Goal: Information Seeking & Learning: Learn about a topic

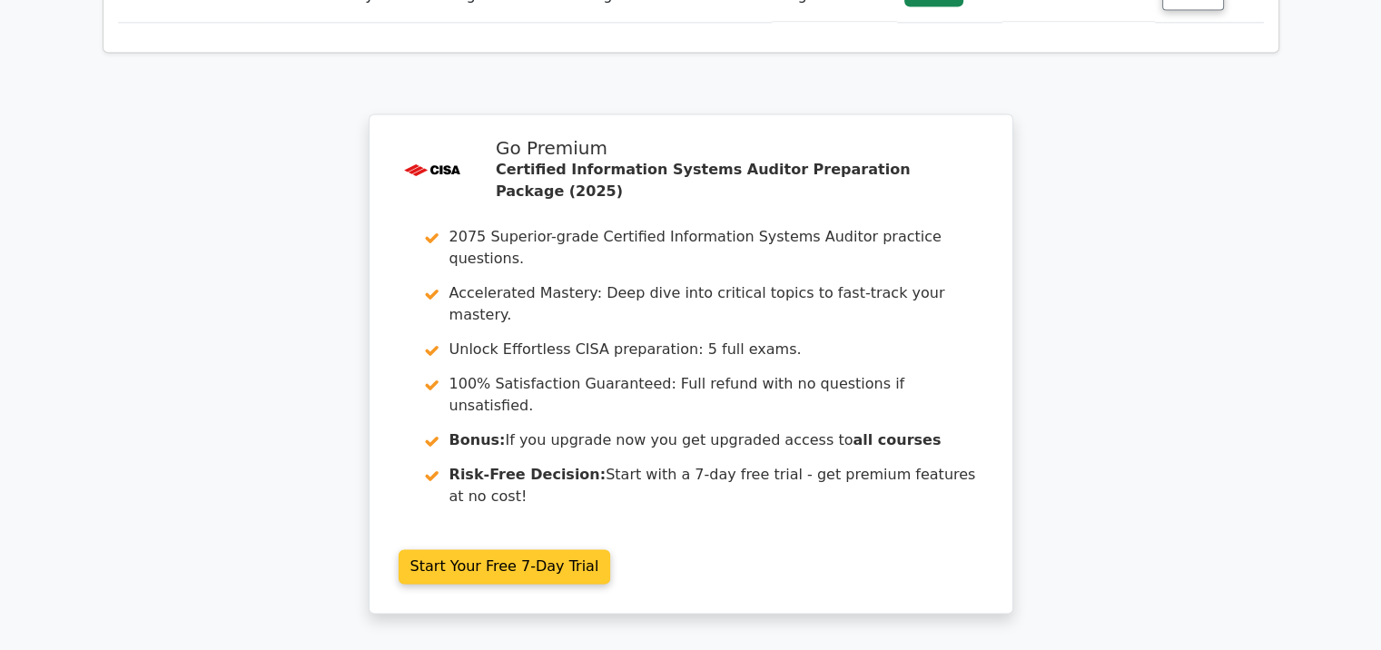
scroll to position [2803, 0]
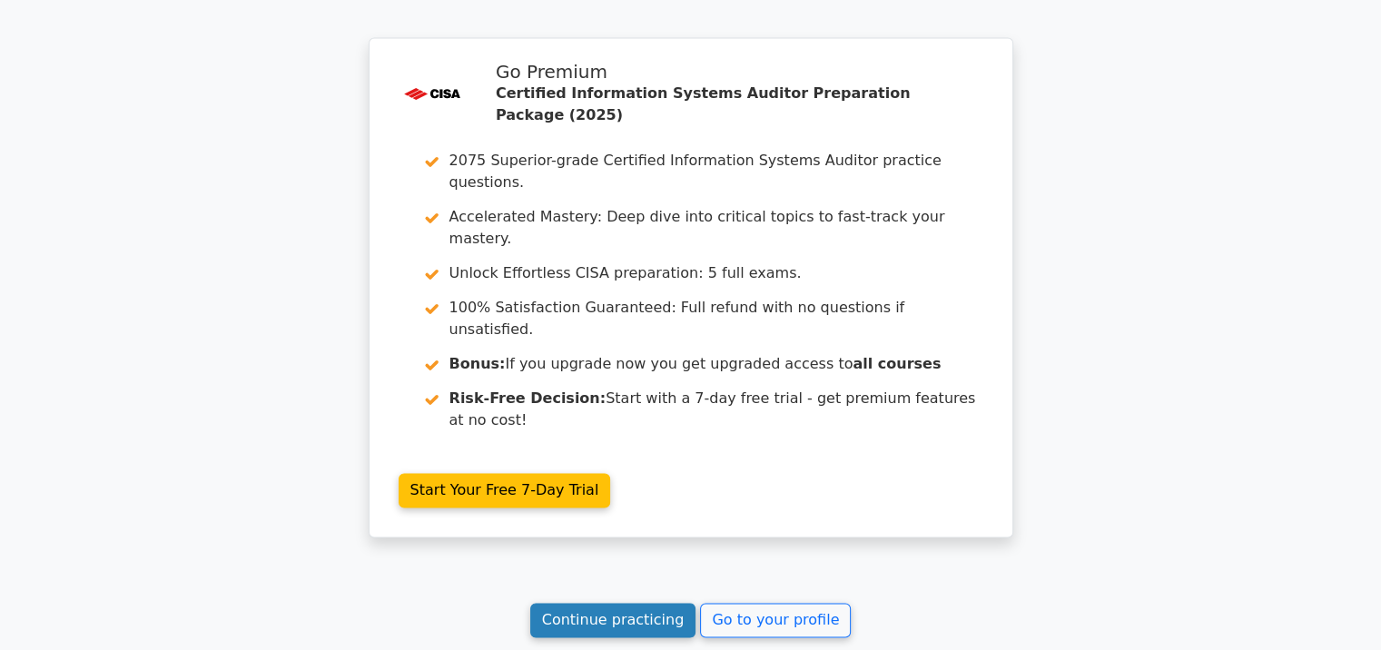
click at [599, 603] on link "Continue practicing" at bounding box center [613, 620] width 166 height 35
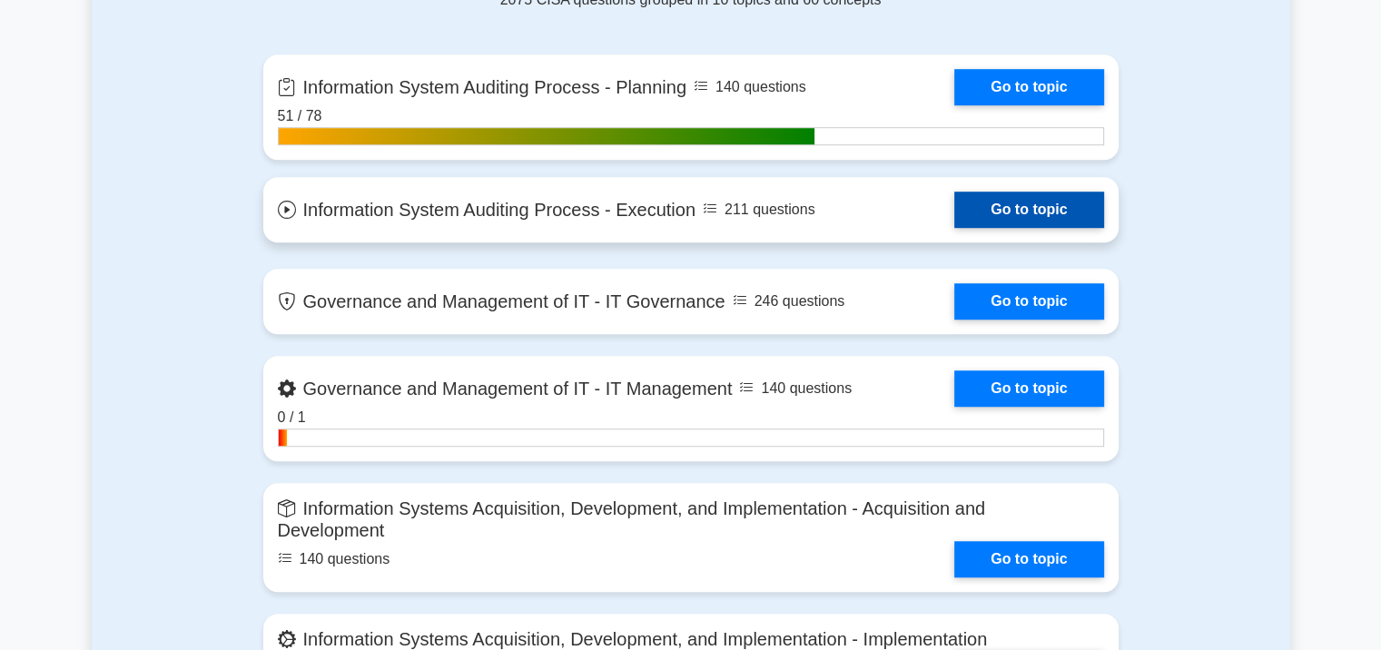
scroll to position [1271, 0]
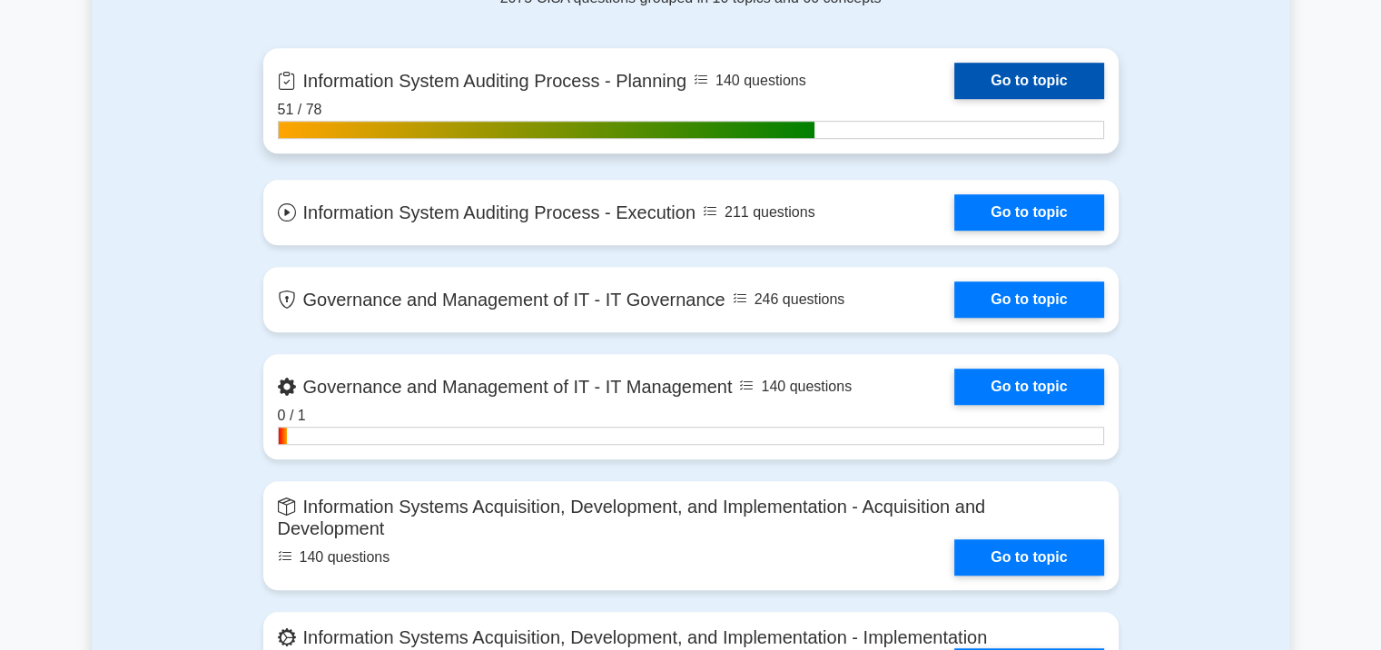
click at [1016, 83] on link "Go to topic" at bounding box center [1028, 81] width 149 height 36
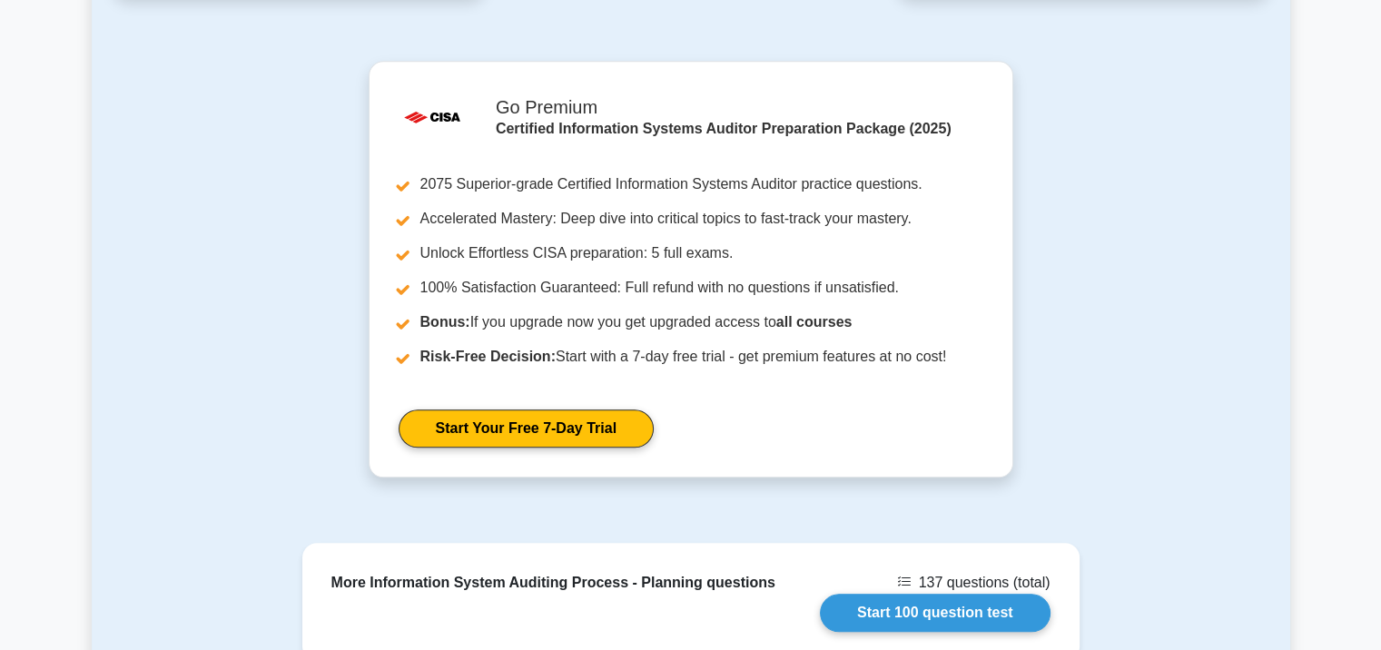
scroll to position [1634, 0]
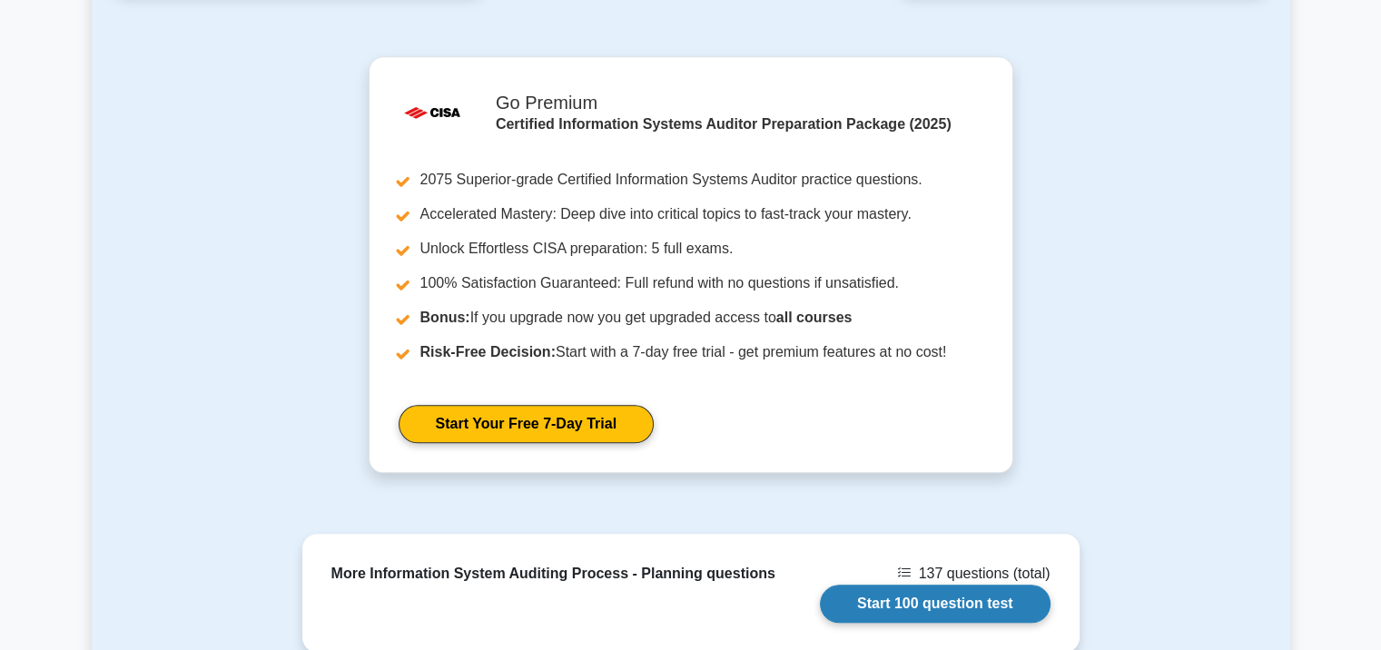
click at [849, 585] on link "Start 100 question test" at bounding box center [935, 604] width 231 height 38
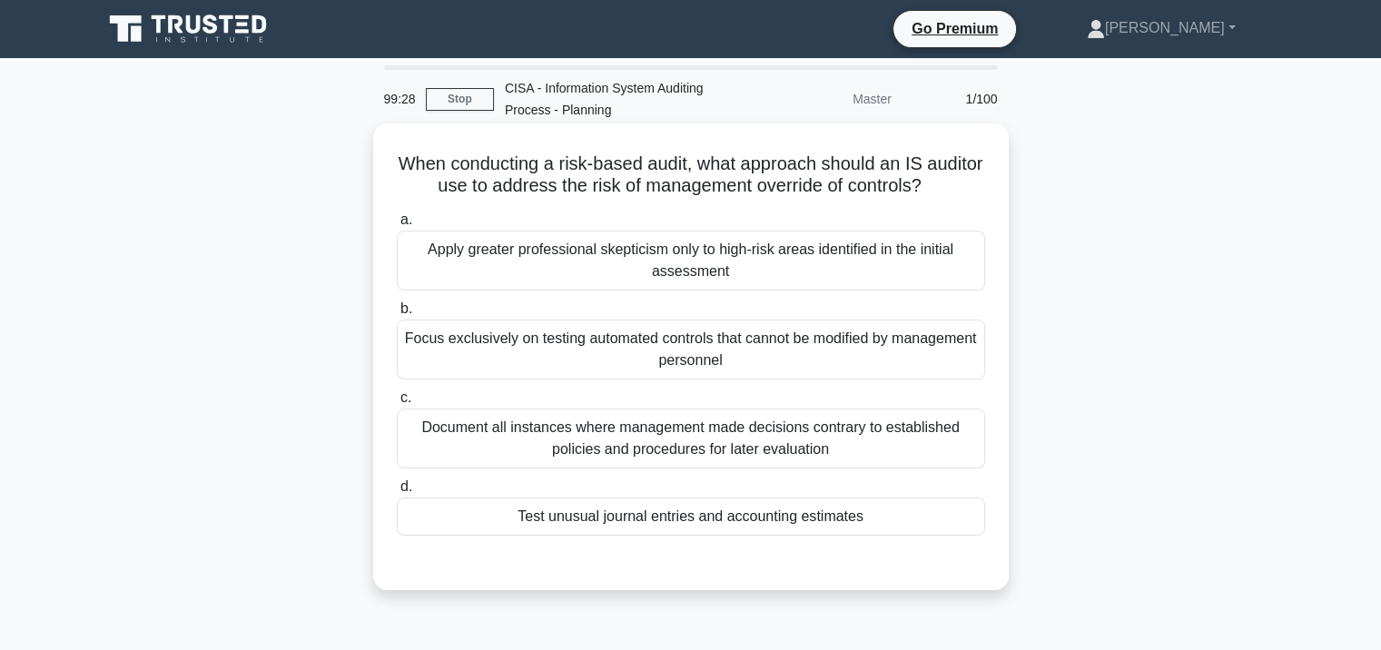
click at [618, 342] on div "Focus exclusively on testing automated controls that cannot be modified by mana…" at bounding box center [691, 350] width 588 height 60
click at [397, 315] on input "b. Focus exclusively on testing automated controls that cannot be modified by m…" at bounding box center [397, 309] width 0 height 12
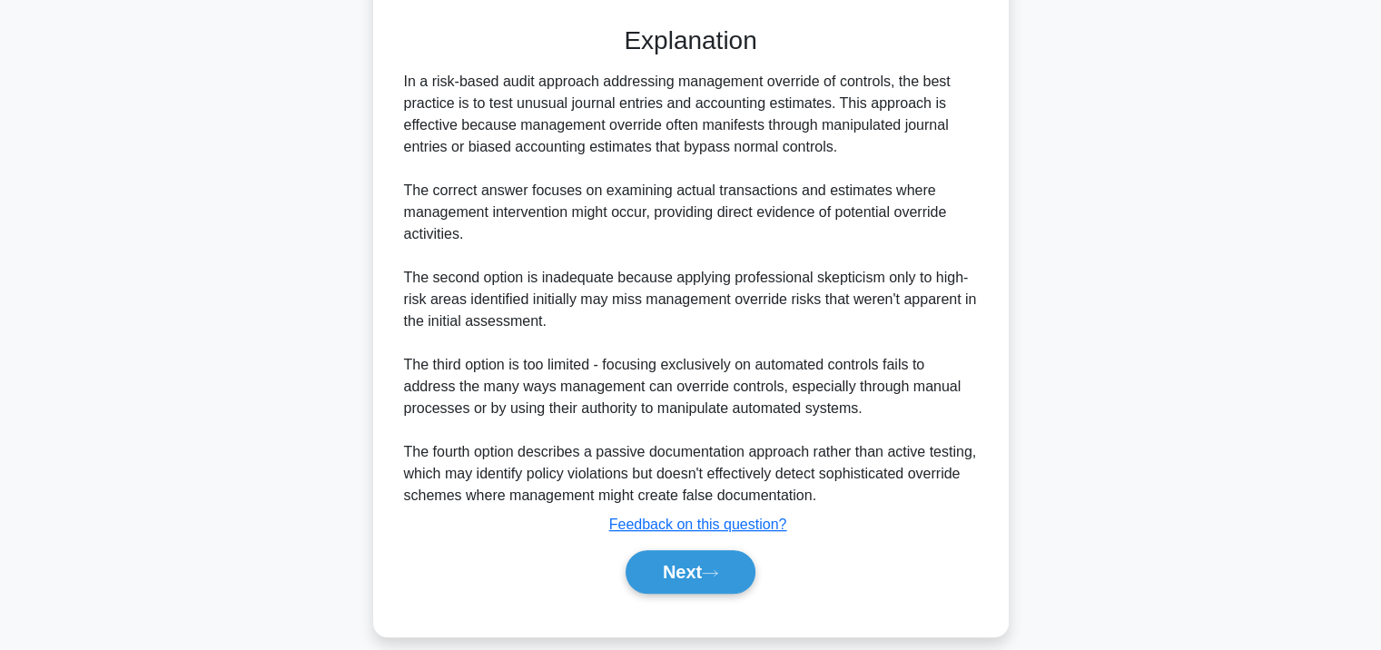
scroll to position [557, 0]
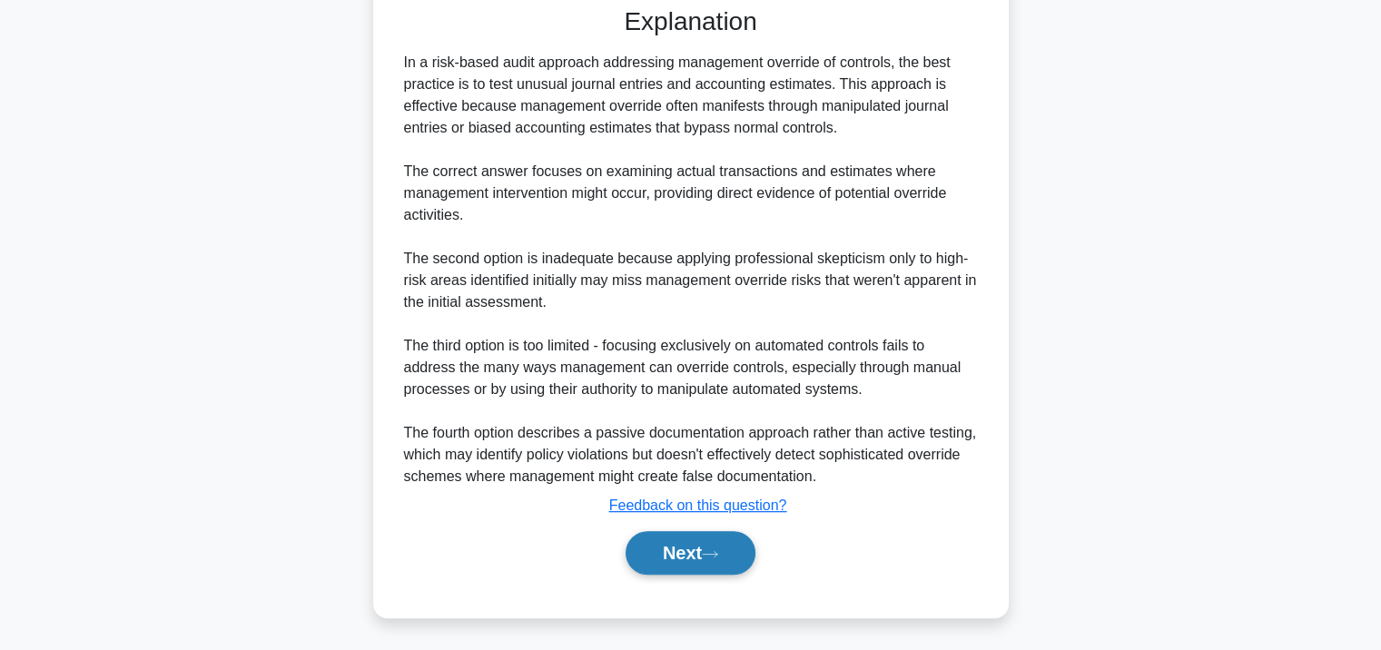
click at [666, 554] on button "Next" at bounding box center [691, 553] width 130 height 44
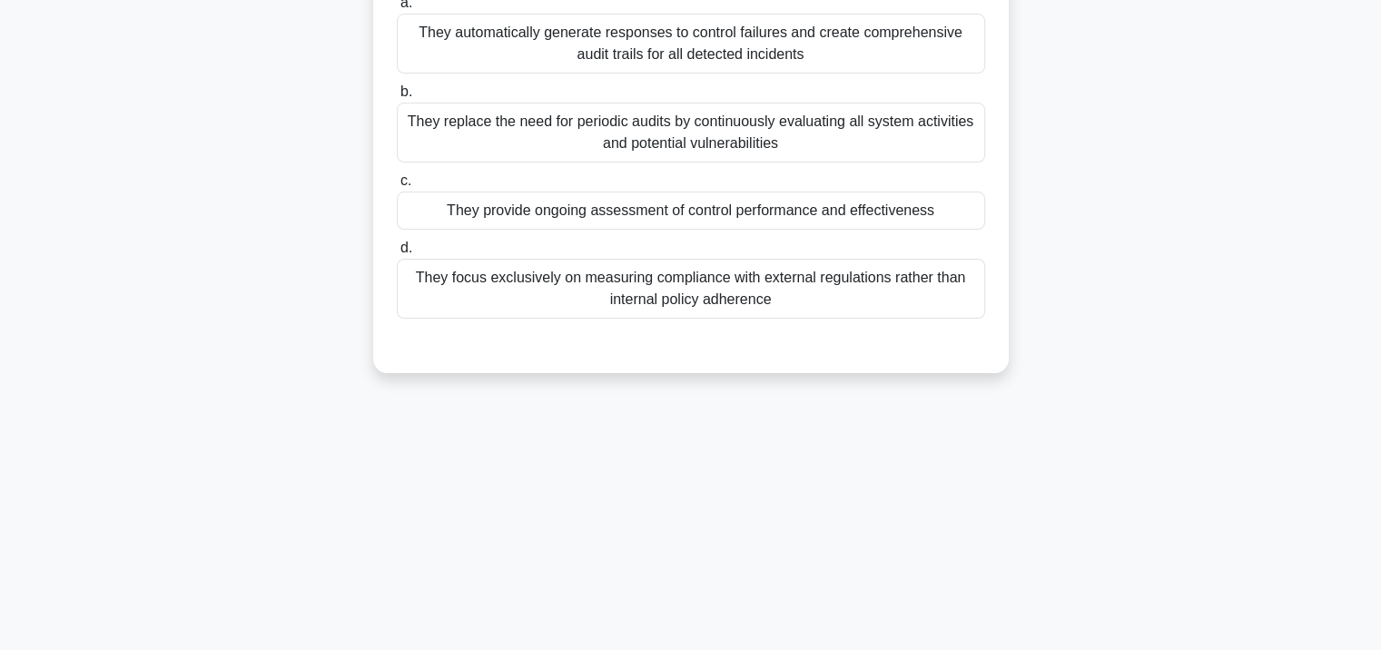
scroll to position [180, 0]
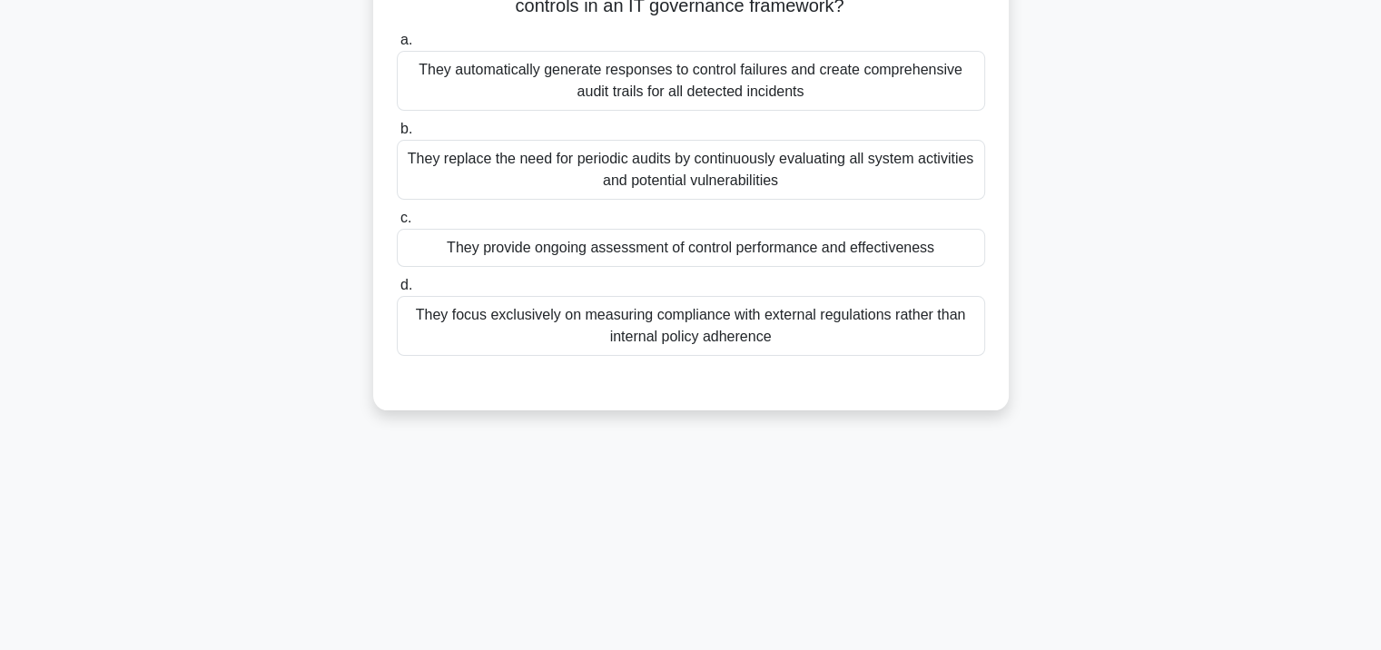
click at [636, 182] on div "They replace the need for periodic audits by continuously evaluating all system…" at bounding box center [691, 170] width 588 height 60
click at [397, 135] on input "b. They replace the need for periodic audits by continuously evaluating all sys…" at bounding box center [397, 129] width 0 height 12
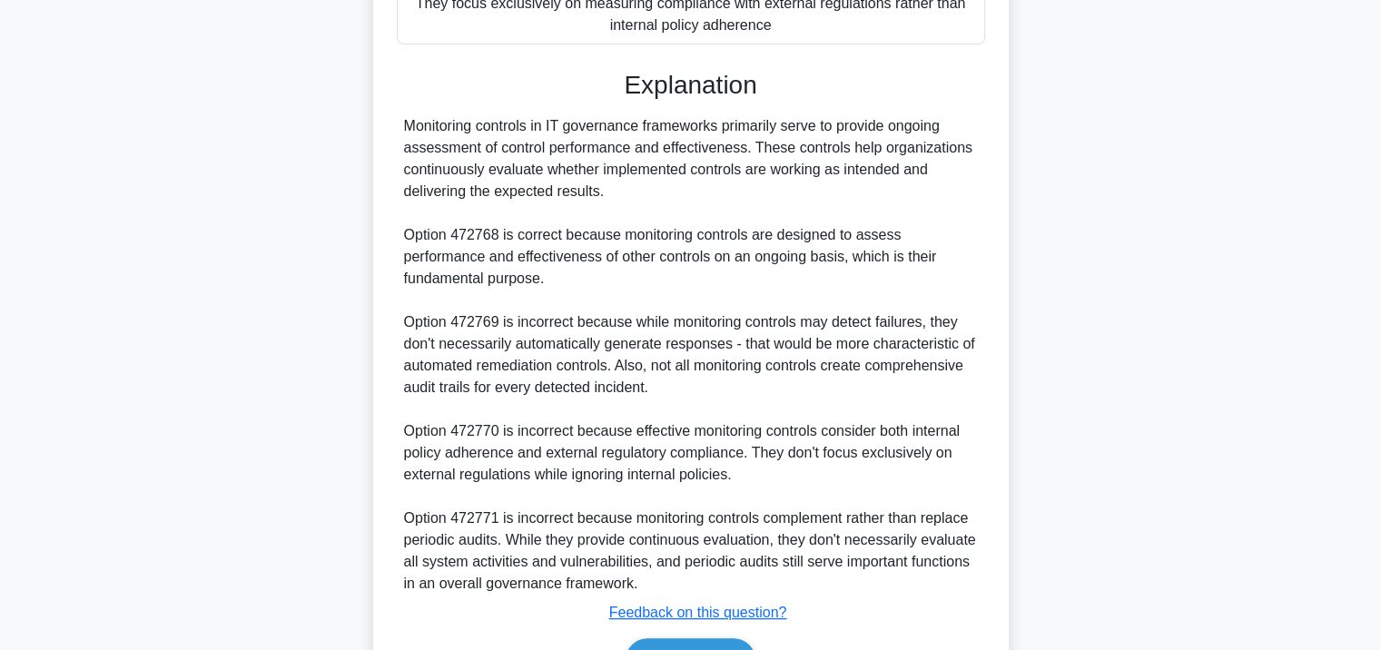
scroll to position [600, 0]
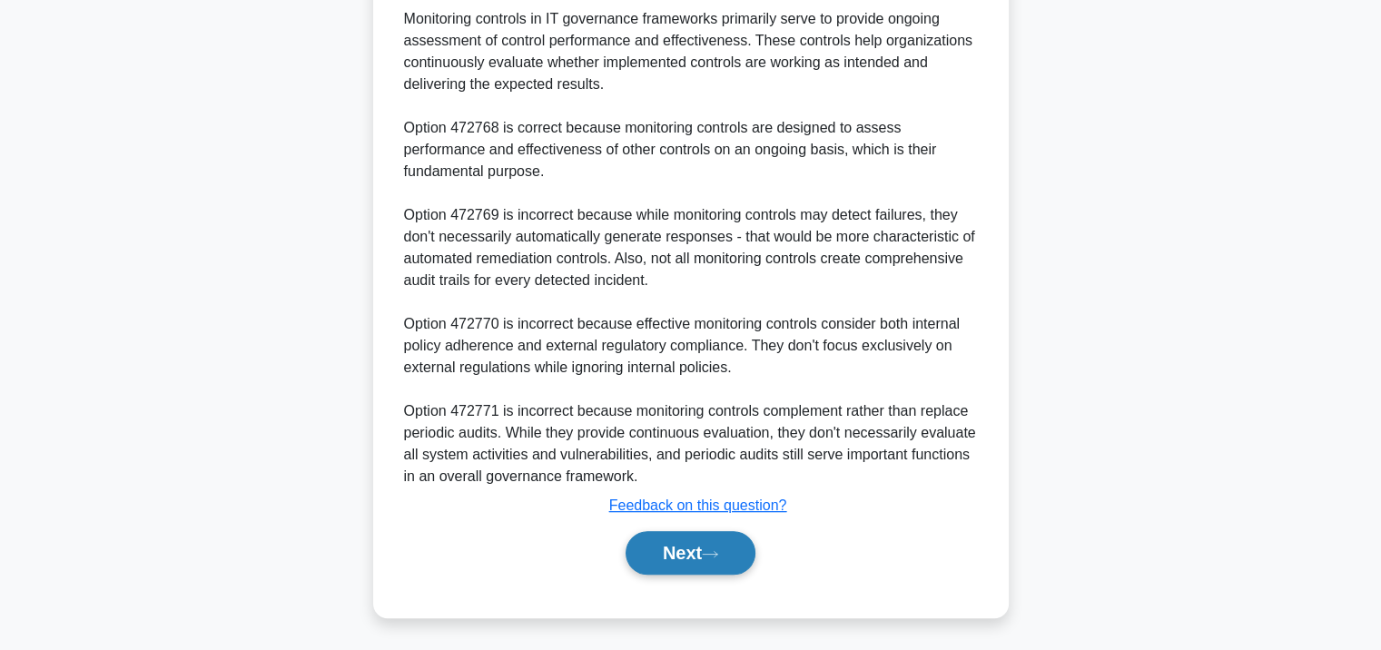
click at [661, 533] on button "Next" at bounding box center [691, 553] width 130 height 44
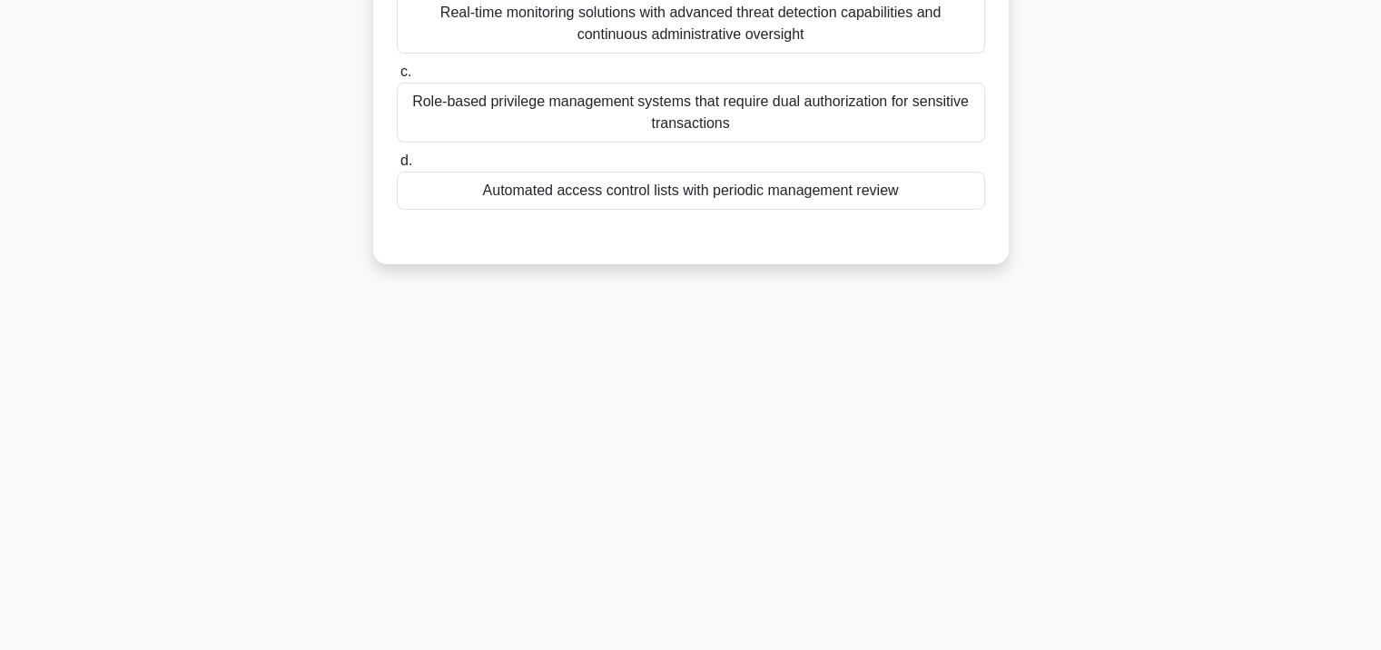
scroll to position [331, 0]
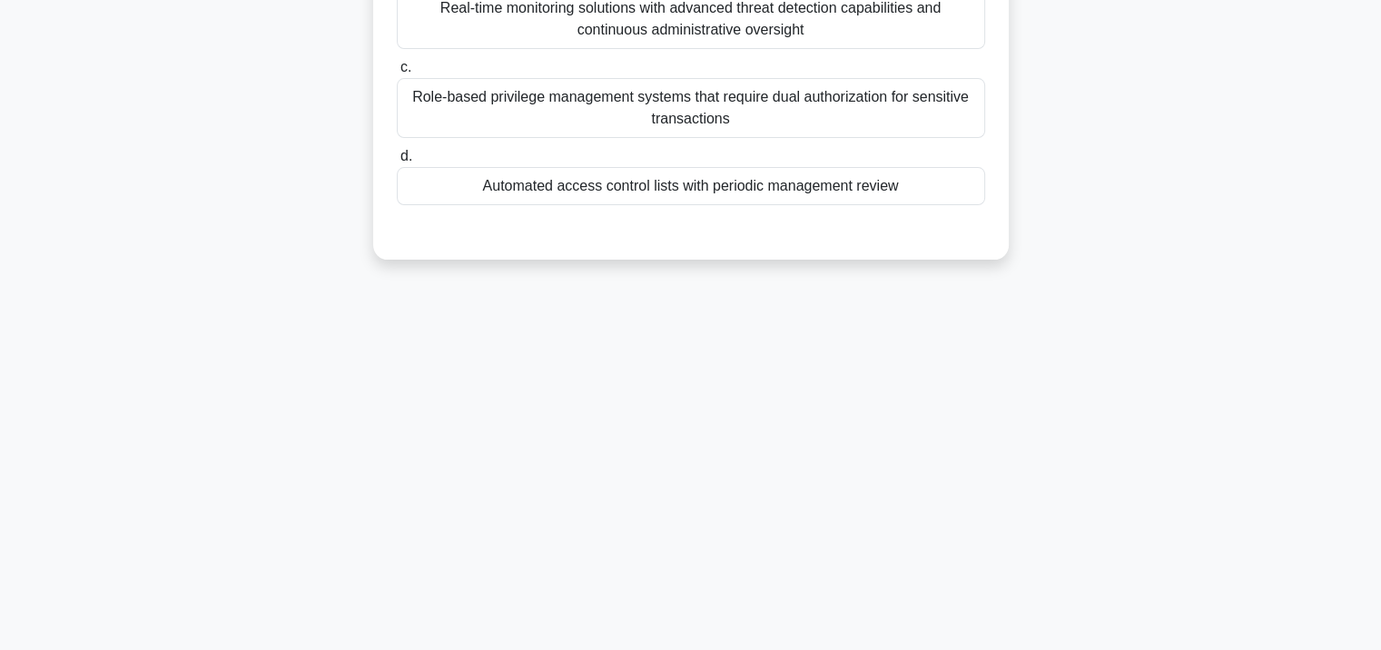
drag, startPoint x: 672, startPoint y: 179, endPoint x: 676, endPoint y: 209, distance: 30.2
click at [673, 179] on div "Automated access control lists with periodic management review" at bounding box center [691, 186] width 588 height 38
click at [397, 163] on input "d. Automated access control lists with periodic management review" at bounding box center [397, 157] width 0 height 12
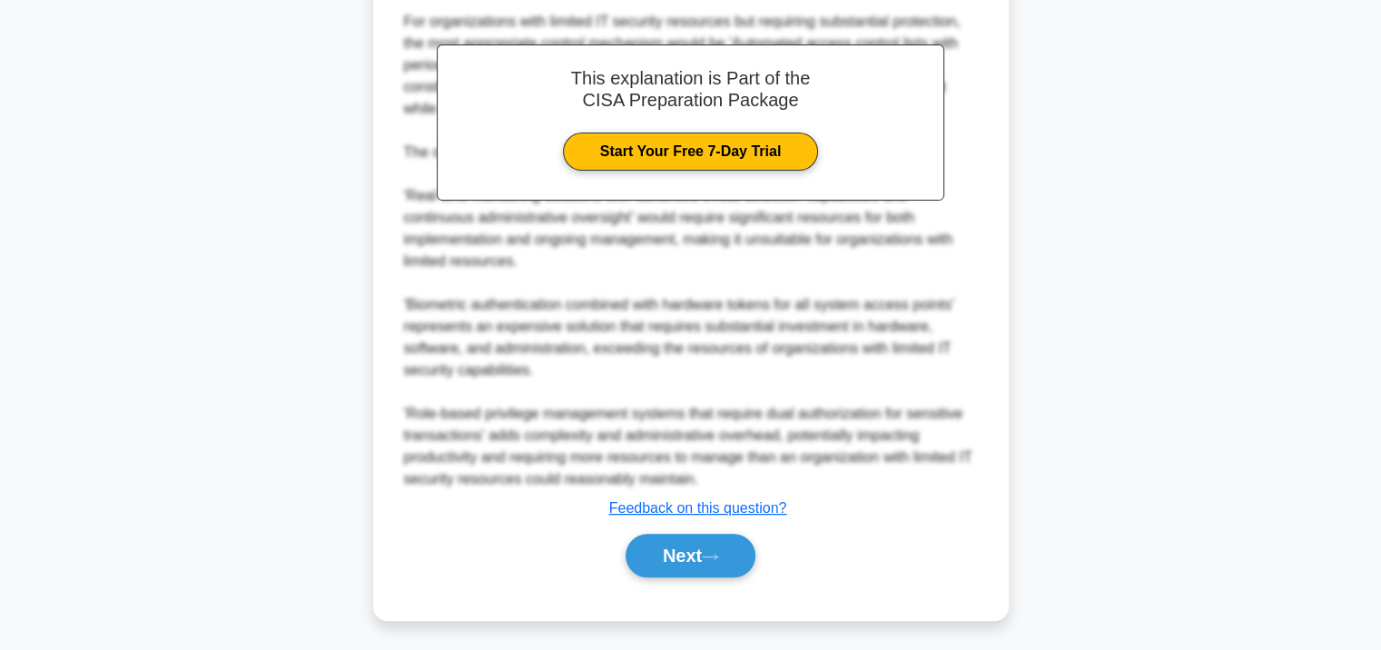
scroll to position [599, 0]
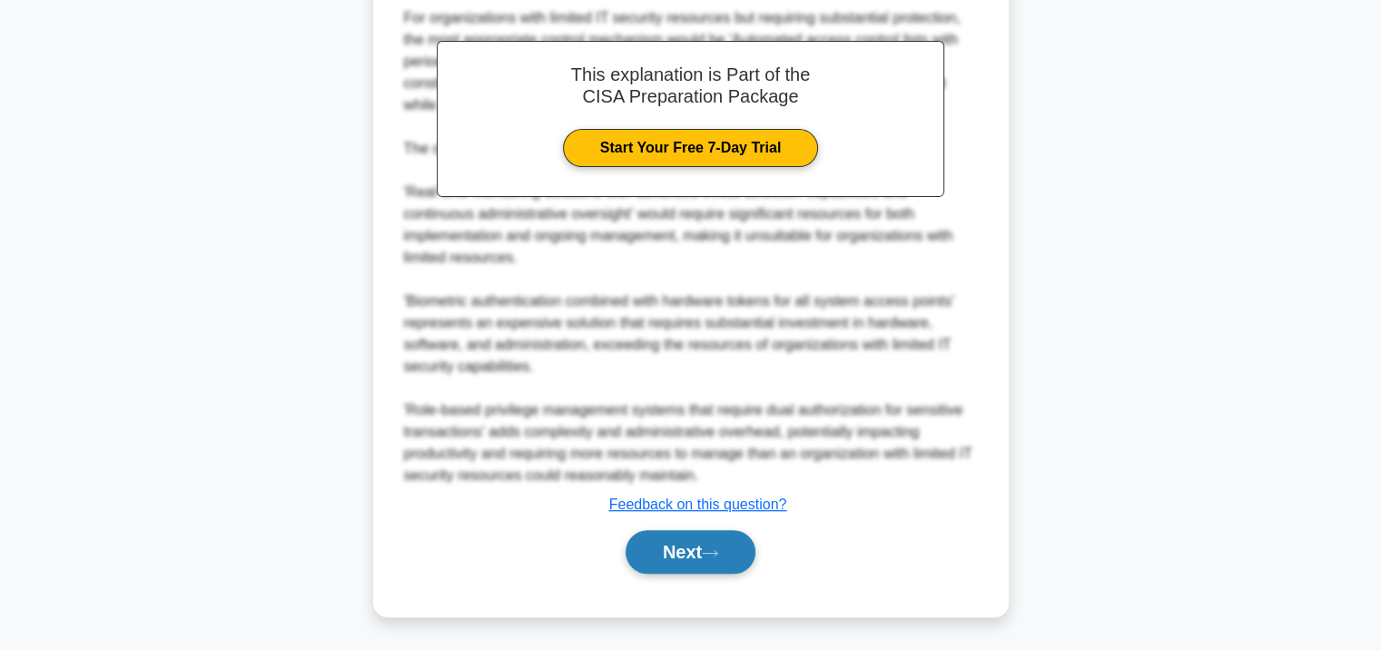
click at [676, 547] on button "Next" at bounding box center [691, 552] width 130 height 44
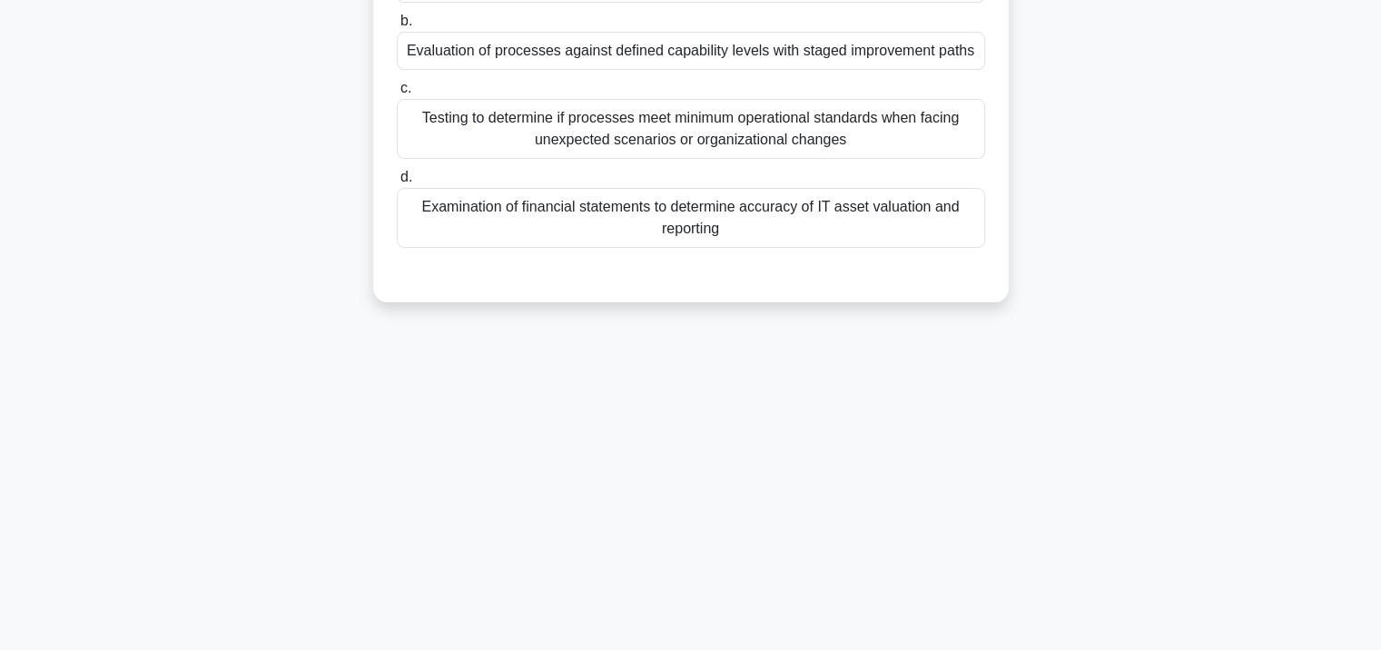
scroll to position [149, 0]
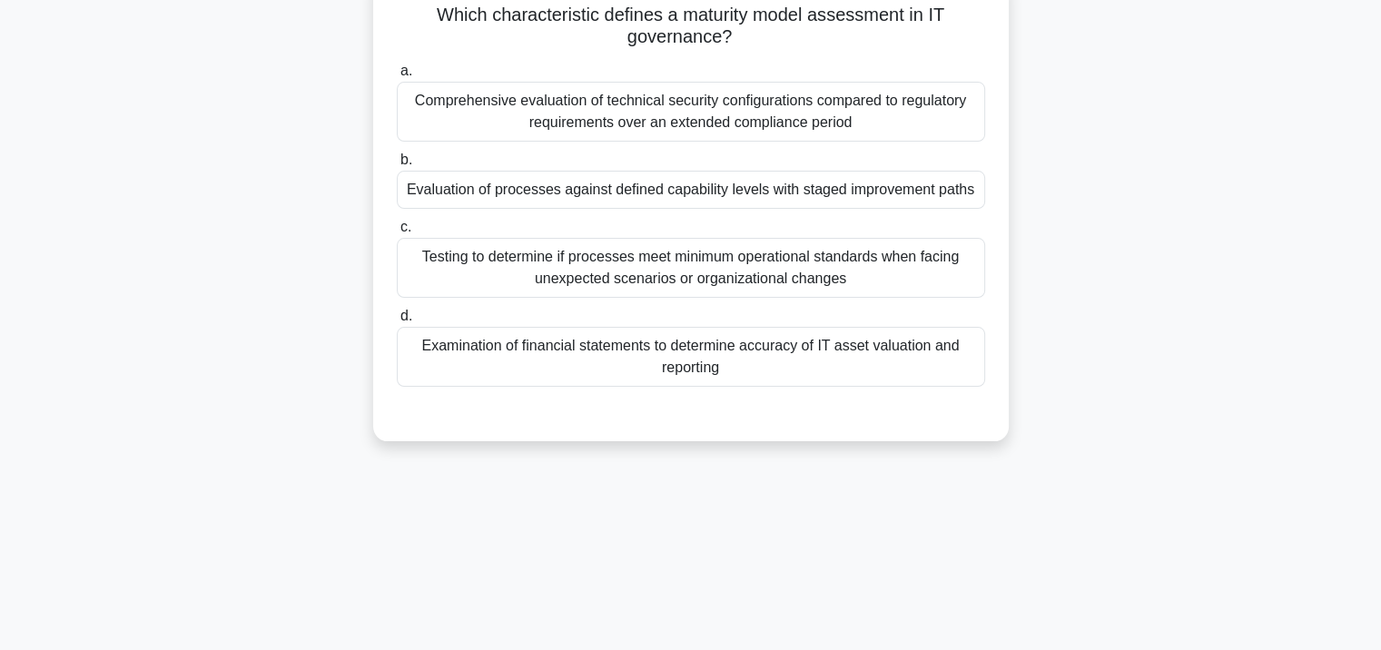
click at [683, 202] on div "Evaluation of processes against defined capability levels with staged improveme…" at bounding box center [691, 190] width 588 height 38
click at [397, 166] on input "b. Evaluation of processes against defined capability levels with staged improv…" at bounding box center [397, 160] width 0 height 12
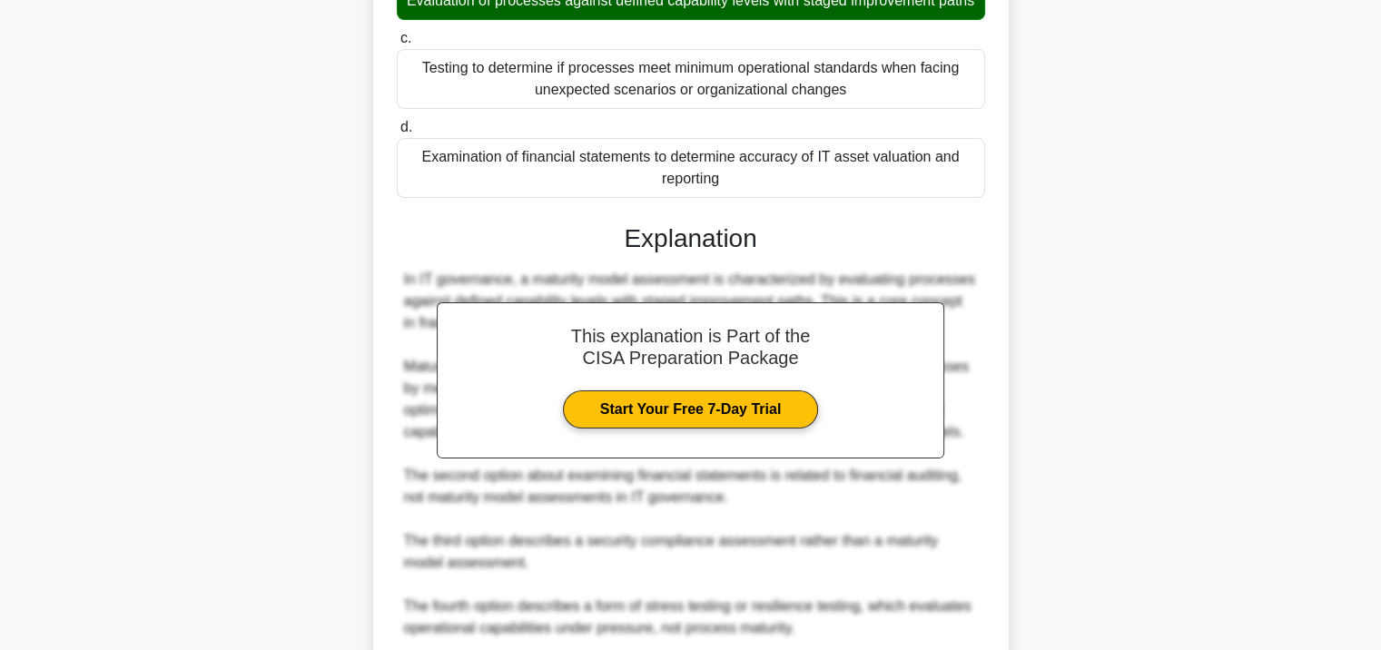
scroll to position [512, 0]
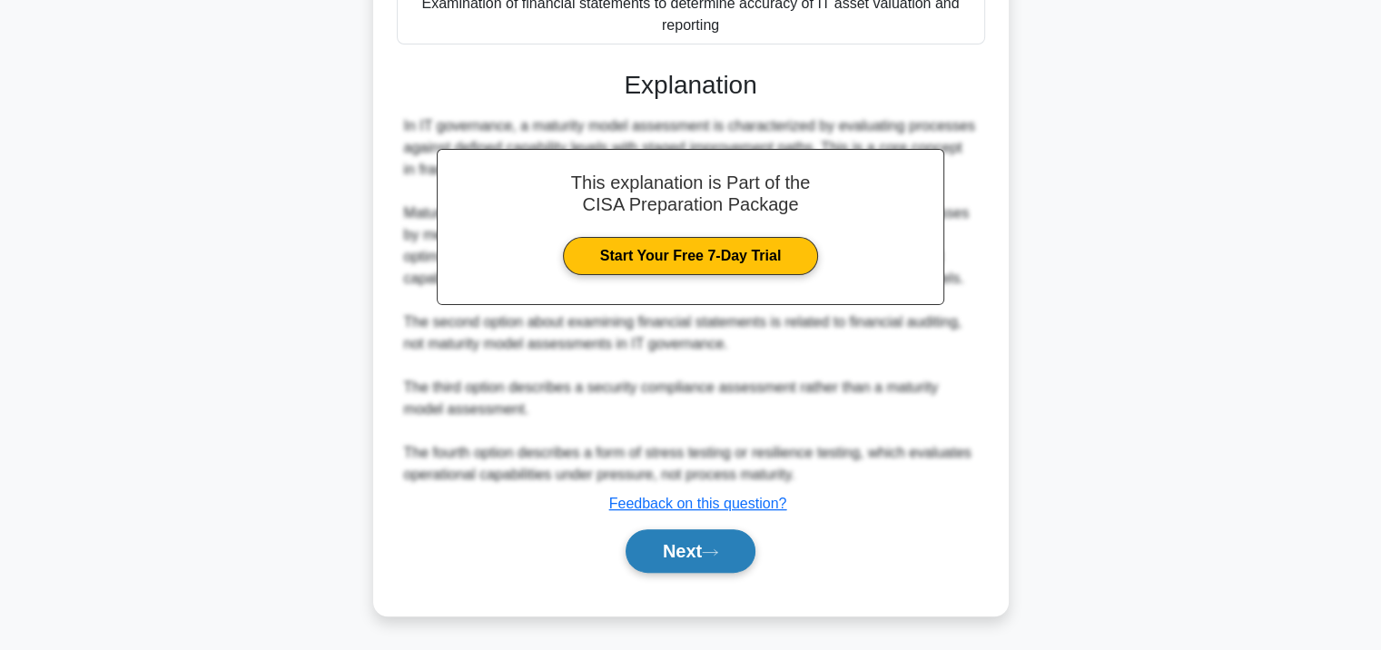
click at [682, 546] on button "Next" at bounding box center [691, 551] width 130 height 44
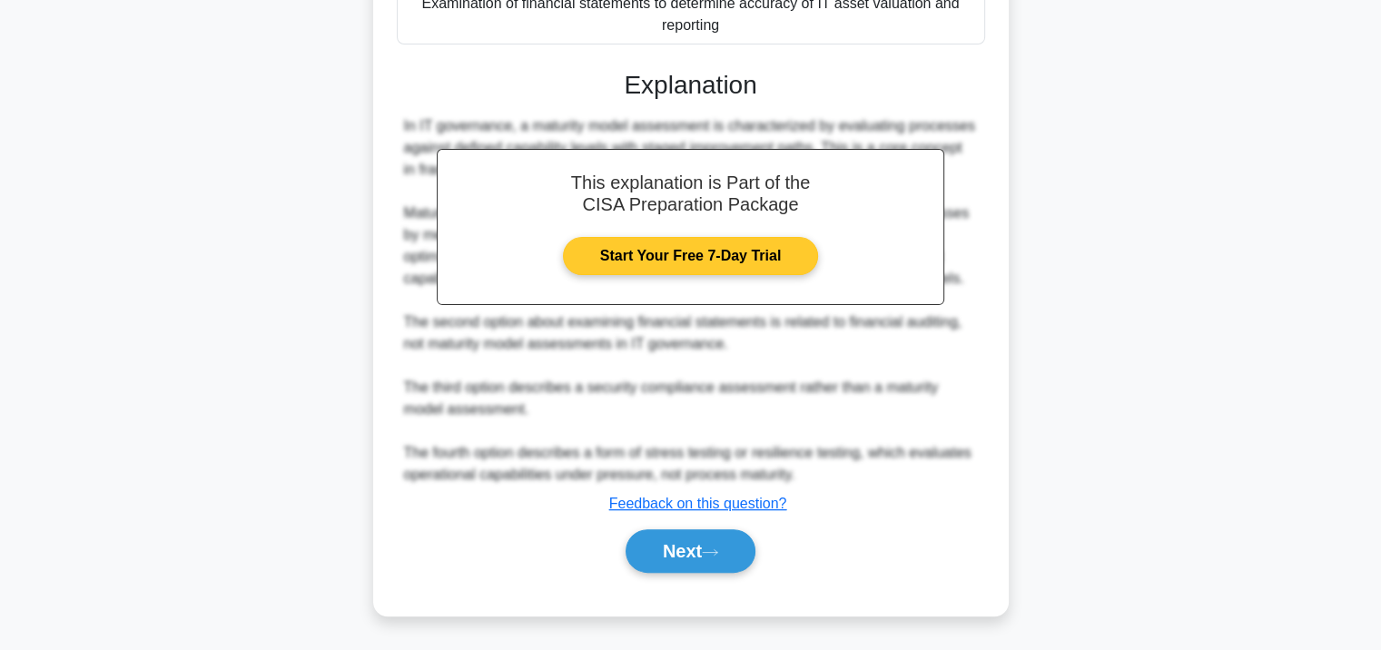
scroll to position [331, 0]
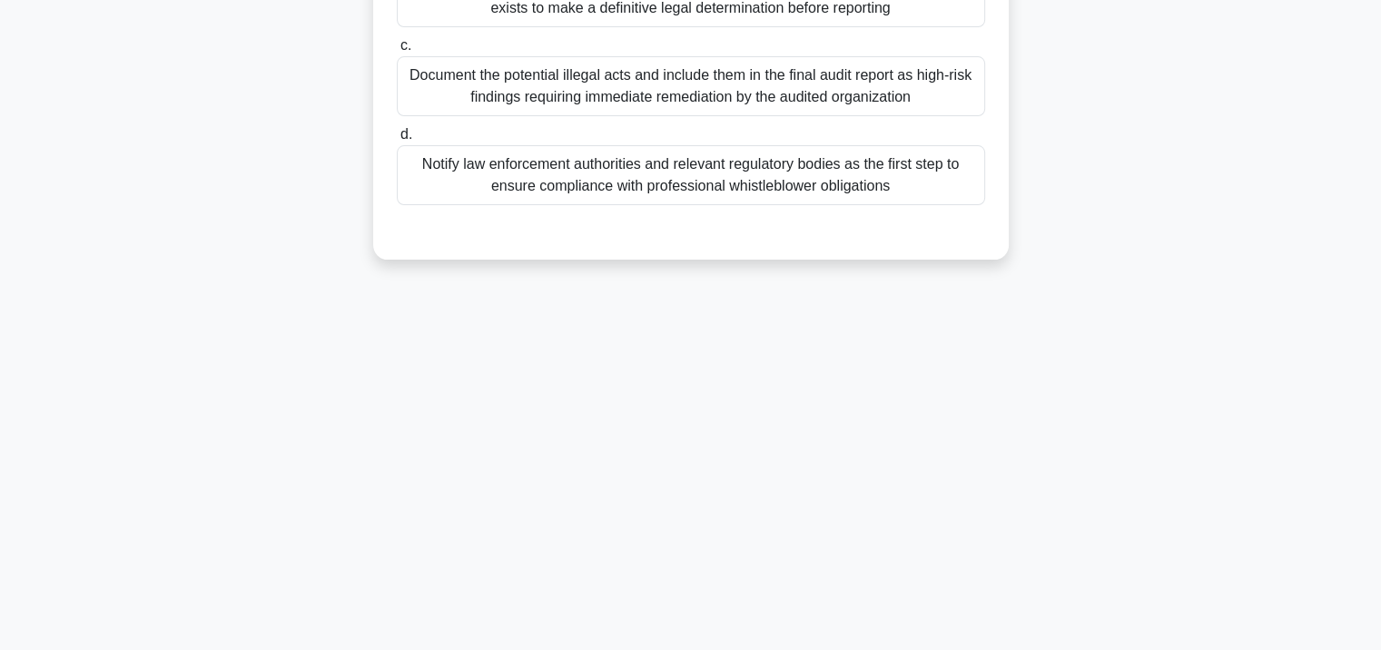
click at [658, 170] on div "Notify law enforcement authorities and relevant regulatory bodies as the first …" at bounding box center [691, 175] width 588 height 60
click at [397, 141] on input "d. Notify law enforcement authorities and relevant regulatory bodies as the fir…" at bounding box center [397, 135] width 0 height 12
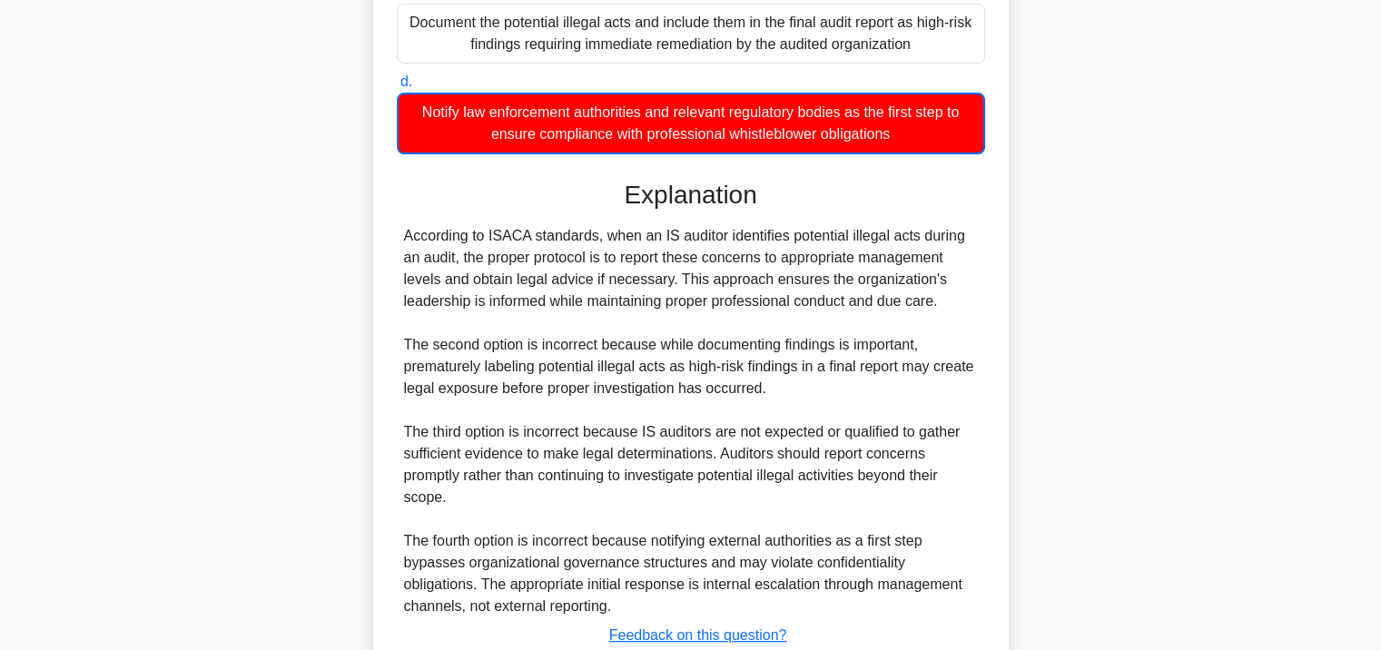
scroll to position [513, 0]
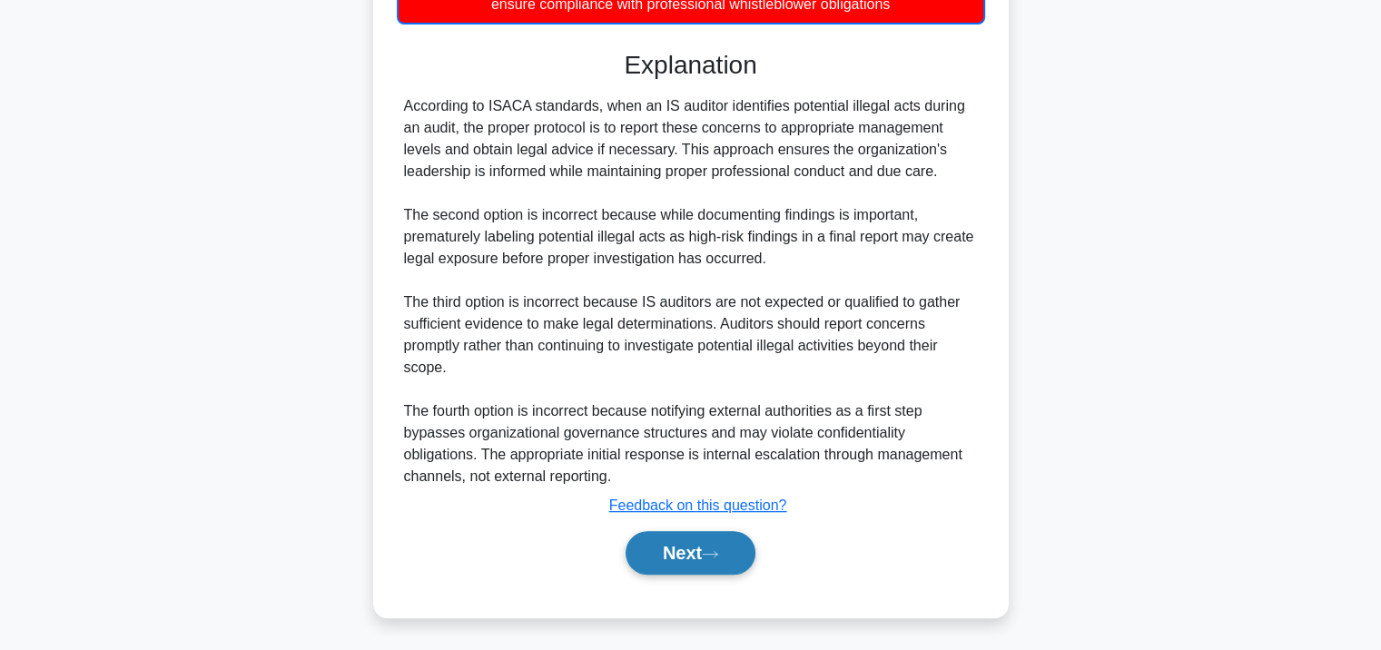
click at [676, 548] on button "Next" at bounding box center [691, 553] width 130 height 44
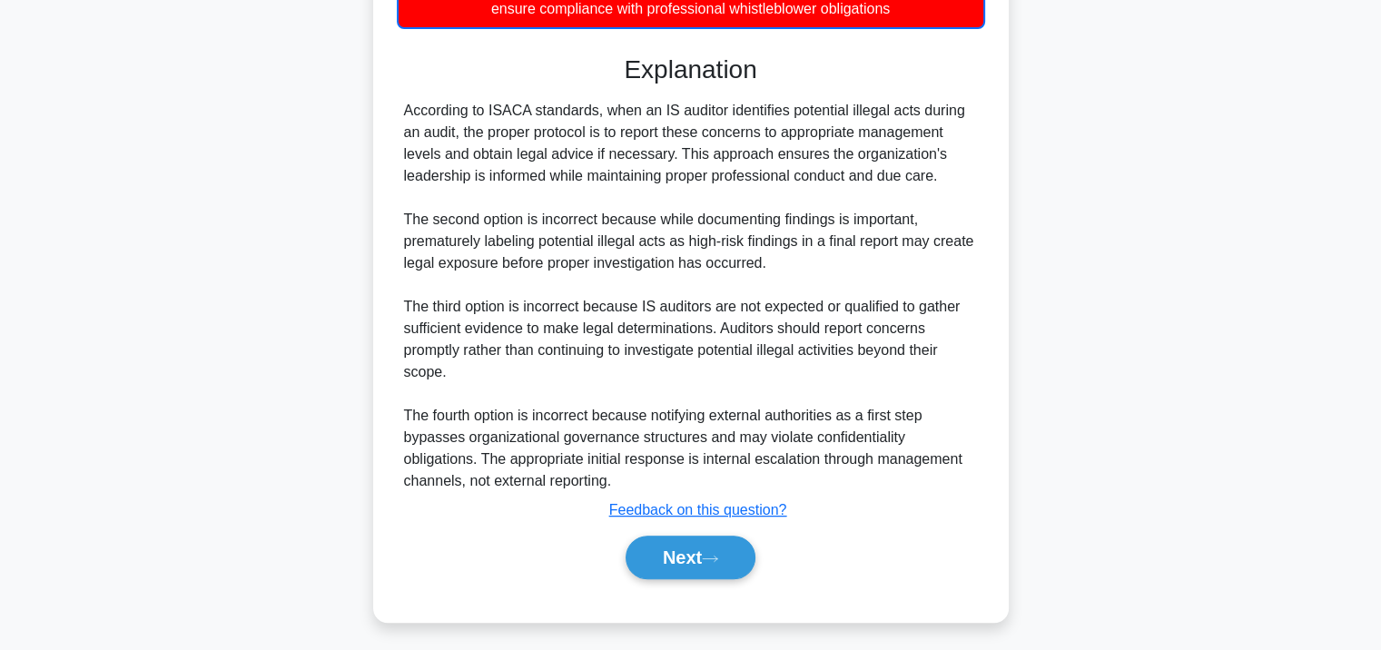
scroll to position [331, 0]
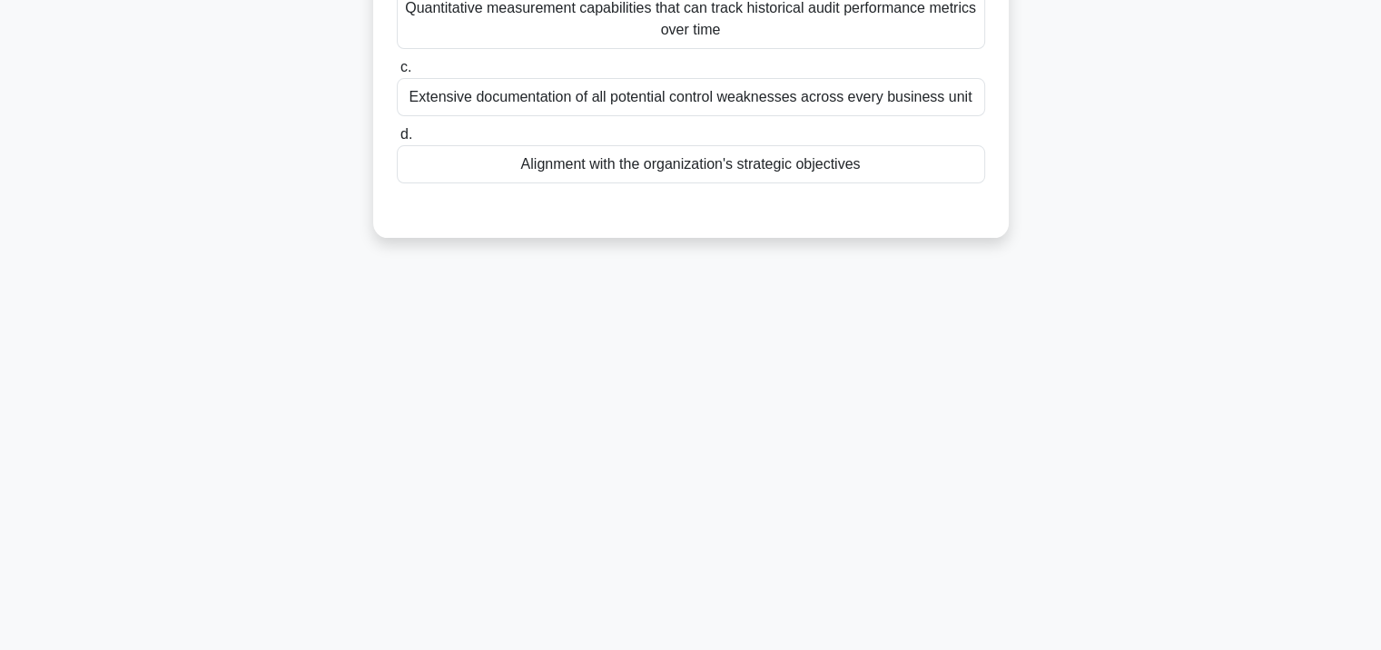
click at [700, 96] on div "Extensive documentation of all potential control weaknesses across every busine…" at bounding box center [691, 97] width 588 height 38
click at [397, 74] on input "c. Extensive documentation of all potential control weaknesses across every bus…" at bounding box center [397, 68] width 0 height 12
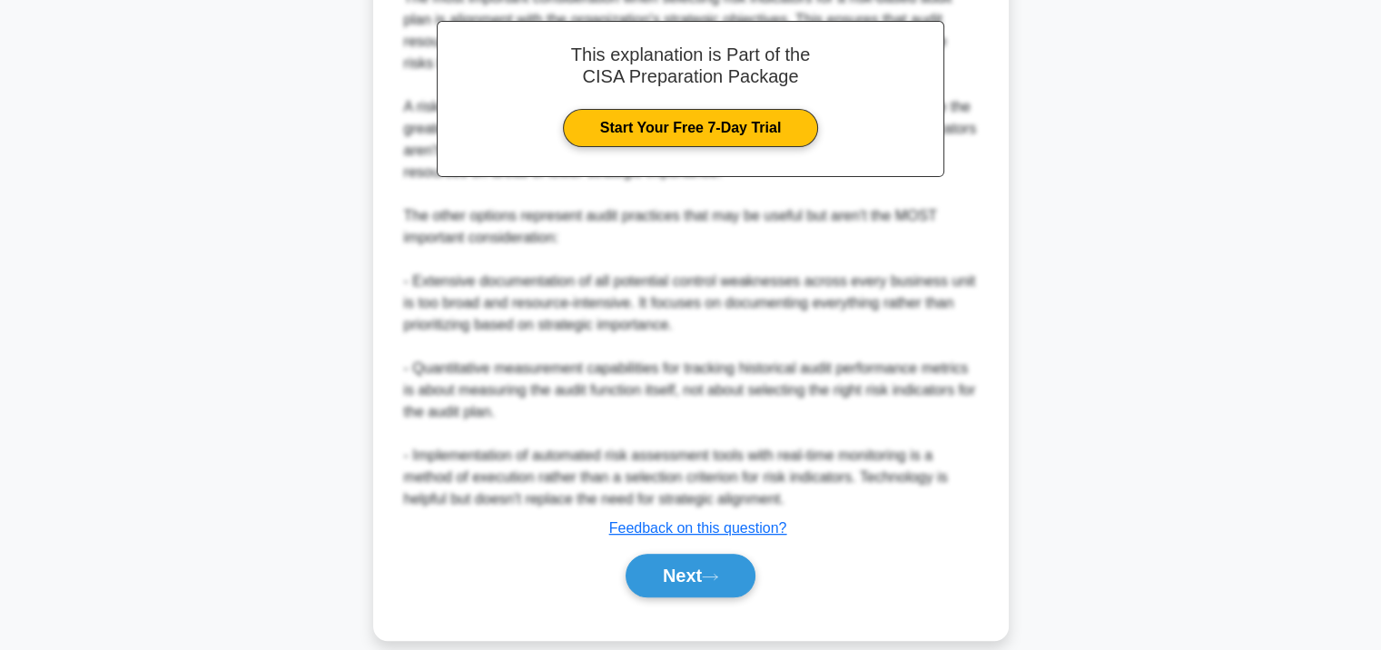
scroll to position [644, 0]
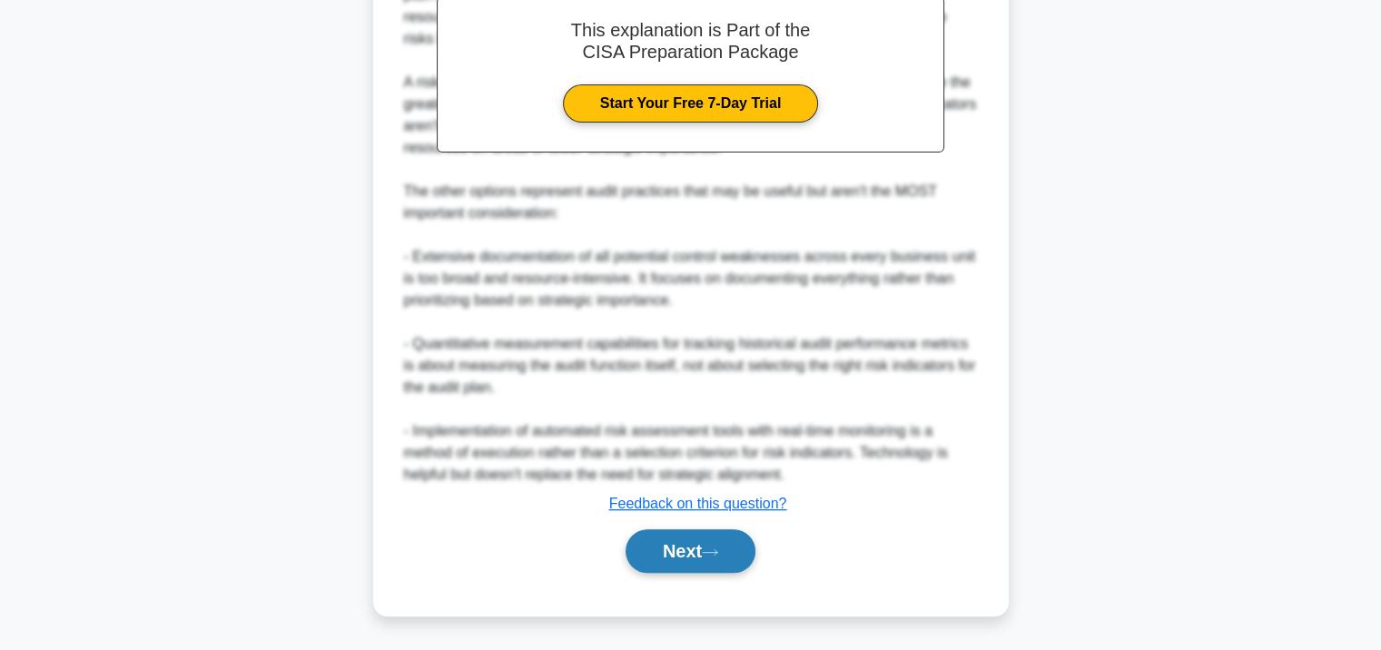
click at [652, 548] on button "Next" at bounding box center [691, 551] width 130 height 44
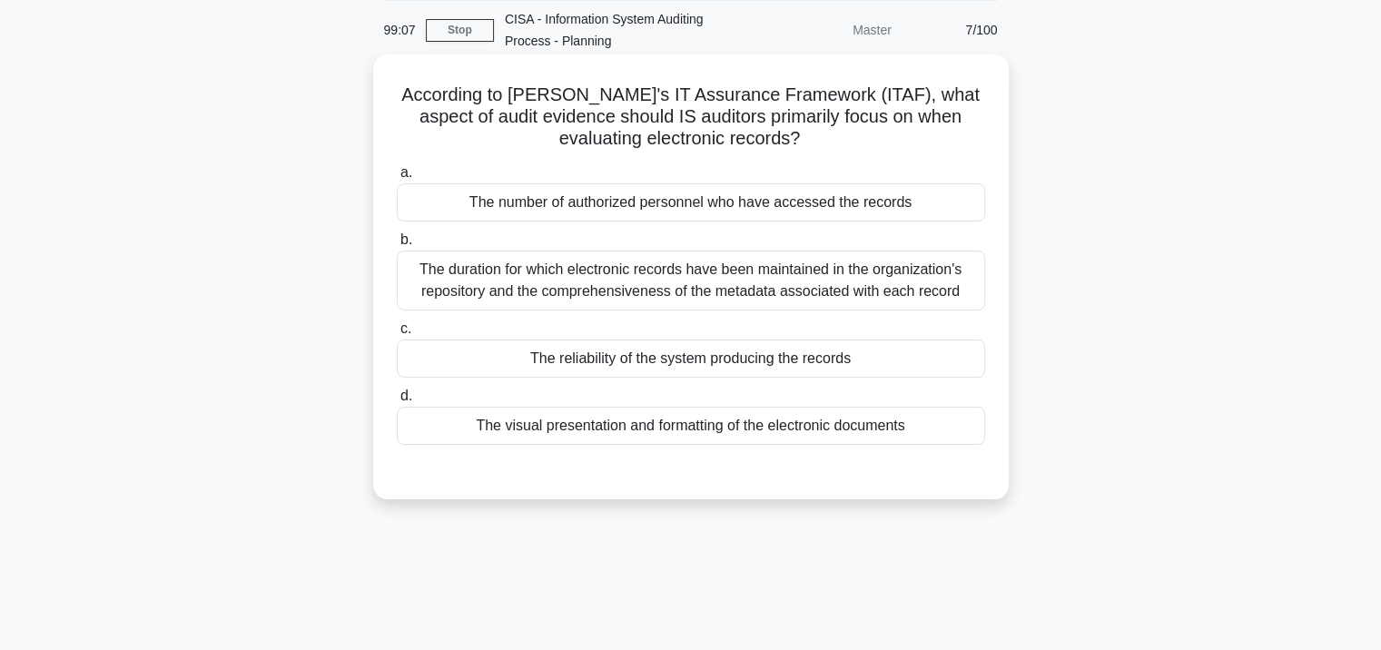
scroll to position [58, 0]
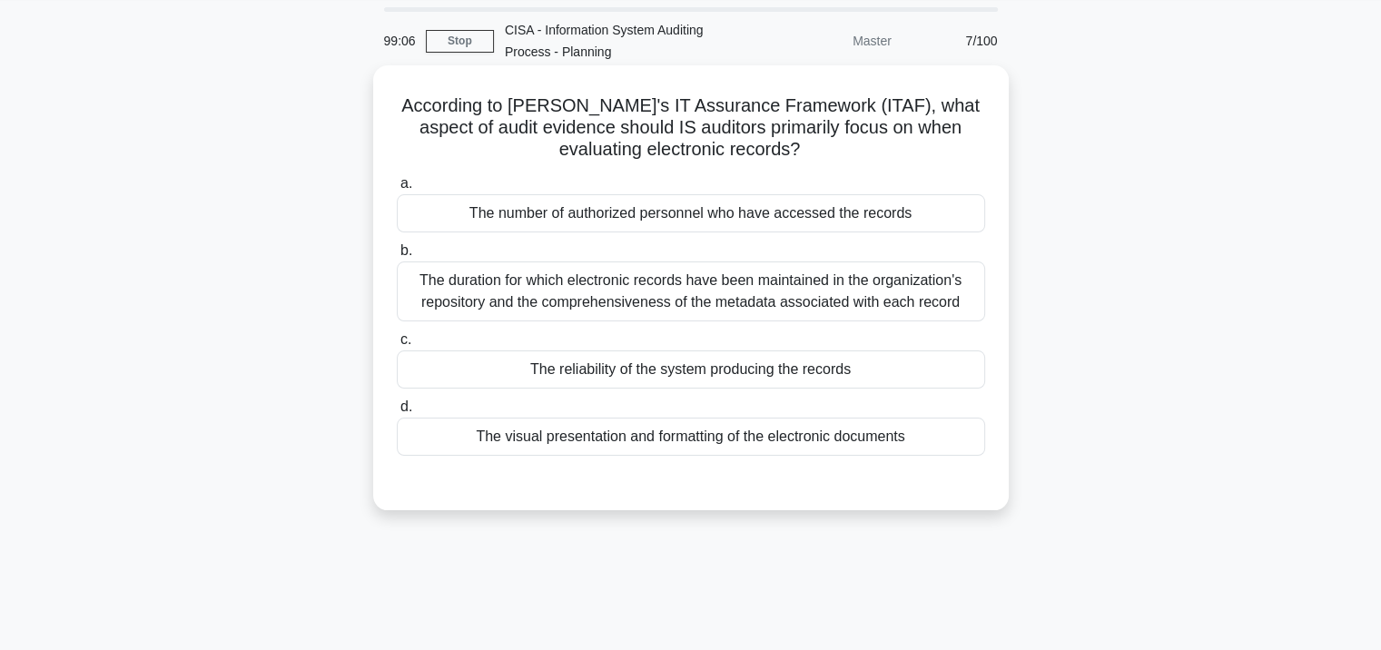
click at [652, 208] on div "The number of authorized personnel who have accessed the records" at bounding box center [691, 213] width 588 height 38
click at [397, 190] on input "a. The number of authorized personnel who have accessed the records" at bounding box center [397, 184] width 0 height 12
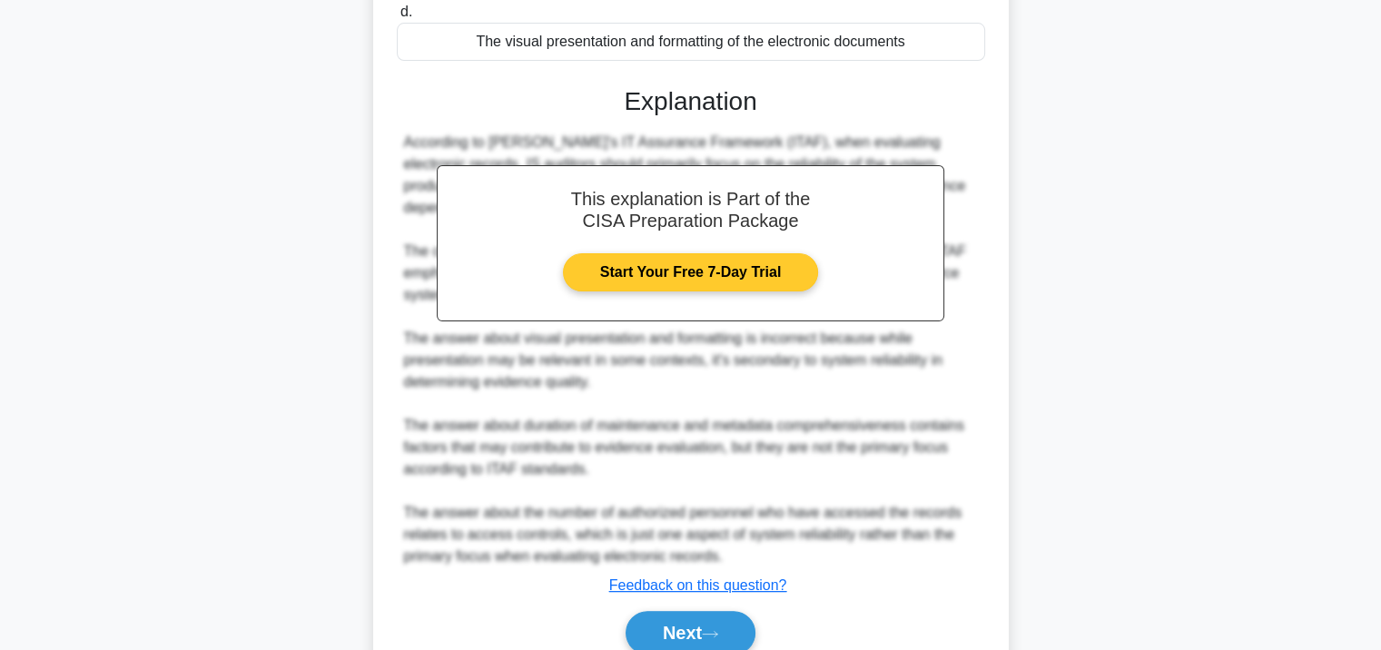
scroll to position [535, 0]
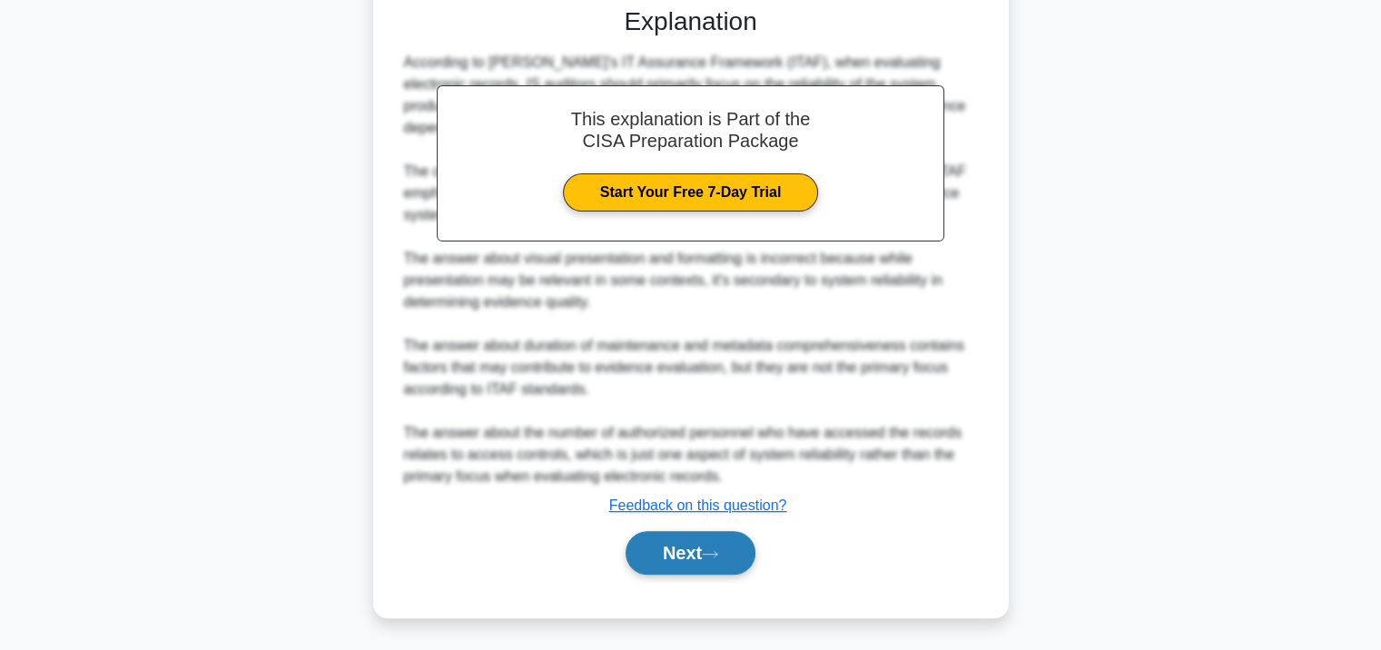
click at [679, 560] on button "Next" at bounding box center [691, 553] width 130 height 44
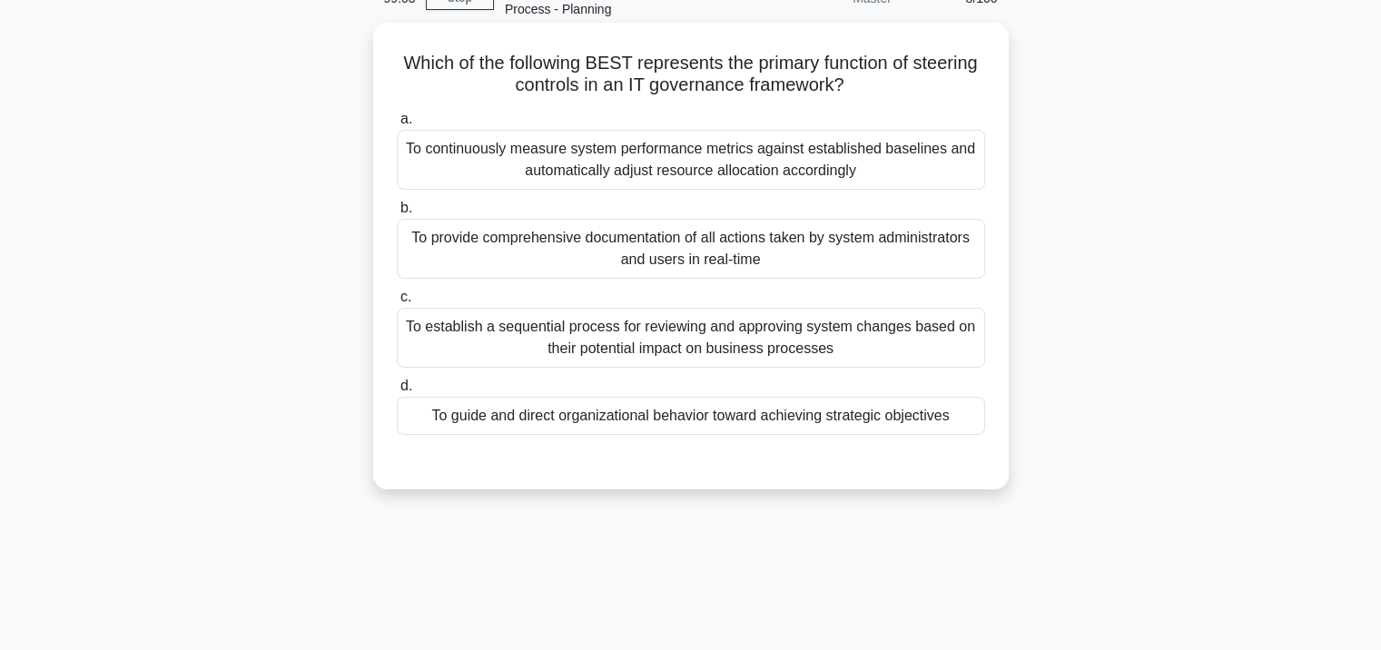
scroll to position [58, 0]
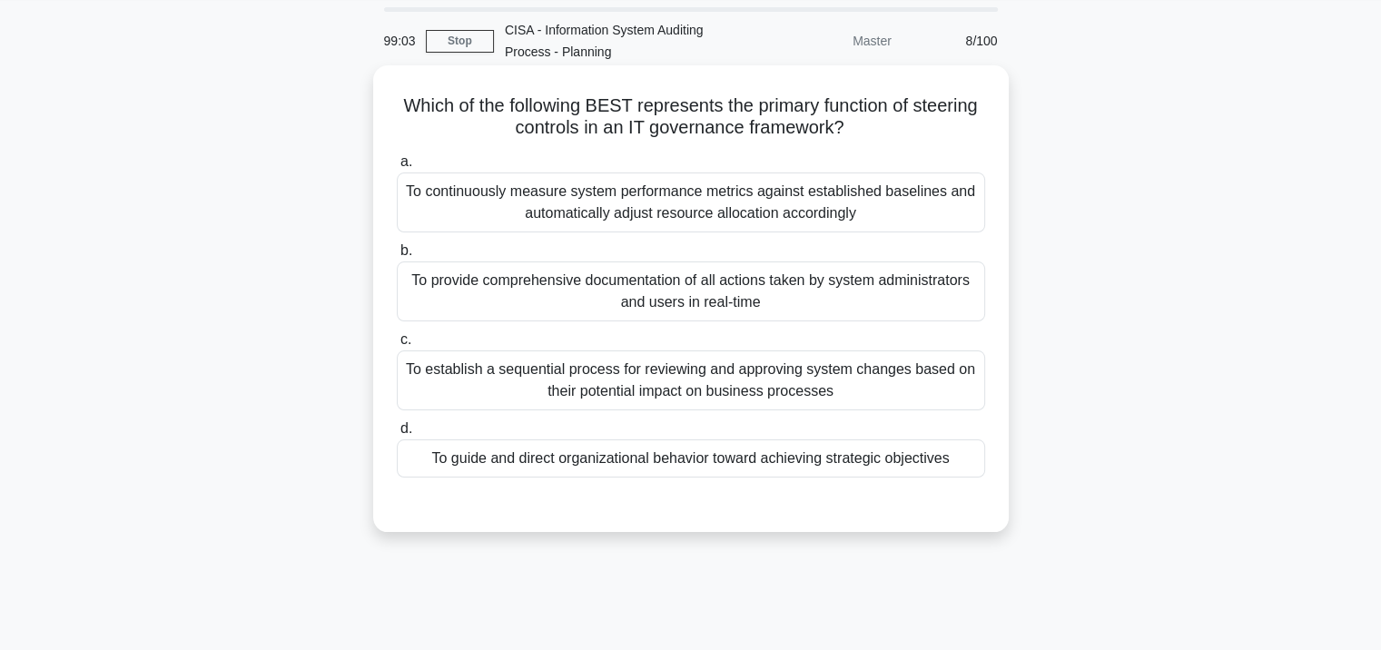
click at [650, 367] on div "To establish a sequential process for reviewing and approving system changes ba…" at bounding box center [691, 380] width 588 height 60
click at [397, 346] on input "c. To establish a sequential process for reviewing and approving system changes…" at bounding box center [397, 340] width 0 height 12
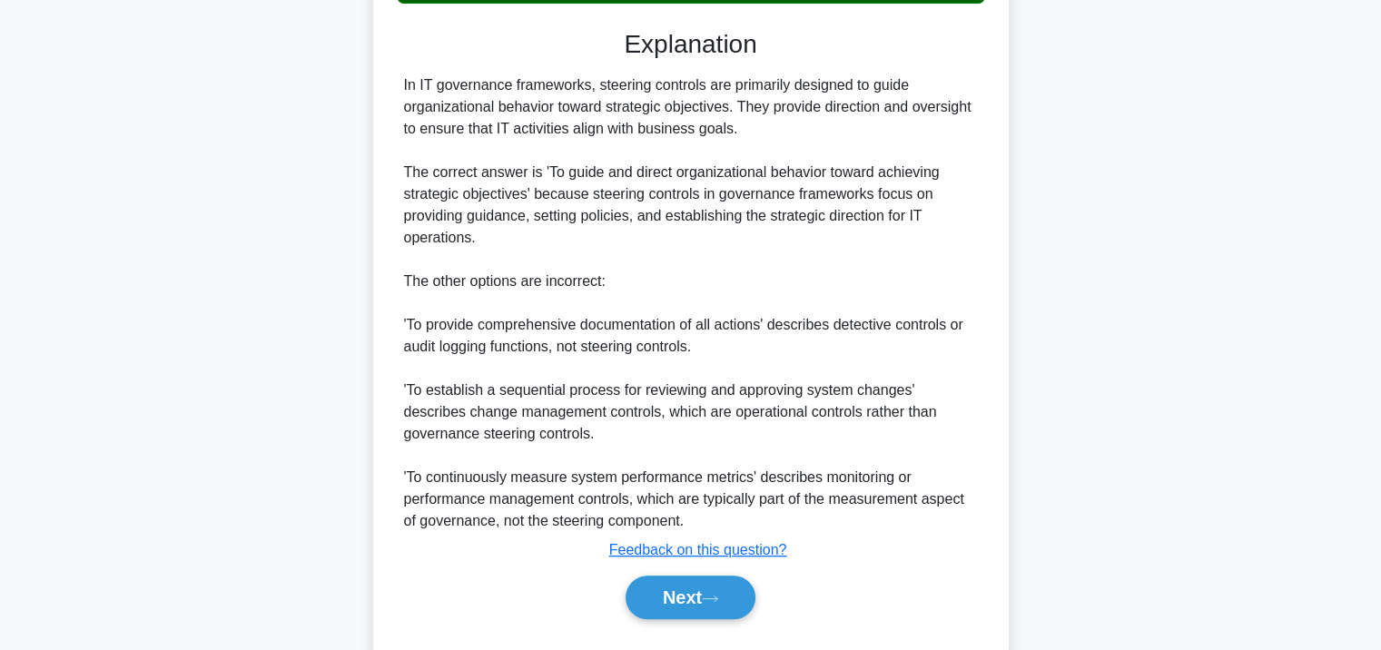
scroll to position [578, 0]
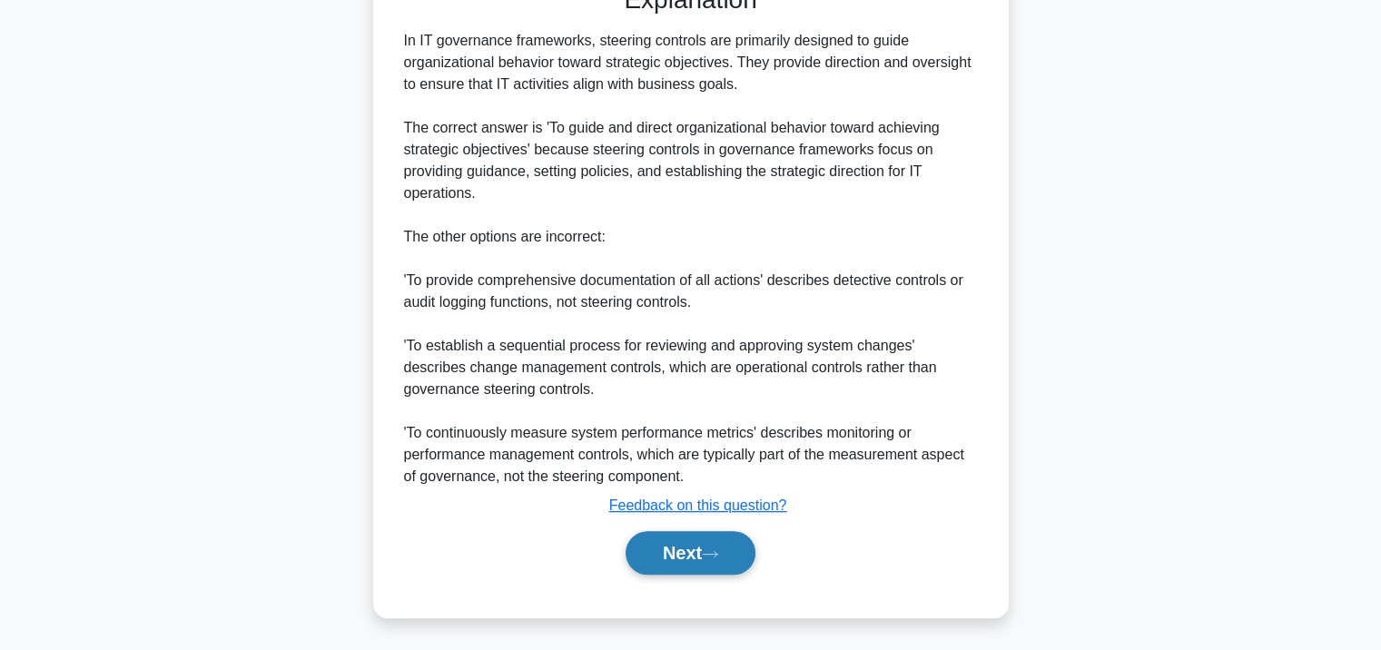
click at [637, 553] on button "Next" at bounding box center [691, 553] width 130 height 44
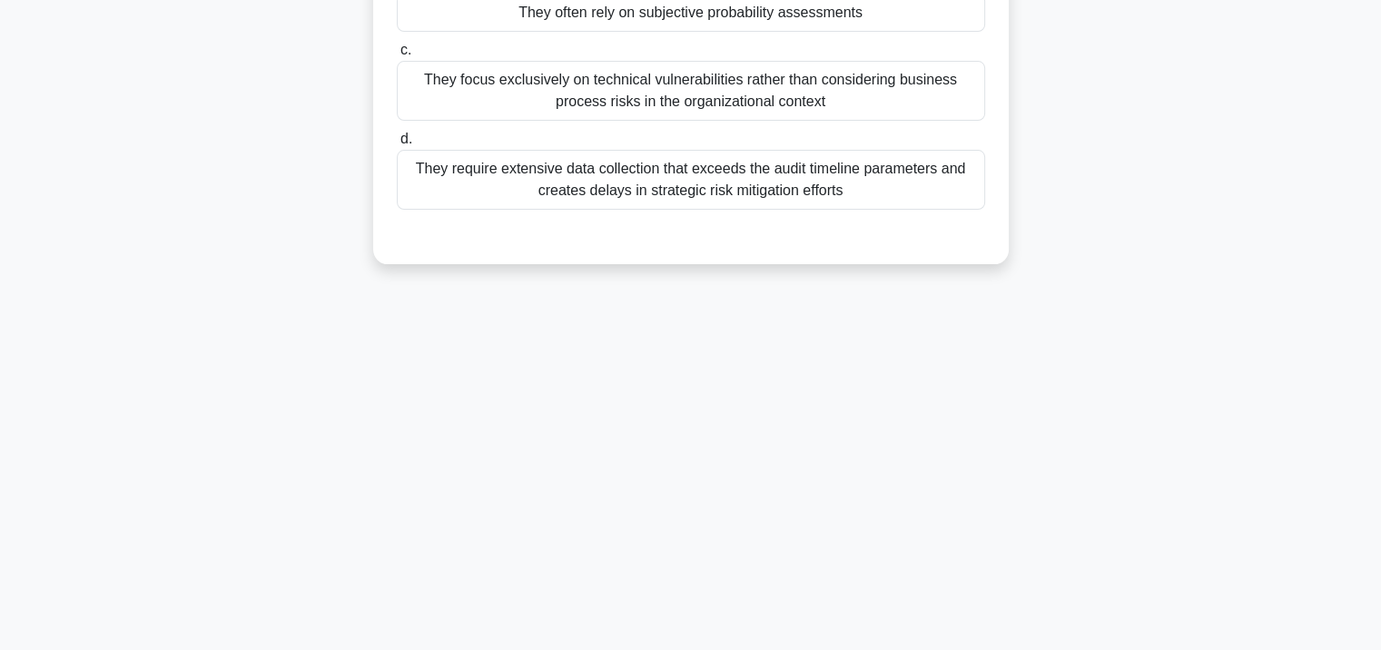
scroll to position [331, 0]
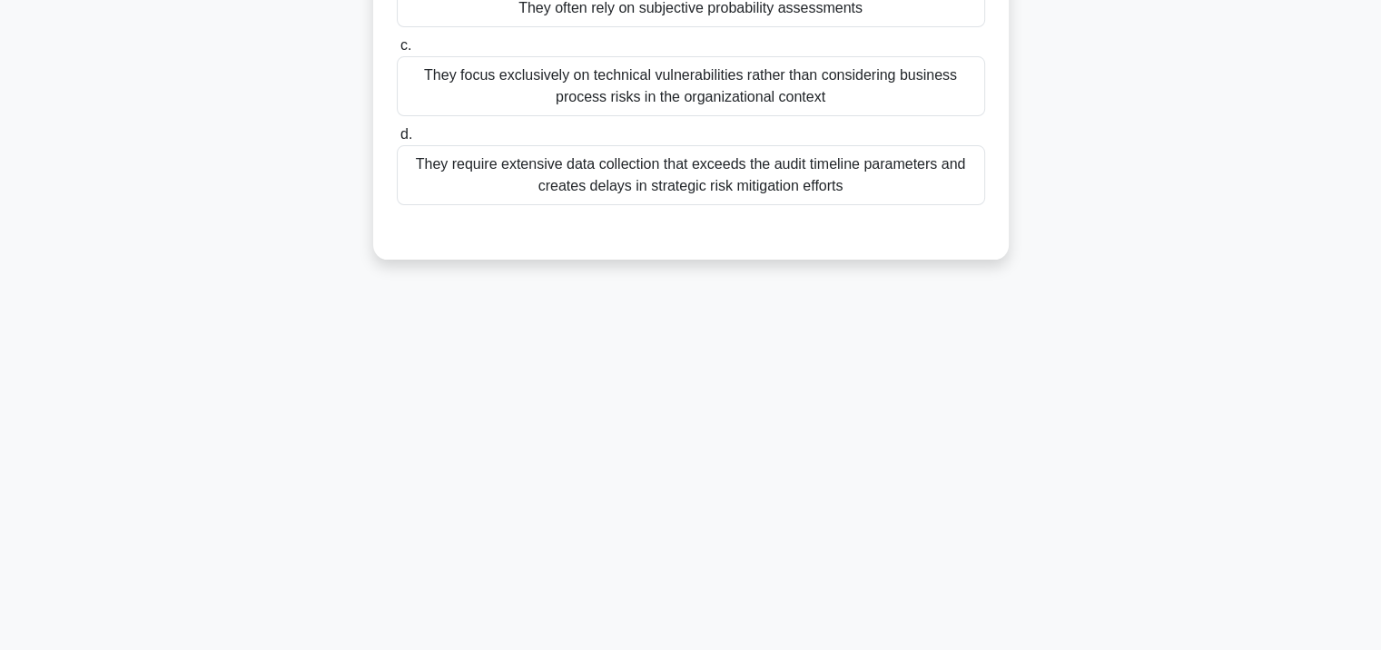
click at [629, 189] on div "They require extensive data collection that exceeds the audit timeline paramete…" at bounding box center [691, 175] width 588 height 60
click at [397, 141] on input "d. They require extensive data collection that exceeds the audit timeline param…" at bounding box center [397, 135] width 0 height 12
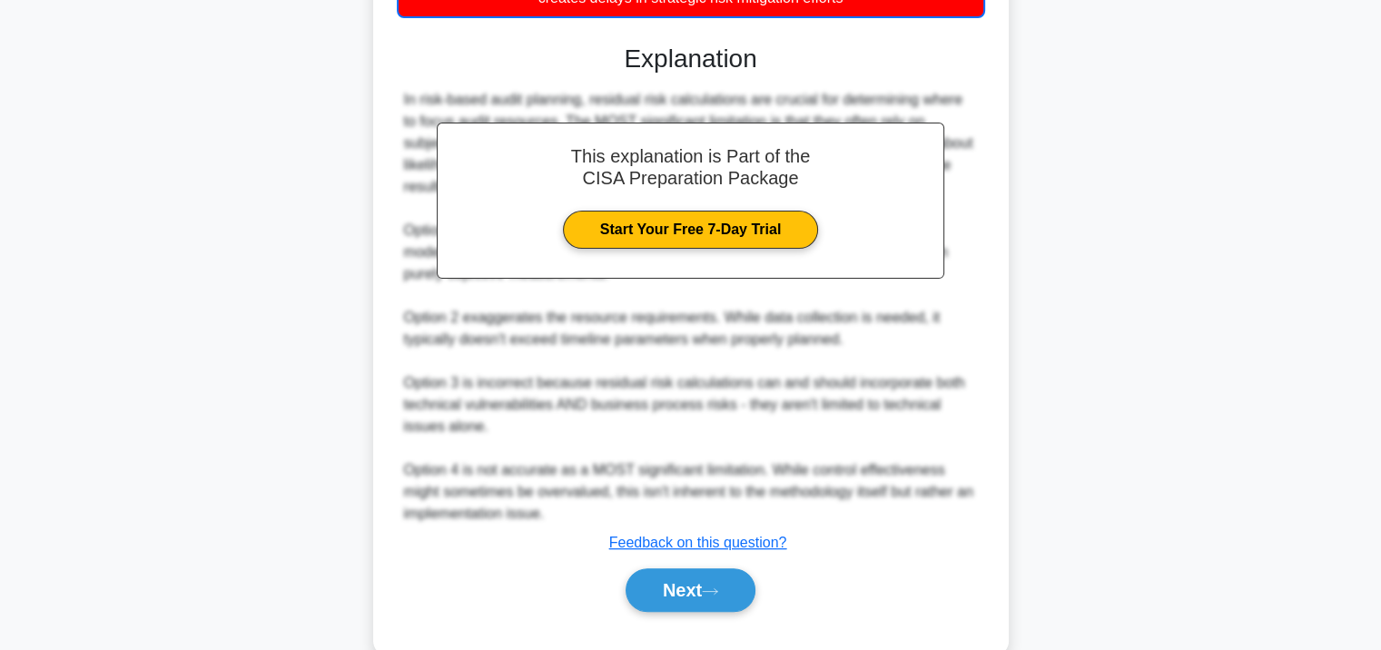
scroll to position [557, 0]
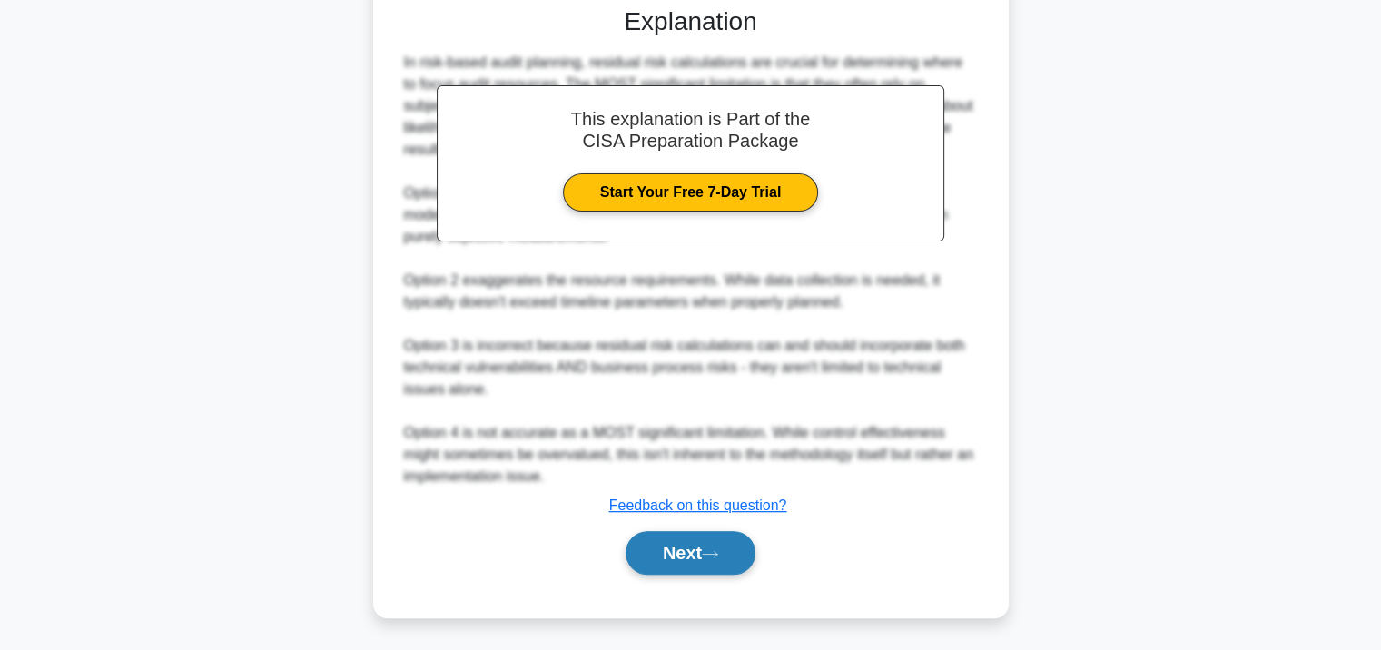
click at [698, 549] on button "Next" at bounding box center [691, 553] width 130 height 44
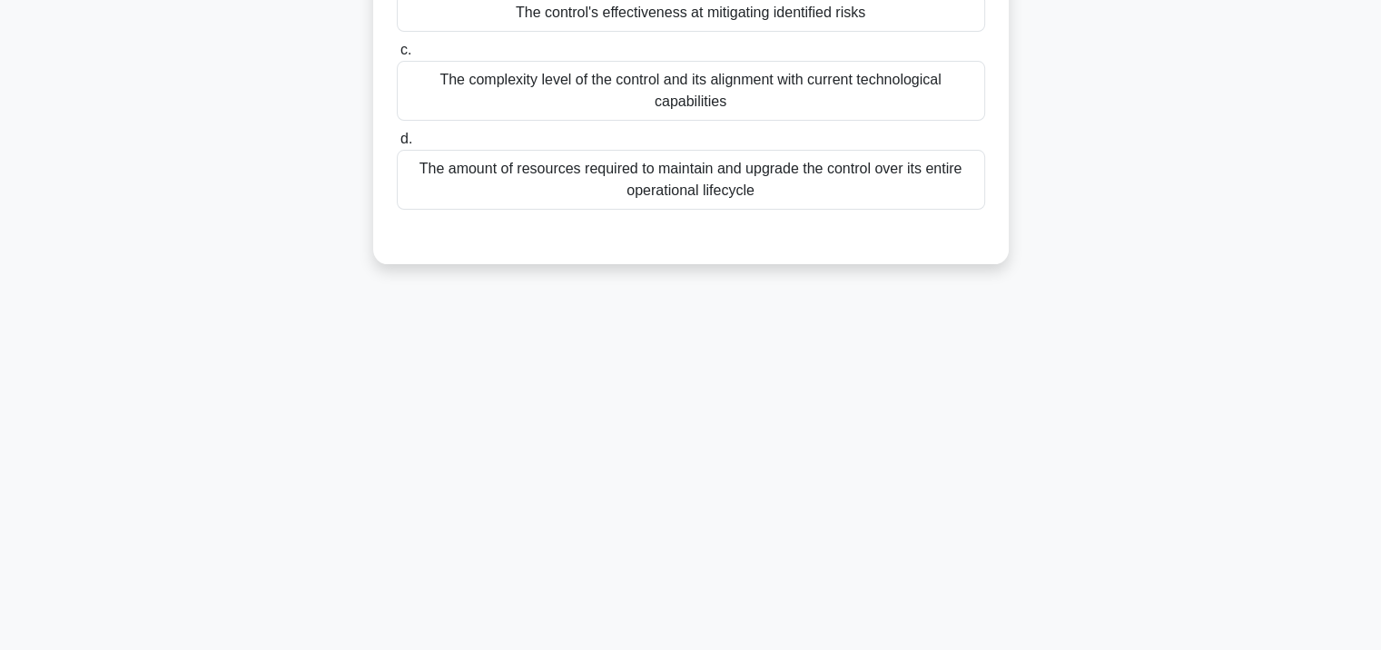
scroll to position [331, 0]
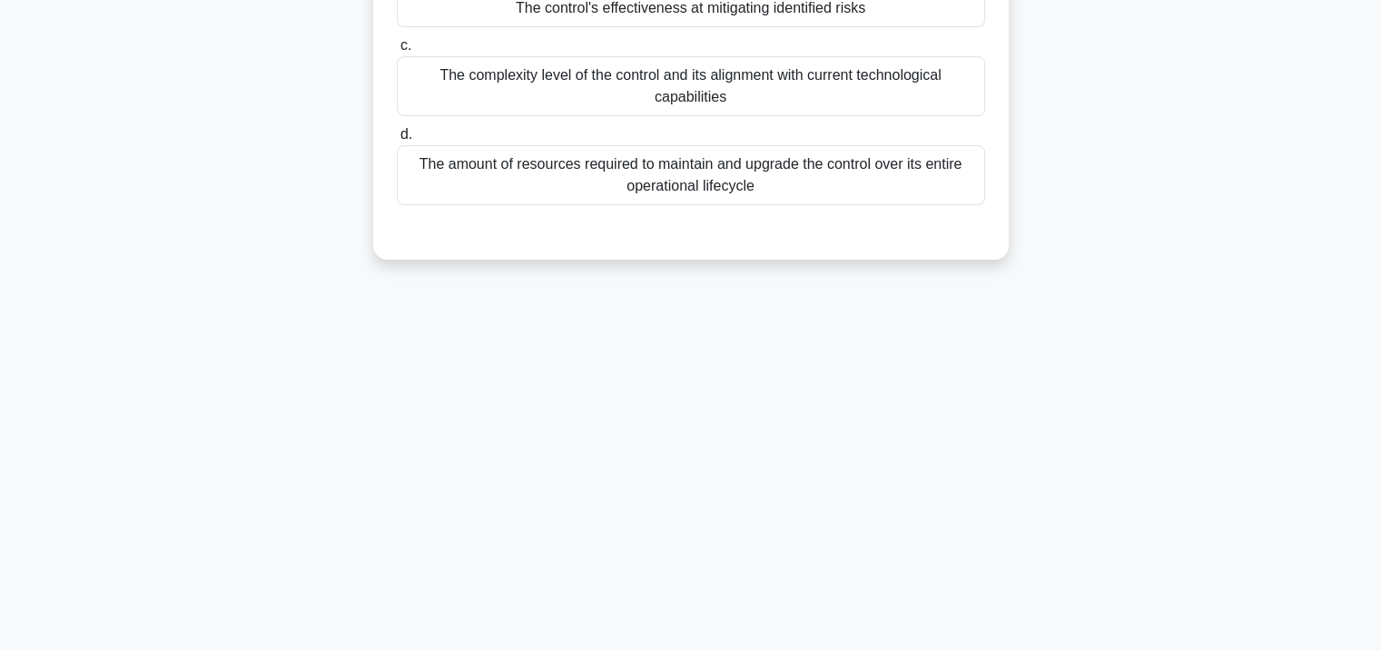
click at [589, 174] on div "The amount of resources required to maintain and upgrade the control over its e…" at bounding box center [691, 175] width 588 height 60
click at [397, 141] on input "d. The amount of resources required to maintain and upgrade the control over it…" at bounding box center [397, 135] width 0 height 12
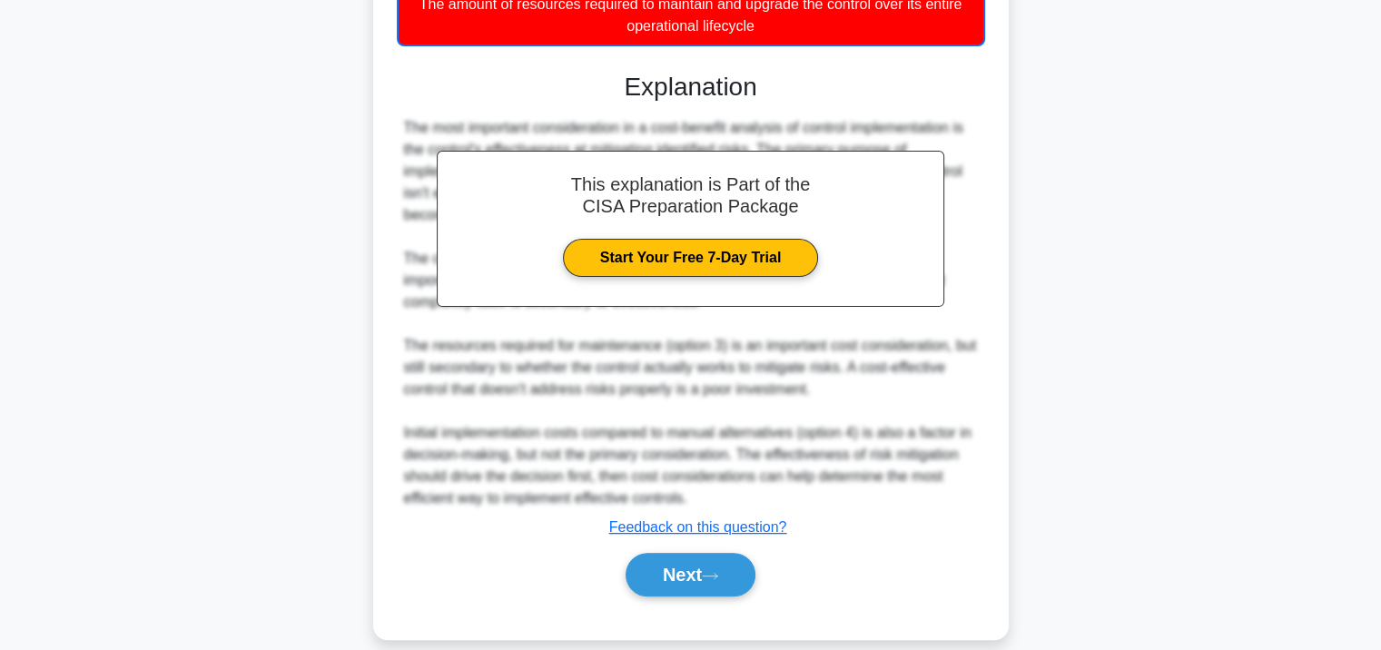
scroll to position [513, 0]
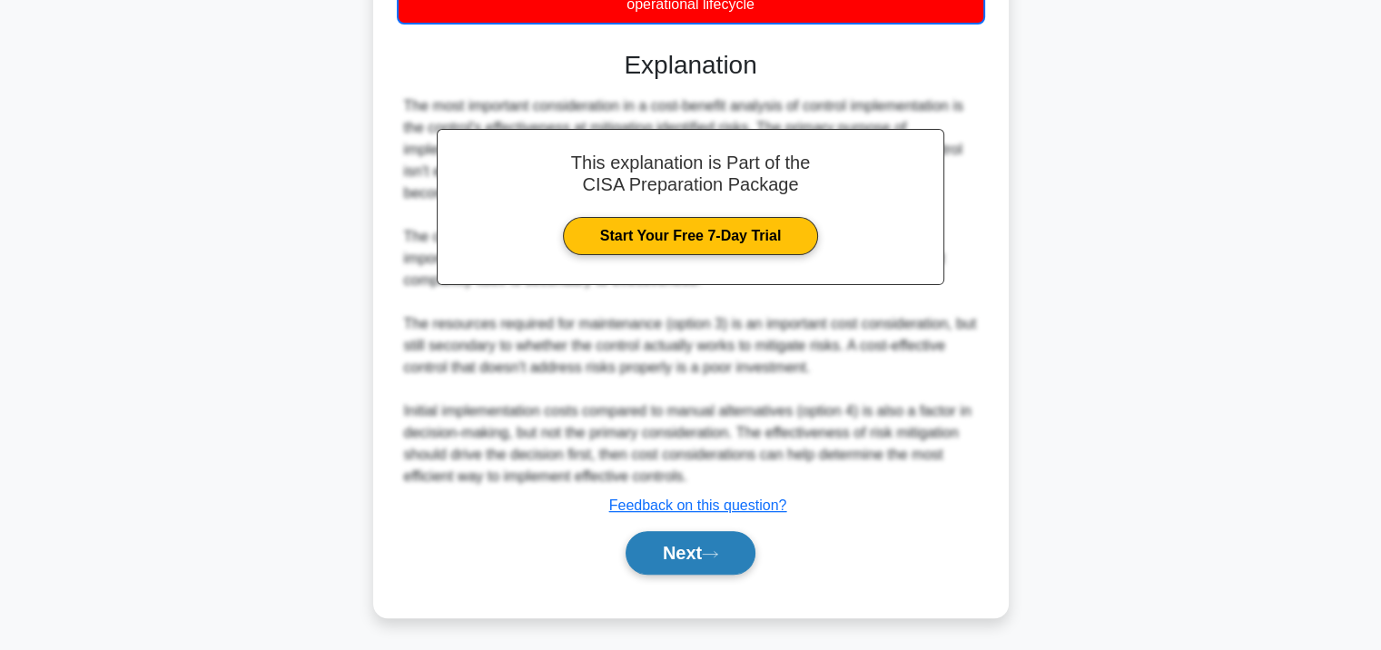
click at [700, 538] on button "Next" at bounding box center [691, 553] width 130 height 44
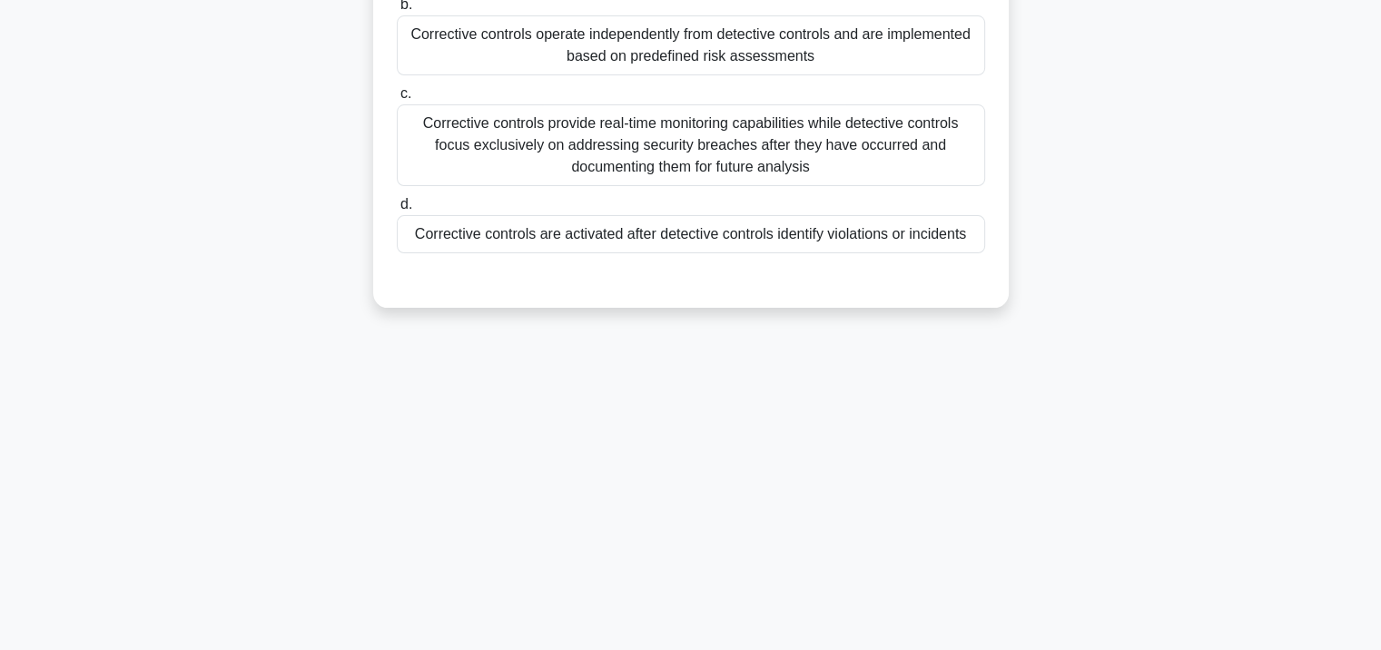
scroll to position [331, 0]
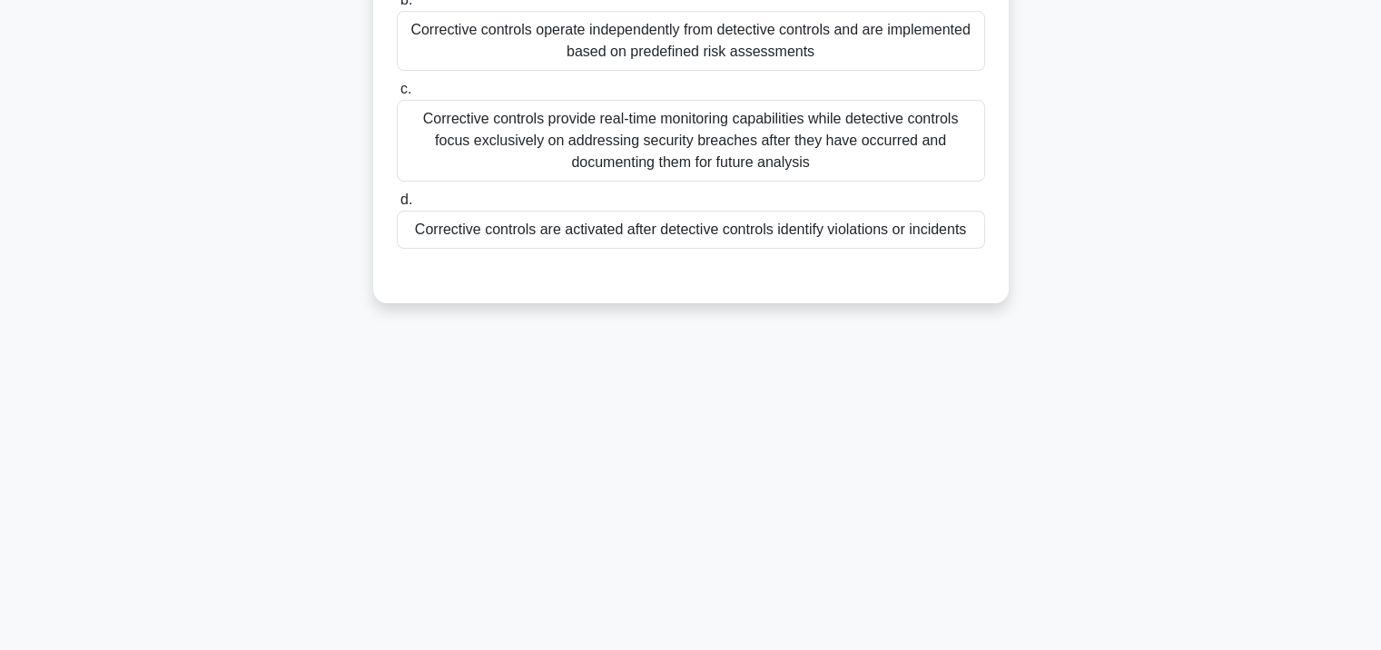
click at [613, 215] on label "d. Corrective controls are activated after detective controls identify violatio…" at bounding box center [691, 219] width 588 height 60
click at [397, 206] on input "d. Corrective controls are activated after detective controls identify violatio…" at bounding box center [397, 200] width 0 height 12
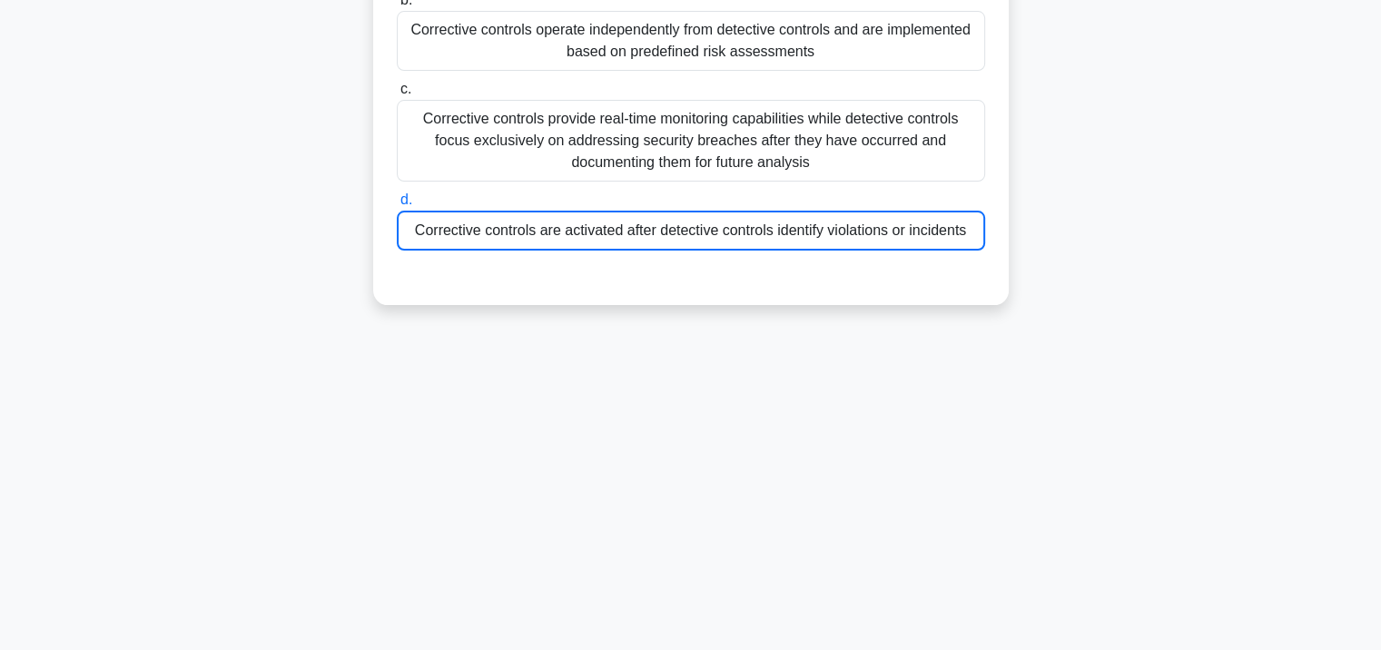
click at [607, 247] on div "Corrective controls are activated after detective controls identify violations …" at bounding box center [691, 231] width 588 height 40
click at [397, 206] on input "d. Corrective controls are activated after detective controls identify violatio…" at bounding box center [397, 200] width 0 height 12
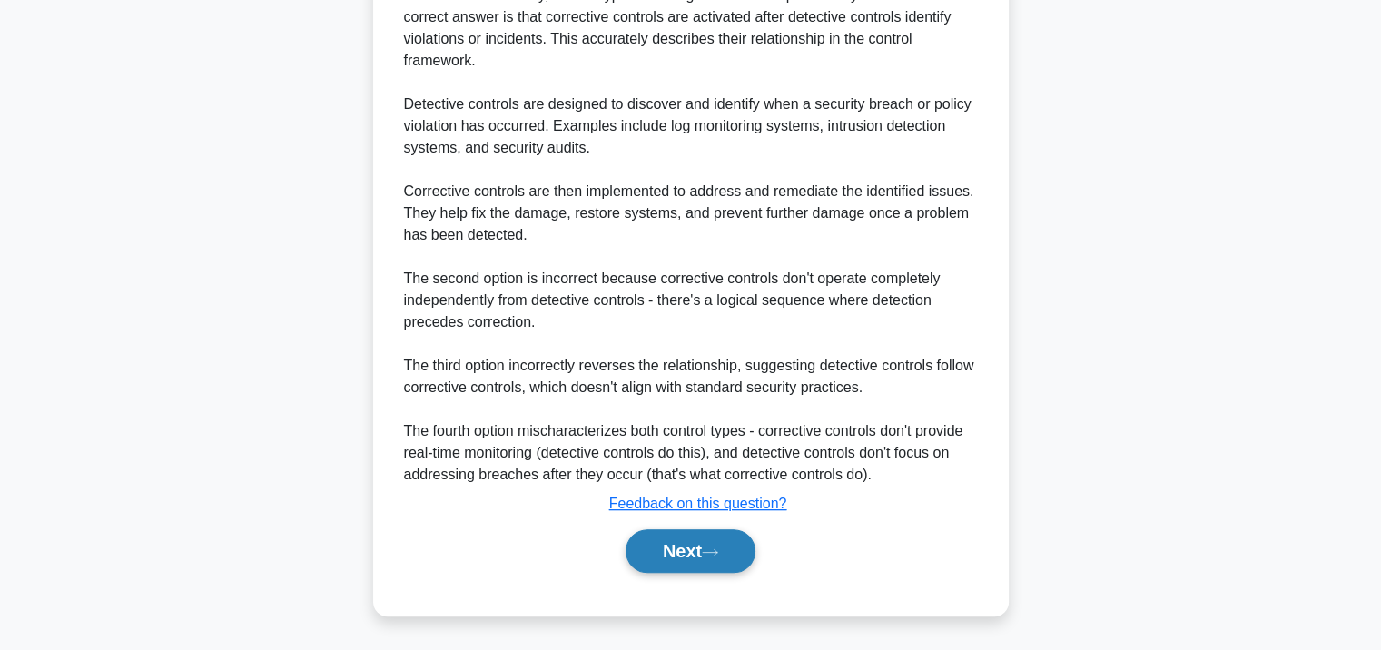
click at [646, 545] on button "Next" at bounding box center [691, 551] width 130 height 44
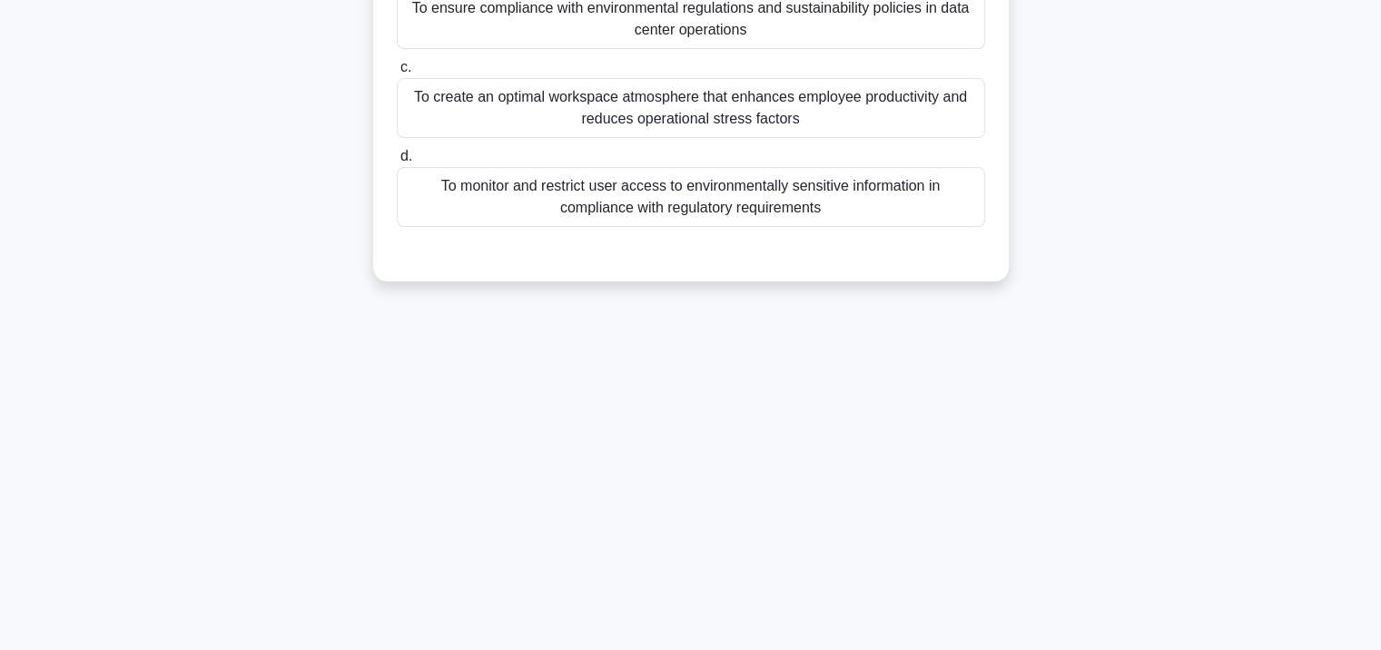
click at [612, 199] on div "To monitor and restrict user access to environmentally sensitive information in…" at bounding box center [691, 197] width 588 height 60
click at [397, 163] on input "d. To monitor and restrict user access to environmentally sensitive information…" at bounding box center [397, 157] width 0 height 12
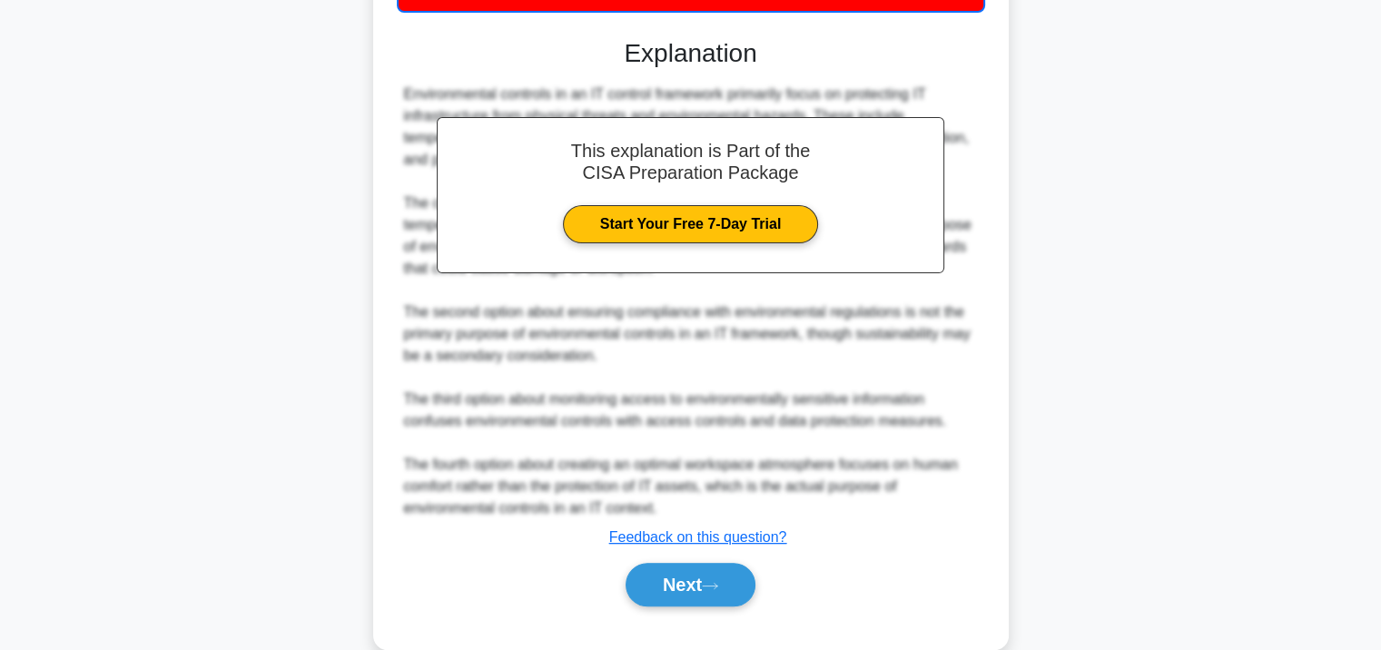
scroll to position [578, 0]
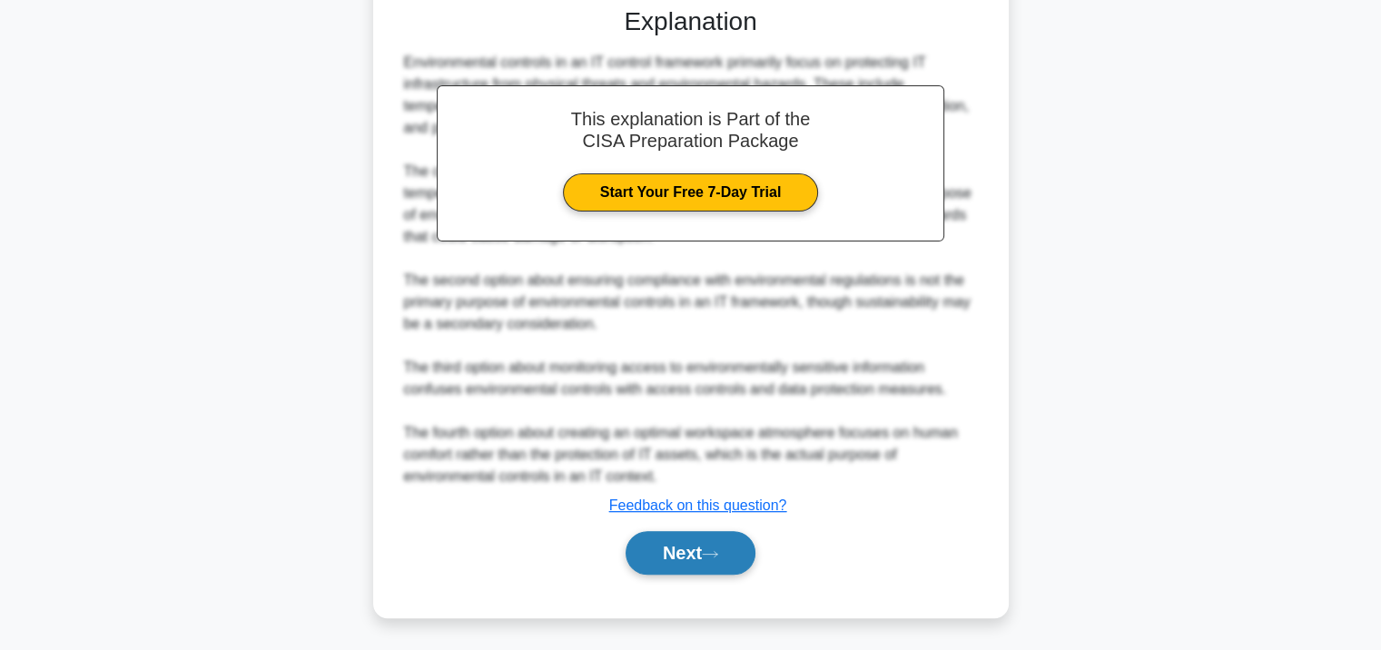
click at [651, 536] on button "Next" at bounding box center [691, 553] width 130 height 44
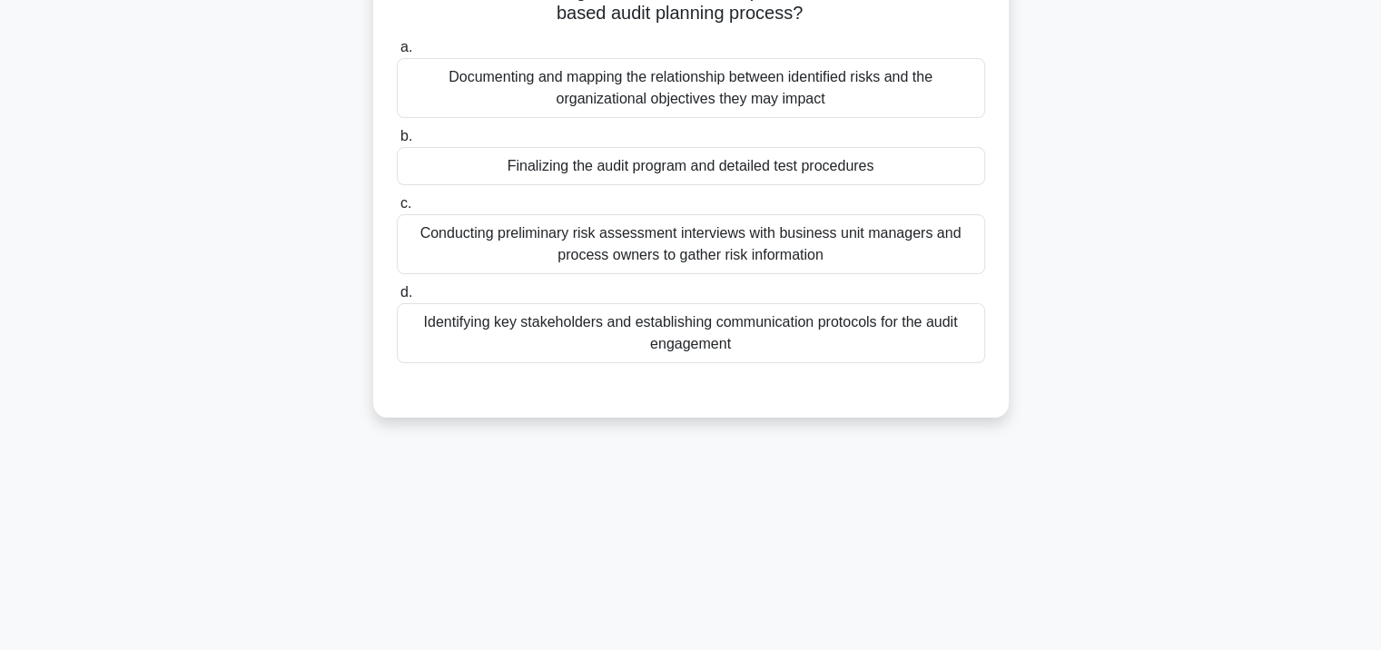
scroll to position [149, 0]
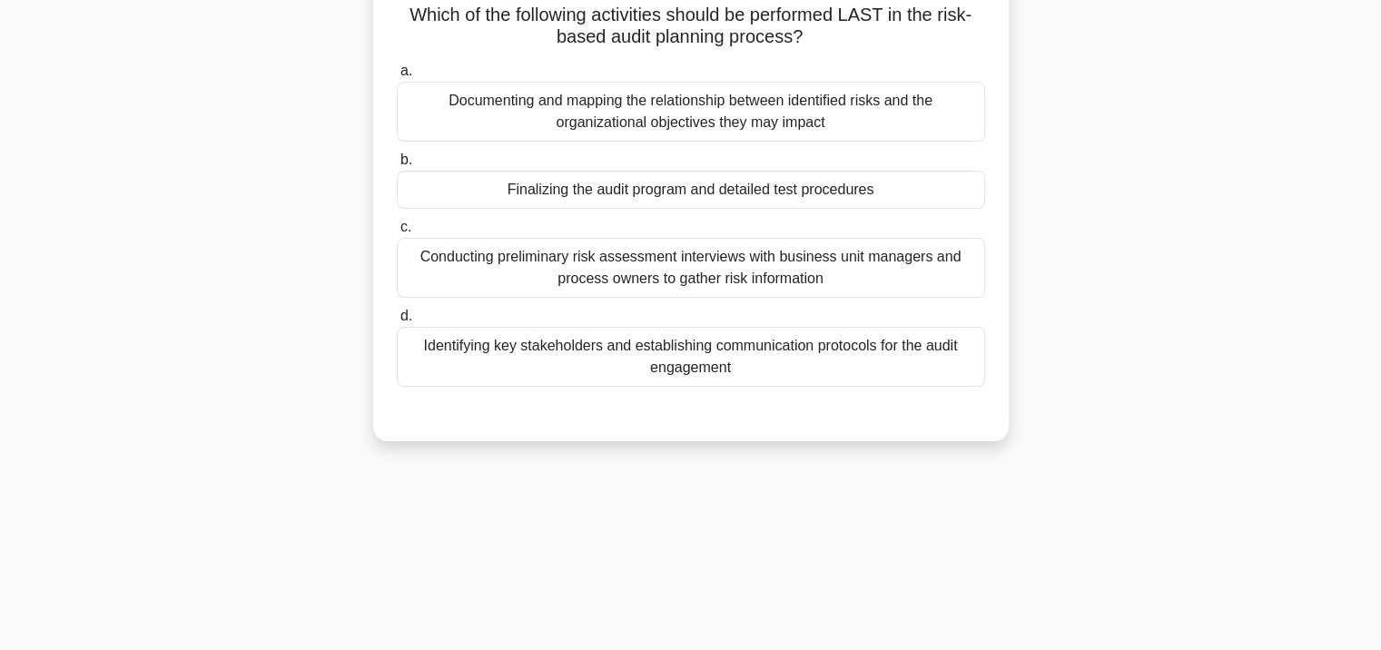
click at [557, 182] on div "Finalizing the audit program and detailed test procedures" at bounding box center [691, 190] width 588 height 38
click at [397, 166] on input "b. Finalizing the audit program and detailed test procedures" at bounding box center [397, 160] width 0 height 12
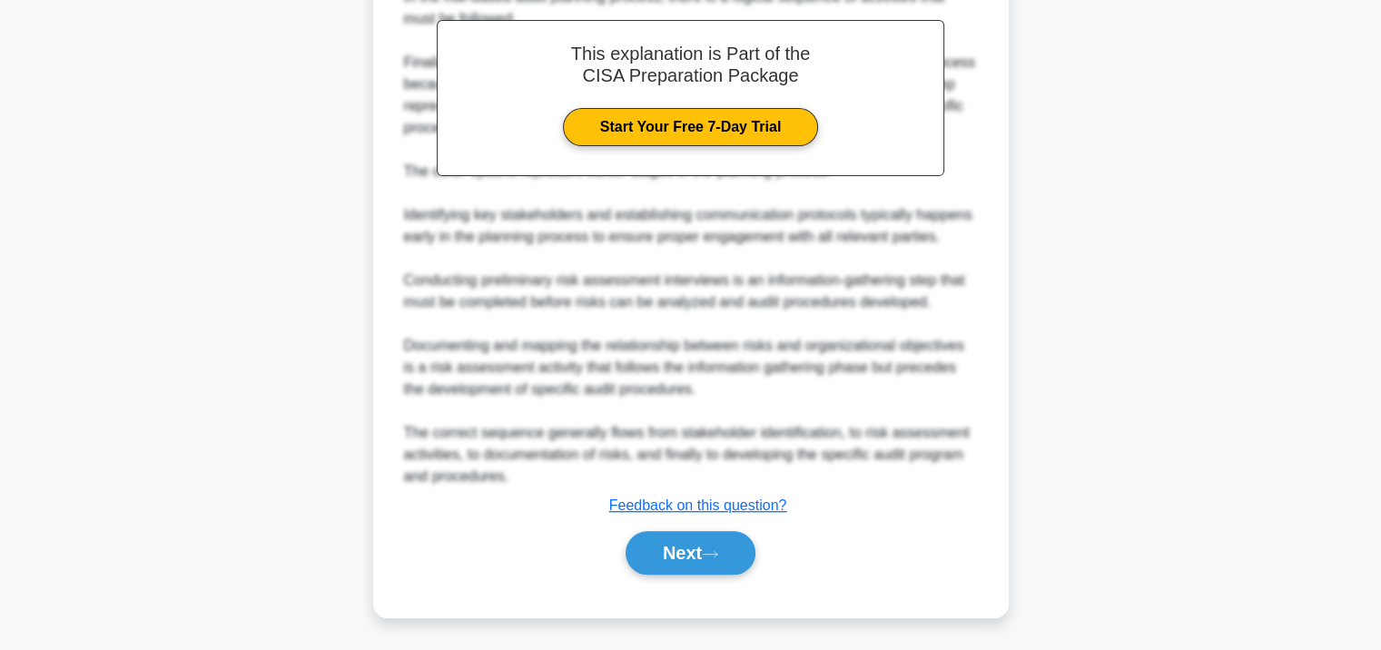
scroll to position [621, 0]
click at [700, 562] on button "Next" at bounding box center [691, 552] width 130 height 44
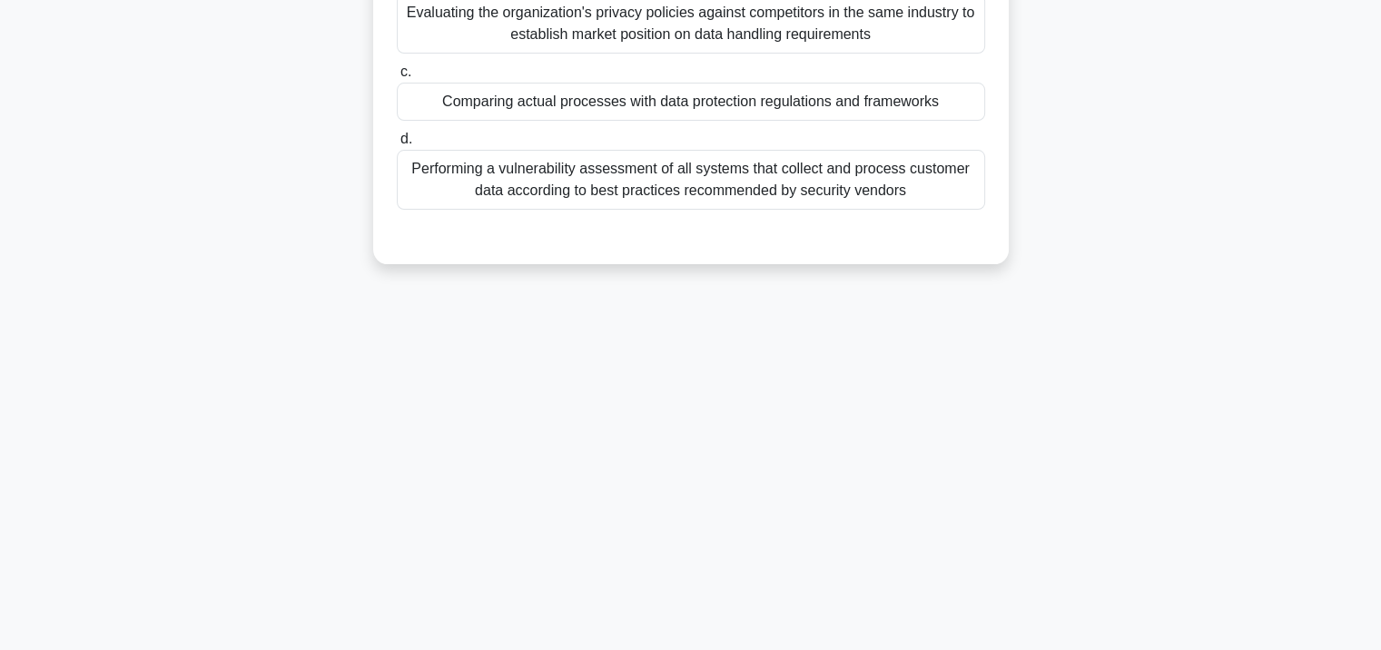
scroll to position [331, 0]
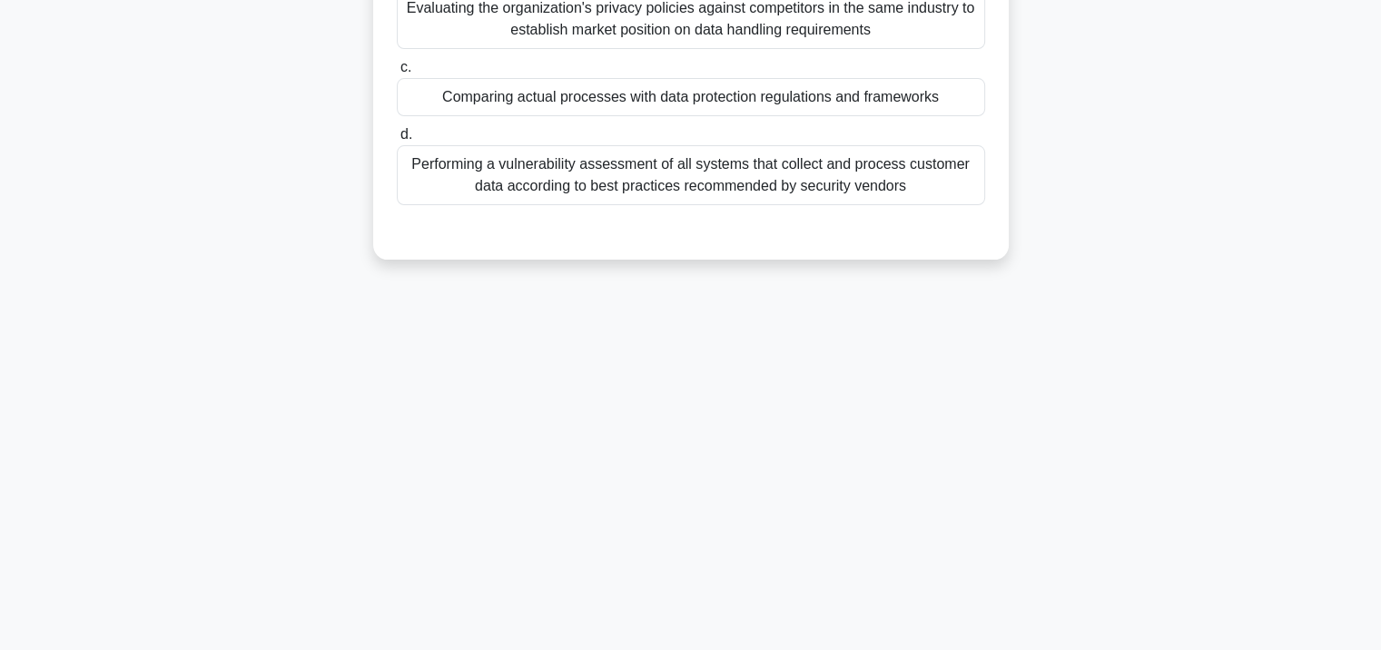
click at [582, 186] on div "Performing a vulnerability assessment of all systems that collect and process c…" at bounding box center [691, 175] width 588 height 60
click at [397, 141] on input "d. Performing a vulnerability assessment of all systems that collect and proces…" at bounding box center [397, 135] width 0 height 12
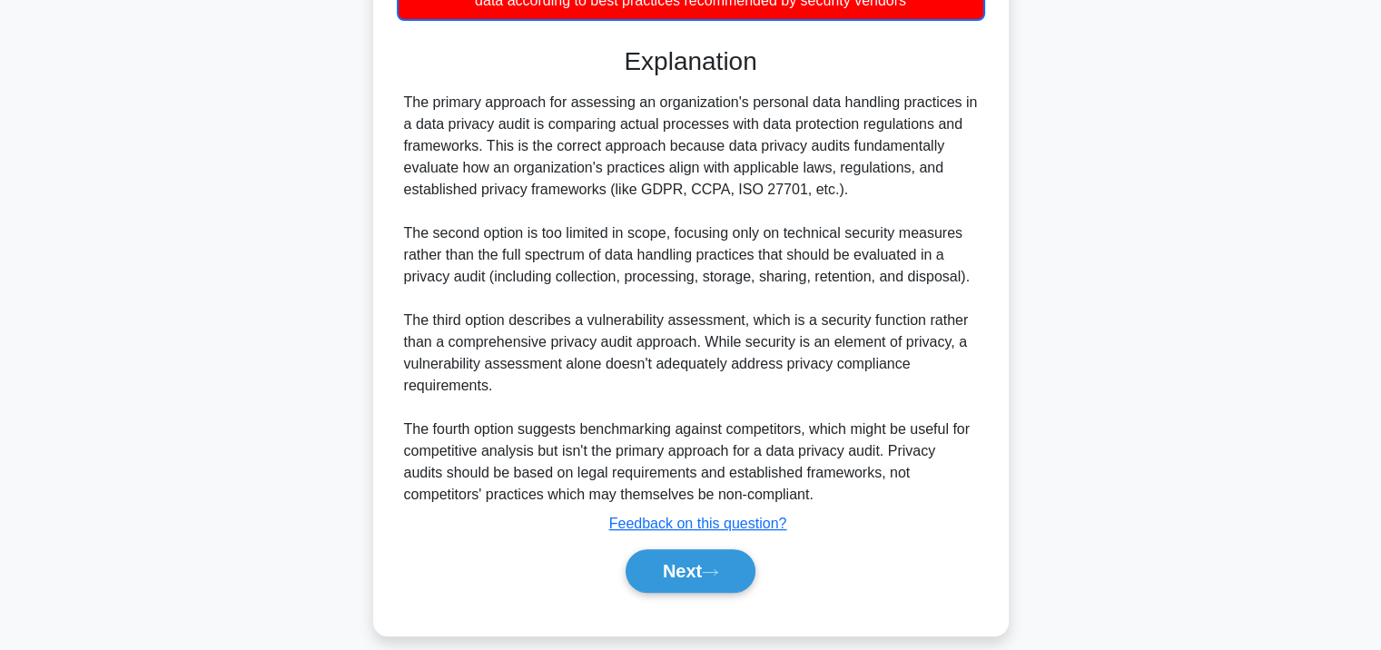
scroll to position [535, 0]
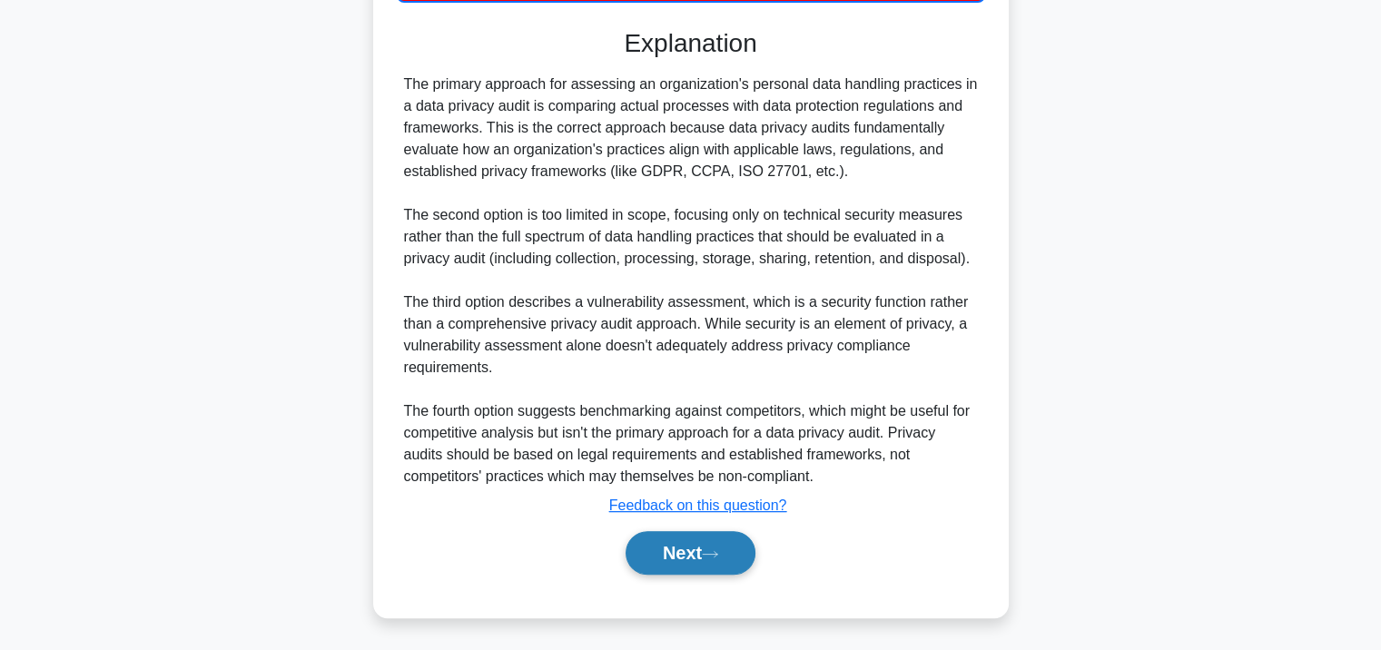
click at [742, 548] on button "Next" at bounding box center [691, 553] width 130 height 44
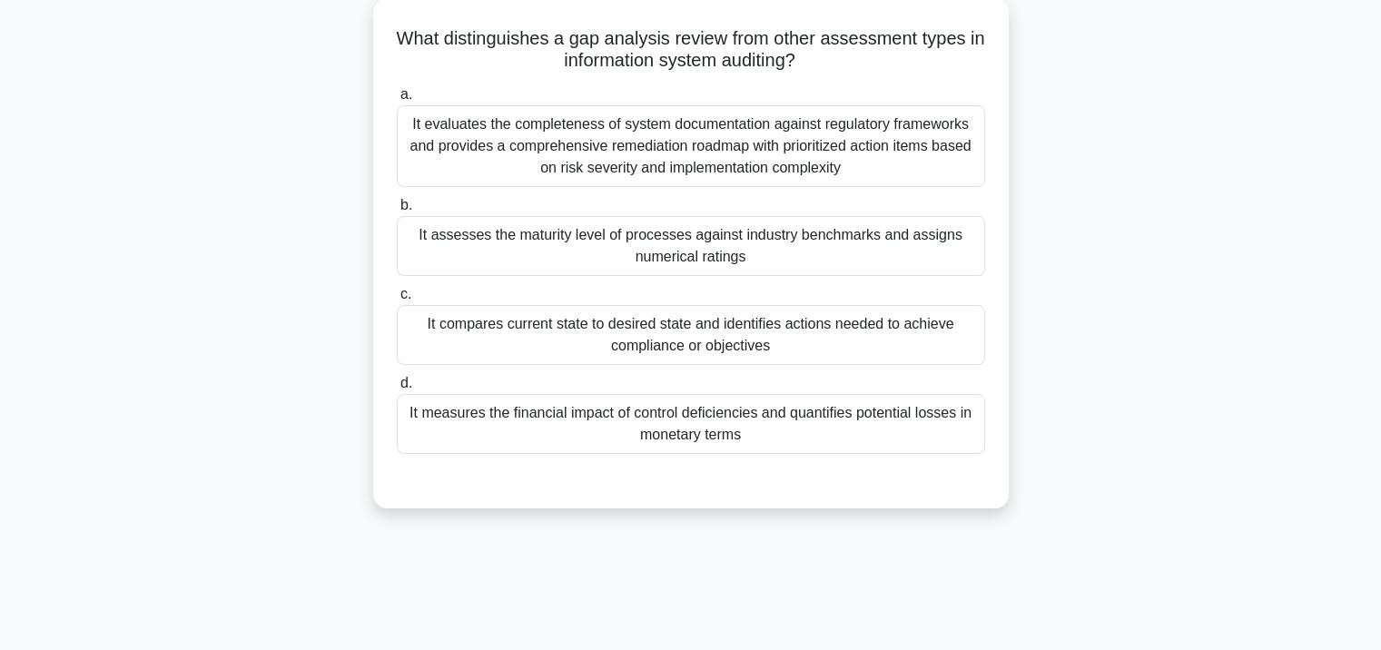
scroll to position [58, 0]
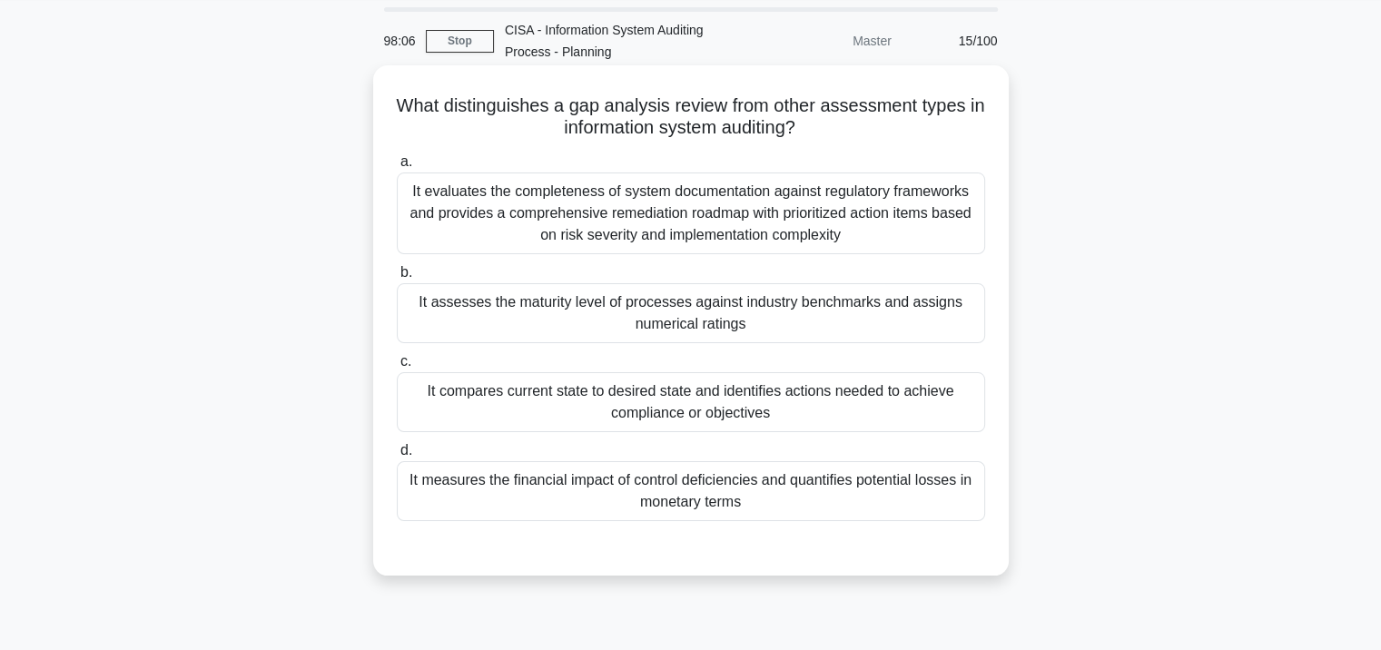
click at [668, 233] on div "It evaluates the completeness of system documentation against regulatory framew…" at bounding box center [691, 214] width 588 height 82
click at [397, 168] on input "a. It evaluates the completeness of system documentation against regulatory fra…" at bounding box center [397, 162] width 0 height 12
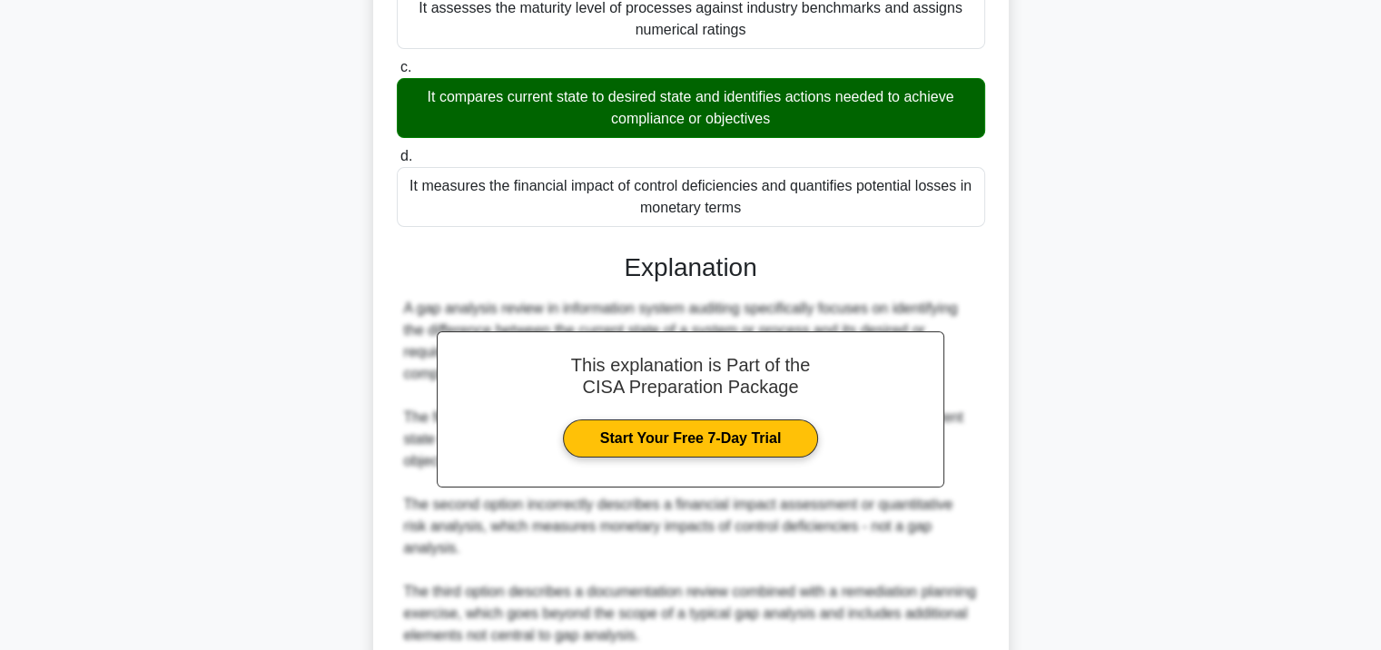
scroll to position [600, 0]
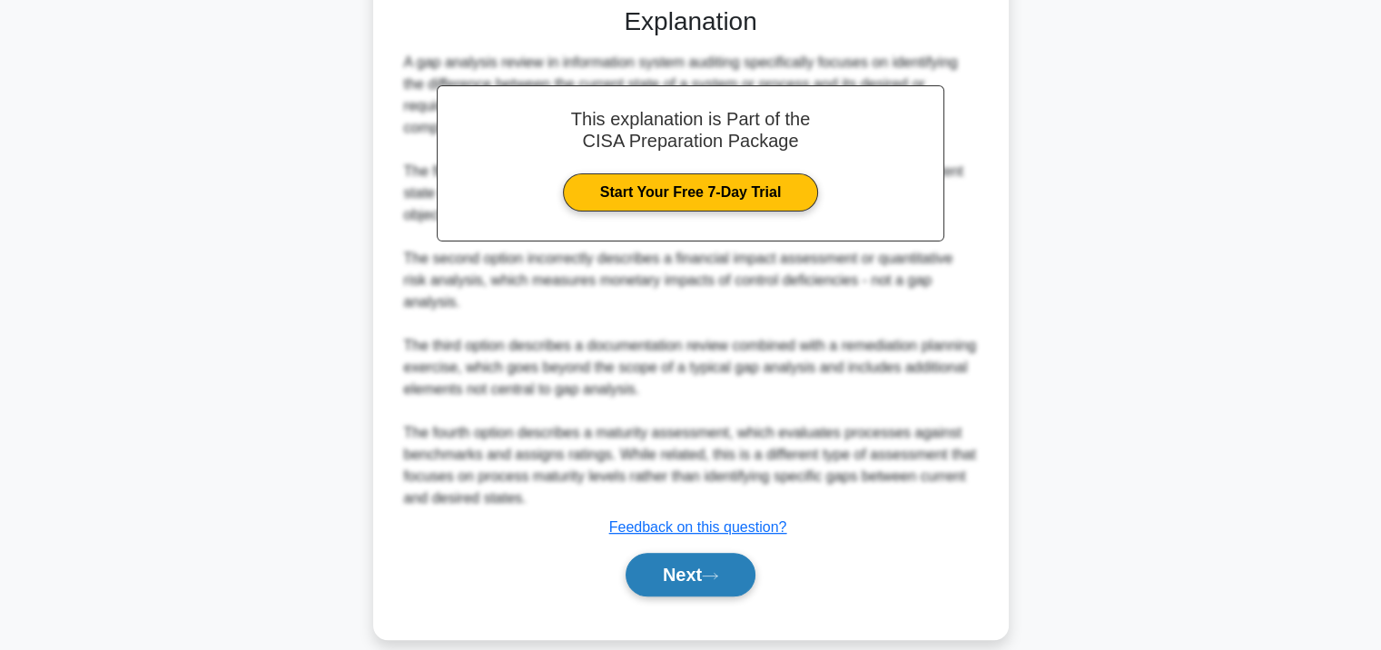
click at [661, 553] on button "Next" at bounding box center [691, 575] width 130 height 44
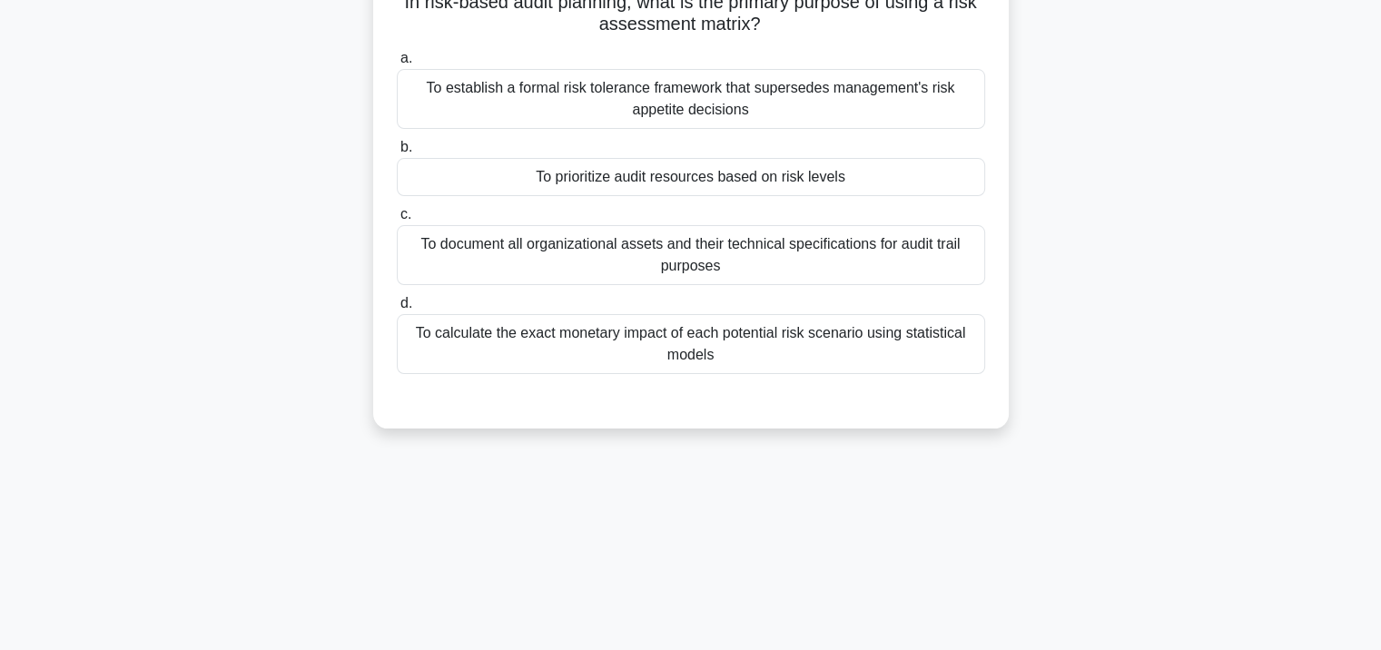
scroll to position [149, 0]
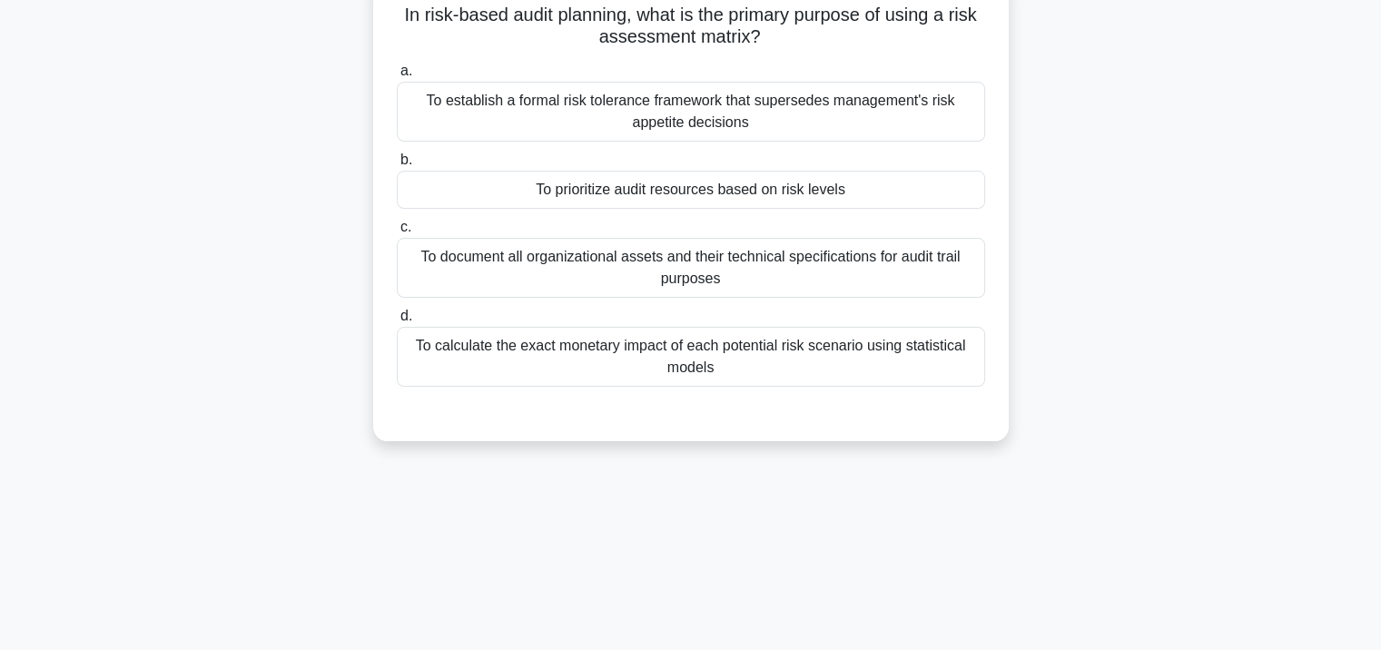
click at [673, 279] on div "To document all organizational assets and their technical specifications for au…" at bounding box center [691, 268] width 588 height 60
click at [397, 233] on input "c. To document all organizational assets and their technical specifications for…" at bounding box center [397, 228] width 0 height 12
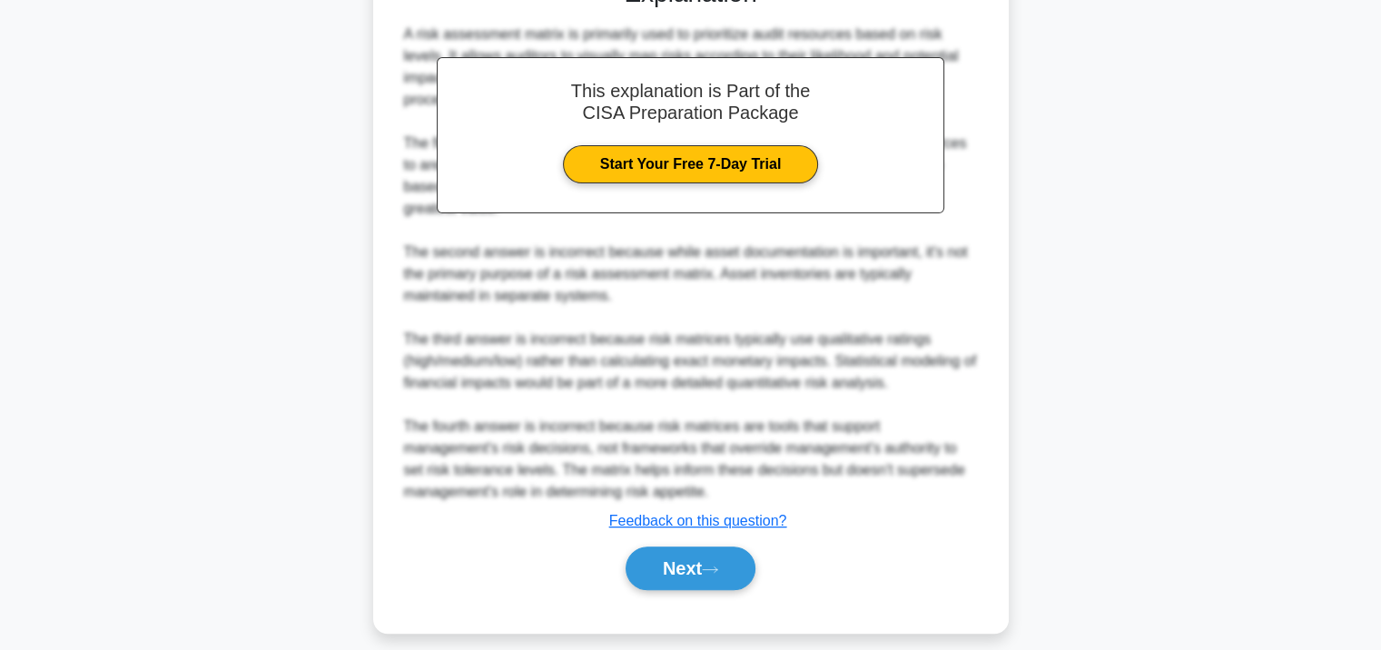
scroll to position [600, 0]
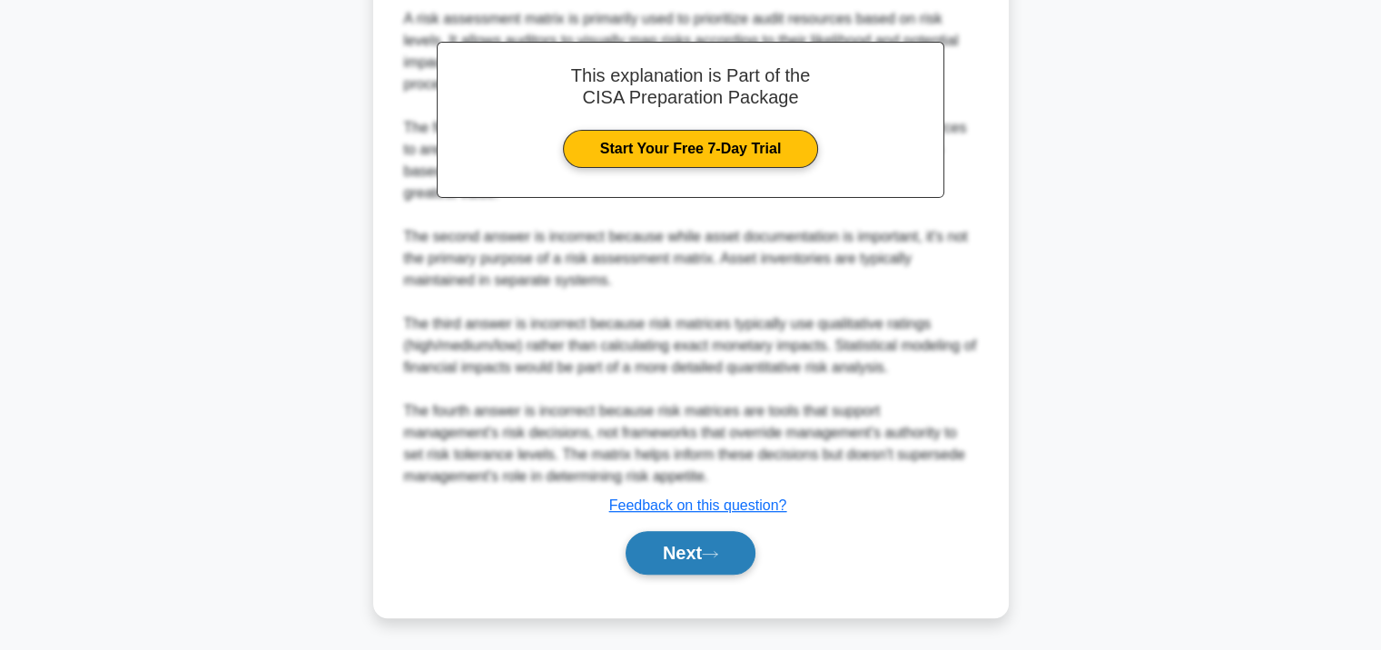
click at [720, 541] on button "Next" at bounding box center [691, 553] width 130 height 44
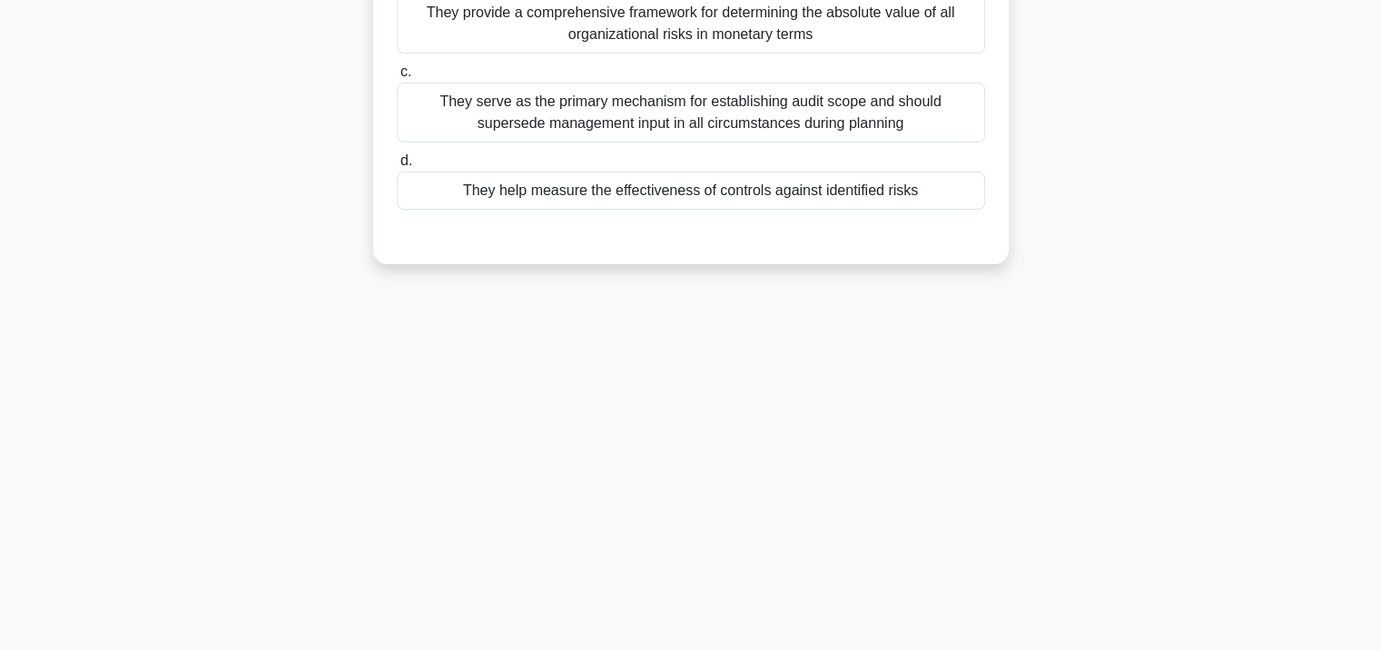
scroll to position [331, 0]
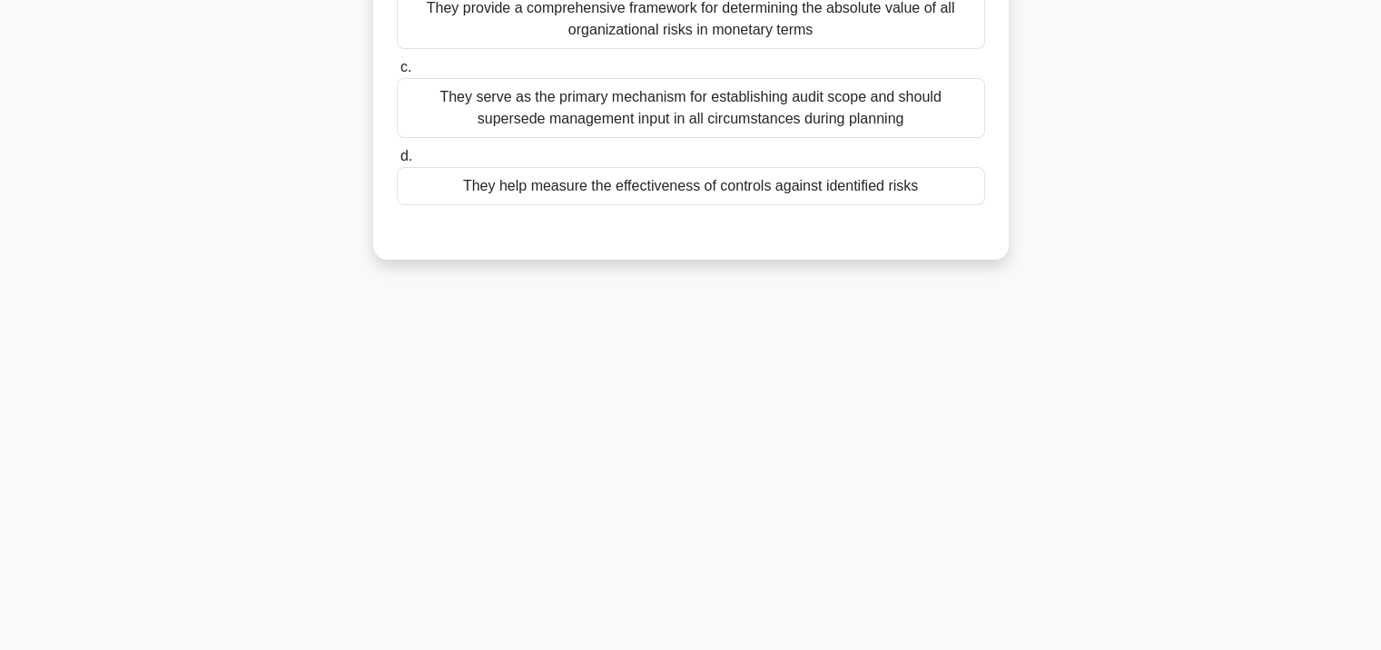
click at [661, 189] on div "They help measure the effectiveness of controls against identified risks" at bounding box center [691, 186] width 588 height 38
click at [397, 163] on input "d. They help measure the effectiveness of controls against identified risks" at bounding box center [397, 157] width 0 height 12
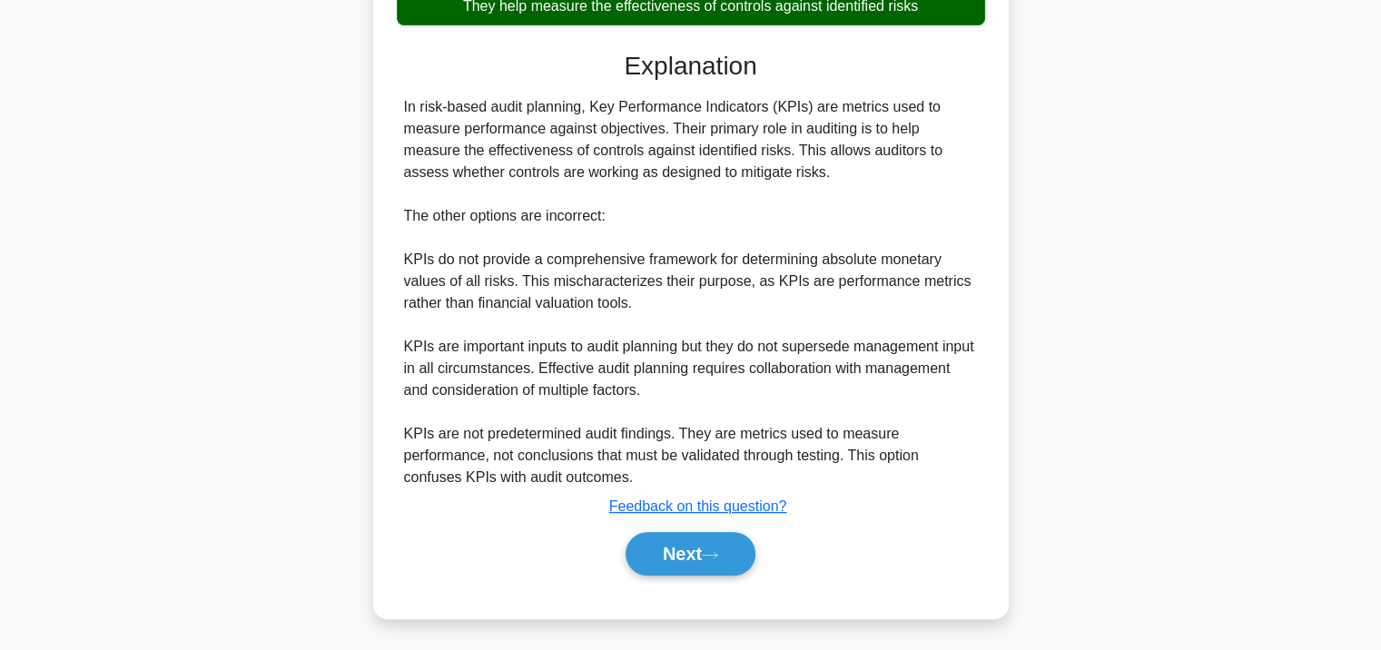
scroll to position [512, 0]
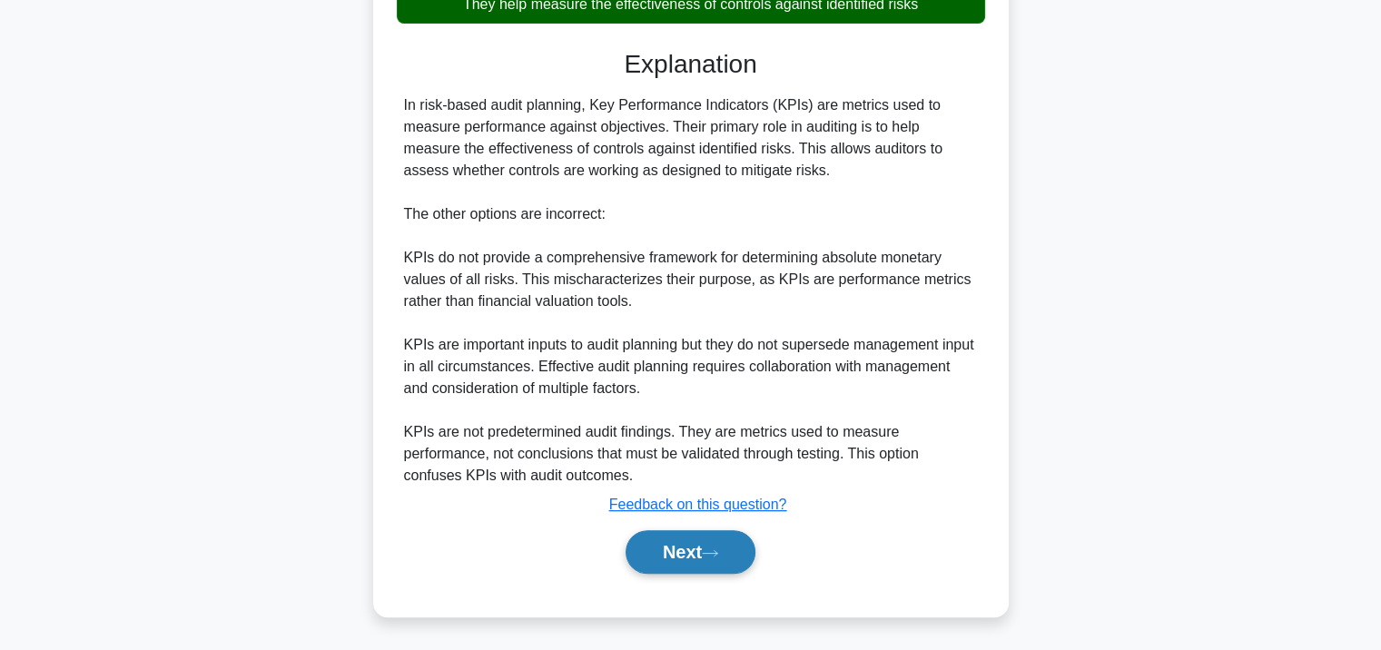
click at [712, 546] on button "Next" at bounding box center [691, 552] width 130 height 44
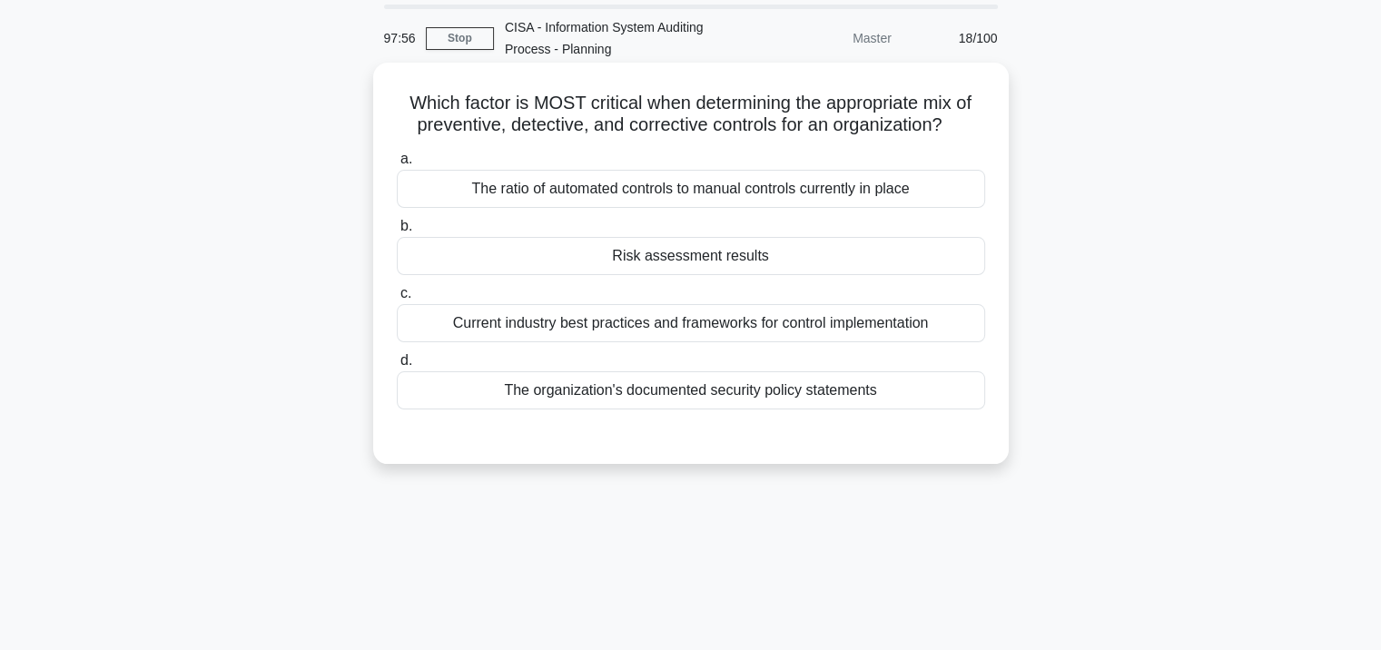
scroll to position [58, 0]
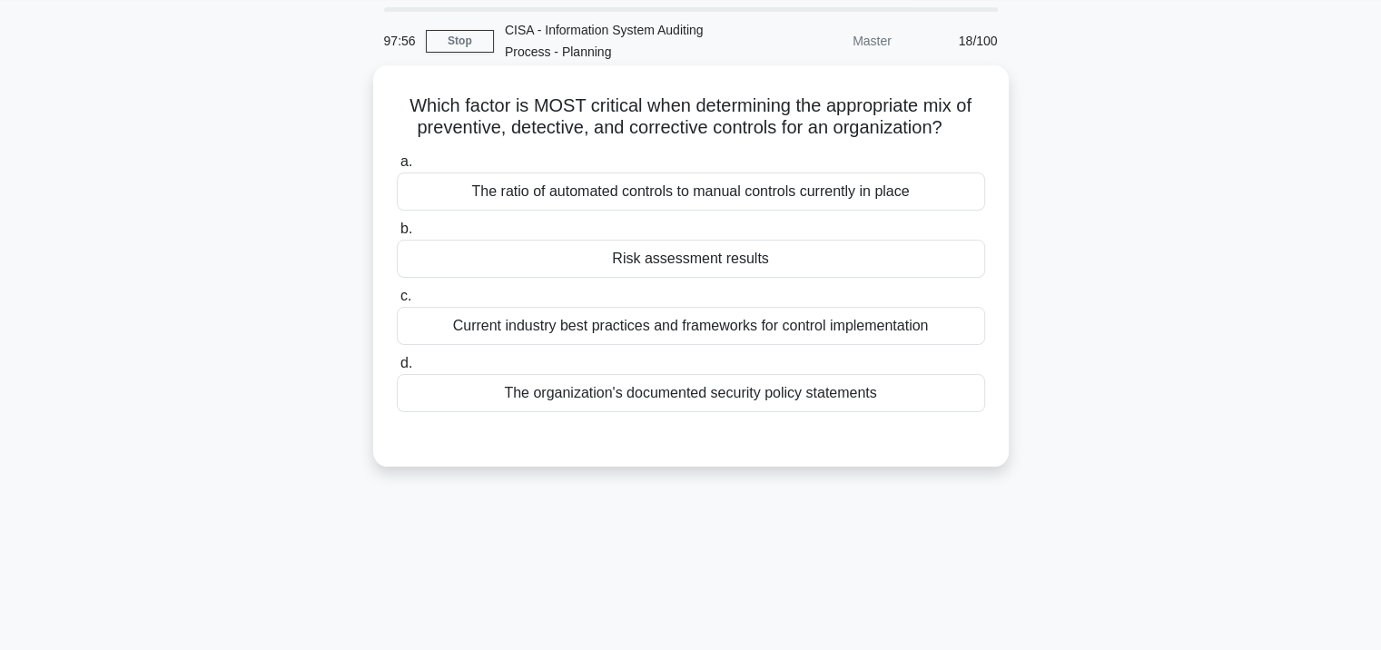
click at [696, 240] on label "b. Risk assessment results" at bounding box center [691, 248] width 588 height 60
click at [698, 265] on div "Risk assessment results" at bounding box center [691, 259] width 588 height 38
click at [397, 235] on input "b. Risk assessment results" at bounding box center [397, 229] width 0 height 12
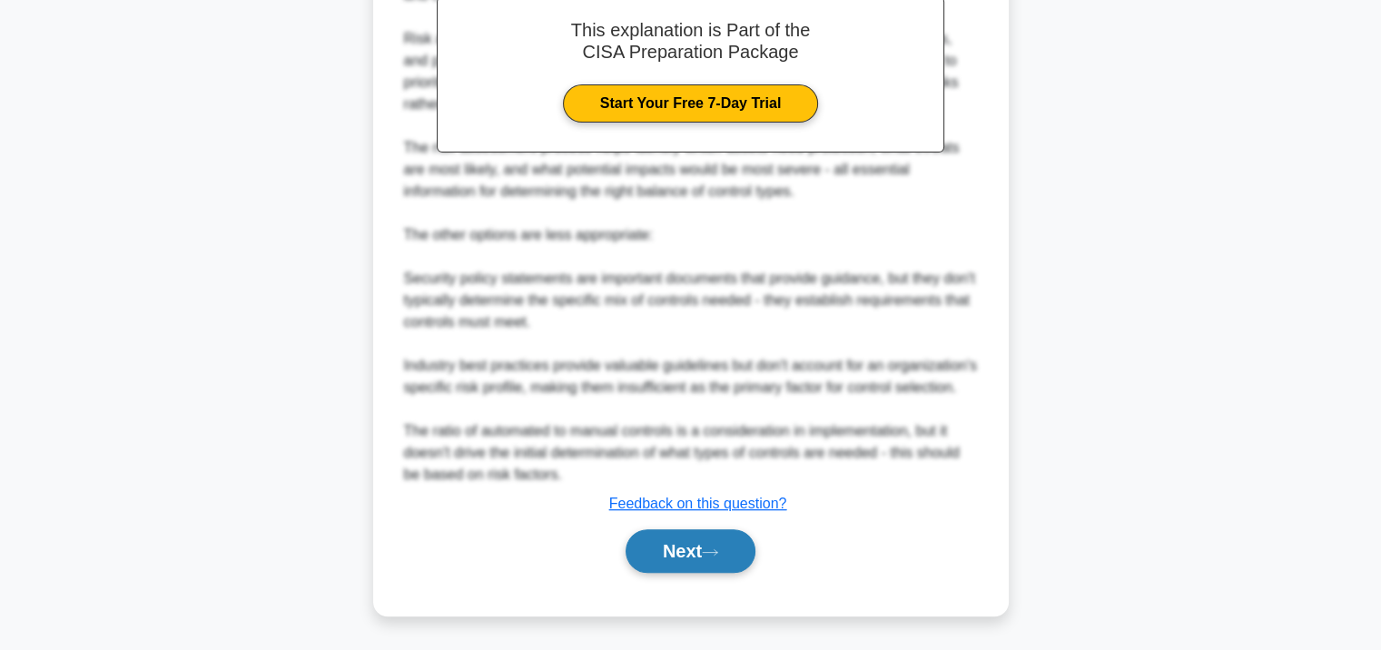
click at [687, 541] on button "Next" at bounding box center [691, 551] width 130 height 44
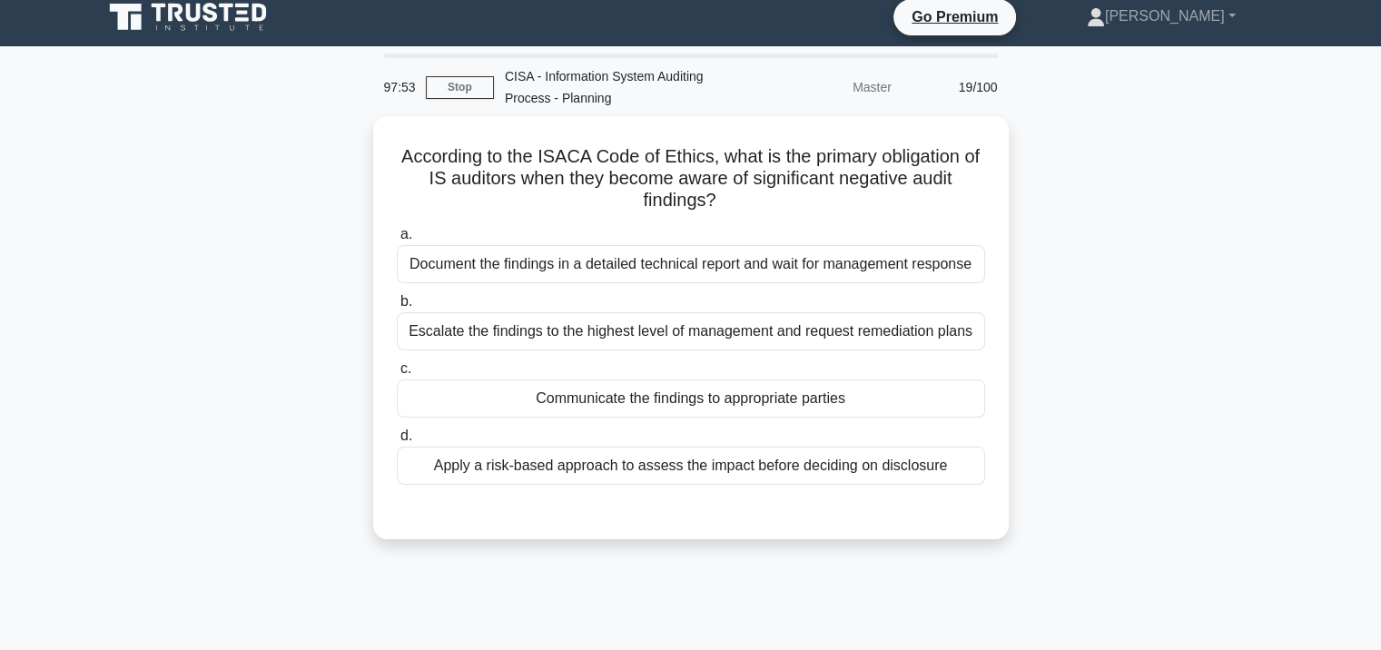
scroll to position [0, 0]
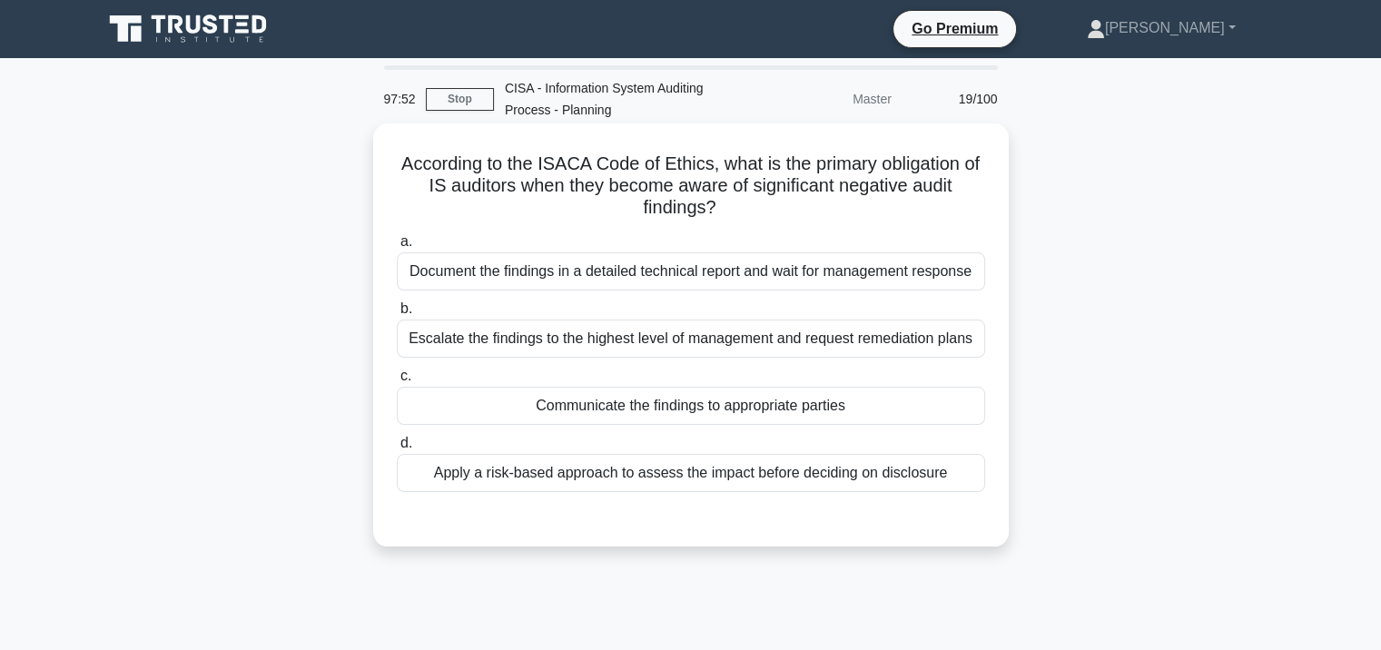
click at [668, 264] on div "Document the findings in a detailed technical report and wait for management re…" at bounding box center [691, 271] width 588 height 38
click at [397, 248] on input "a. Document the findings in a detailed technical report and wait for management…" at bounding box center [397, 242] width 0 height 12
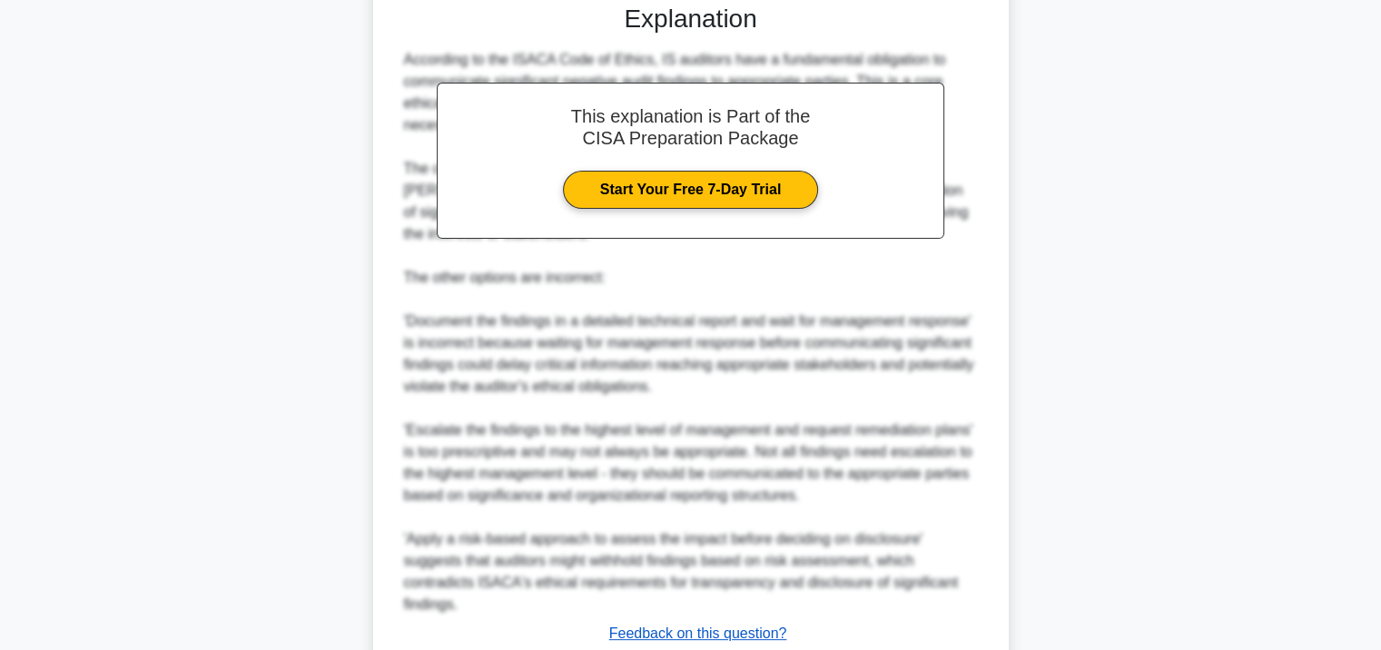
scroll to position [666, 0]
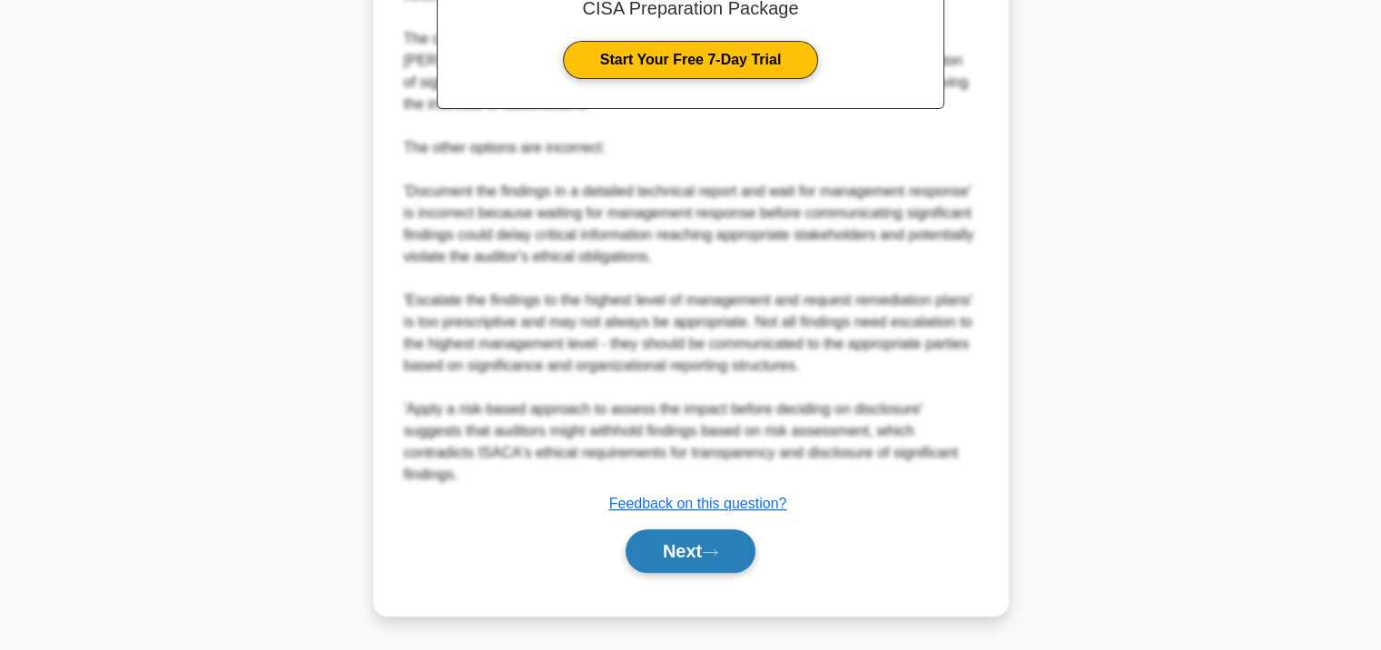
click at [692, 538] on button "Next" at bounding box center [691, 551] width 130 height 44
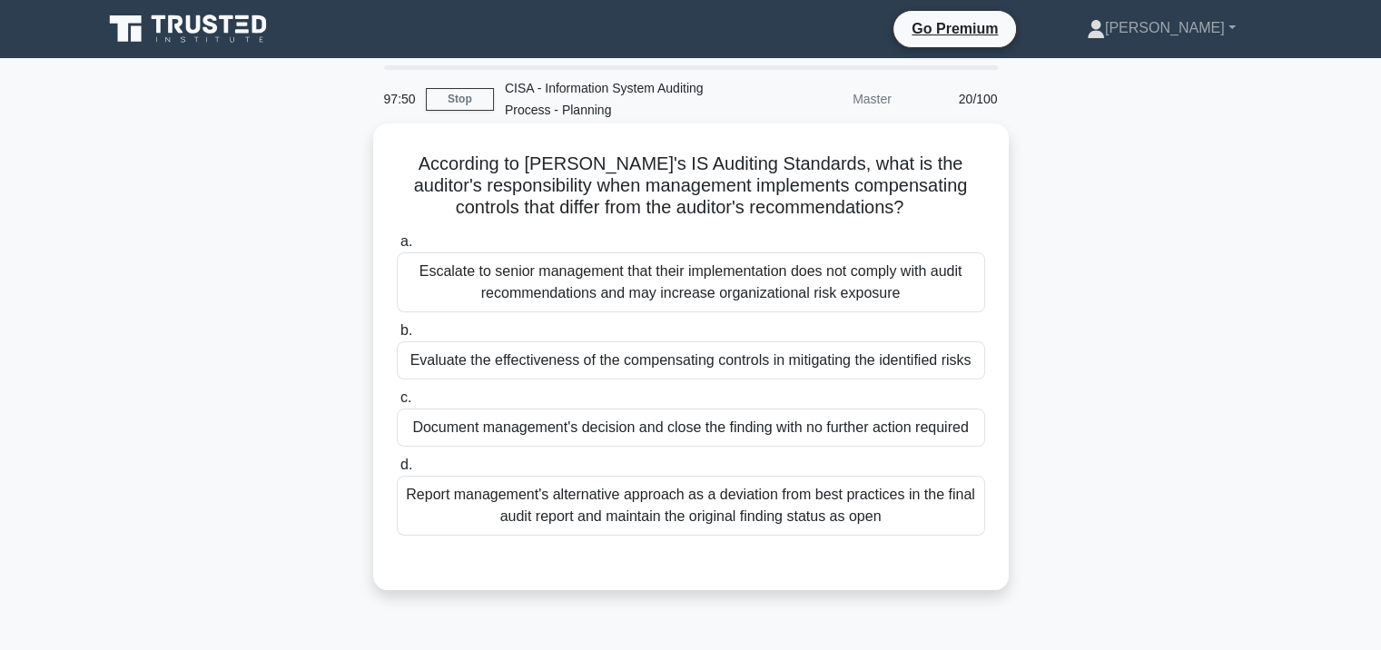
scroll to position [0, 0]
click at [666, 446] on div "Document management's decision and close the finding with no further action req…" at bounding box center [691, 428] width 588 height 38
click at [397, 404] on input "c. Document management's decision and close the finding with no further action …" at bounding box center [397, 398] width 0 height 12
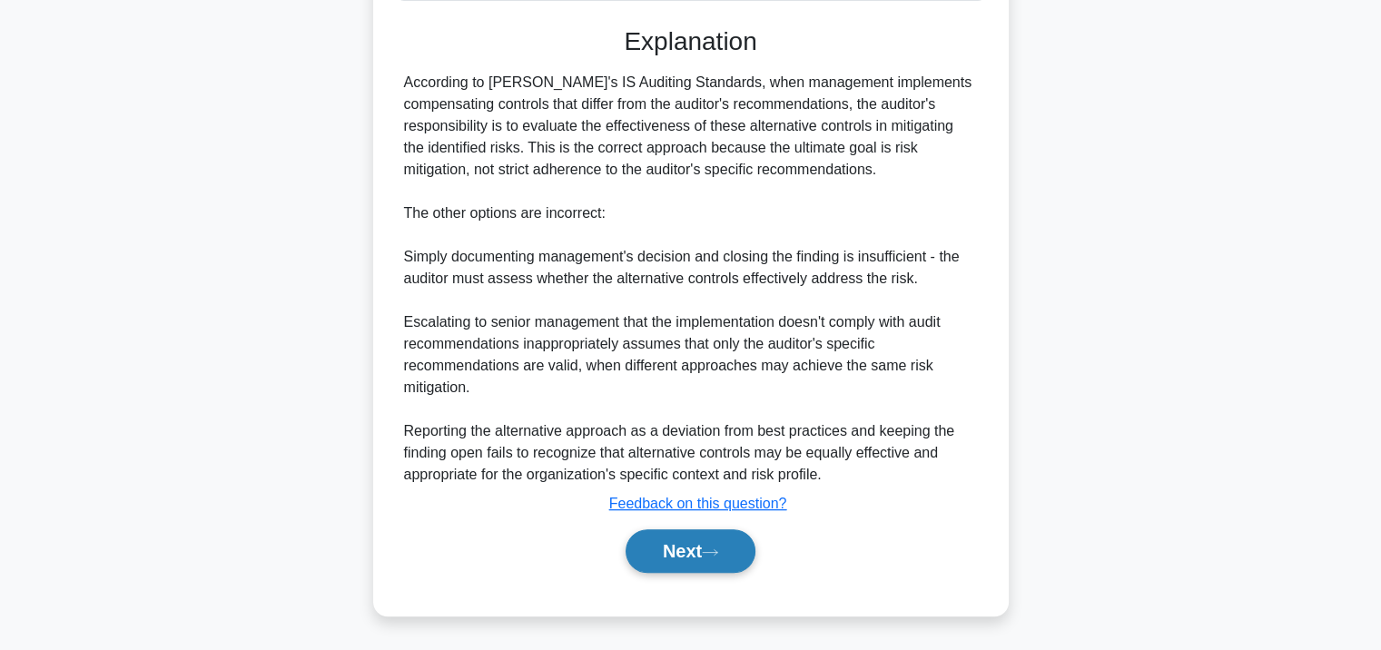
click at [656, 552] on button "Next" at bounding box center [691, 551] width 130 height 44
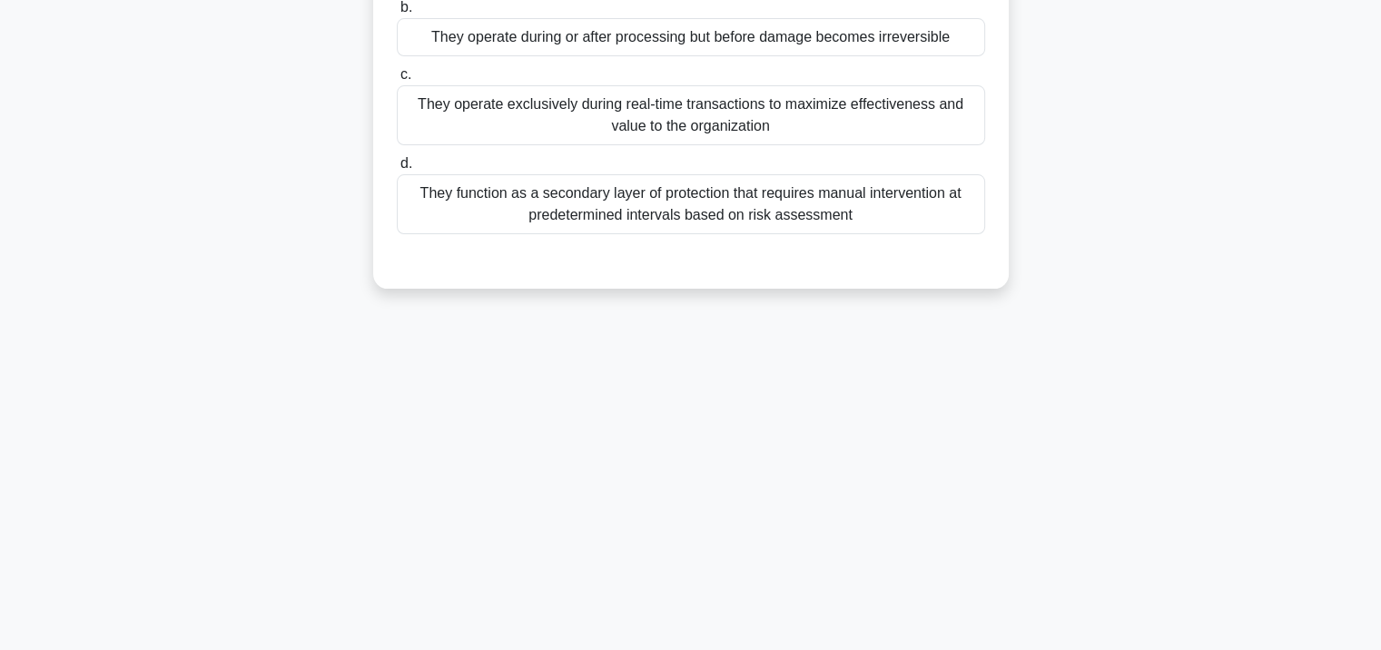
scroll to position [240, 0]
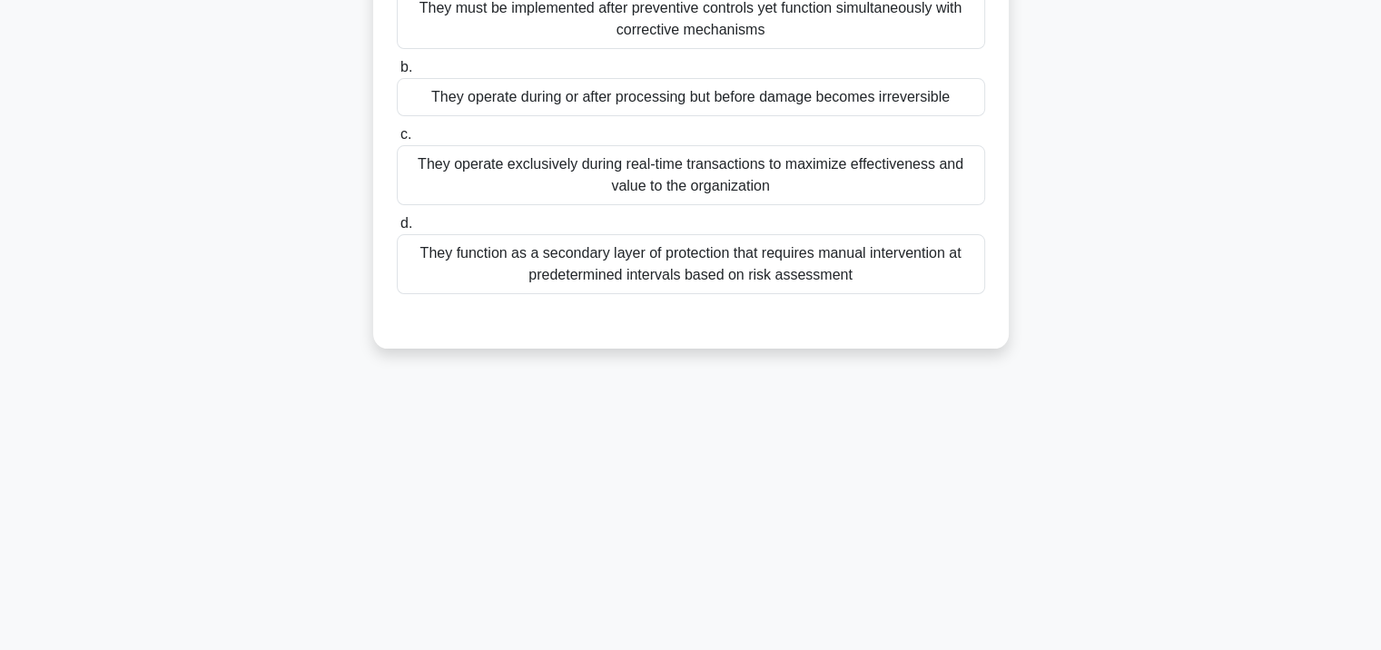
click at [669, 216] on label "d. They function as a secondary layer of protection that requires manual interv…" at bounding box center [691, 253] width 588 height 82
click at [397, 218] on input "d. They function as a secondary layer of protection that requires manual interv…" at bounding box center [397, 224] width 0 height 12
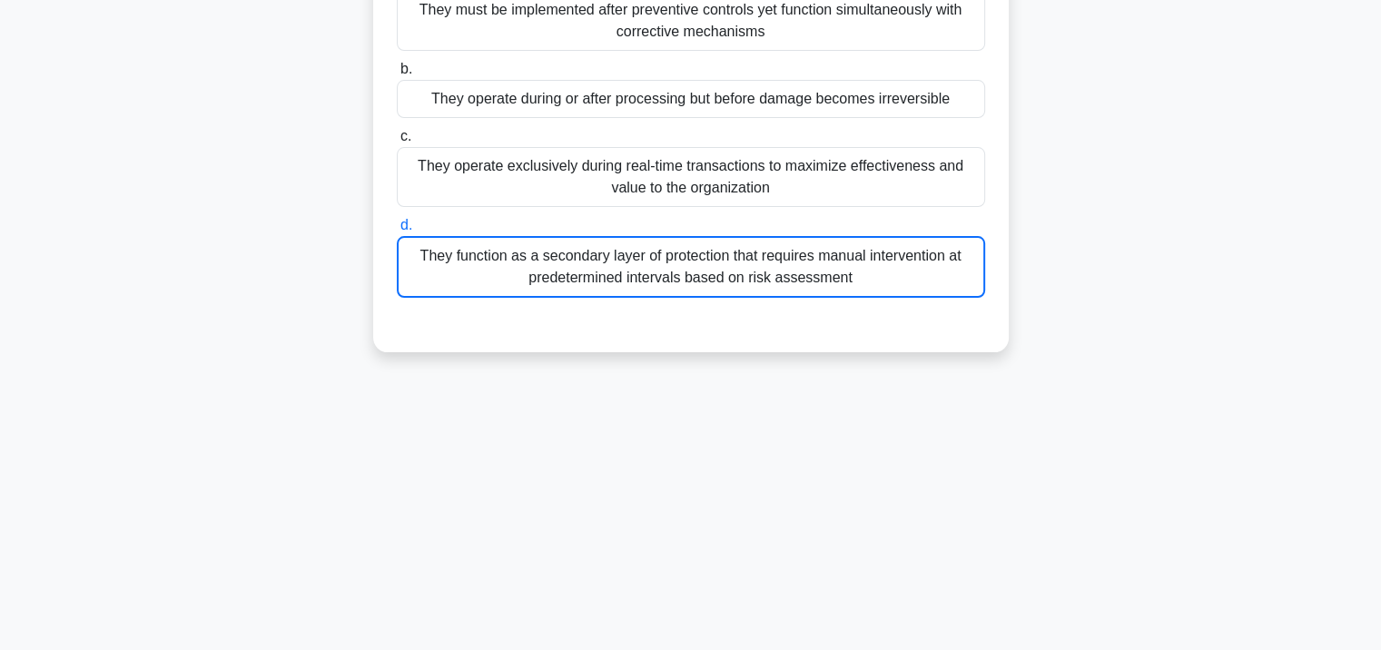
click at [675, 288] on div "They function as a secondary layer of protection that requires manual intervent…" at bounding box center [691, 267] width 588 height 62
click at [397, 232] on input "d. They function as a secondary layer of protection that requires manual interv…" at bounding box center [397, 226] width 0 height 12
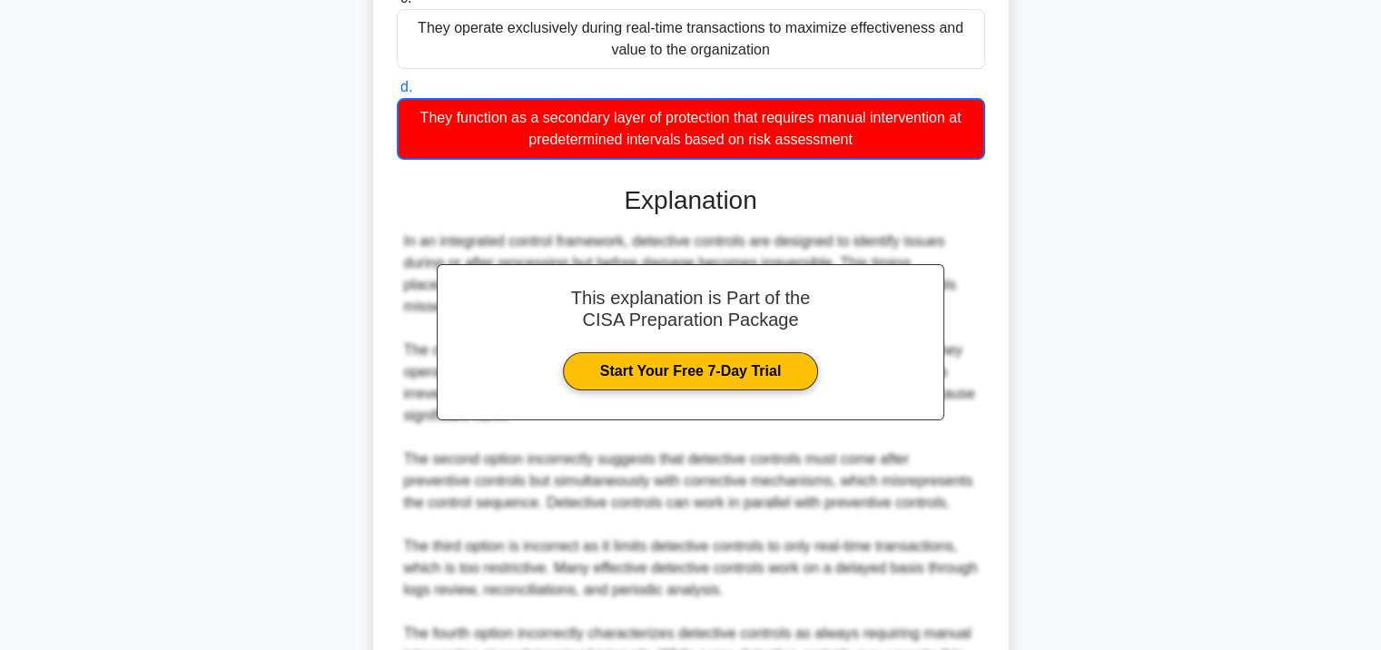
scroll to position [600, 0]
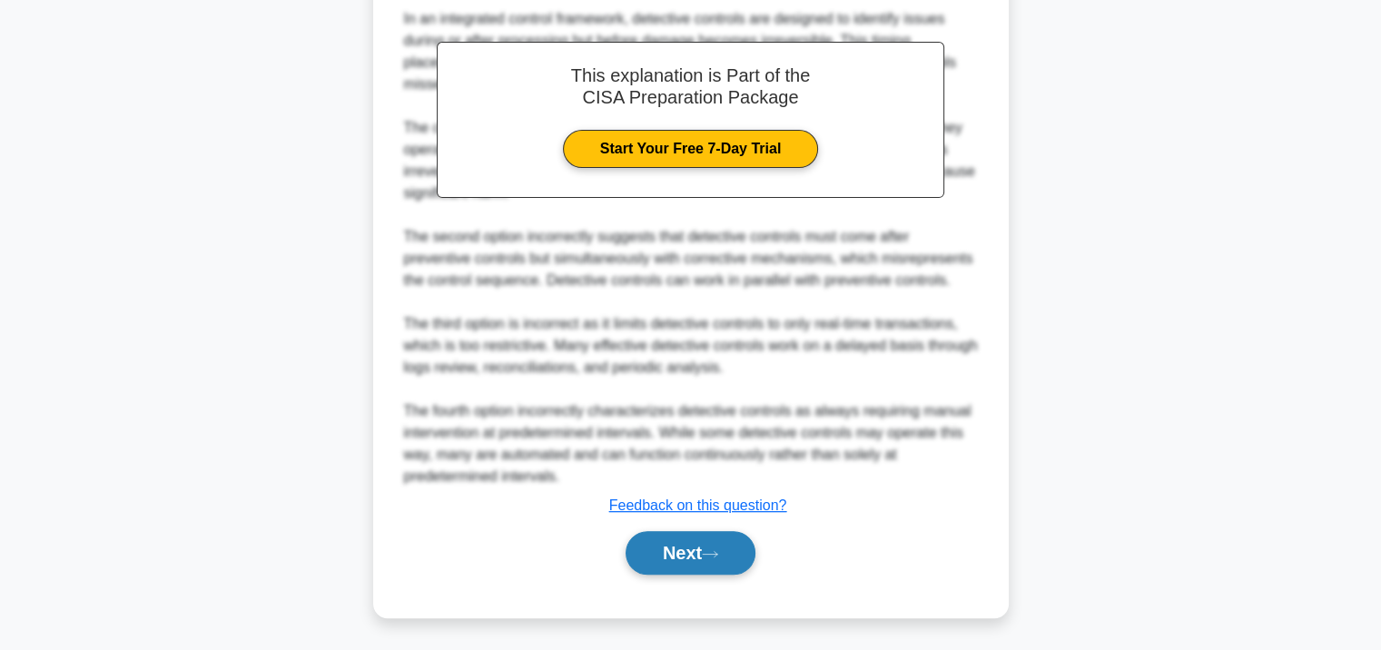
click at [675, 536] on button "Next" at bounding box center [691, 553] width 130 height 44
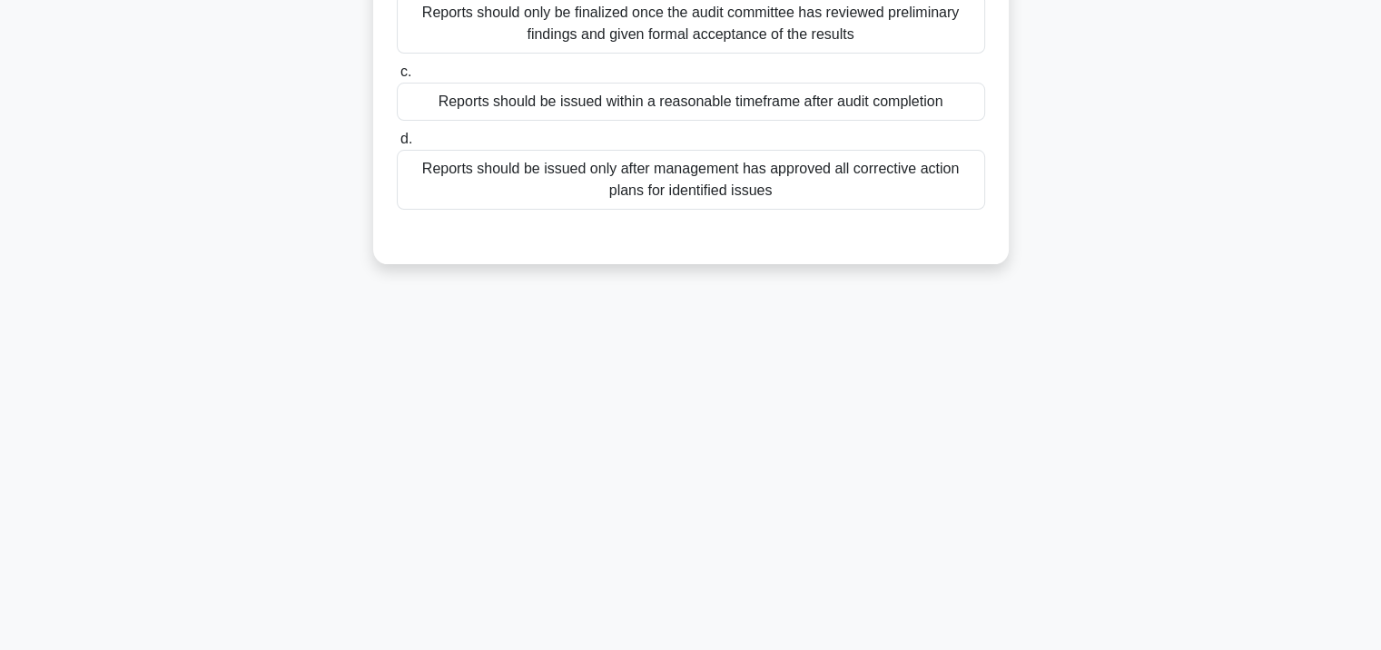
scroll to position [331, 0]
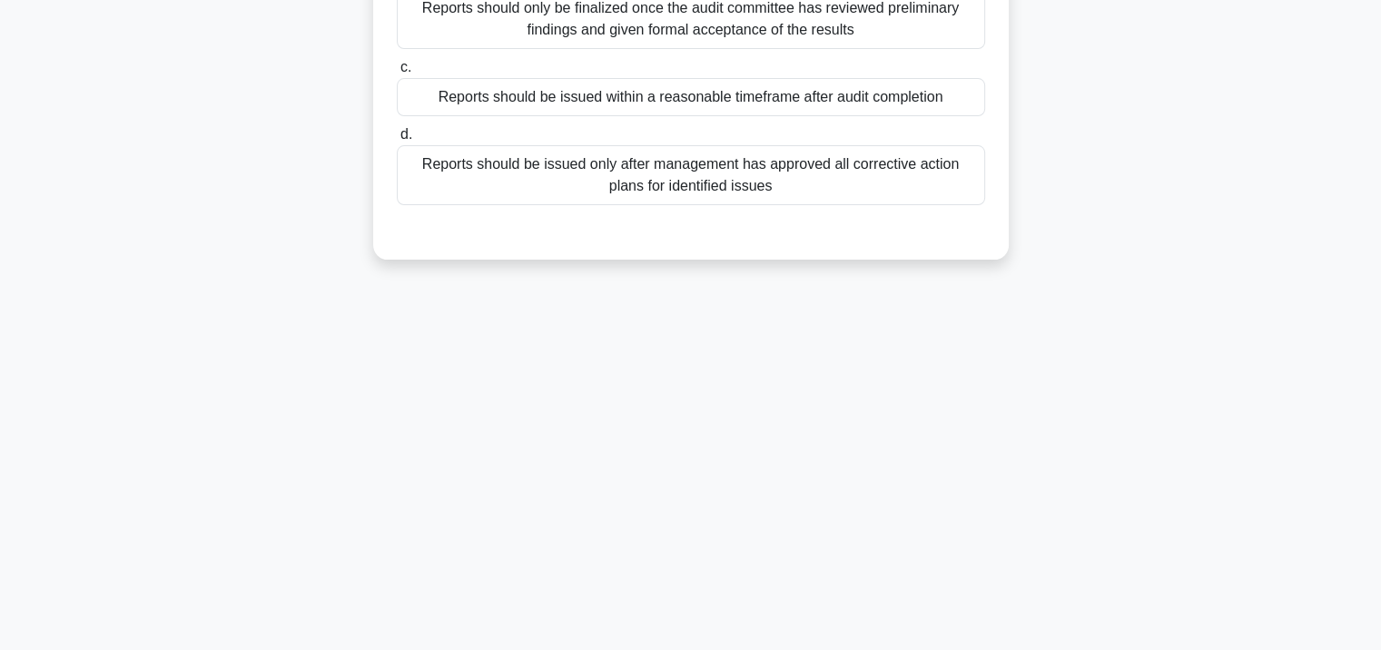
click at [686, 182] on div "Reports should be issued only after management has approved all corrective acti…" at bounding box center [691, 175] width 588 height 60
click at [397, 141] on input "d. Reports should be issued only after management has approved all corrective a…" at bounding box center [397, 135] width 0 height 12
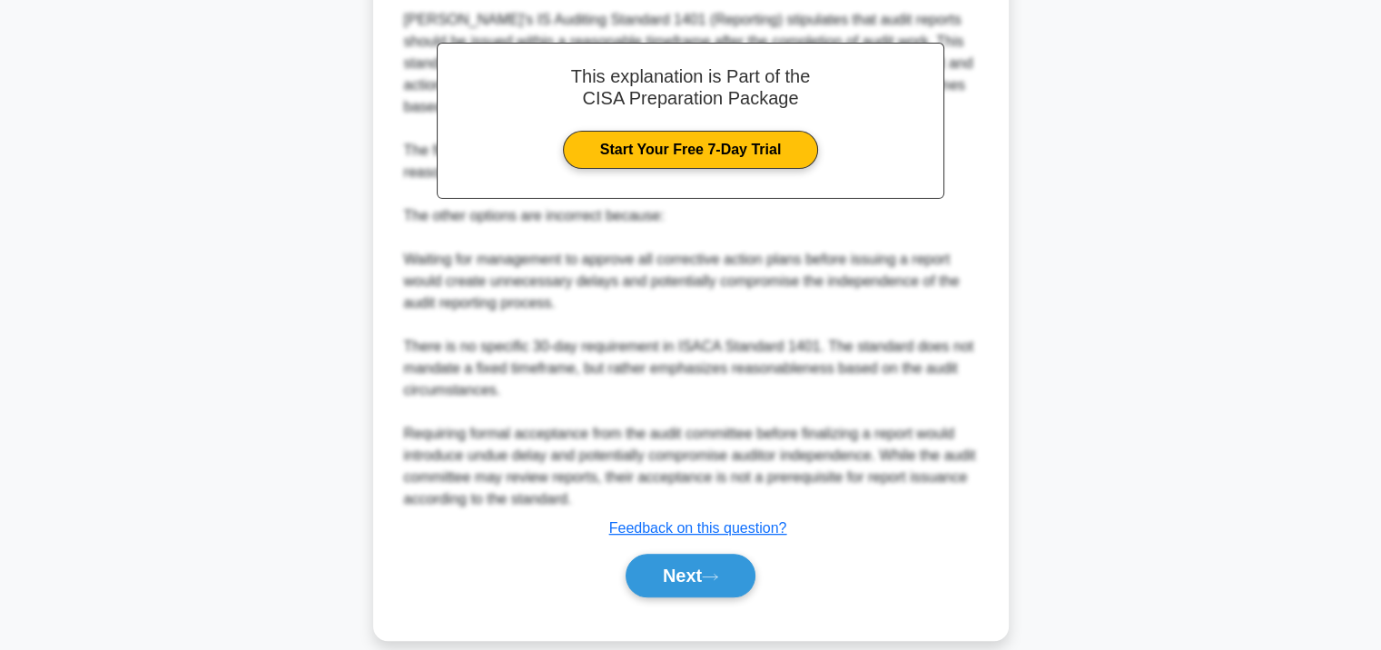
scroll to position [622, 0]
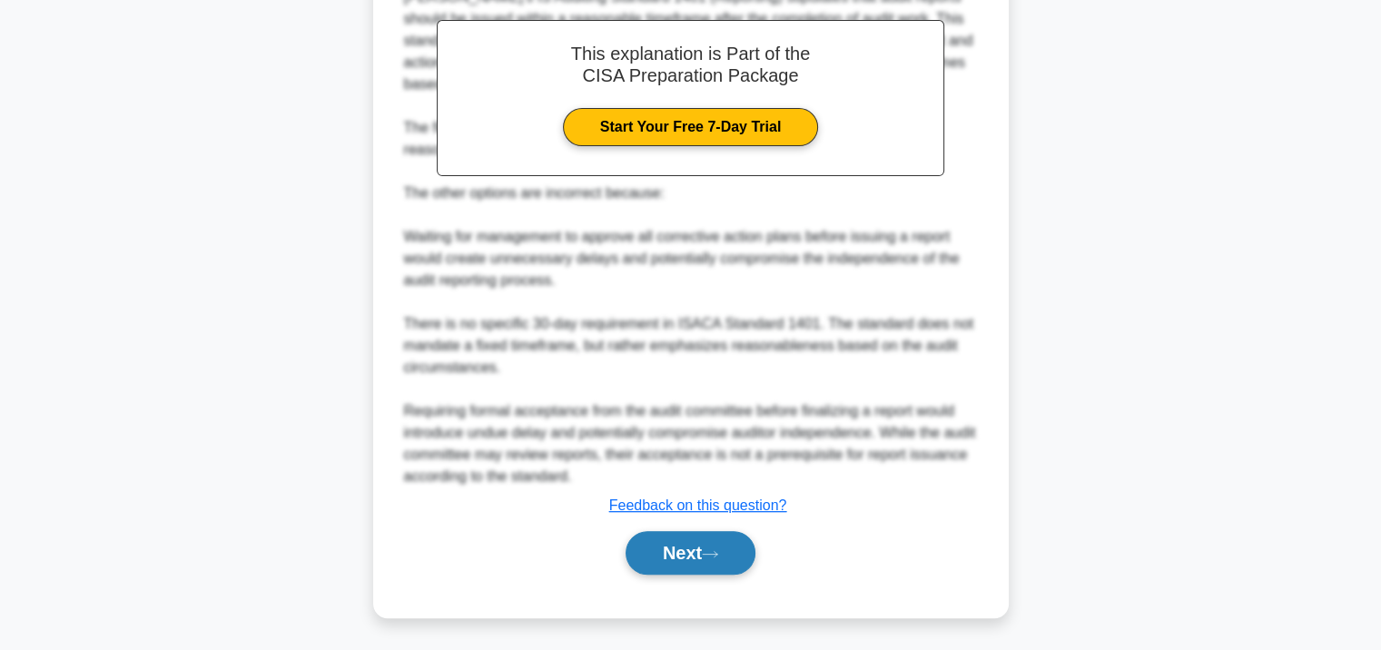
click at [687, 538] on button "Next" at bounding box center [691, 553] width 130 height 44
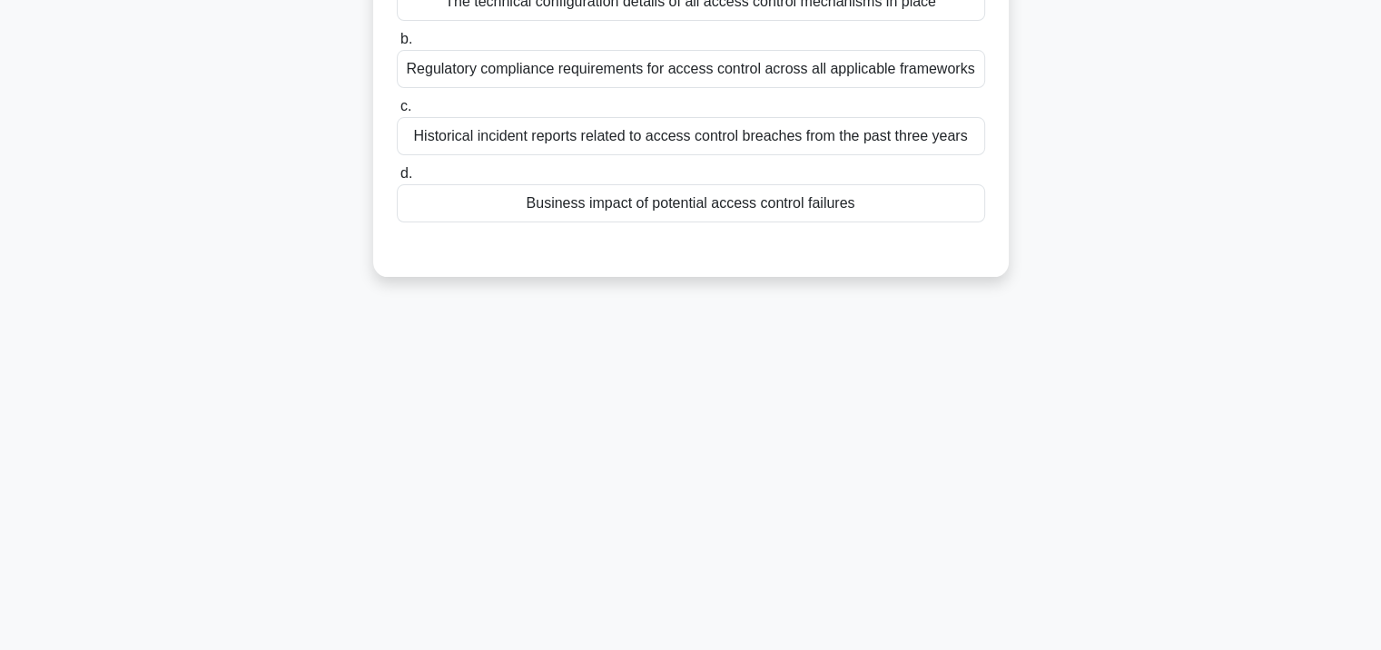
scroll to position [58, 0]
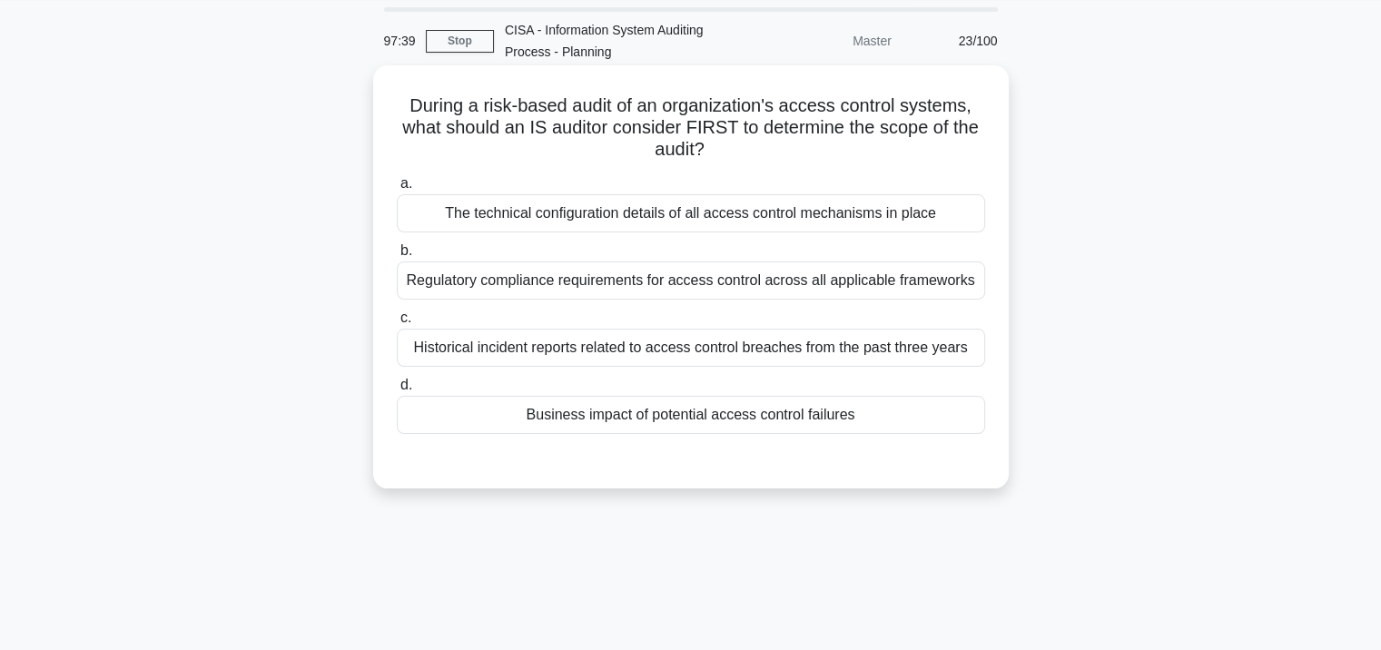
click at [676, 222] on div "The technical configuration details of all access control mechanisms in place" at bounding box center [691, 213] width 588 height 38
click at [397, 190] on input "a. The technical configuration details of all access control mechanisms in place" at bounding box center [397, 184] width 0 height 12
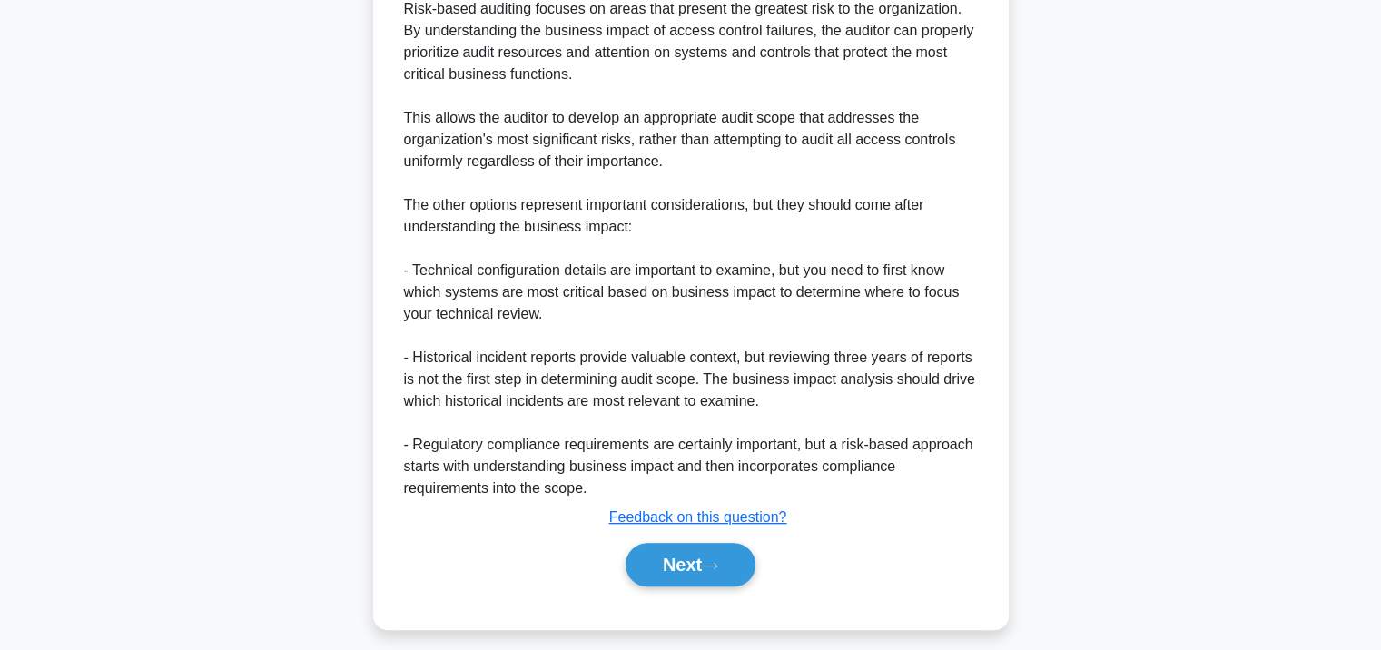
scroll to position [644, 0]
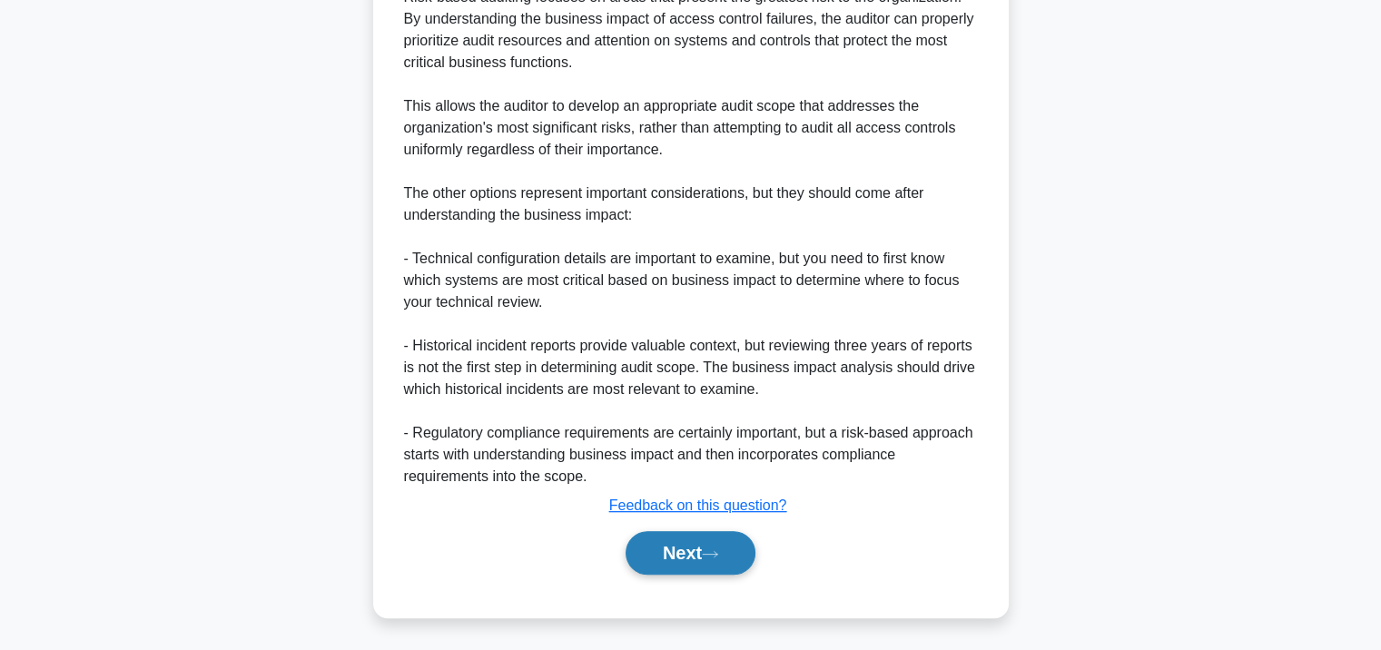
click at [657, 547] on button "Next" at bounding box center [691, 553] width 130 height 44
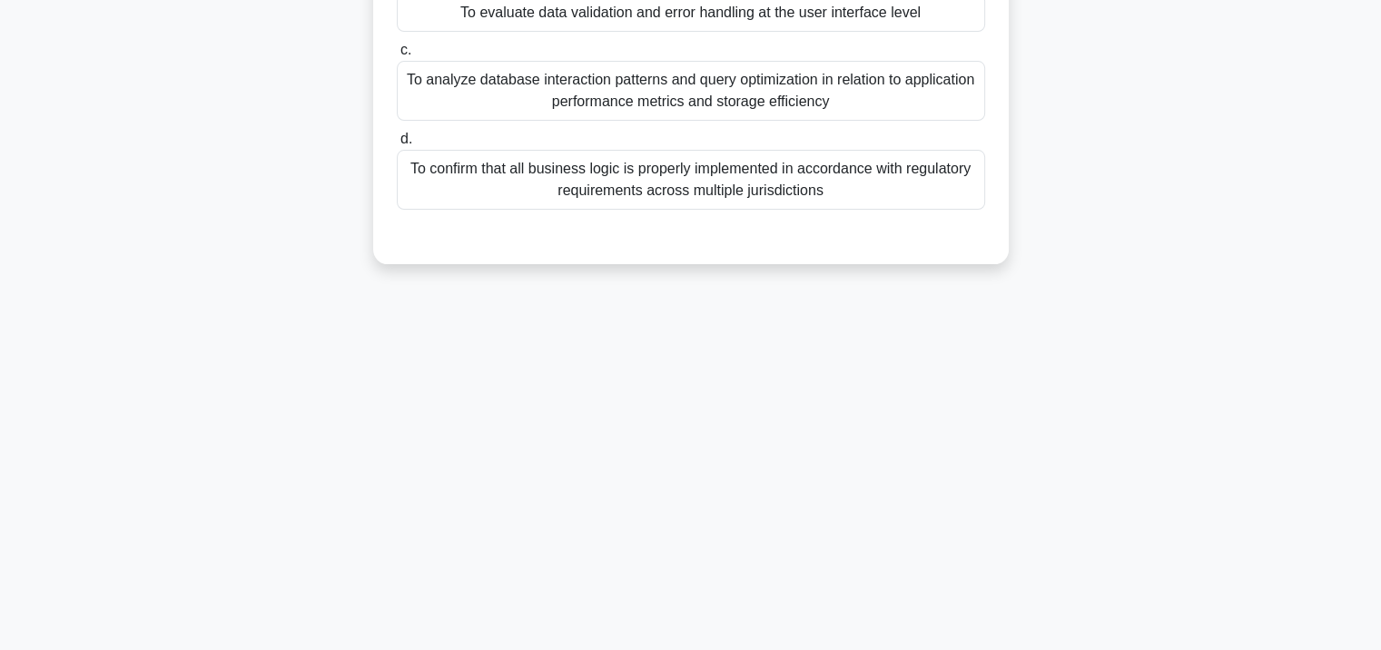
scroll to position [331, 0]
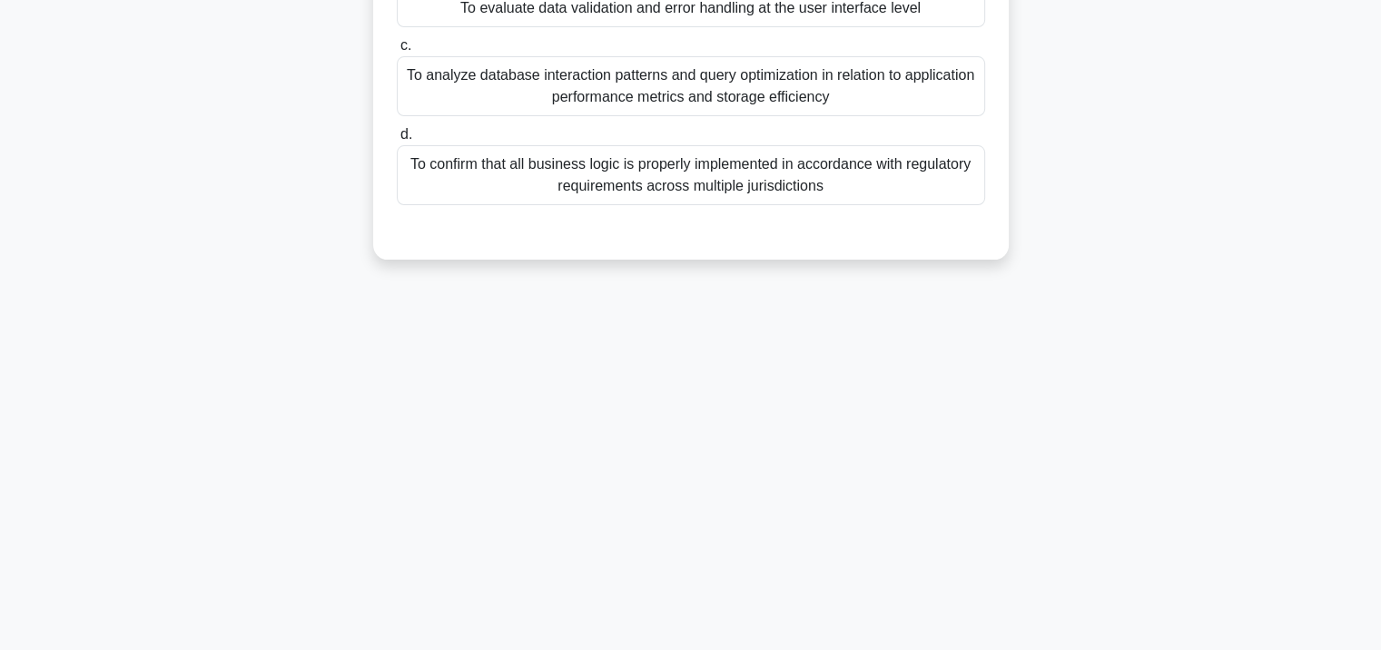
click at [676, 146] on div "To confirm that all business logic is properly implemented in accordance with r…" at bounding box center [691, 175] width 588 height 60
click at [680, 165] on div "To confirm that all business logic is properly implemented in accordance with r…" at bounding box center [691, 175] width 588 height 60
click at [397, 141] on input "d. To confirm that all business logic is properly implemented in accordance wit…" at bounding box center [397, 135] width 0 height 12
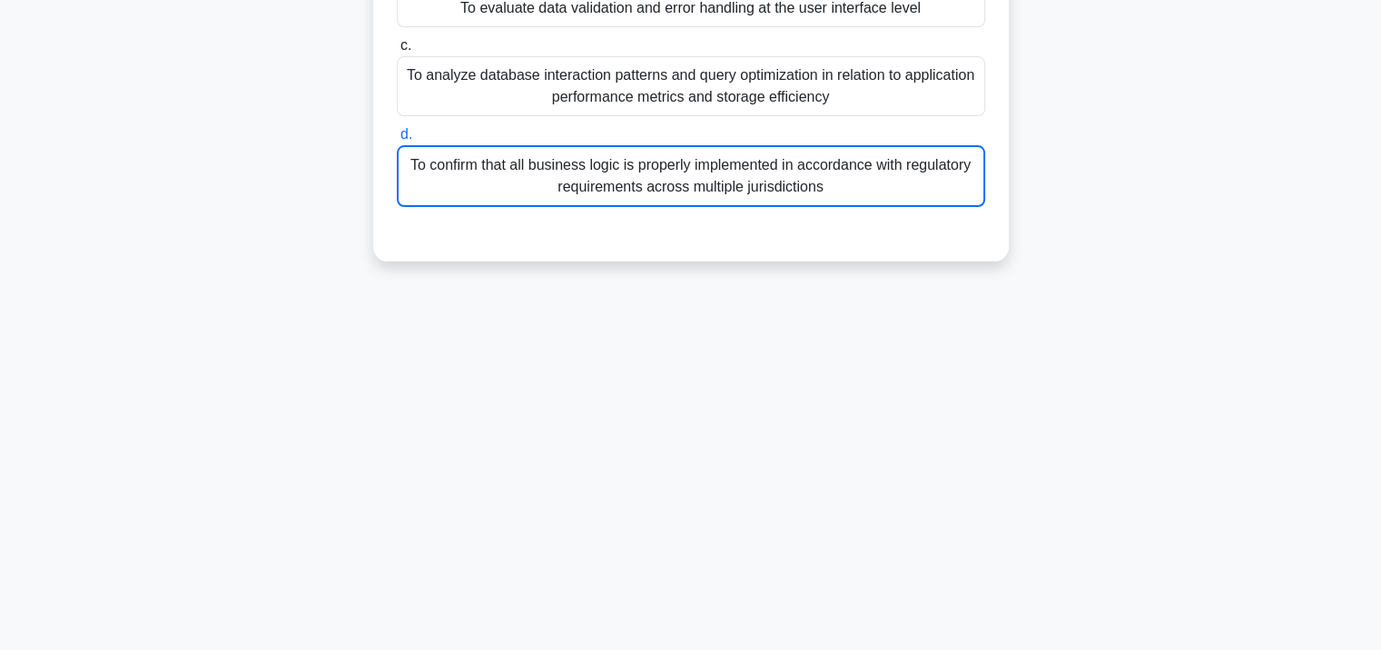
click at [676, 183] on div "To confirm that all business logic is properly implemented in accordance with r…" at bounding box center [691, 176] width 588 height 62
click at [397, 141] on input "d. To confirm that all business logic is properly implemented in accordance wit…" at bounding box center [397, 135] width 0 height 12
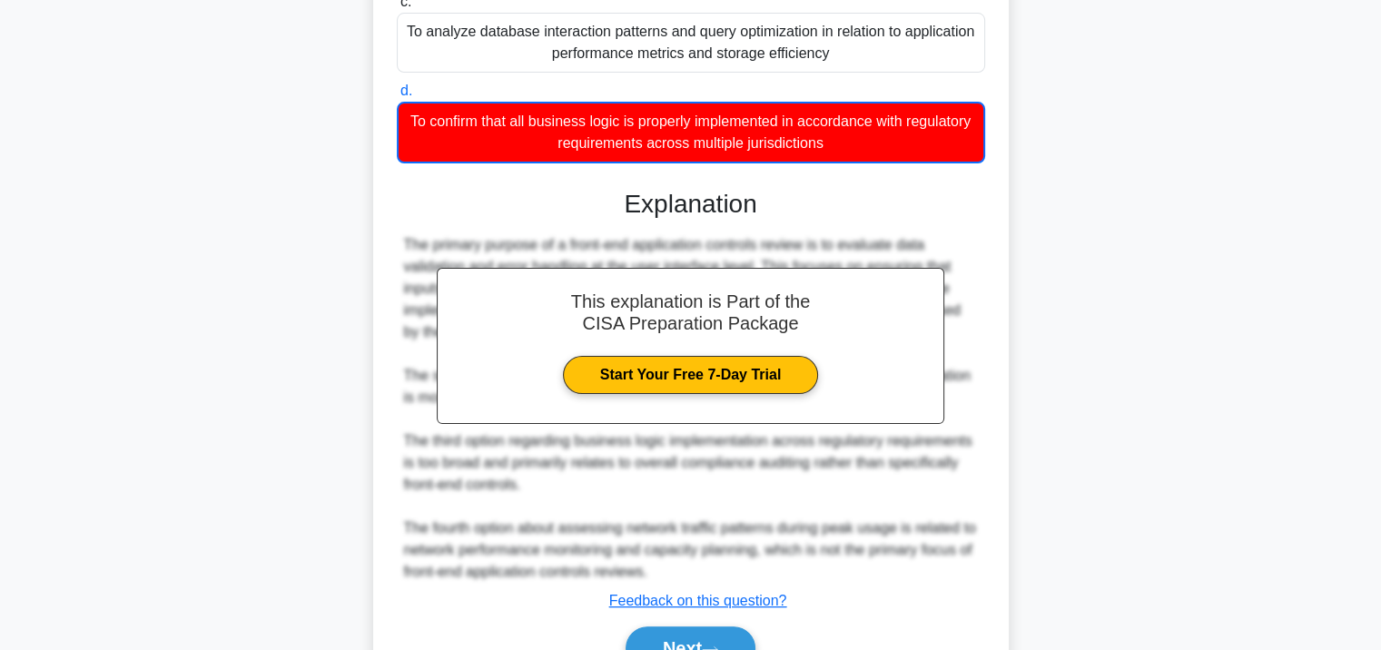
scroll to position [469, 0]
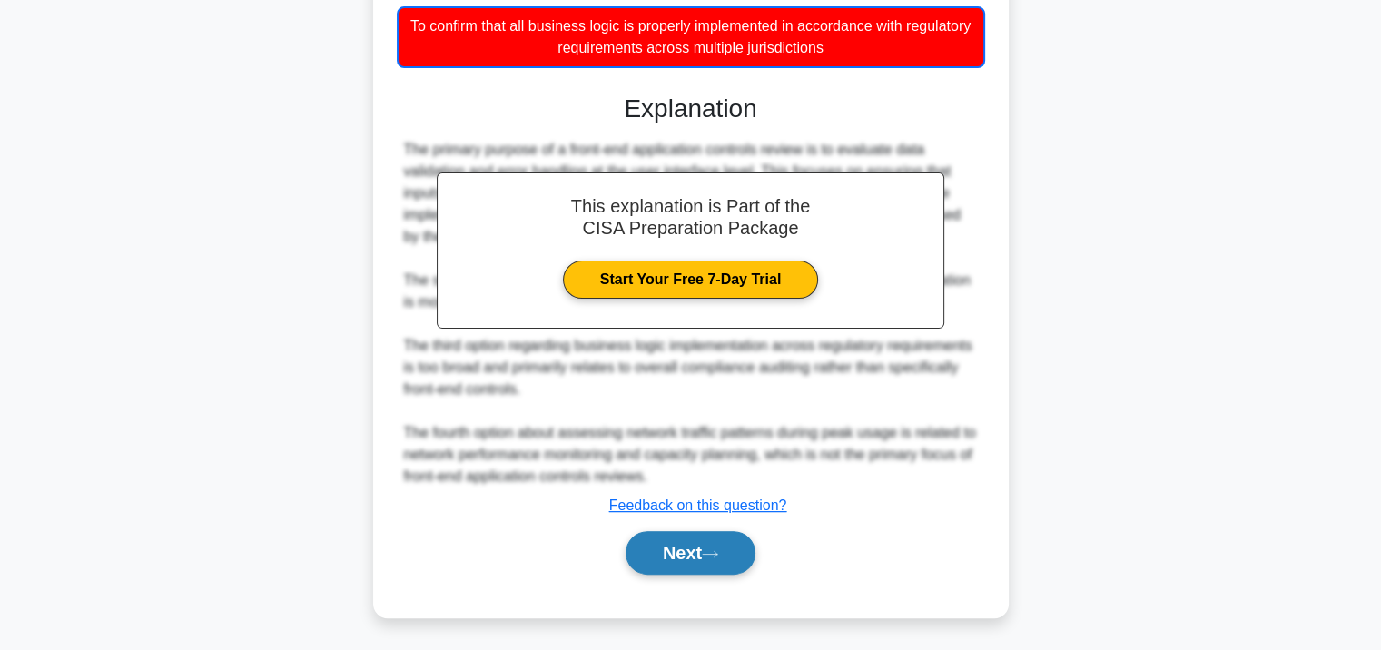
click at [667, 559] on button "Next" at bounding box center [691, 553] width 130 height 44
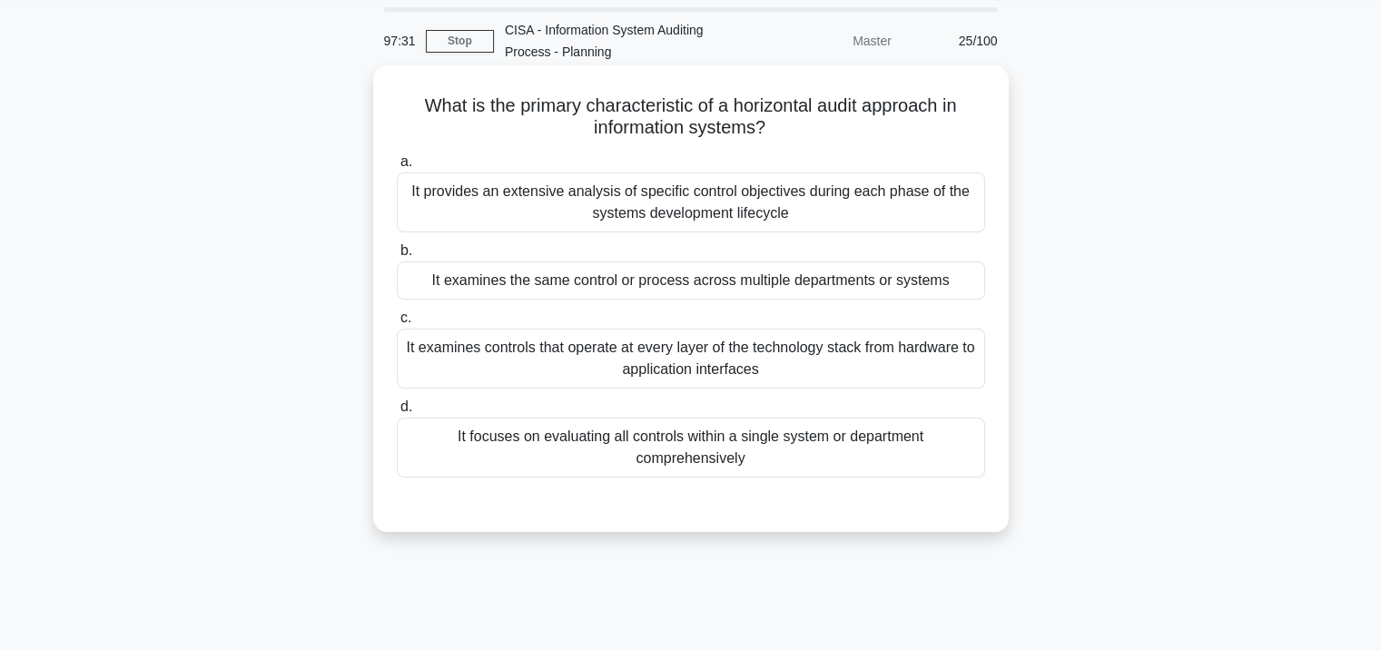
click at [663, 272] on div "It examines the same control or process across multiple departments or systems" at bounding box center [691, 280] width 588 height 38
click at [397, 257] on input "b. It examines the same control or process across multiple departments or syste…" at bounding box center [397, 251] width 0 height 12
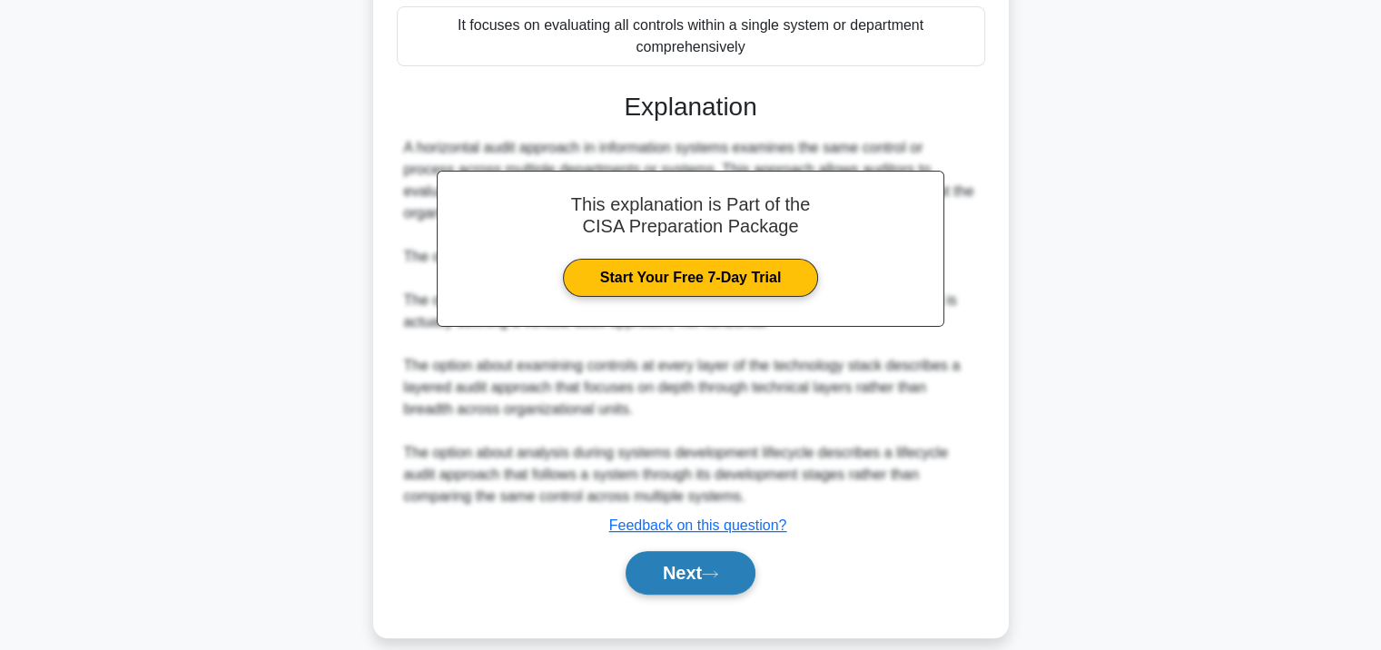
scroll to position [490, 0]
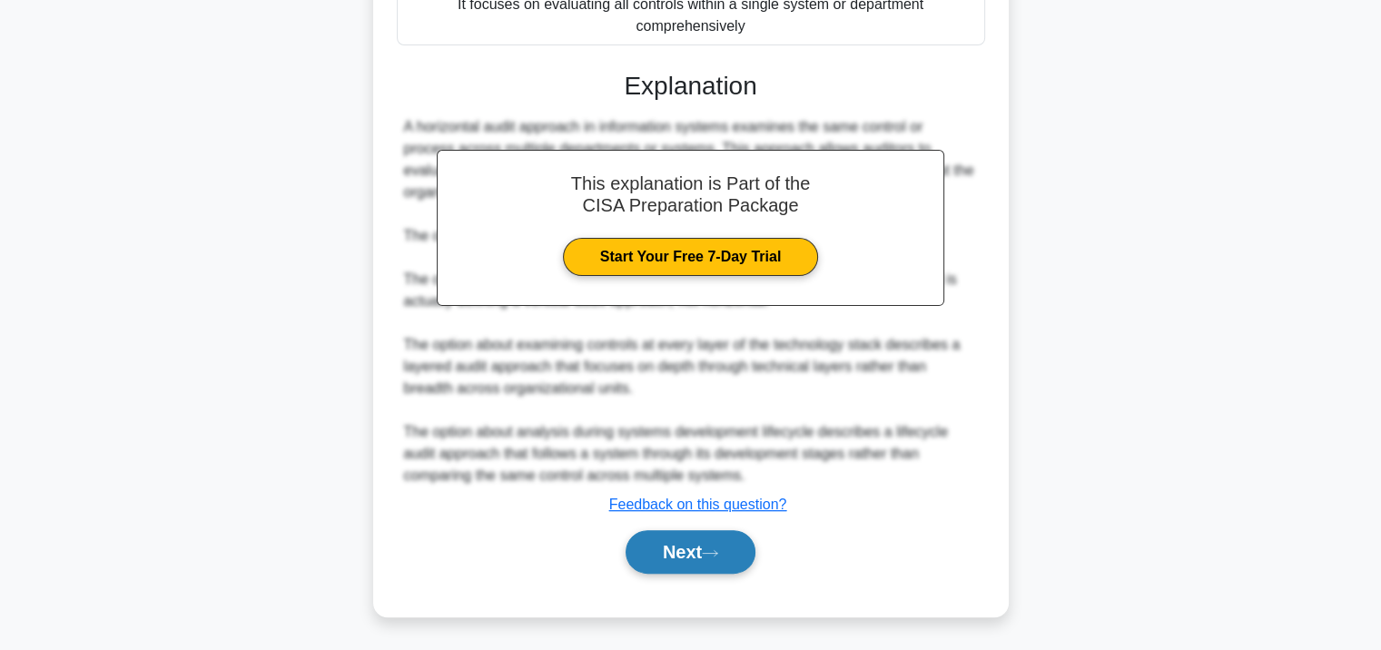
click at [676, 559] on button "Next" at bounding box center [691, 552] width 130 height 44
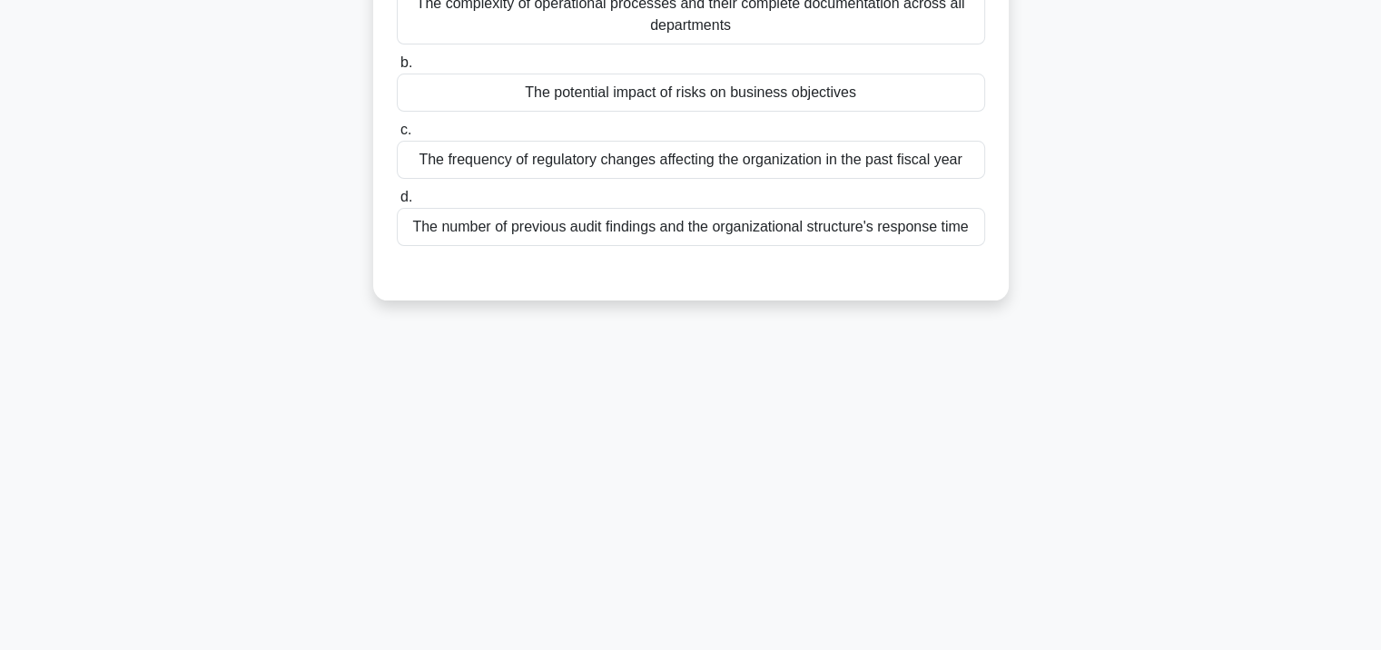
scroll to position [0, 0]
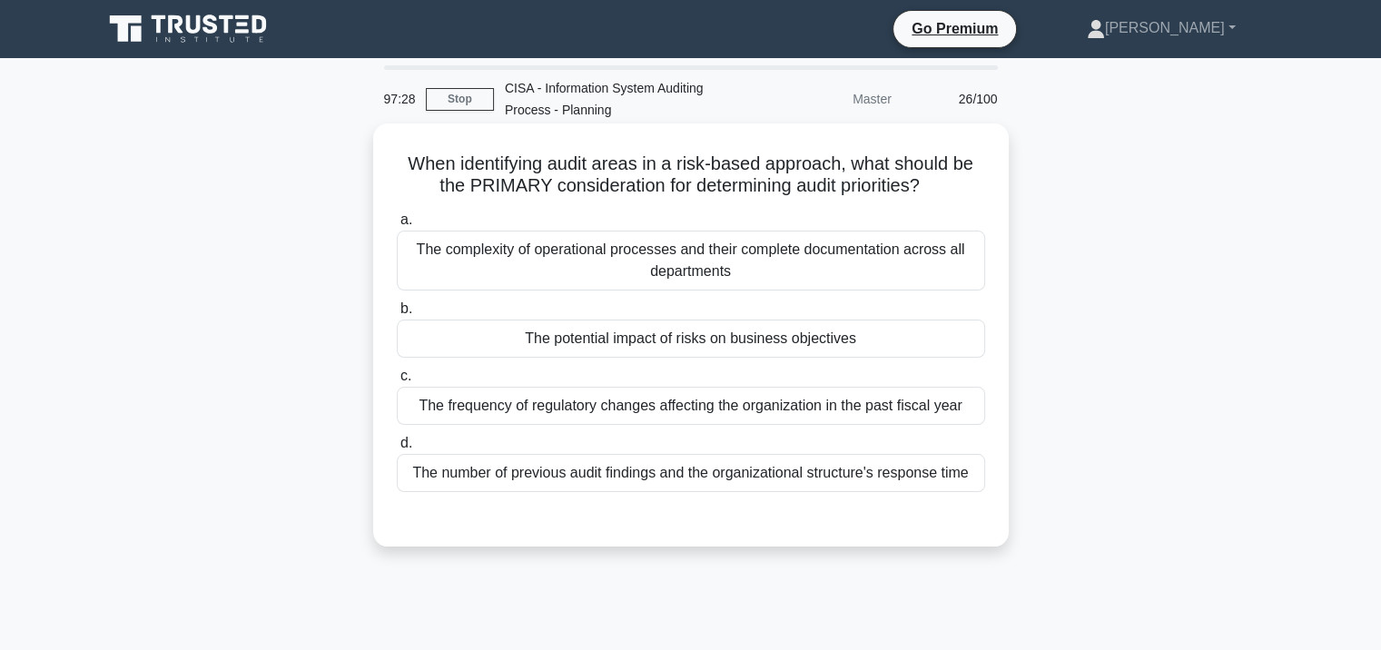
click at [671, 269] on div "The complexity of operational processes and their complete documentation across…" at bounding box center [691, 261] width 588 height 60
click at [397, 226] on input "a. The complexity of operational processes and their complete documentation acr…" at bounding box center [397, 220] width 0 height 12
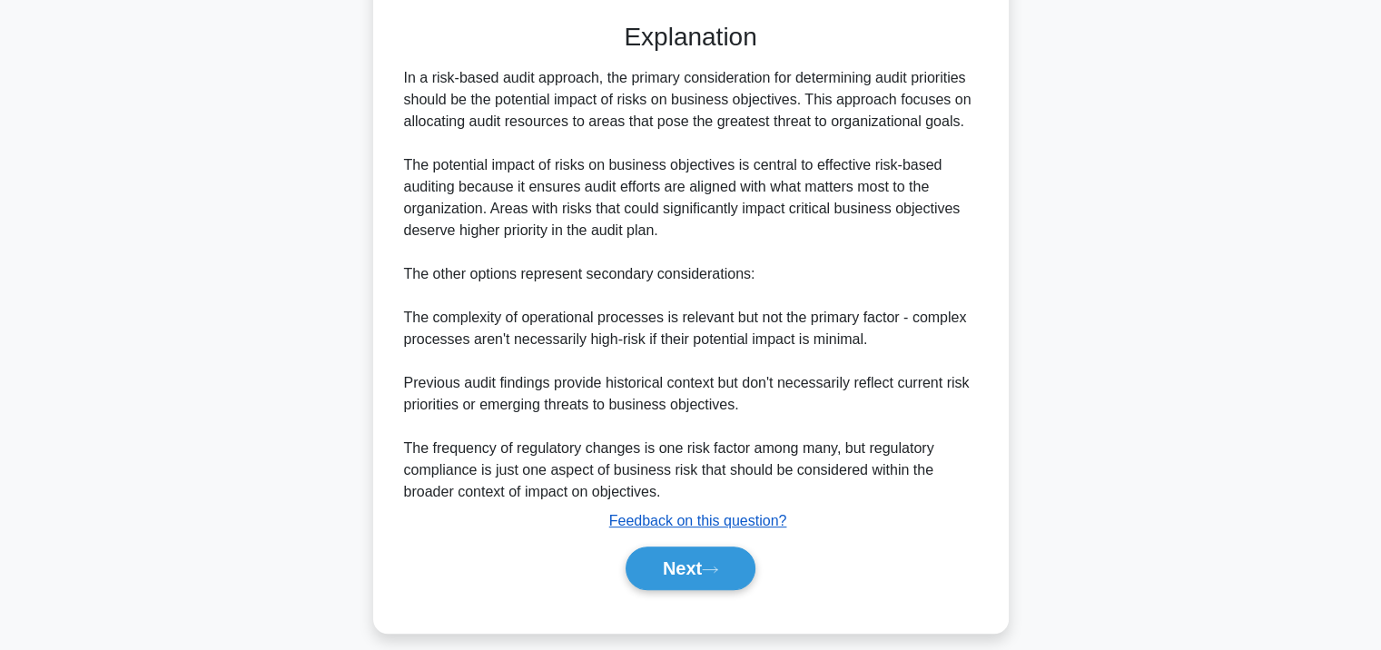
scroll to position [513, 0]
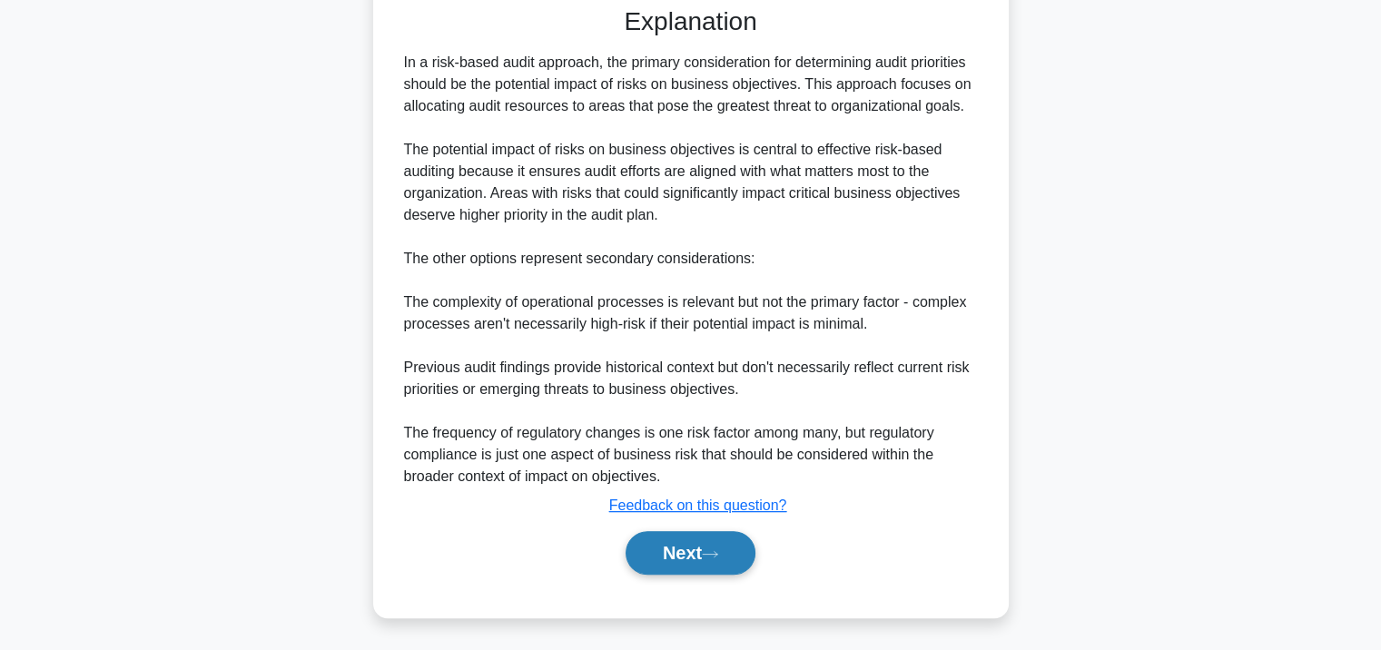
click at [684, 542] on button "Next" at bounding box center [691, 553] width 130 height 44
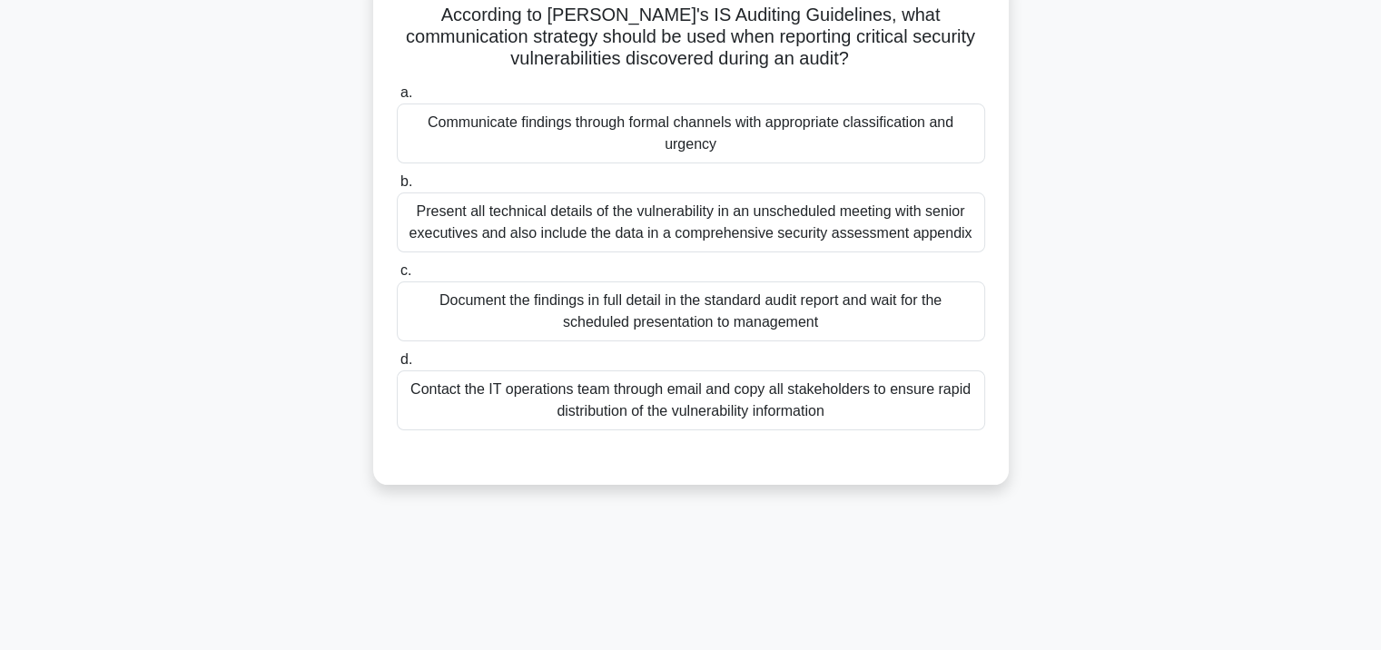
click at [685, 324] on div "Document the findings in full detail in the standard audit report and wait for …" at bounding box center [691, 311] width 588 height 60
click at [397, 277] on input "c. Document the findings in full detail in the standard audit report and wait f…" at bounding box center [397, 271] width 0 height 12
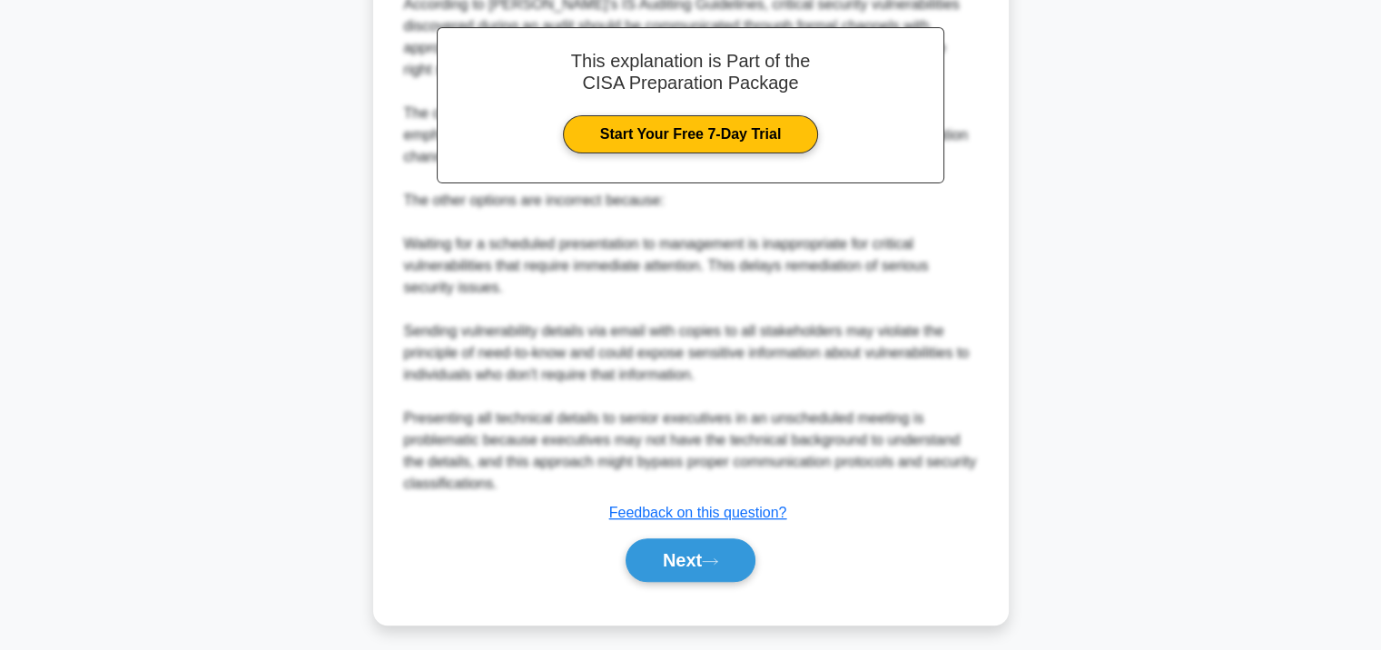
scroll to position [666, 0]
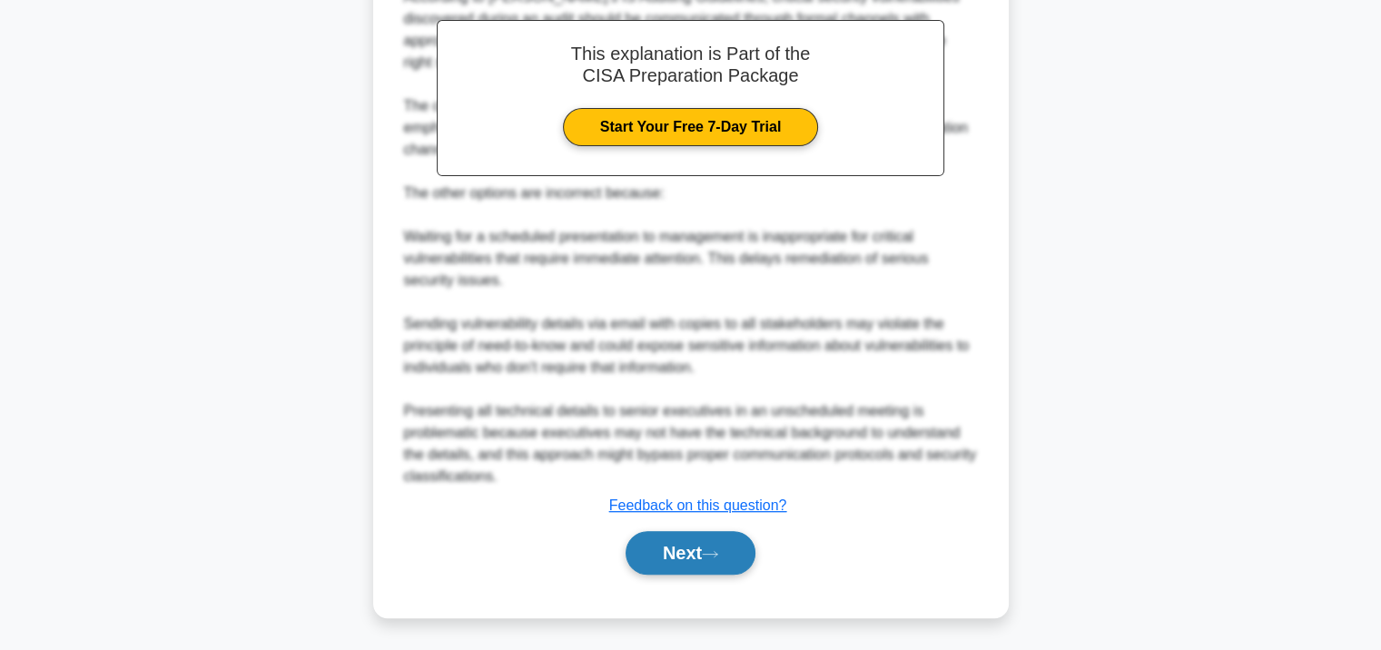
click at [676, 549] on button "Next" at bounding box center [691, 553] width 130 height 44
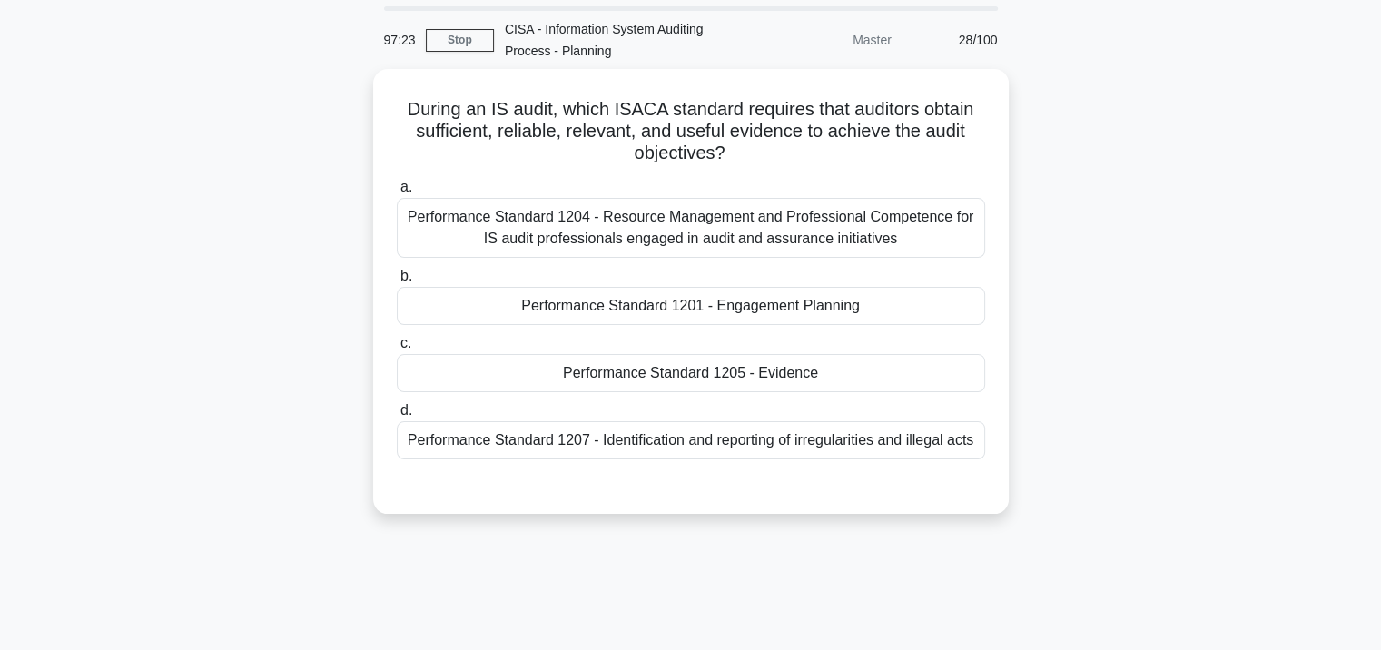
scroll to position [58, 0]
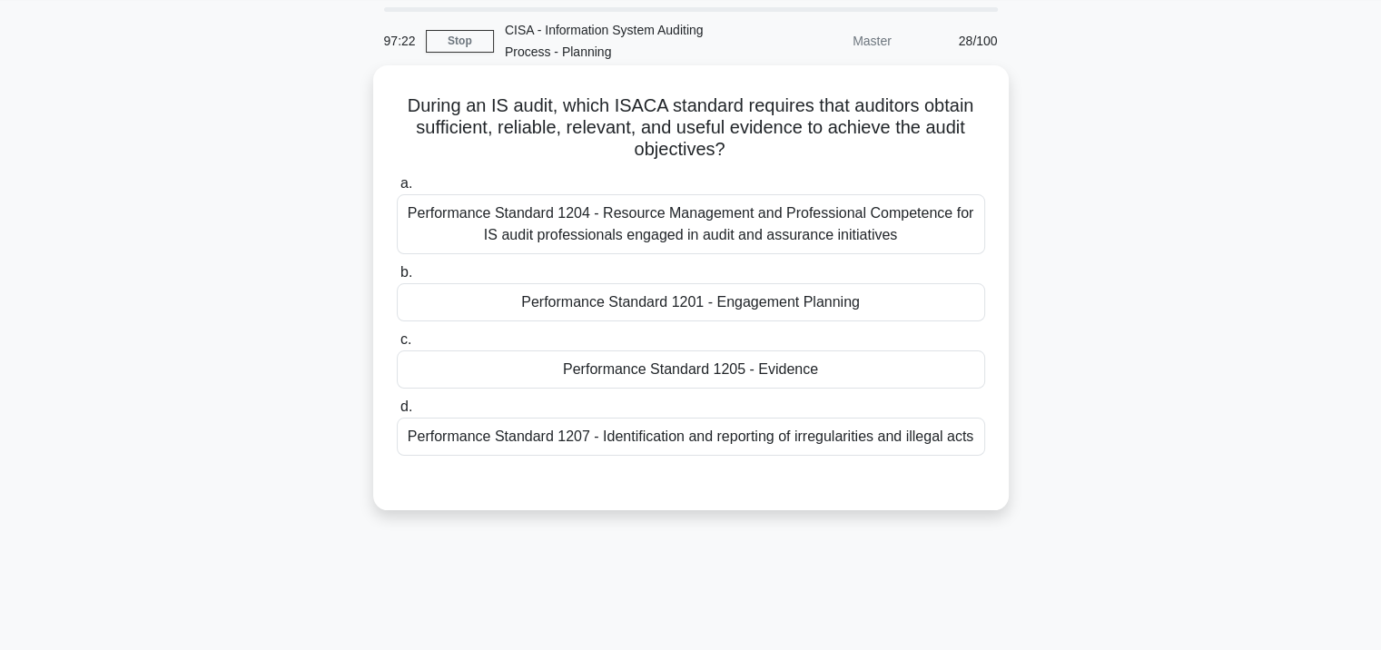
click at [691, 223] on div "Performance Standard 1204 - Resource Management and Professional Competence for…" at bounding box center [691, 224] width 588 height 60
click at [397, 190] on input "a. Performance Standard 1204 - Resource Management and Professional Competence …" at bounding box center [397, 184] width 0 height 12
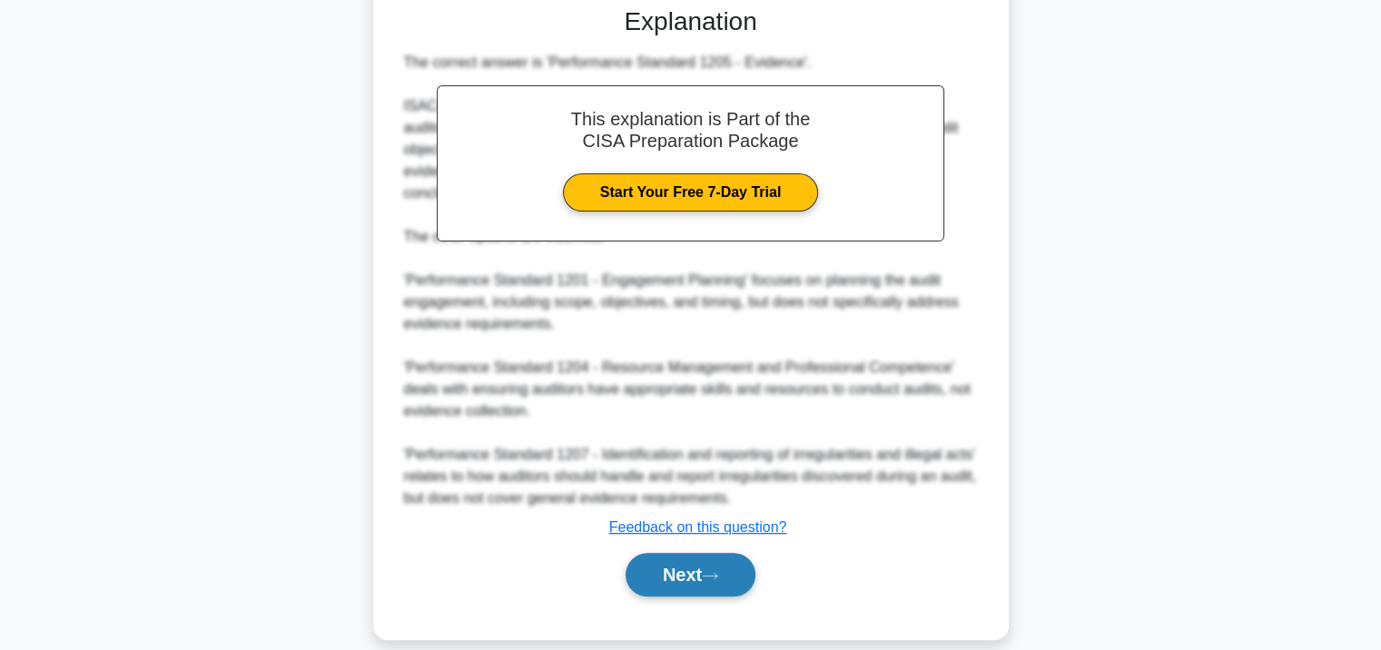
click at [678, 553] on button "Next" at bounding box center [691, 575] width 130 height 44
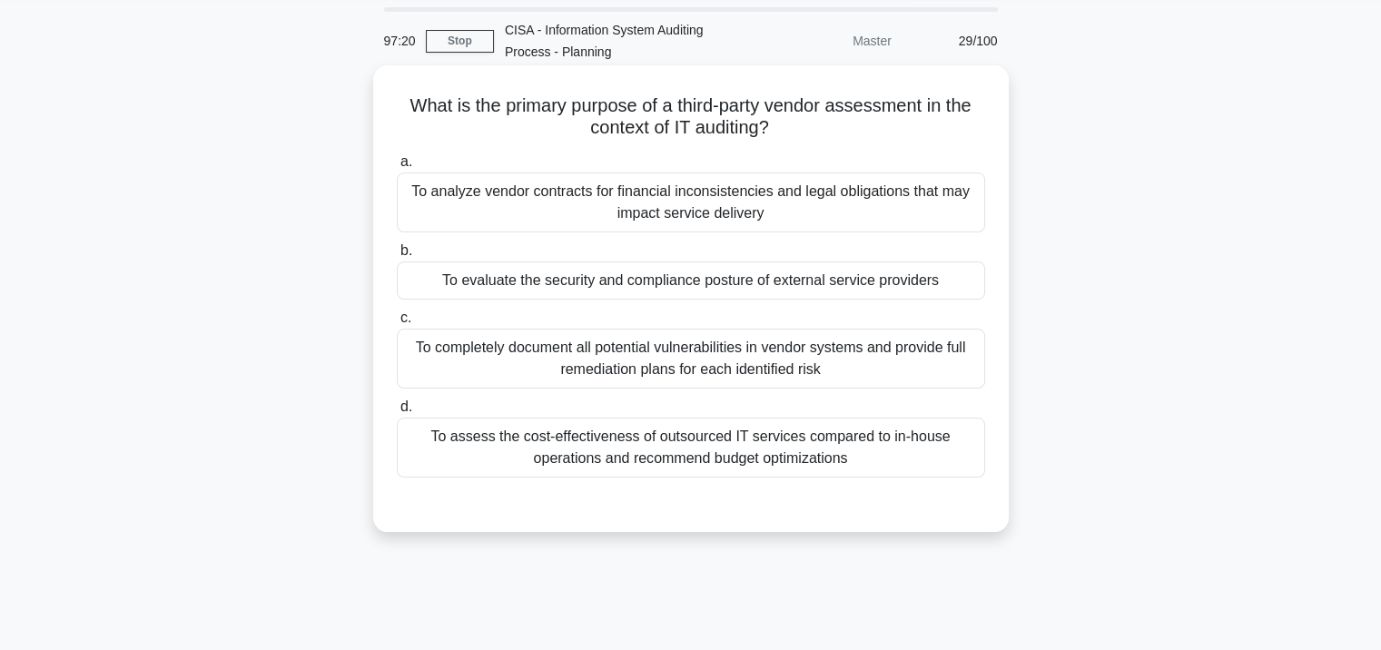
click at [653, 360] on div "To completely document all potential vulnerabilities in vendor systems and prov…" at bounding box center [691, 359] width 588 height 60
click at [397, 324] on input "c. To completely document all potential vulnerabilities in vendor systems and p…" at bounding box center [397, 318] width 0 height 12
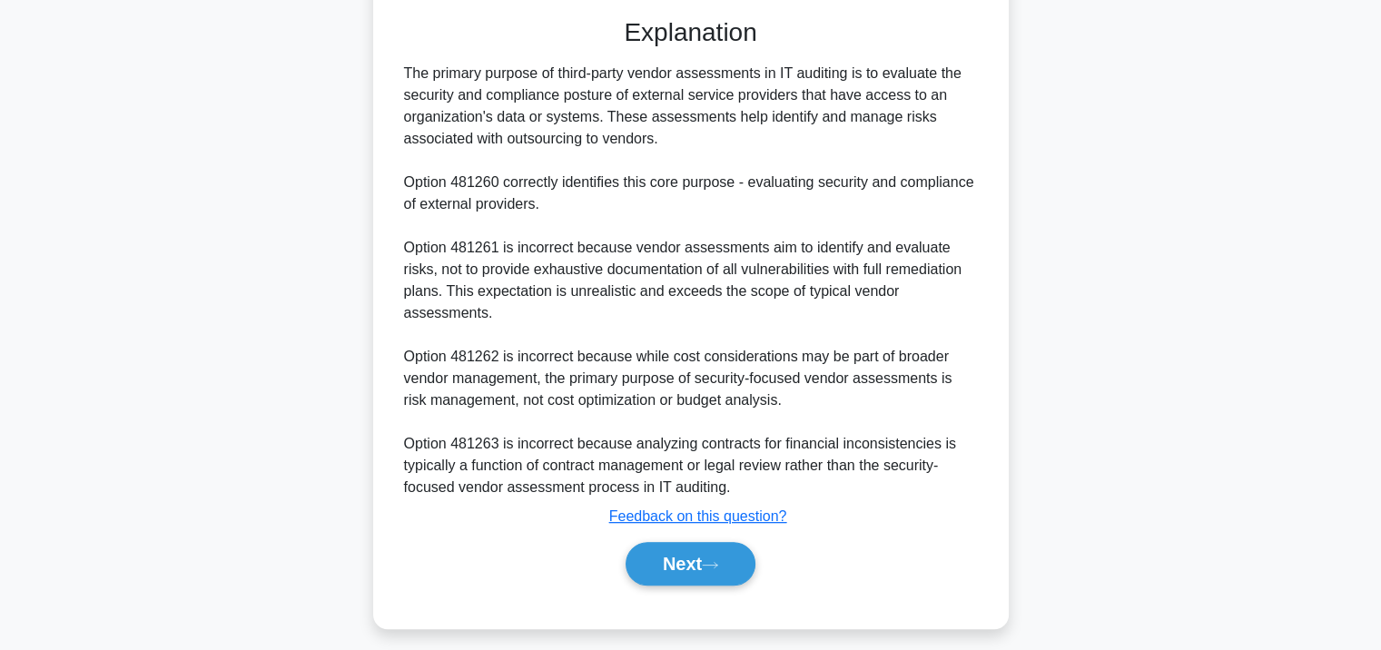
scroll to position [557, 0]
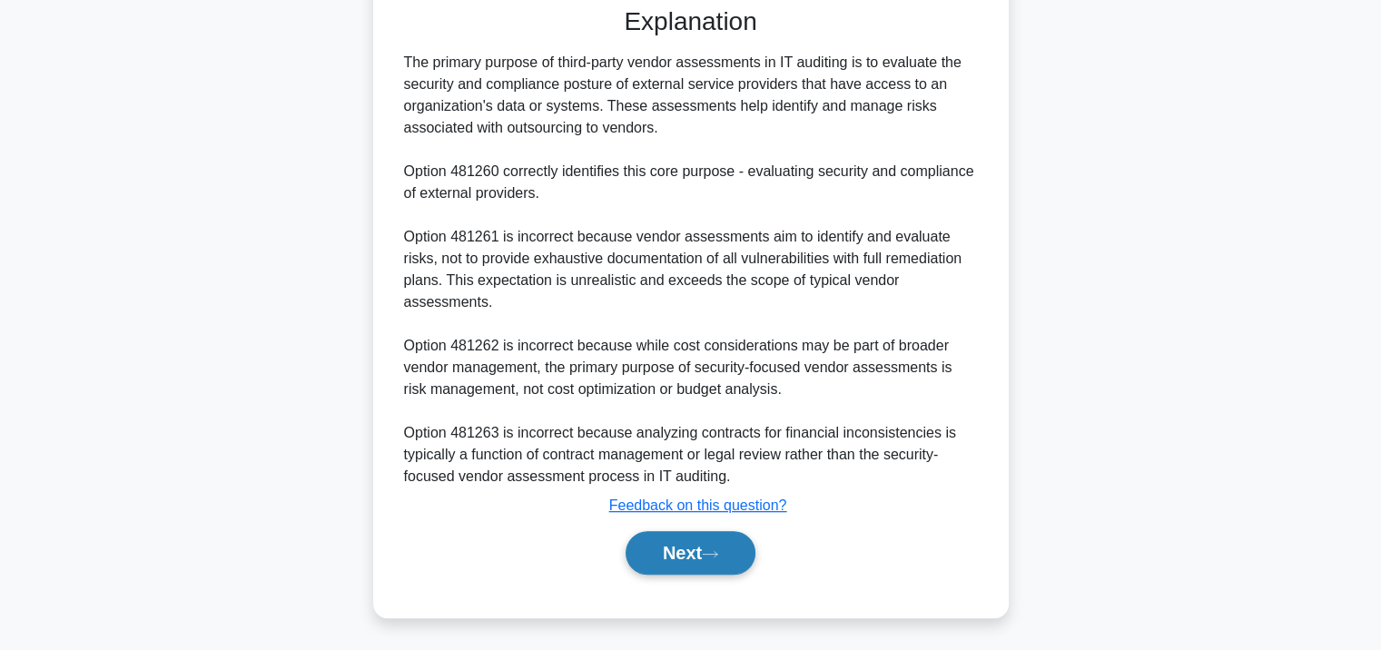
click at [667, 547] on button "Next" at bounding box center [691, 553] width 130 height 44
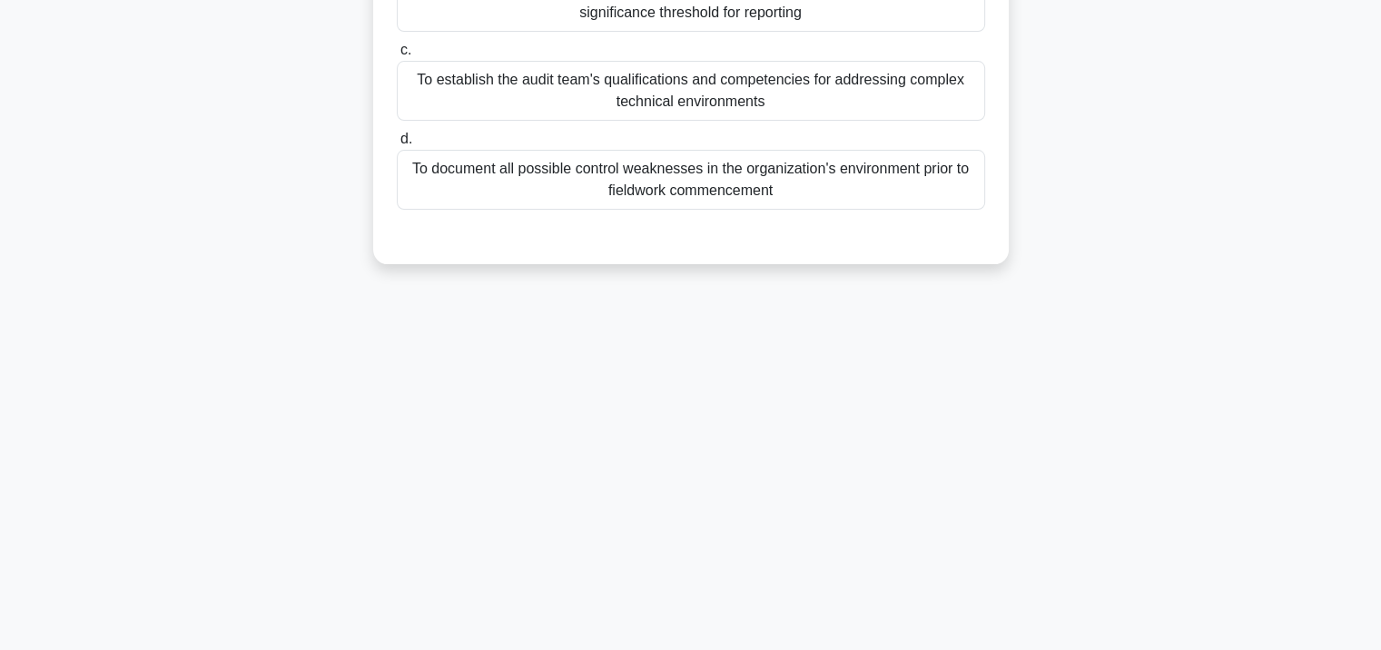
scroll to position [331, 0]
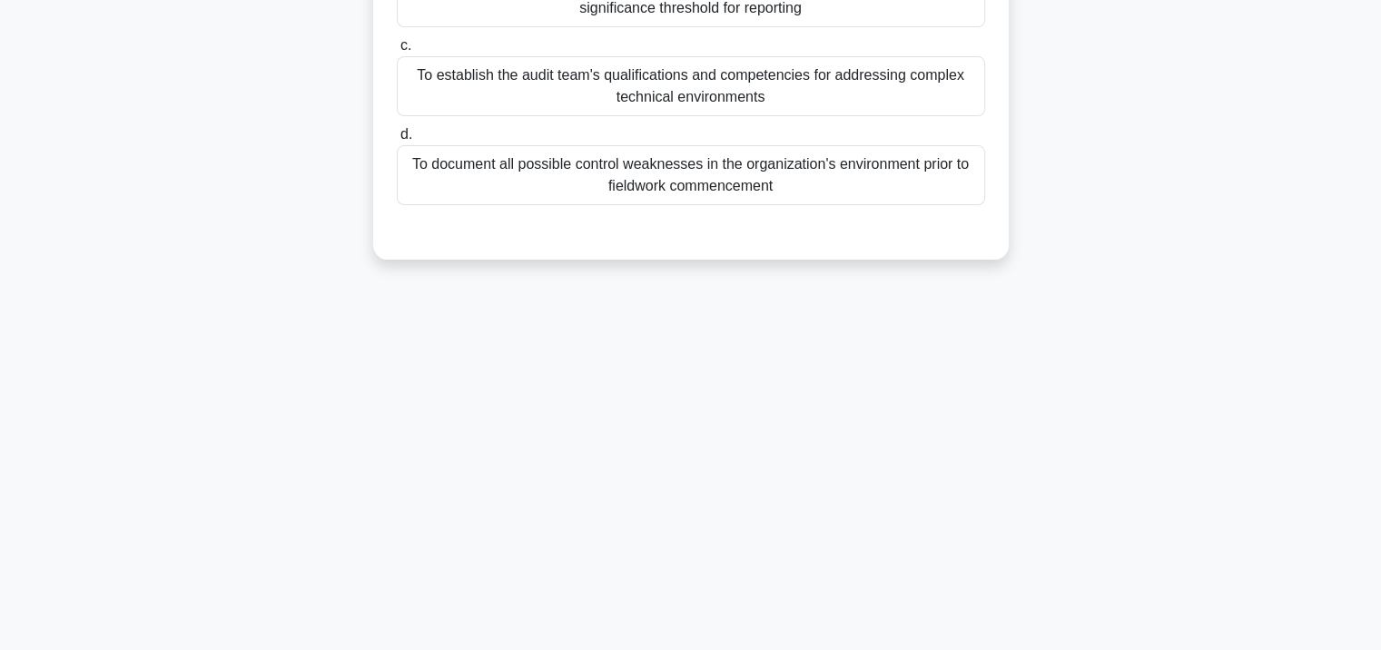
click at [589, 165] on div "To document all possible control weaknesses in the organization's environment p…" at bounding box center [691, 175] width 588 height 60
click at [397, 141] on input "d. To document all possible control weaknesses in the organization's environmen…" at bounding box center [397, 135] width 0 height 12
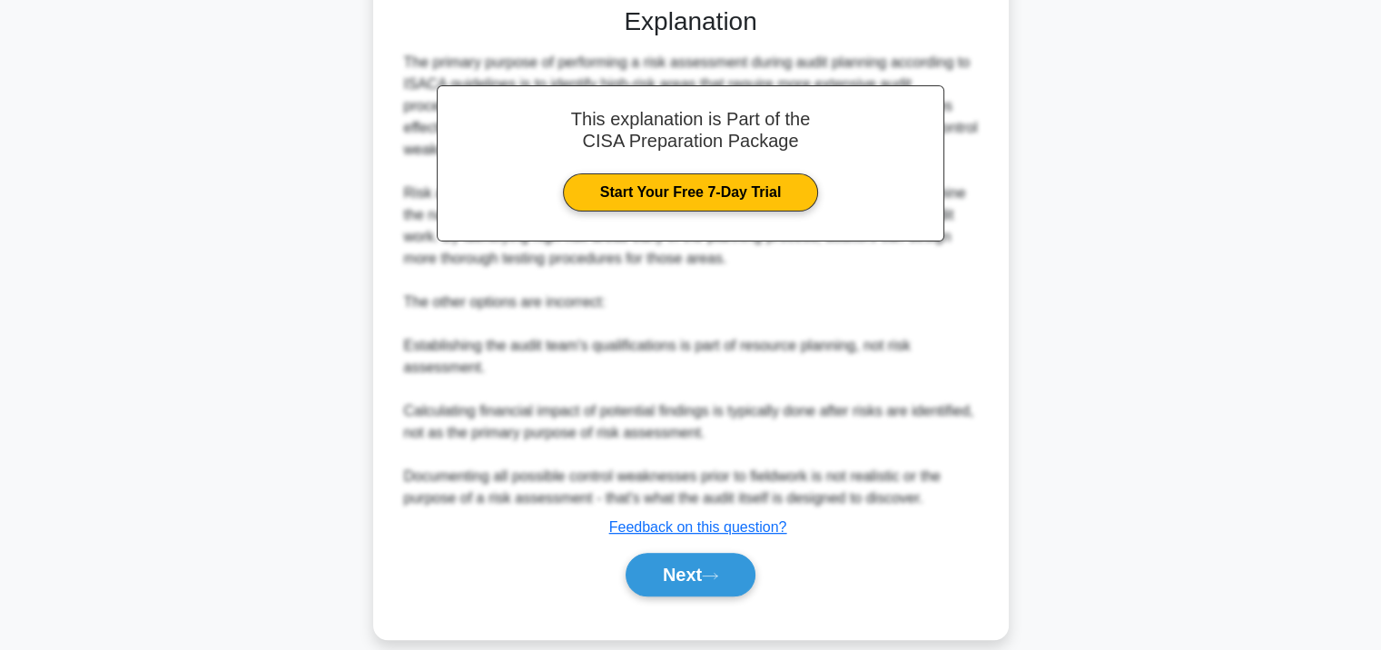
scroll to position [578, 0]
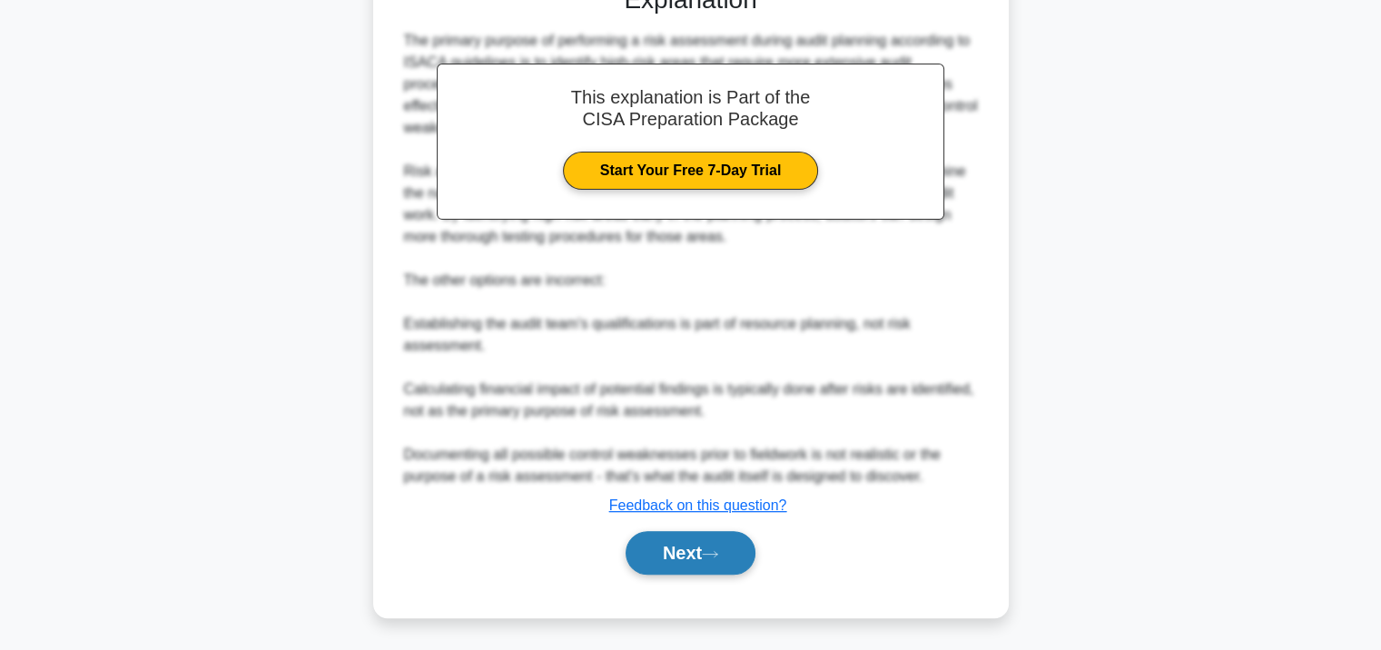
click at [666, 558] on button "Next" at bounding box center [691, 553] width 130 height 44
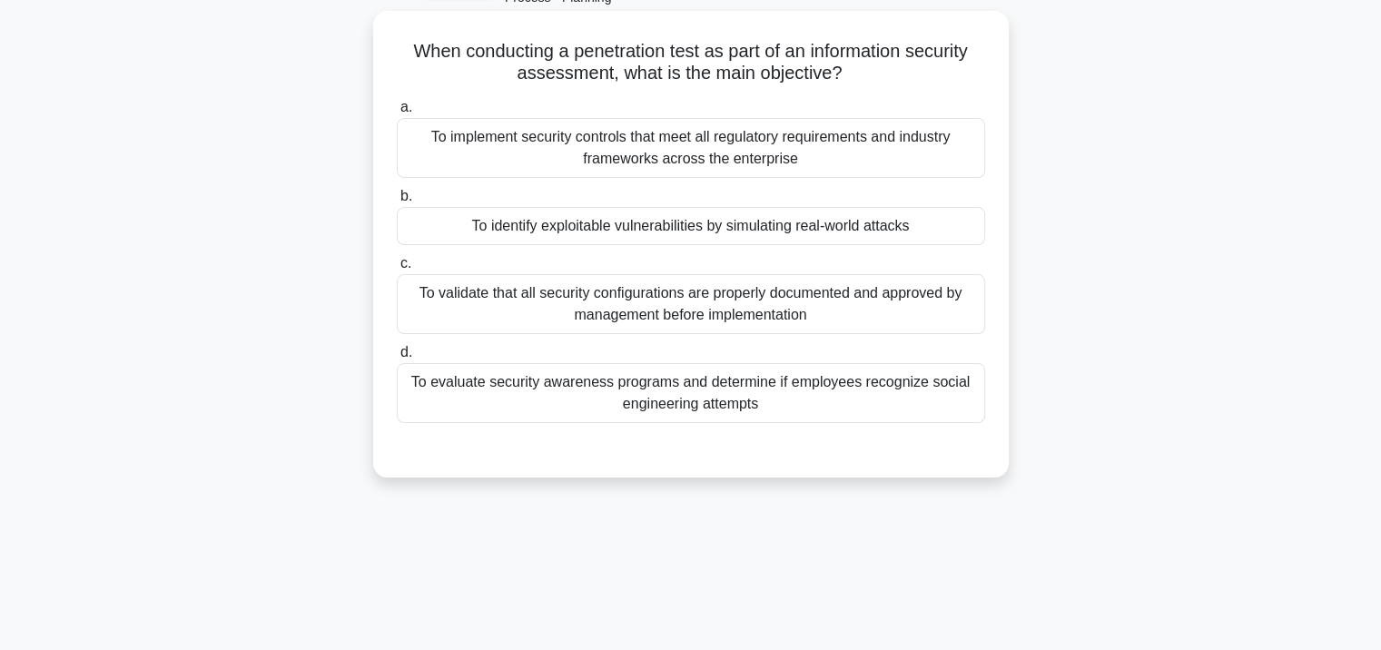
scroll to position [58, 0]
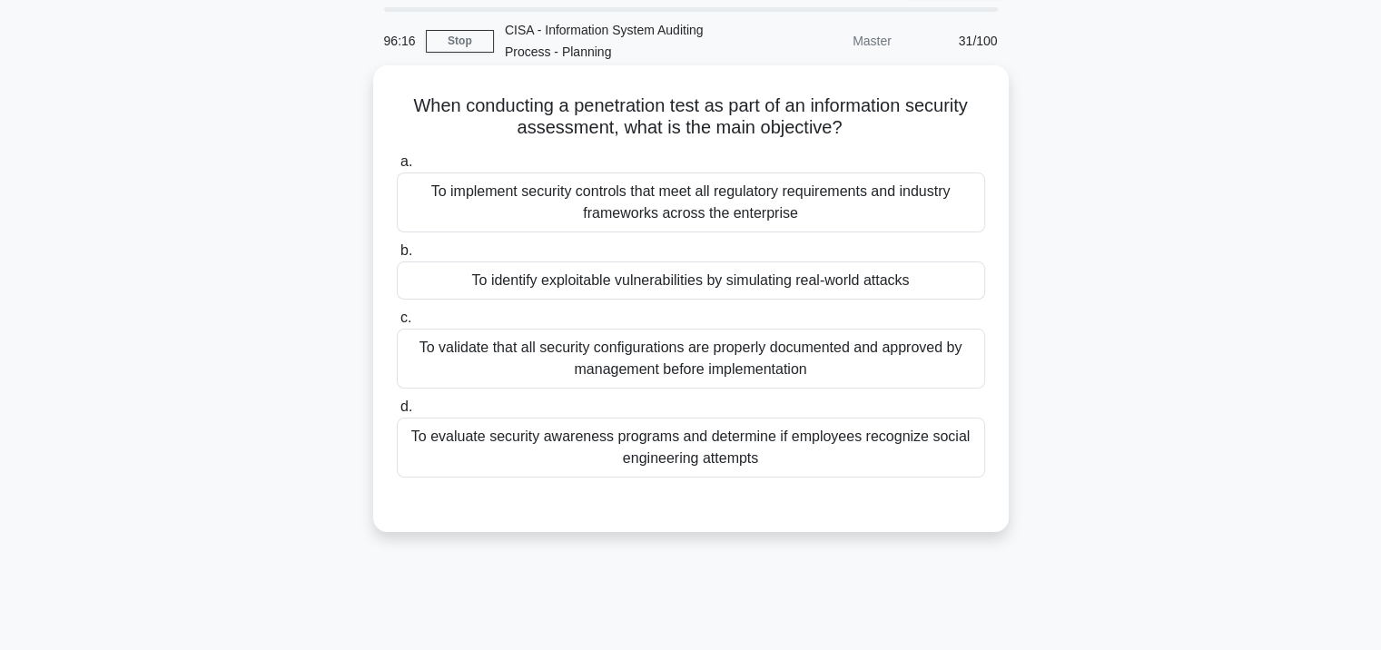
click at [651, 238] on div "a. To implement security controls that meet all regulatory requirements and ind…" at bounding box center [691, 314] width 610 height 334
click at [657, 222] on div "To implement security controls that meet all regulatory requirements and indust…" at bounding box center [691, 203] width 588 height 60
click at [397, 168] on input "a. To implement security controls that meet all regulatory requirements and ind…" at bounding box center [397, 162] width 0 height 12
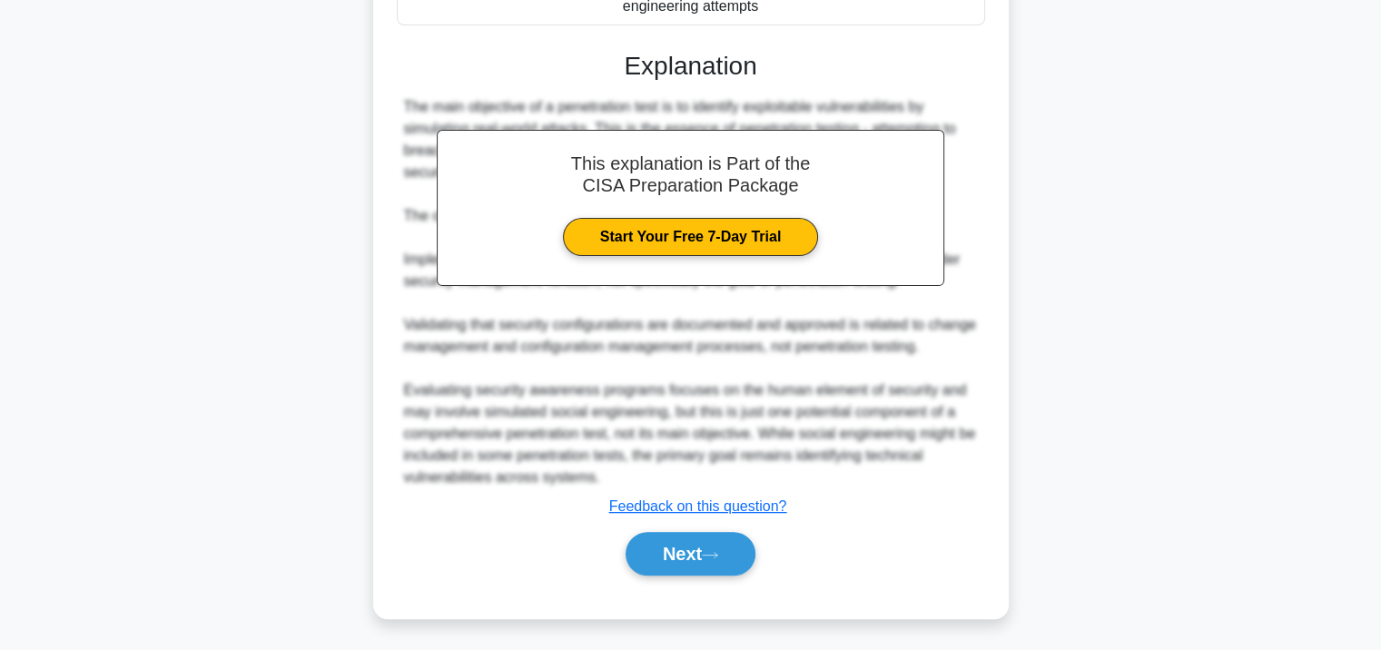
scroll to position [513, 0]
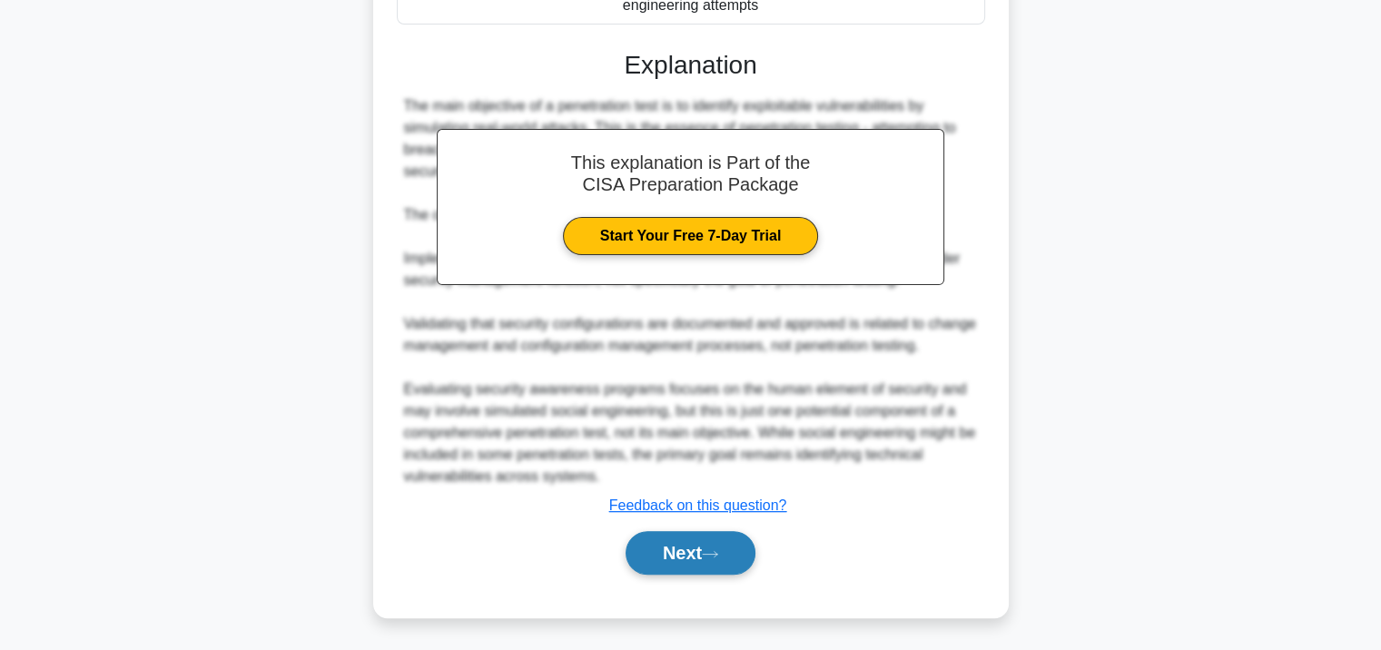
click at [665, 541] on button "Next" at bounding box center [691, 553] width 130 height 44
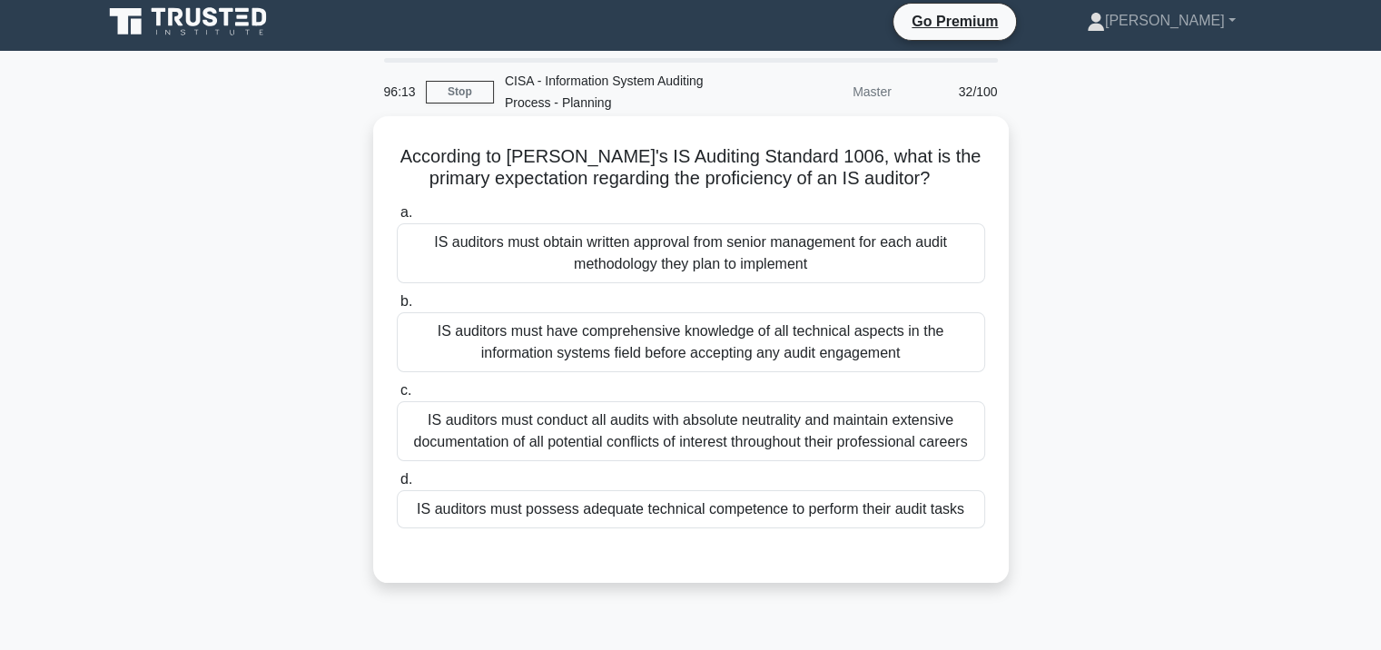
click at [721, 232] on div "IS auditors must obtain written approval from senior management for each audit …" at bounding box center [691, 253] width 588 height 60
click at [397, 219] on input "a. IS auditors must obtain written approval from senior management for each aud…" at bounding box center [397, 213] width 0 height 12
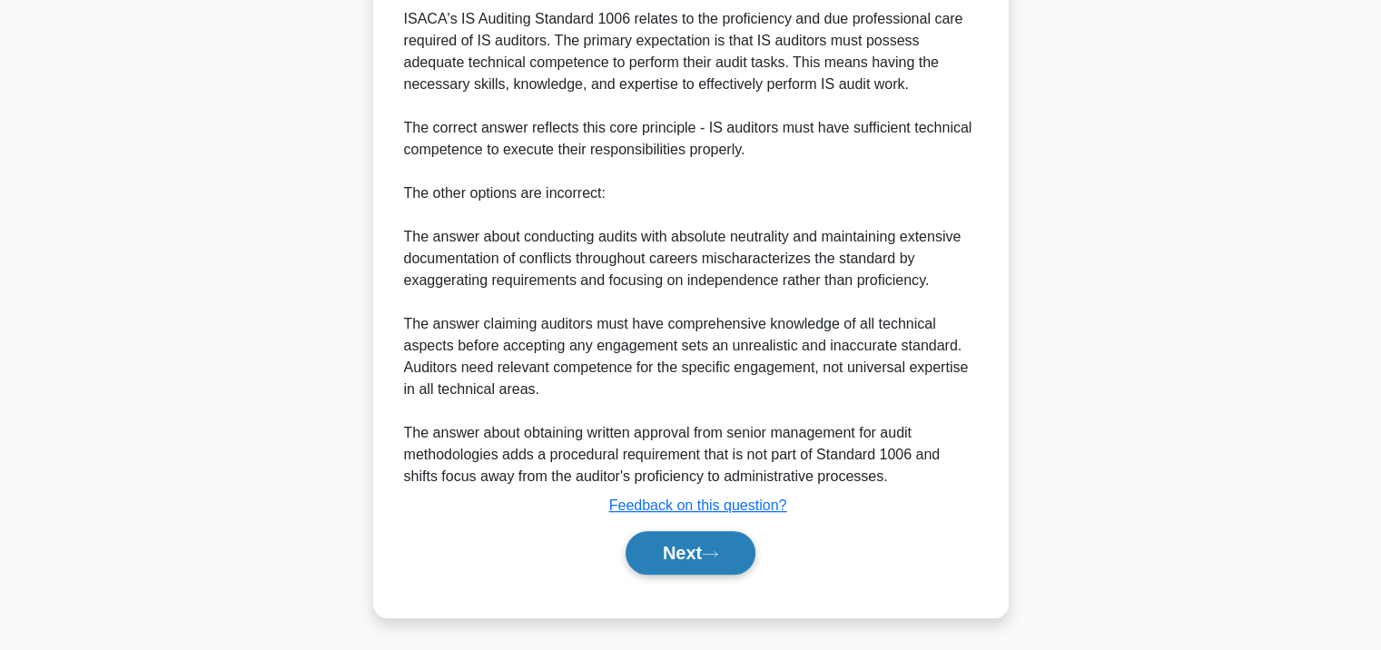
click at [696, 557] on button "Next" at bounding box center [691, 553] width 130 height 44
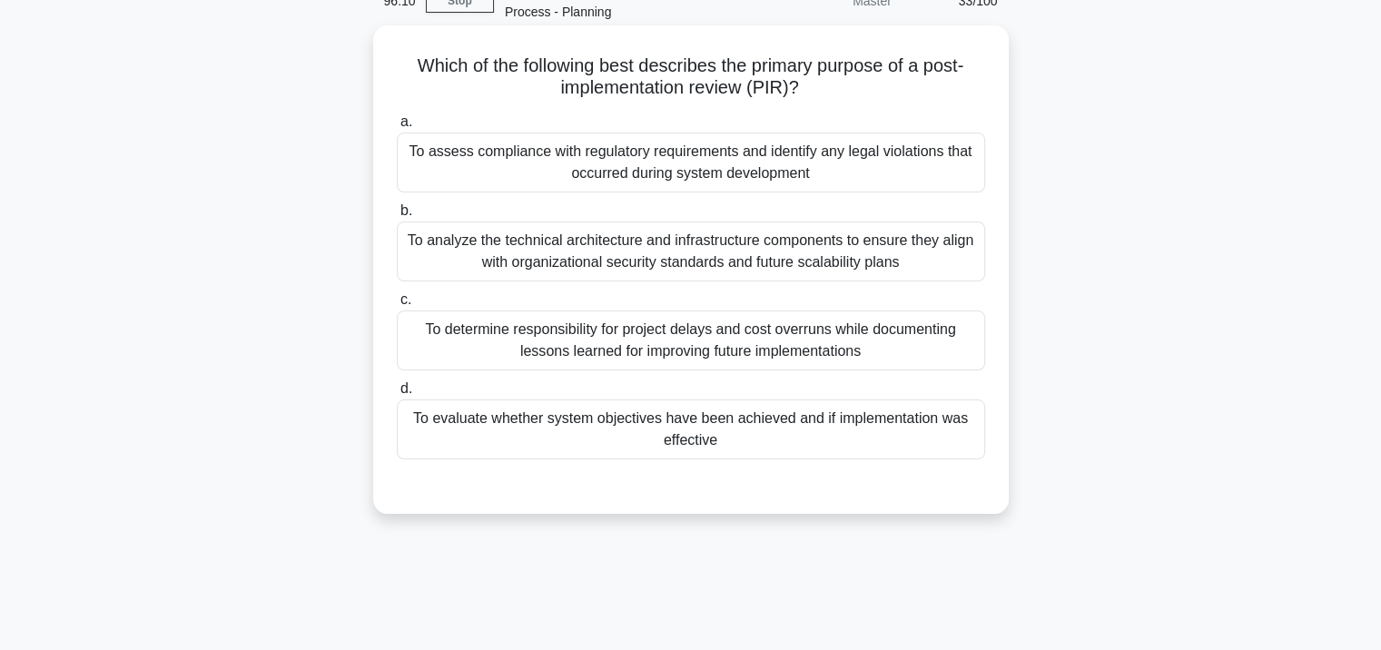
click at [676, 257] on div "To analyze the technical architecture and infrastructure components to ensure t…" at bounding box center [691, 252] width 588 height 60
click at [397, 217] on input "b. To analyze the technical architecture and infrastructure components to ensur…" at bounding box center [397, 211] width 0 height 12
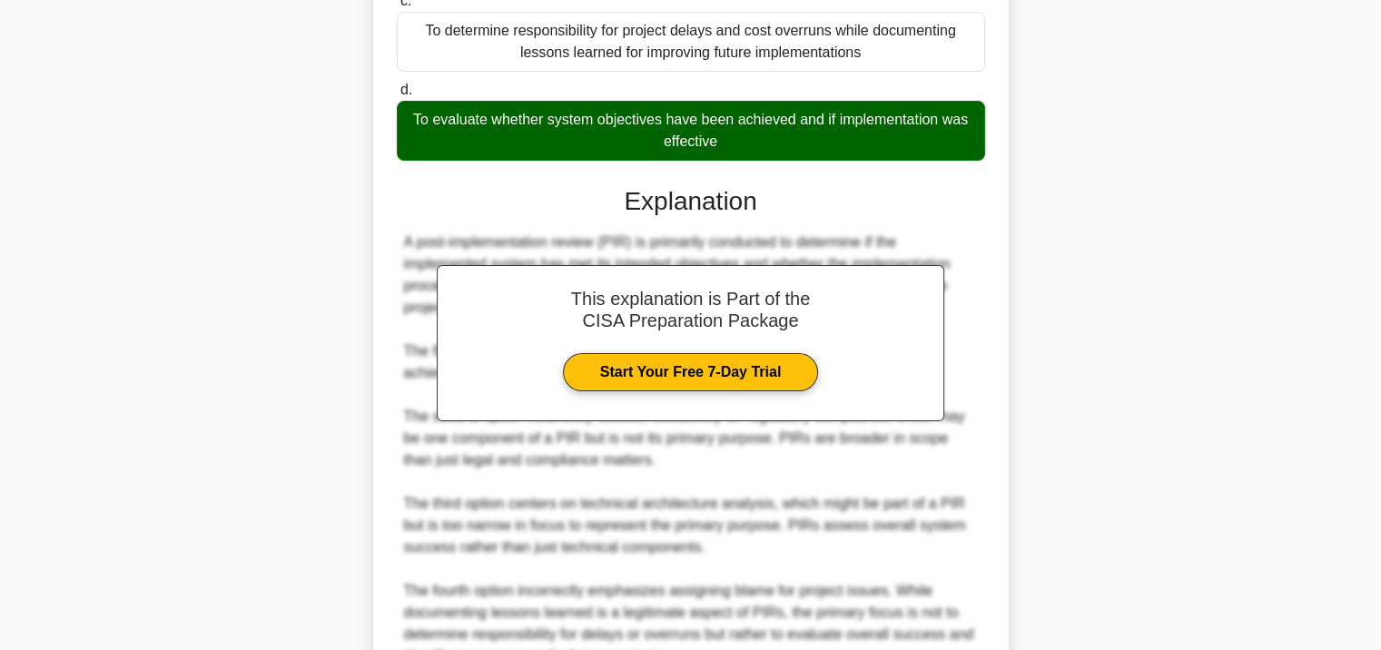
scroll to position [578, 0]
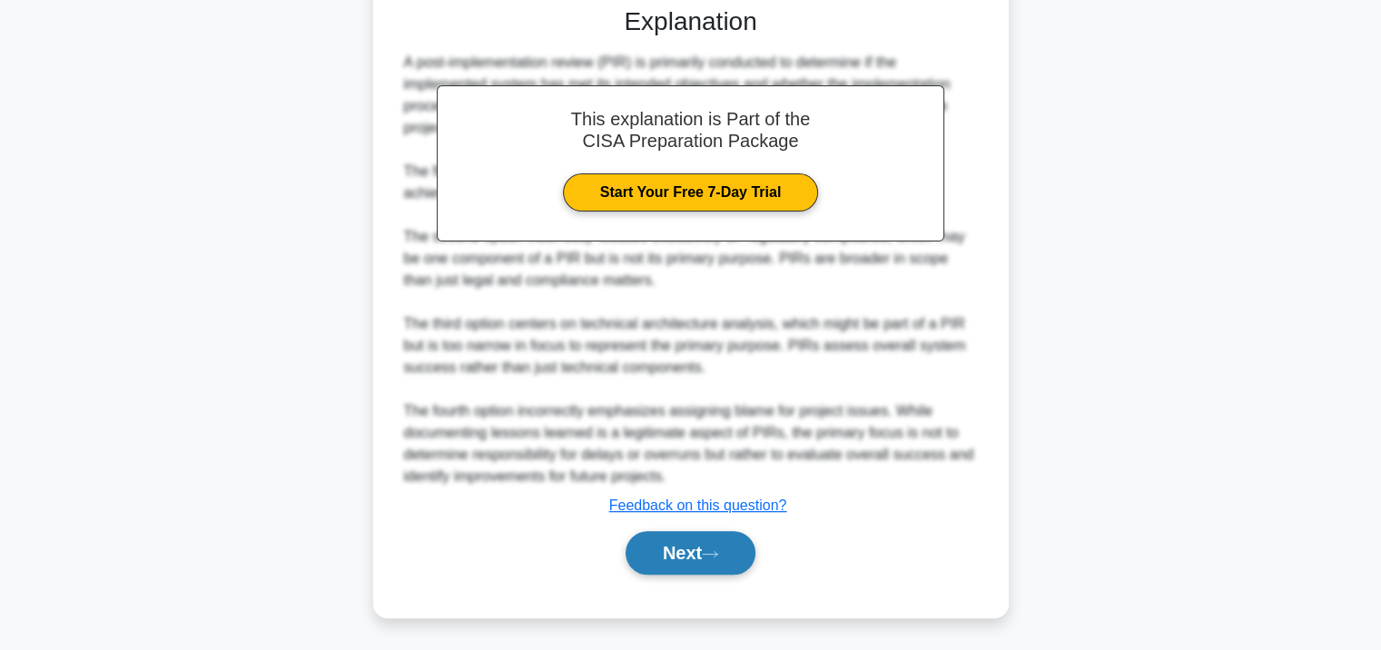
click at [672, 558] on button "Next" at bounding box center [691, 553] width 130 height 44
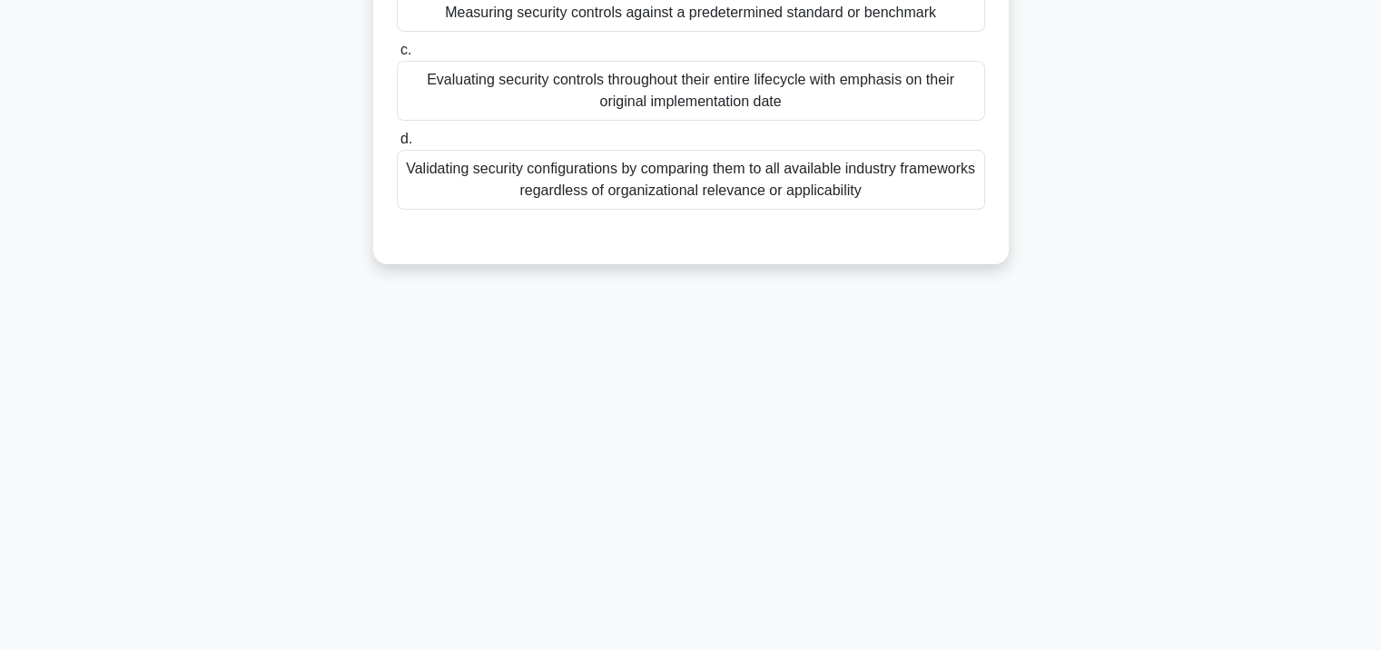
scroll to position [331, 0]
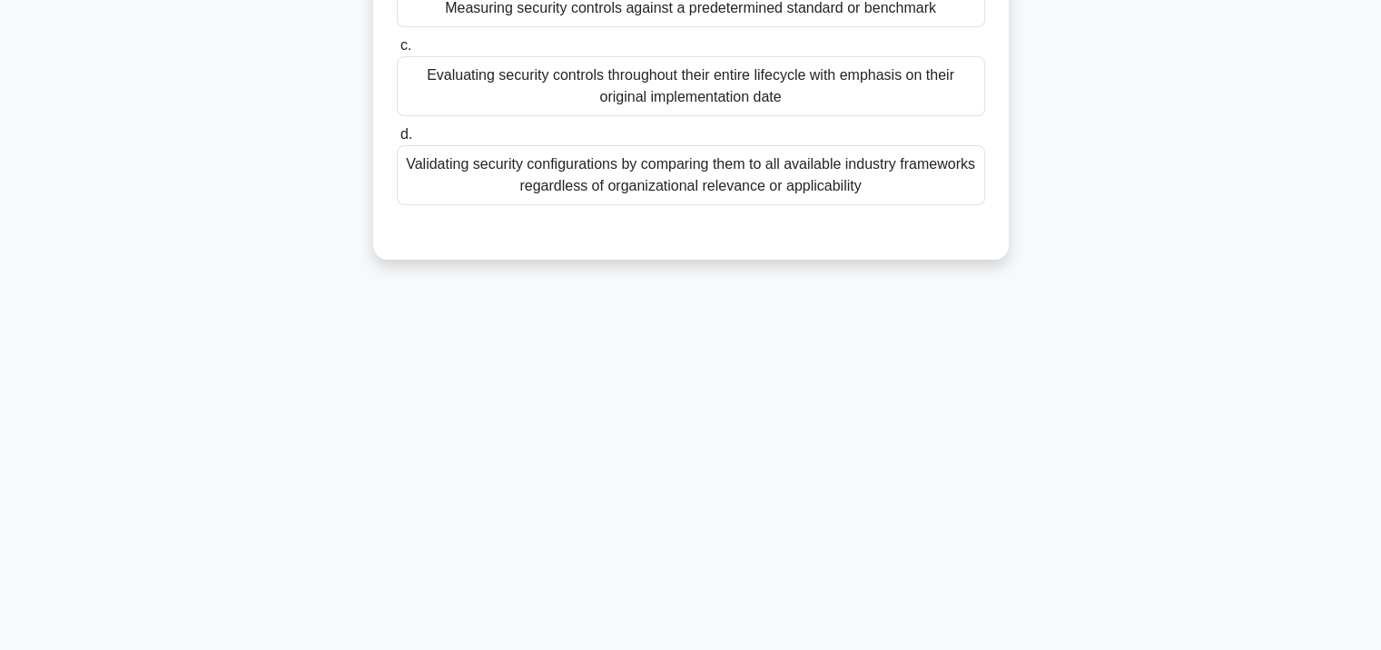
click at [690, 177] on div "Validating security configurations by comparing them to all available industry …" at bounding box center [691, 175] width 588 height 60
click at [397, 141] on input "d. Validating security configurations by comparing them to all available indust…" at bounding box center [397, 135] width 0 height 12
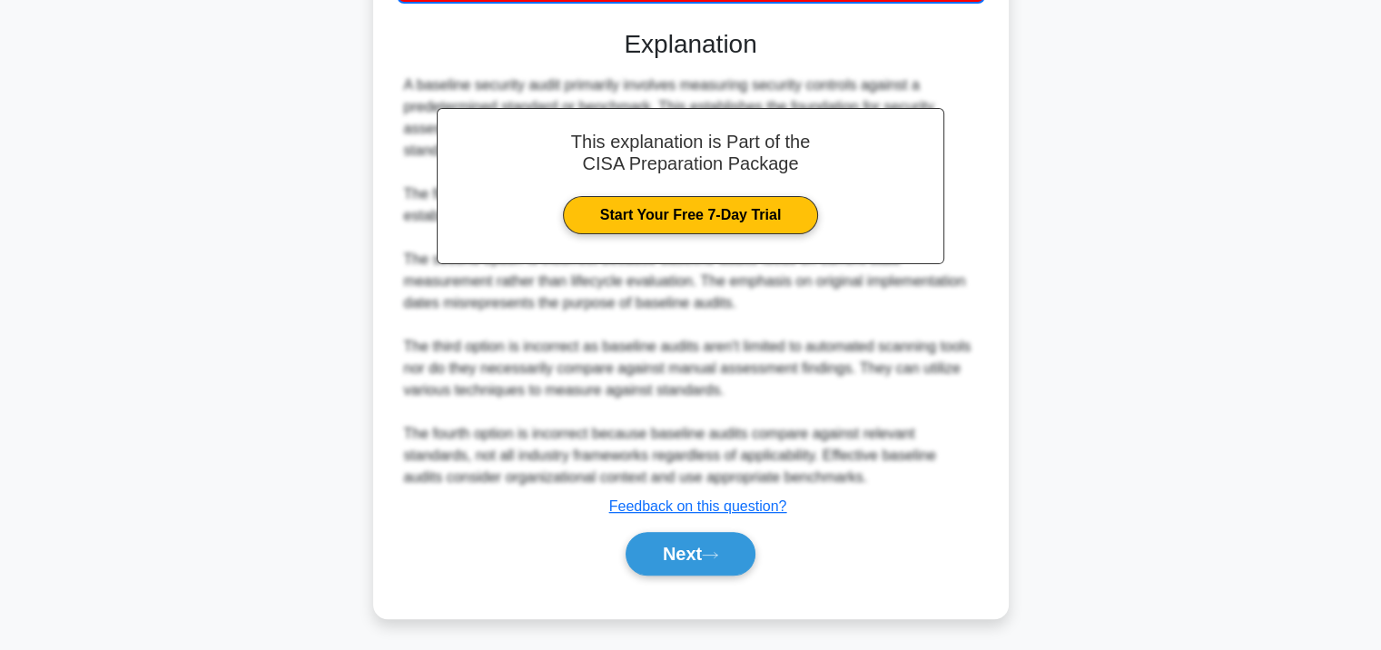
scroll to position [535, 0]
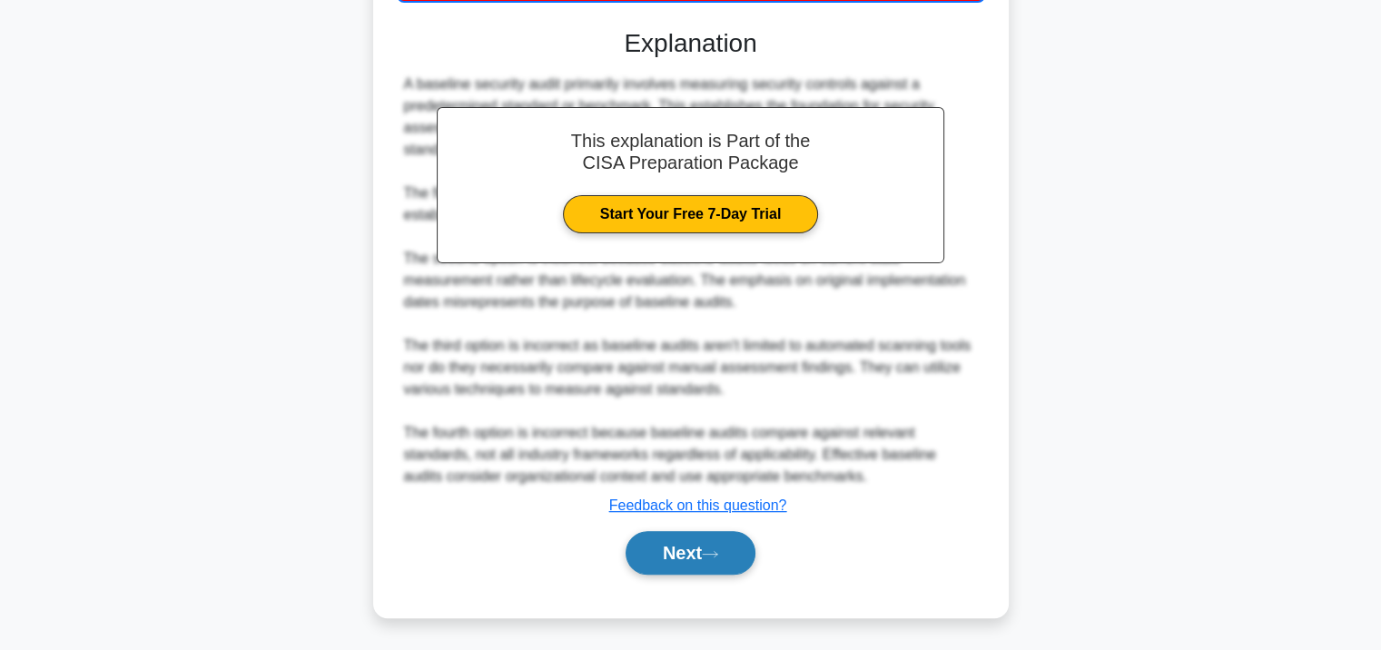
click at [660, 546] on button "Next" at bounding box center [691, 553] width 130 height 44
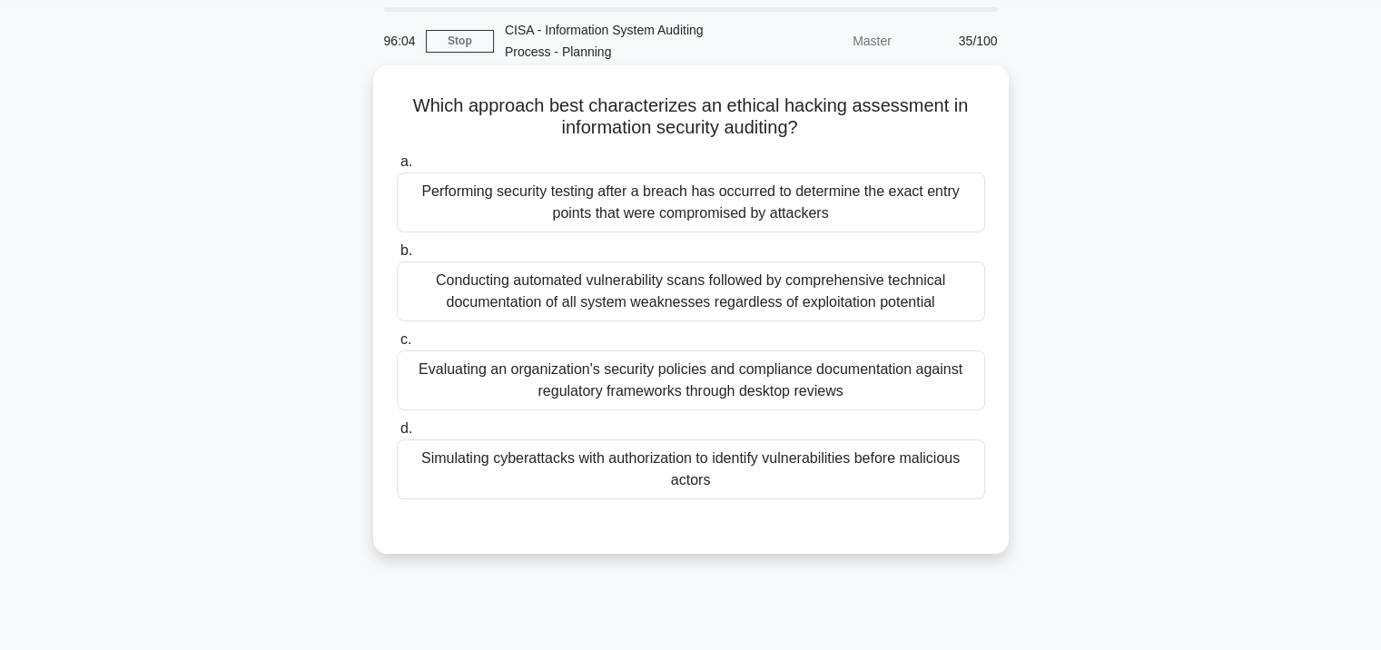
click at [636, 219] on div "Performing security testing after a breach has occurred to determine the exact …" at bounding box center [691, 203] width 588 height 60
click at [397, 168] on input "a. Performing security testing after a breach has occurred to determine the exa…" at bounding box center [397, 162] width 0 height 12
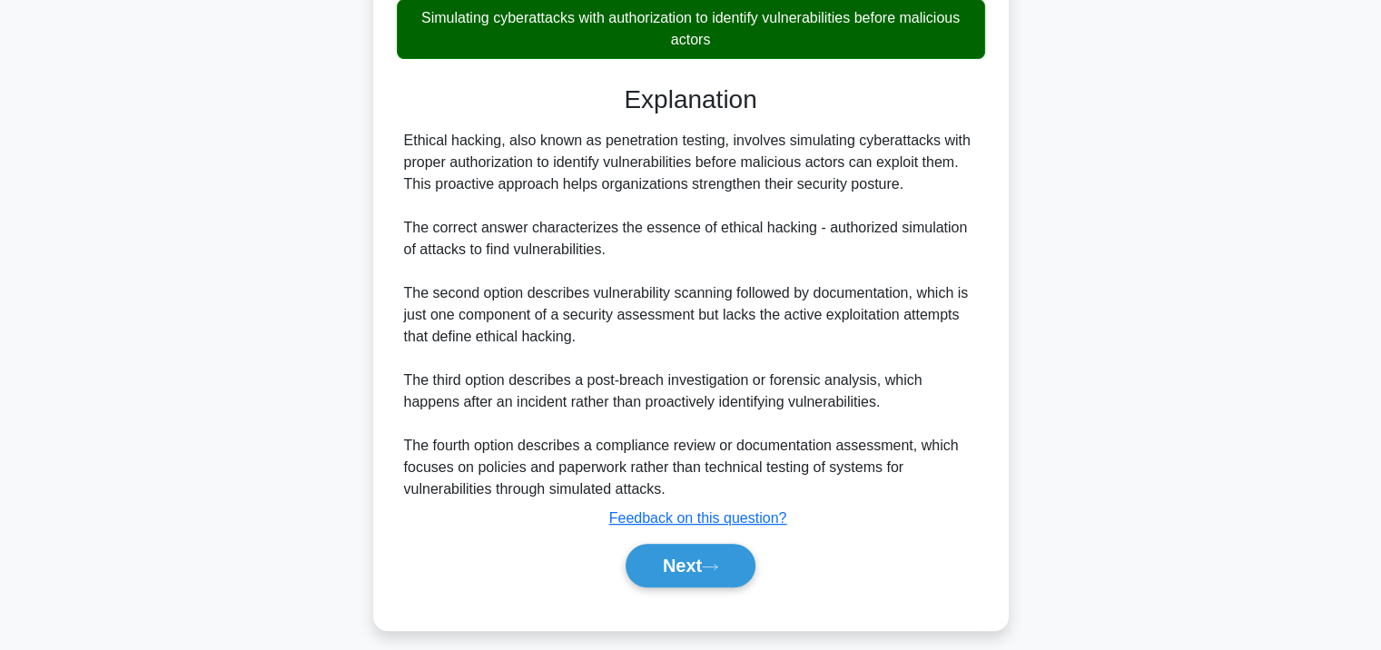
scroll to position [513, 0]
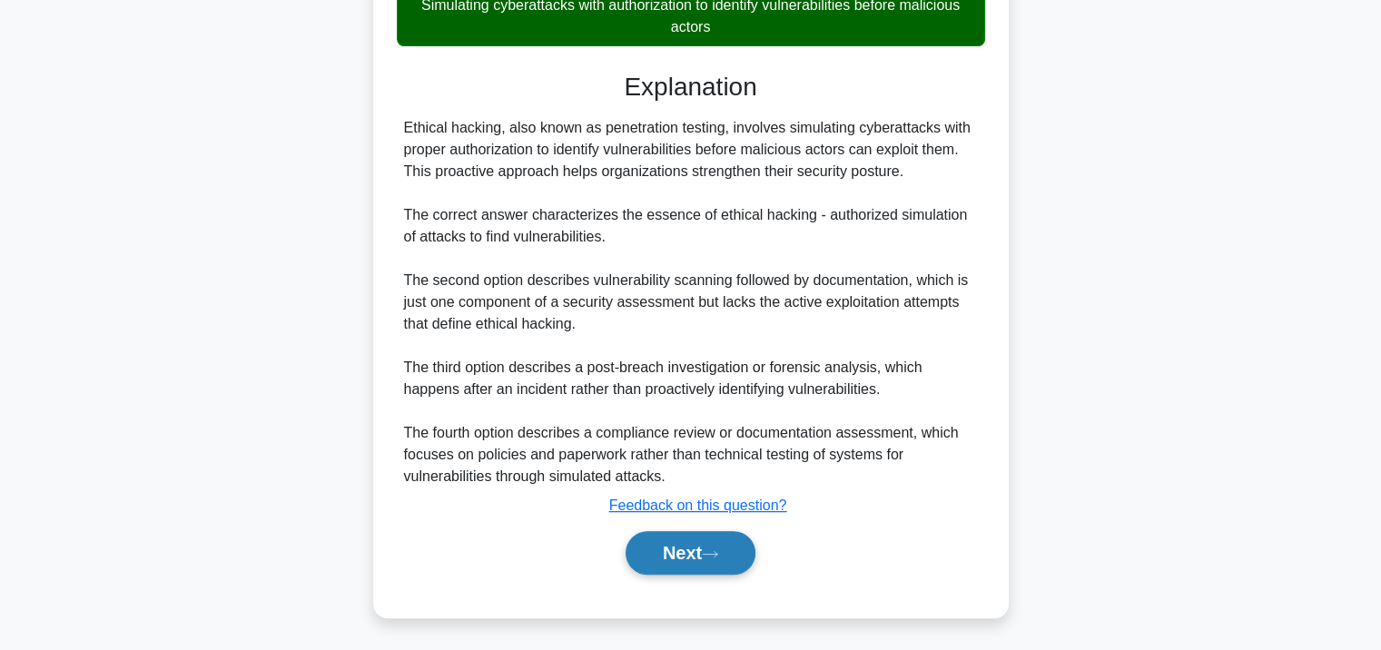
click at [677, 532] on button "Next" at bounding box center [691, 553] width 130 height 44
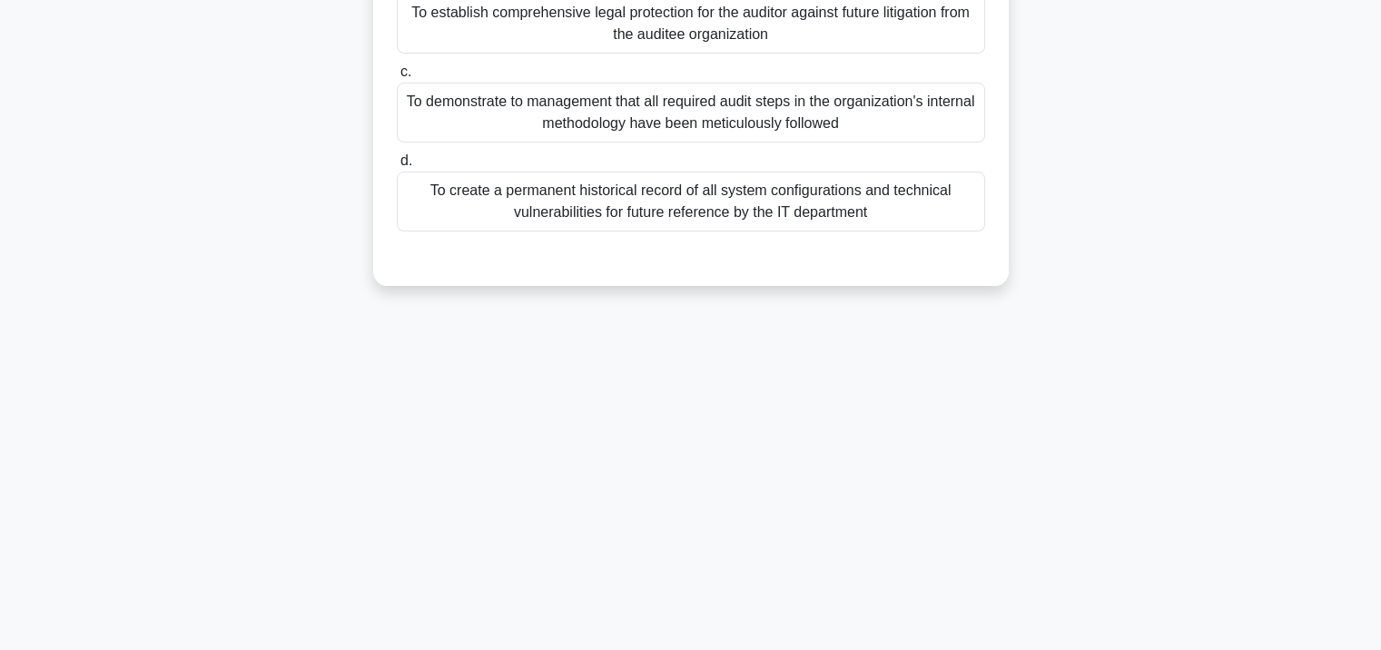
scroll to position [331, 0]
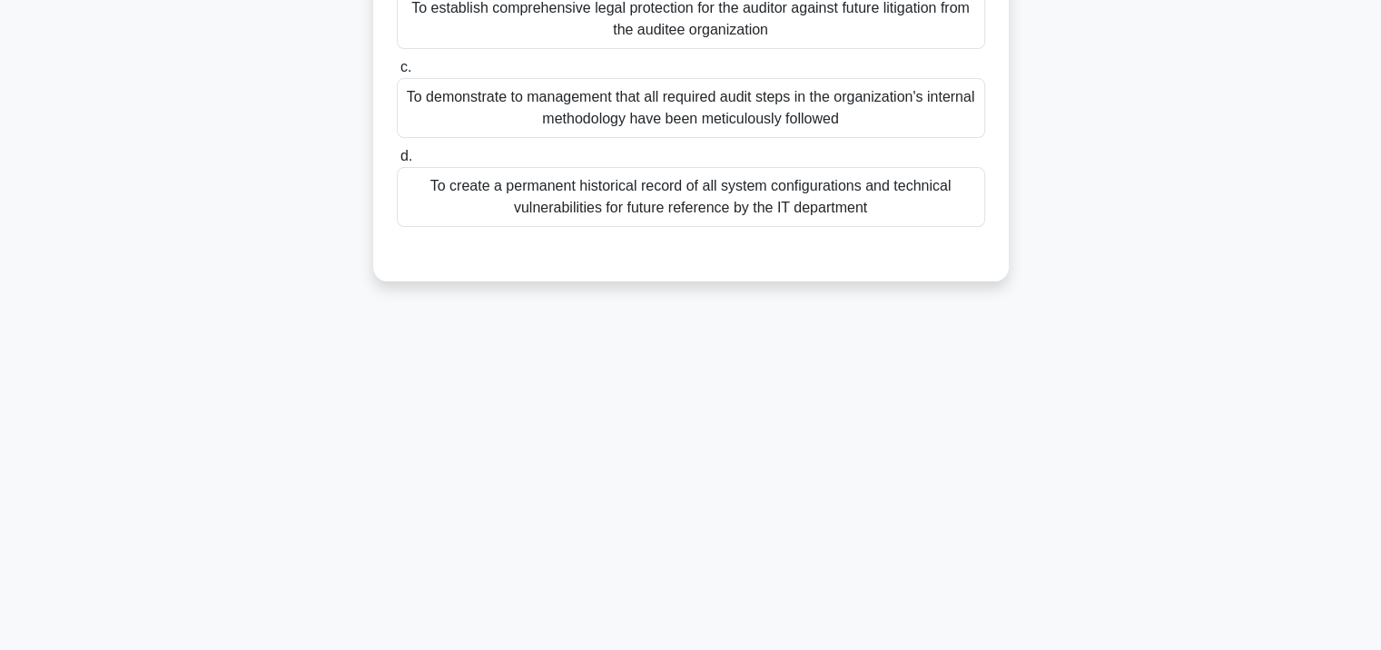
click at [743, 182] on div "To create a permanent historical record of all system configurations and techni…" at bounding box center [691, 197] width 588 height 60
click at [397, 163] on input "d. To create a permanent historical record of all system configurations and tec…" at bounding box center [397, 157] width 0 height 12
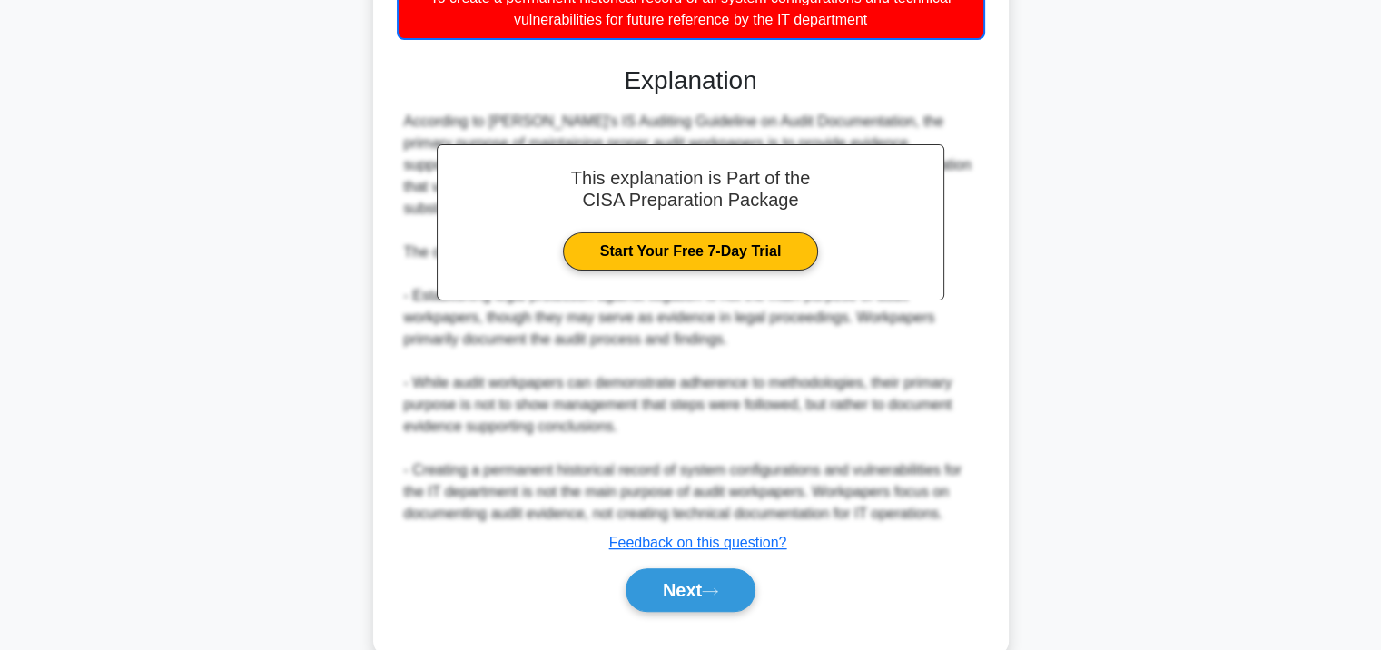
scroll to position [535, 0]
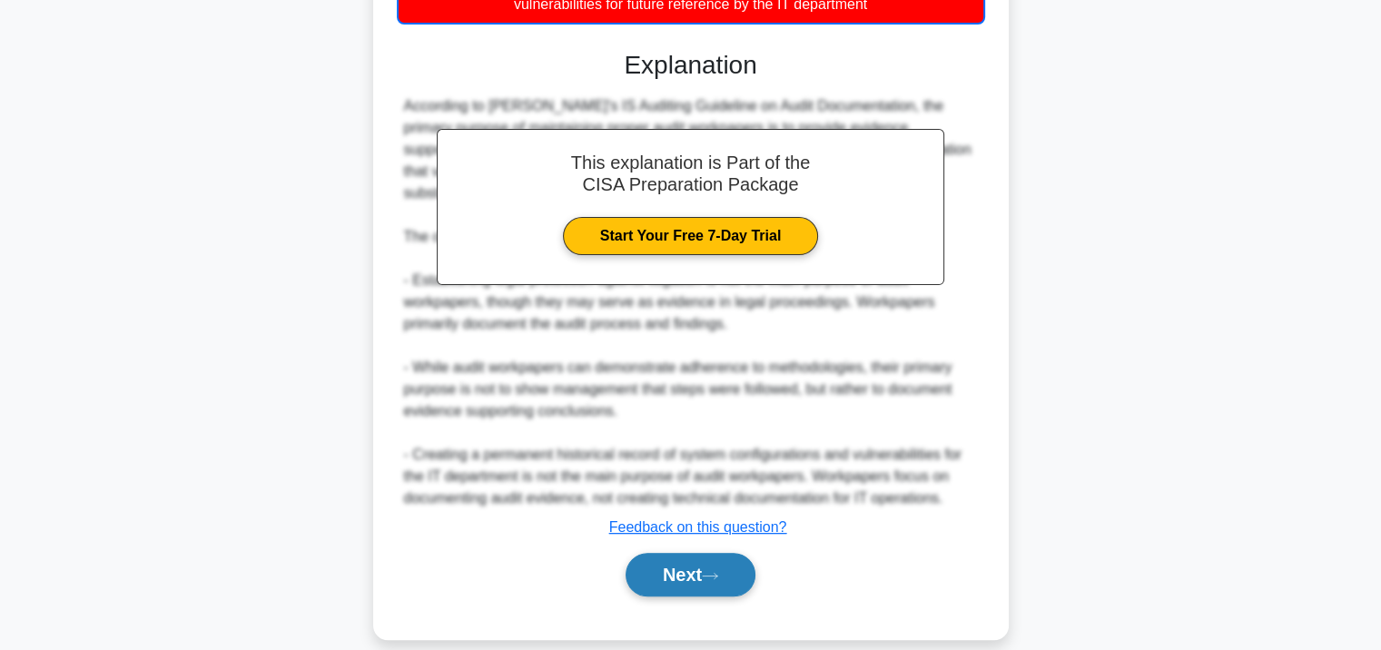
click at [669, 559] on button "Next" at bounding box center [691, 575] width 130 height 44
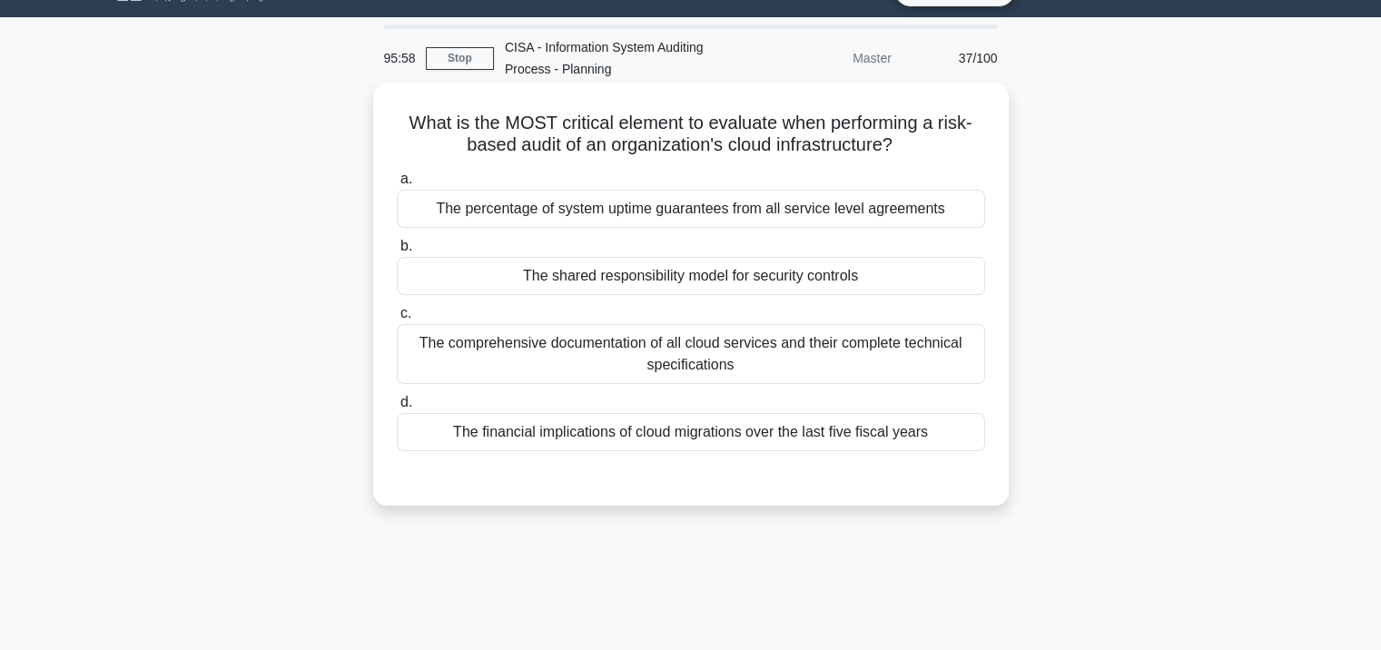
scroll to position [0, 0]
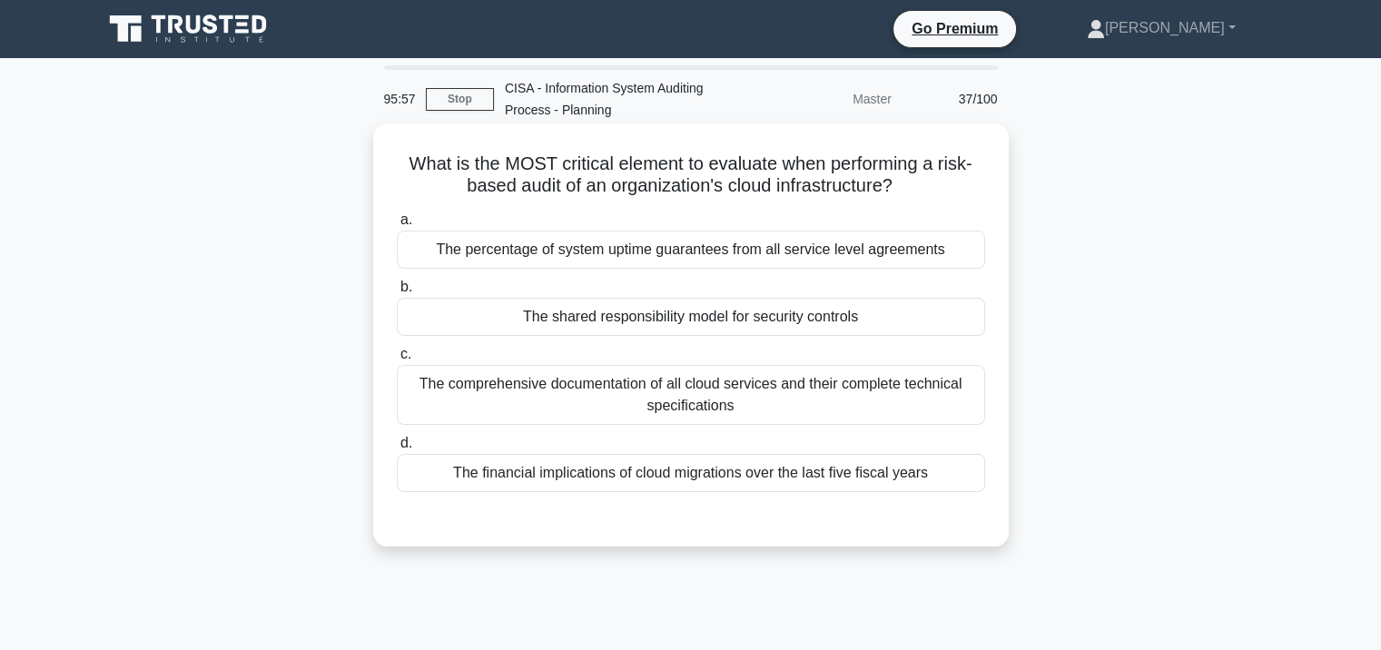
click at [630, 190] on h5 "What is the MOST critical element to evaluate when performing a risk-based audi…" at bounding box center [691, 175] width 592 height 45
click at [623, 246] on div "The percentage of system uptime guarantees from all service level agreements" at bounding box center [691, 250] width 588 height 38
click at [397, 226] on input "a. The percentage of system uptime guarantees from all service level agreements" at bounding box center [397, 220] width 0 height 12
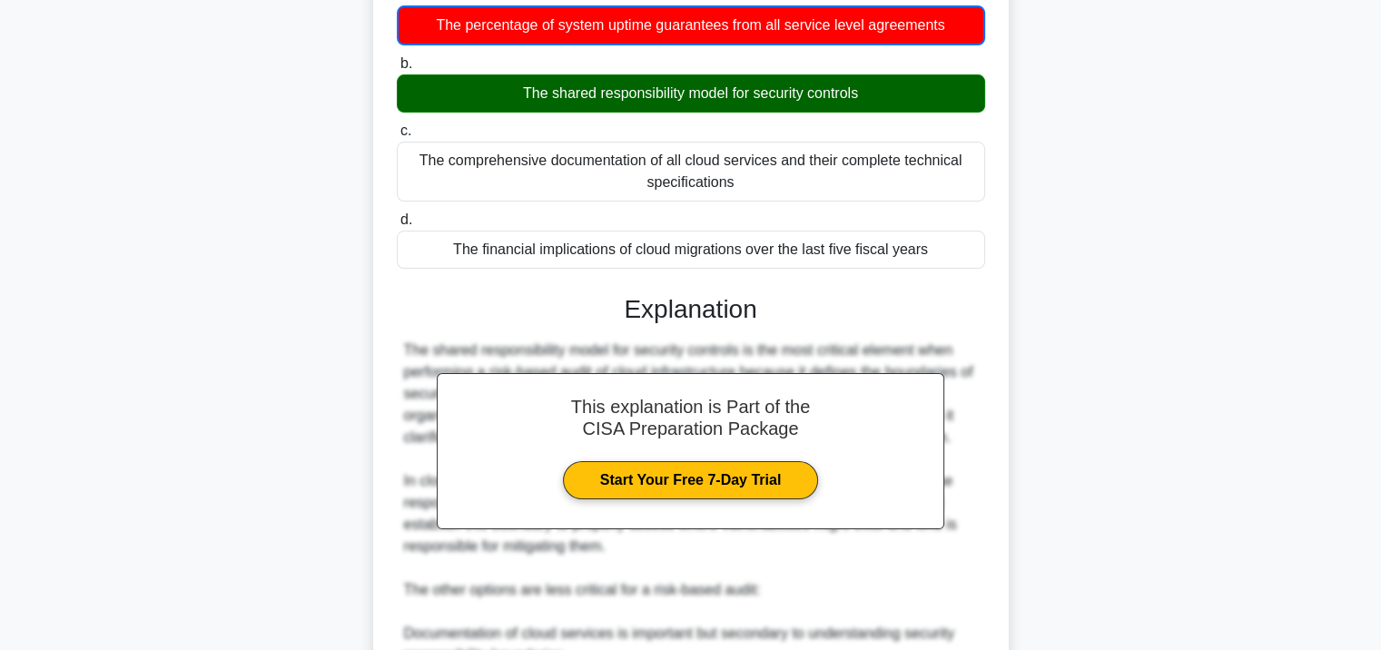
scroll to position [535, 0]
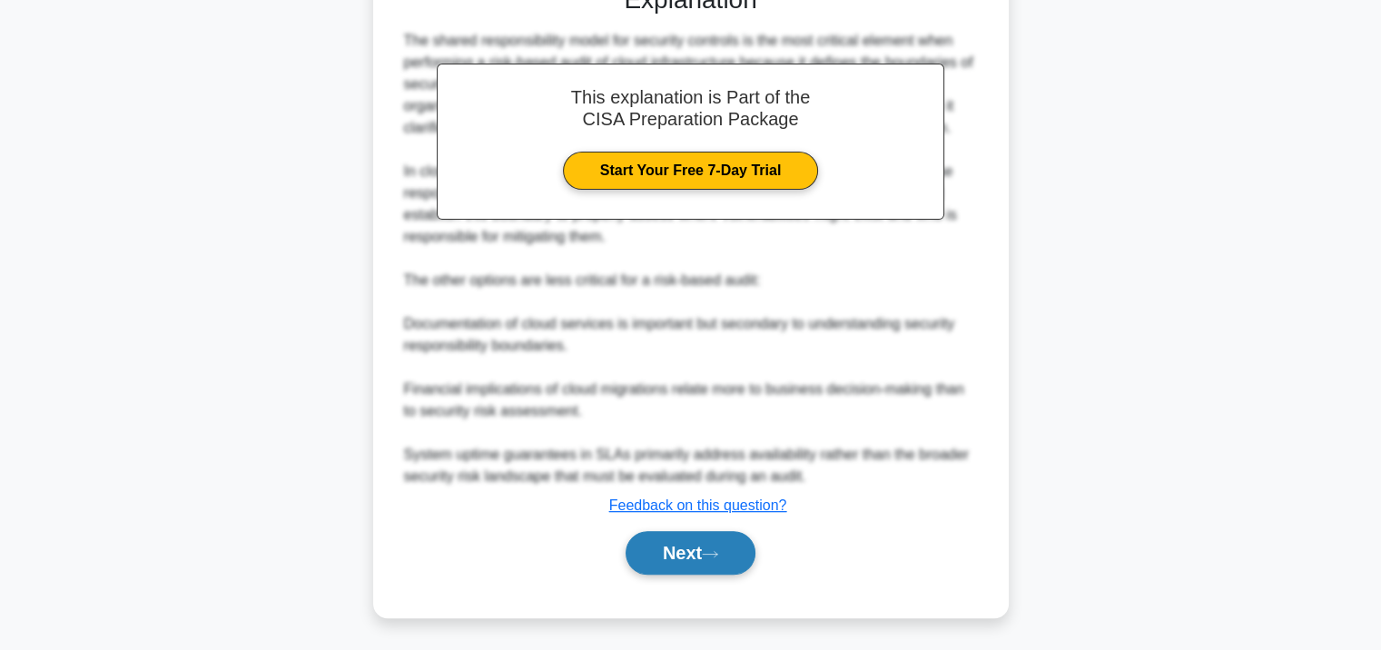
click at [679, 541] on button "Next" at bounding box center [691, 553] width 130 height 44
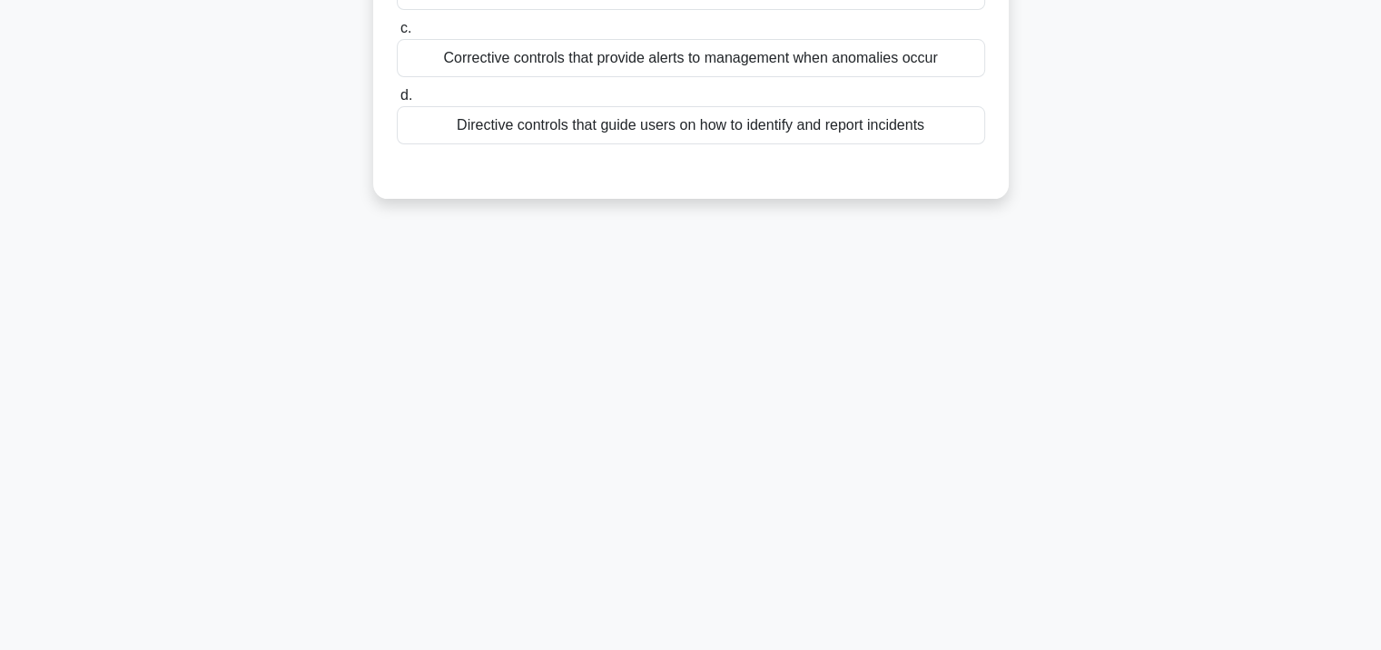
scroll to position [331, 0]
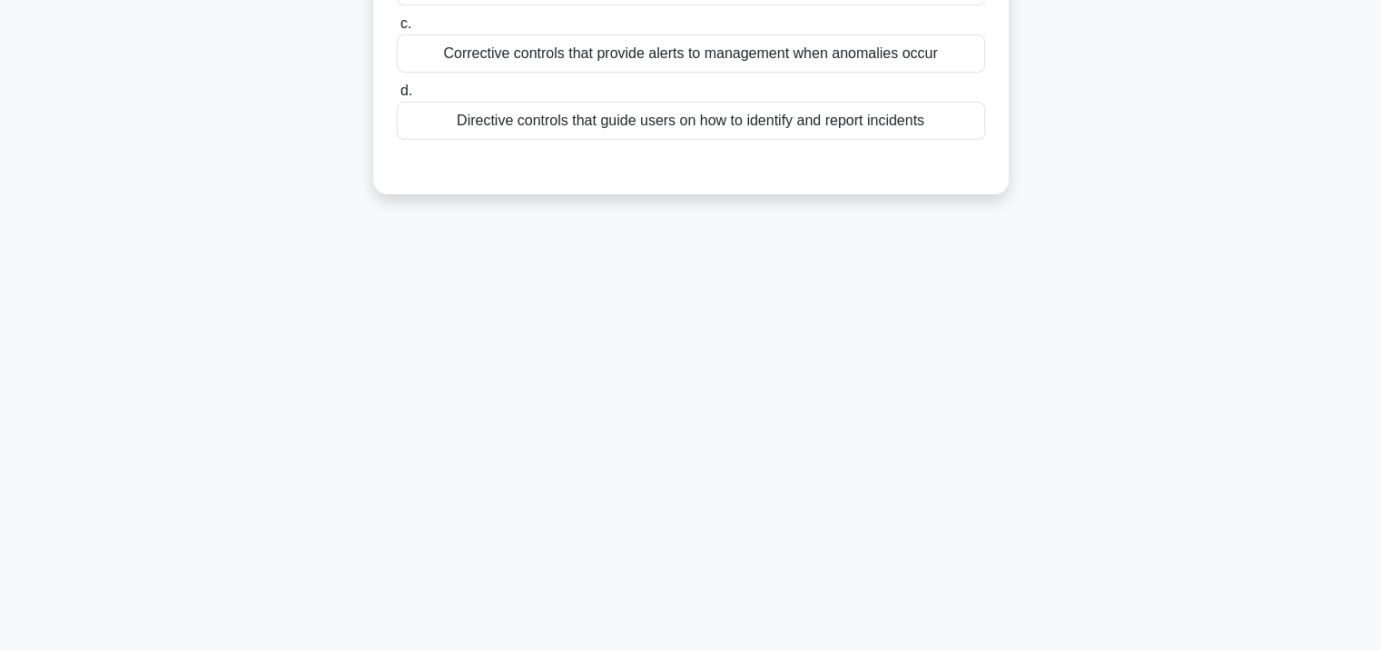
click at [611, 128] on div "Directive controls that guide users on how to identify and report incidents" at bounding box center [691, 121] width 588 height 38
click at [397, 97] on input "d. Directive controls that guide users on how to identify and report incidents" at bounding box center [397, 91] width 0 height 12
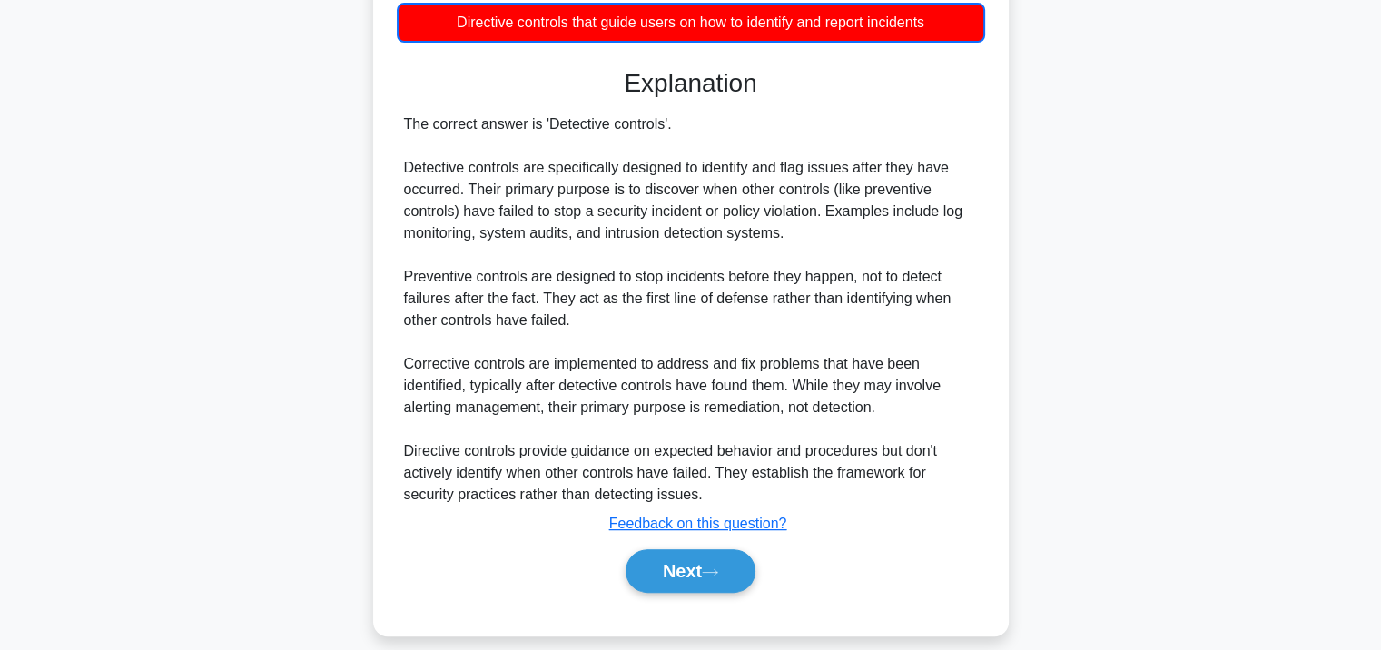
scroll to position [448, 0]
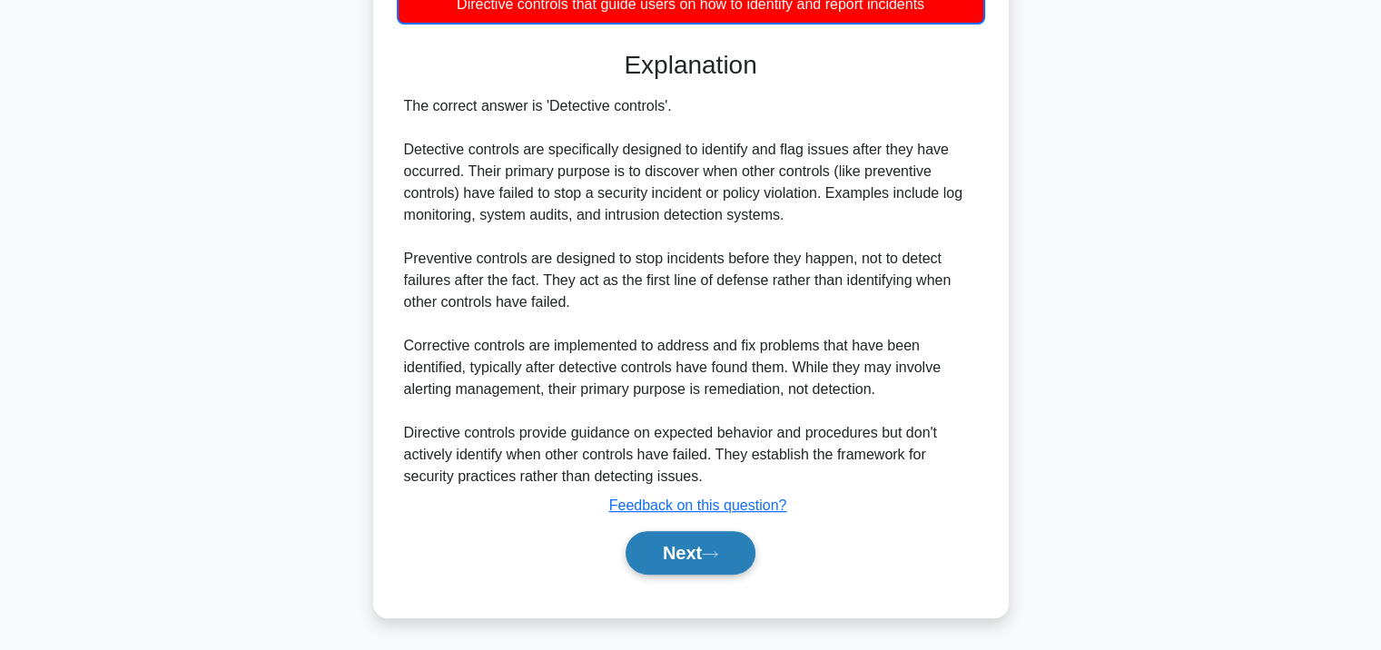
click at [679, 556] on button "Next" at bounding box center [691, 553] width 130 height 44
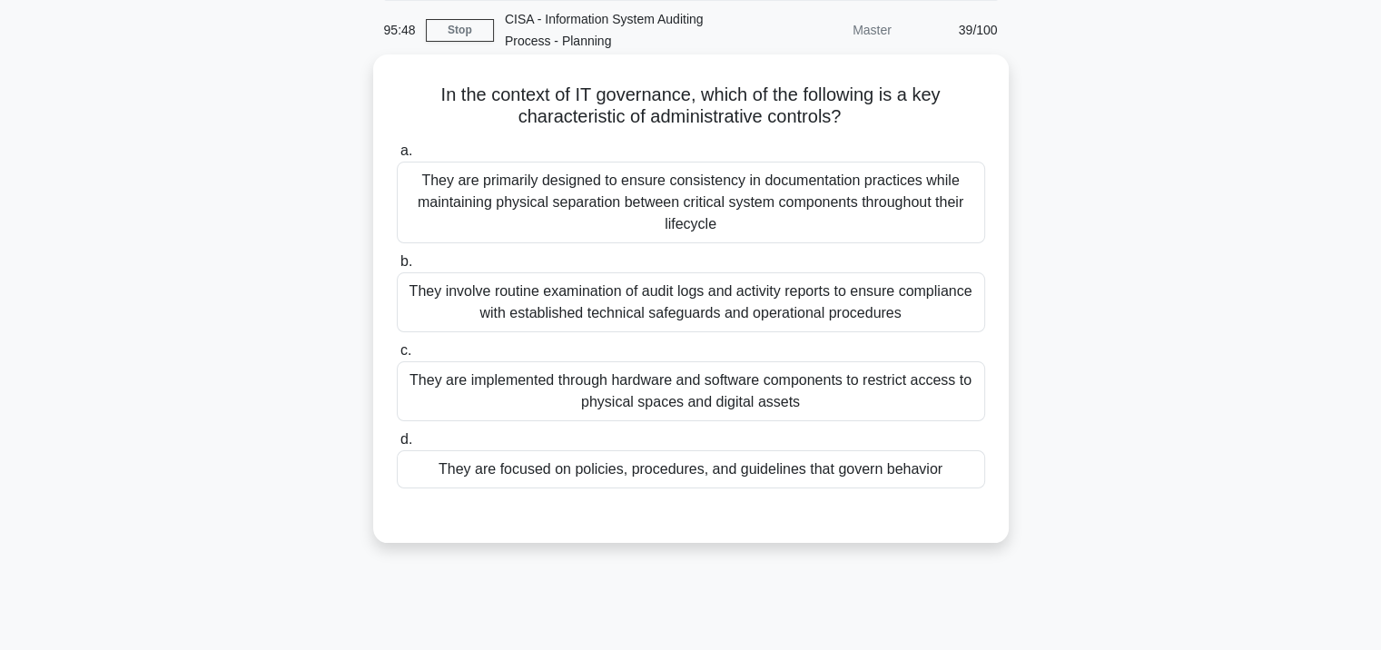
scroll to position [58, 0]
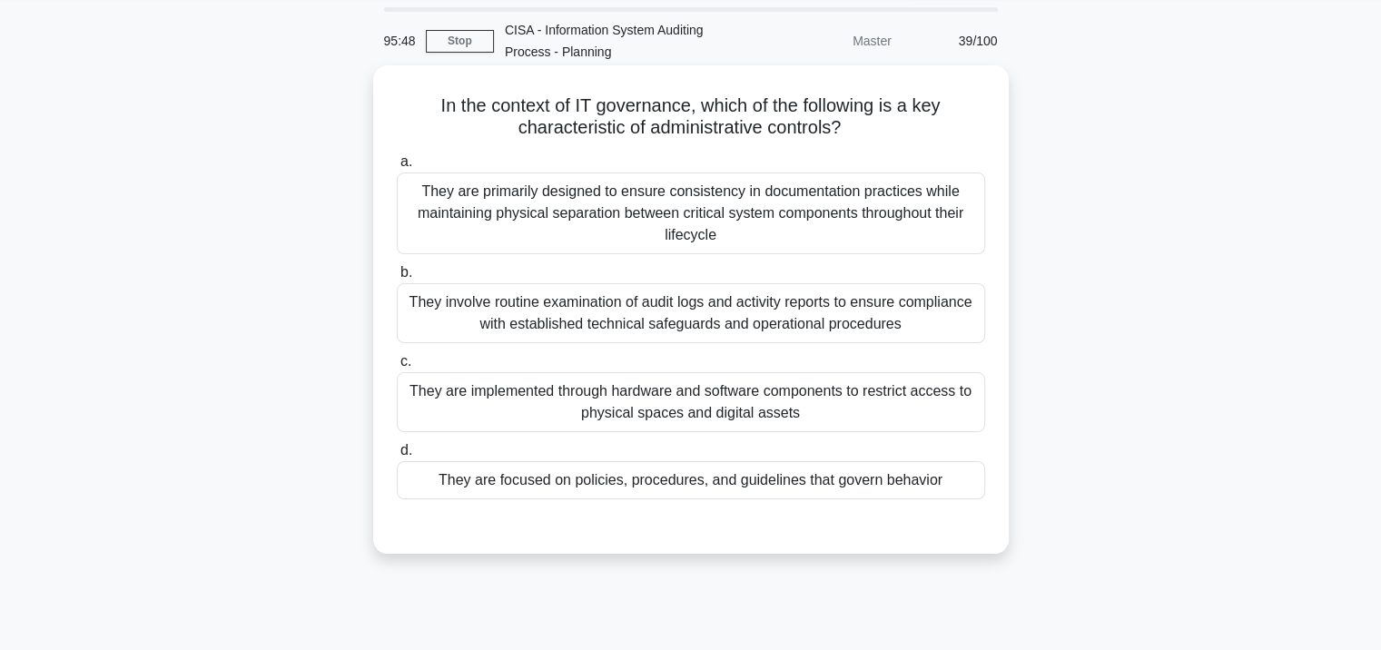
click at [646, 229] on div "They are primarily designed to ensure consistency in documentation practices wh…" at bounding box center [691, 214] width 588 height 82
click at [397, 168] on input "a. They are primarily designed to ensure consistency in documentation practices…" at bounding box center [397, 162] width 0 height 12
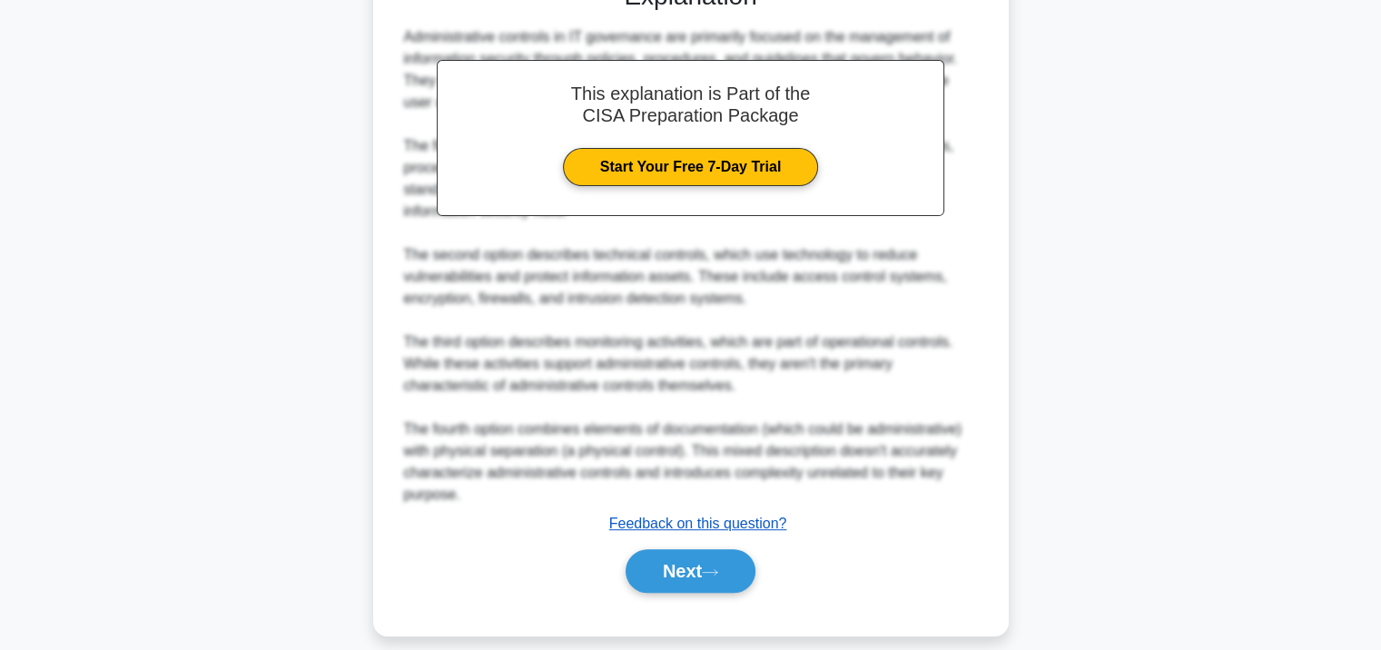
scroll to position [622, 0]
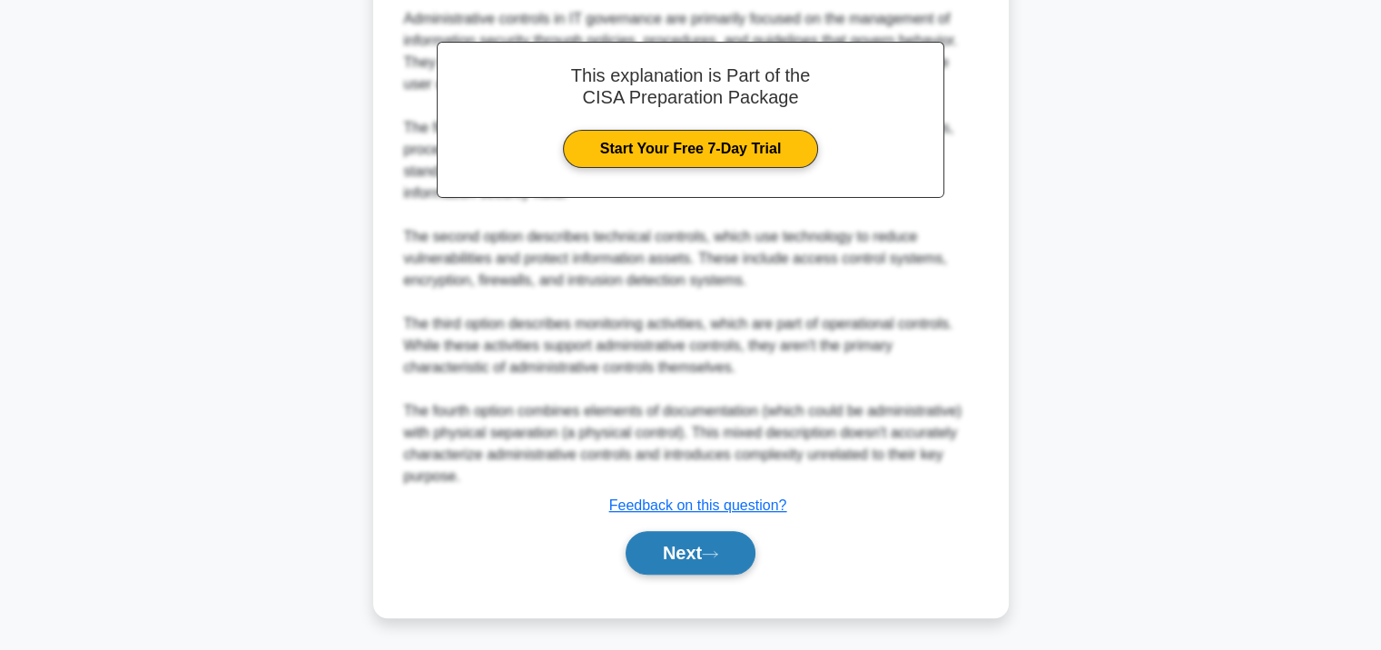
click at [680, 552] on button "Next" at bounding box center [691, 553] width 130 height 44
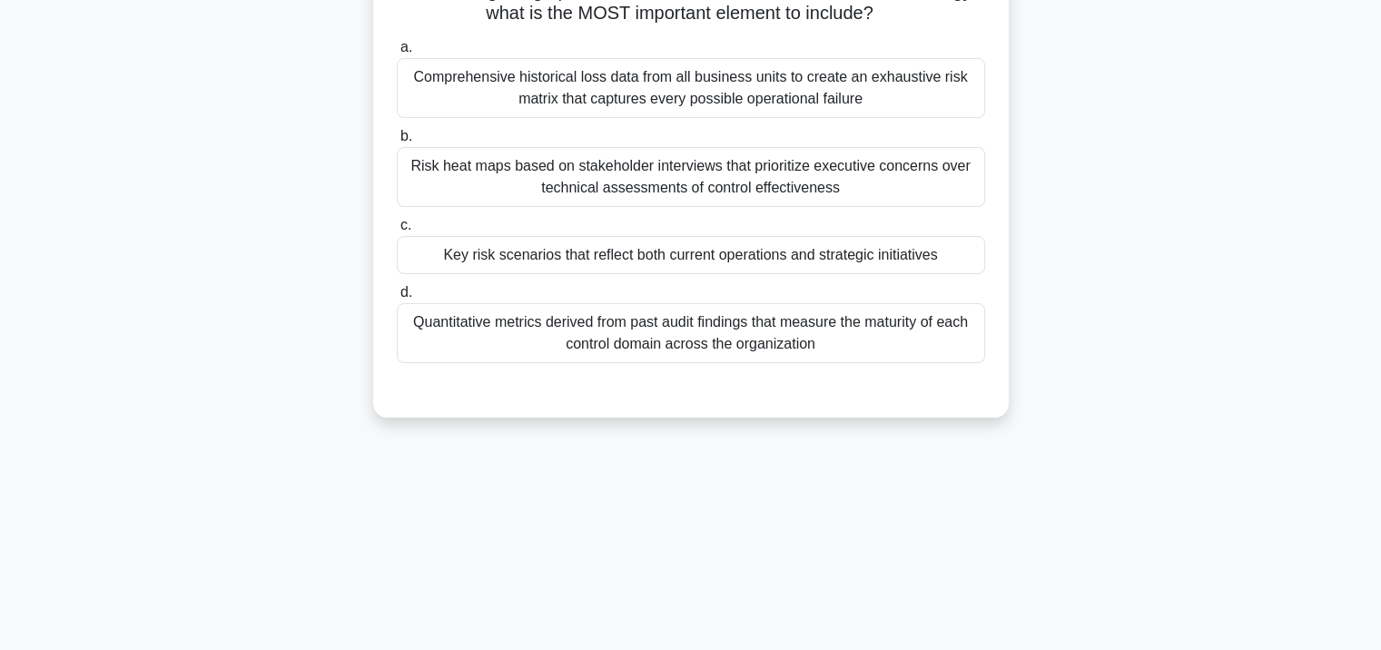
scroll to position [149, 0]
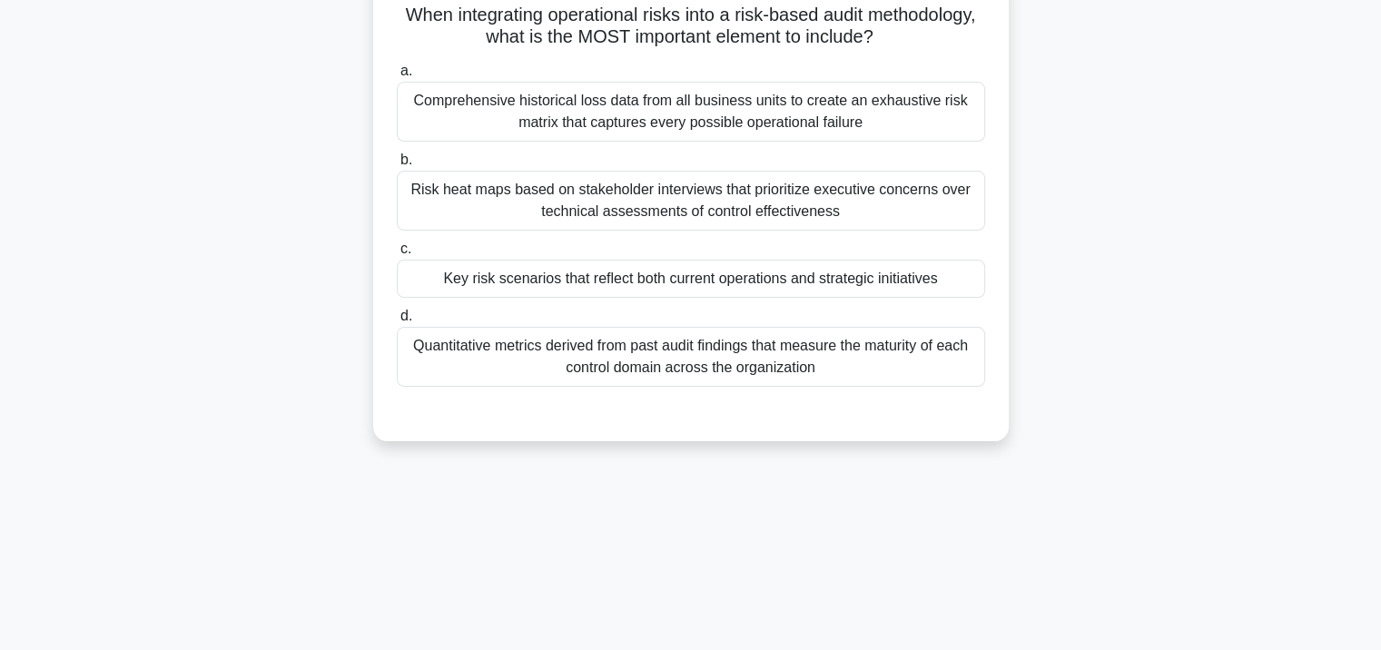
click at [600, 200] on div "Risk heat maps based on stakeholder interviews that prioritize executive concer…" at bounding box center [691, 201] width 588 height 60
click at [397, 166] on input "b. Risk heat maps based on stakeholder interviews that prioritize executive con…" at bounding box center [397, 160] width 0 height 12
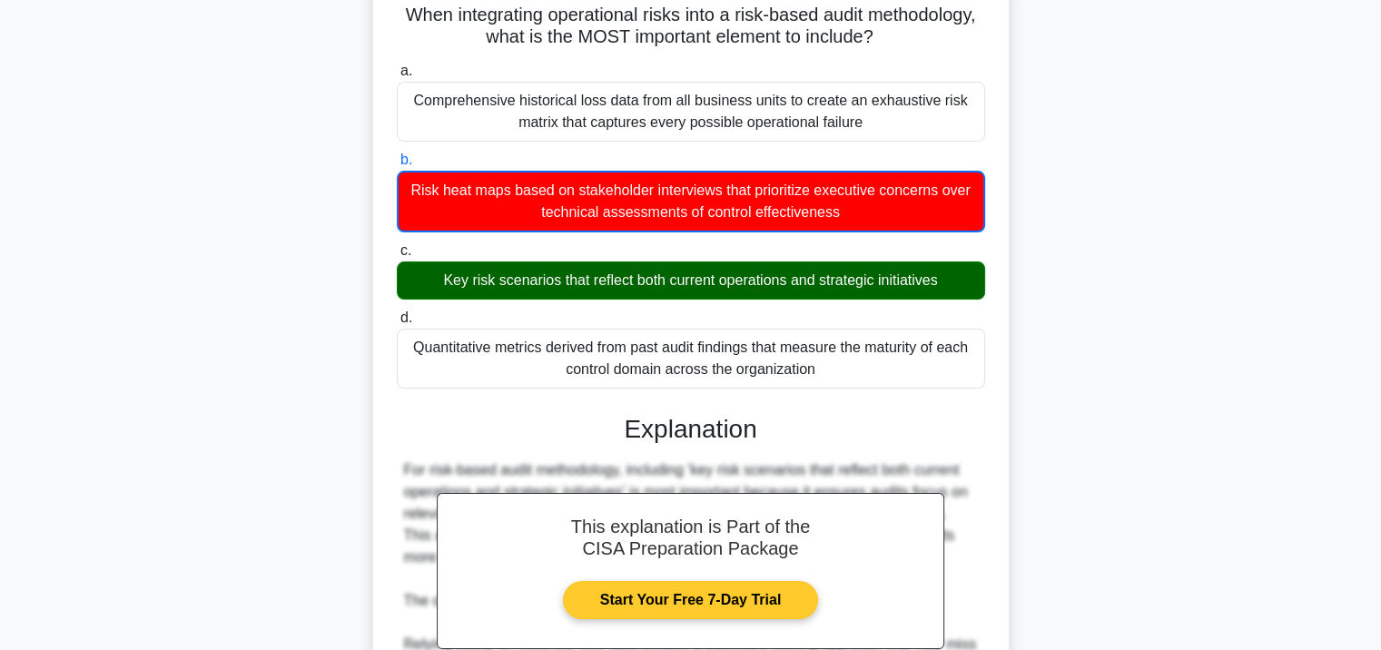
scroll to position [491, 0]
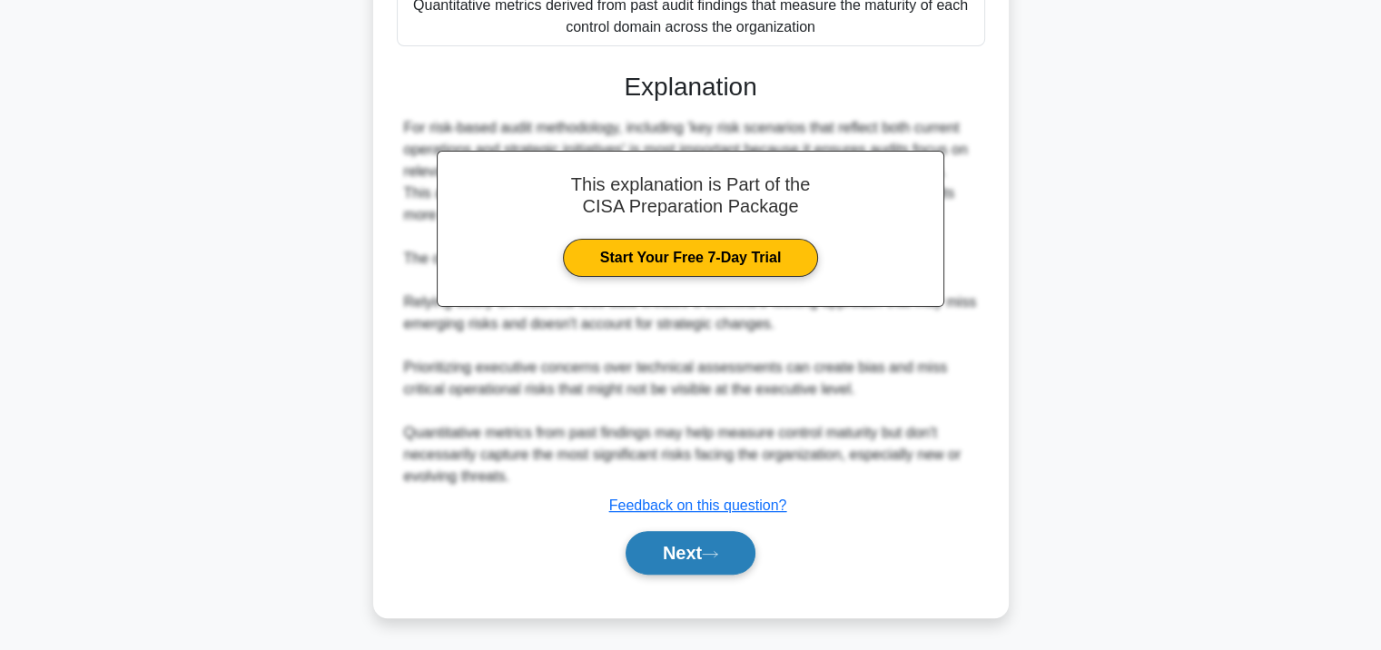
click at [665, 556] on button "Next" at bounding box center [691, 553] width 130 height 44
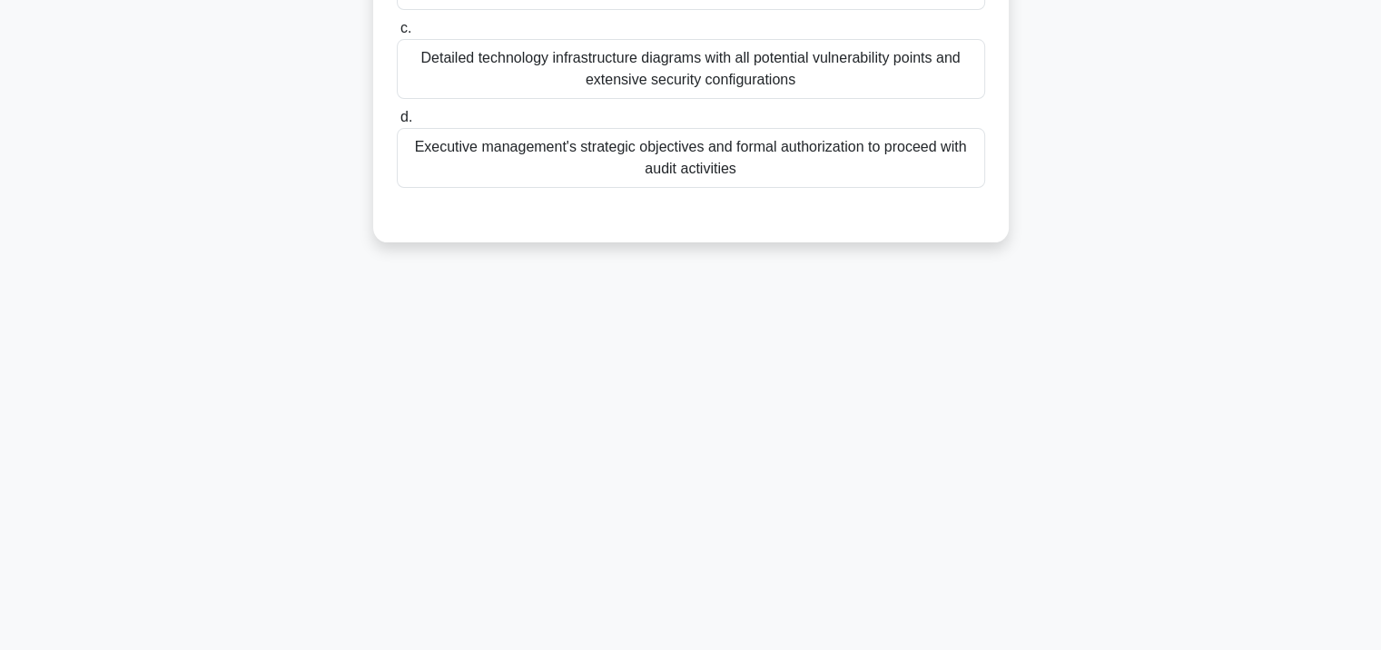
scroll to position [331, 0]
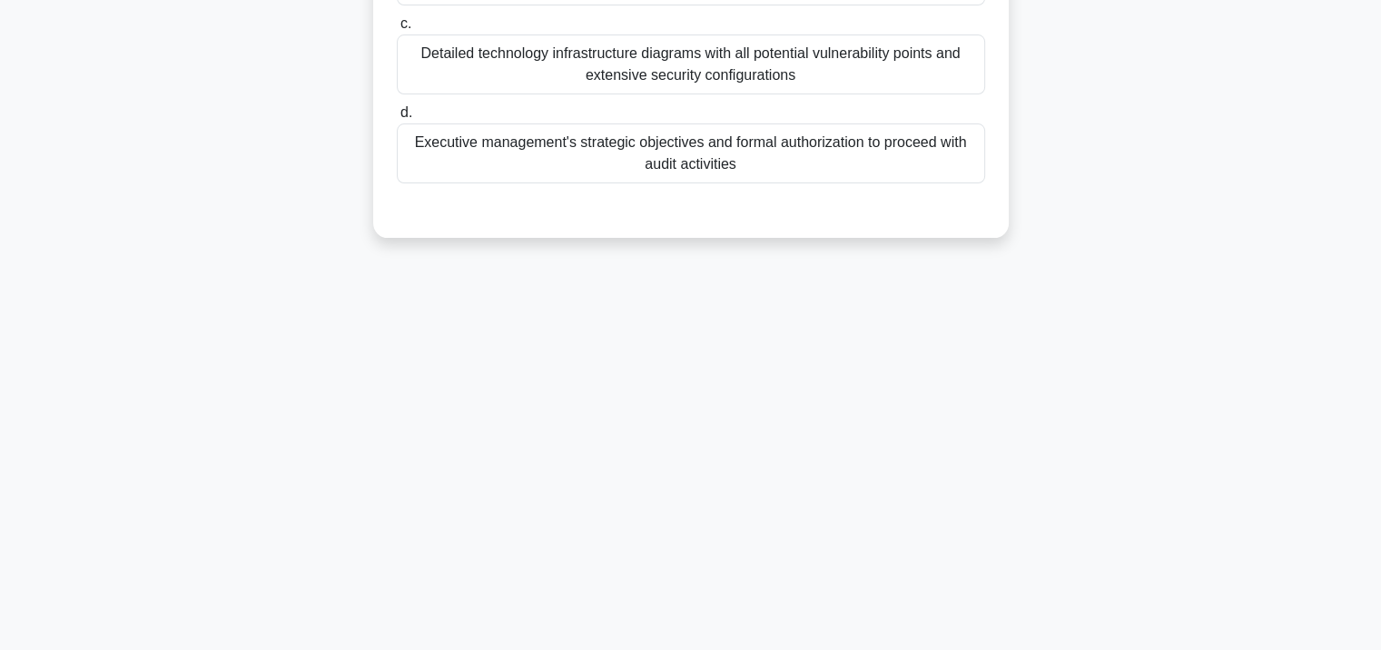
click at [651, 160] on div "Executive management's strategic objectives and formal authorization to proceed…" at bounding box center [691, 153] width 588 height 60
click at [397, 119] on input "d. Executive management's strategic objectives and formal authorization to proc…" at bounding box center [397, 113] width 0 height 12
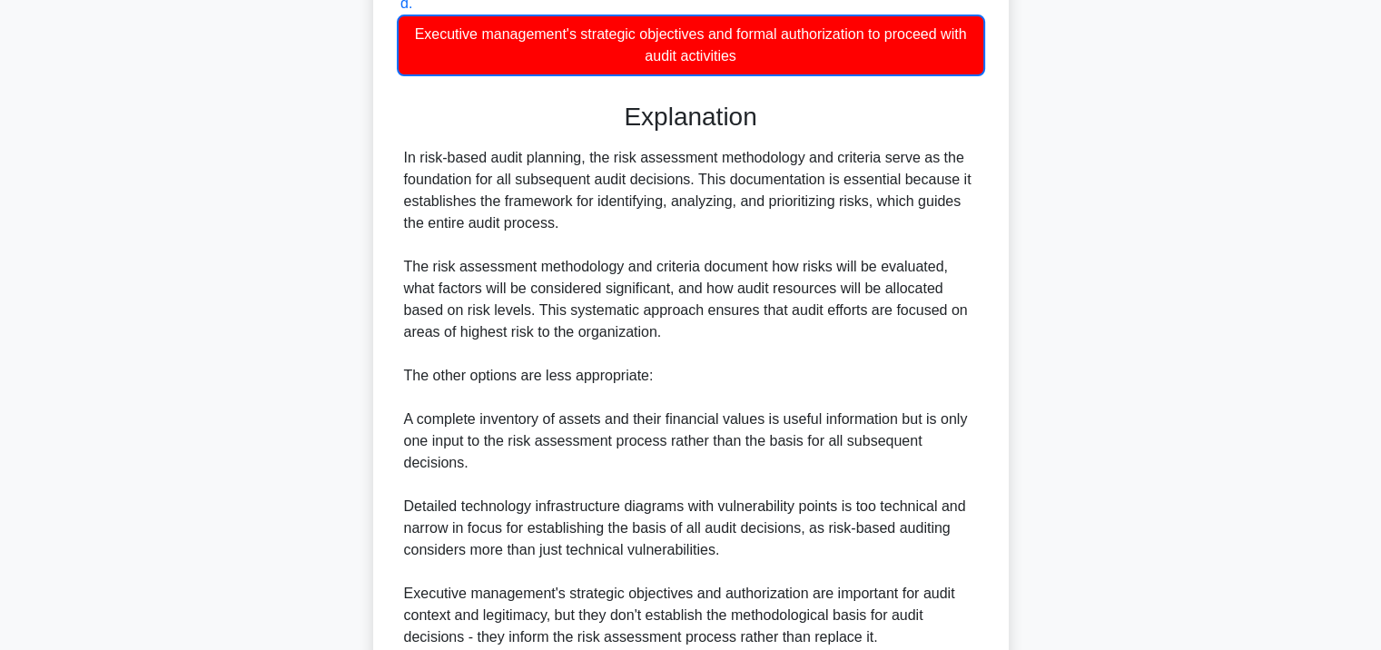
scroll to position [600, 0]
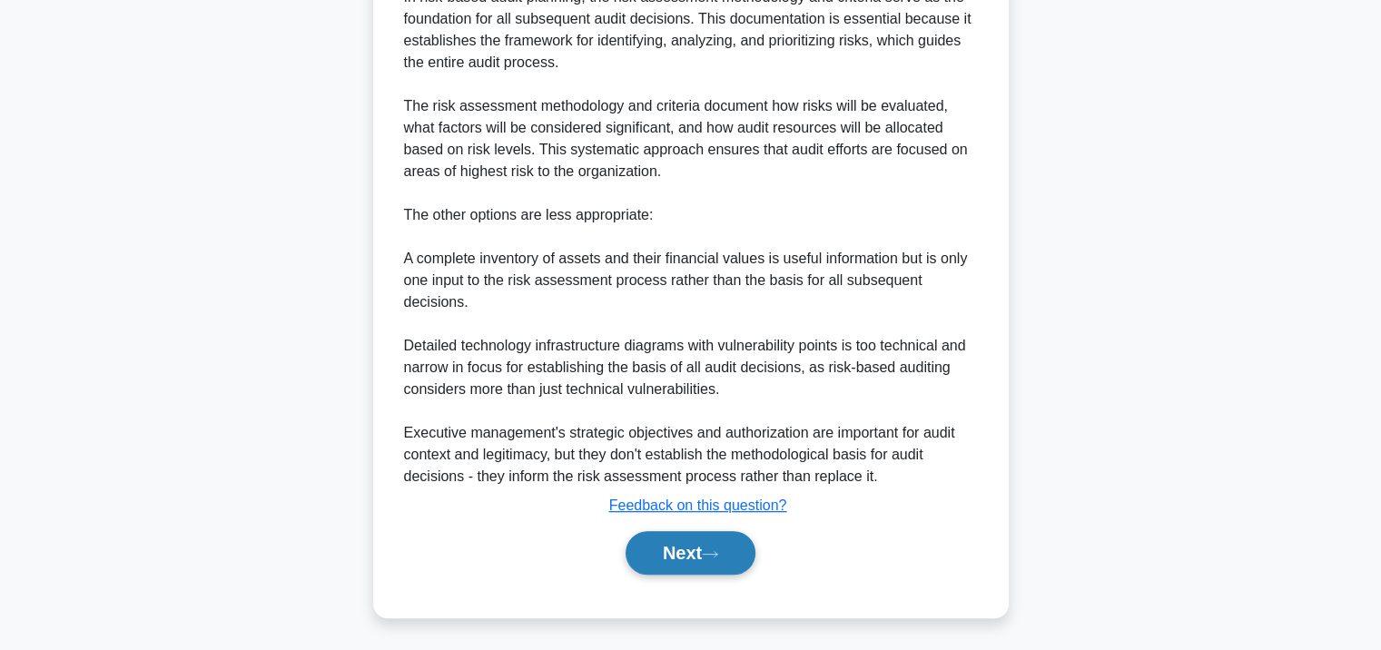
click at [679, 548] on button "Next" at bounding box center [691, 553] width 130 height 44
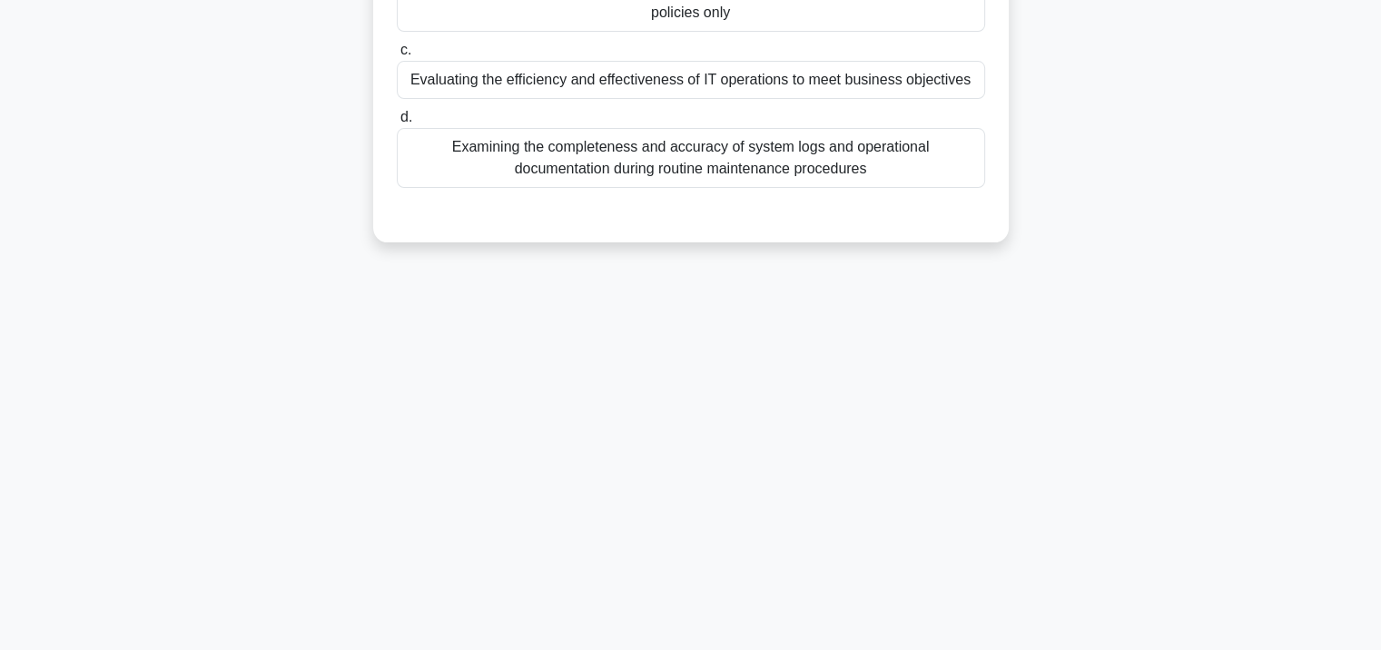
scroll to position [331, 0]
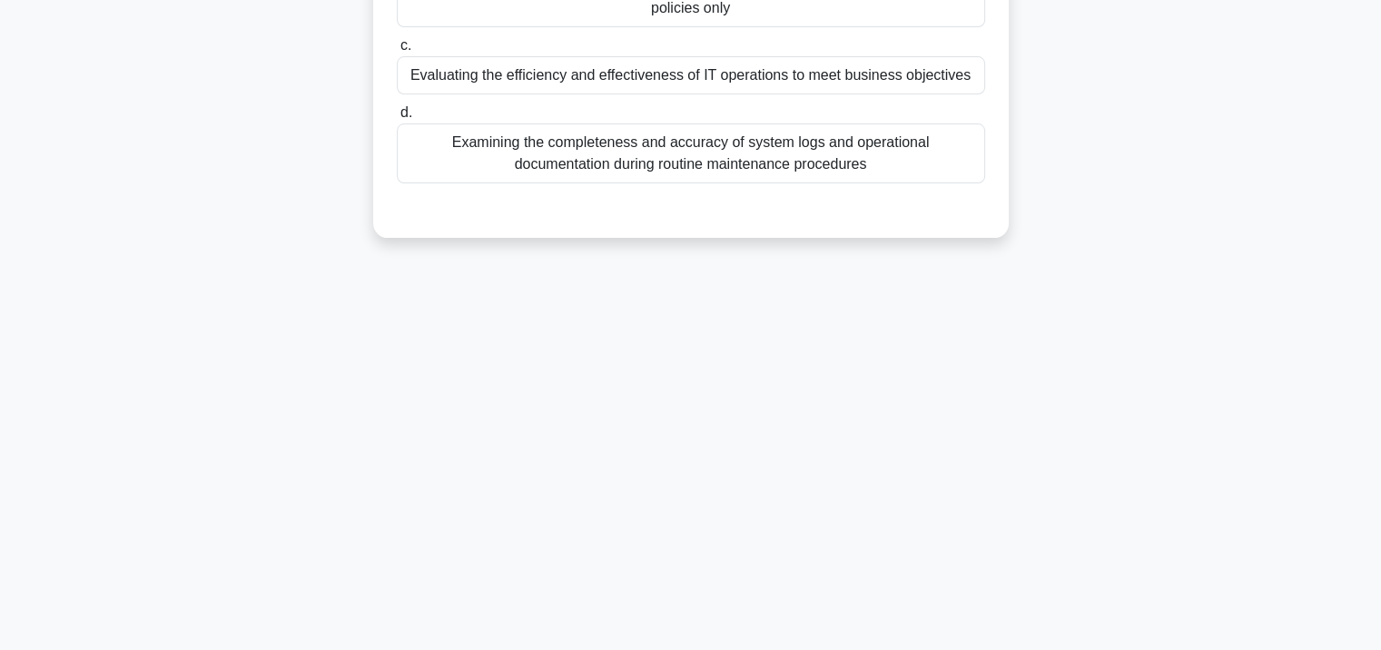
click at [649, 183] on div "Examining the completeness and accuracy of system logs and operational document…" at bounding box center [691, 153] width 588 height 60
click at [397, 119] on input "d. Examining the completeness and accuracy of system logs and operational docum…" at bounding box center [397, 113] width 0 height 12
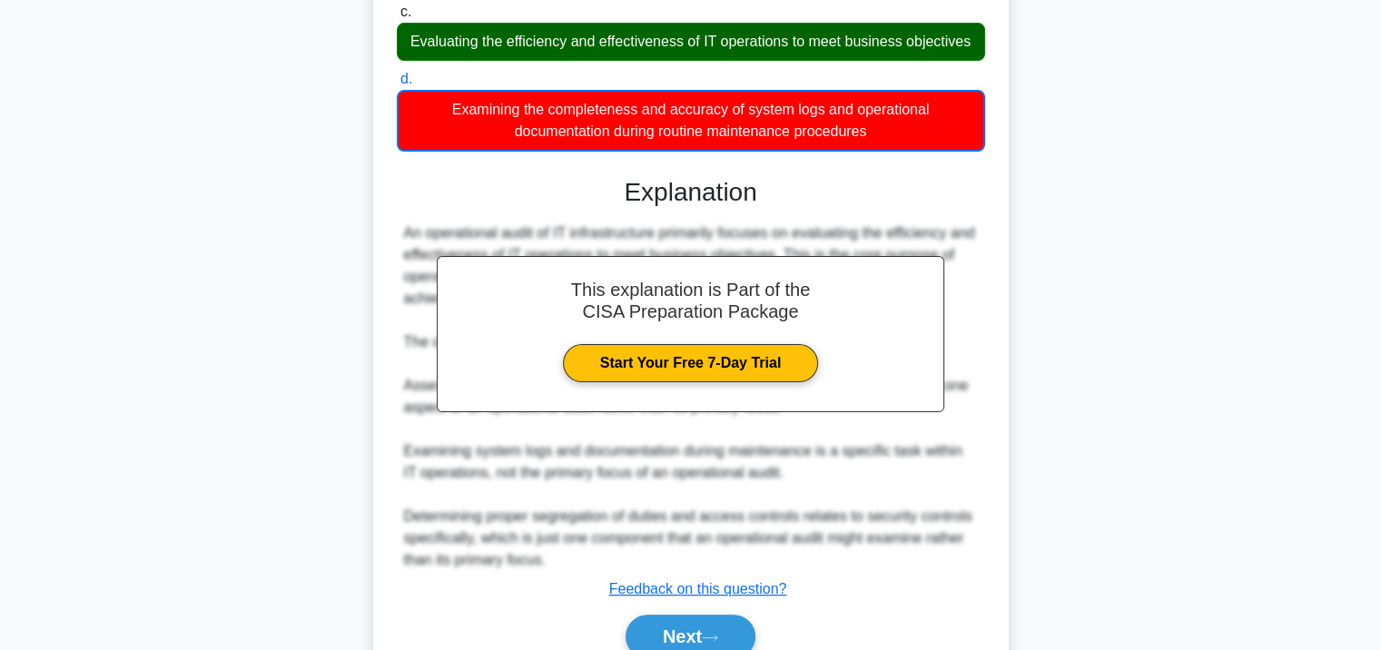
scroll to position [469, 0]
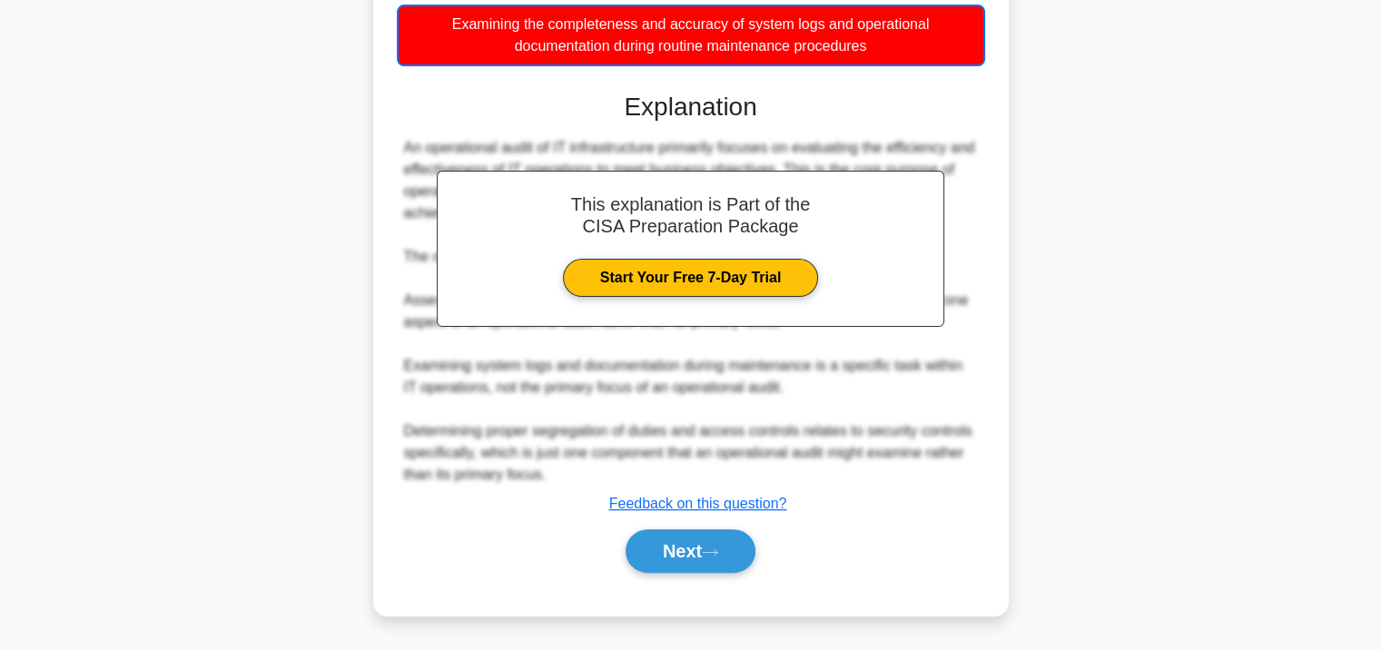
click at [676, 528] on div "Next" at bounding box center [691, 551] width 588 height 58
click at [676, 544] on button "Next" at bounding box center [691, 551] width 130 height 44
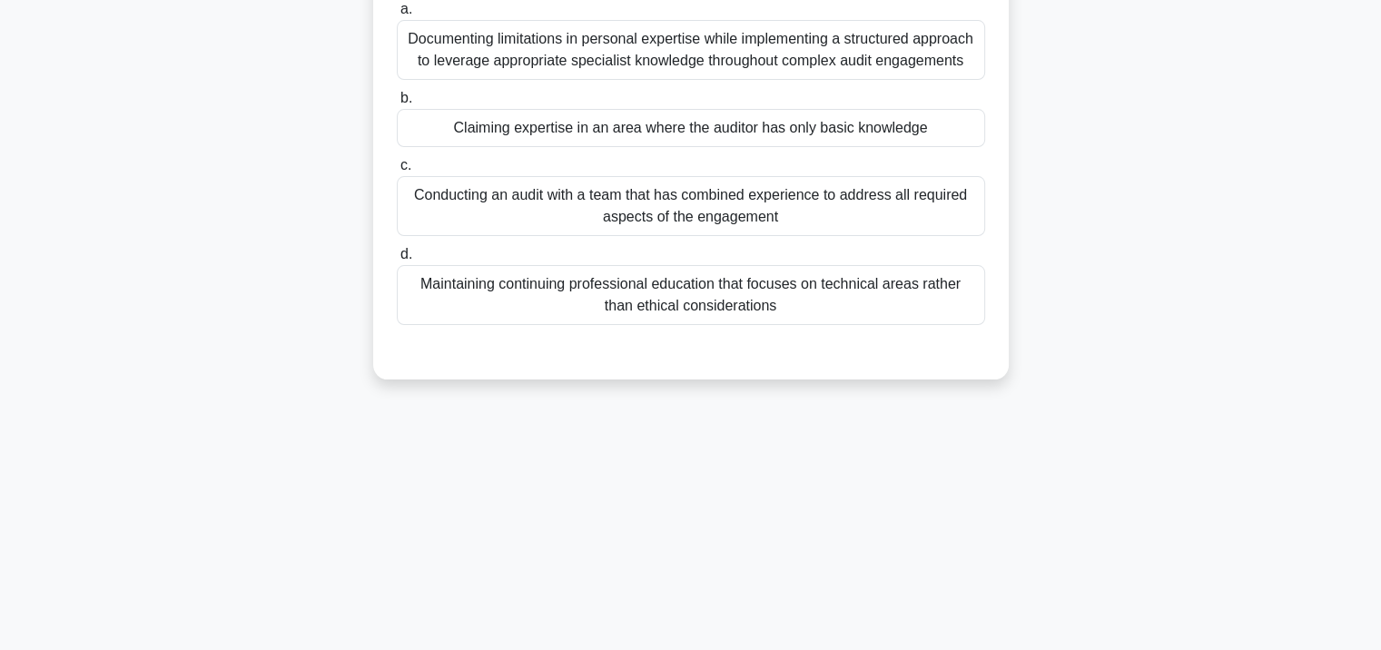
scroll to position [0, 0]
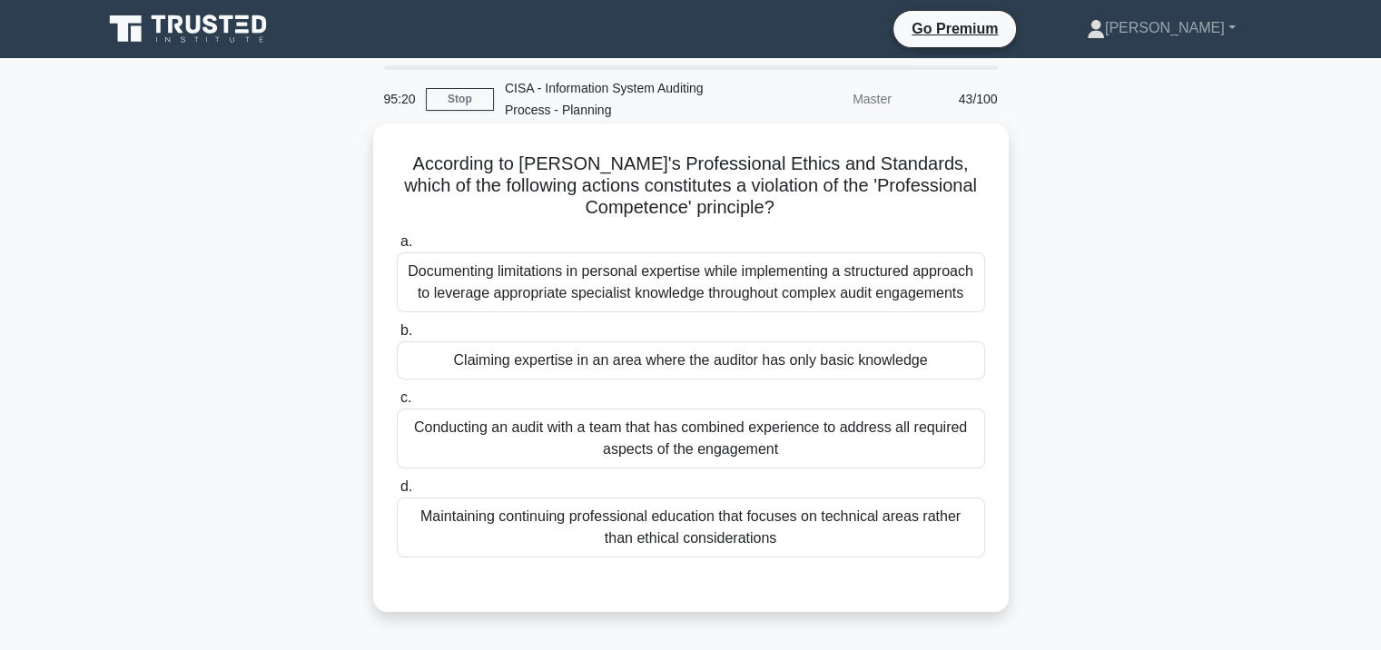
click at [661, 274] on div "Documenting limitations in personal expertise while implementing a structured a…" at bounding box center [691, 282] width 588 height 60
click at [397, 248] on input "a. Documenting limitations in personal expertise while implementing a structure…" at bounding box center [397, 242] width 0 height 12
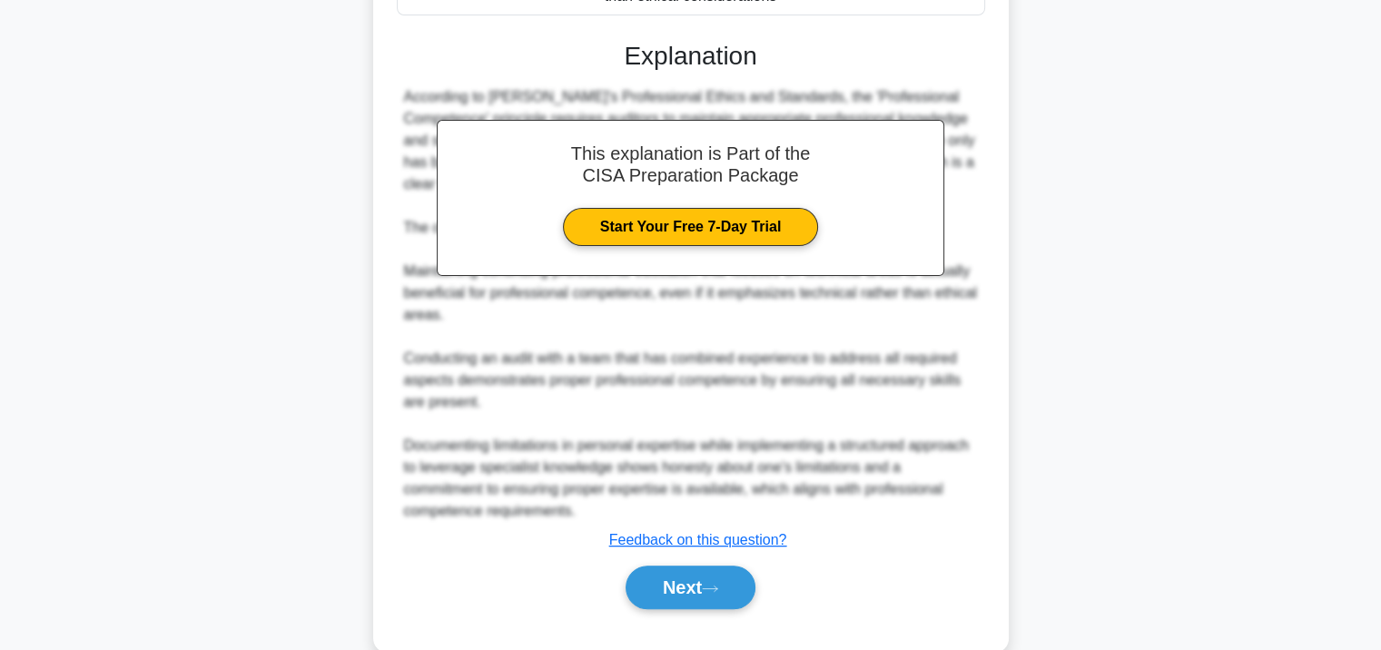
scroll to position [545, 0]
click at [676, 587] on button "Next" at bounding box center [691, 587] width 130 height 44
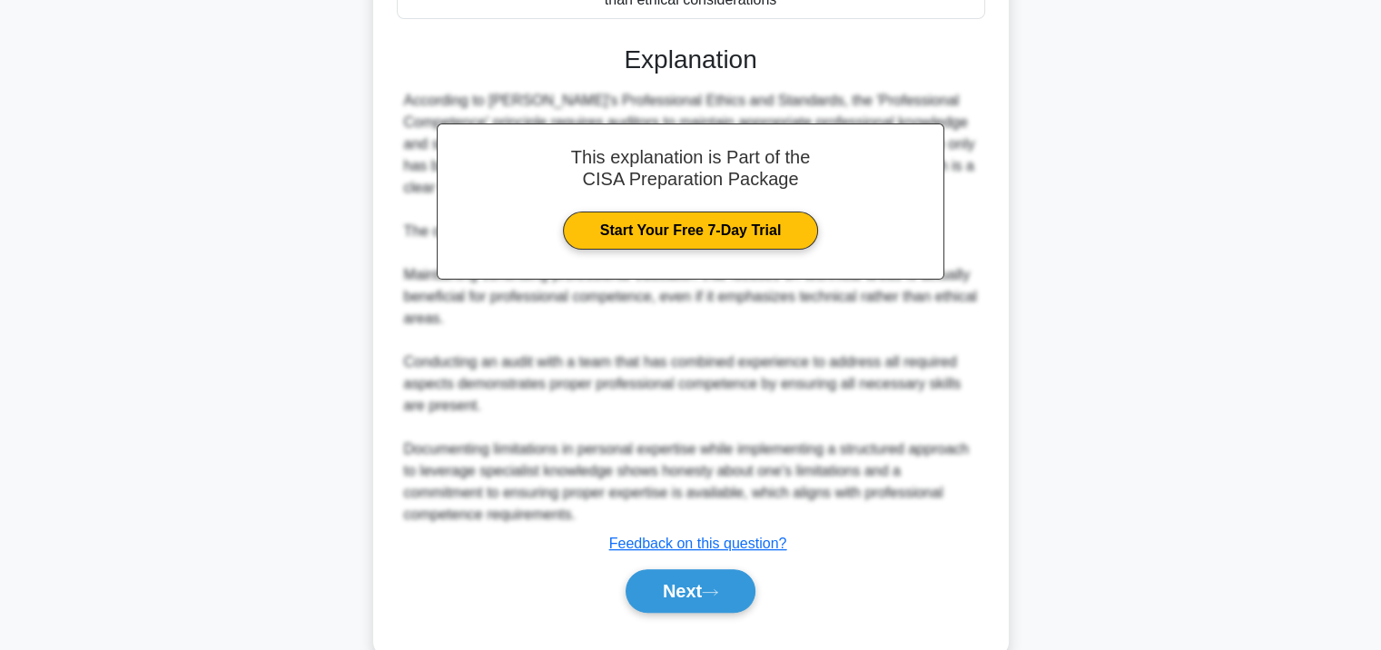
scroll to position [331, 0]
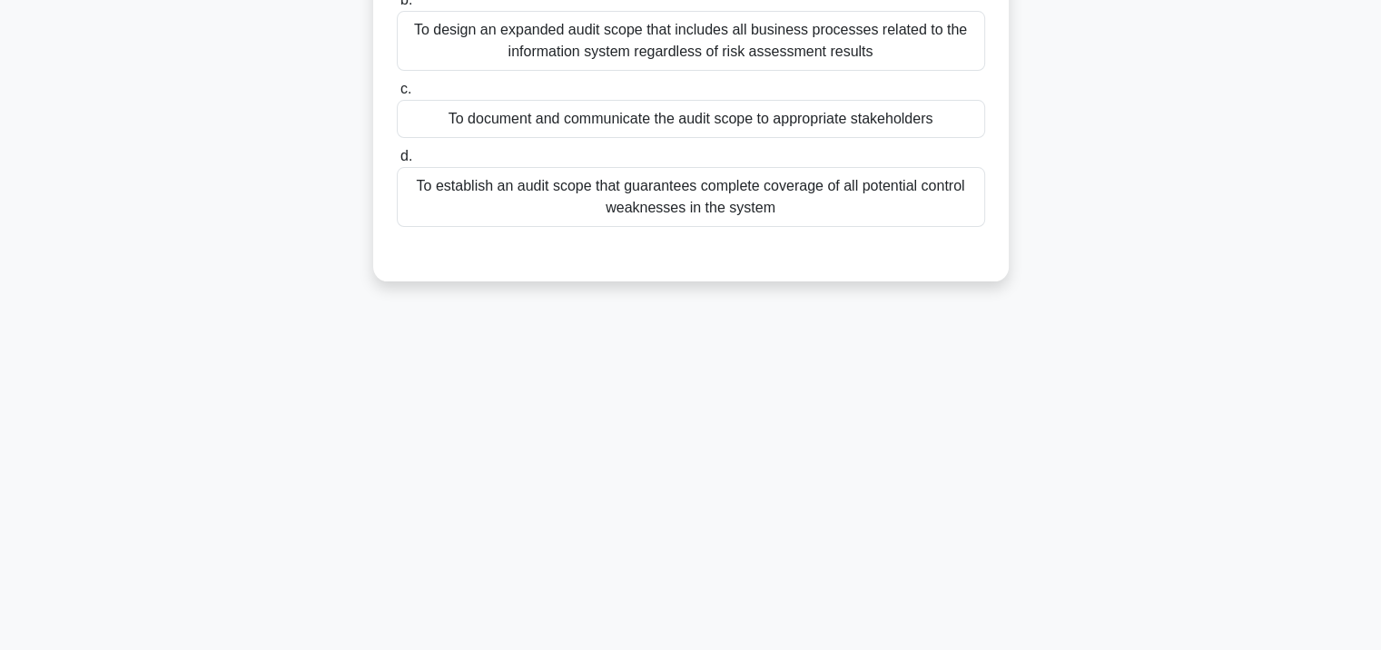
click at [676, 224] on div "To establish an audit scope that guarantees complete coverage of all potential …" at bounding box center [691, 197] width 588 height 60
click at [397, 163] on input "d. To establish an audit scope that guarantees complete coverage of all potenti…" at bounding box center [397, 157] width 0 height 12
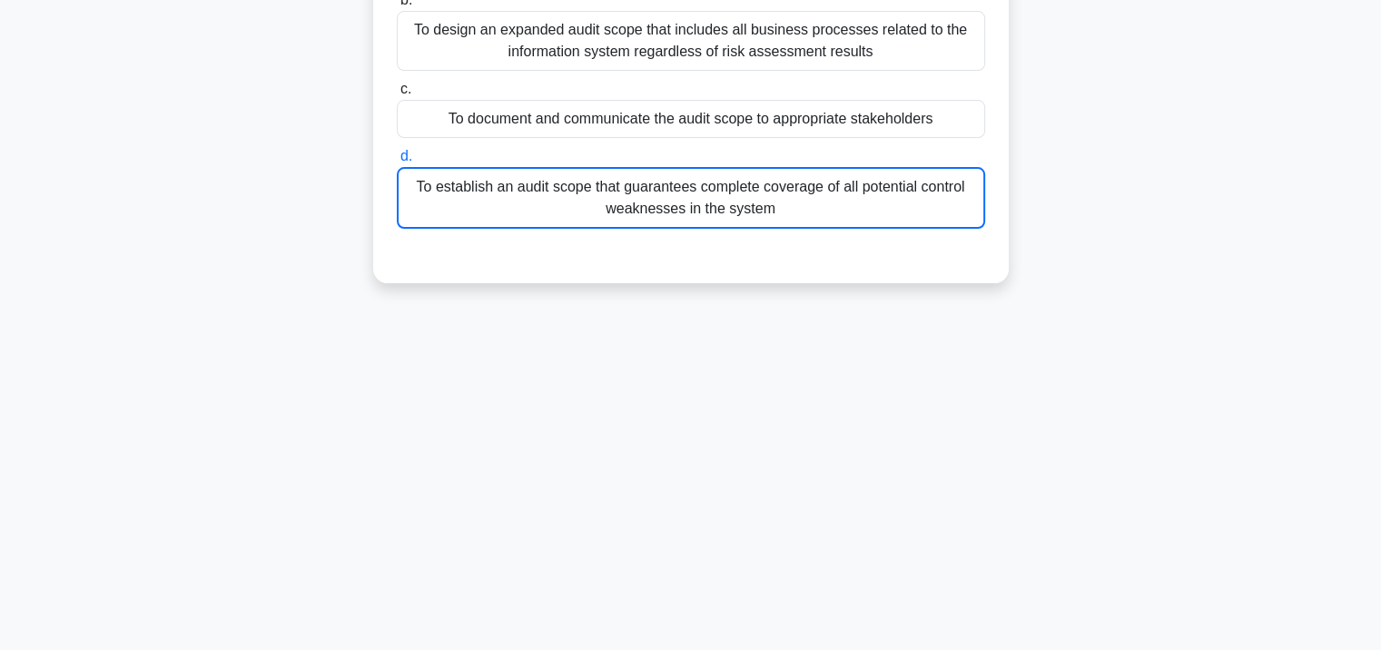
click at [681, 214] on div "To establish an audit scope that guarantees complete coverage of all potential …" at bounding box center [691, 198] width 588 height 62
click at [397, 163] on input "d. To establish an audit scope that guarantees complete coverage of all potenti…" at bounding box center [397, 157] width 0 height 12
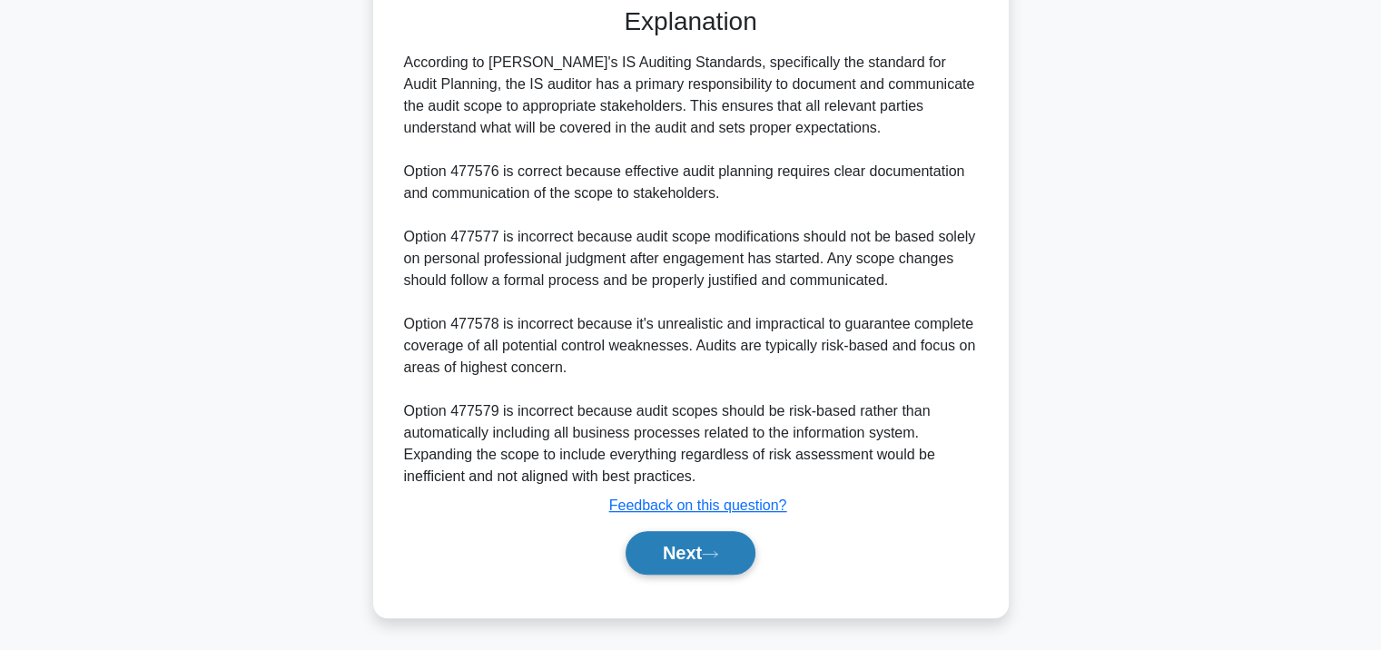
click at [681, 549] on button "Next" at bounding box center [691, 553] width 130 height 44
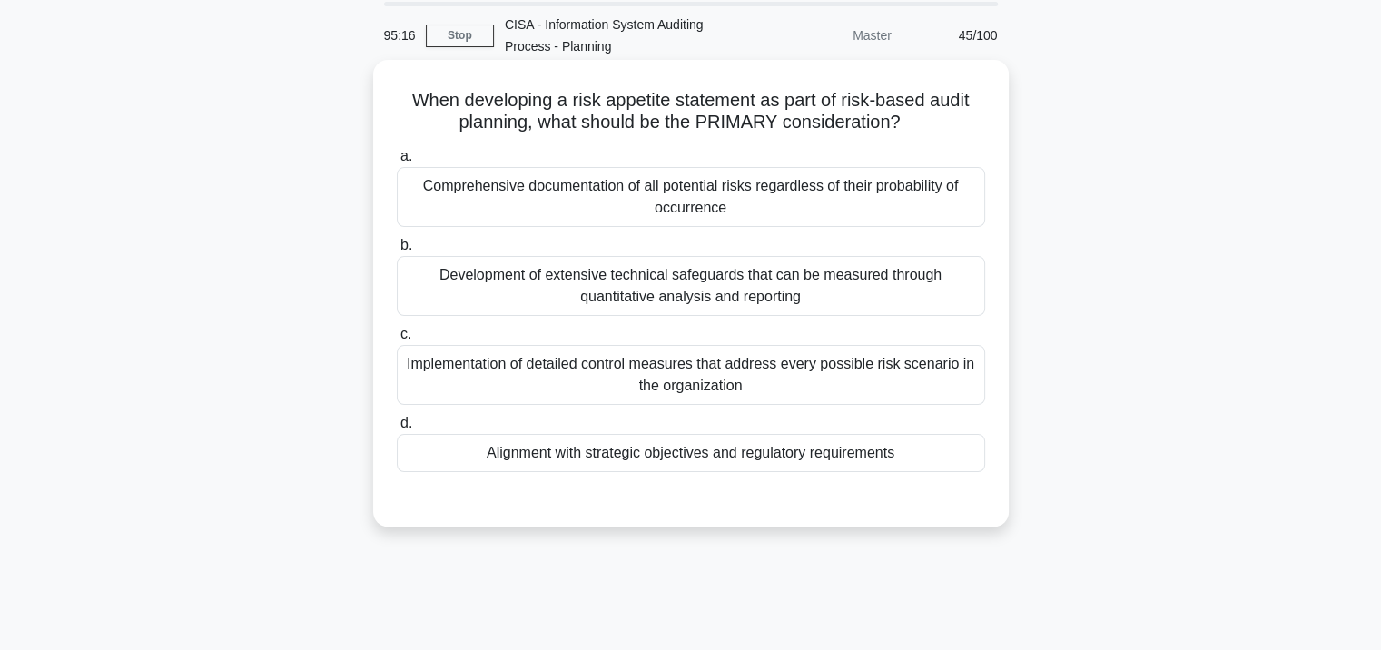
scroll to position [0, 0]
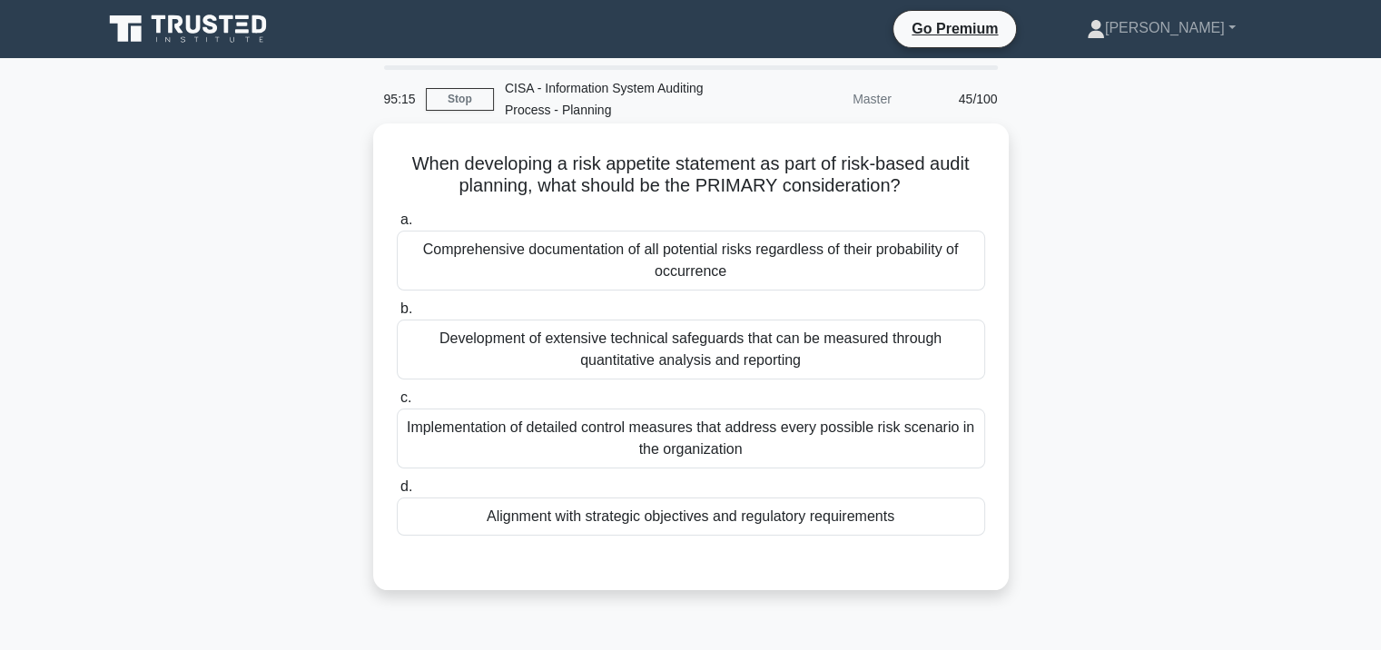
click at [667, 244] on div "Comprehensive documentation of all potential risks regardless of their probabil…" at bounding box center [691, 261] width 588 height 60
click at [397, 226] on input "a. Comprehensive documentation of all potential risks regardless of their proba…" at bounding box center [397, 220] width 0 height 12
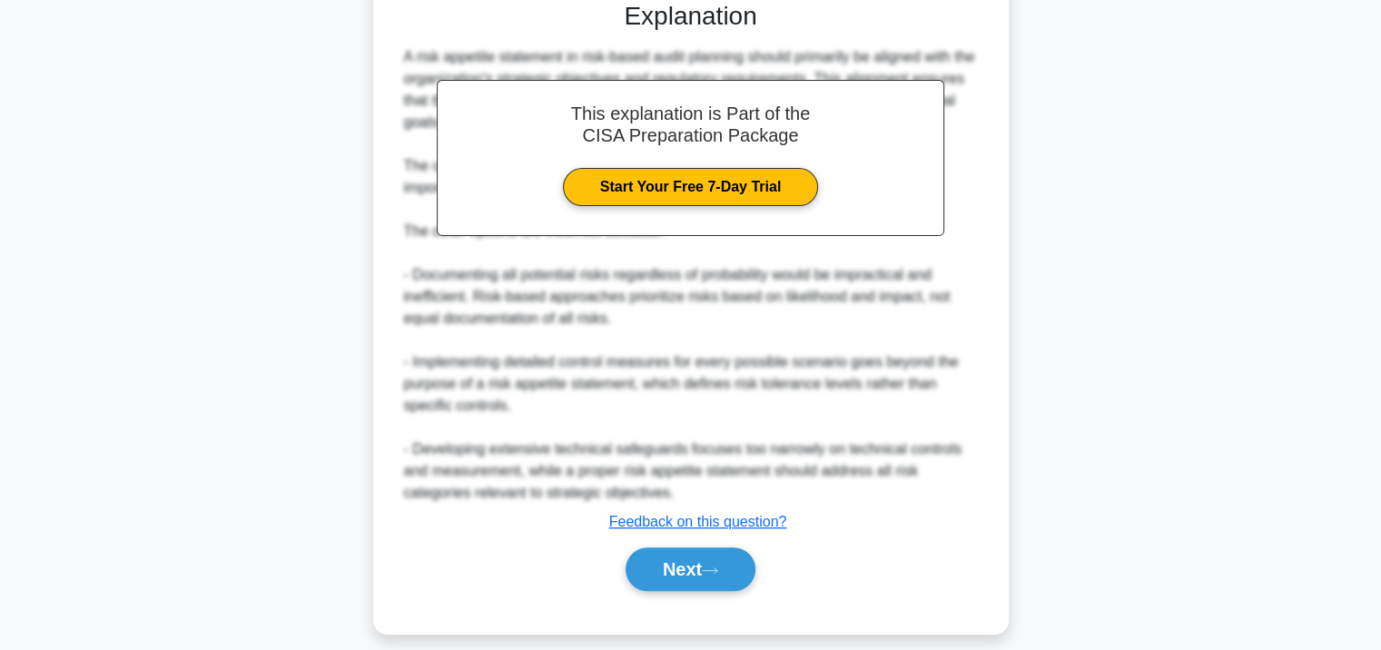
scroll to position [578, 0]
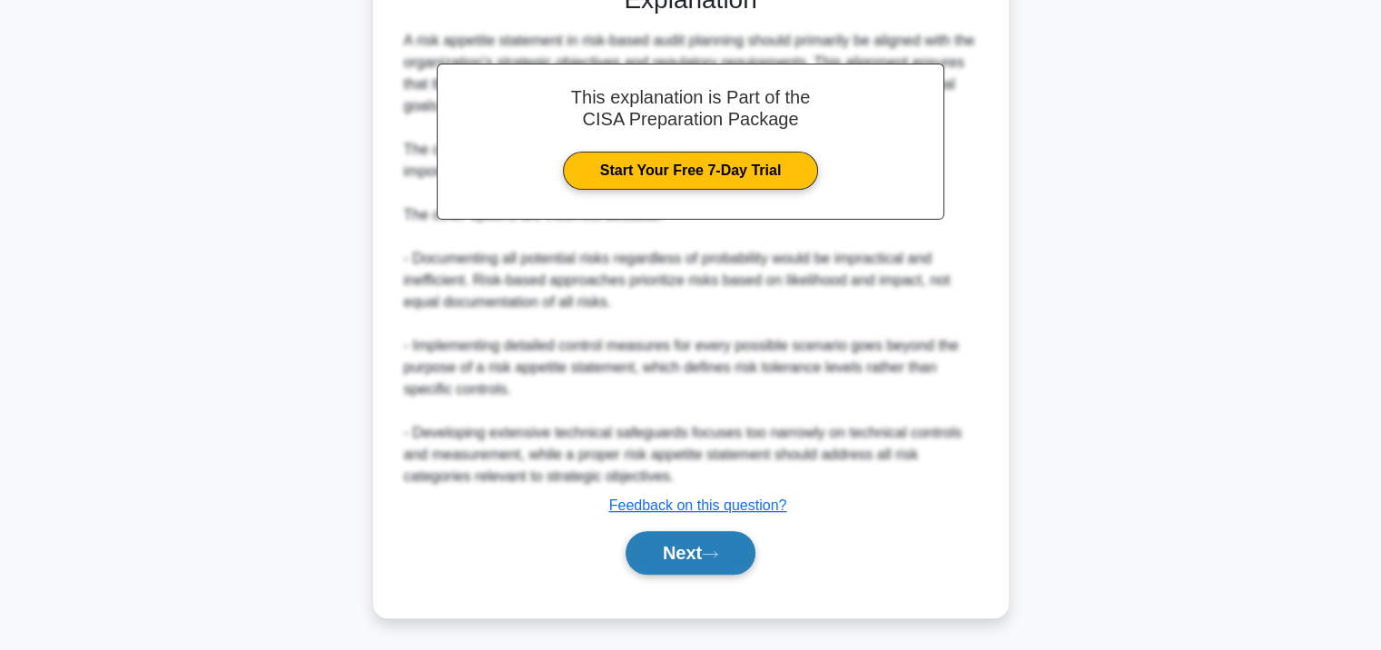
click at [682, 567] on button "Next" at bounding box center [691, 553] width 130 height 44
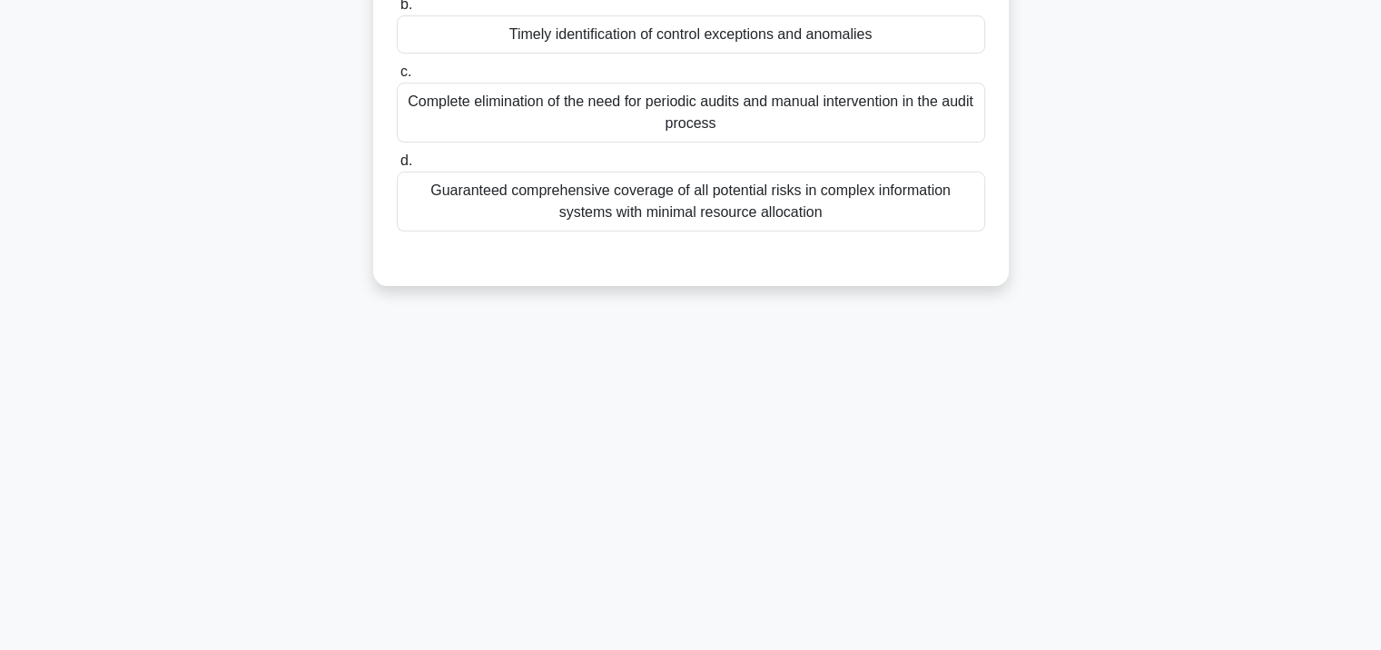
scroll to position [331, 0]
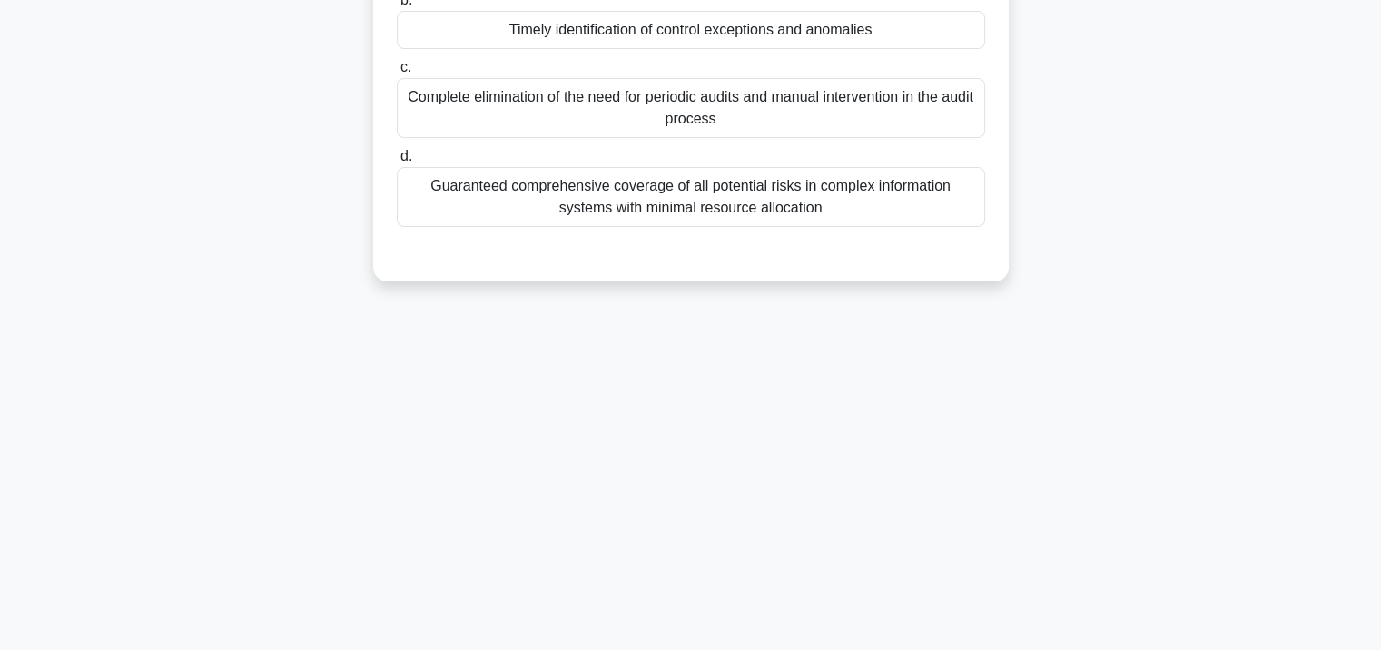
drag, startPoint x: 628, startPoint y: 130, endPoint x: 646, endPoint y: 128, distance: 17.3
click at [632, 130] on div "Complete elimination of the need for periodic audits and manual intervention in…" at bounding box center [691, 108] width 588 height 60
click at [397, 74] on input "c. Complete elimination of the need for periodic audits and manual intervention…" at bounding box center [397, 68] width 0 height 12
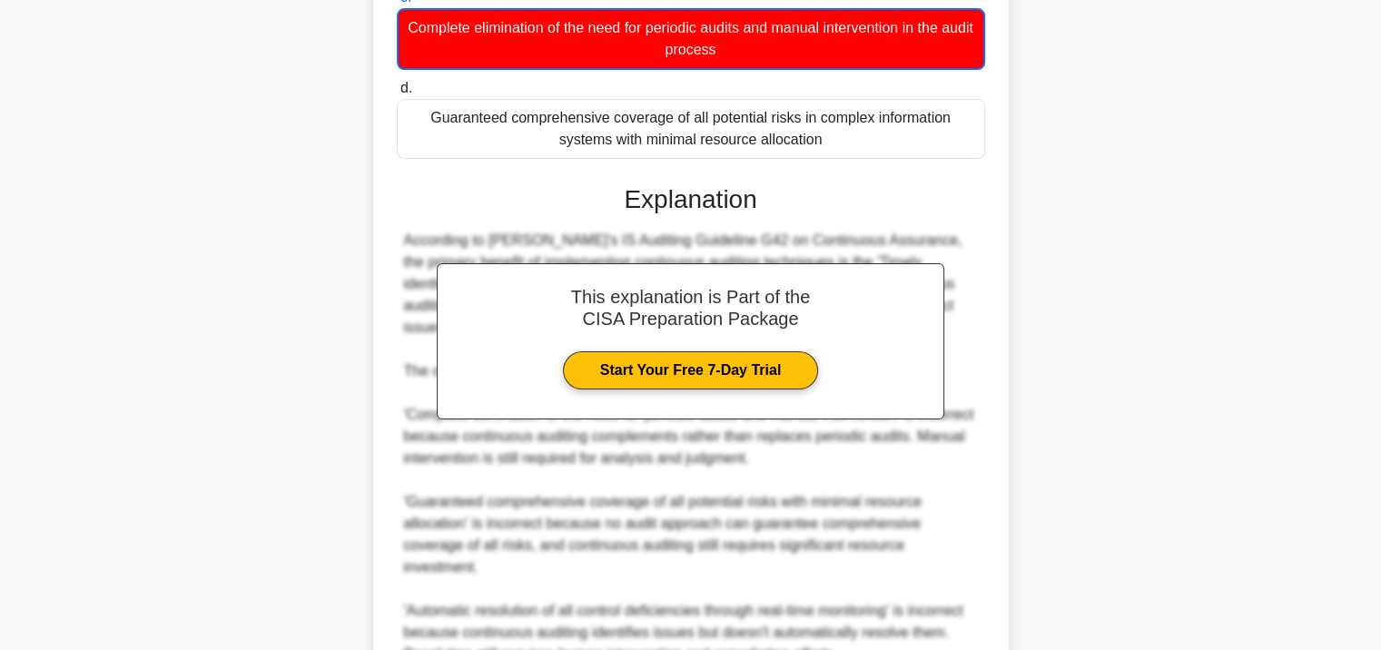
scroll to position [578, 0]
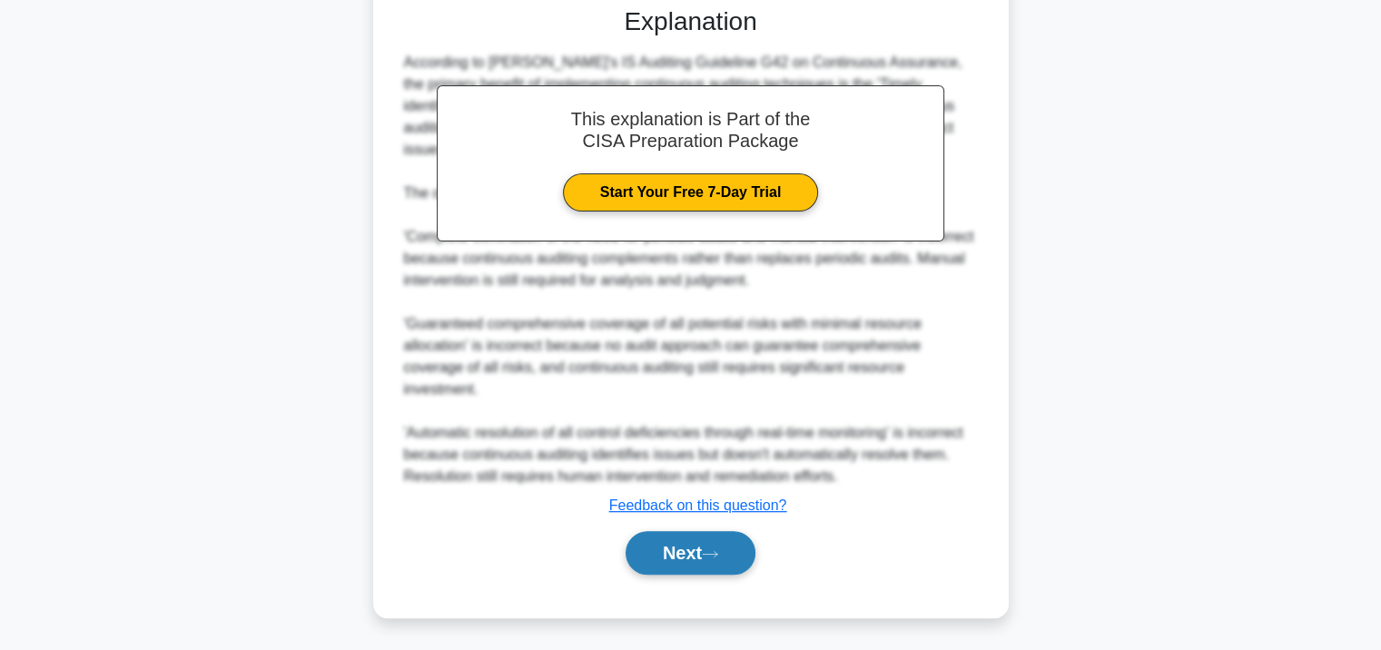
click at [684, 556] on button "Next" at bounding box center [691, 553] width 130 height 44
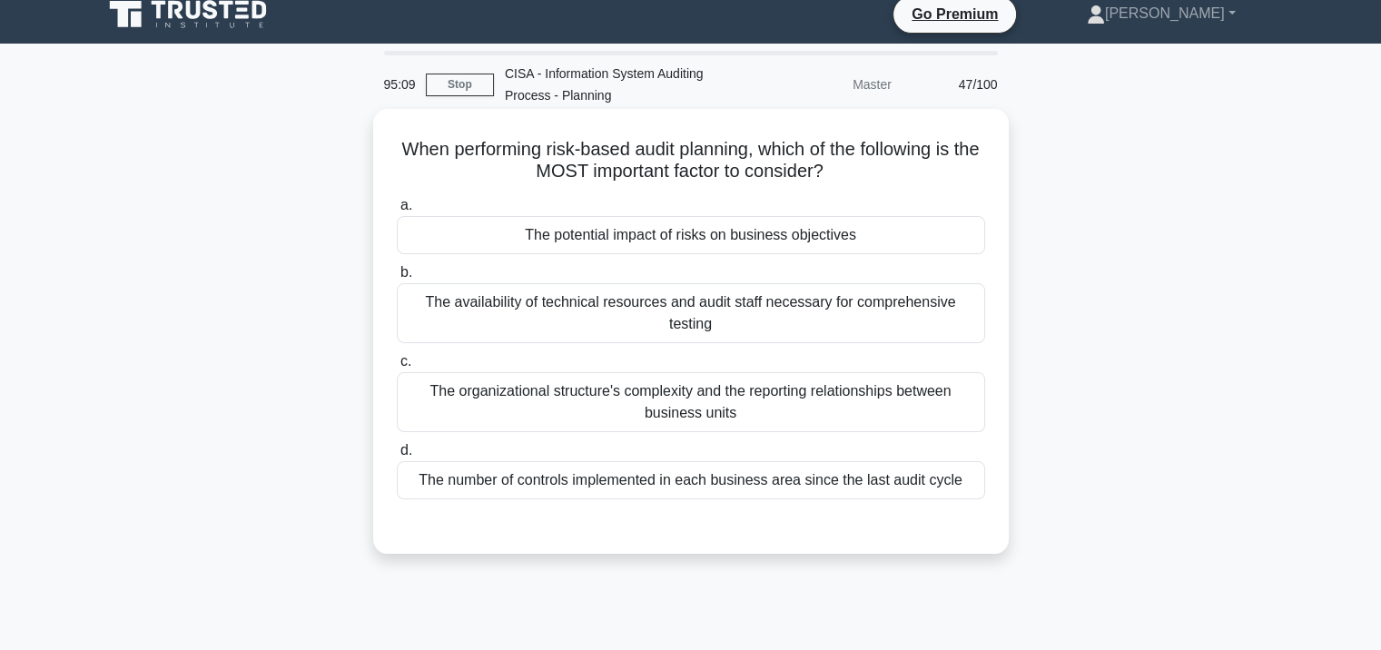
scroll to position [0, 0]
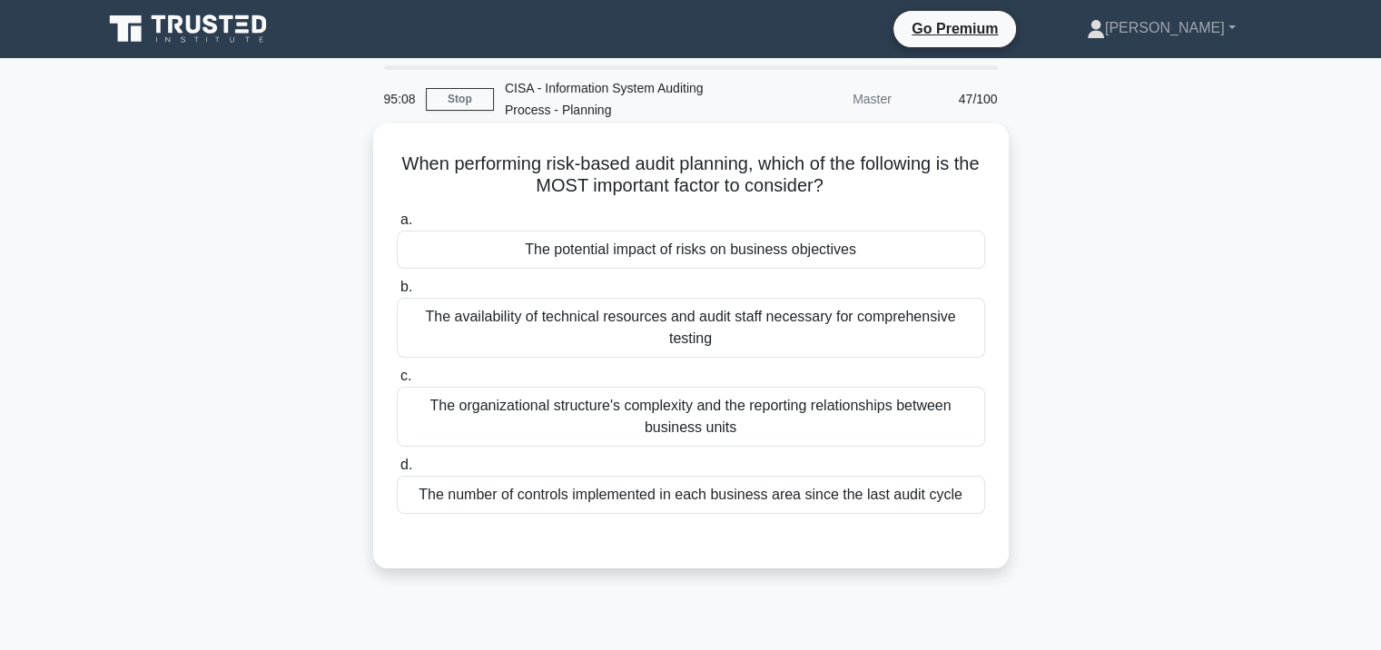
click at [659, 243] on div "The potential impact of risks on business objectives" at bounding box center [691, 250] width 588 height 38
click at [397, 226] on input "a. The potential impact of risks on business objectives" at bounding box center [397, 220] width 0 height 12
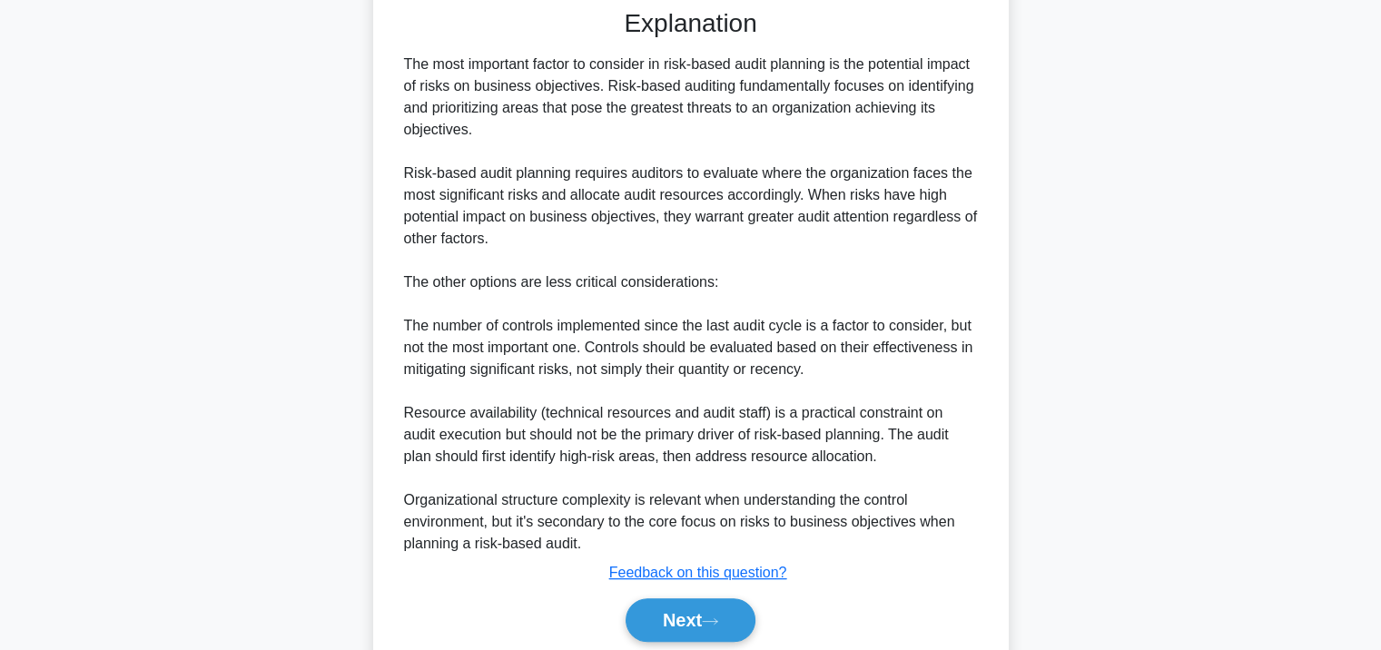
scroll to position [577, 0]
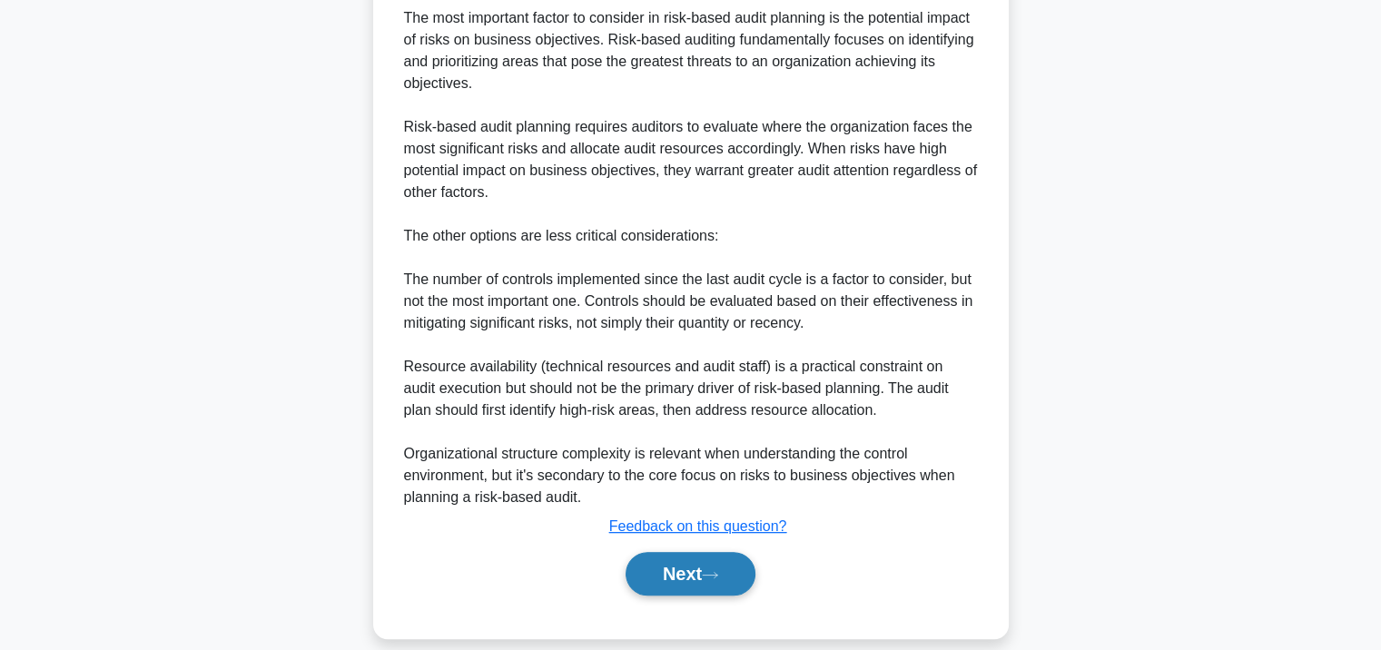
click at [650, 552] on button "Next" at bounding box center [691, 574] width 130 height 44
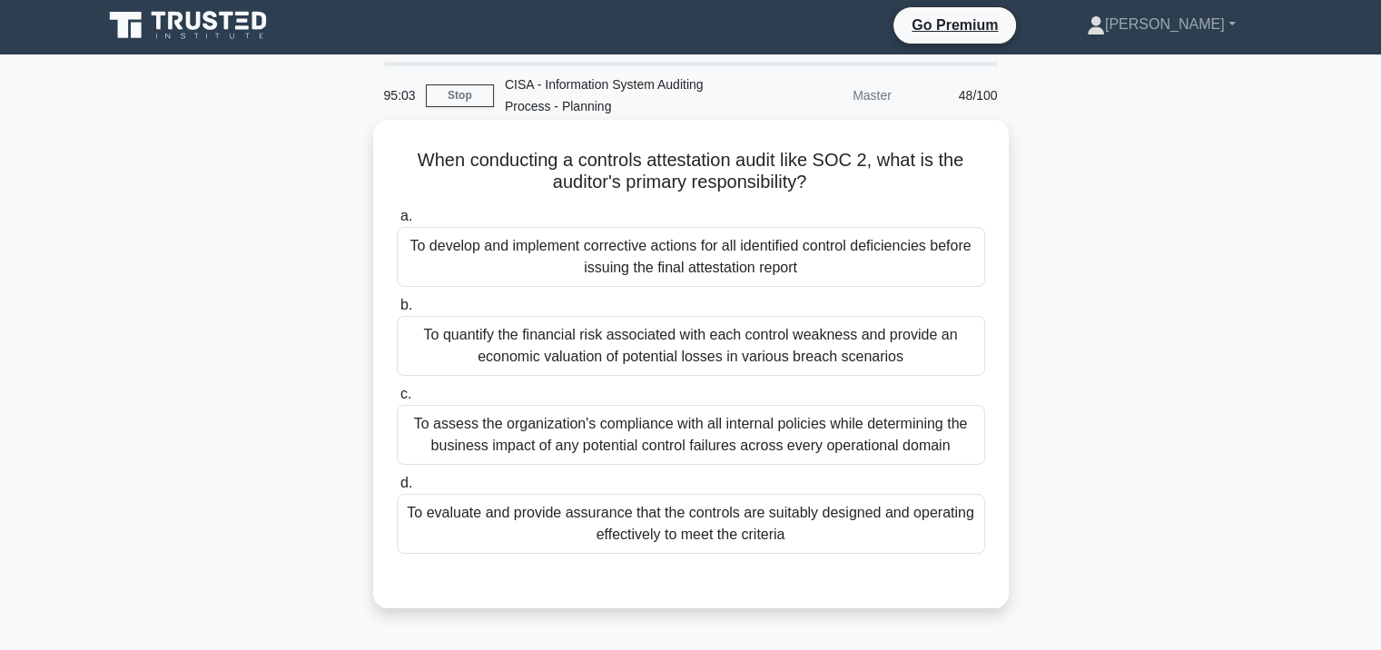
scroll to position [0, 0]
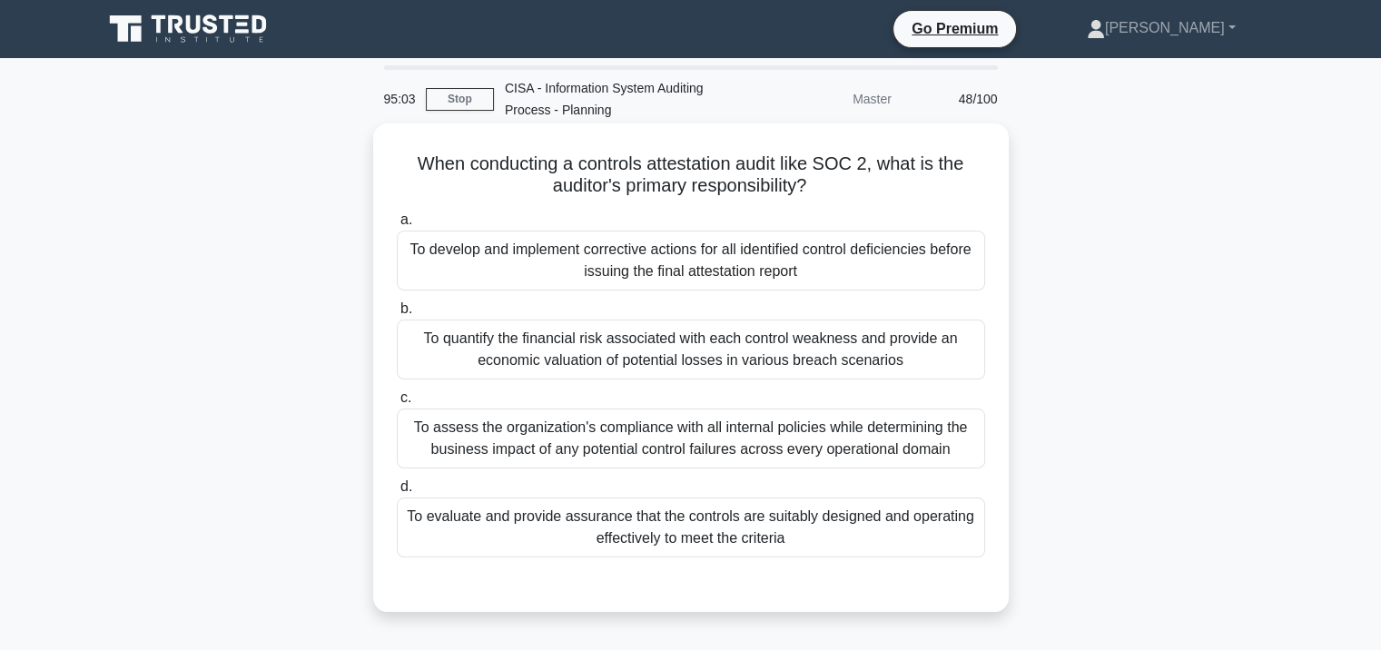
click at [641, 255] on div "To develop and implement corrective actions for all identified control deficien…" at bounding box center [691, 261] width 588 height 60
click at [397, 226] on input "a. To develop and implement corrective actions for all identified control defic…" at bounding box center [397, 220] width 0 height 12
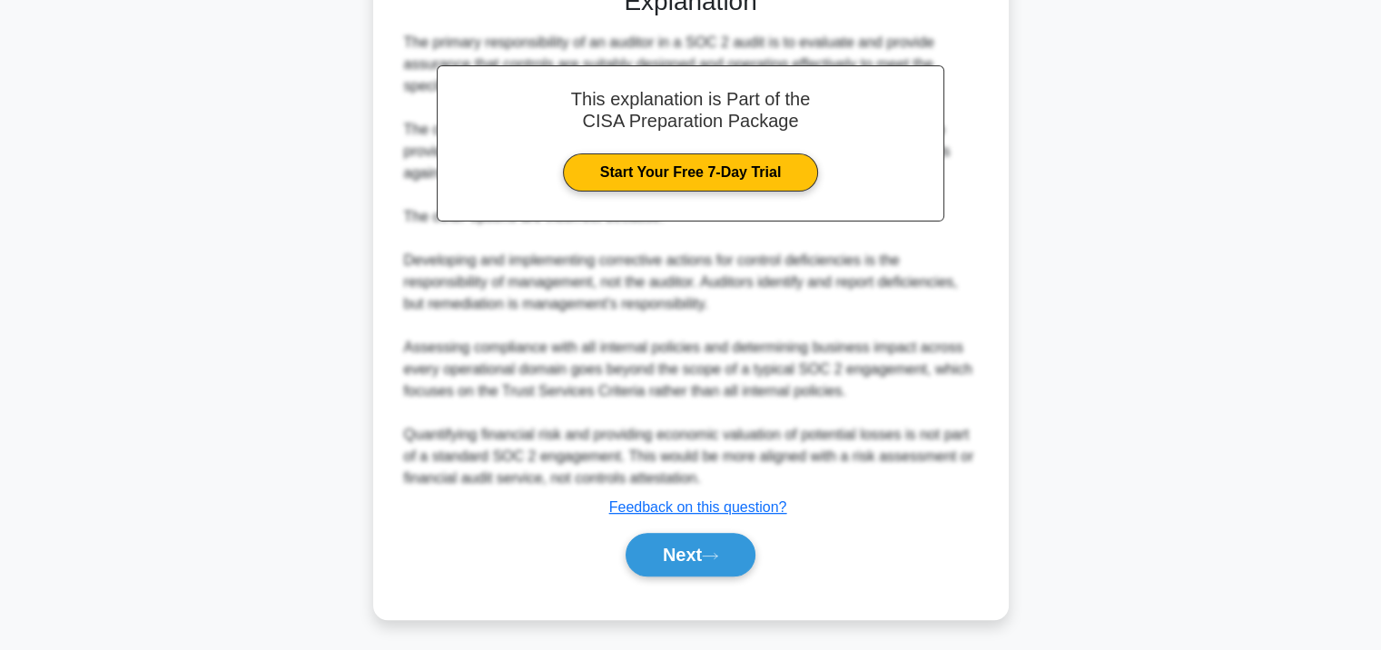
scroll to position [600, 0]
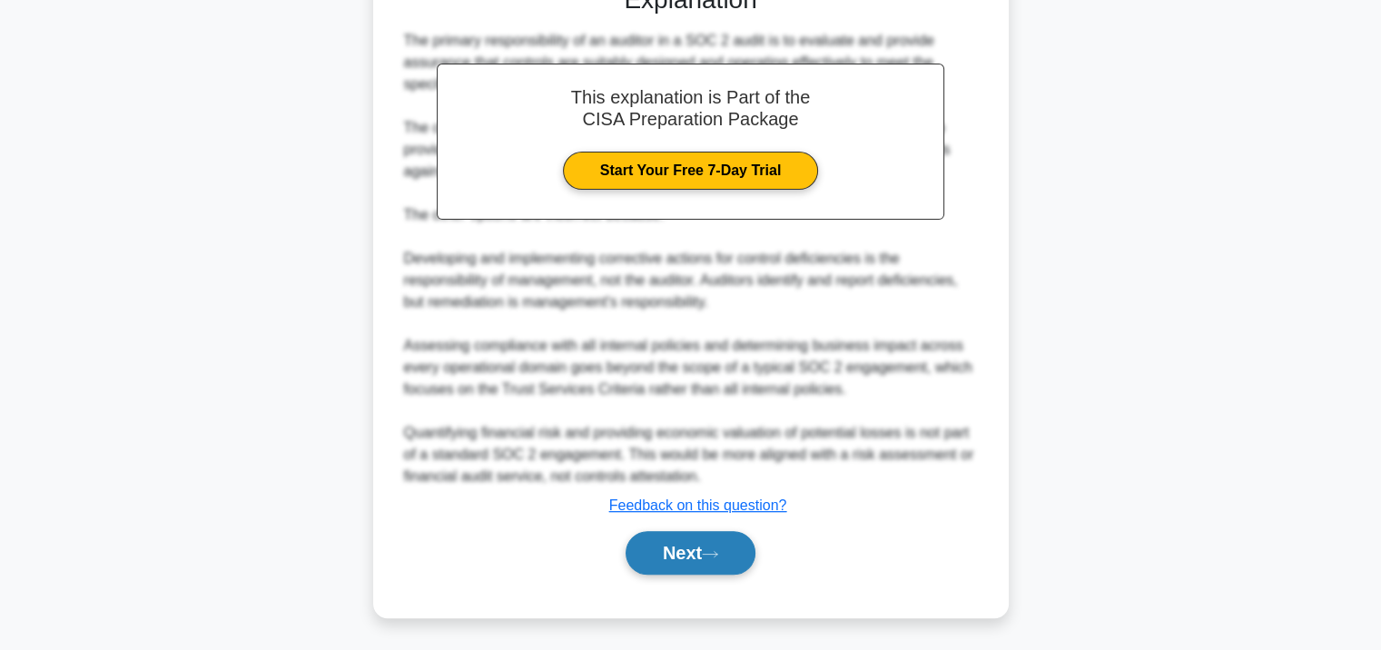
click at [661, 550] on button "Next" at bounding box center [691, 553] width 130 height 44
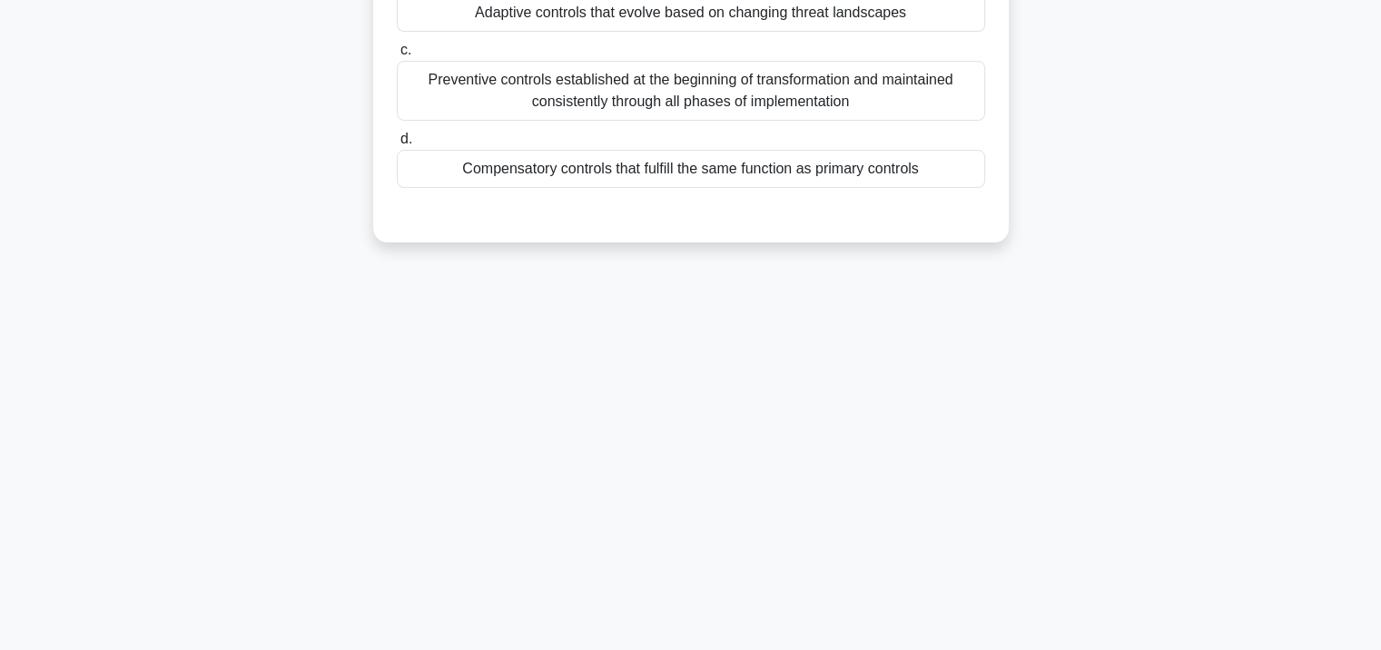
scroll to position [331, 0]
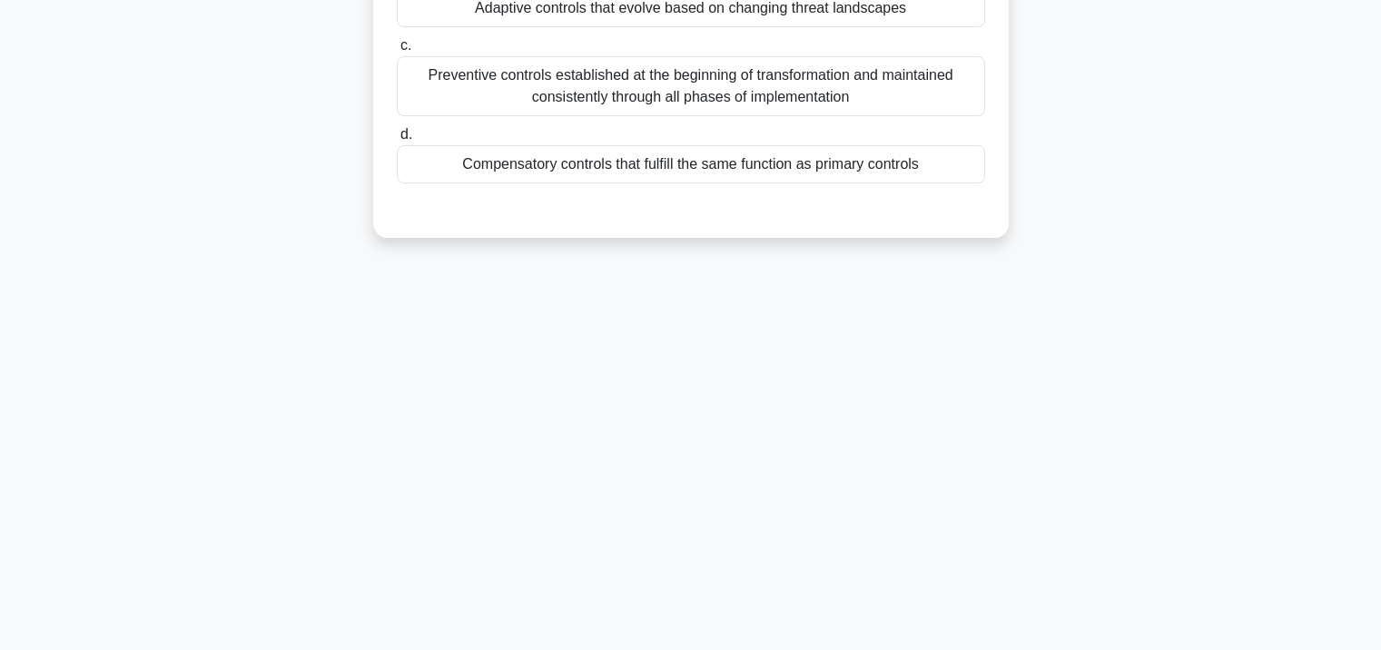
click at [612, 113] on div "Preventive controls established at the beginning of transformation and maintain…" at bounding box center [691, 86] width 588 height 60
click at [397, 52] on input "c. Preventive controls established at the beginning of transformation and maint…" at bounding box center [397, 46] width 0 height 12
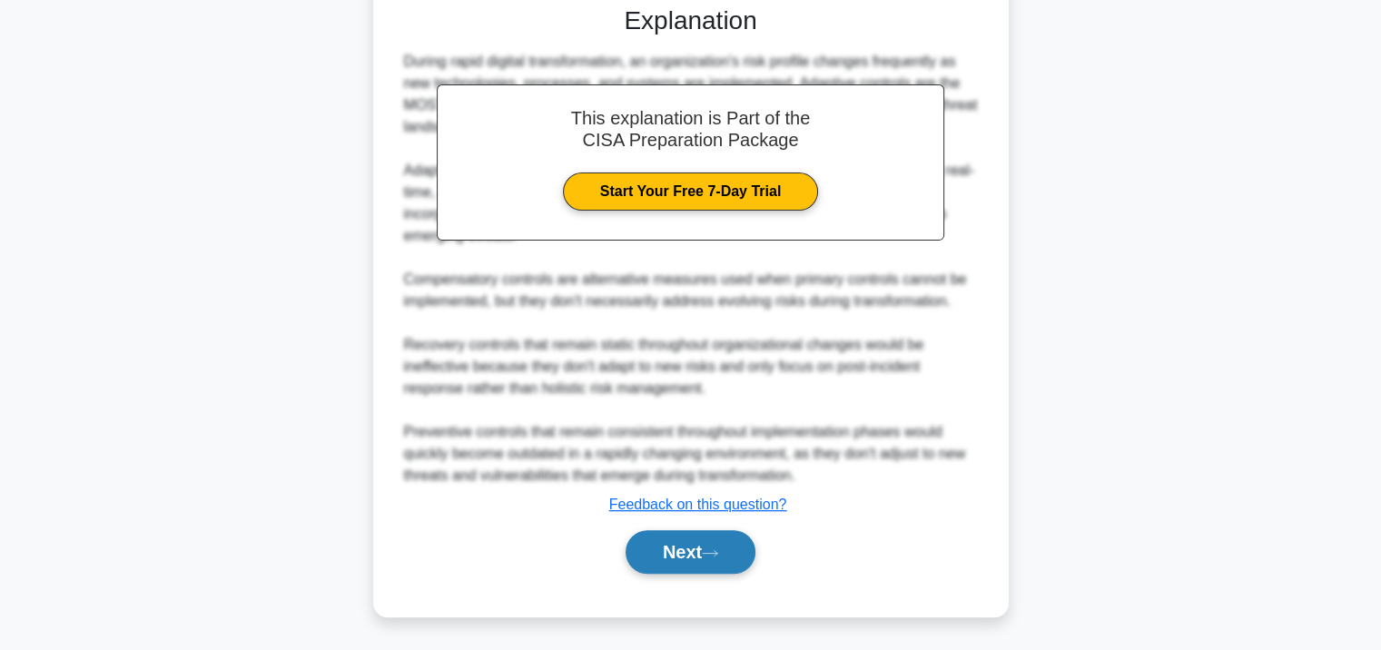
scroll to position [557, 0]
click at [702, 546] on button "Next" at bounding box center [691, 551] width 130 height 44
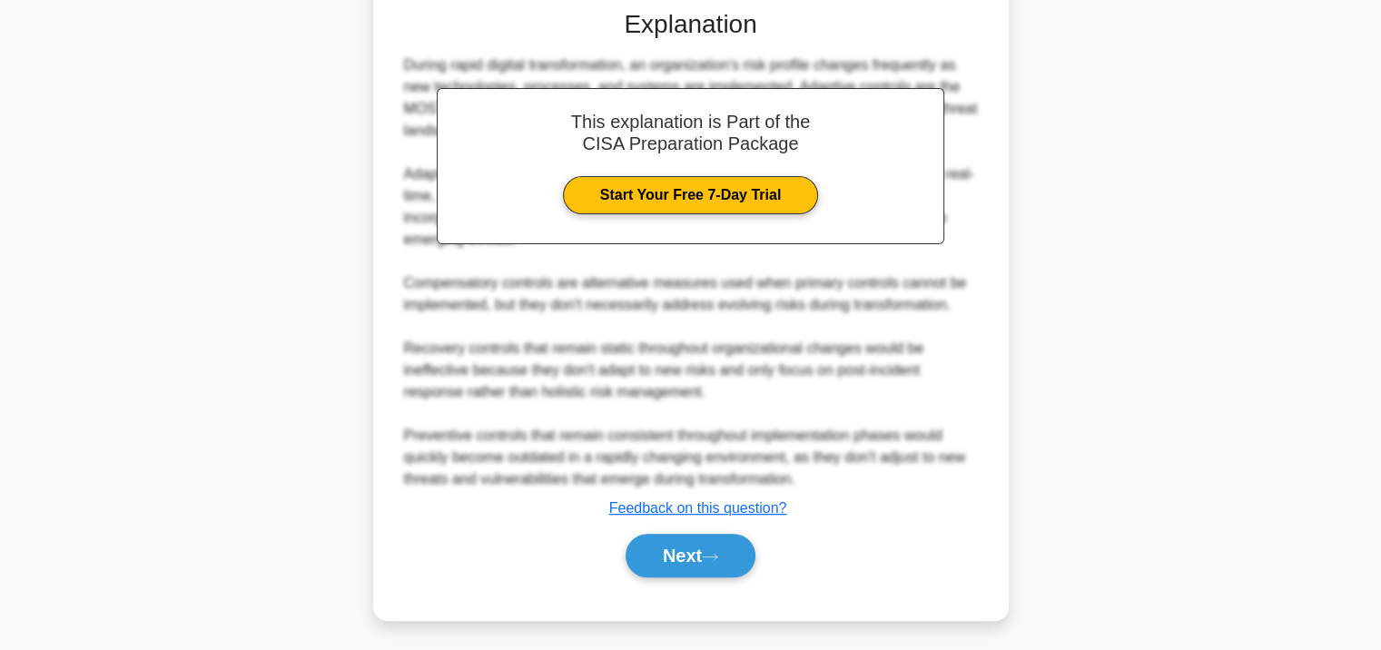
scroll to position [331, 0]
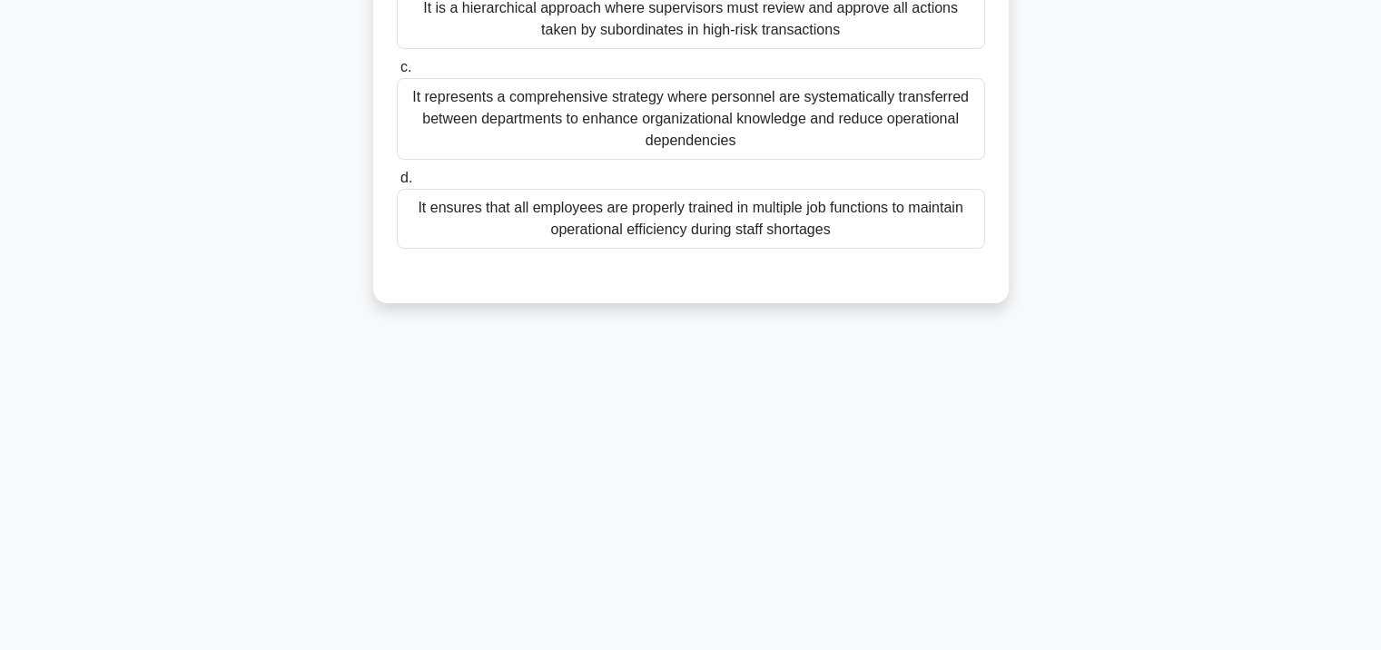
click at [653, 119] on div "It represents a comprehensive strategy where personnel are systematically trans…" at bounding box center [691, 119] width 588 height 82
click at [397, 74] on input "c. It represents a comprehensive strategy where personnel are systematically tr…" at bounding box center [397, 68] width 0 height 12
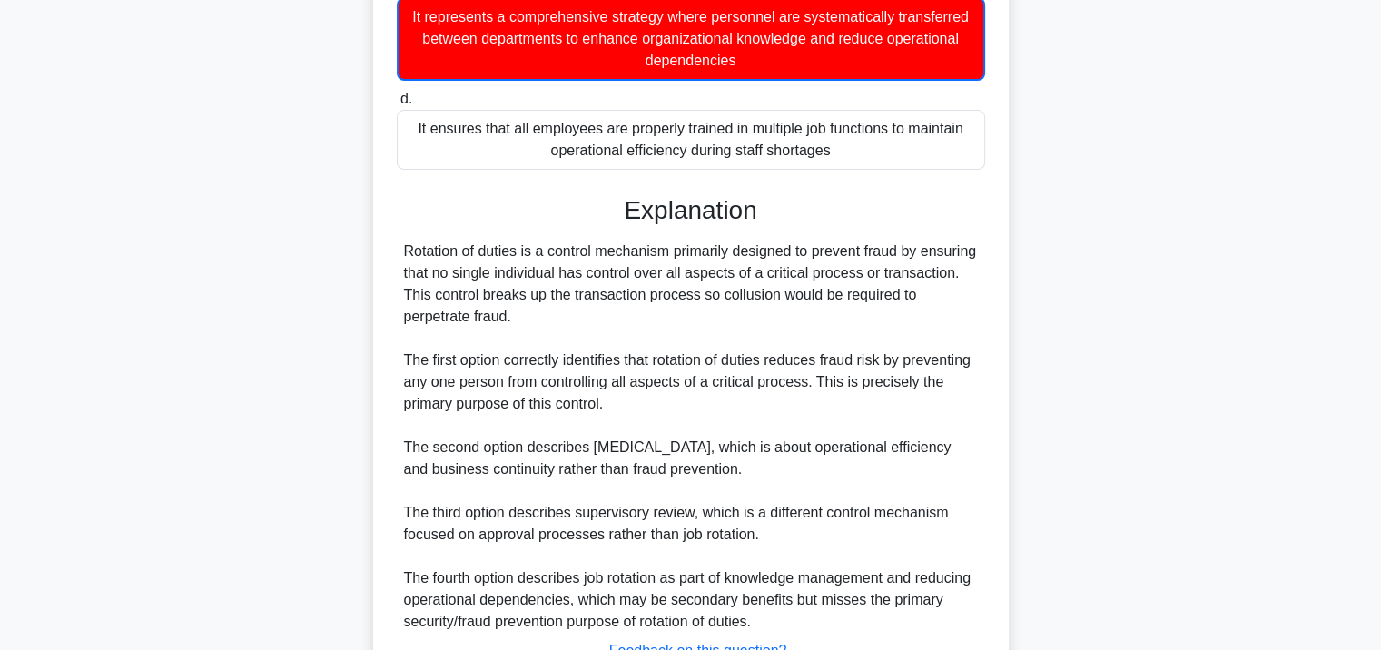
scroll to position [557, 0]
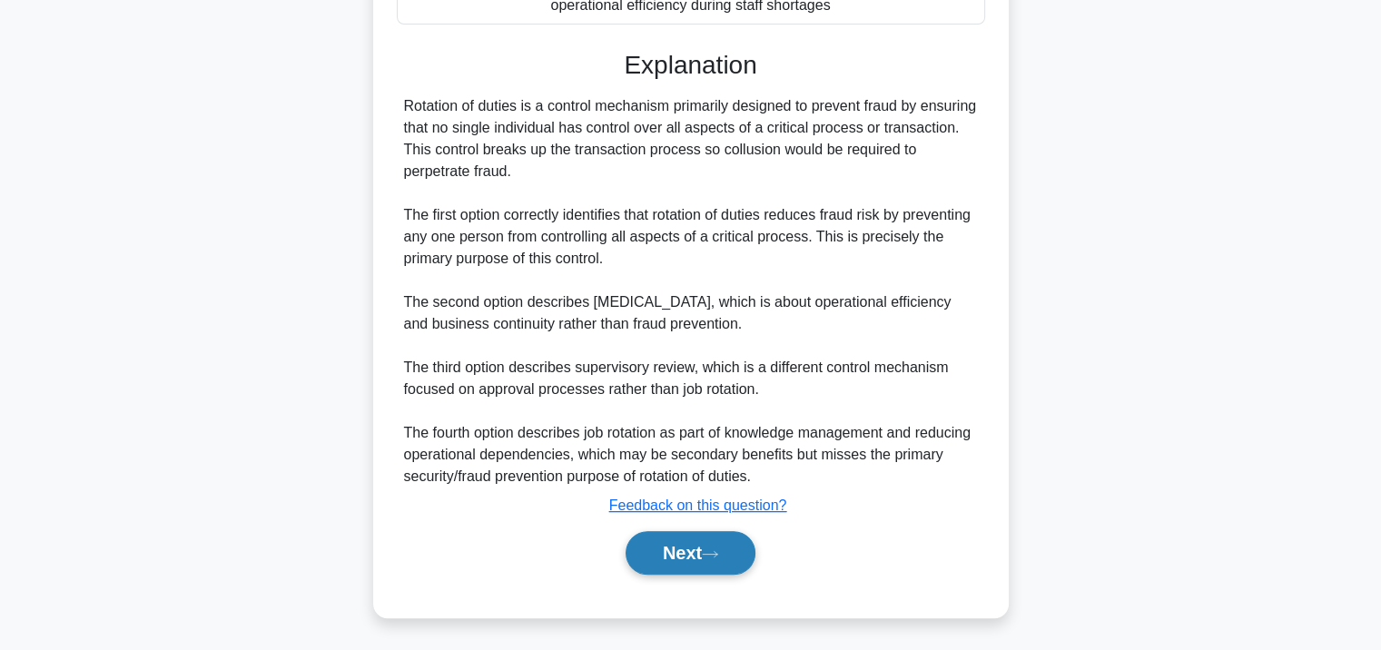
click at [658, 539] on button "Next" at bounding box center [691, 553] width 130 height 44
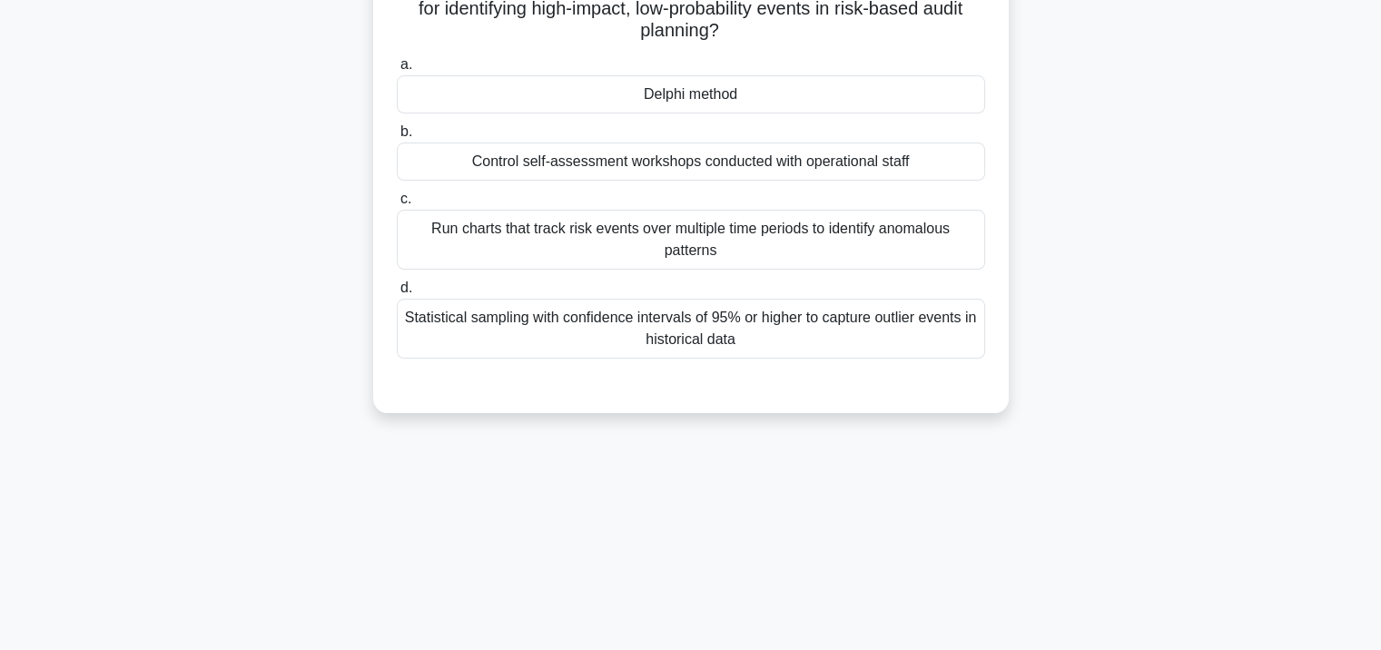
scroll to position [58, 0]
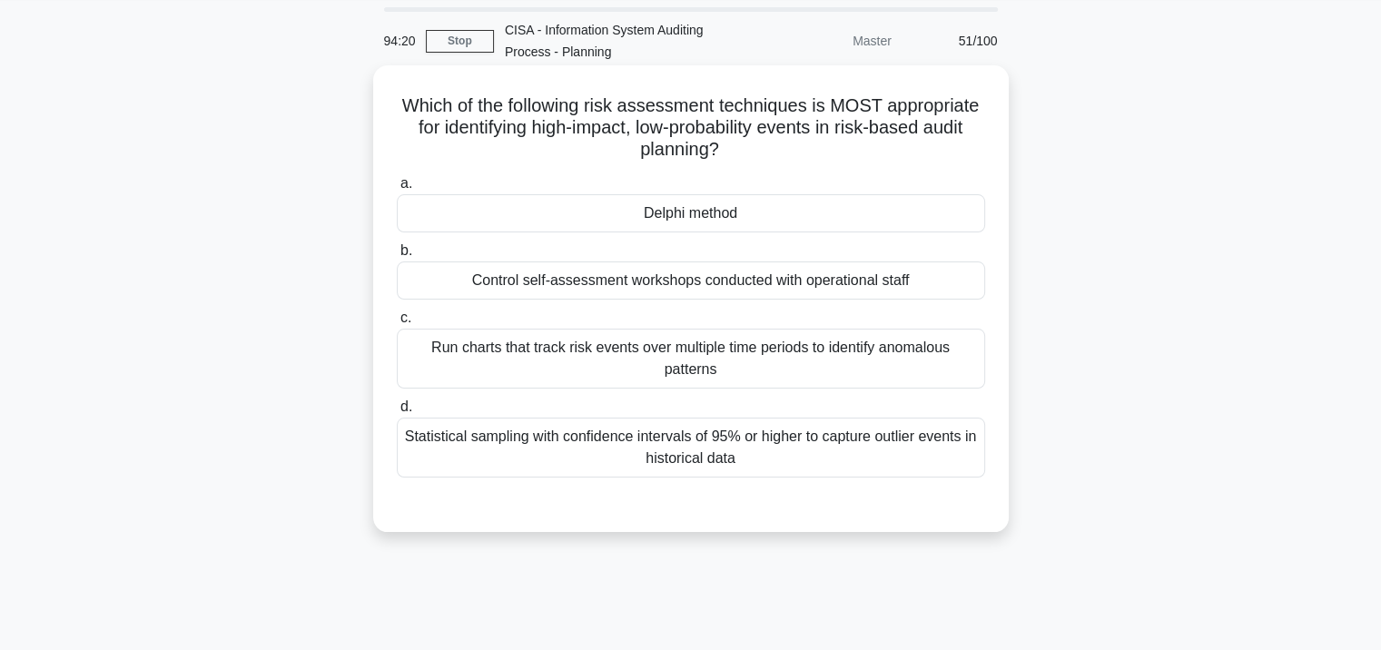
click at [642, 243] on label "b. Control self-assessment workshops conducted with operational staff" at bounding box center [691, 270] width 588 height 60
click at [397, 245] on input "b. Control self-assessment workshops conducted with operational staff" at bounding box center [397, 251] width 0 height 12
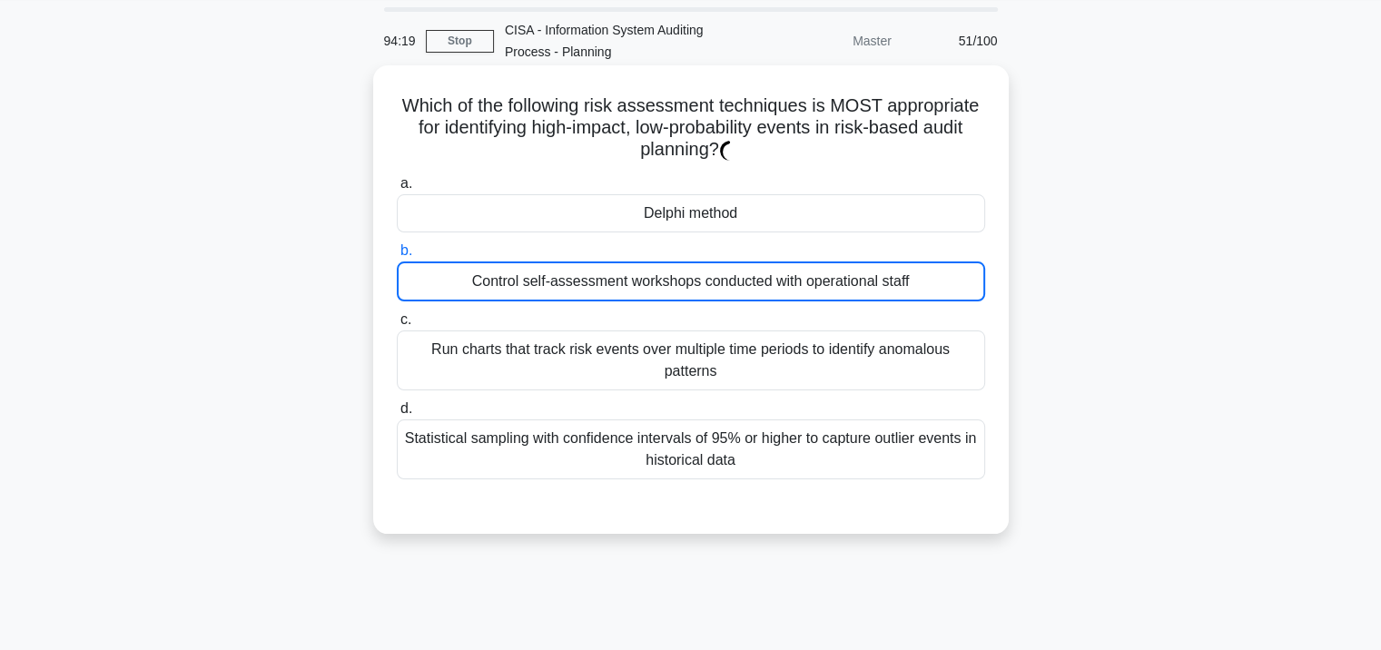
click at [658, 212] on div "Delphi method" at bounding box center [691, 213] width 588 height 38
click at [397, 190] on input "a. Delphi method" at bounding box center [397, 184] width 0 height 12
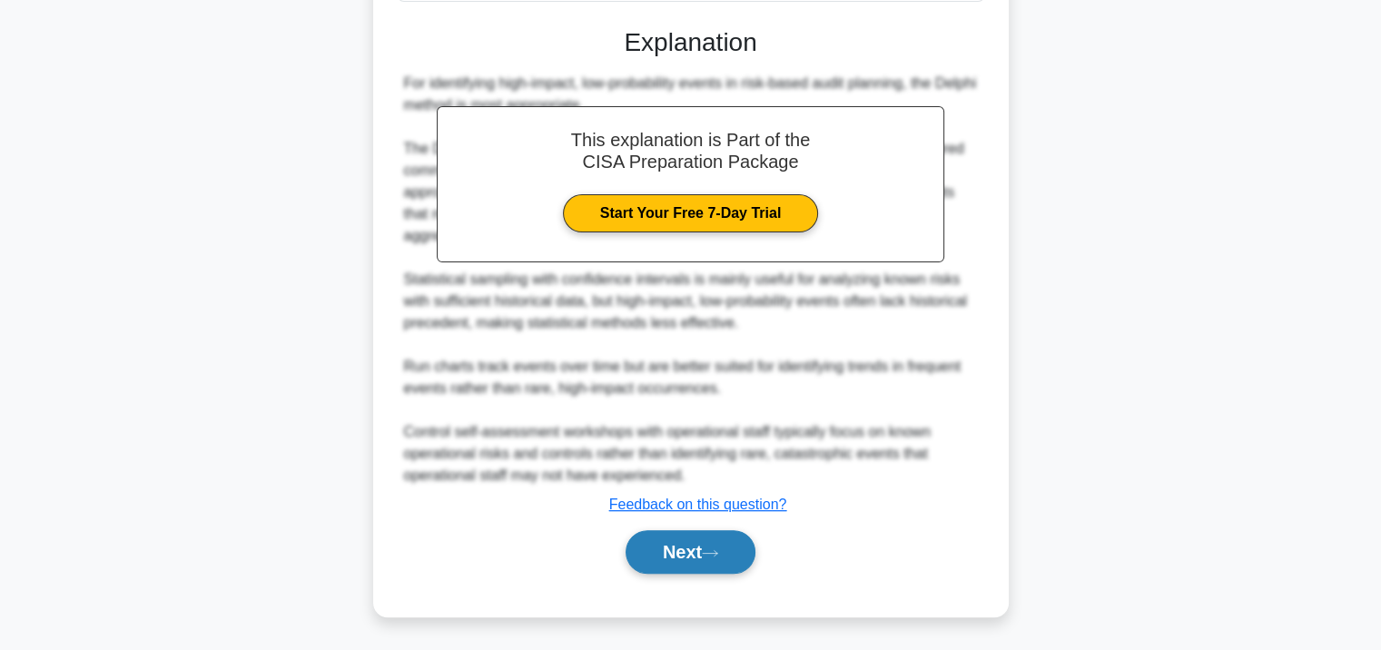
click at [693, 541] on button "Next" at bounding box center [691, 552] width 130 height 44
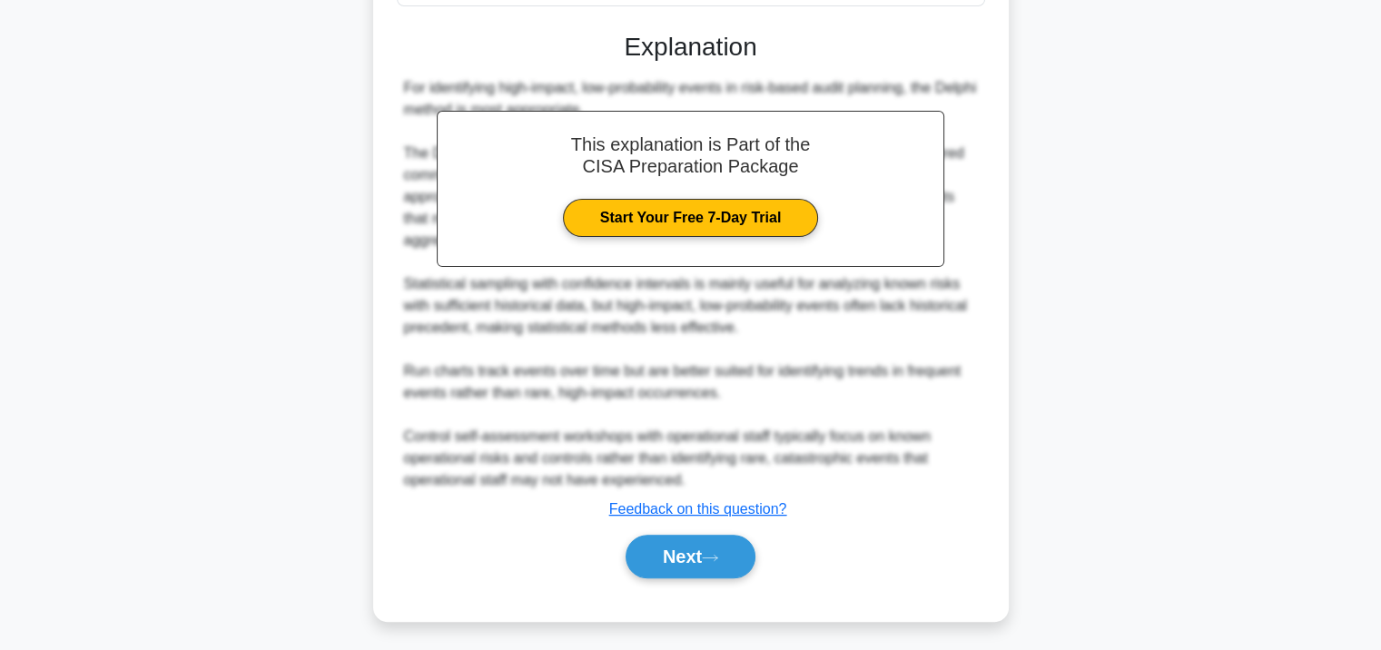
scroll to position [331, 0]
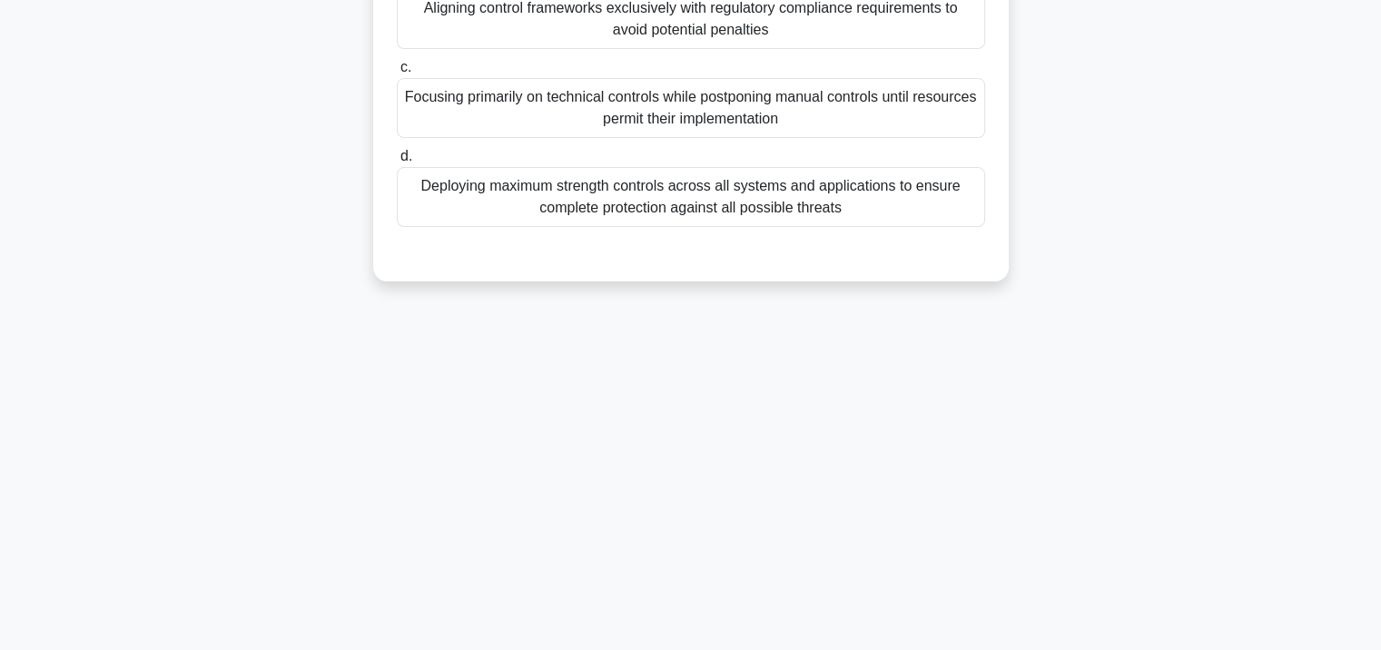
click at [701, 207] on div "Deploying maximum strength controls across all systems and applications to ensu…" at bounding box center [691, 197] width 588 height 60
click at [397, 163] on input "d. Deploying maximum strength controls across all systems and applications to e…" at bounding box center [397, 157] width 0 height 12
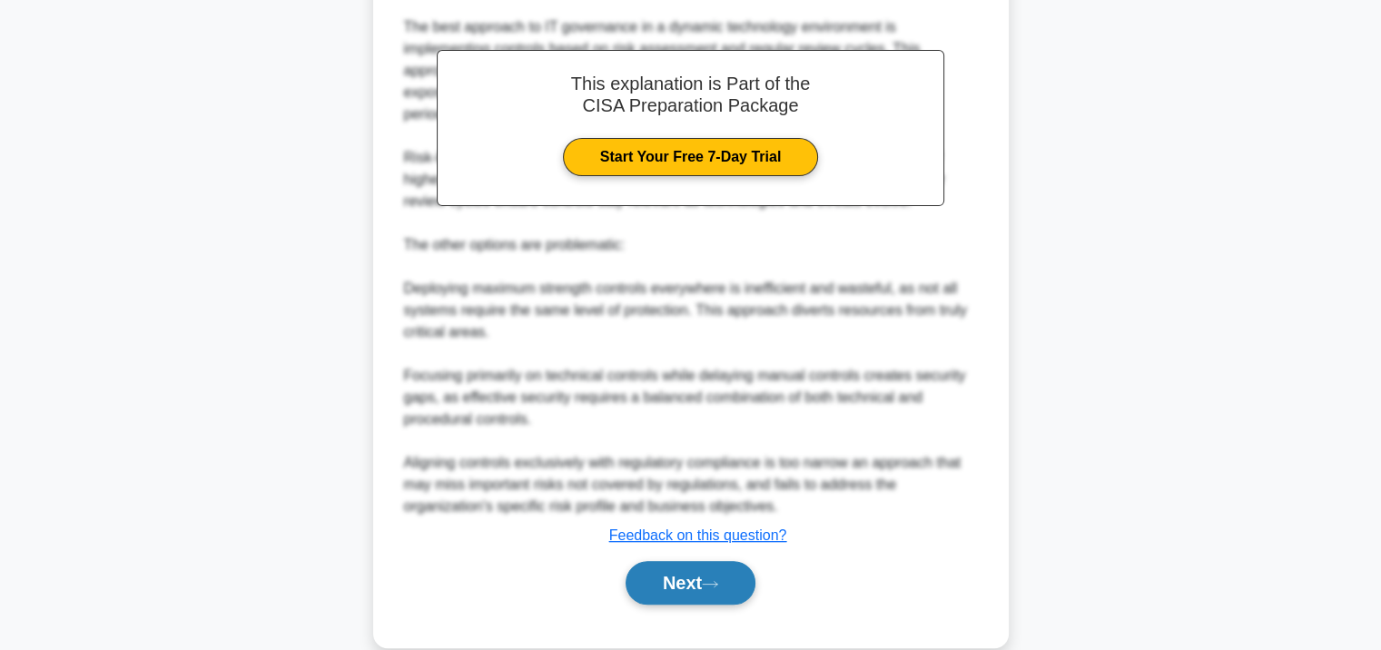
scroll to position [622, 0]
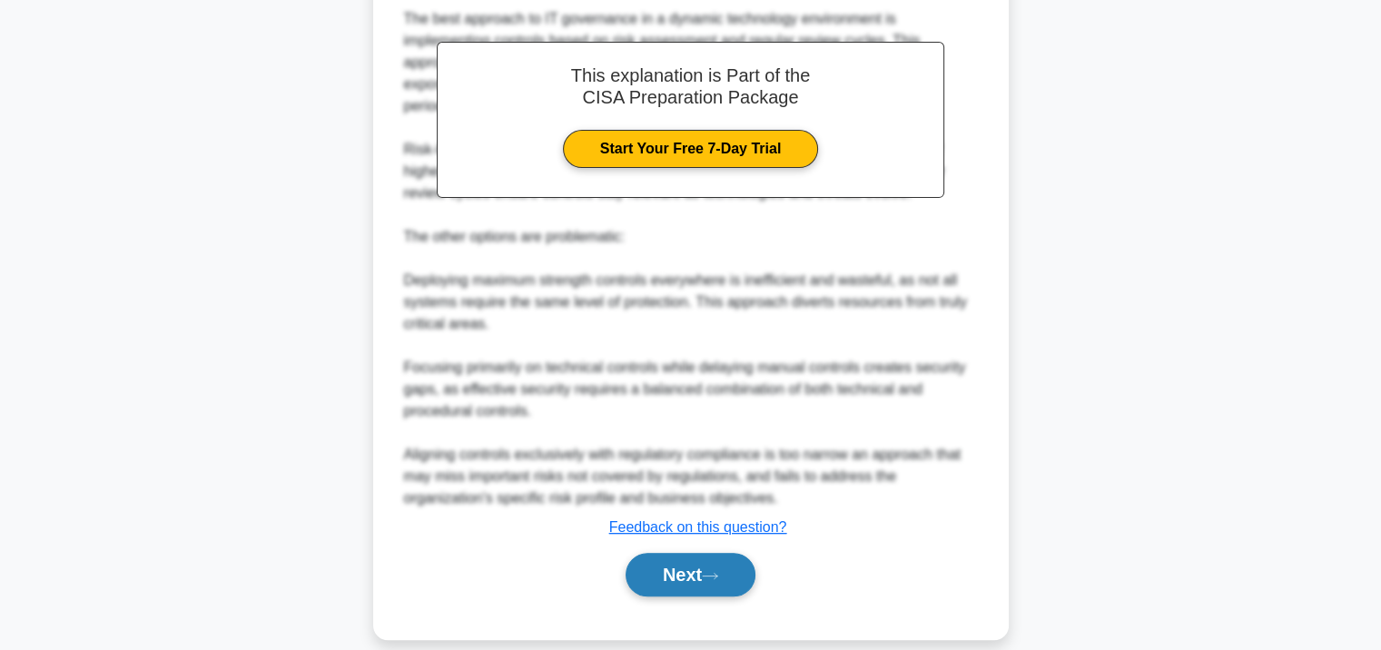
click at [680, 559] on button "Next" at bounding box center [691, 575] width 130 height 44
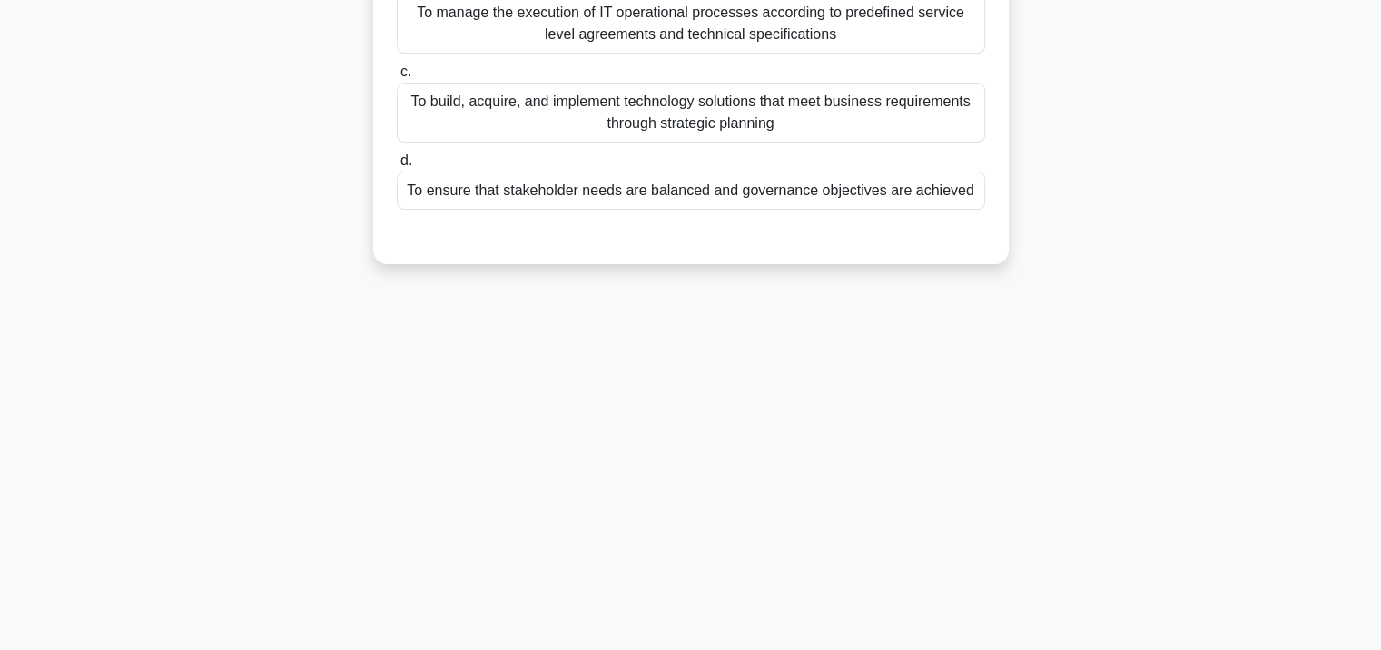
scroll to position [0, 0]
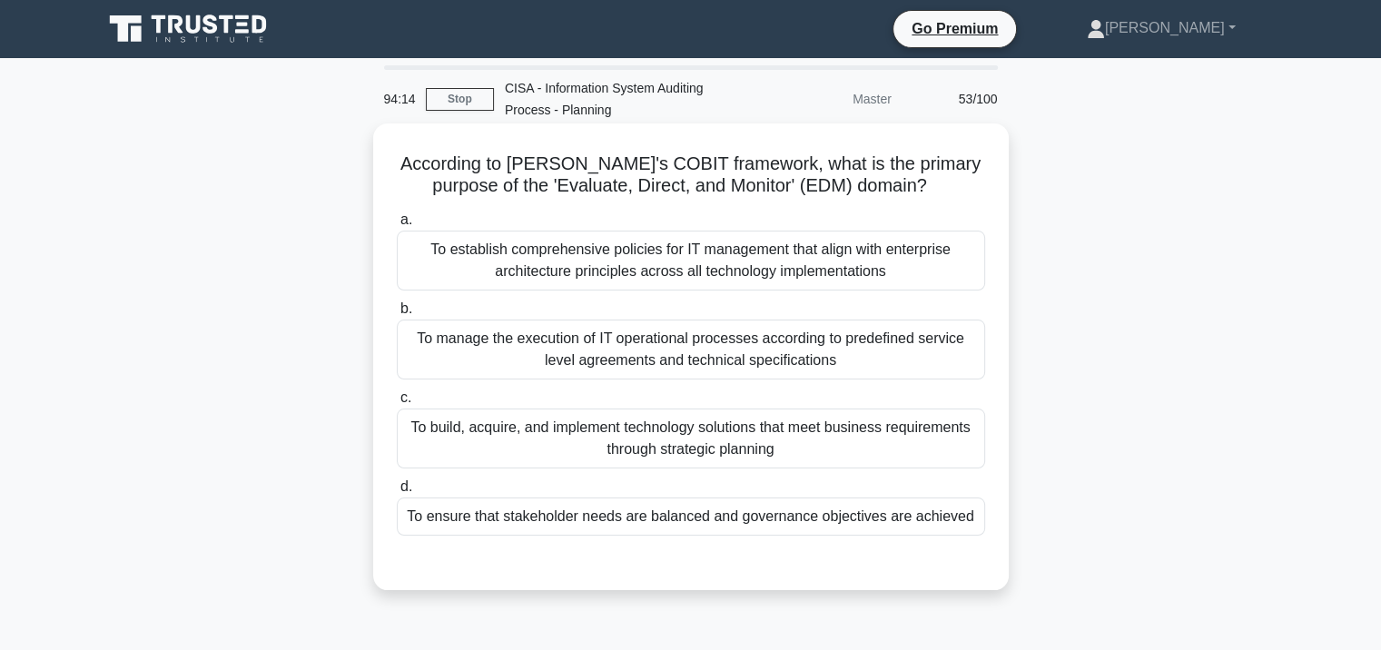
click at [636, 263] on div "To establish comprehensive policies for IT management that align with enterpris…" at bounding box center [691, 261] width 588 height 60
click at [397, 226] on input "a. To establish comprehensive policies for IT management that align with enterp…" at bounding box center [397, 220] width 0 height 12
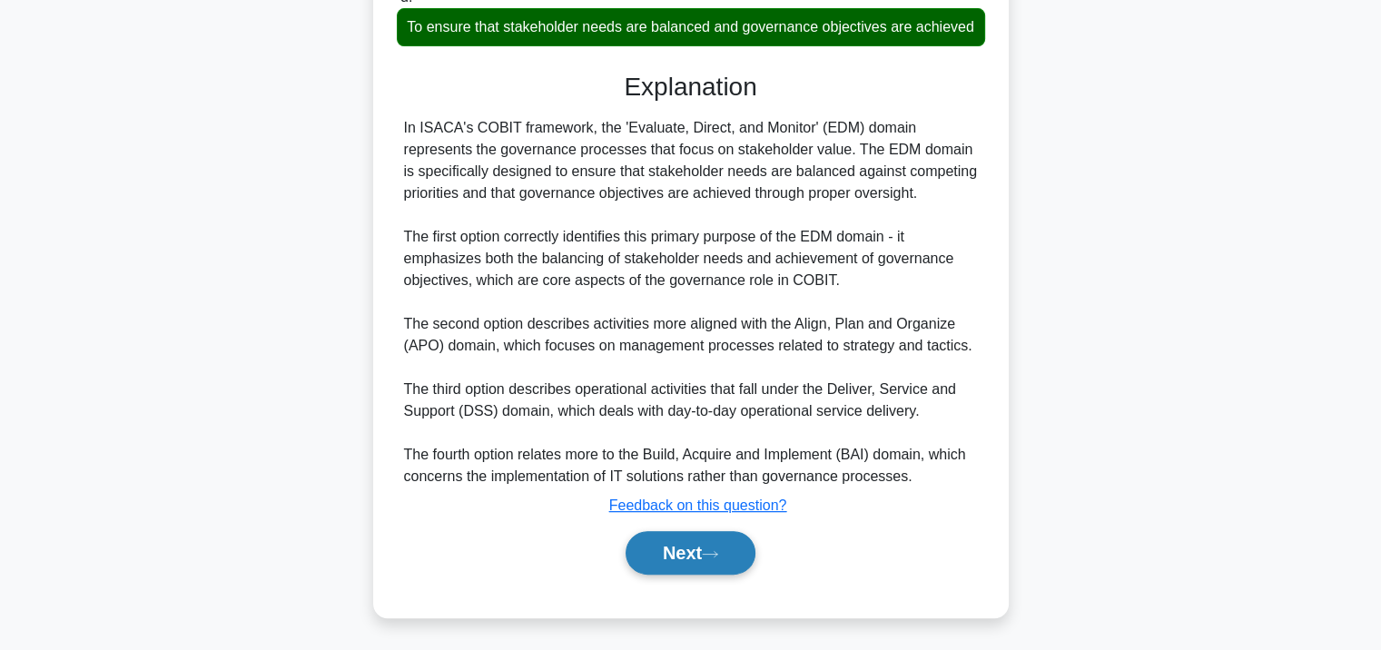
click at [685, 567] on button "Next" at bounding box center [691, 553] width 130 height 44
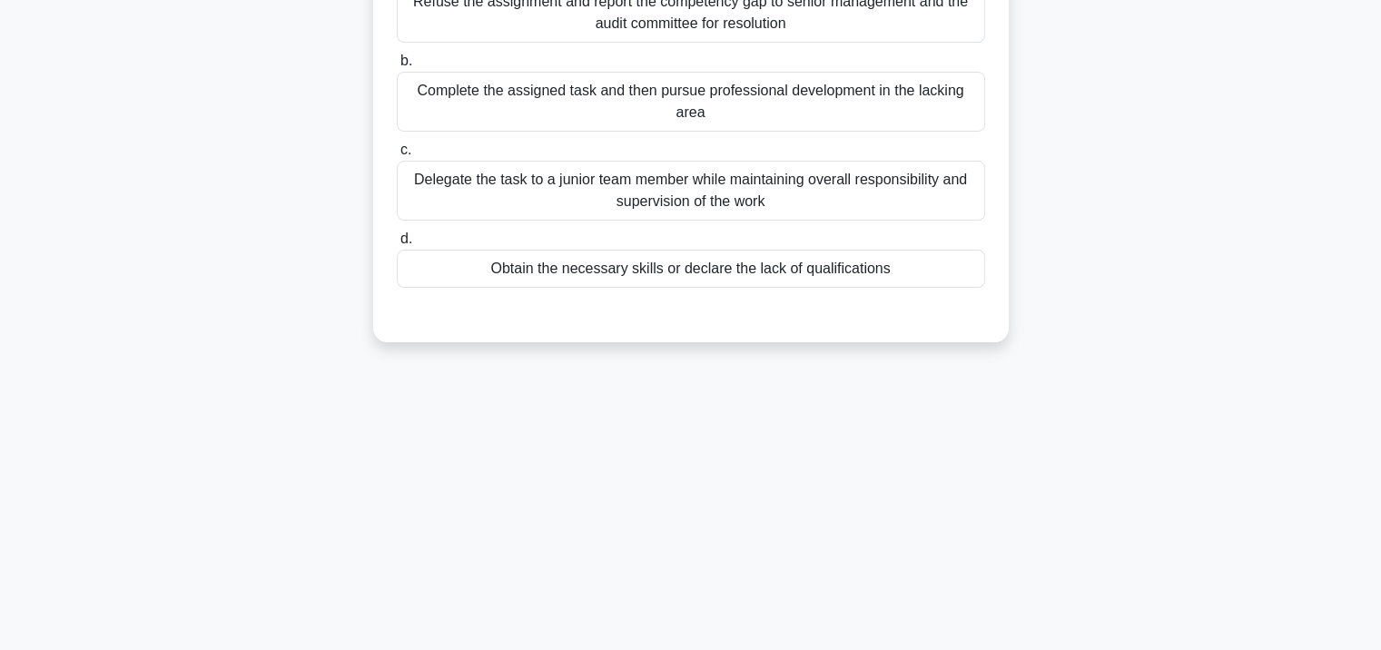
scroll to position [58, 0]
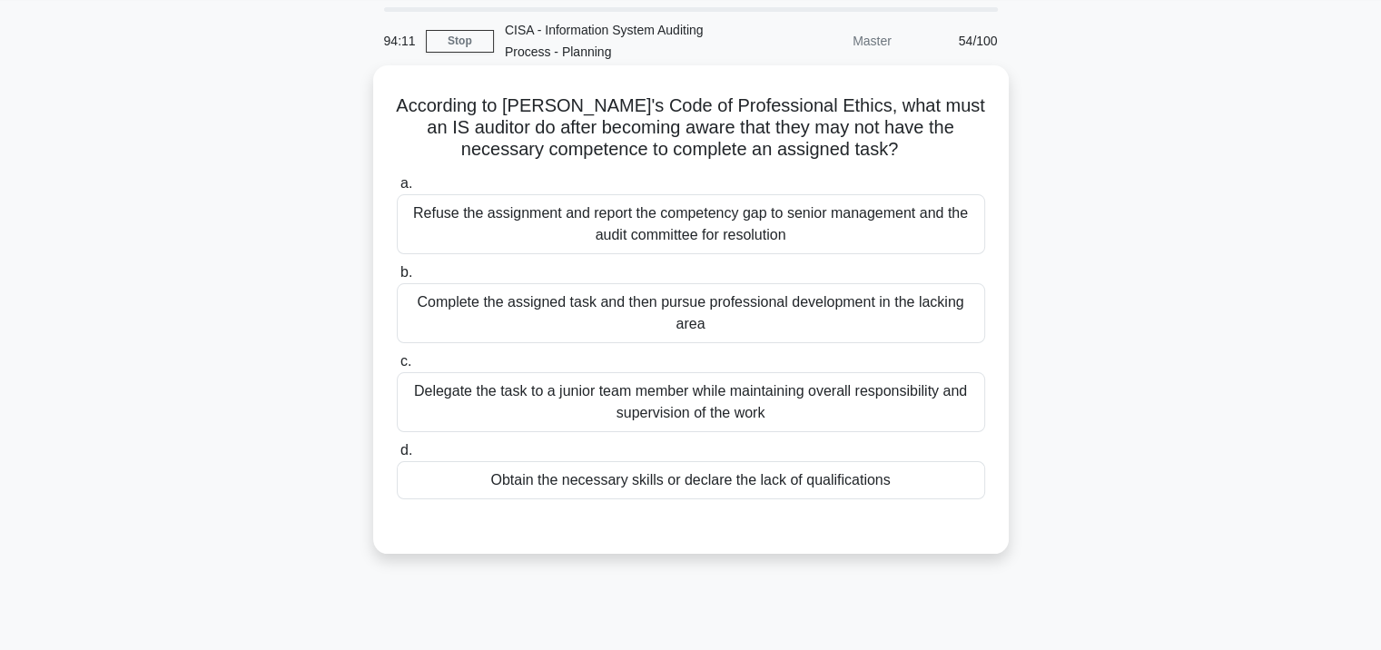
drag, startPoint x: 663, startPoint y: 354, endPoint x: 660, endPoint y: 370, distance: 16.6
click at [661, 363] on label "c. Delegate the task to a junior team member while maintaining overall responsi…" at bounding box center [691, 391] width 588 height 82
click at [397, 363] on input "c. Delegate the task to a junior team member while maintaining overall responsi…" at bounding box center [397, 362] width 0 height 12
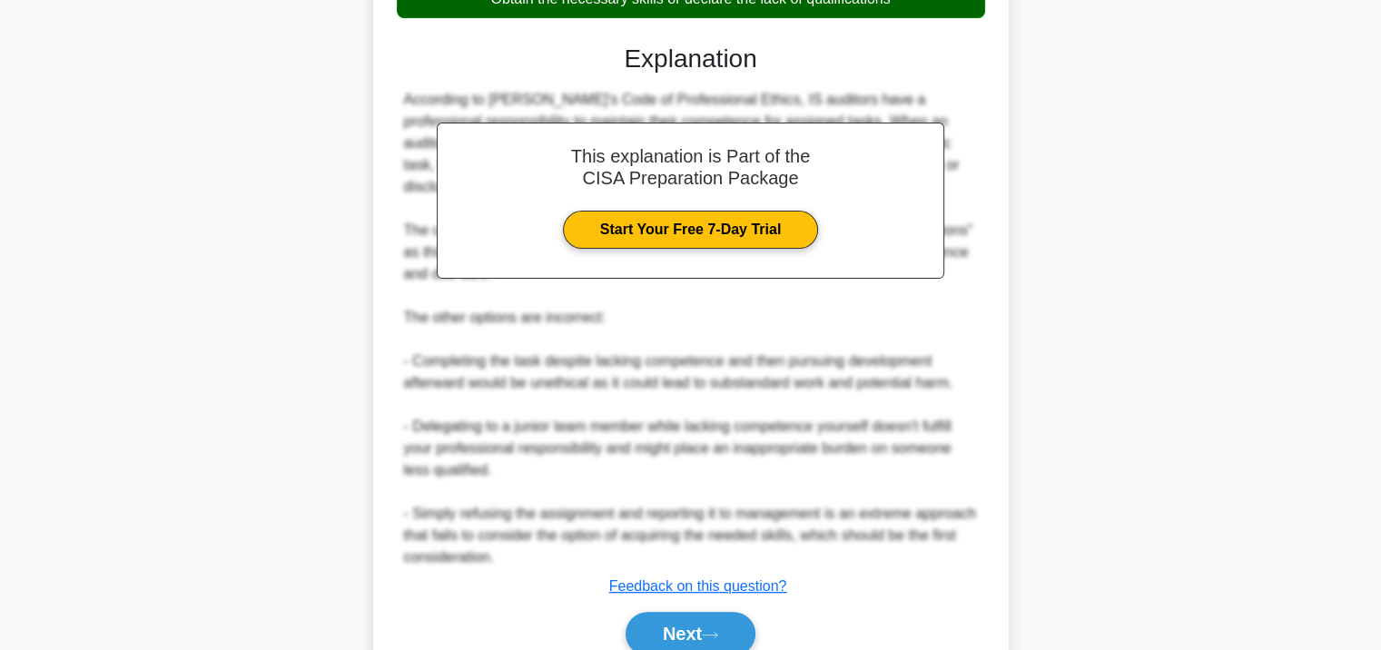
scroll to position [600, 0]
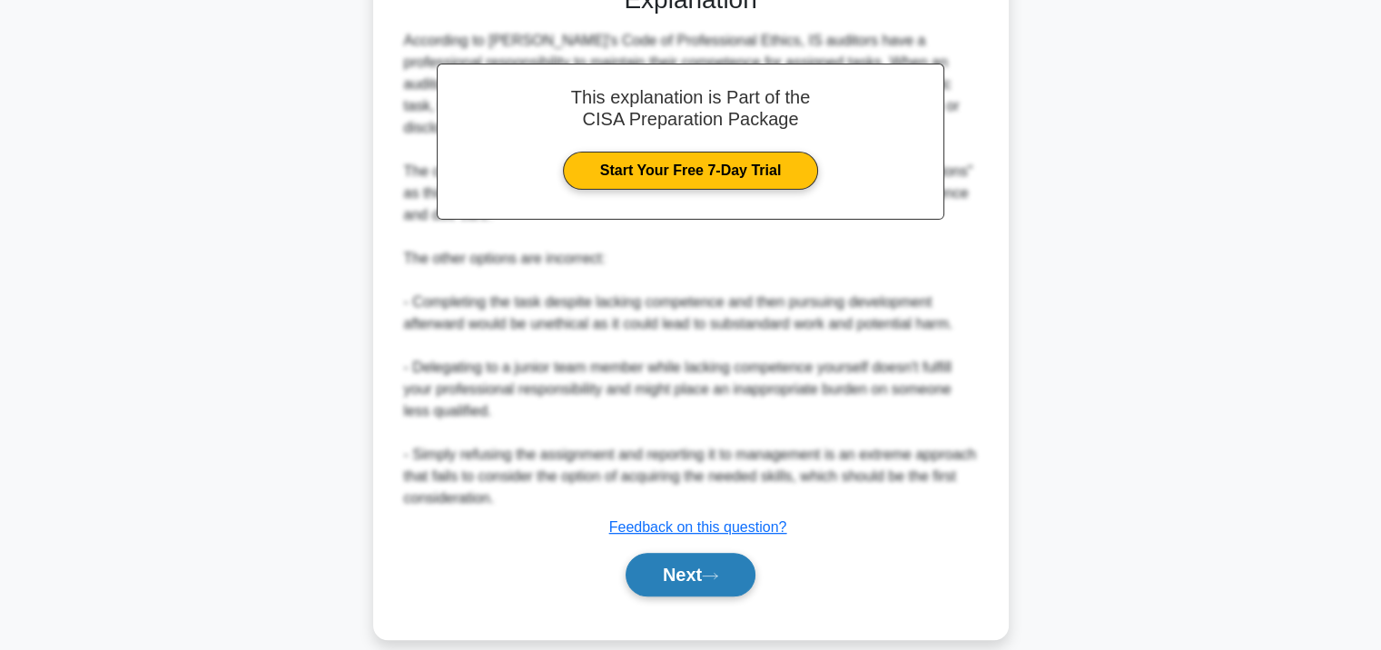
click at [668, 564] on button "Next" at bounding box center [691, 575] width 130 height 44
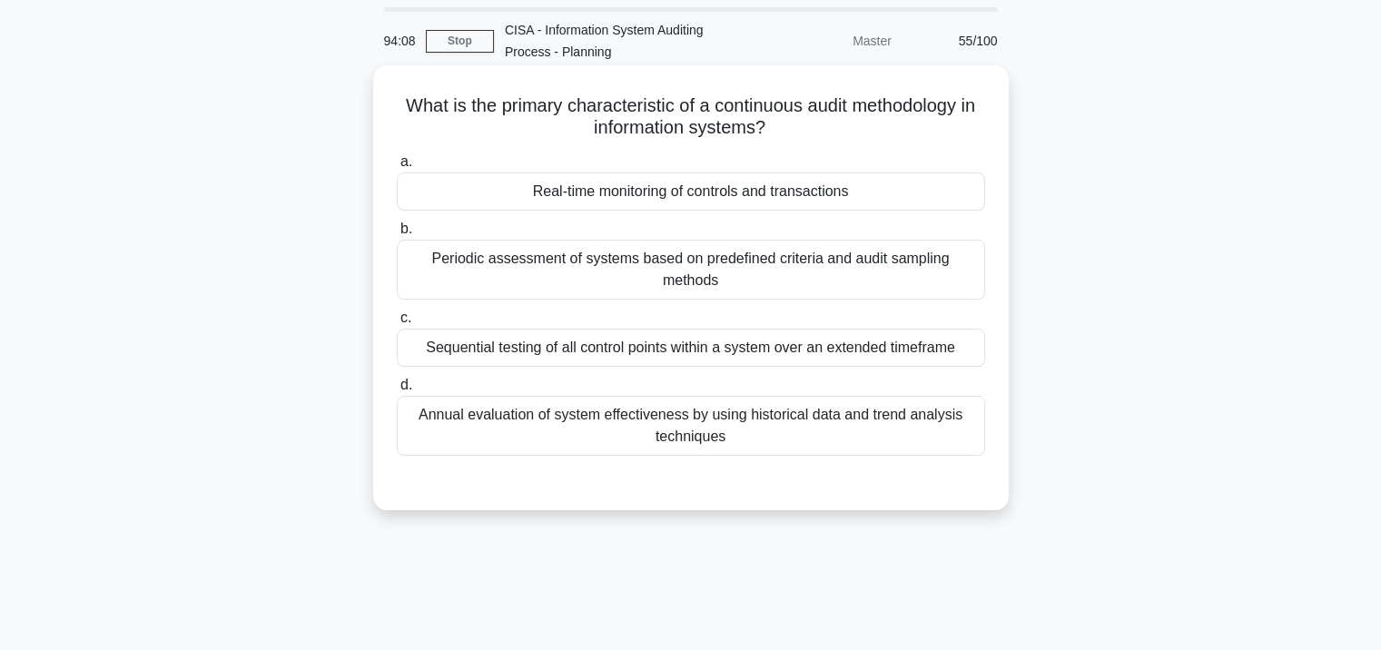
click at [650, 273] on div "Periodic assessment of systems based on predefined criteria and audit sampling …" at bounding box center [691, 270] width 588 height 60
click at [397, 235] on input "b. Periodic assessment of systems based on predefined criteria and audit sampli…" at bounding box center [397, 229] width 0 height 12
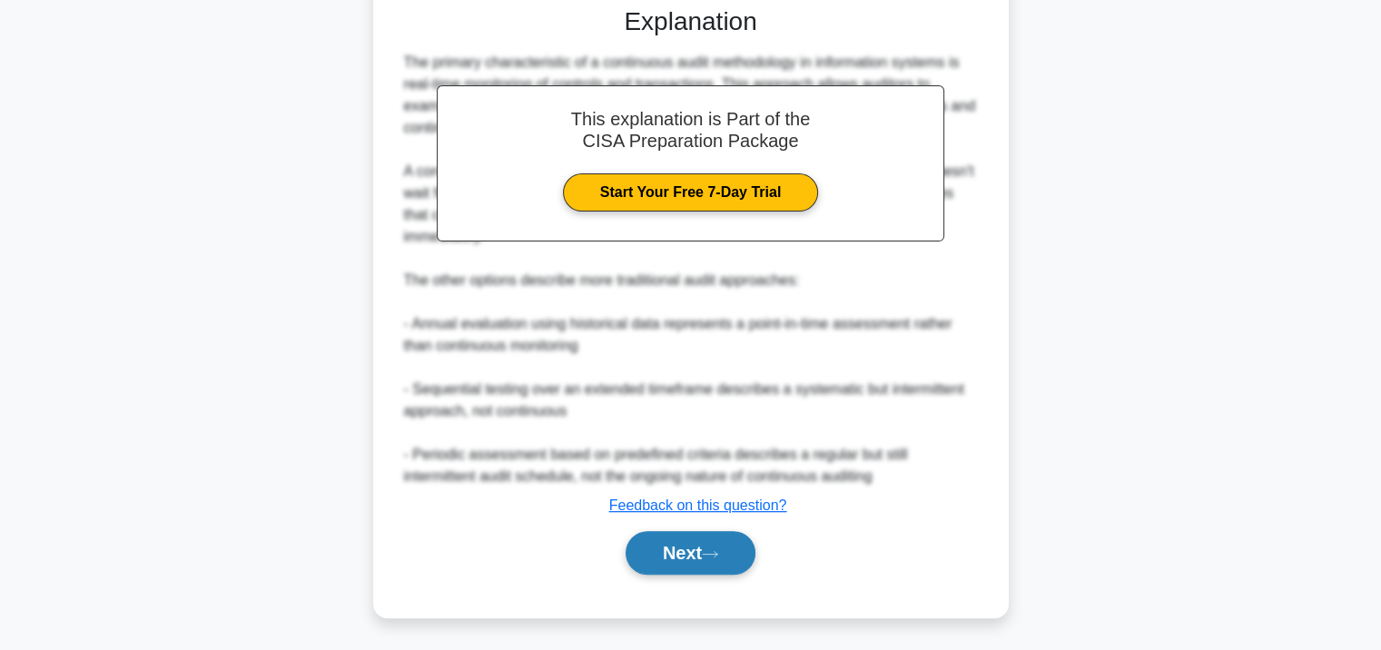
click at [675, 536] on button "Next" at bounding box center [691, 553] width 130 height 44
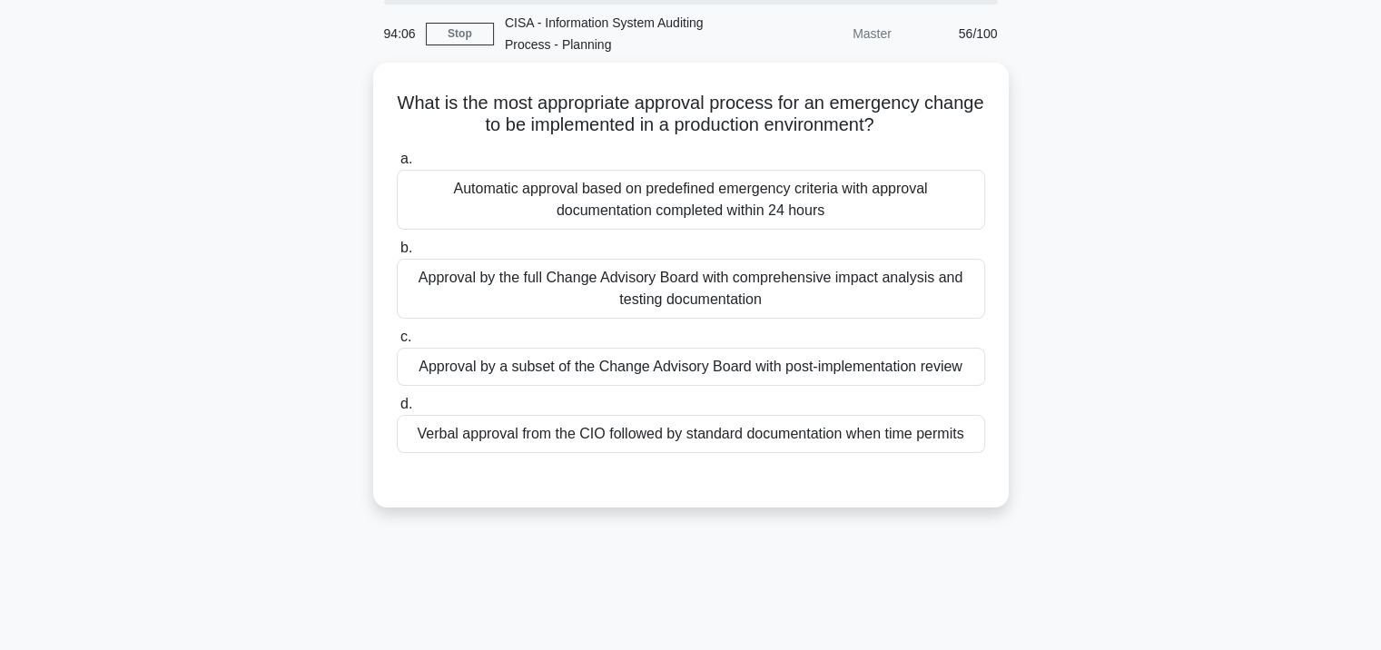
scroll to position [58, 0]
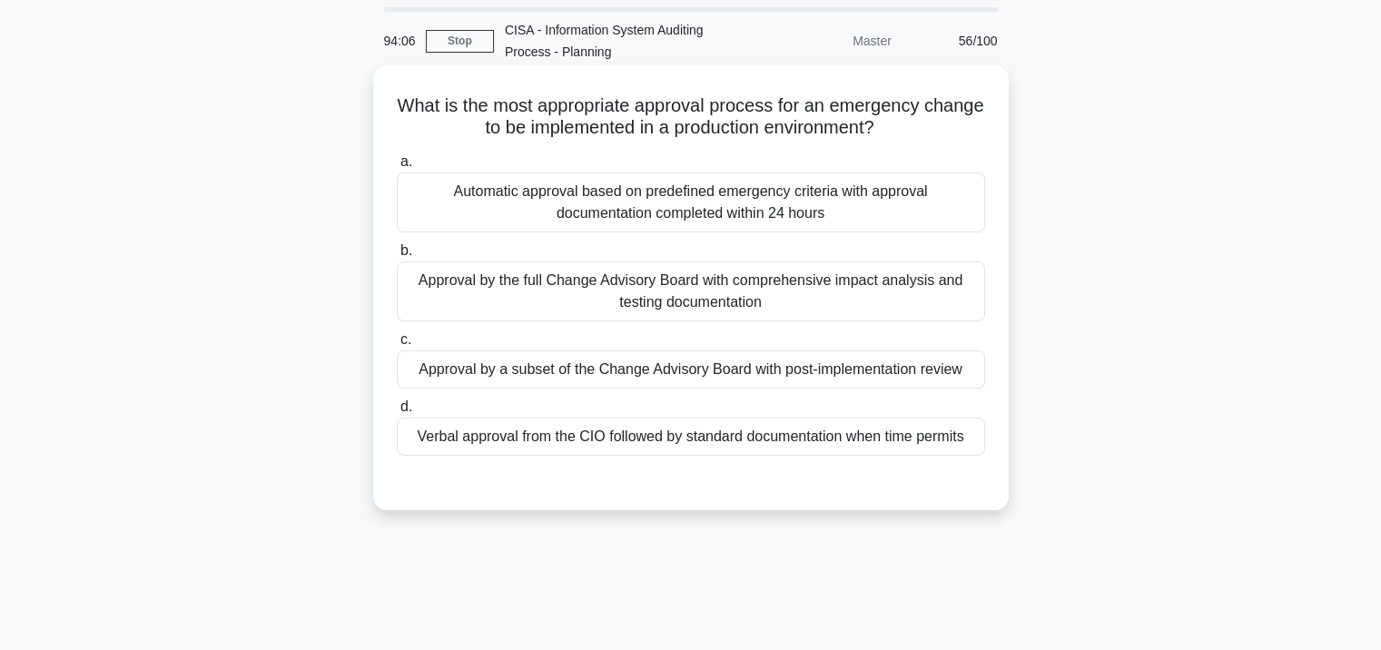
click at [653, 305] on div "Approval by the full Change Advisory Board with comprehensive impact analysis a…" at bounding box center [691, 291] width 588 height 60
click at [397, 257] on input "b. Approval by the full Change Advisory Board with comprehensive impact analysi…" at bounding box center [397, 251] width 0 height 12
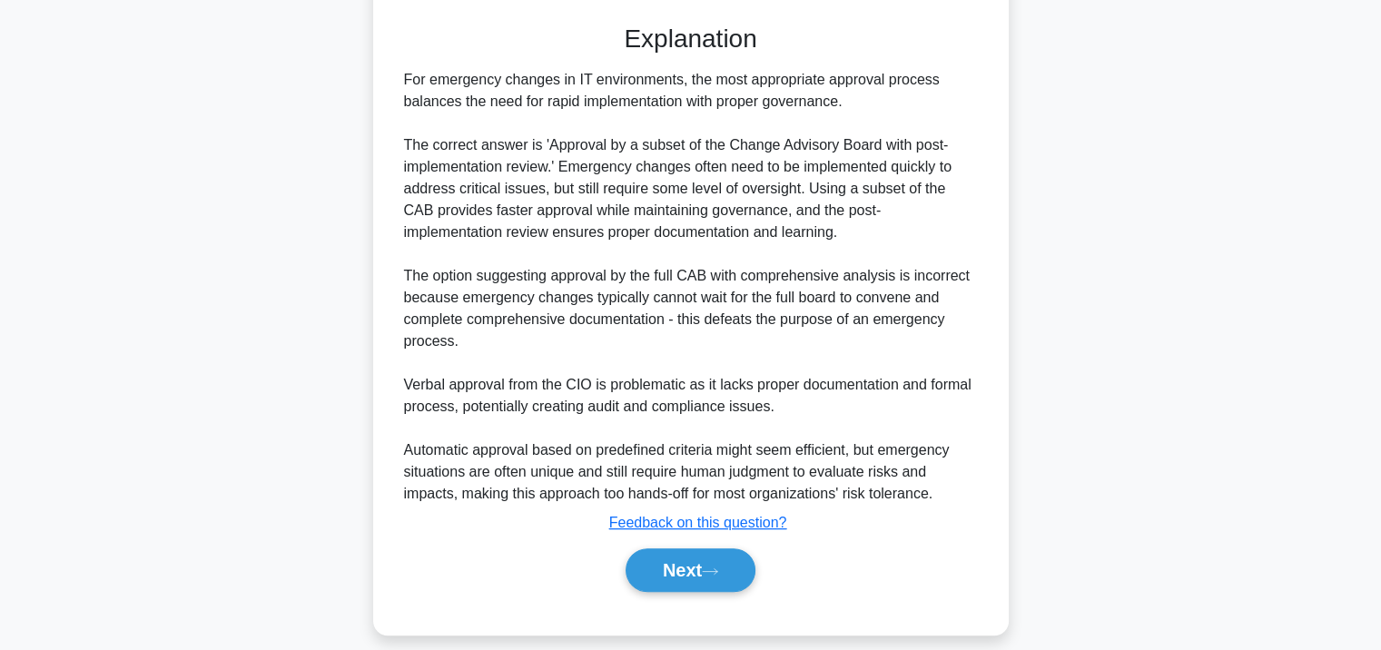
scroll to position [535, 0]
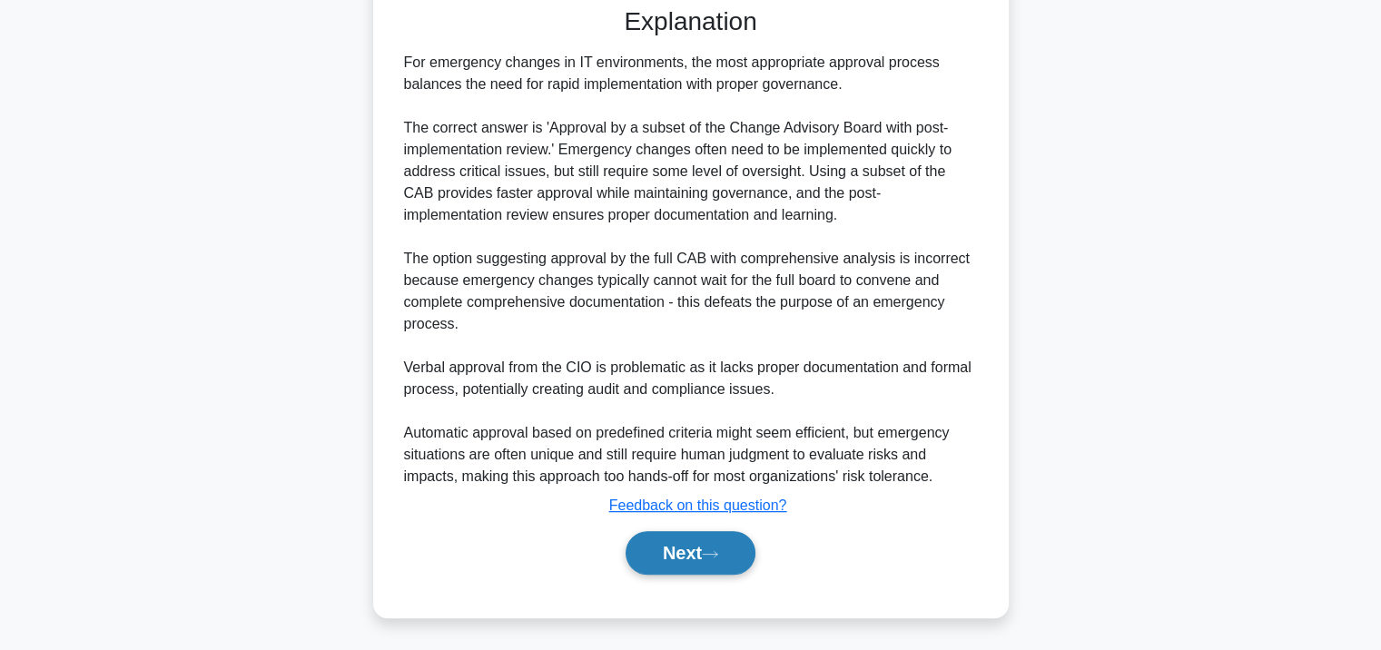
click at [661, 541] on button "Next" at bounding box center [691, 553] width 130 height 44
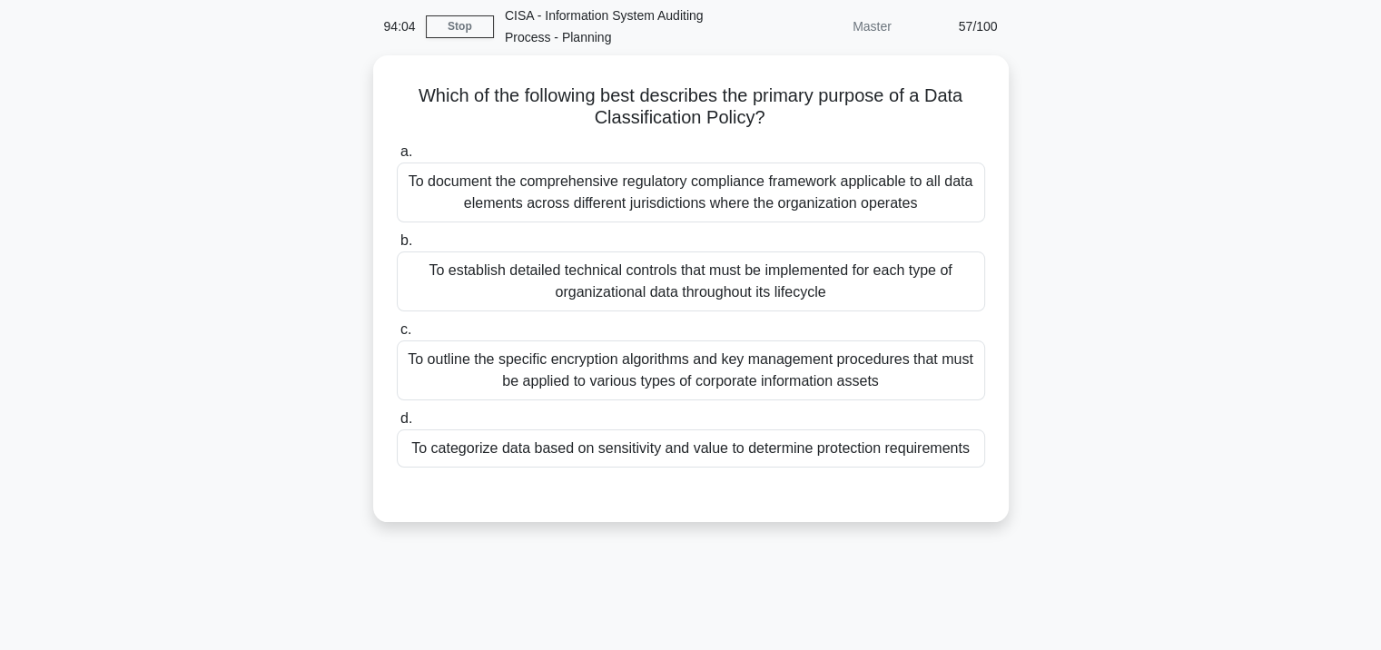
scroll to position [58, 0]
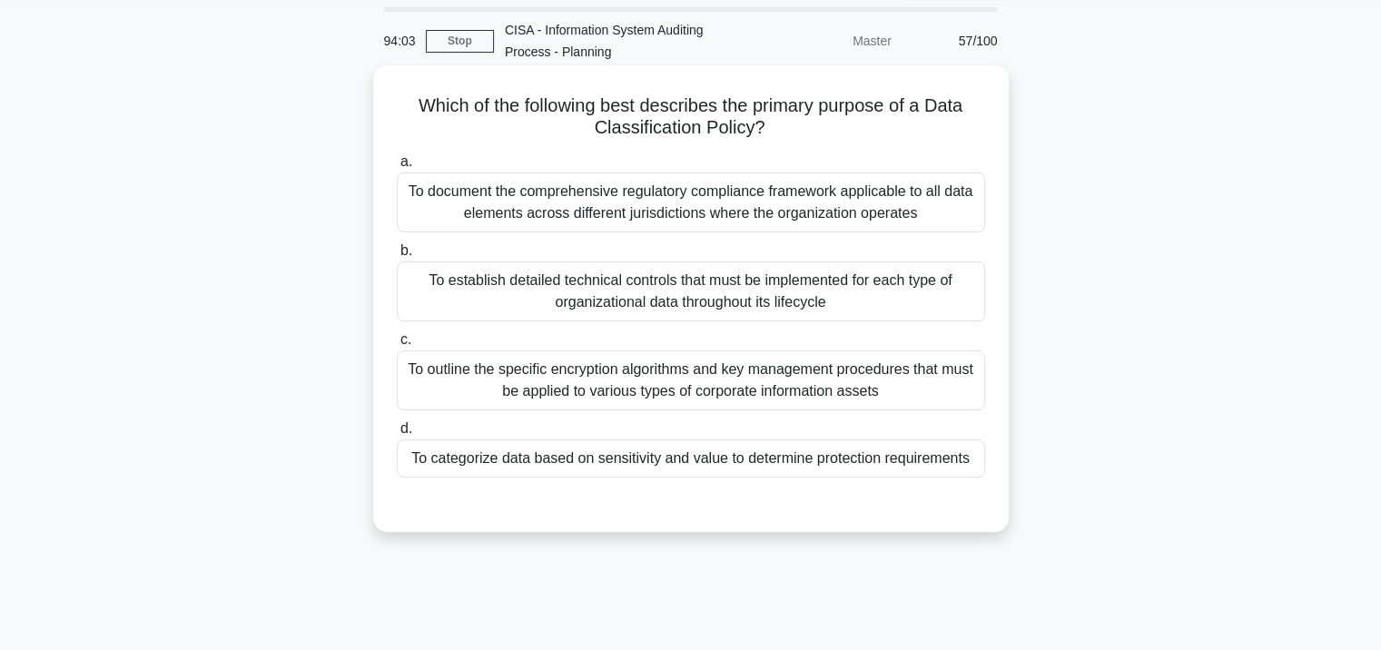
click at [672, 349] on label "c. To outline the specific encryption algorithms and key management procedures …" at bounding box center [691, 370] width 588 height 82
click at [397, 346] on input "c. To outline the specific encryption algorithms and key management procedures …" at bounding box center [397, 340] width 0 height 12
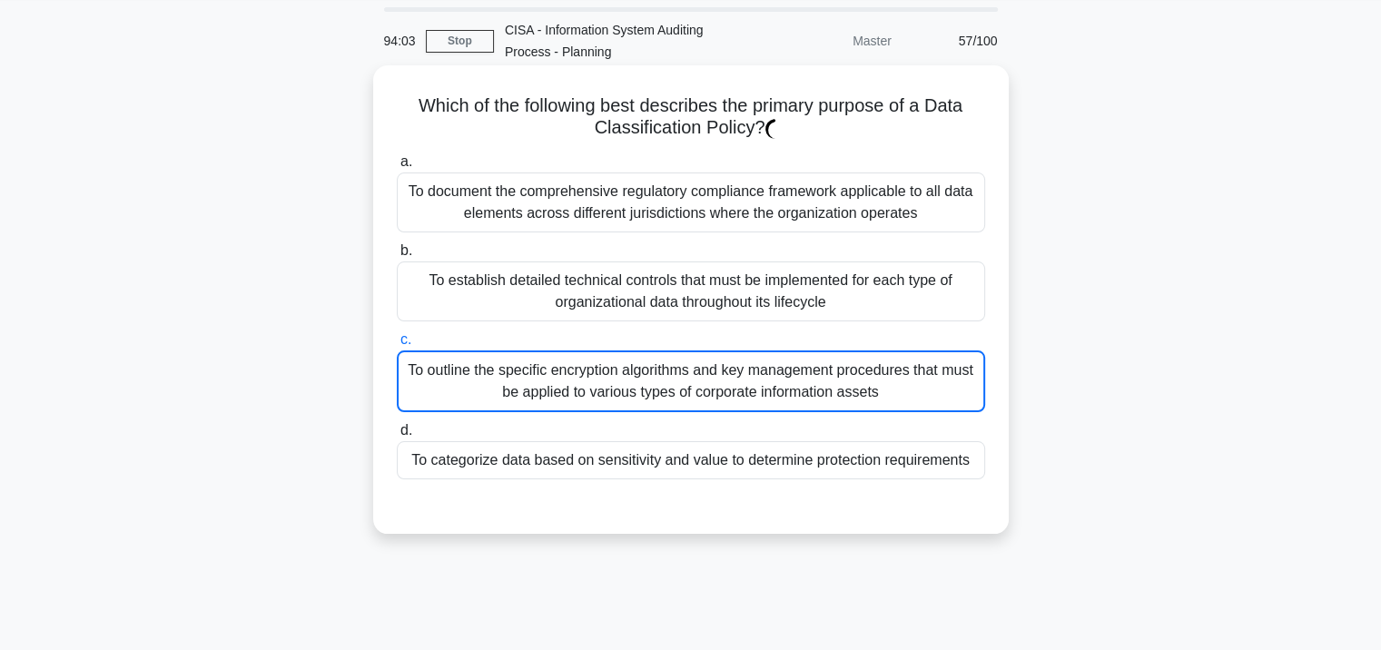
click at [668, 369] on div "To outline the specific encryption algorithms and key management procedures tha…" at bounding box center [691, 381] width 588 height 62
click at [397, 346] on input "c. To outline the specific encryption algorithms and key management procedures …" at bounding box center [397, 340] width 0 height 12
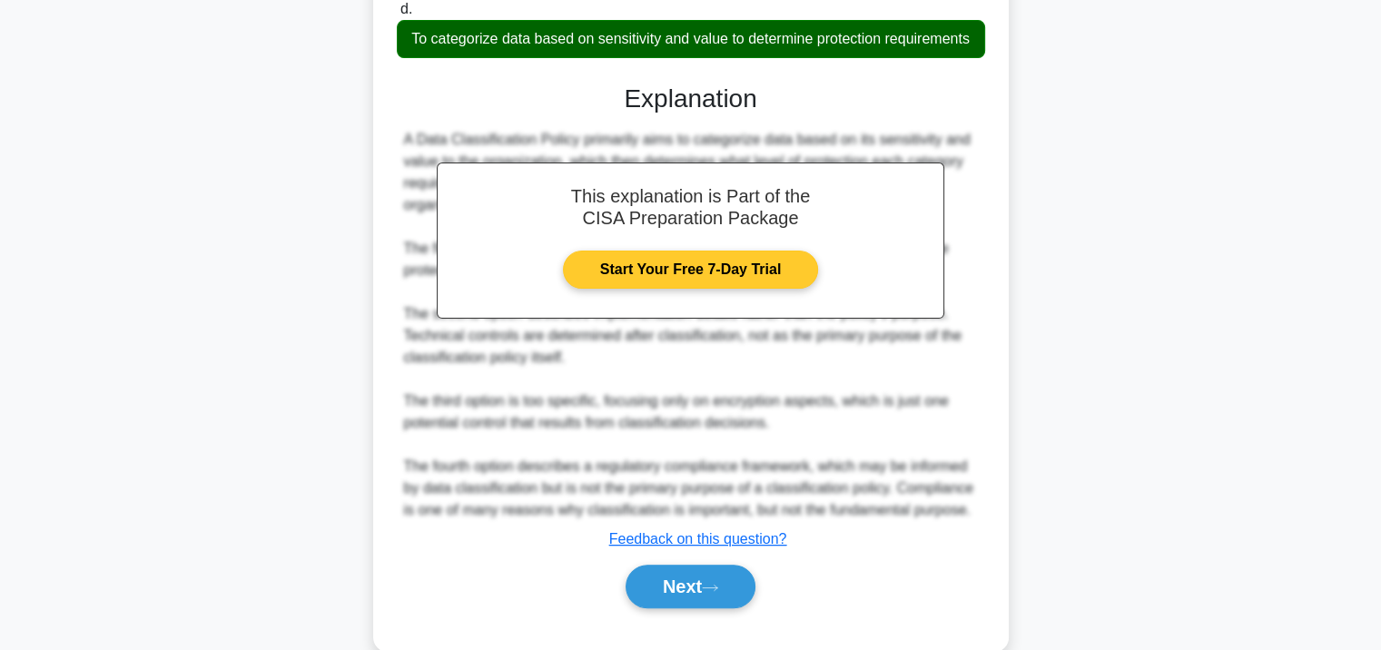
scroll to position [535, 0]
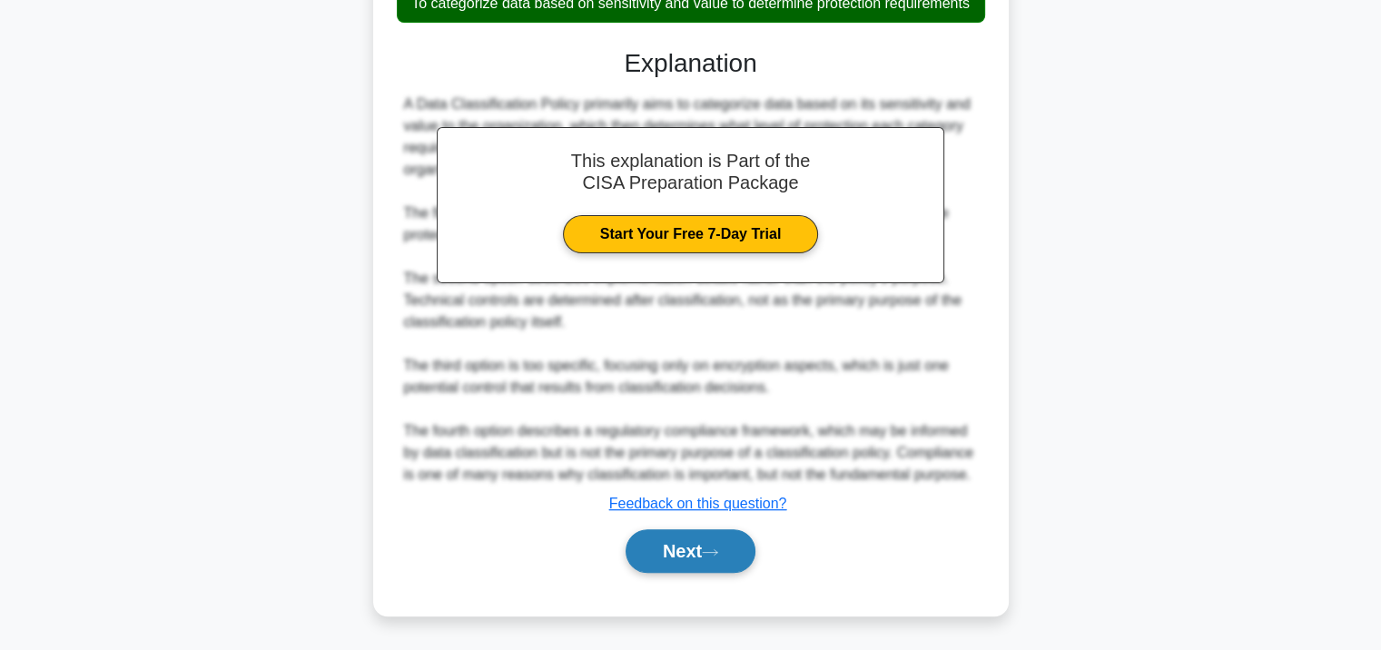
click at [637, 540] on button "Next" at bounding box center [691, 551] width 130 height 44
click at [648, 544] on button "Next" at bounding box center [691, 551] width 130 height 44
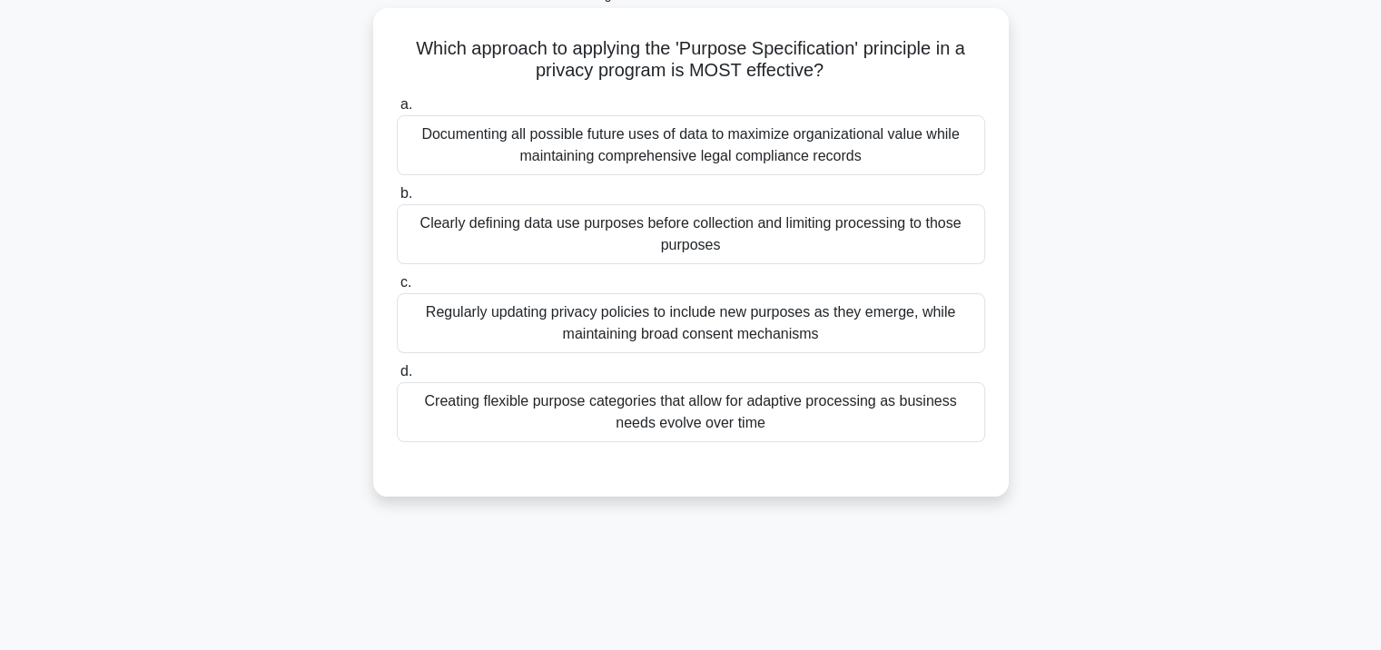
scroll to position [58, 0]
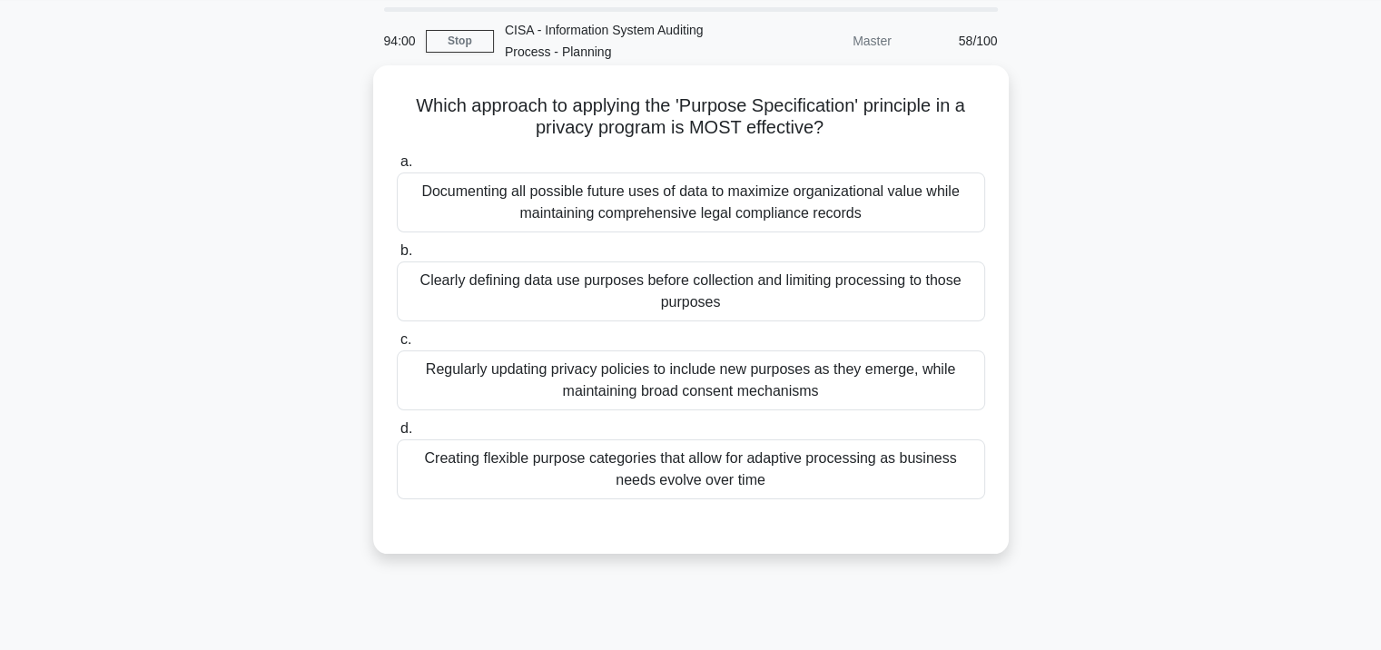
click at [616, 284] on div "Clearly defining data use purposes before collection and limiting processing to…" at bounding box center [691, 291] width 588 height 60
click at [397, 257] on input "b. Clearly defining data use purposes before collection and limiting processing…" at bounding box center [397, 251] width 0 height 12
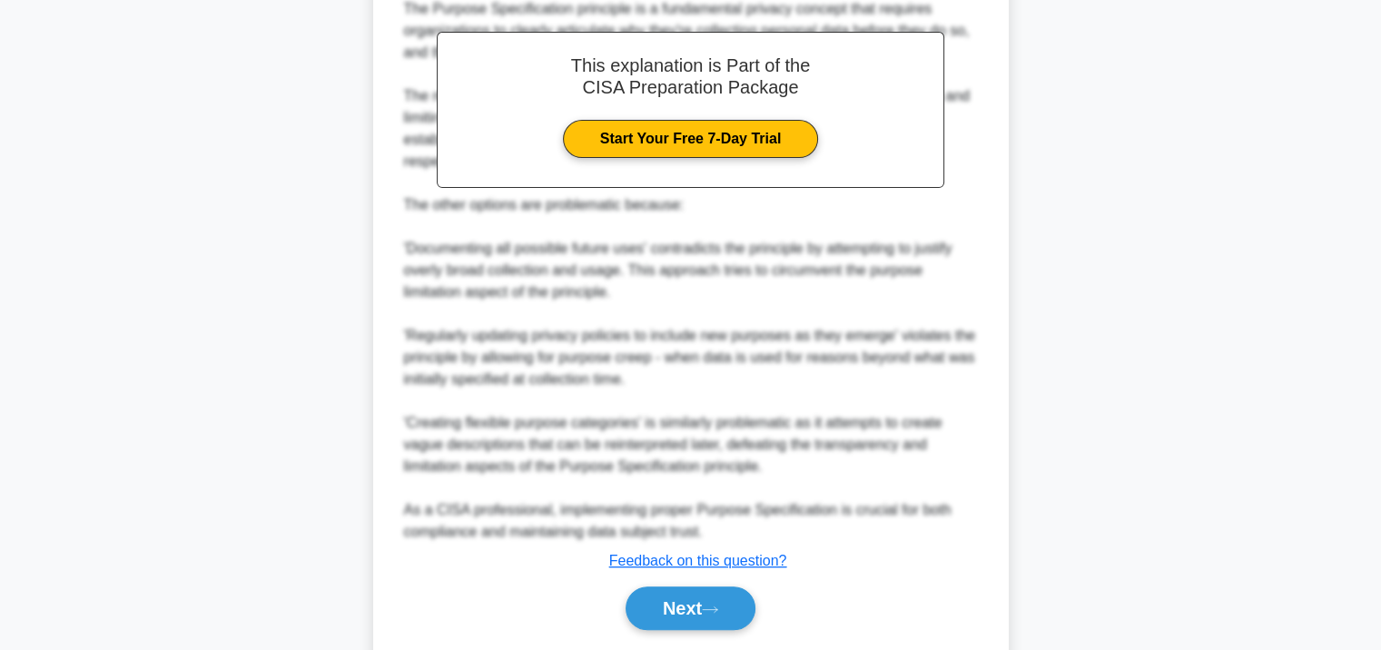
scroll to position [686, 0]
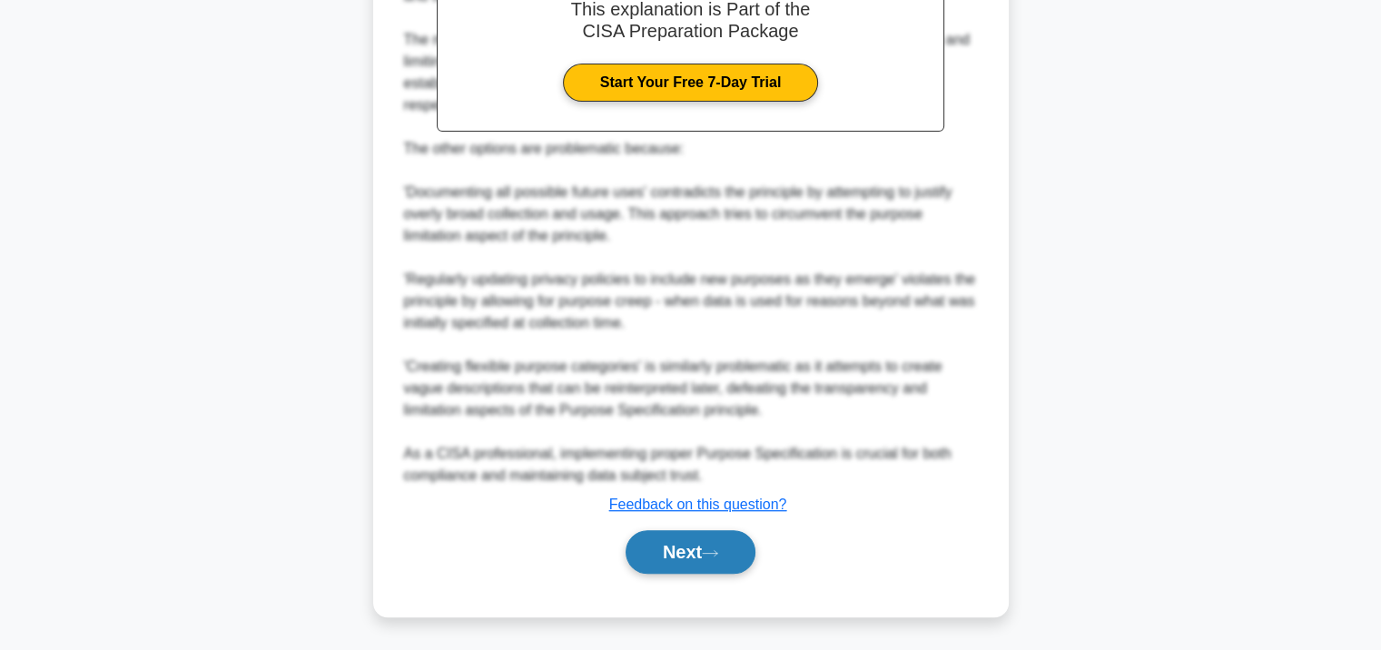
click at [642, 545] on button "Next" at bounding box center [691, 552] width 130 height 44
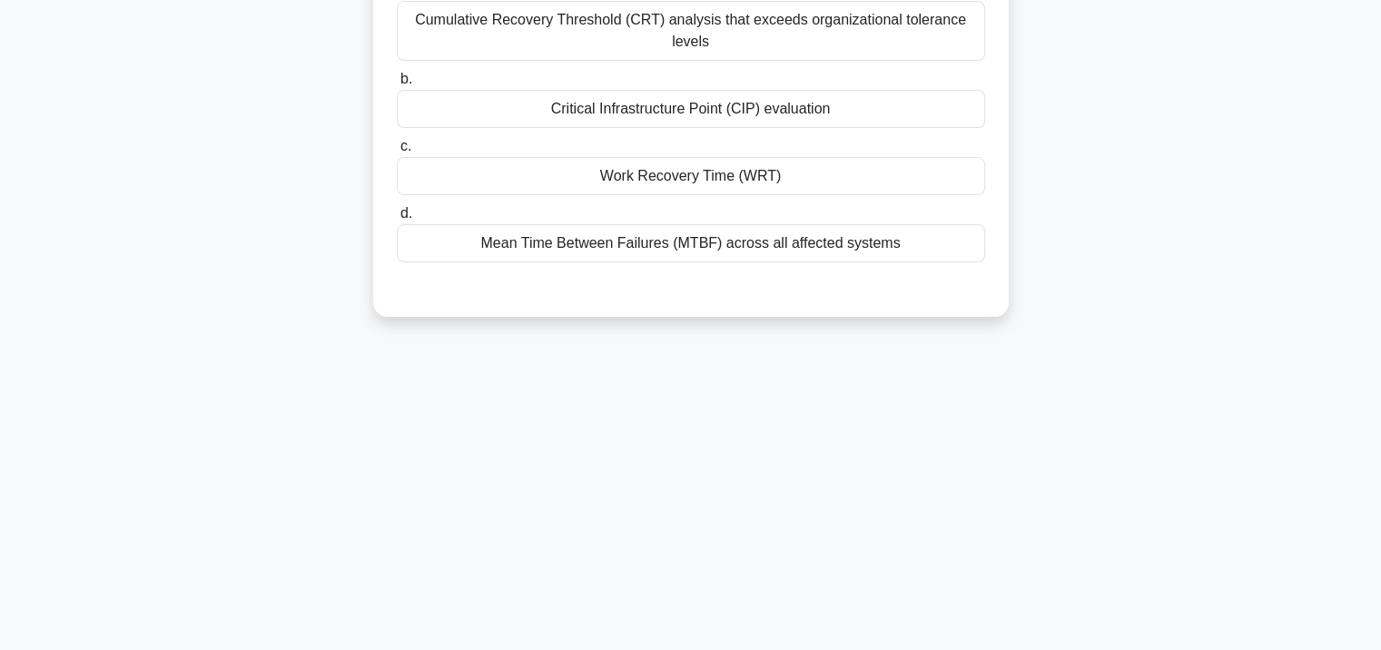
scroll to position [0, 0]
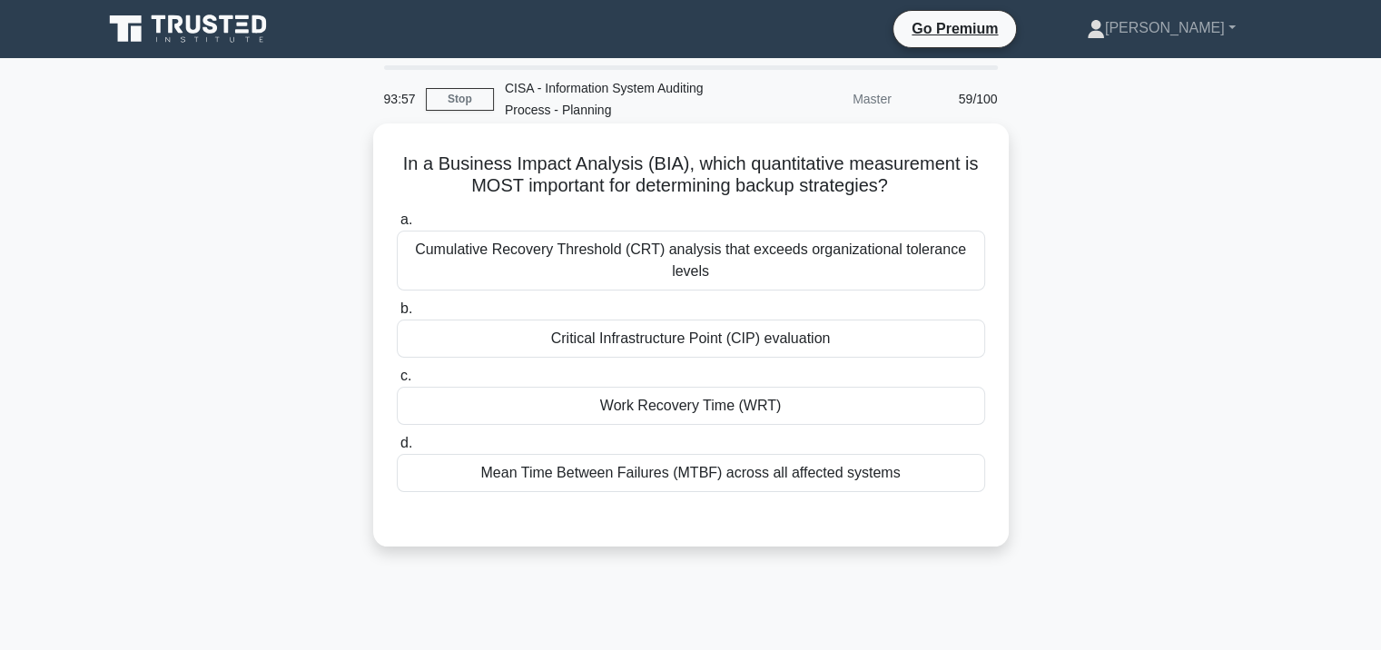
click at [672, 276] on div "Cumulative Recovery Threshold (CRT) analysis that exceeds organizational tolera…" at bounding box center [691, 261] width 588 height 60
click at [397, 226] on input "a. Cumulative Recovery Threshold (CRT) analysis that exceeds organizational tol…" at bounding box center [397, 220] width 0 height 12
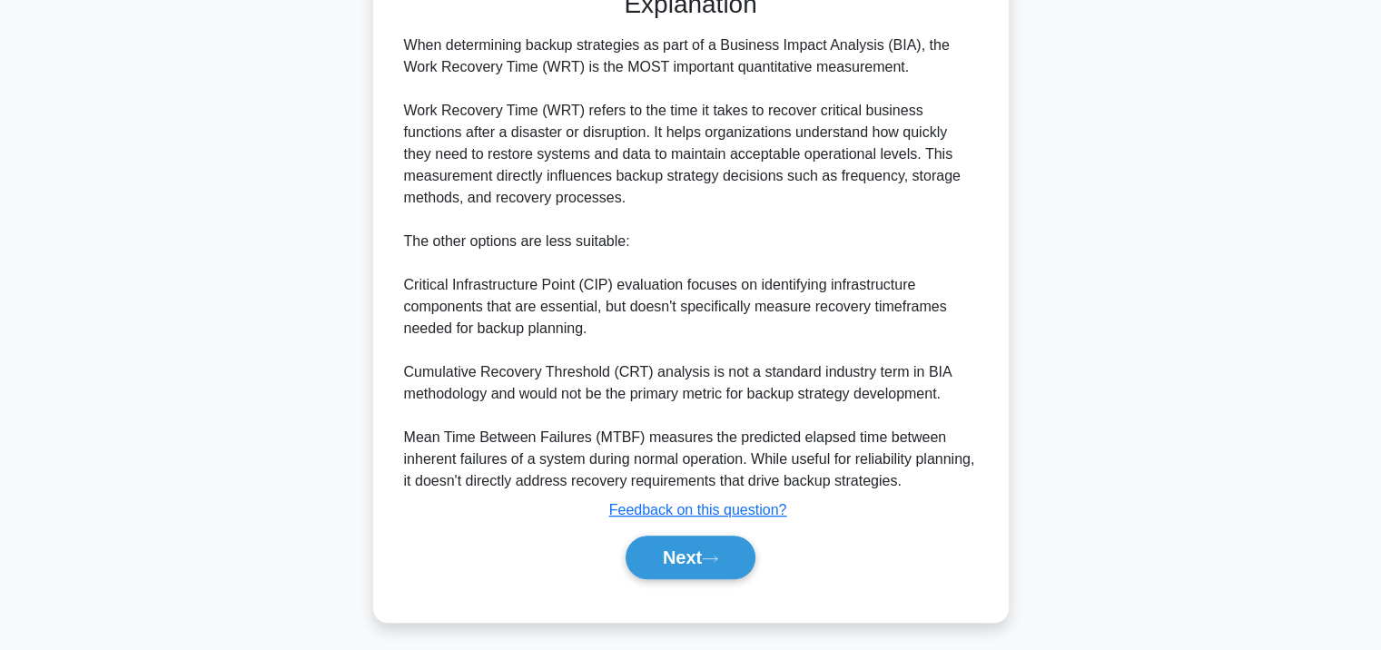
scroll to position [535, 0]
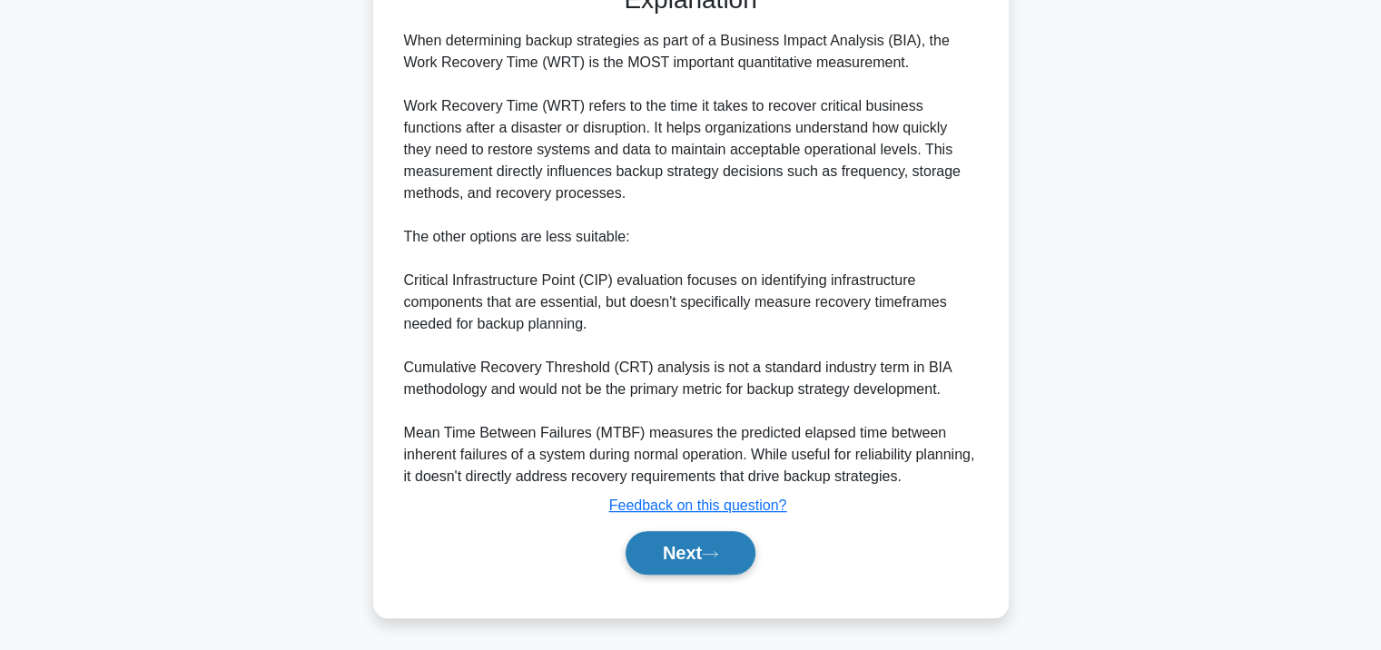
click at [689, 563] on button "Next" at bounding box center [691, 553] width 130 height 44
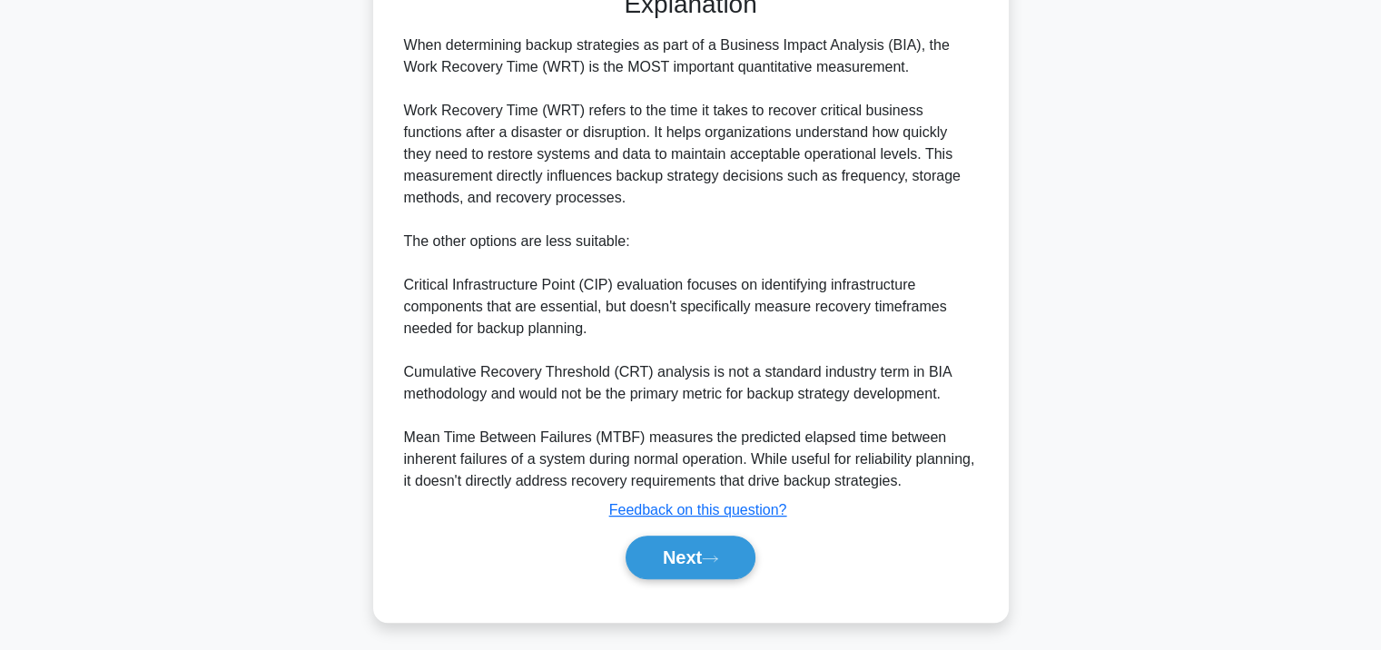
scroll to position [331, 0]
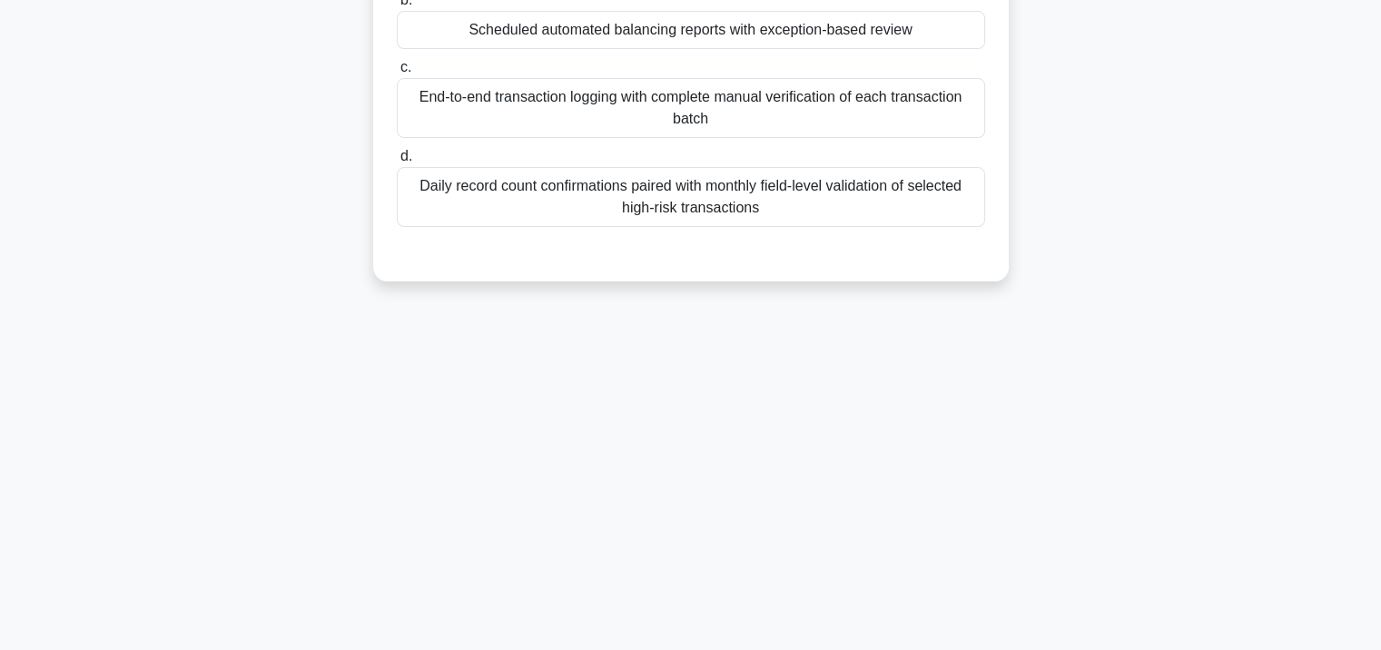
click at [717, 193] on div "Daily record count confirmations paired with monthly field-level validation of …" at bounding box center [691, 197] width 588 height 60
click at [397, 163] on input "d. Daily record count confirmations paired with monthly field-level validation …" at bounding box center [397, 157] width 0 height 12
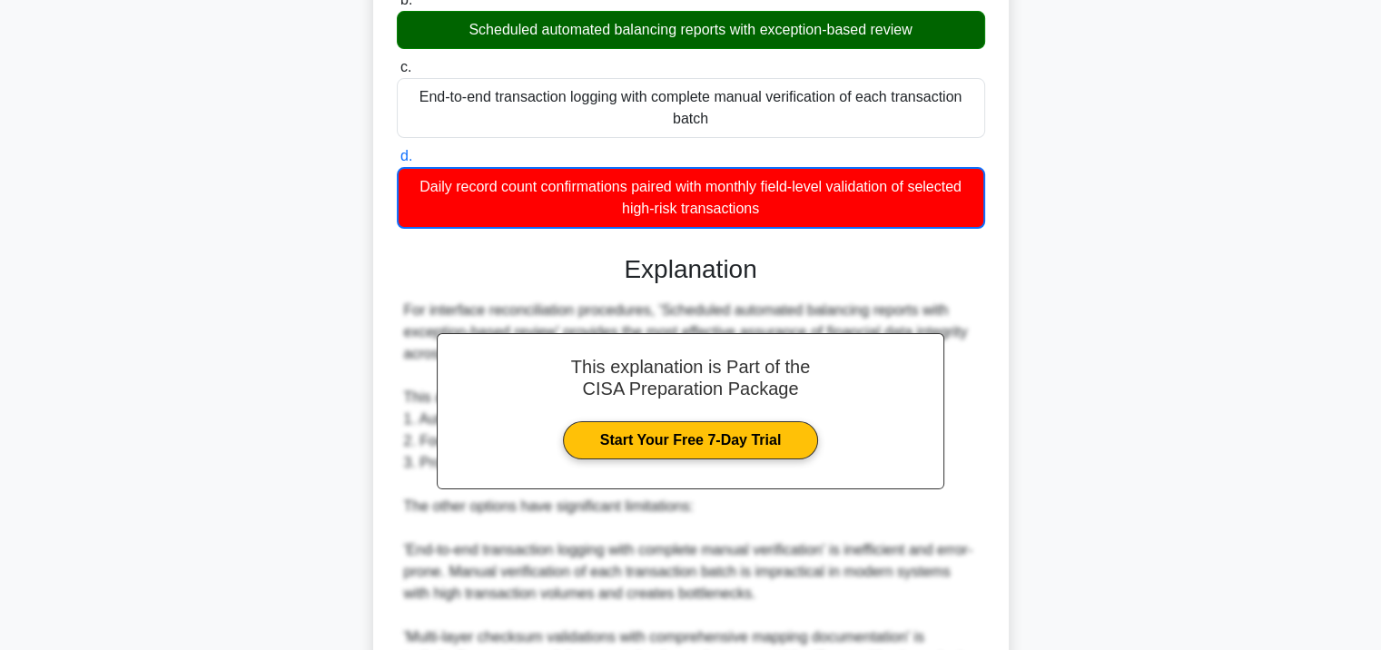
click at [737, 231] on div "a. Multi-layer checksum validations combined with comprehensive source-to-desti…" at bounding box center [691, 402] width 592 height 1013
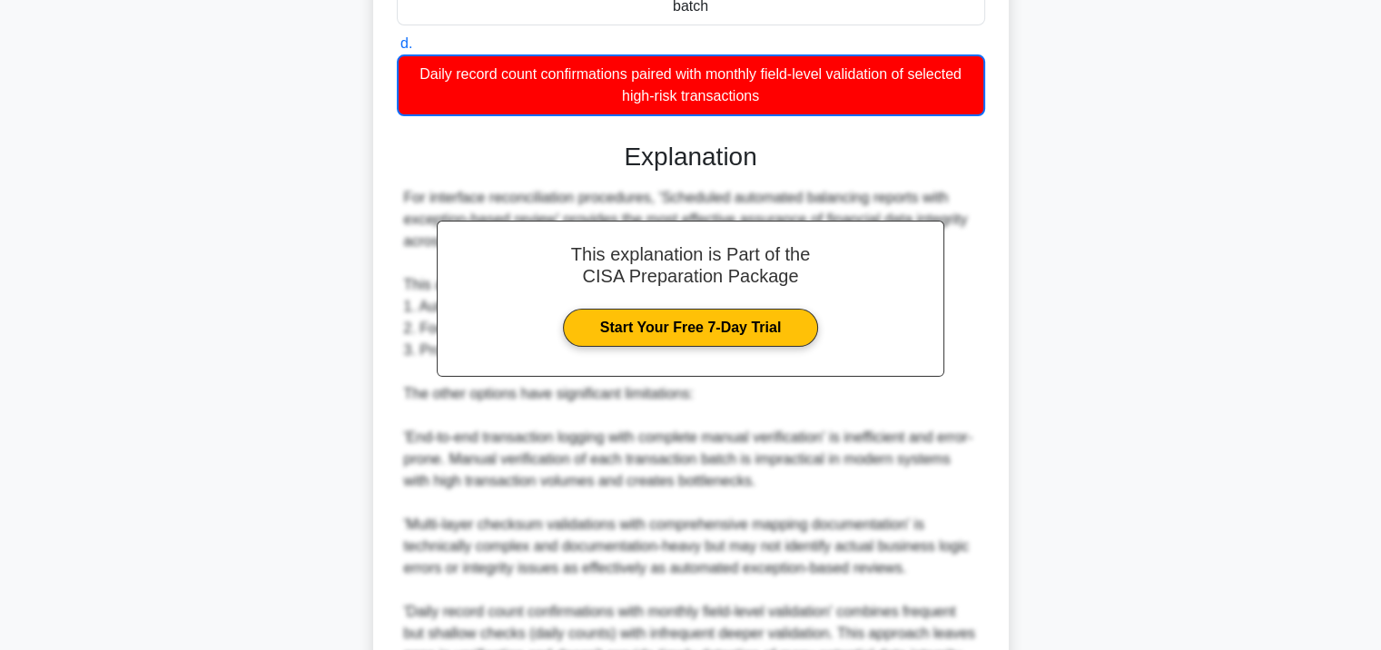
scroll to position [644, 0]
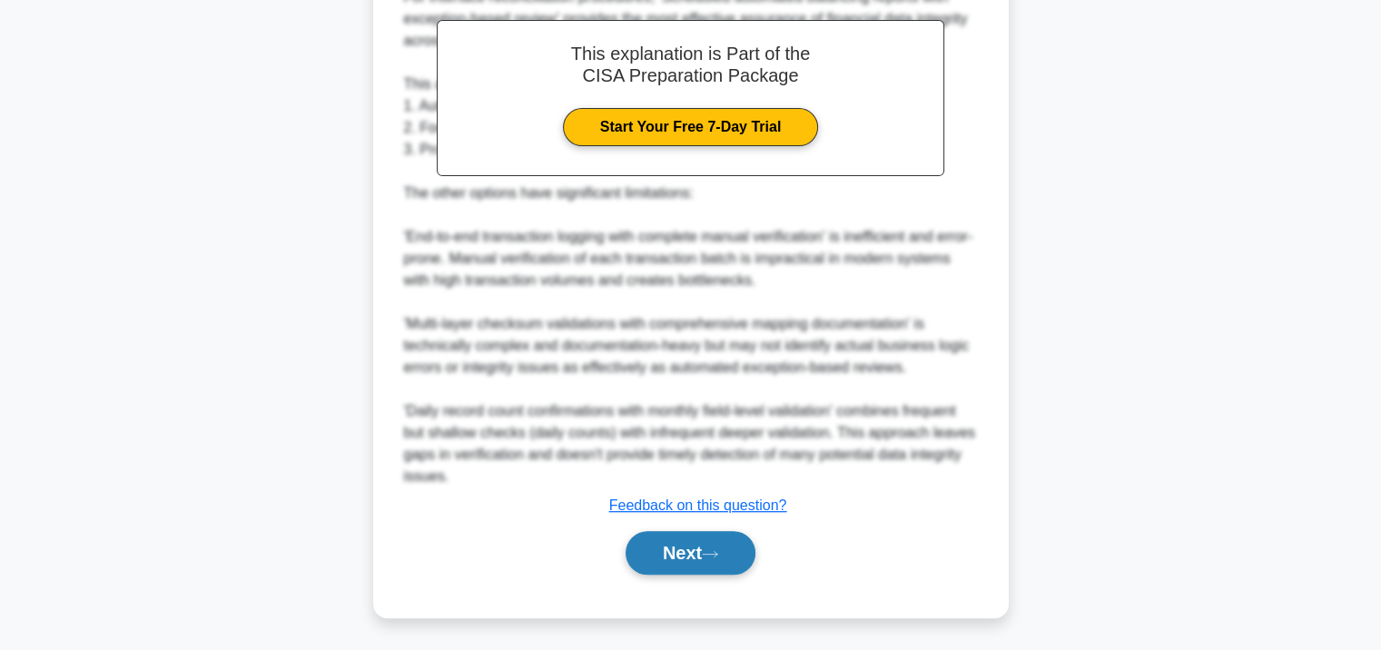
click at [683, 545] on button "Next" at bounding box center [691, 553] width 130 height 44
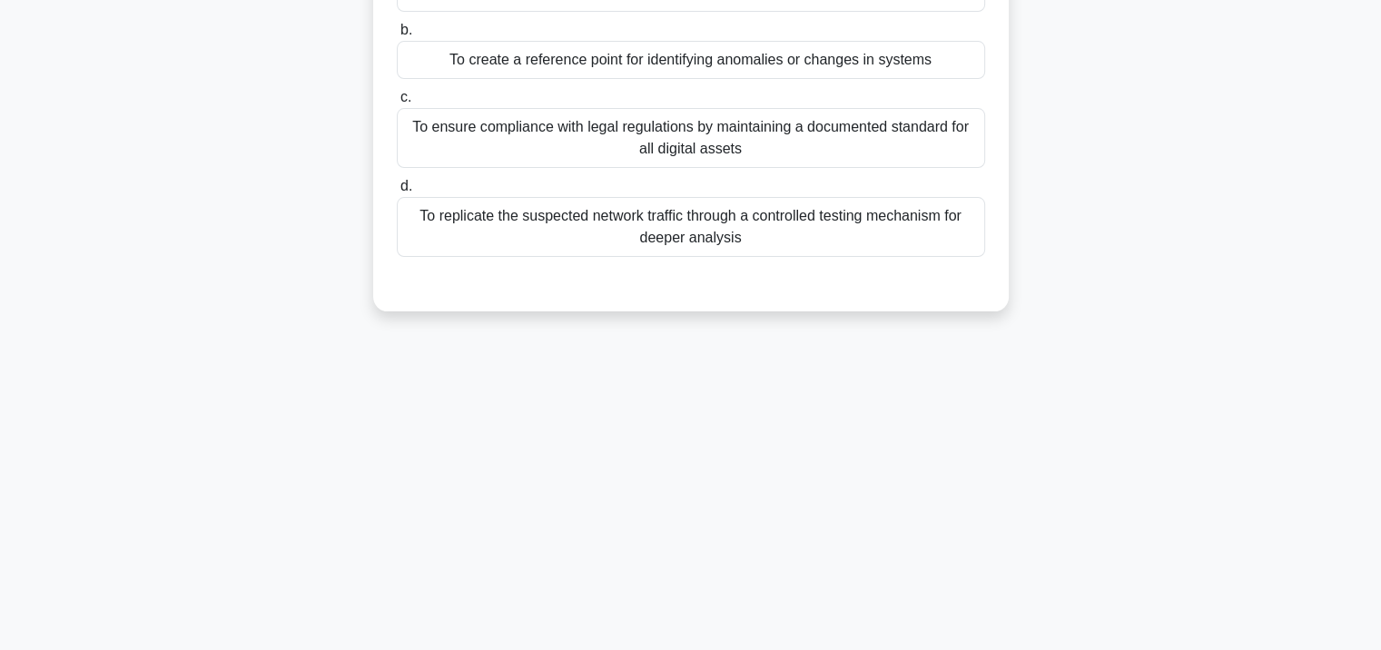
scroll to position [124, 0]
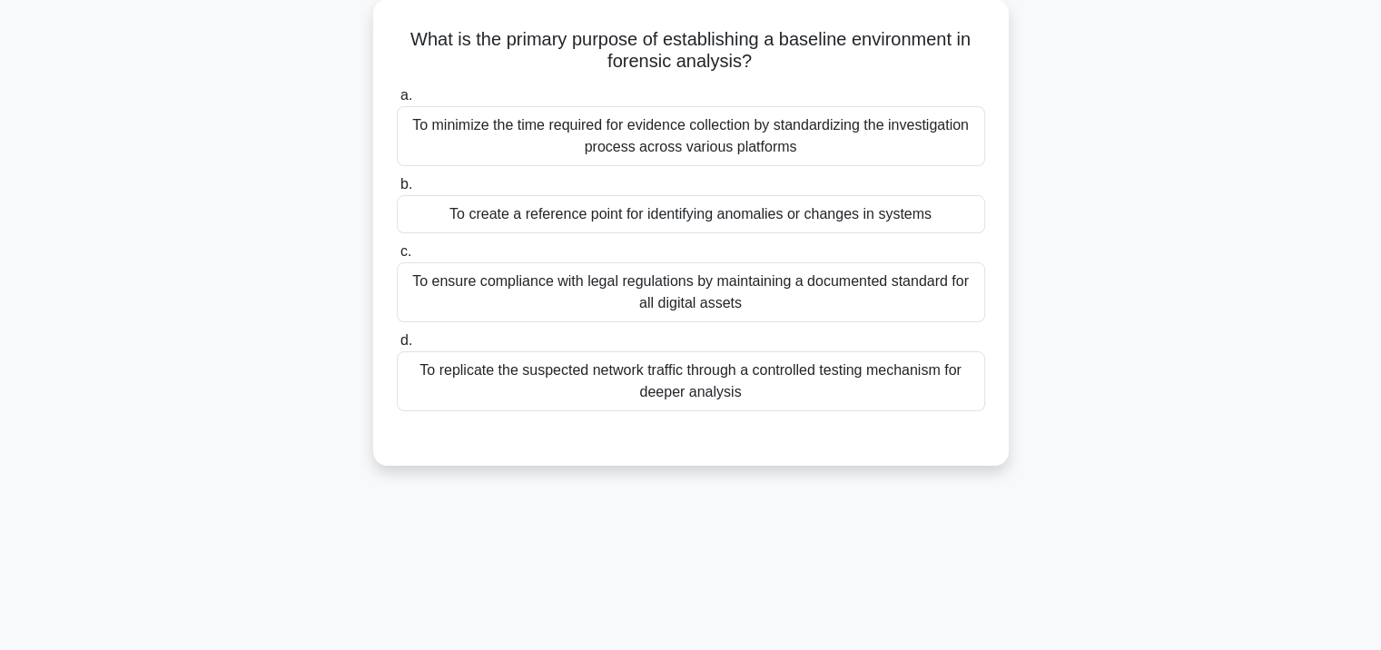
click at [650, 256] on label "c. To ensure compliance with legal regulations by maintaining a documented stan…" at bounding box center [691, 282] width 588 height 82
click at [397, 256] on input "c. To ensure compliance with legal regulations by maintaining a documented stan…" at bounding box center [397, 252] width 0 height 12
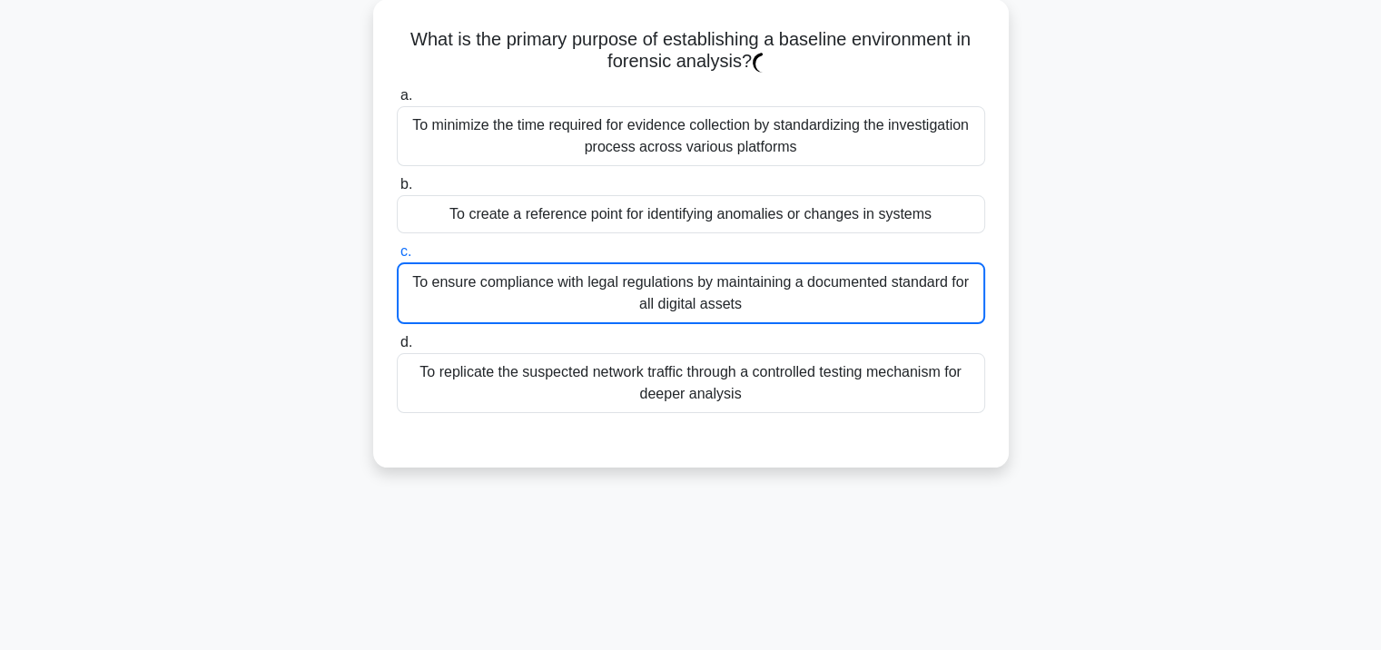
click at [650, 291] on div "To ensure compliance with legal regulations by maintaining a documented standar…" at bounding box center [691, 293] width 588 height 62
click at [397, 258] on input "c. To ensure compliance with legal regulations by maintaining a documented stan…" at bounding box center [397, 252] width 0 height 12
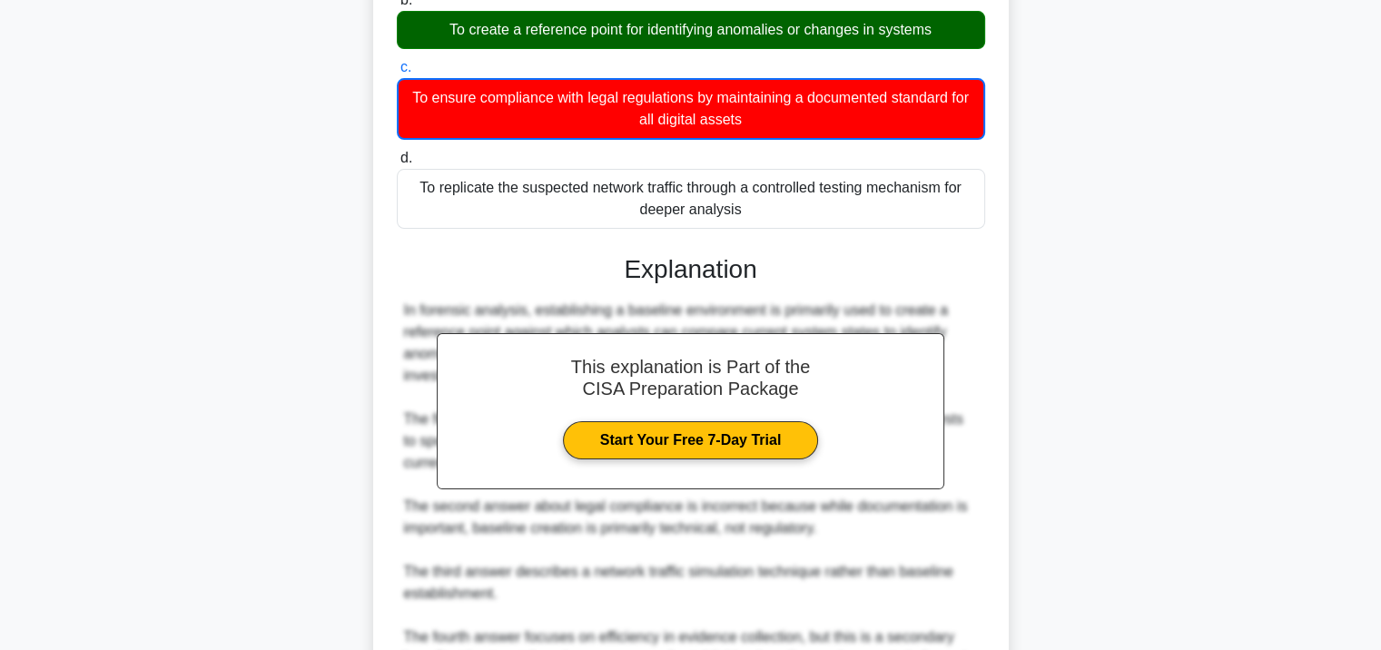
scroll to position [513, 0]
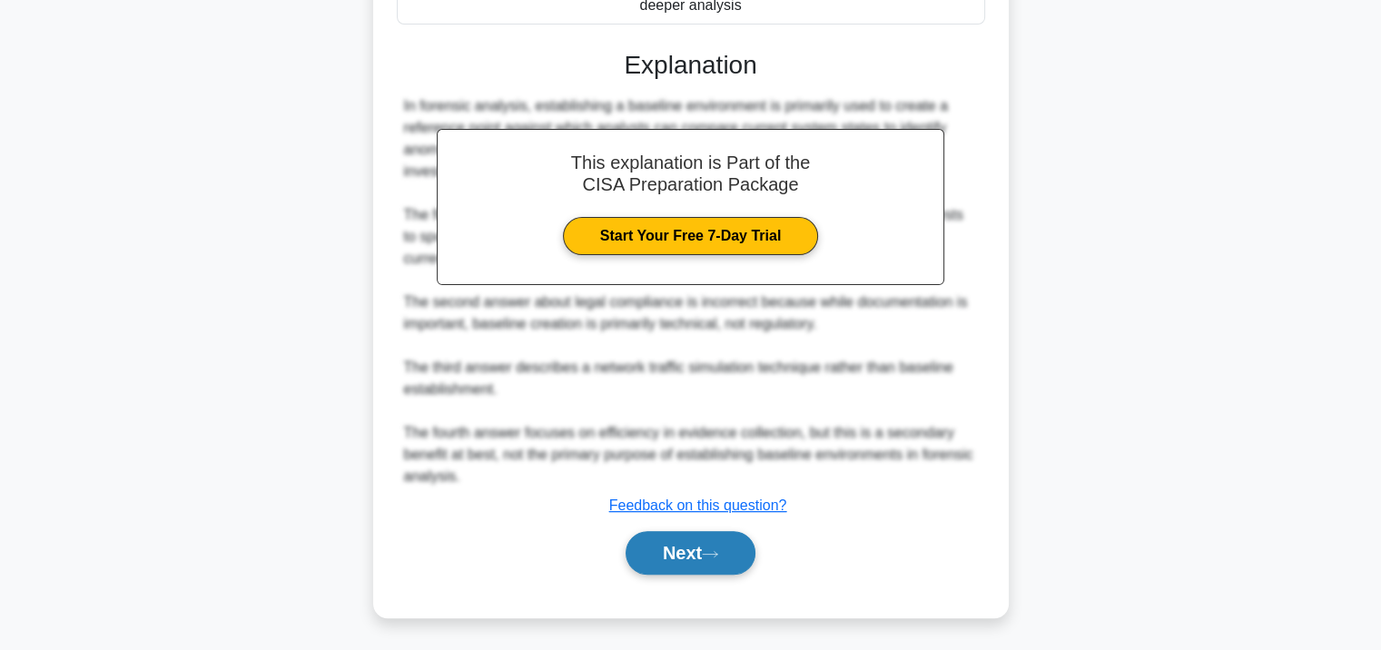
click at [663, 553] on button "Next" at bounding box center [691, 553] width 130 height 44
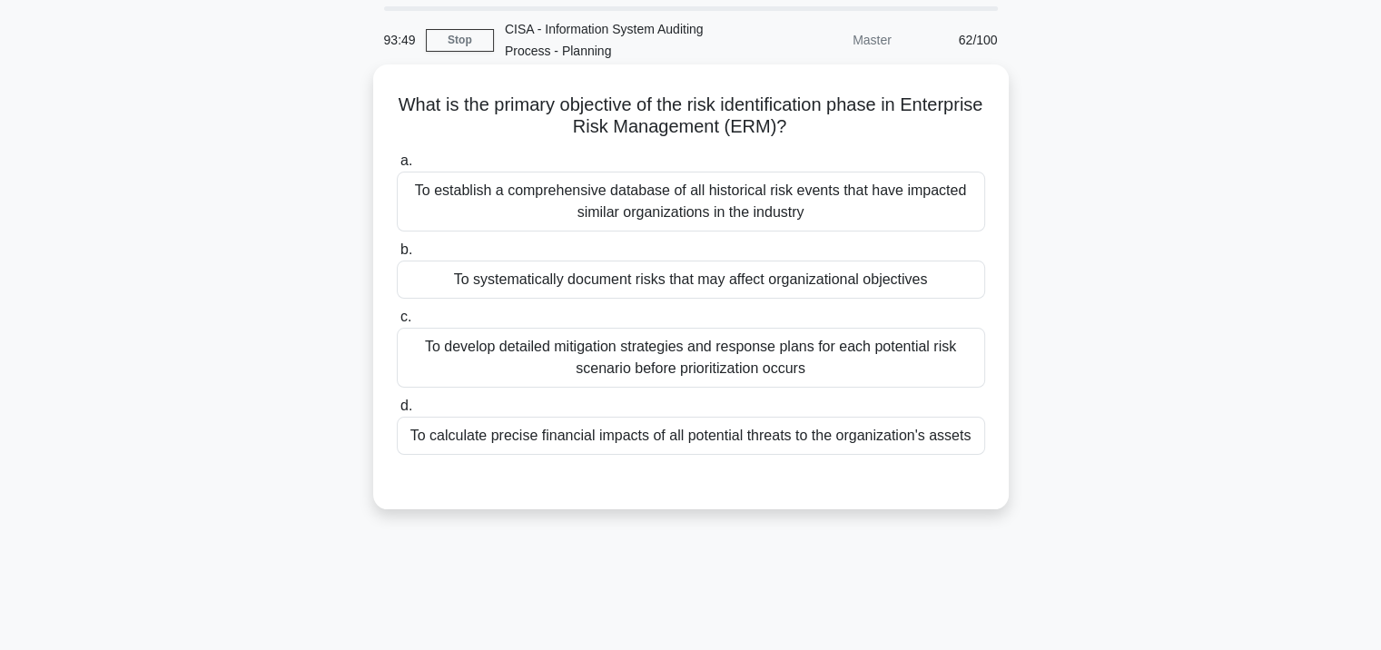
scroll to position [58, 0]
click at [634, 222] on div "To establish a comprehensive database of all historical risk events that have i…" at bounding box center [691, 203] width 588 height 60
click at [397, 168] on input "a. To establish a comprehensive database of all historical risk events that hav…" at bounding box center [397, 162] width 0 height 12
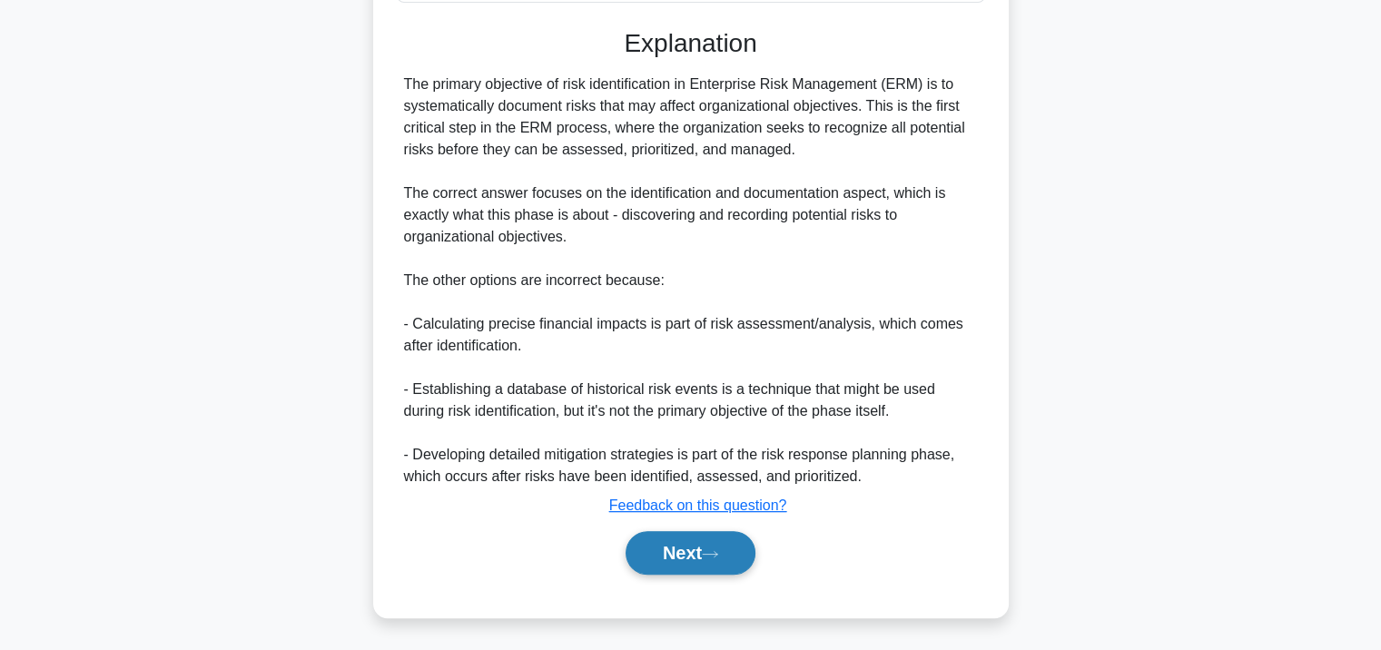
click at [676, 536] on button "Next" at bounding box center [691, 553] width 130 height 44
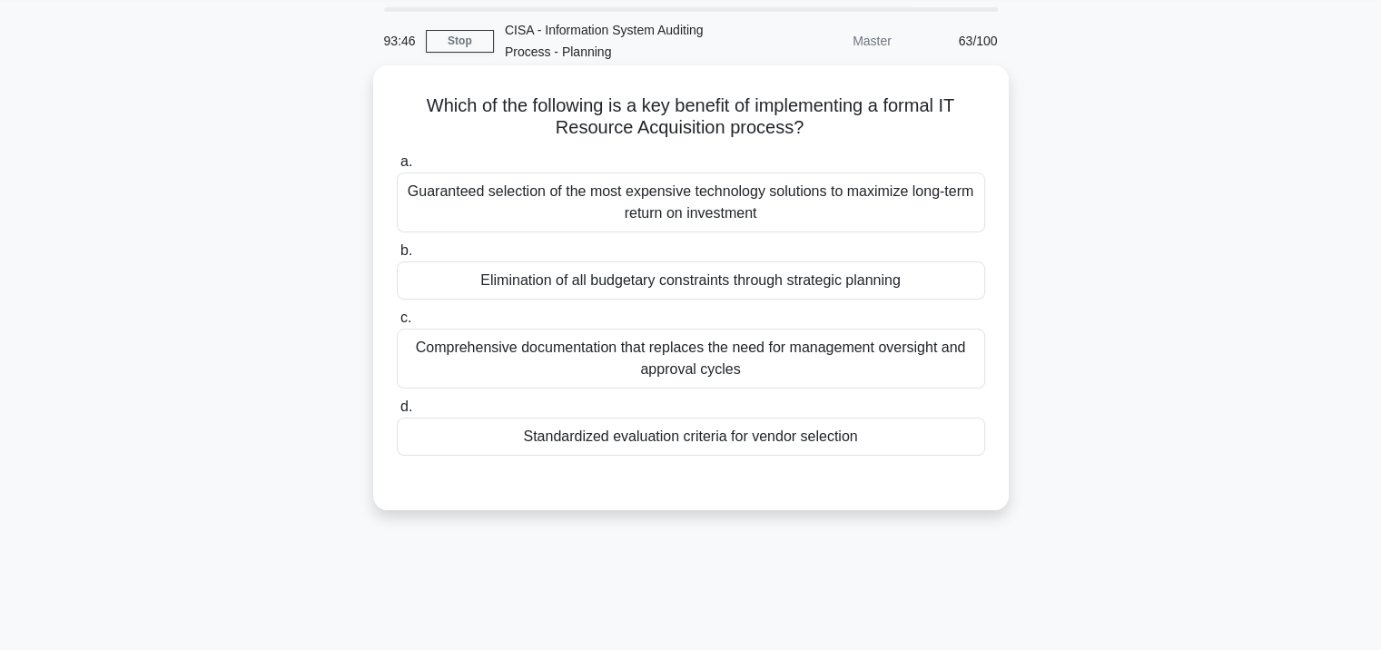
click at [676, 329] on div "Comprehensive documentation that replaces the need for management oversight and…" at bounding box center [691, 359] width 588 height 60
click at [397, 324] on input "c. Comprehensive documentation that replaces the need for management oversight …" at bounding box center [397, 318] width 0 height 12
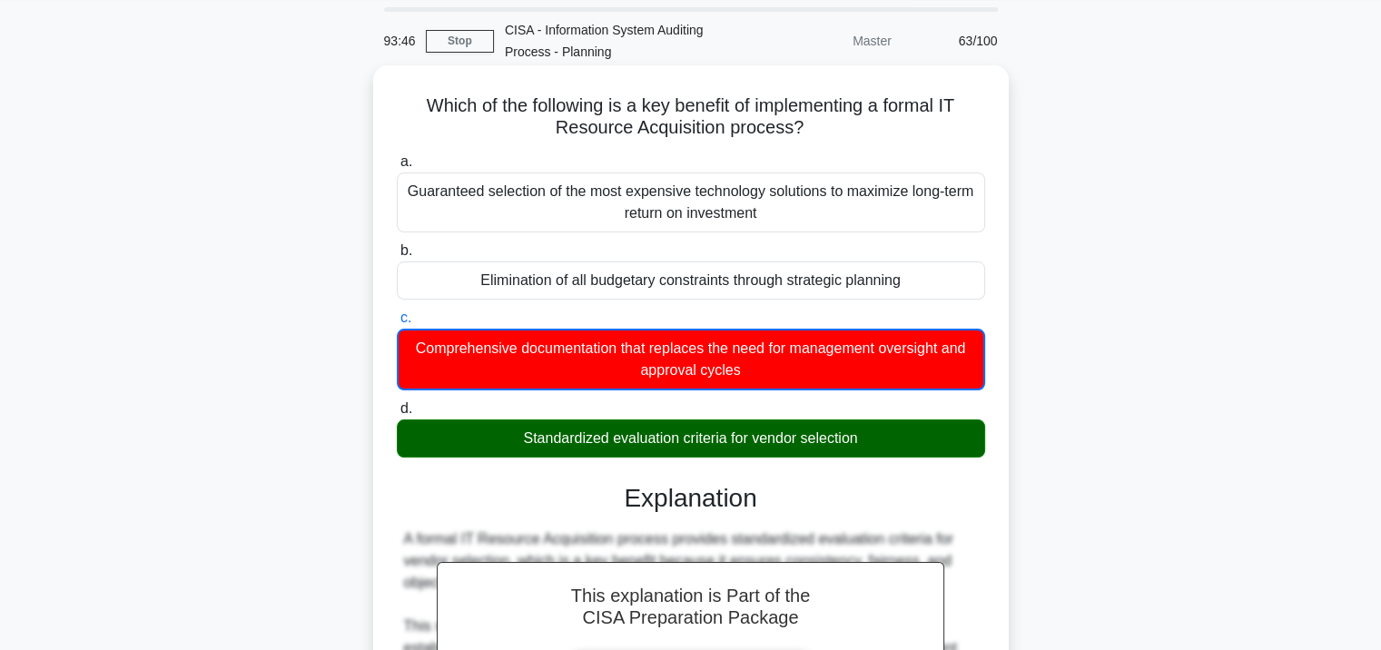
scroll to position [513, 0]
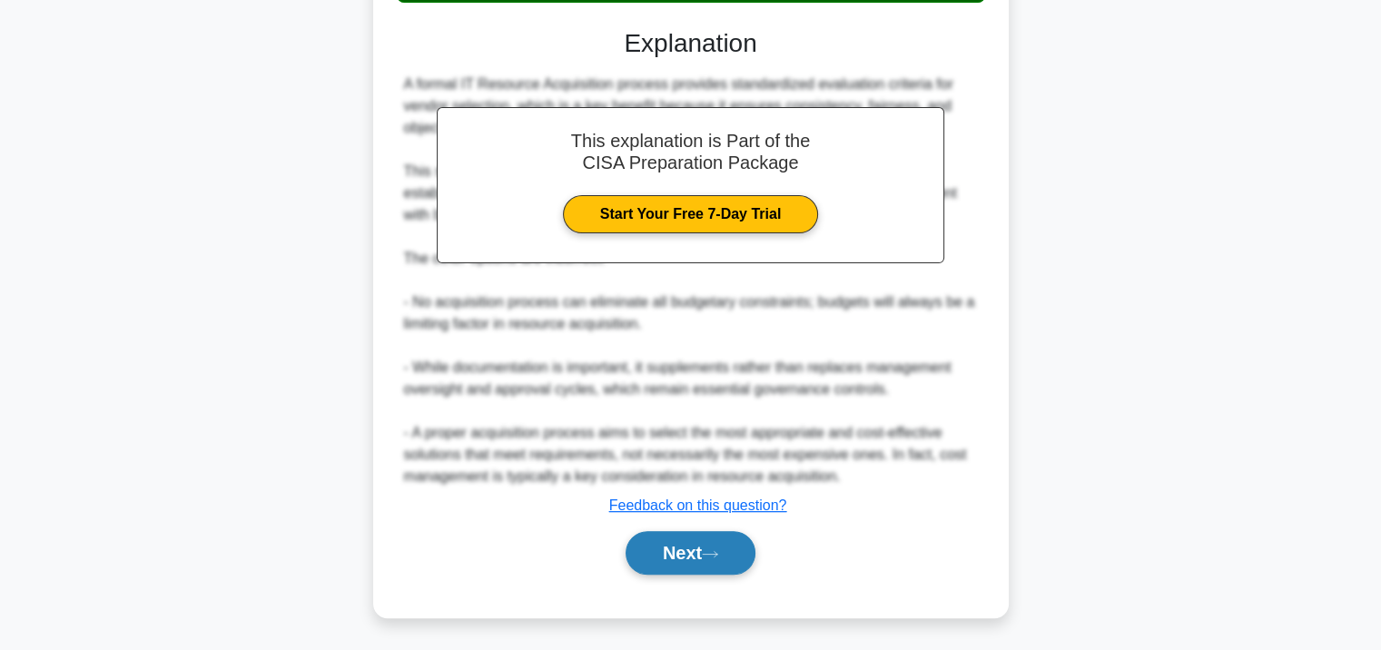
click at [692, 557] on button "Next" at bounding box center [691, 553] width 130 height 44
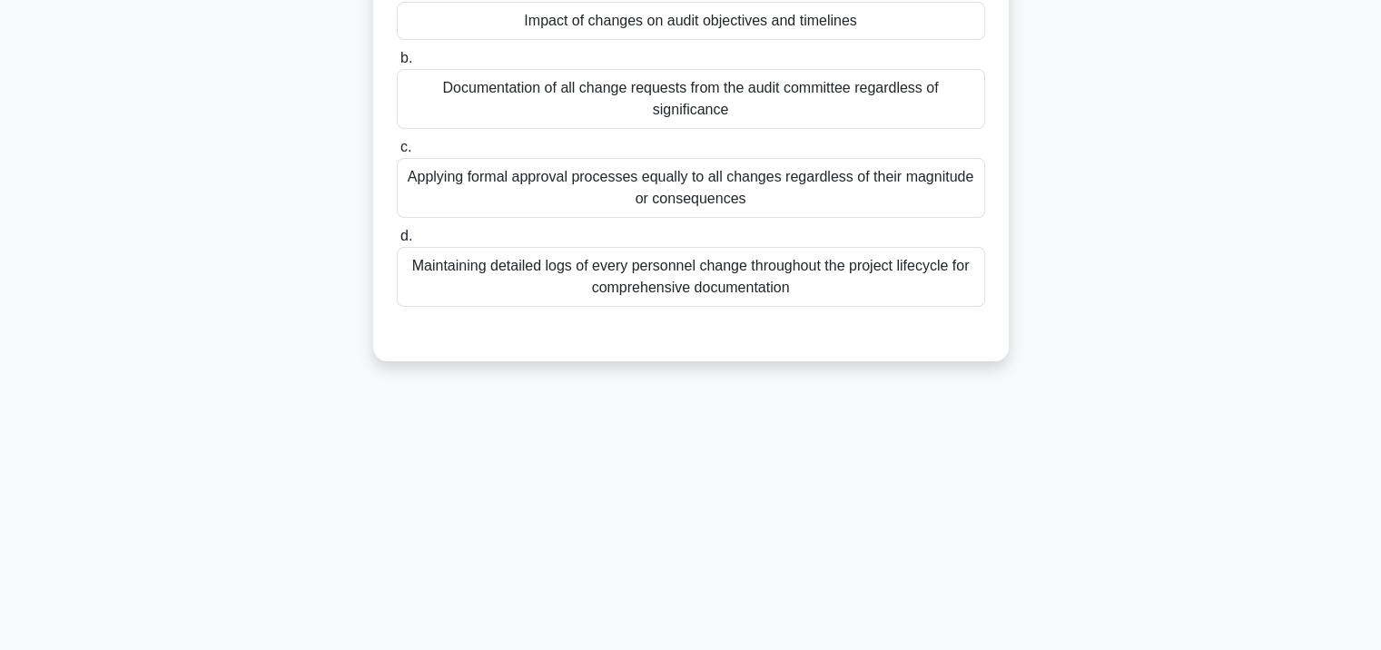
scroll to position [0, 0]
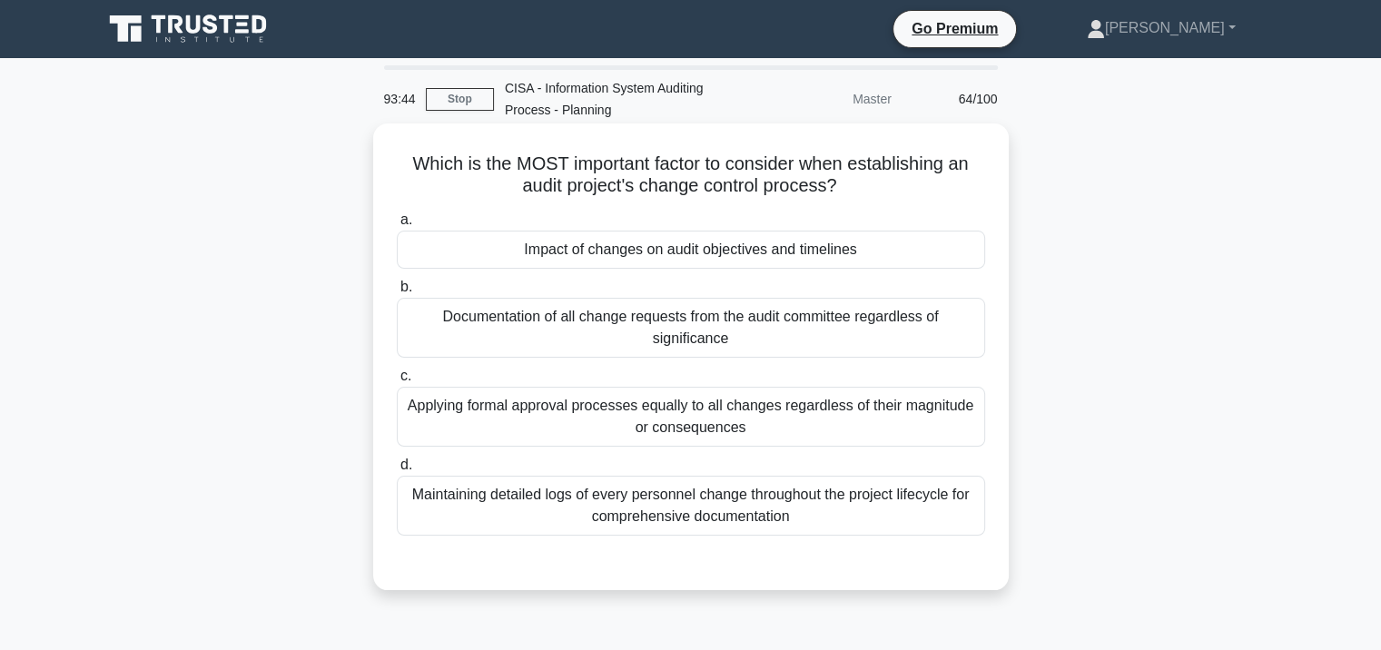
click at [690, 401] on div "Applying formal approval processes equally to all changes regardless of their m…" at bounding box center [691, 417] width 588 height 60
click at [397, 382] on input "c. Applying formal approval processes equally to all changes regardless of thei…" at bounding box center [397, 376] width 0 height 12
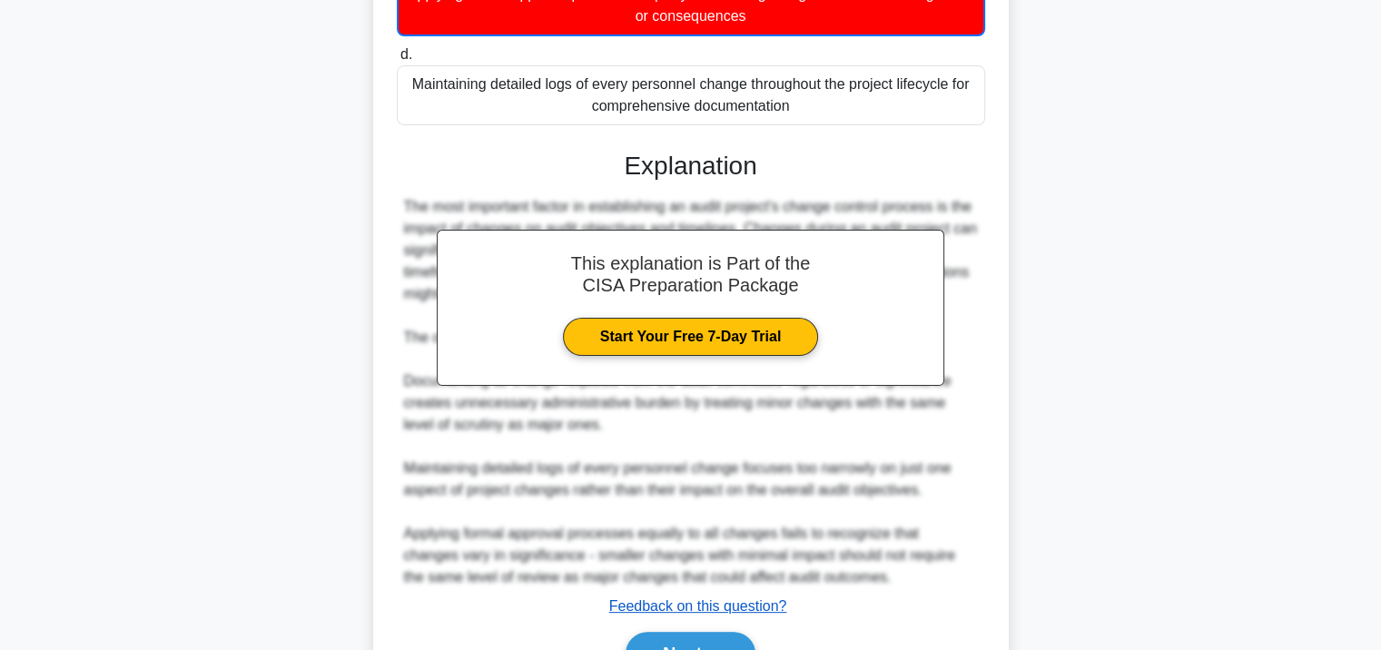
scroll to position [513, 0]
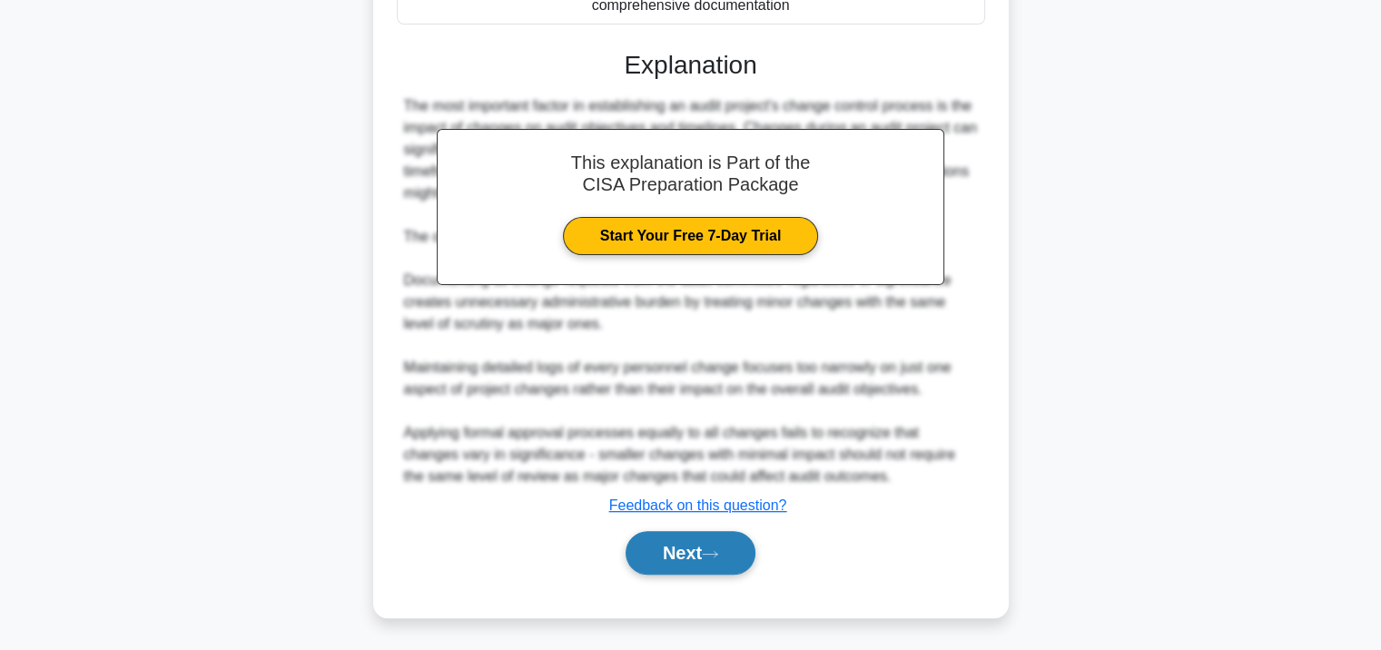
drag, startPoint x: 660, startPoint y: 583, endPoint x: 666, endPoint y: 561, distance: 22.7
click at [660, 584] on div "a. Impact of changes on audit objectives and timelines b. Documentation of all …" at bounding box center [691, 144] width 592 height 904
click at [667, 561] on button "Next" at bounding box center [691, 553] width 130 height 44
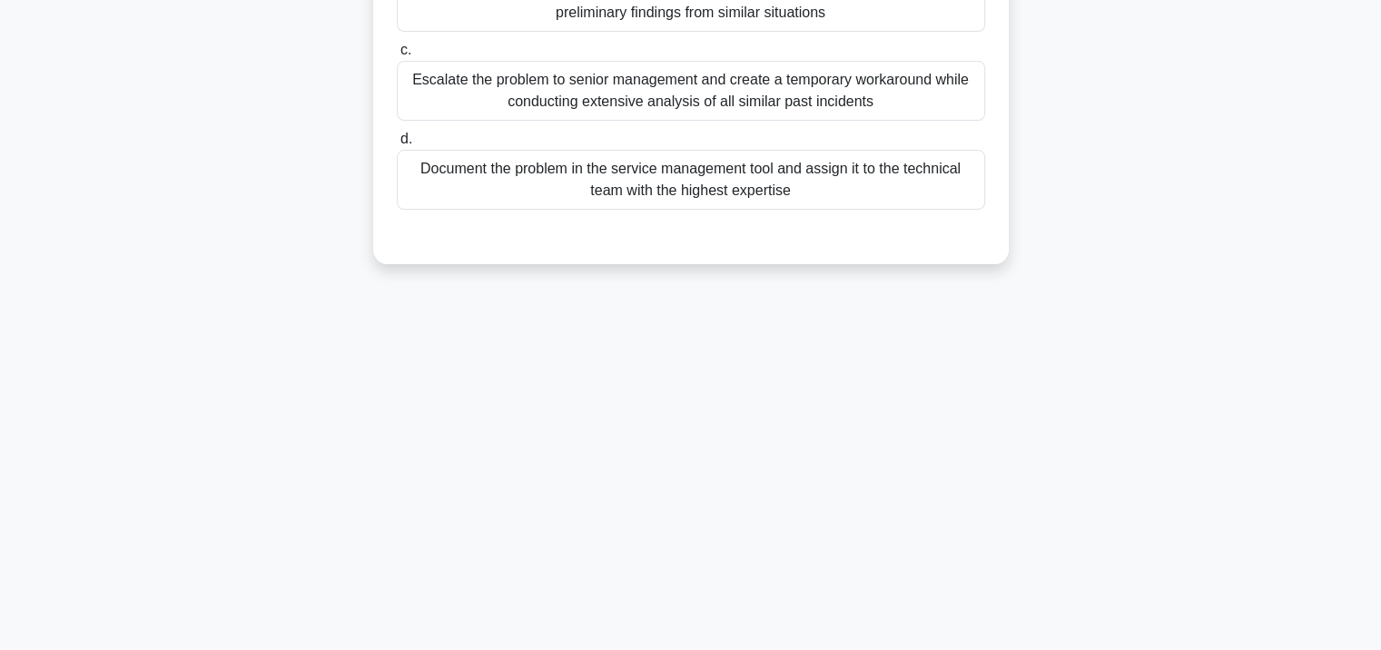
scroll to position [0, 0]
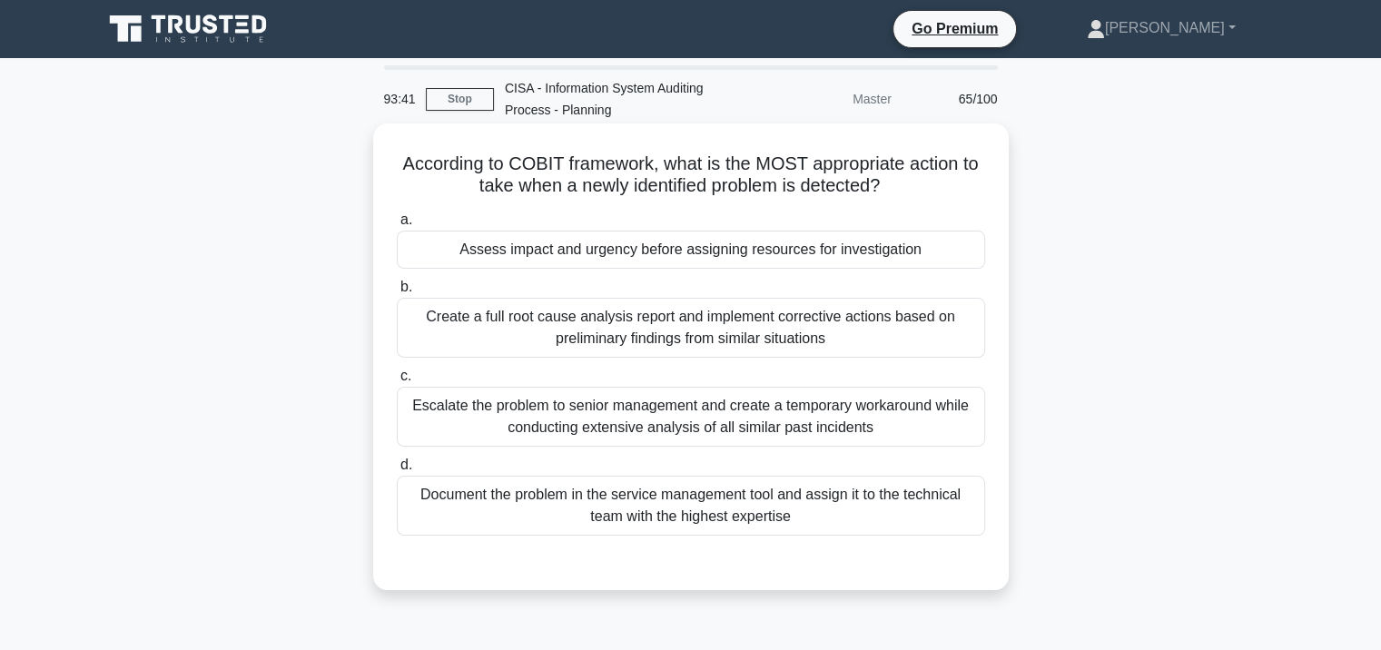
click at [679, 284] on label "b. Create a full root cause analysis report and implement corrective actions ba…" at bounding box center [691, 317] width 588 height 82
click at [397, 284] on input "b. Create a full root cause analysis report and implement corrective actions ba…" at bounding box center [397, 287] width 0 height 12
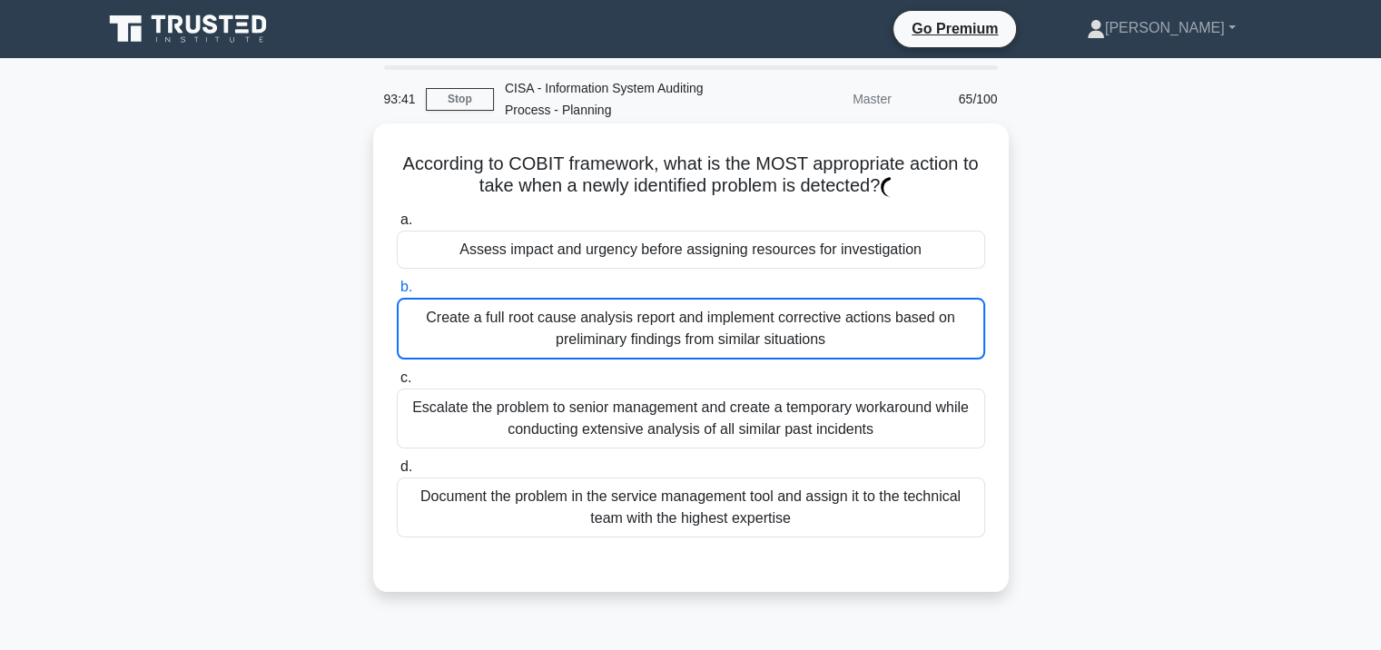
click at [678, 313] on div "Create a full root cause analysis report and implement corrective actions based…" at bounding box center [691, 329] width 588 height 62
click at [397, 293] on input "b. Create a full root cause analysis report and implement corrective actions ba…" at bounding box center [397, 287] width 0 height 12
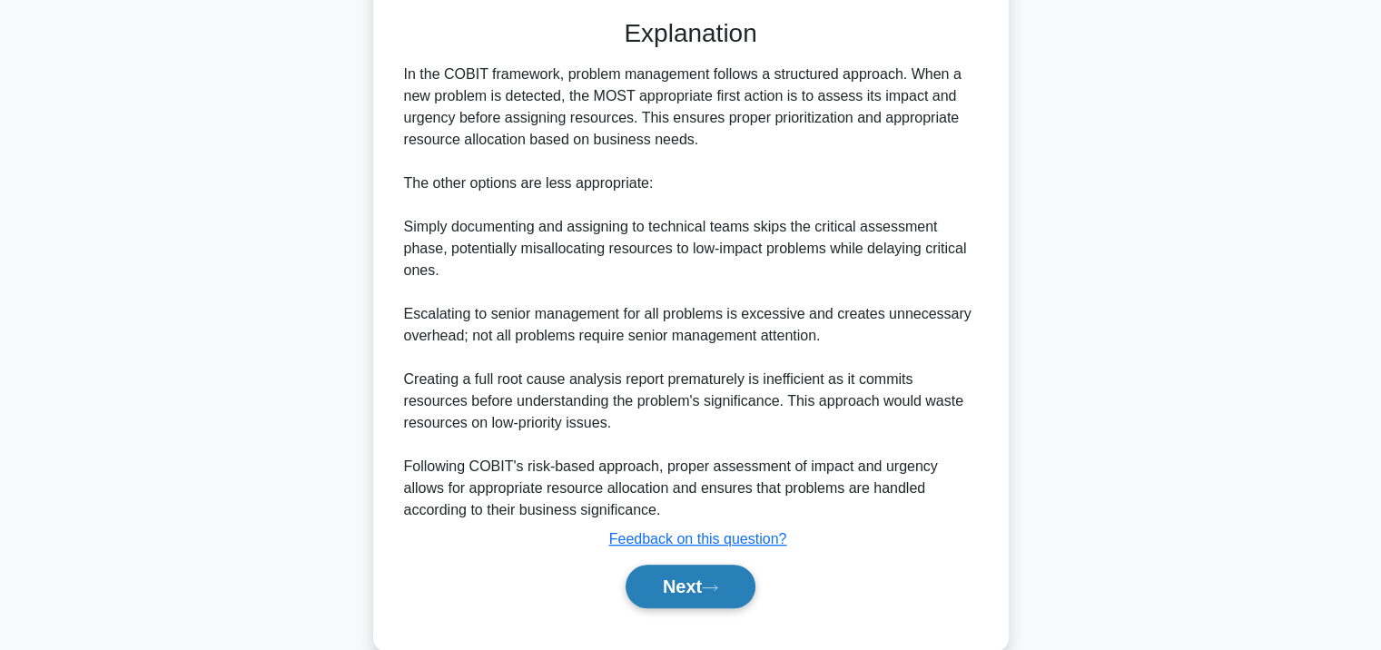
click at [694, 565] on button "Next" at bounding box center [691, 587] width 130 height 44
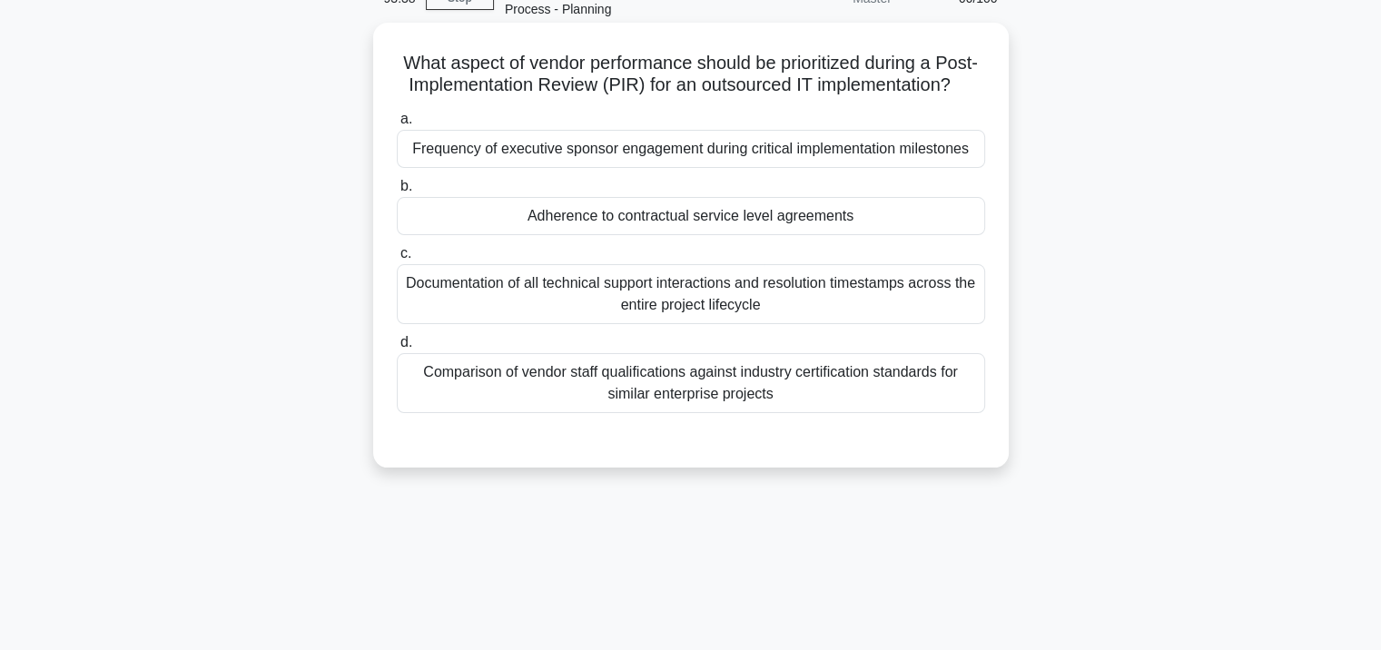
click at [677, 258] on div "a. Frequency of executive sponsor engagement during critical implementation mil…" at bounding box center [691, 260] width 610 height 312
click at [679, 235] on div "Adherence to contractual service level agreements" at bounding box center [691, 216] width 588 height 38
click at [397, 192] on input "b. Adherence to contractual service level agreements" at bounding box center [397, 187] width 0 height 12
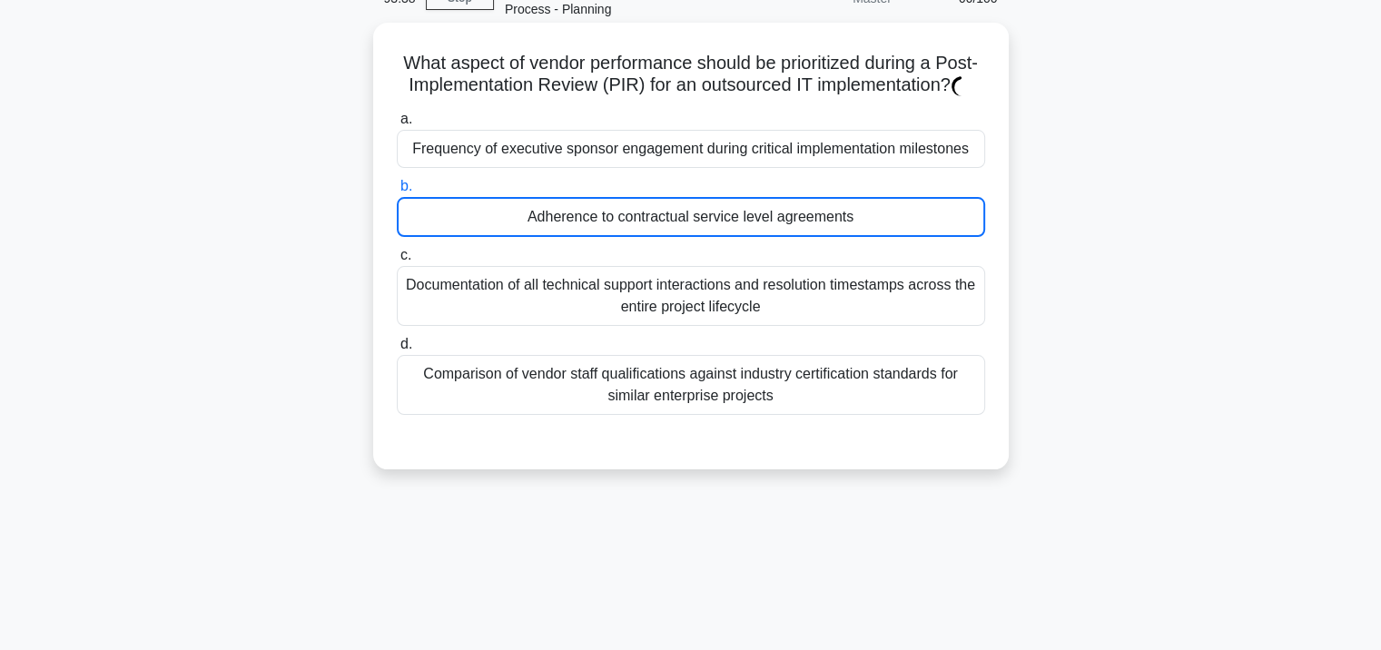
click at [686, 237] on div "Adherence to contractual service level agreements" at bounding box center [691, 217] width 588 height 40
click at [397, 192] on input "b. Adherence to contractual service level agreements" at bounding box center [397, 187] width 0 height 12
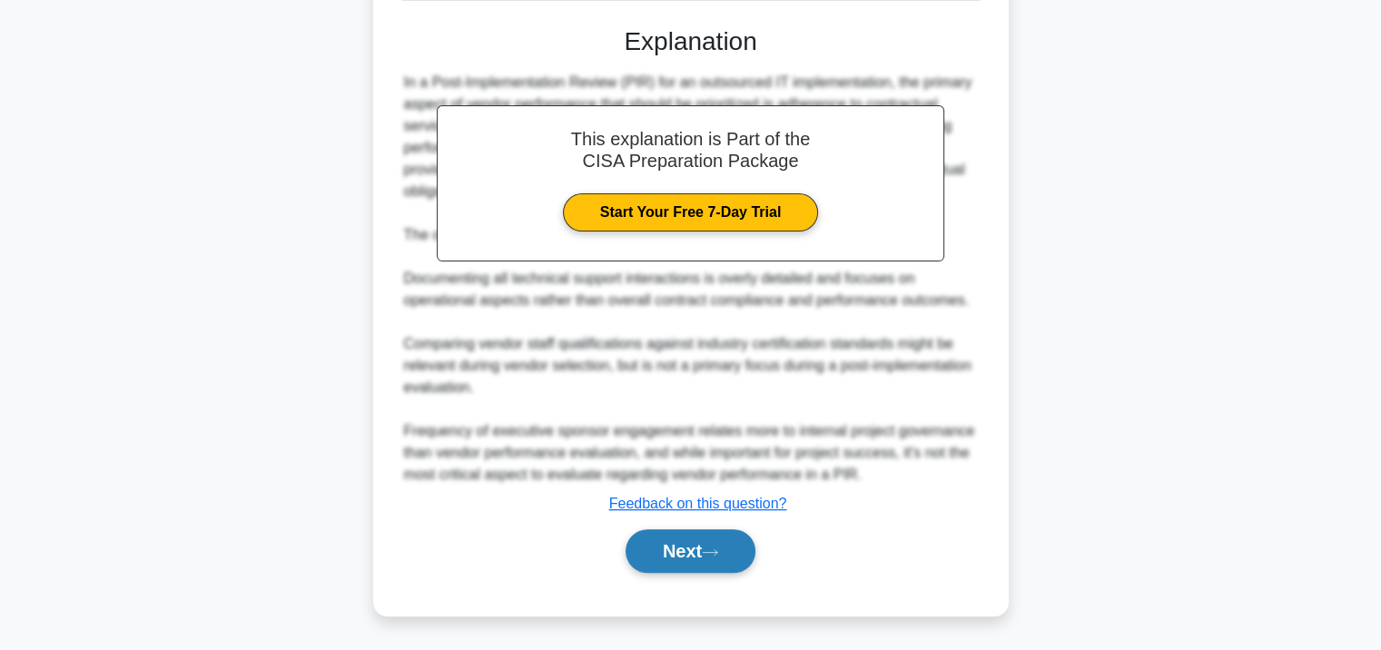
click at [697, 529] on button "Next" at bounding box center [691, 551] width 130 height 44
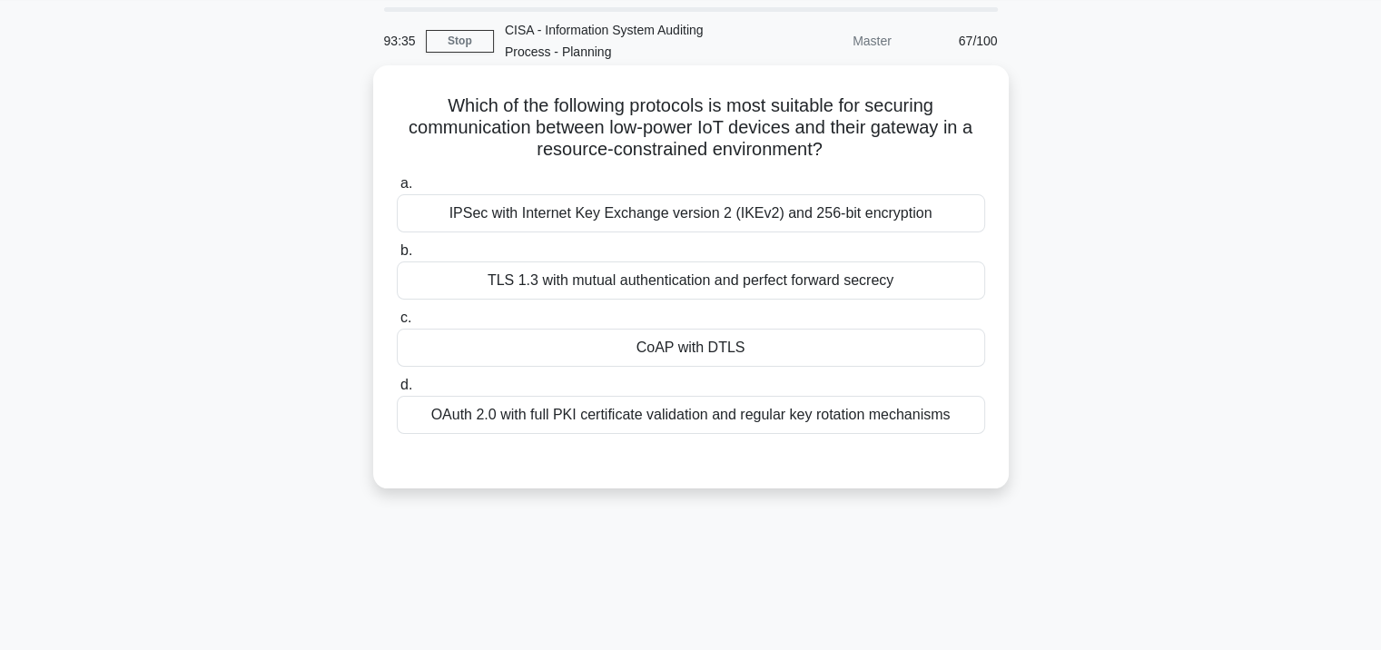
click at [674, 348] on div "CoAP with DTLS" at bounding box center [691, 348] width 588 height 38
click at [397, 324] on input "c. CoAP with DTLS" at bounding box center [397, 318] width 0 height 12
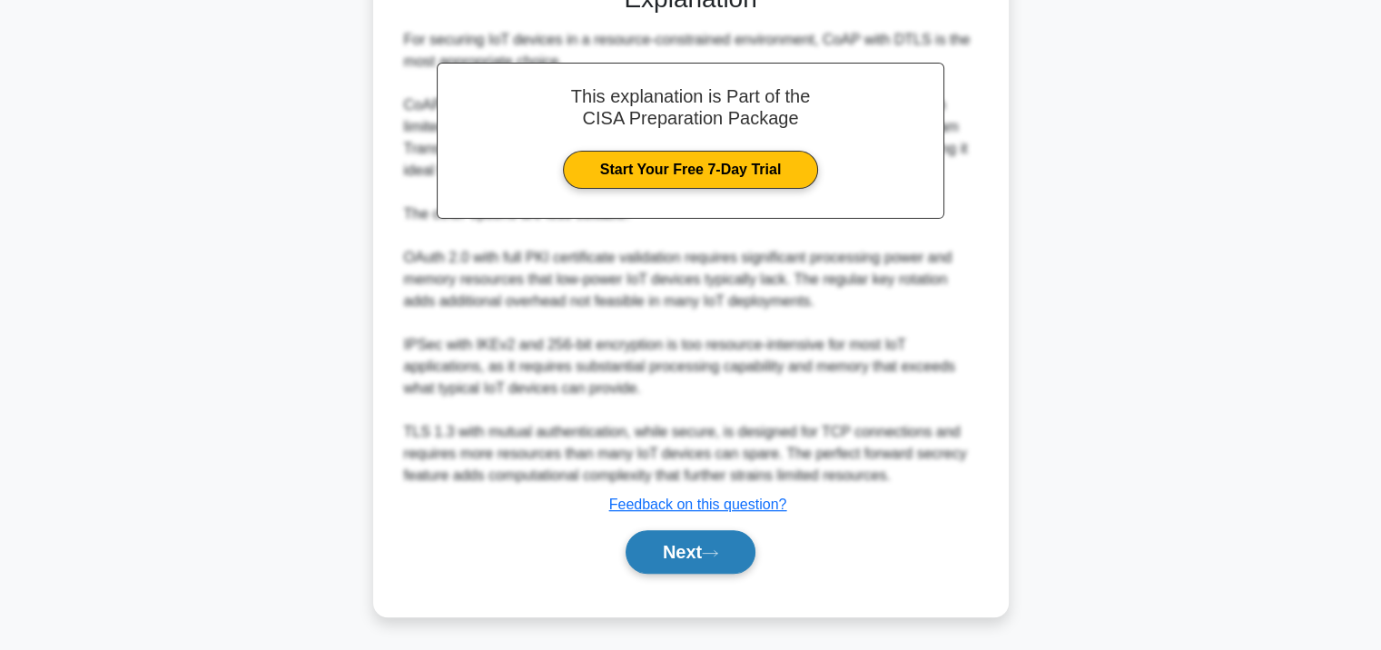
click at [672, 554] on button "Next" at bounding box center [691, 552] width 130 height 44
click at [657, 534] on button "Next" at bounding box center [691, 552] width 130 height 44
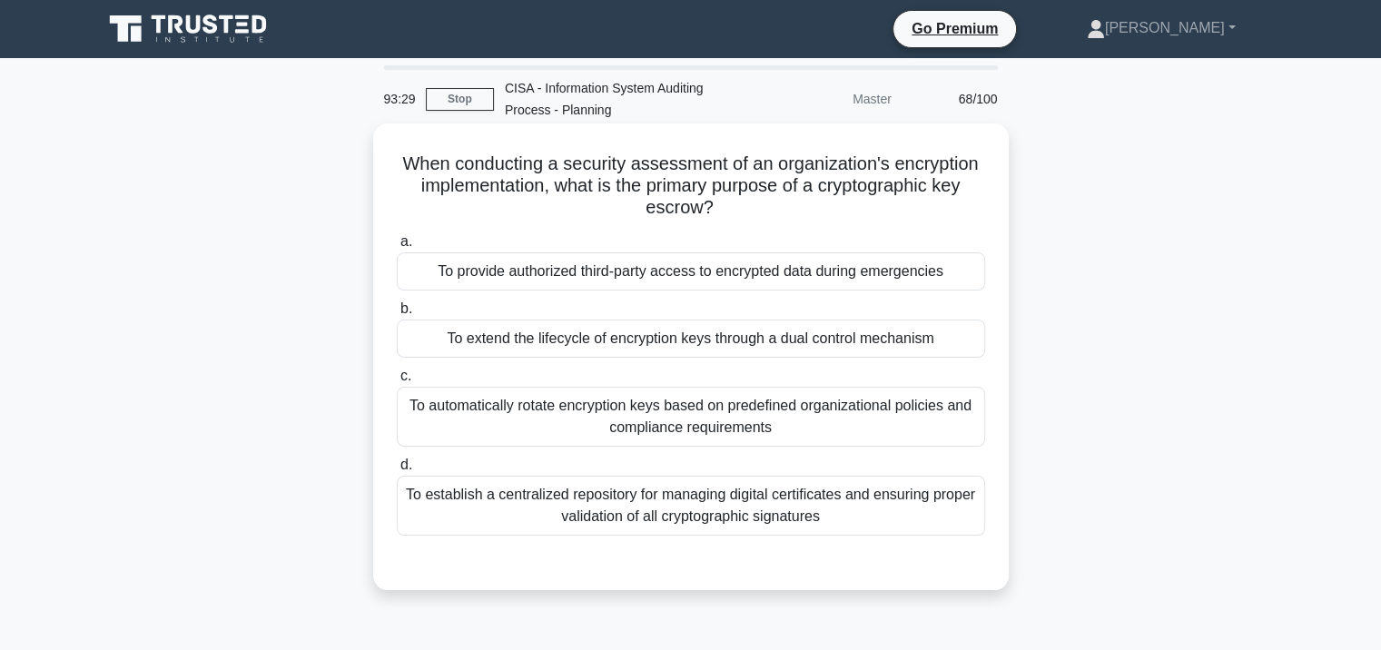
click at [670, 291] on div "To provide authorized third-party access to encrypted data during emergencies" at bounding box center [691, 271] width 588 height 38
click at [397, 248] on input "a. To provide authorized third-party access to encrypted data during emergencies" at bounding box center [397, 242] width 0 height 12
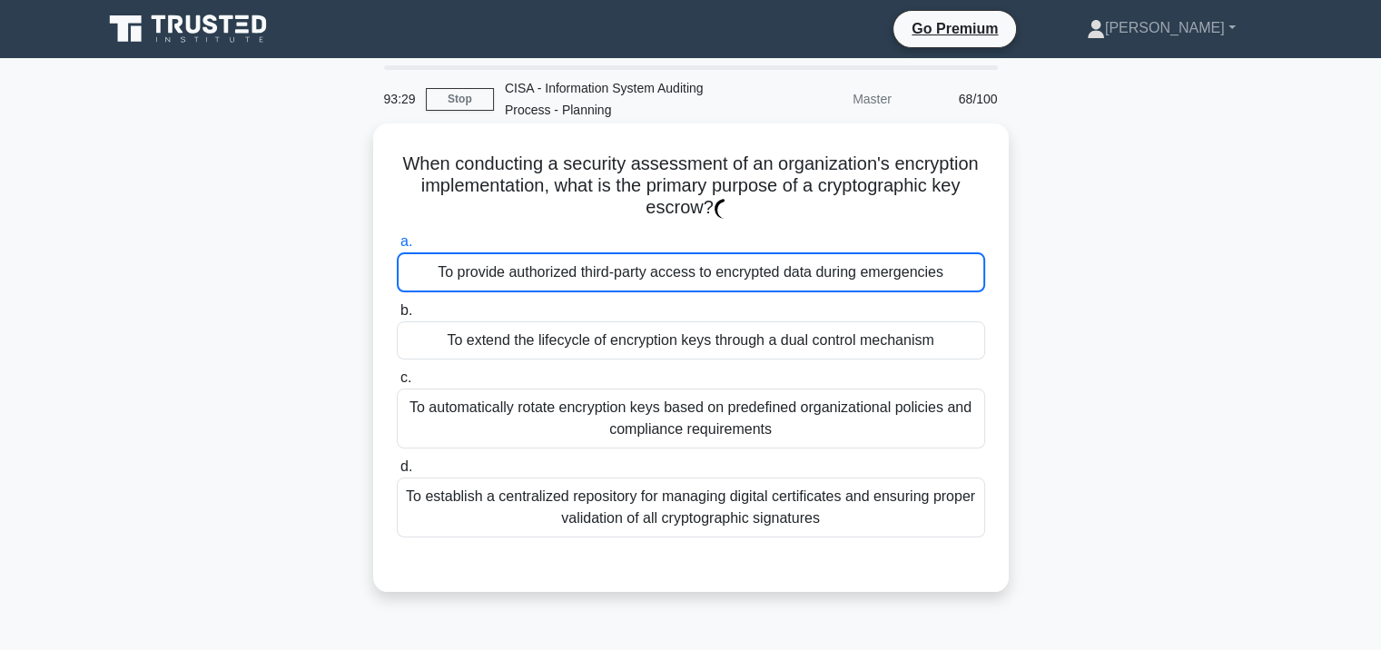
click at [677, 276] on div "To provide authorized third-party access to encrypted data during emergencies" at bounding box center [691, 272] width 588 height 40
click at [397, 248] on input "a. To provide authorized third-party access to encrypted data during emergencies" at bounding box center [397, 242] width 0 height 12
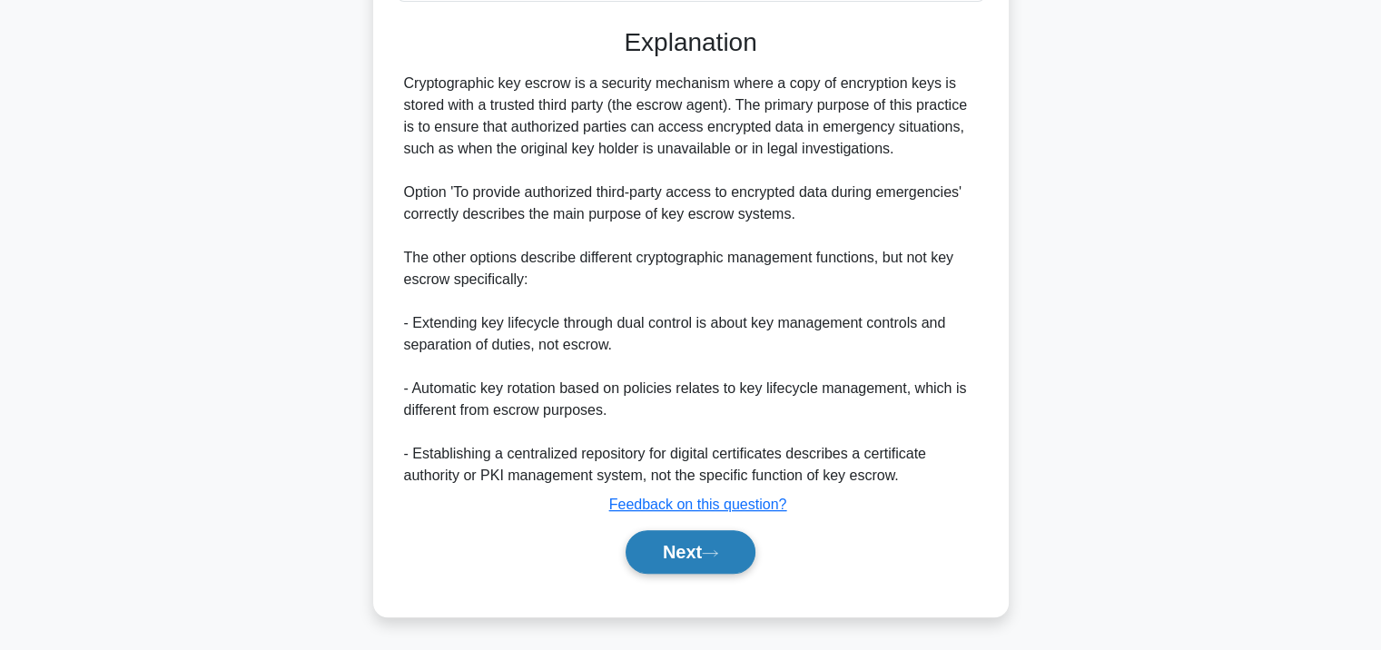
click at [658, 548] on button "Next" at bounding box center [691, 552] width 130 height 44
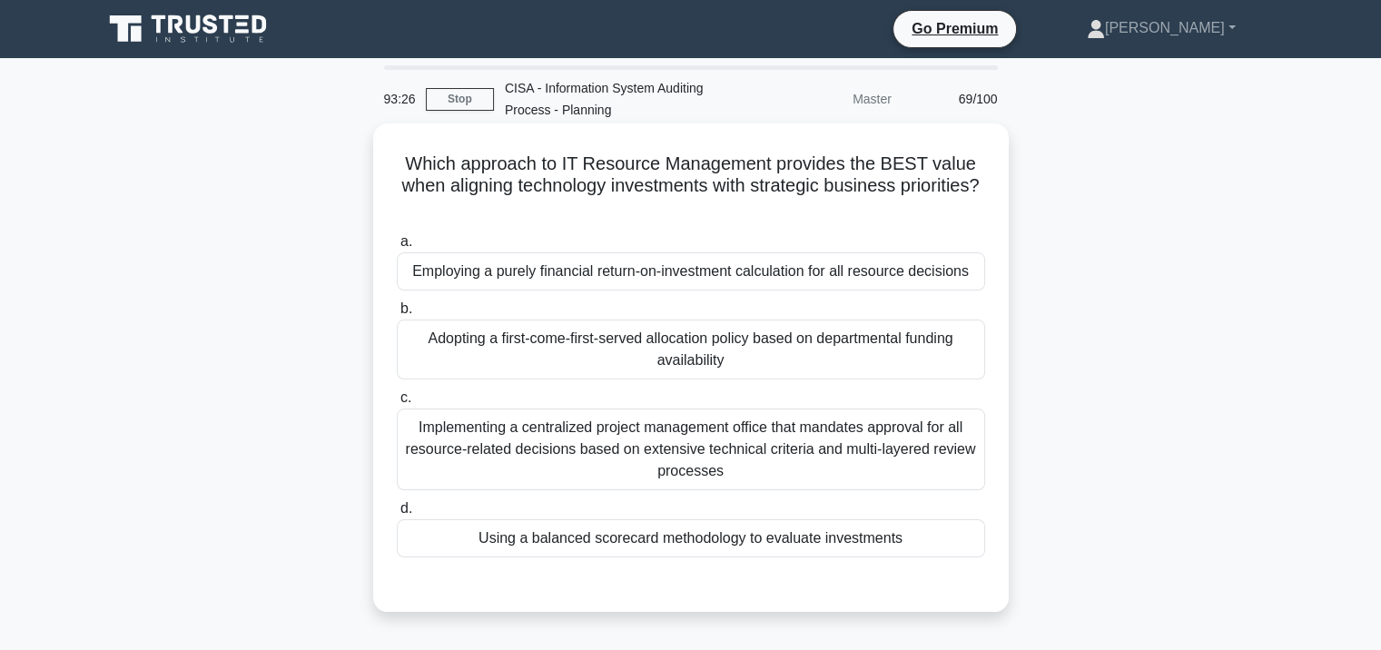
click at [669, 414] on div "Implementing a centralized project management office that mandates approval for…" at bounding box center [691, 450] width 588 height 82
click at [397, 404] on input "c. Implementing a centralized project management office that mandates approval …" at bounding box center [397, 398] width 0 height 12
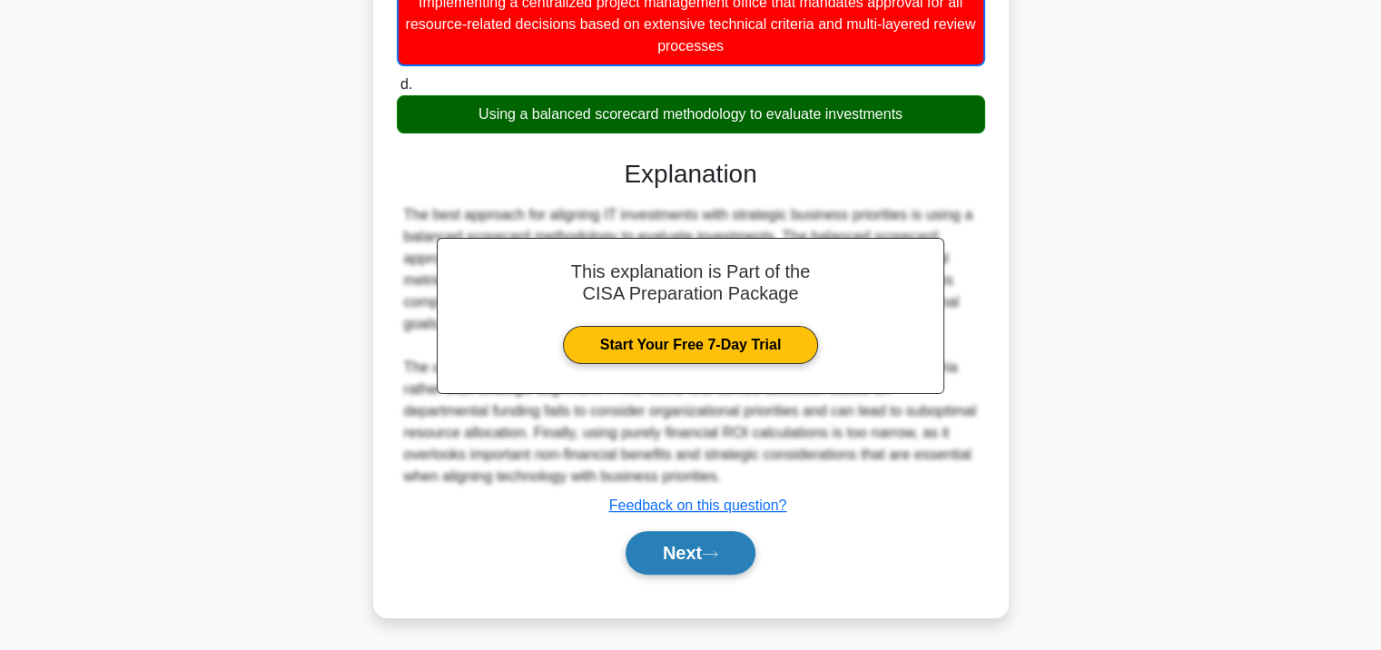
click at [672, 550] on button "Next" at bounding box center [691, 553] width 130 height 44
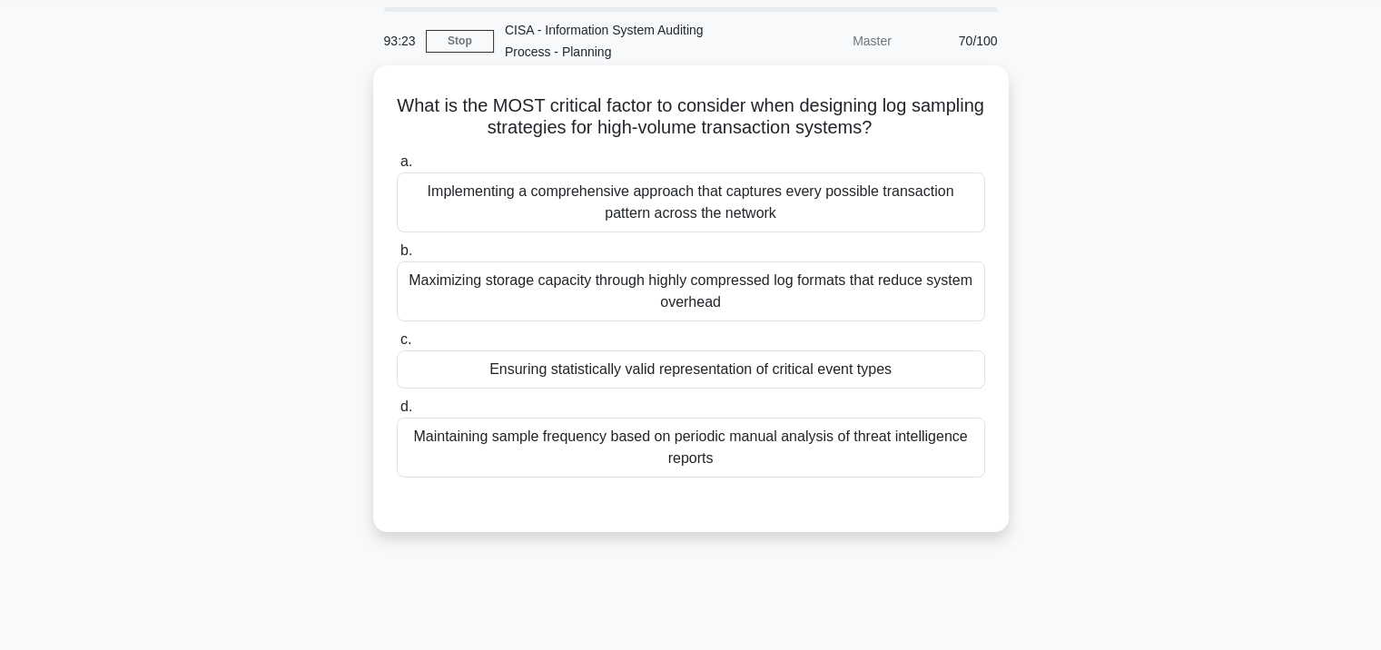
click at [670, 257] on label "b. Maximizing storage capacity through highly compressed log formats that reduc…" at bounding box center [691, 281] width 588 height 82
click at [397, 257] on input "b. Maximizing storage capacity through highly compressed log formats that reduc…" at bounding box center [397, 251] width 0 height 12
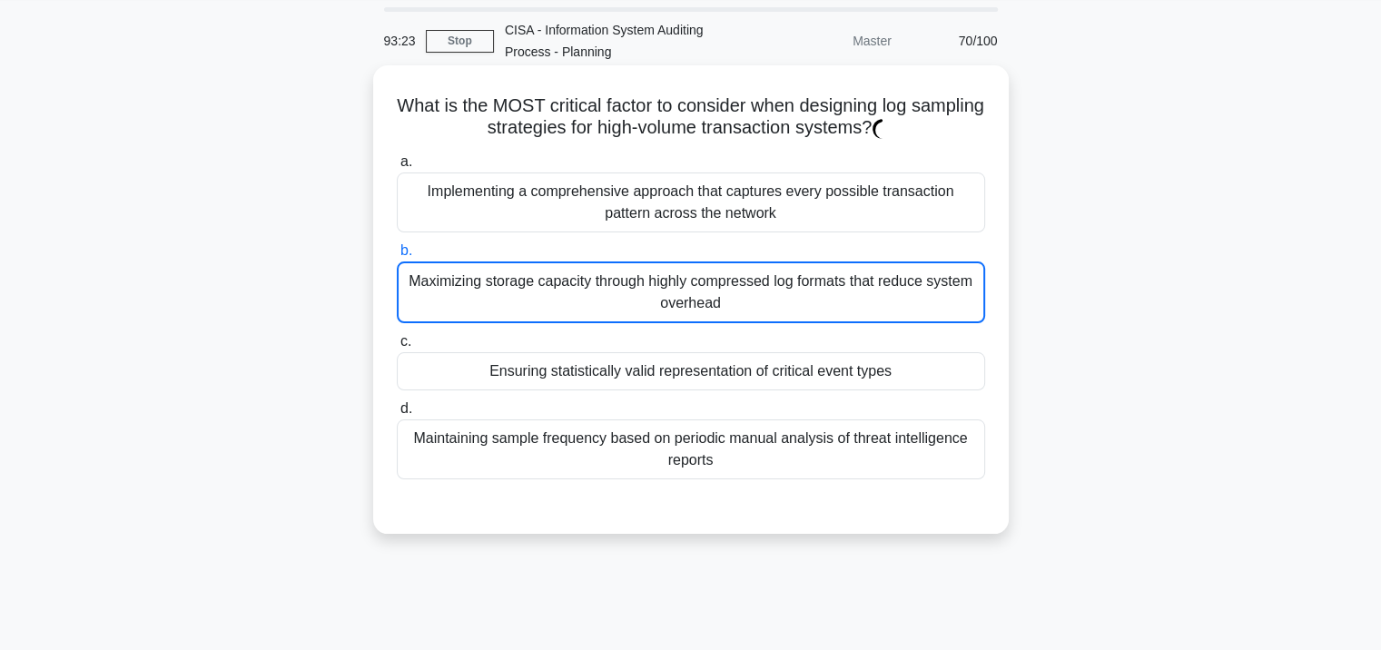
drag, startPoint x: 667, startPoint y: 283, endPoint x: 679, endPoint y: 310, distance: 28.9
click at [668, 284] on div "Maximizing storage capacity through highly compressed log formats that reduce s…" at bounding box center [691, 292] width 588 height 62
click at [397, 257] on input "b. Maximizing storage capacity through highly compressed log formats that reduc…" at bounding box center [397, 251] width 0 height 12
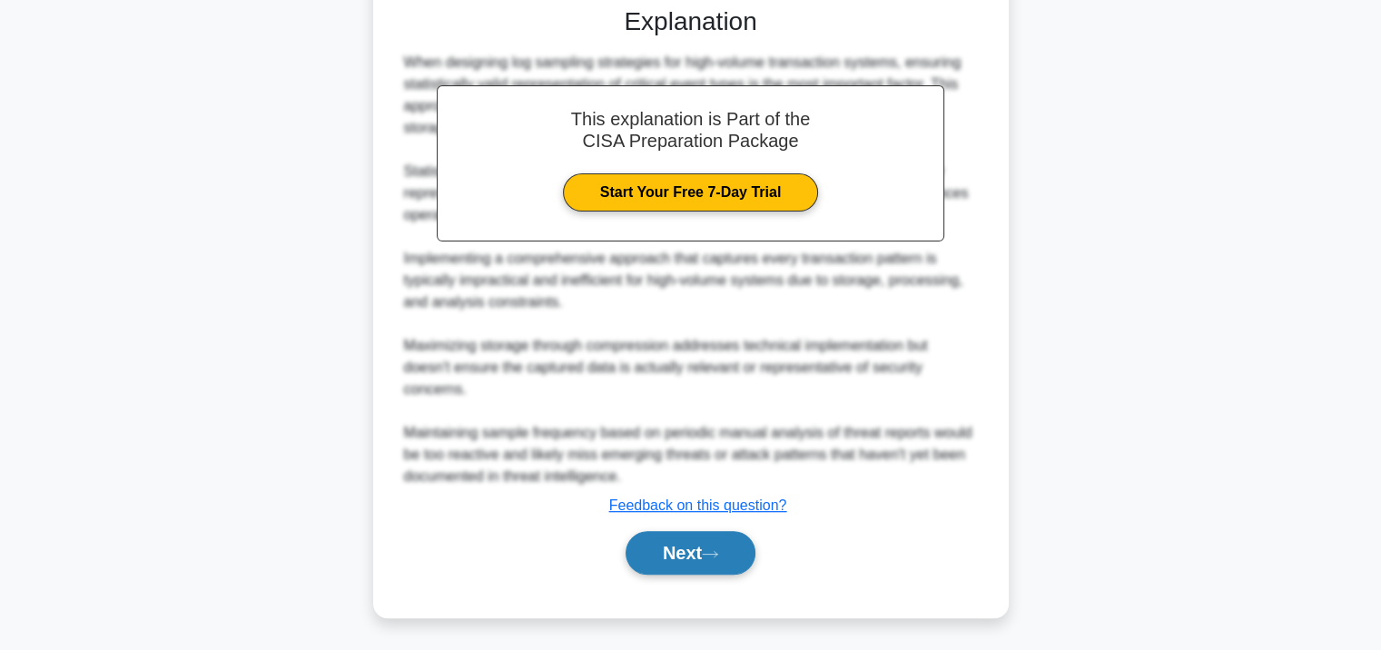
click at [672, 539] on button "Next" at bounding box center [691, 553] width 130 height 44
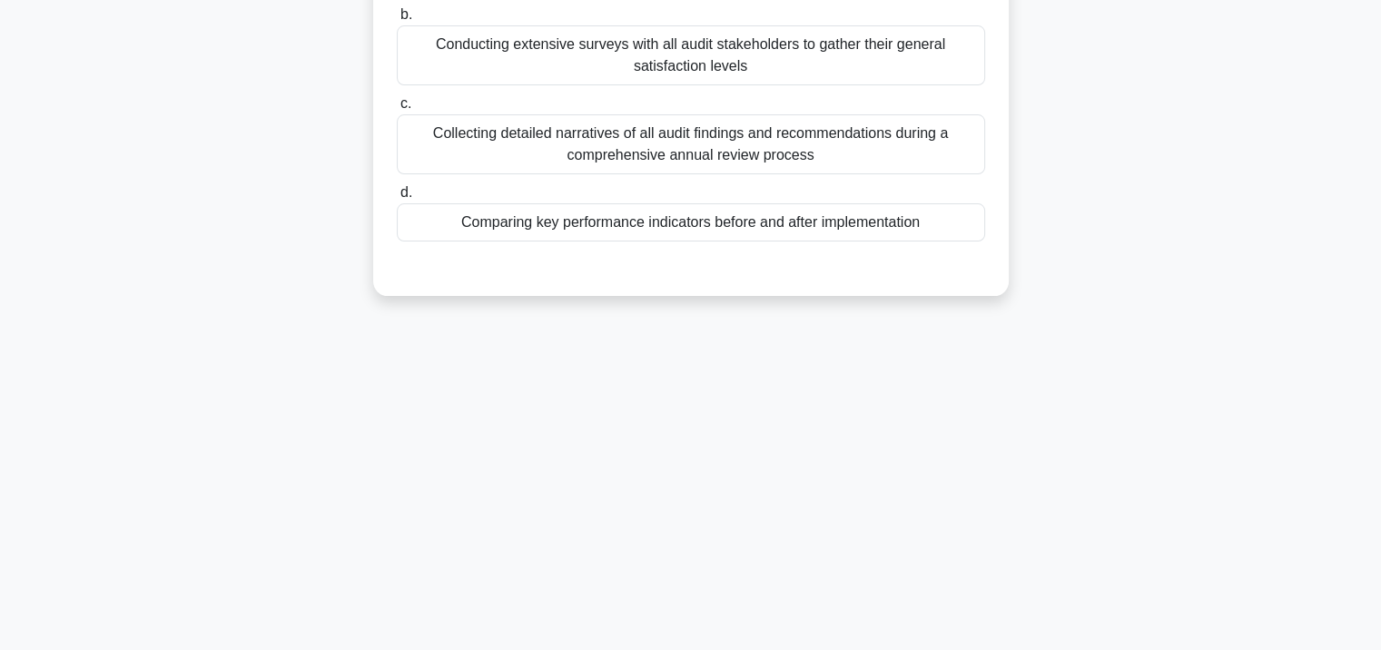
click at [634, 255] on div at bounding box center [691, 259] width 588 height 15
click at [641, 223] on div "Comparing key performance indicators before and after implementation" at bounding box center [691, 222] width 588 height 38
click at [397, 199] on input "d. Comparing key performance indicators before and after implementation" at bounding box center [397, 193] width 0 height 12
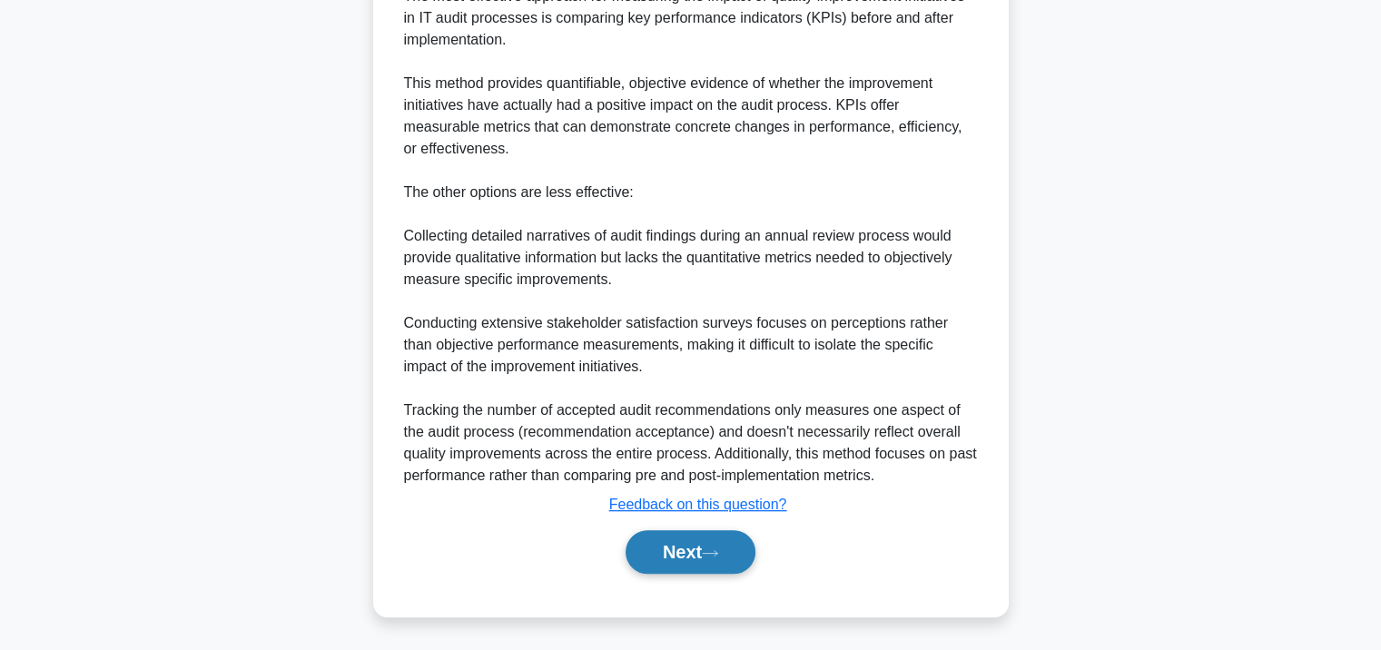
click at [668, 544] on button "Next" at bounding box center [691, 552] width 130 height 44
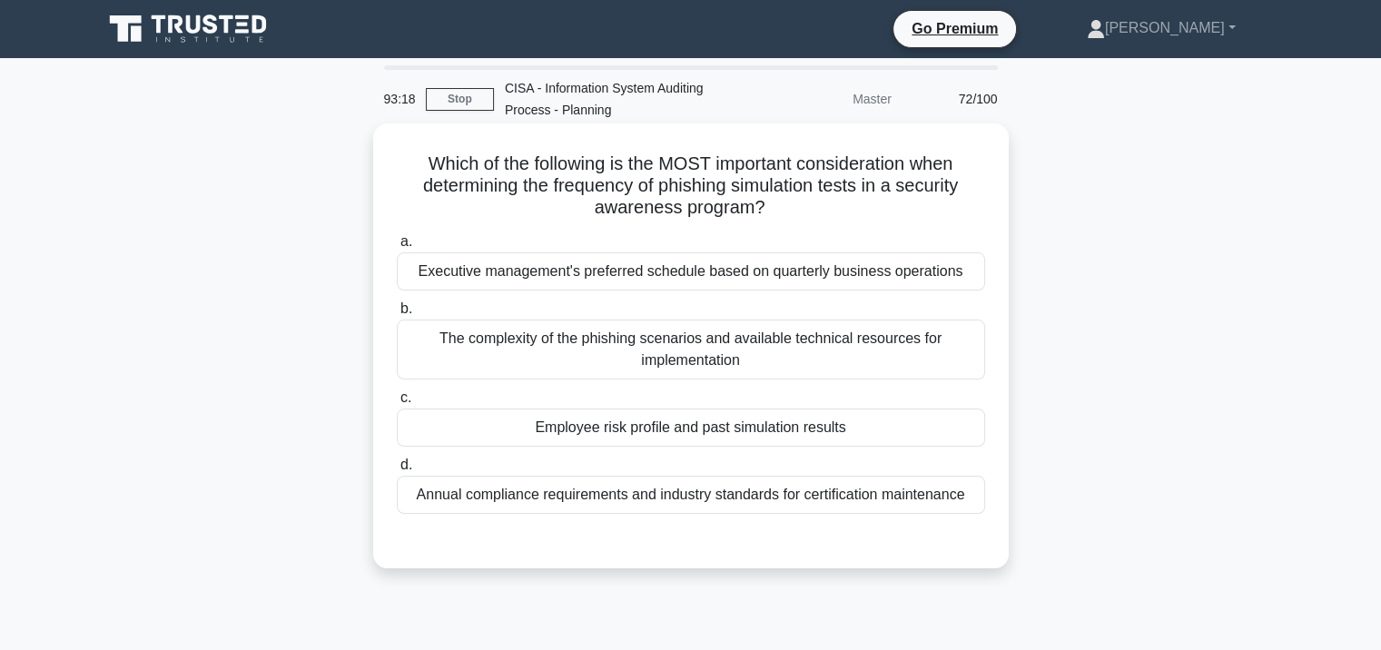
click at [657, 291] on div "a. Executive management's preferred schedule based on quarterly business operat…" at bounding box center [691, 372] width 610 height 291
click at [659, 279] on div "Executive management's preferred schedule based on quarterly business operations" at bounding box center [691, 271] width 588 height 38
click at [397, 248] on input "a. Executive management's preferred schedule based on quarterly business operat…" at bounding box center [397, 242] width 0 height 12
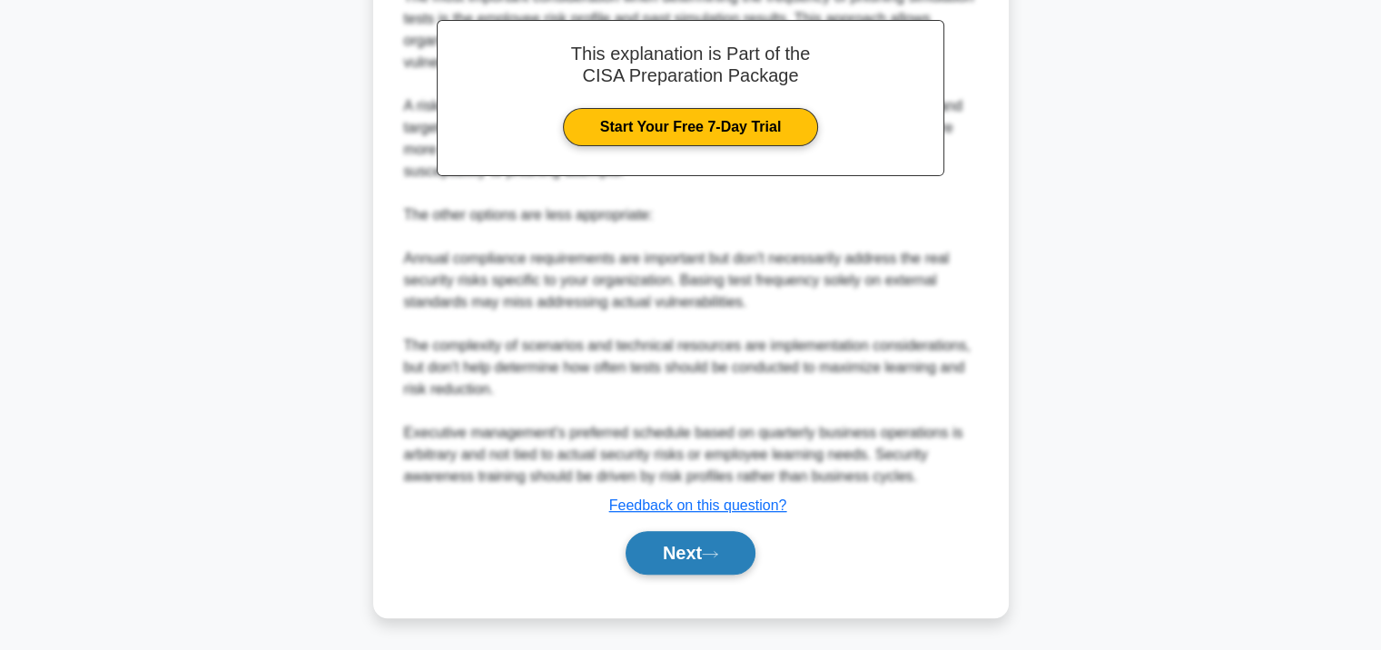
click at [658, 556] on button "Next" at bounding box center [691, 553] width 130 height 44
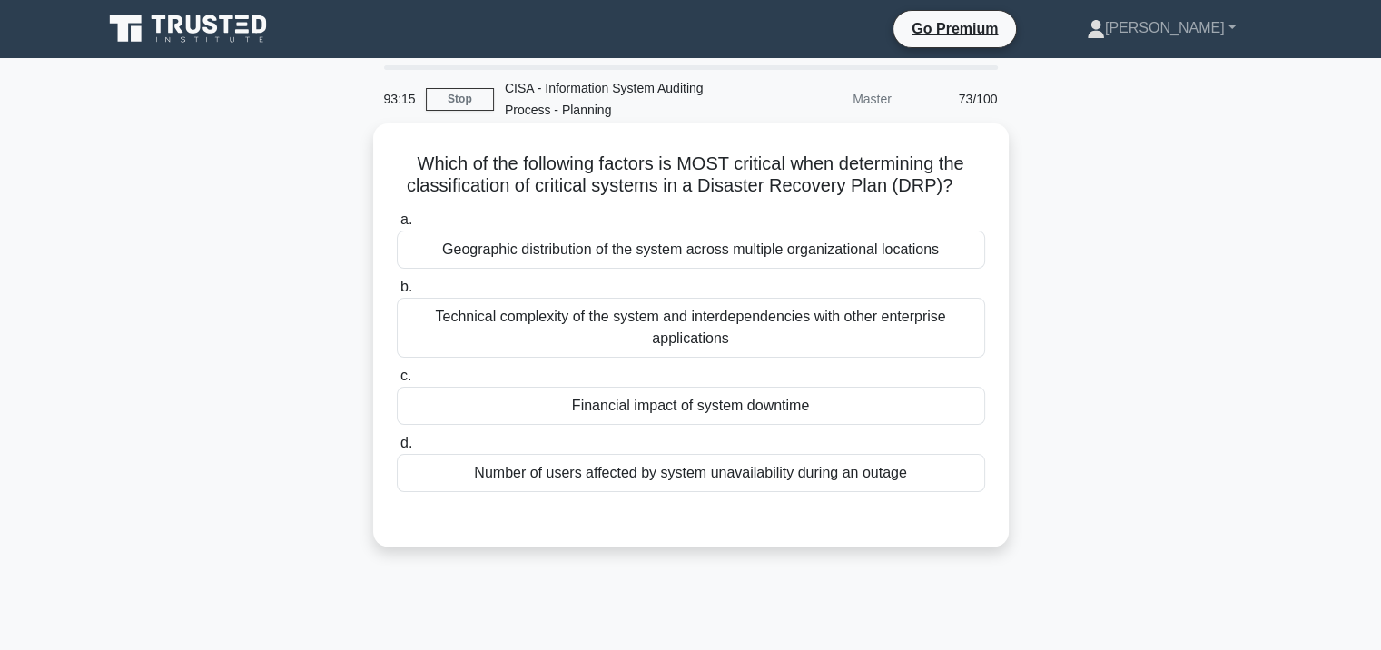
click at [640, 336] on div "Technical complexity of the system and interdependencies with other enterprise …" at bounding box center [691, 328] width 588 height 60
click at [397, 293] on input "b. Technical complexity of the system and interdependencies with other enterpri…" at bounding box center [397, 287] width 0 height 12
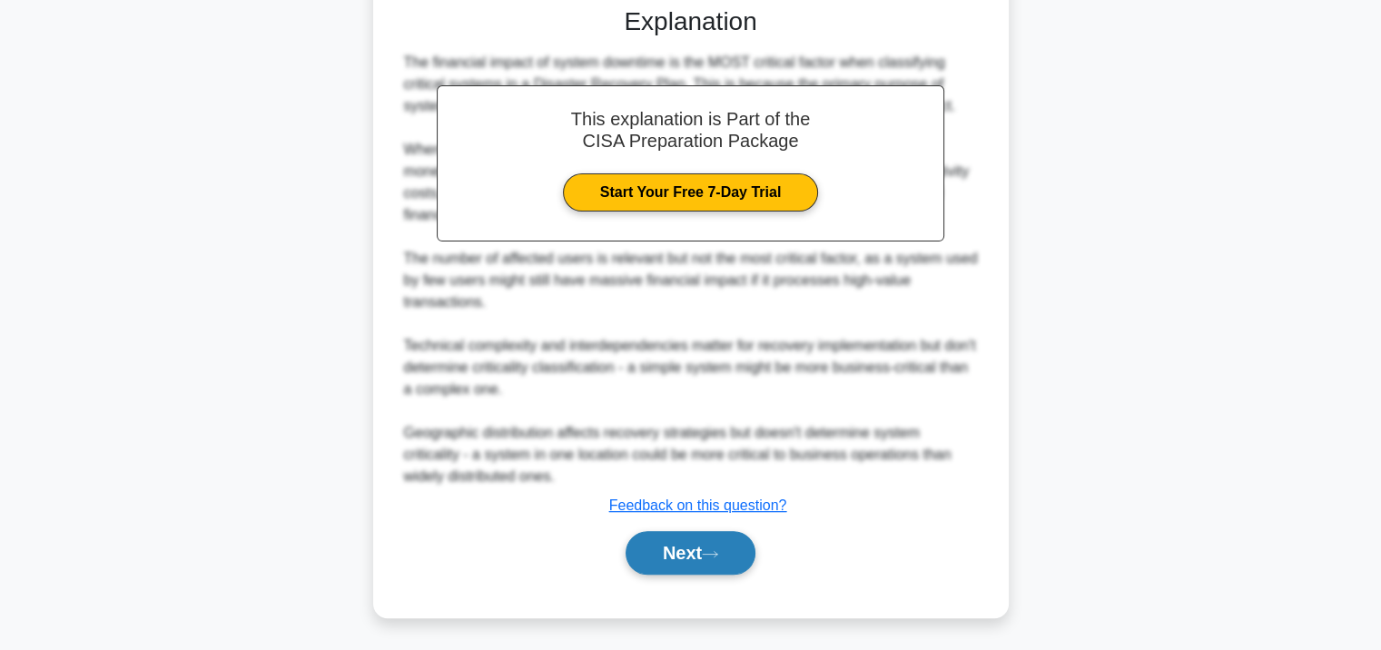
click at [657, 545] on button "Next" at bounding box center [691, 553] width 130 height 44
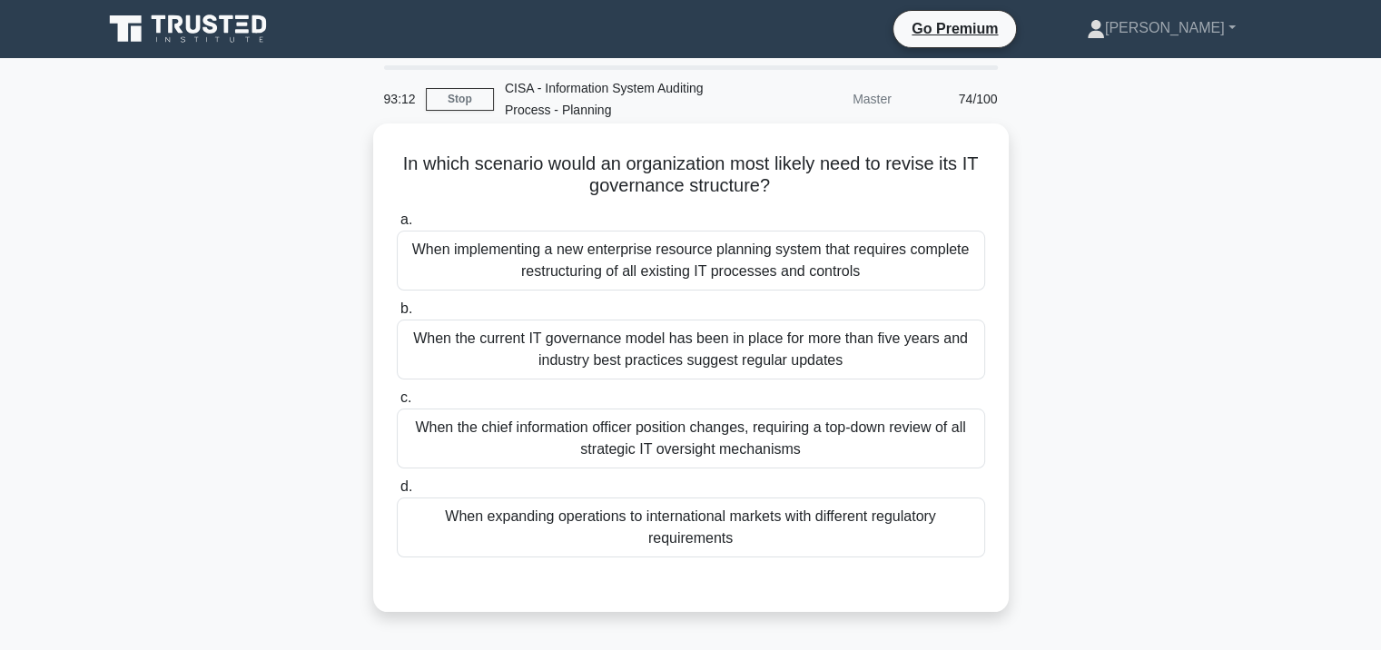
click at [693, 287] on div "When implementing a new enterprise resource planning system that requires compl…" at bounding box center [691, 261] width 588 height 60
click at [397, 226] on input "a. When implementing a new enterprise resource planning system that requires co…" at bounding box center [397, 220] width 0 height 12
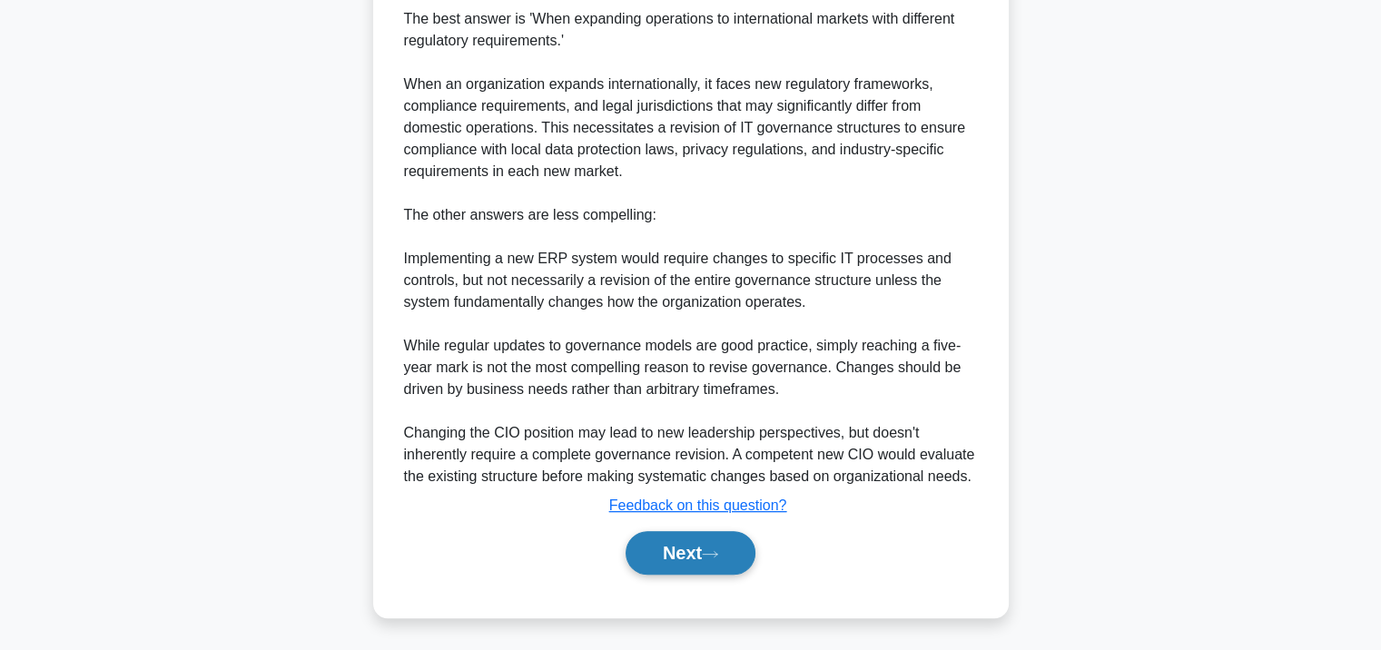
click at [681, 569] on button "Next" at bounding box center [691, 553] width 130 height 44
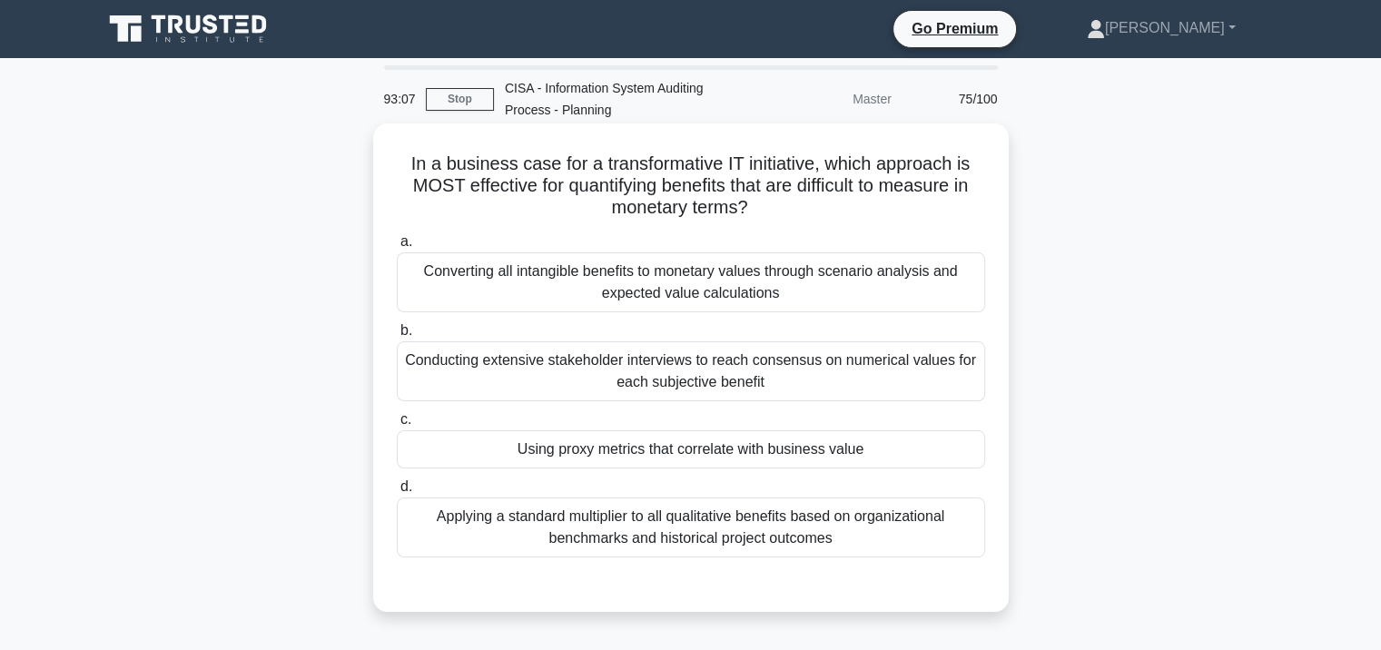
click at [667, 387] on div "Conducting extensive stakeholder interviews to reach consensus on numerical val…" at bounding box center [691, 371] width 588 height 60
click at [397, 337] on input "b. Conducting extensive stakeholder interviews to reach consensus on numerical …" at bounding box center [397, 331] width 0 height 12
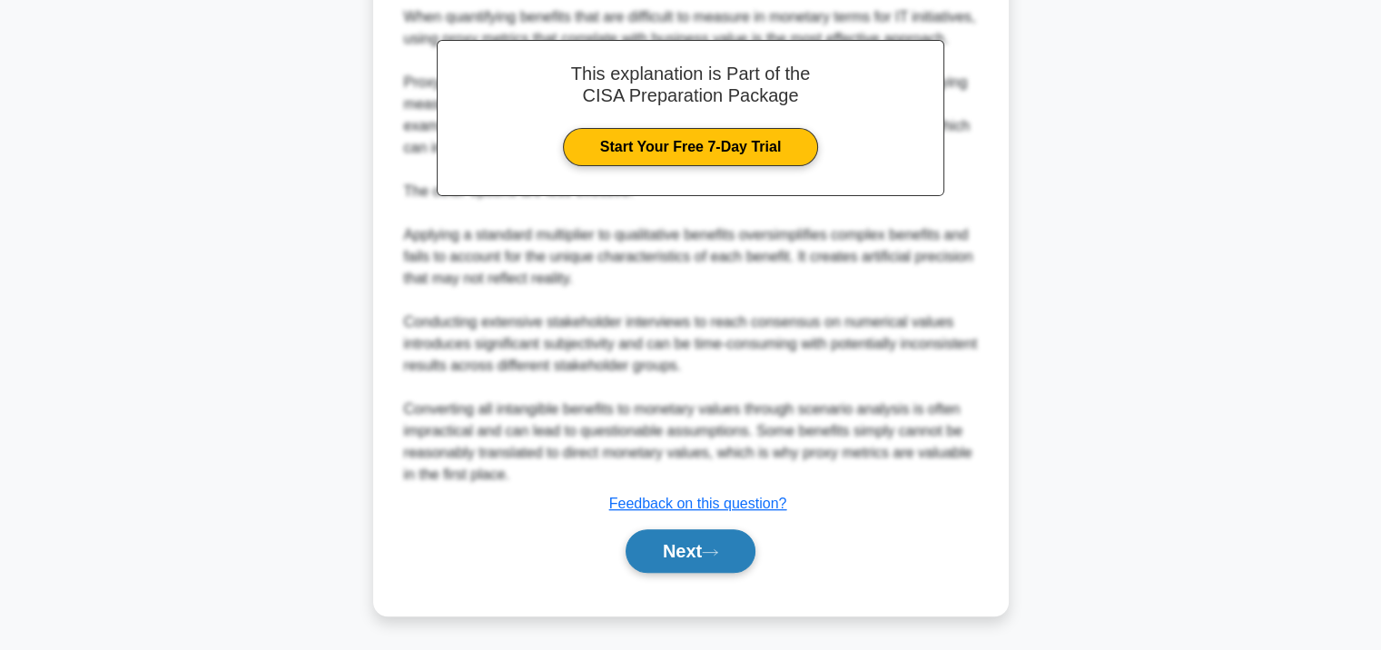
click at [654, 549] on button "Next" at bounding box center [691, 551] width 130 height 44
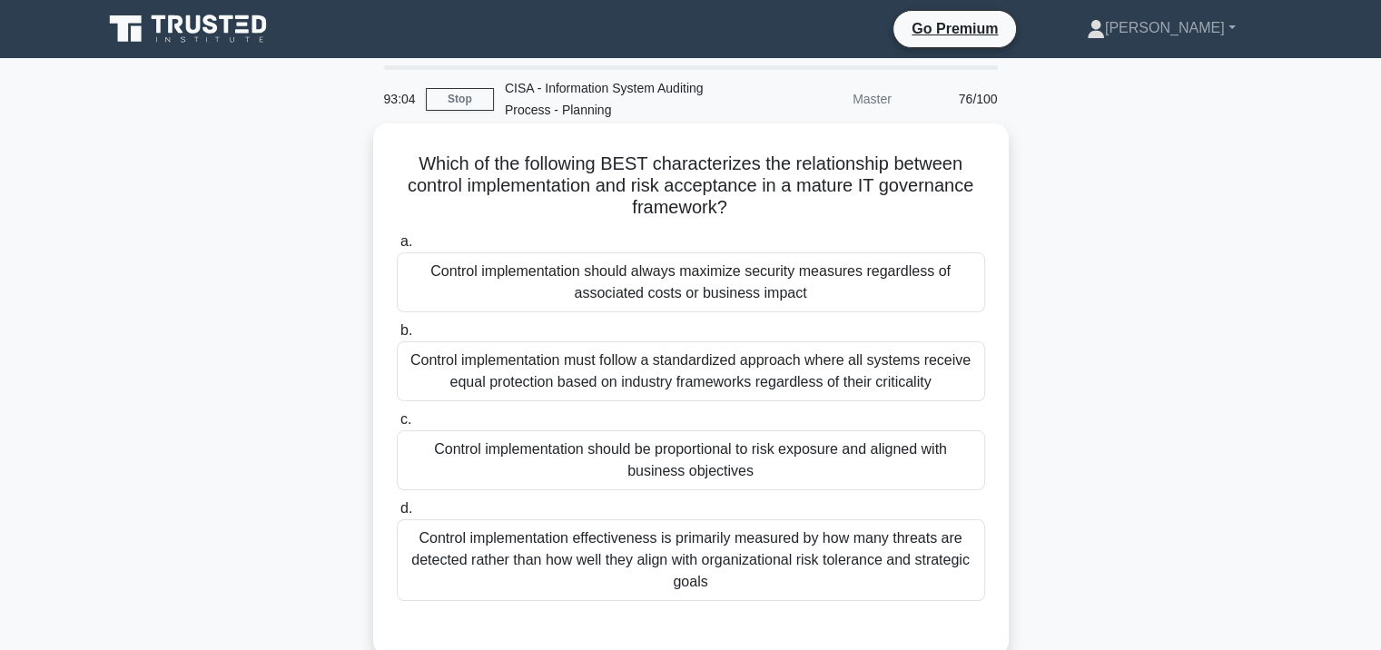
click at [677, 367] on div "Control implementation must follow a standardized approach where all systems re…" at bounding box center [691, 371] width 588 height 60
click at [397, 337] on input "b. Control implementation must follow a standardized approach where all systems…" at bounding box center [397, 331] width 0 height 12
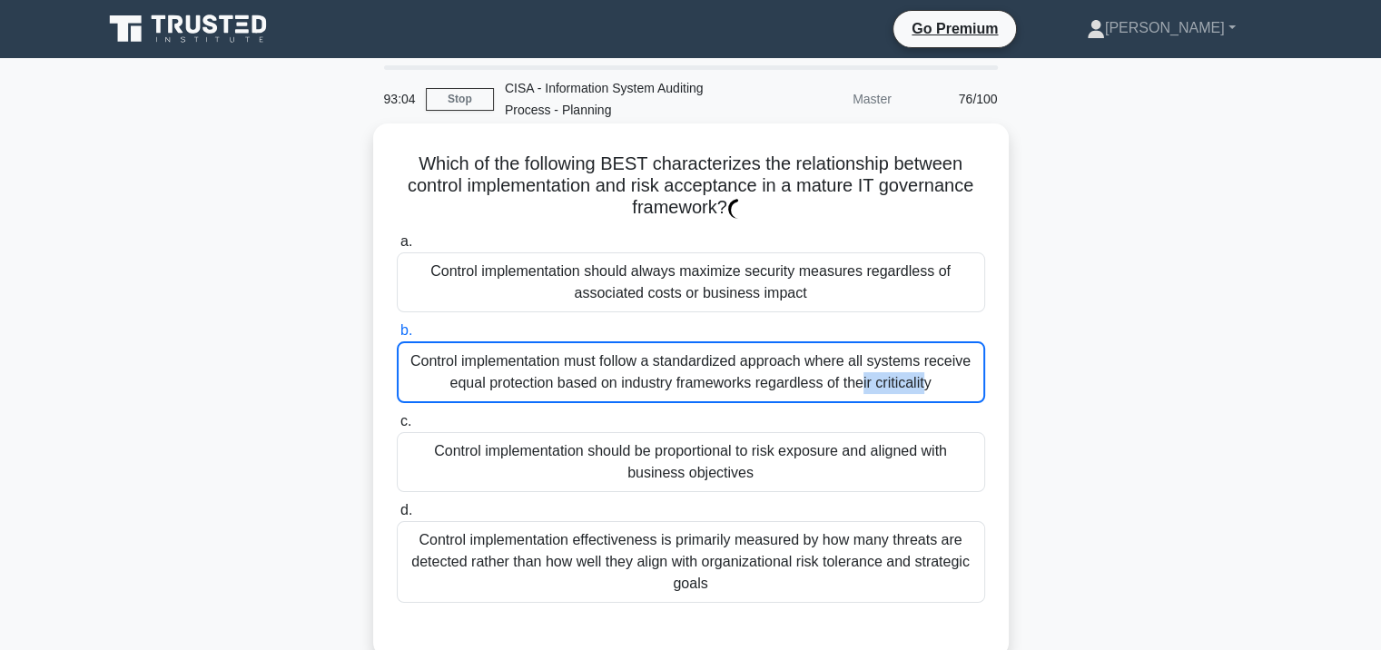
click at [677, 367] on div "Control implementation must follow a standardized approach where all systems re…" at bounding box center [691, 372] width 588 height 62
click at [397, 337] on input "b. Control implementation must follow a standardized approach where all systems…" at bounding box center [397, 331] width 0 height 12
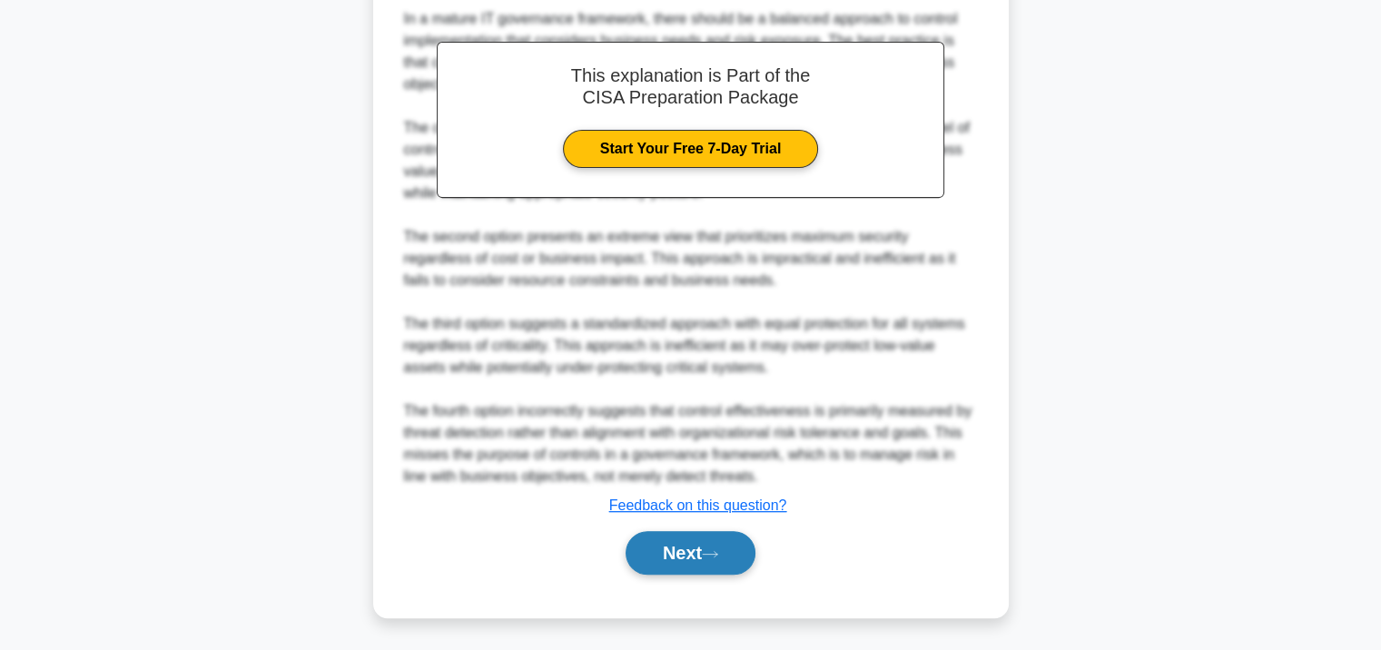
click at [668, 566] on button "Next" at bounding box center [691, 553] width 130 height 44
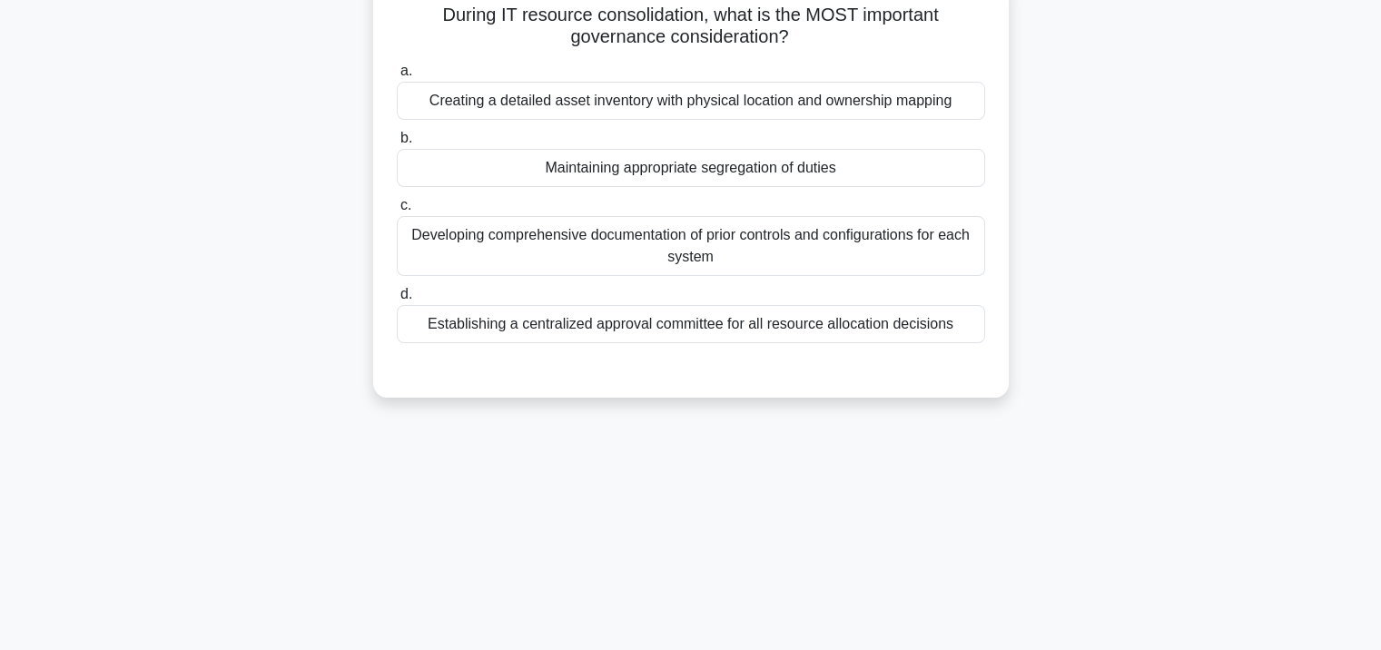
click at [705, 339] on div "Establishing a centralized approval committee for all resource allocation decis…" at bounding box center [691, 324] width 588 height 38
click at [397, 301] on input "d. Establishing a centralized approval committee for all resource allocation de…" at bounding box center [397, 295] width 0 height 12
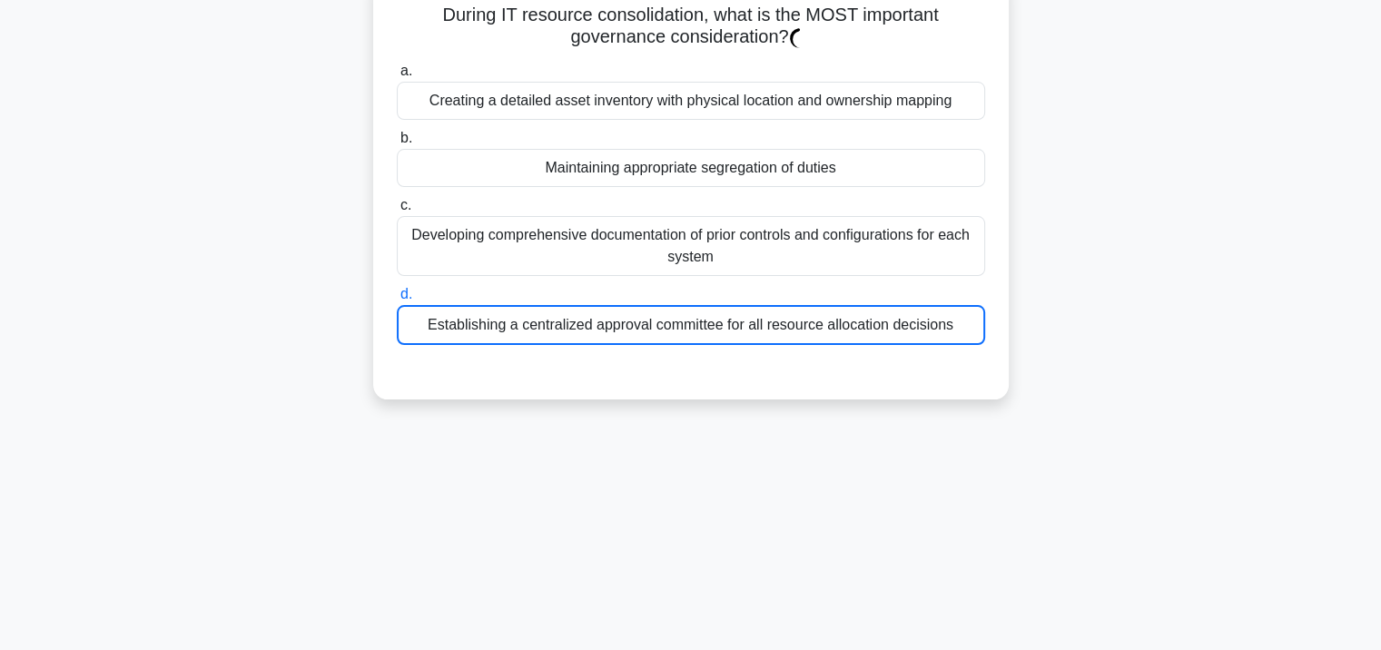
click at [706, 334] on div "Establishing a centralized approval committee for all resource allocation decis…" at bounding box center [691, 325] width 588 height 40
click at [397, 301] on input "d. Establishing a centralized approval committee for all resource allocation de…" at bounding box center [397, 295] width 0 height 12
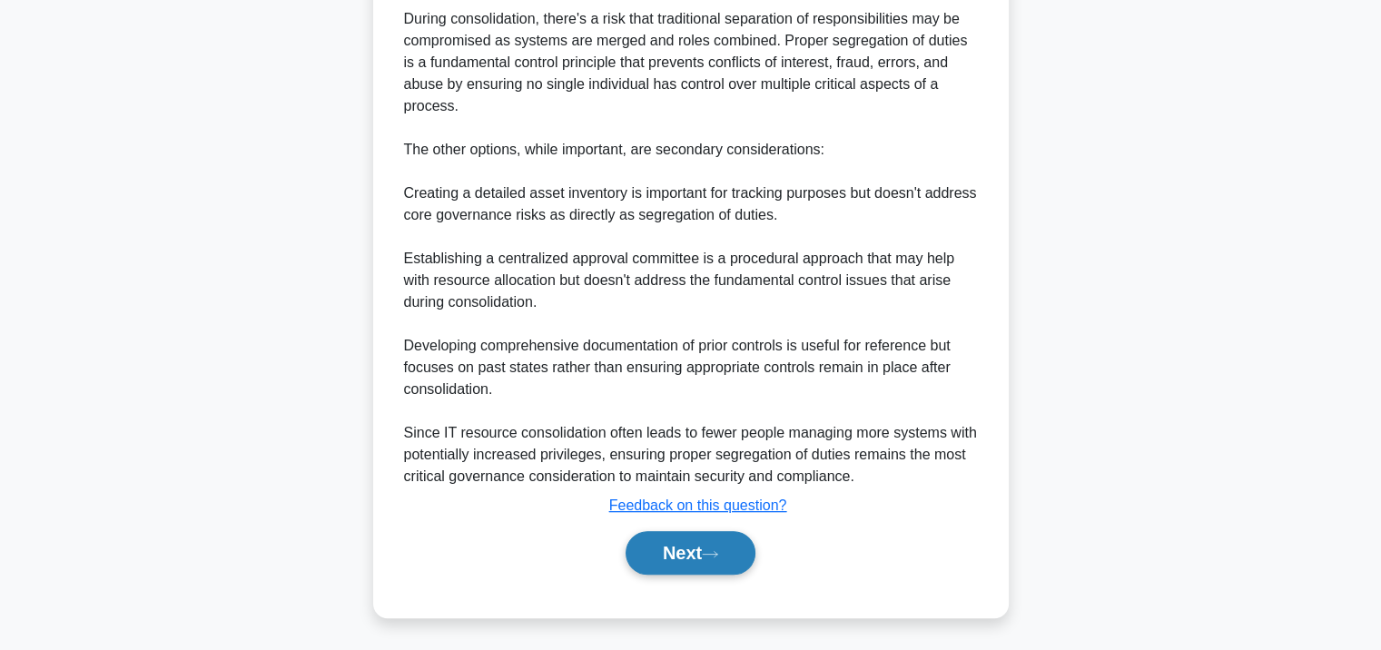
click at [675, 550] on button "Next" at bounding box center [691, 553] width 130 height 44
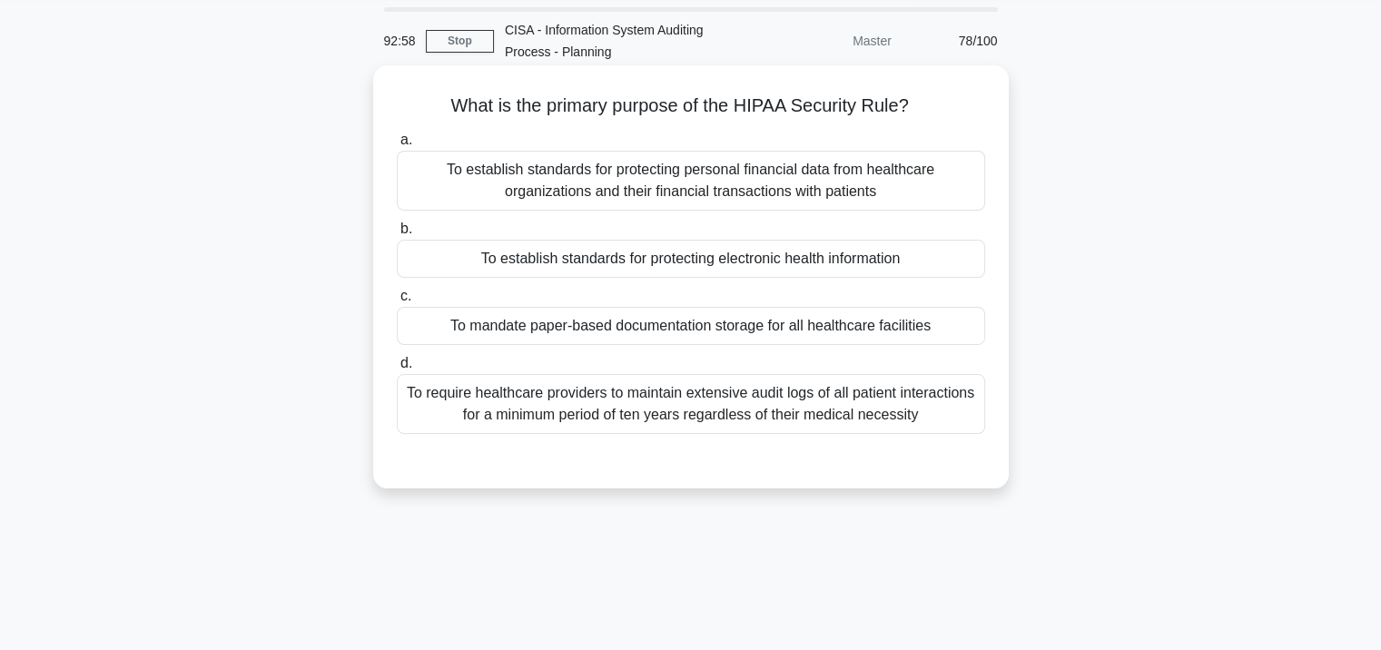
click at [669, 242] on div "To establish standards for protecting electronic health information" at bounding box center [691, 259] width 588 height 38
click at [397, 235] on input "b. To establish standards for protecting electronic health information" at bounding box center [397, 229] width 0 height 12
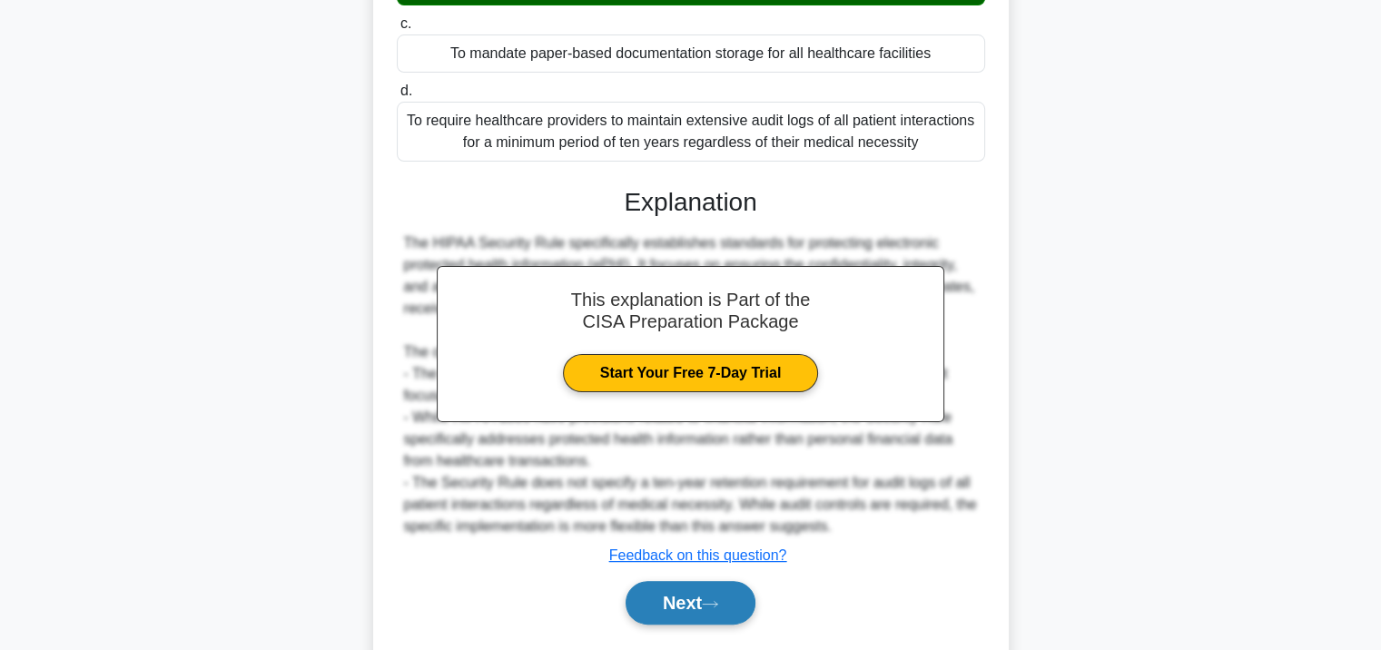
click at [690, 622] on button "Next" at bounding box center [691, 603] width 130 height 44
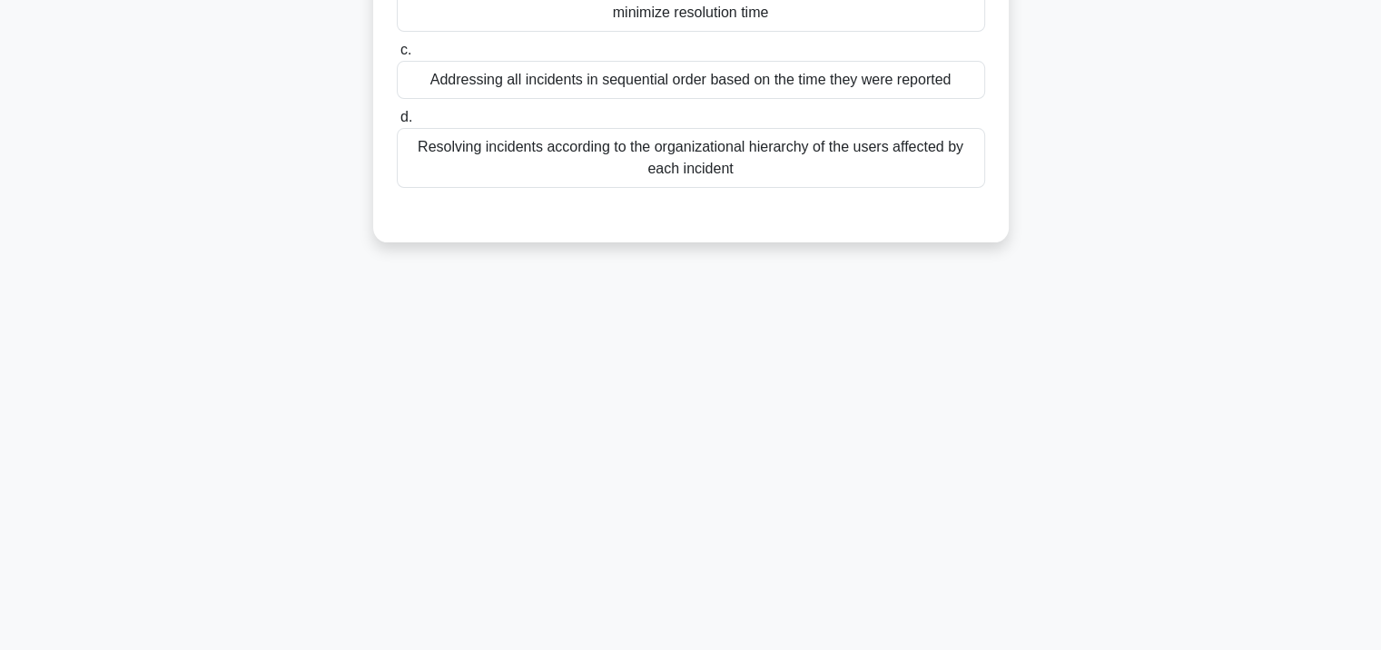
click at [698, 607] on div "92:55 Stop CISA - Information System Auditing Process - Planning Master 79/100 …" at bounding box center [691, 189] width 1199 height 908
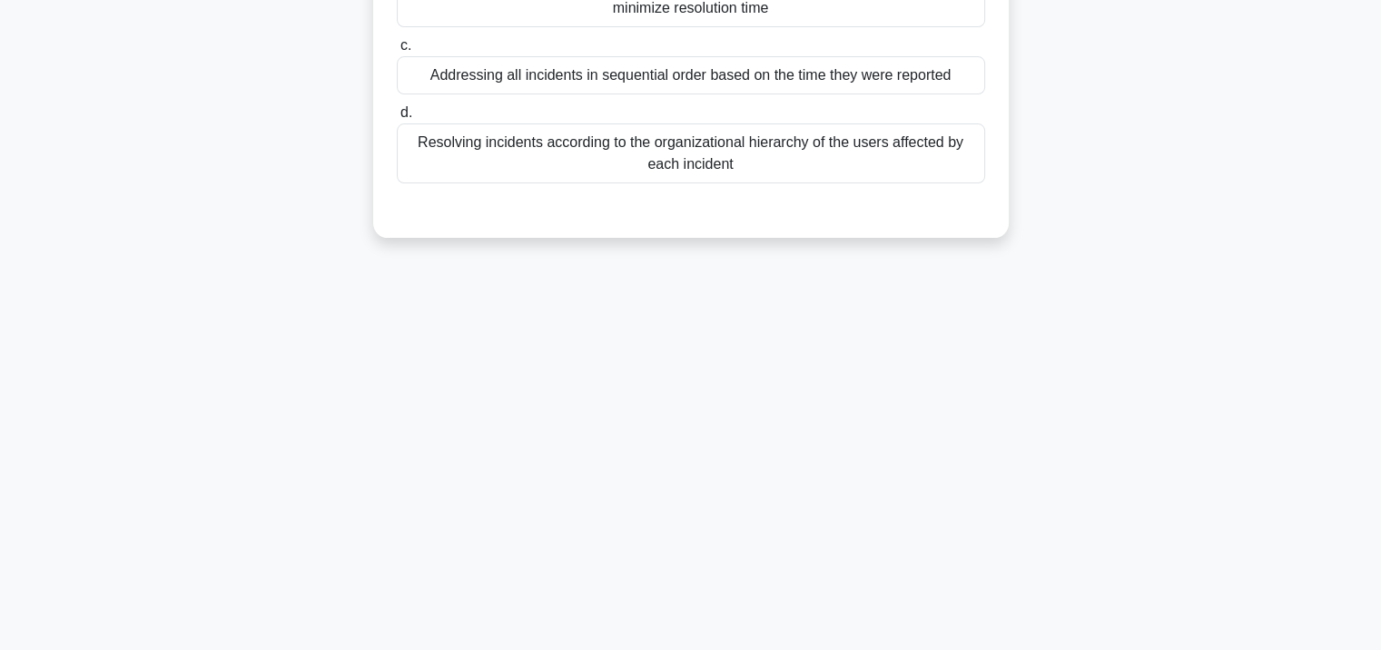
click at [657, 176] on div "Resolving incidents according to the organizational hierarchy of the users affe…" at bounding box center [691, 153] width 588 height 60
click at [397, 119] on input "d. Resolving incidents according to the organizational hierarchy of the users a…" at bounding box center [397, 113] width 0 height 12
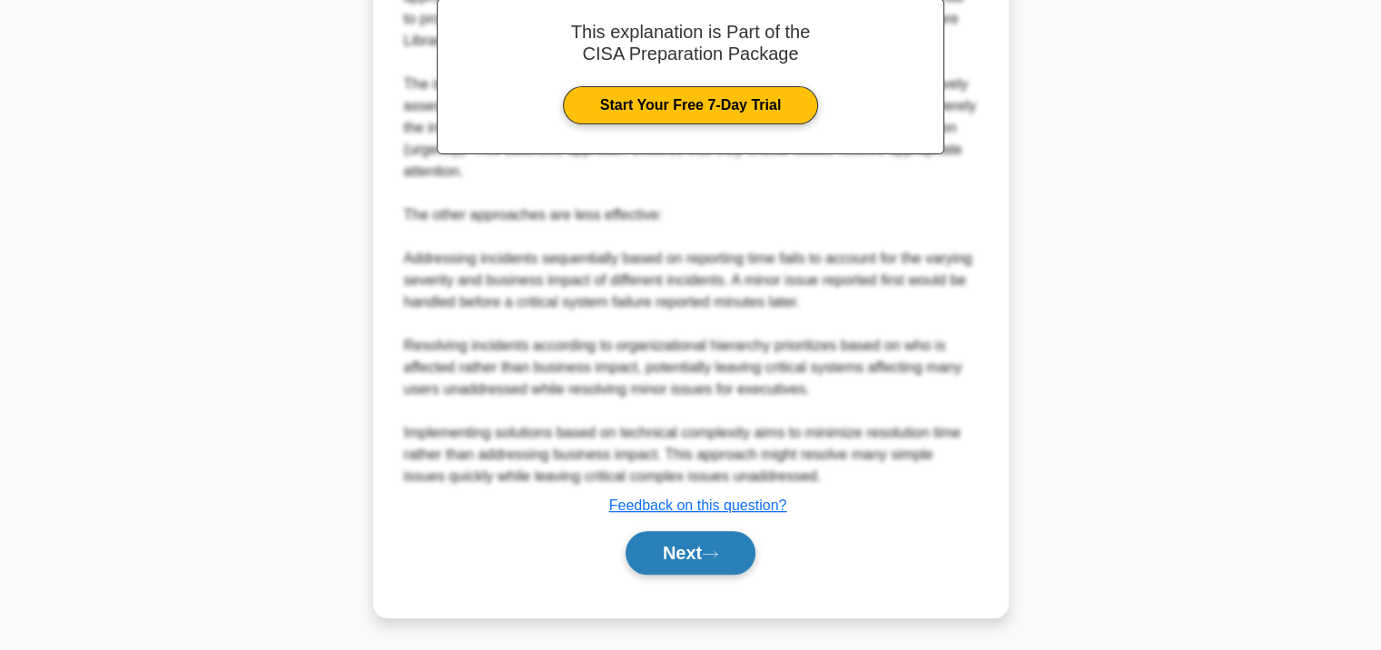
click at [626, 555] on button "Next" at bounding box center [691, 553] width 130 height 44
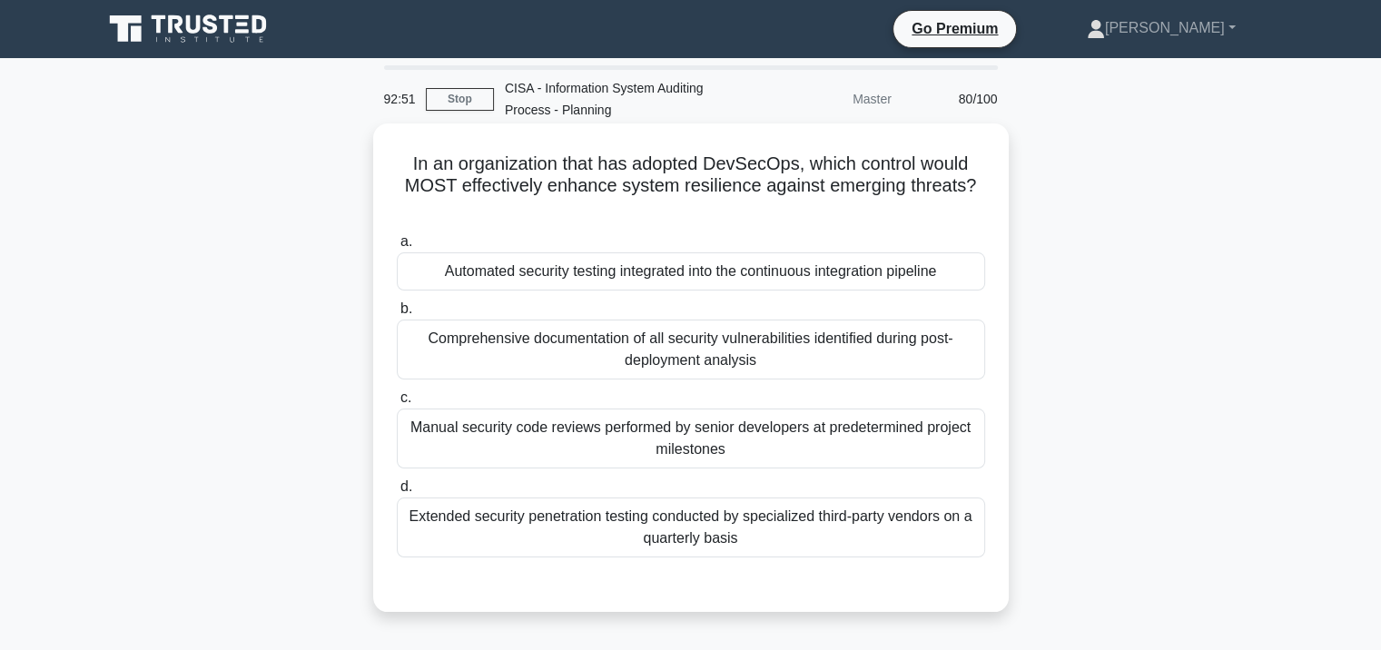
click at [646, 267] on div "Automated security testing integrated into the continuous integration pipeline" at bounding box center [691, 271] width 588 height 38
click at [397, 248] on input "a. Automated security testing integrated into the continuous integration pipeli…" at bounding box center [397, 242] width 0 height 12
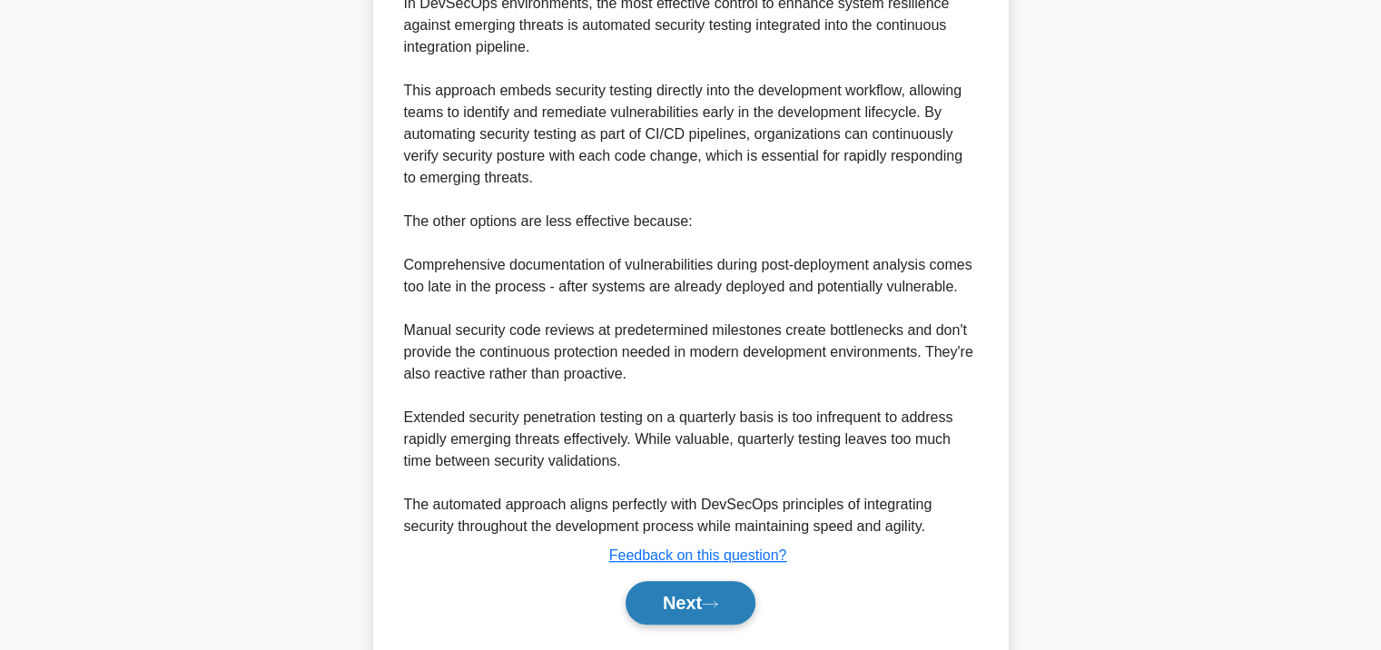
click at [684, 610] on button "Next" at bounding box center [691, 603] width 130 height 44
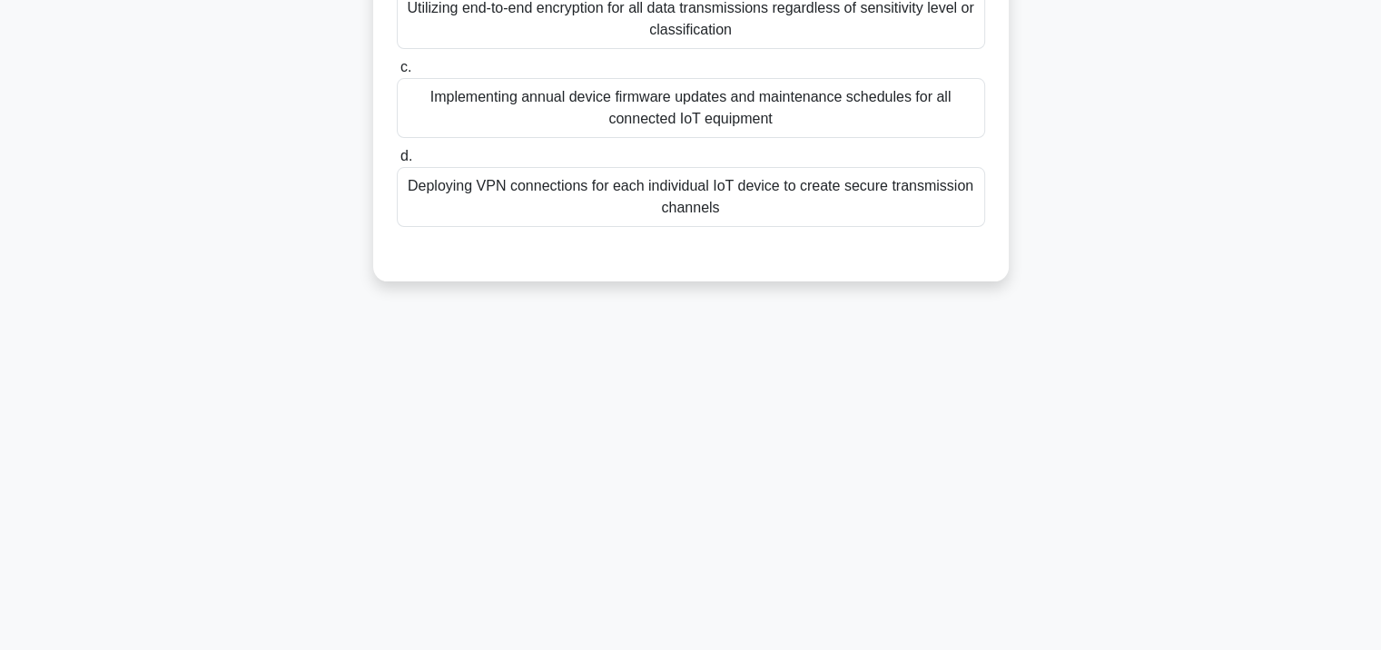
click at [681, 185] on div "Deploying VPN connections for each individual IoT device to create secure trans…" at bounding box center [691, 197] width 588 height 60
click at [397, 163] on input "d. Deploying VPN connections for each individual IoT device to create secure tr…" at bounding box center [397, 157] width 0 height 12
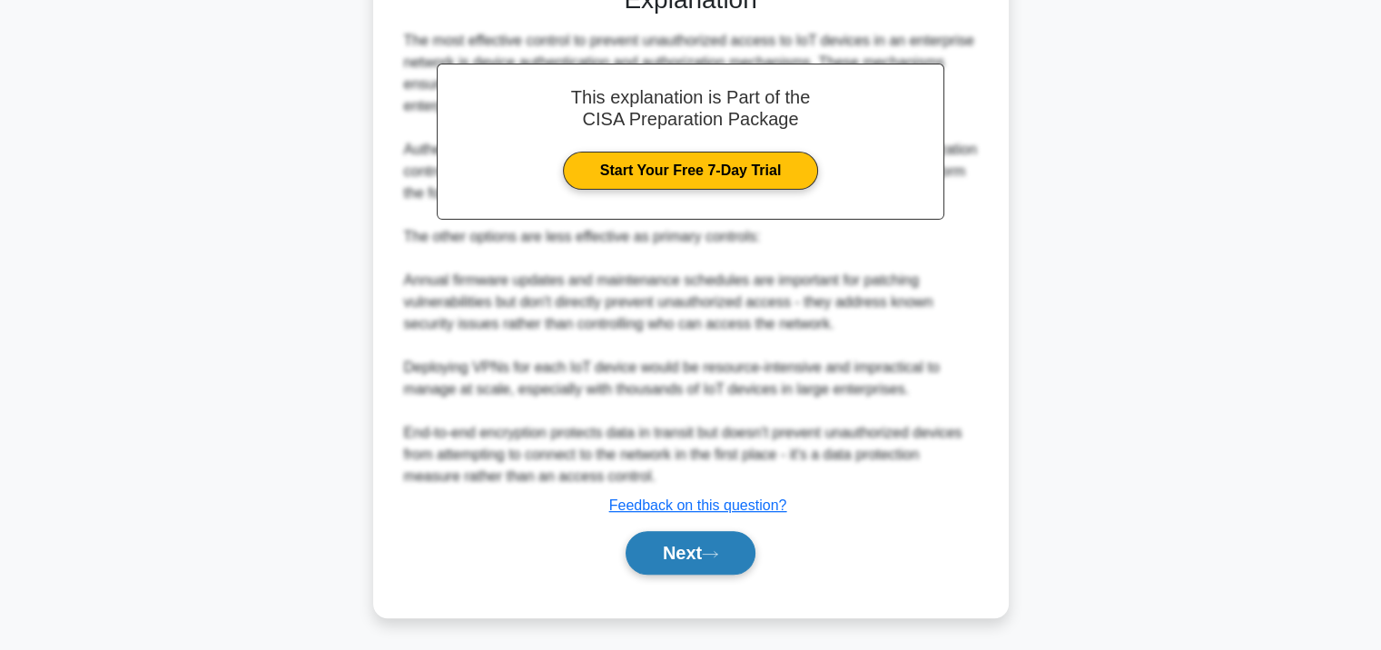
click at [668, 563] on button "Next" at bounding box center [691, 553] width 130 height 44
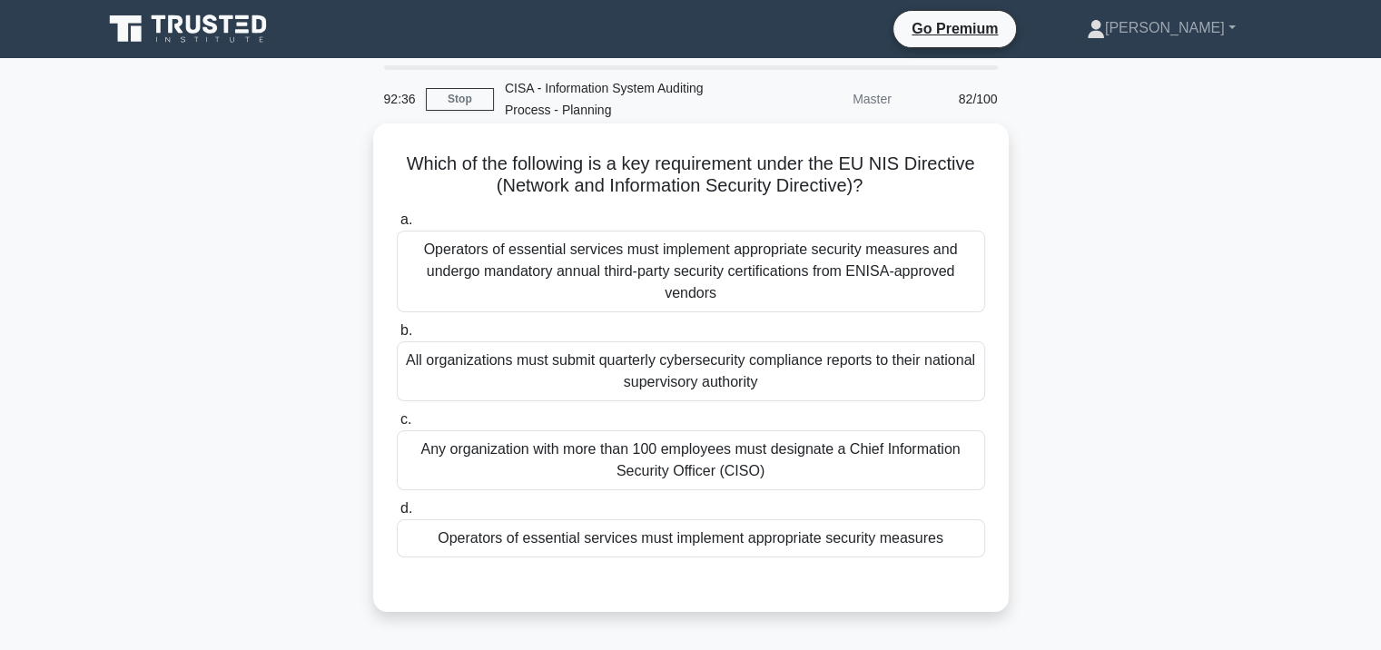
click at [666, 305] on div "Operators of essential services must implement appropriate security measures an…" at bounding box center [691, 272] width 588 height 82
click at [397, 226] on input "a. Operators of essential services must implement appropriate security measures…" at bounding box center [397, 220] width 0 height 12
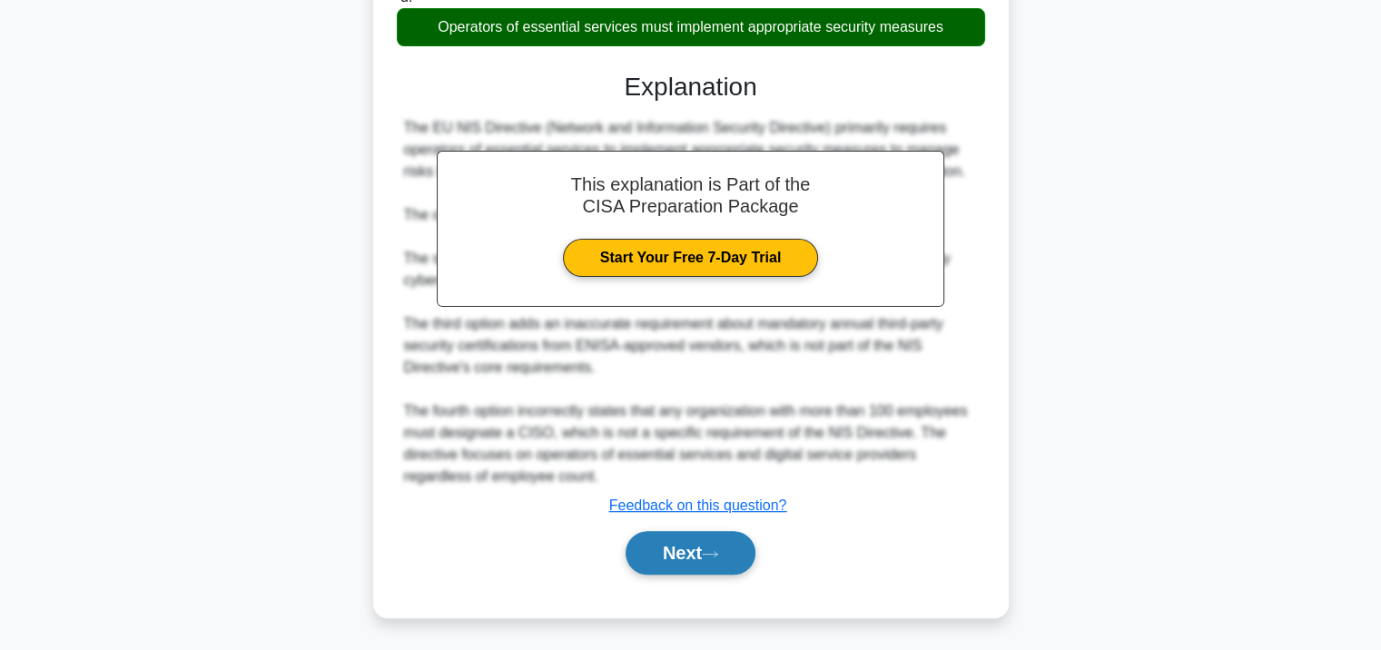
click at [660, 551] on button "Next" at bounding box center [691, 553] width 130 height 44
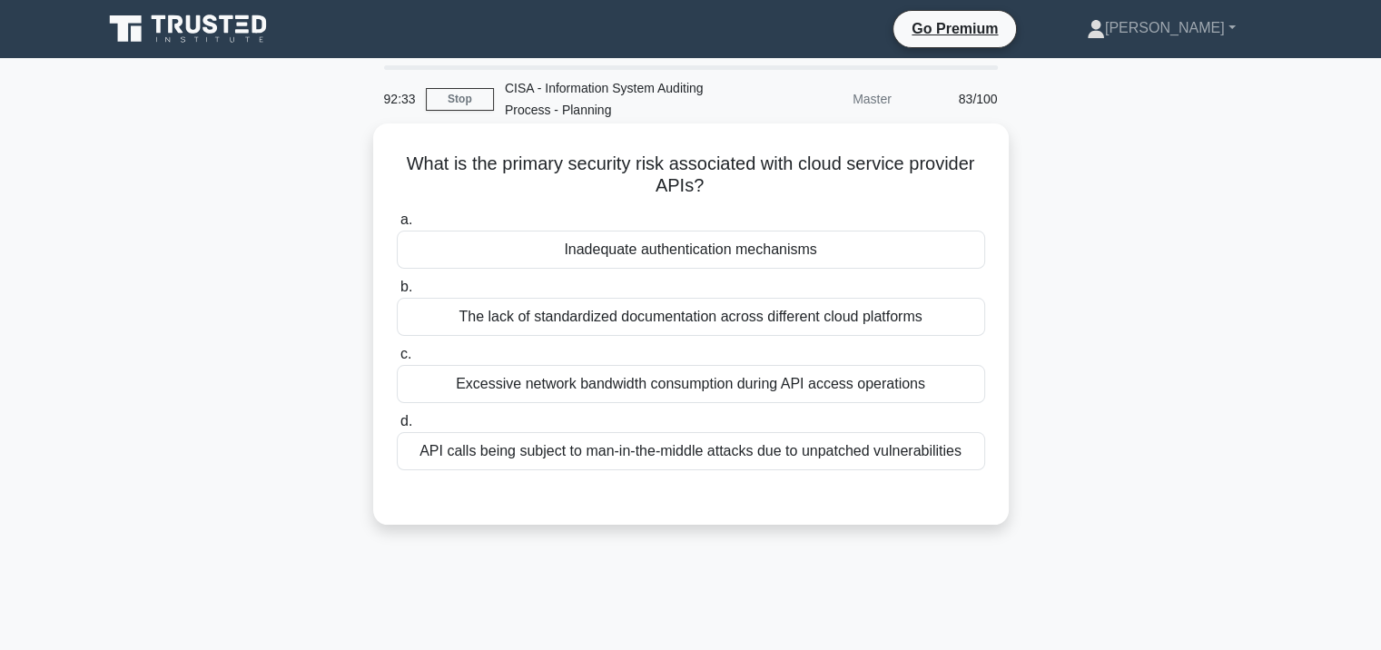
click at [660, 319] on div "The lack of standardized documentation across different cloud platforms" at bounding box center [691, 317] width 588 height 38
click at [397, 293] on input "b. The lack of standardized documentation across different cloud platforms" at bounding box center [397, 287] width 0 height 12
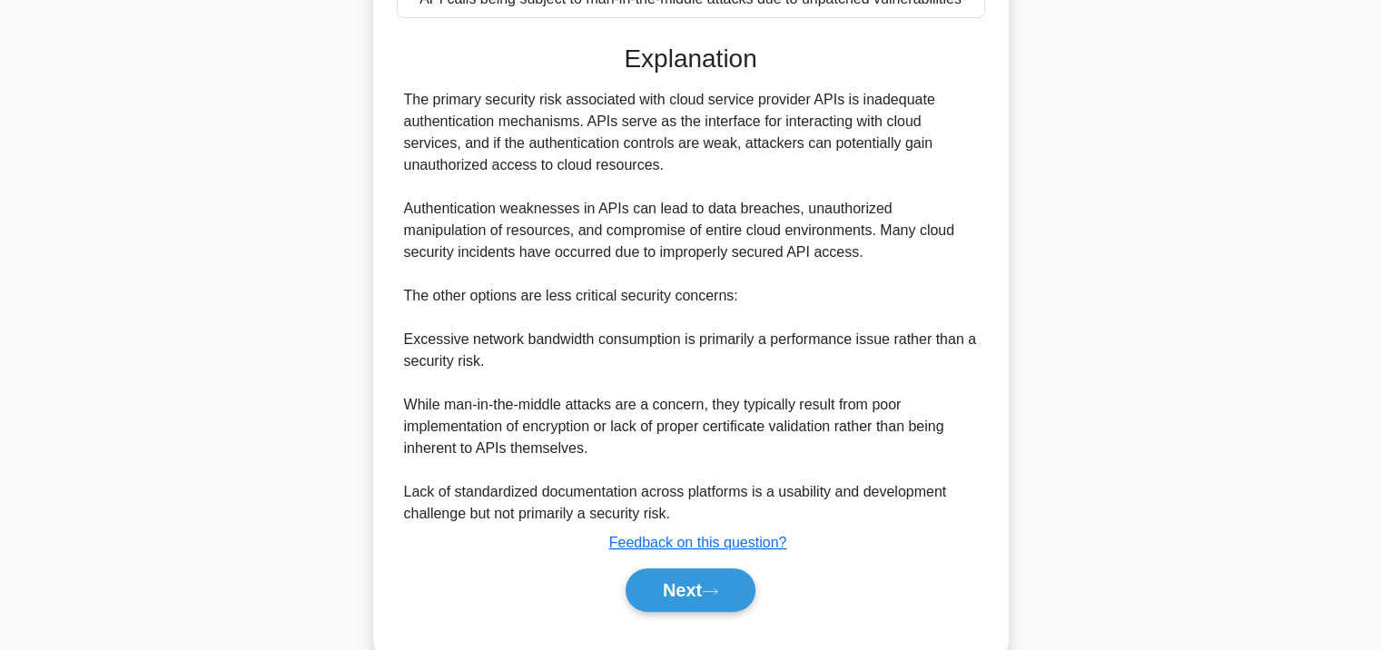
click at [708, 561] on div "Next" at bounding box center [691, 590] width 588 height 58
click at [707, 570] on button "Next" at bounding box center [691, 590] width 130 height 44
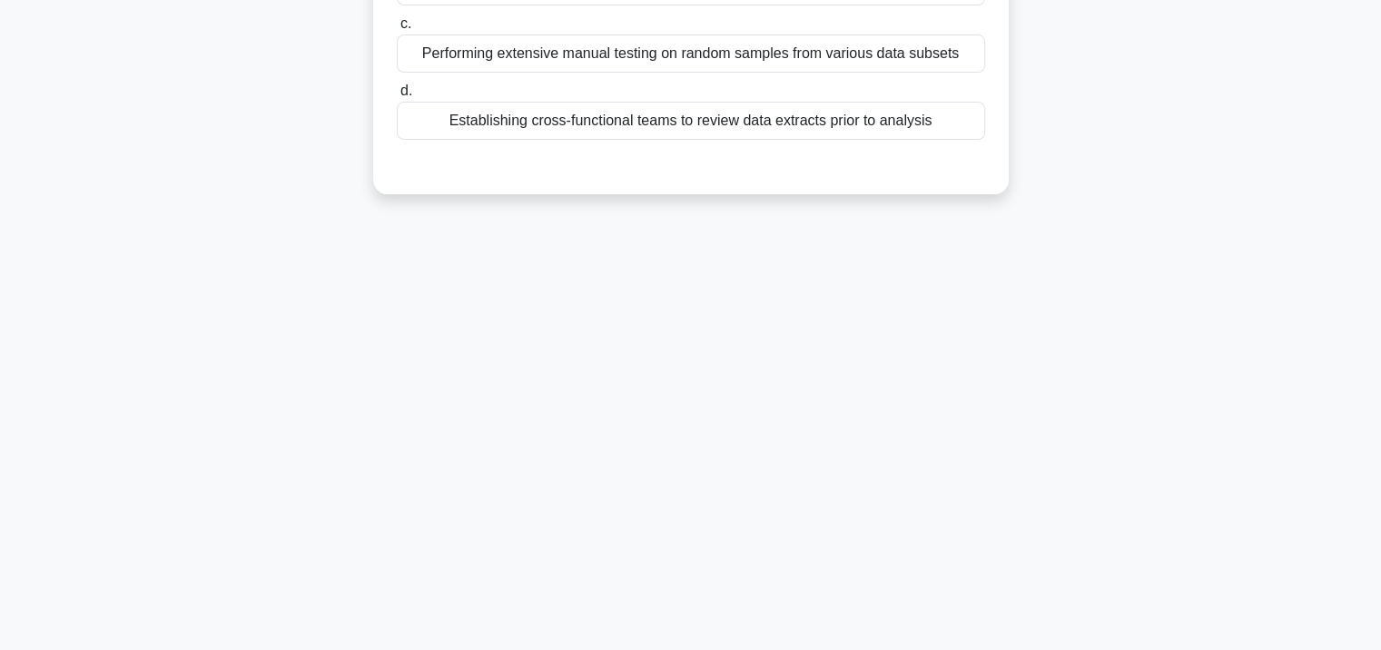
click at [708, 135] on div "Establishing cross-functional teams to review data extracts prior to analysis" at bounding box center [691, 121] width 588 height 38
click at [397, 97] on input "d. Establishing cross-functional teams to review data extracts prior to analysis" at bounding box center [397, 91] width 0 height 12
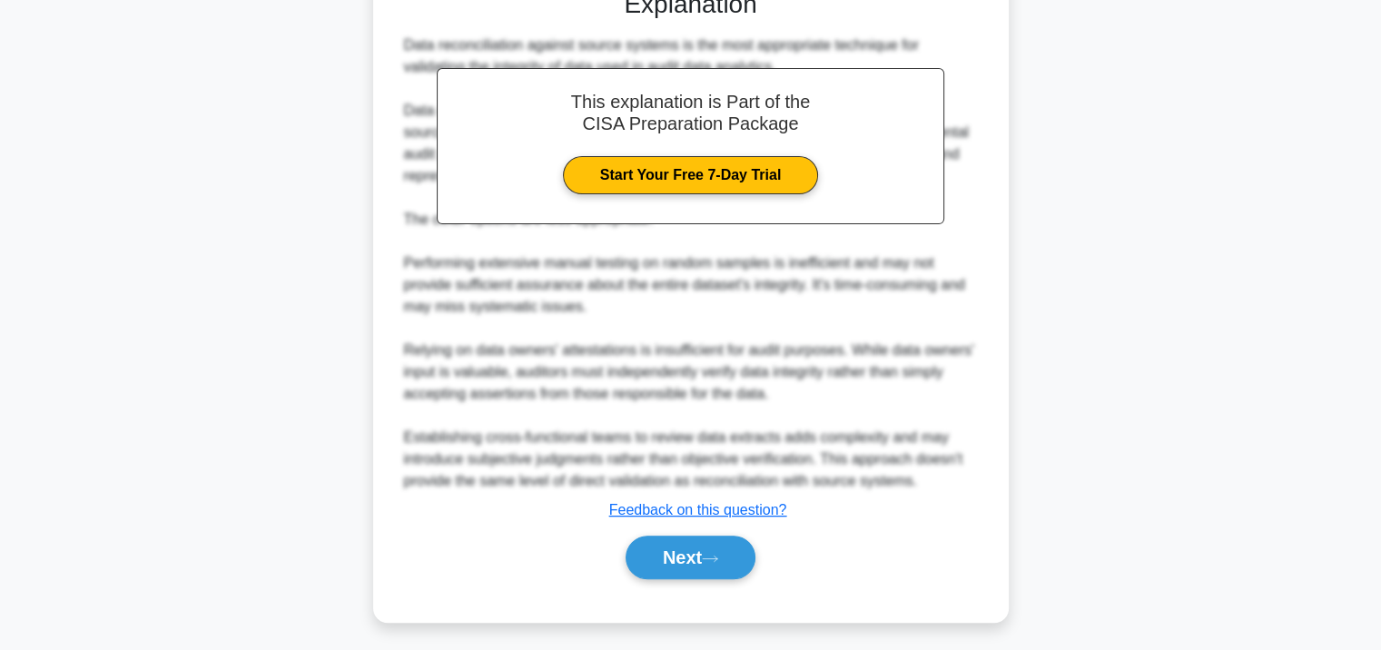
scroll to position [513, 0]
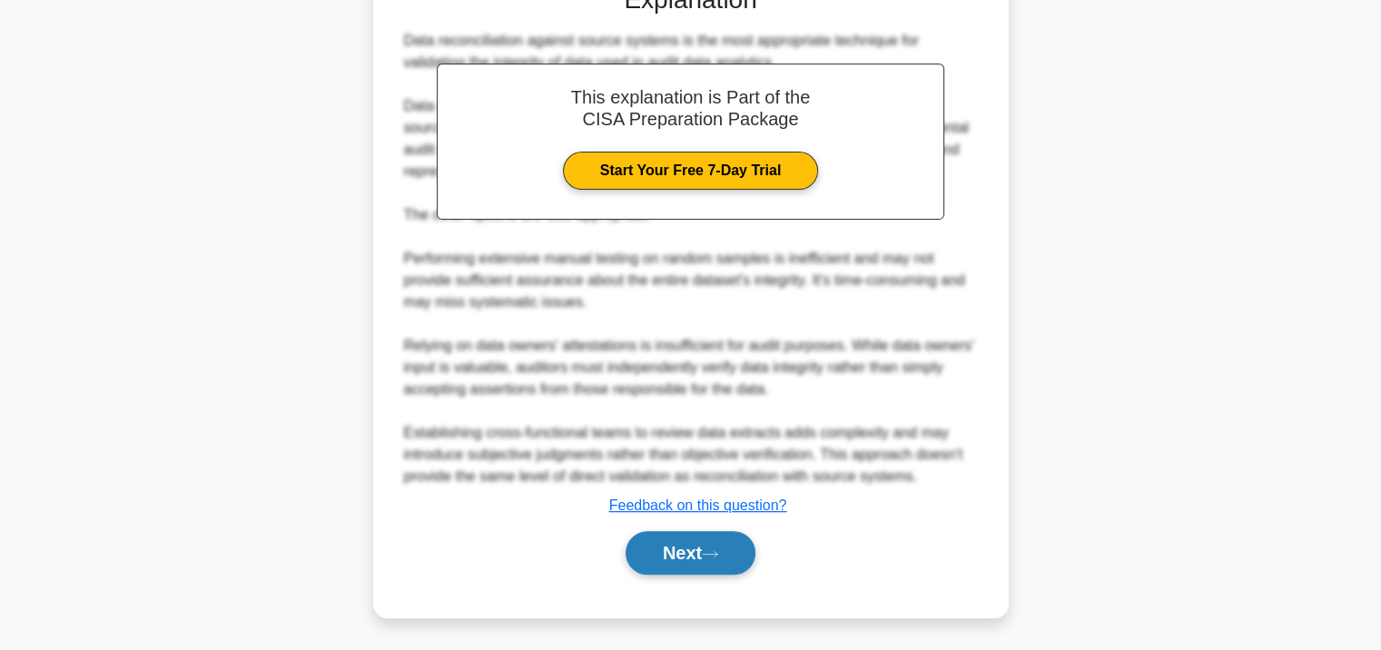
click at [667, 563] on button "Next" at bounding box center [691, 553] width 130 height 44
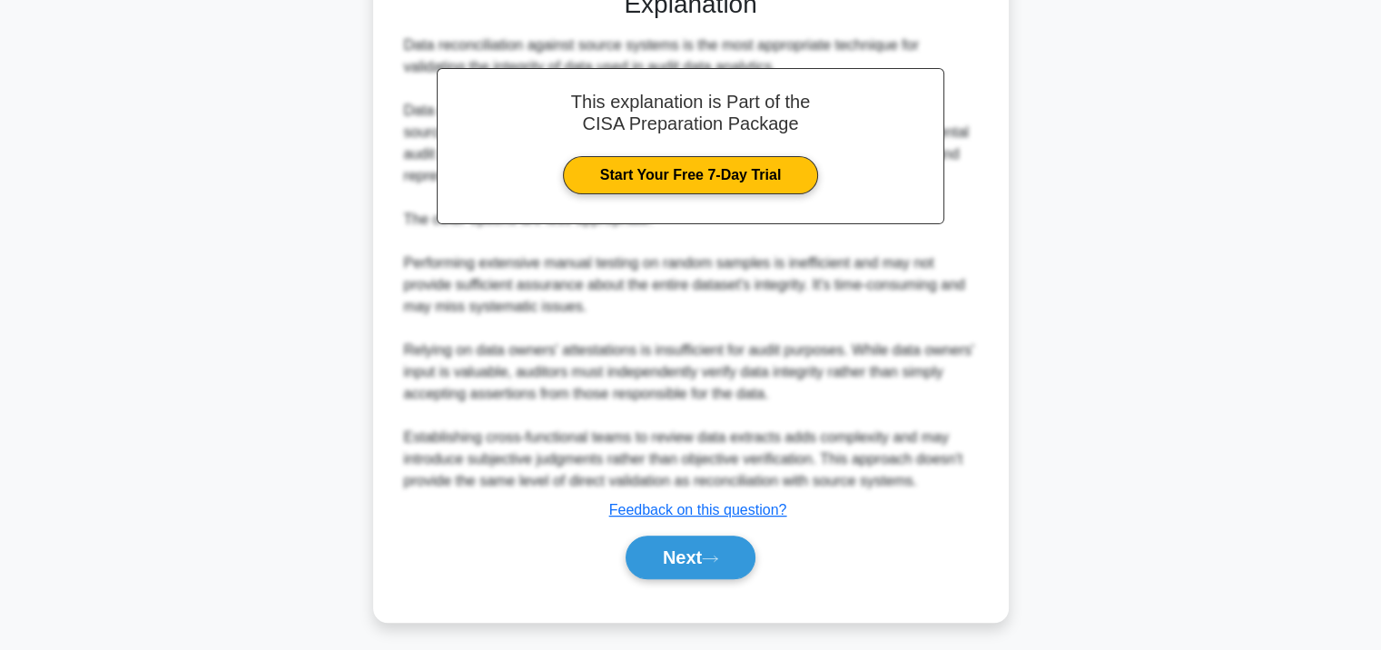
scroll to position [331, 0]
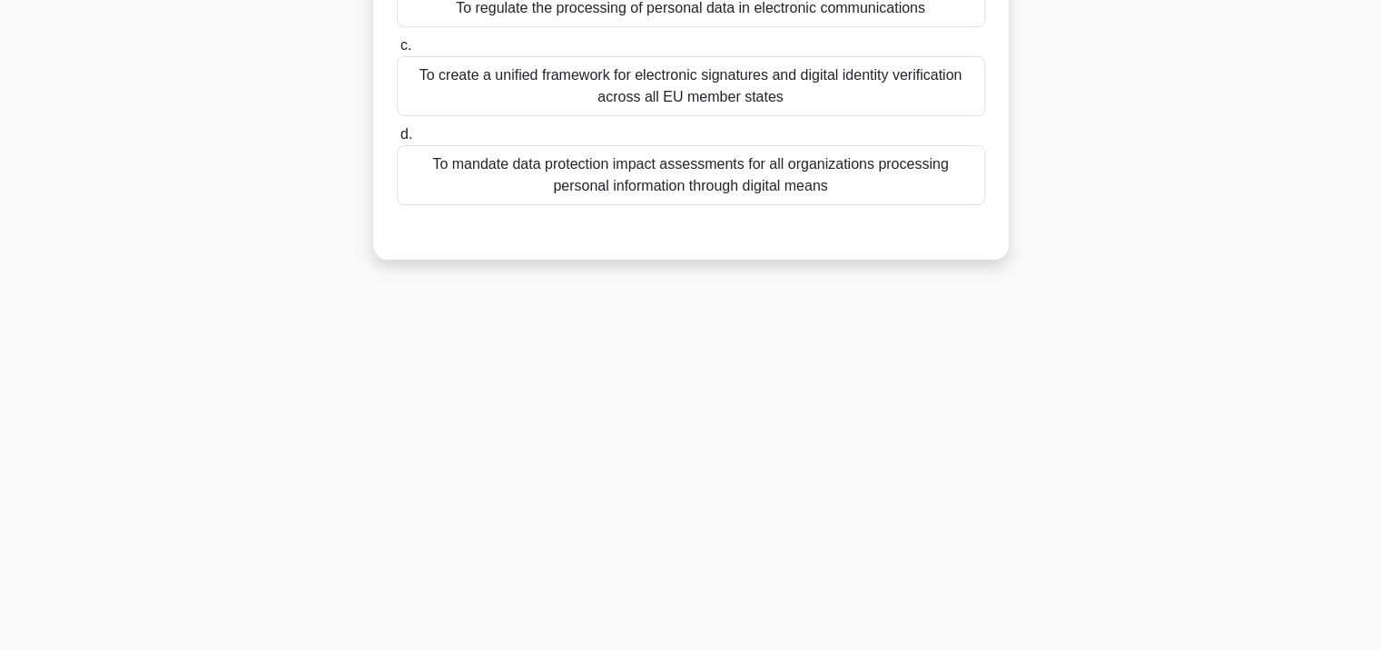
click at [668, 171] on div "To mandate data protection impact assessments for all organizations processing …" at bounding box center [691, 175] width 588 height 60
click at [397, 141] on input "d. To mandate data protection impact assessments for all organizations processi…" at bounding box center [397, 135] width 0 height 12
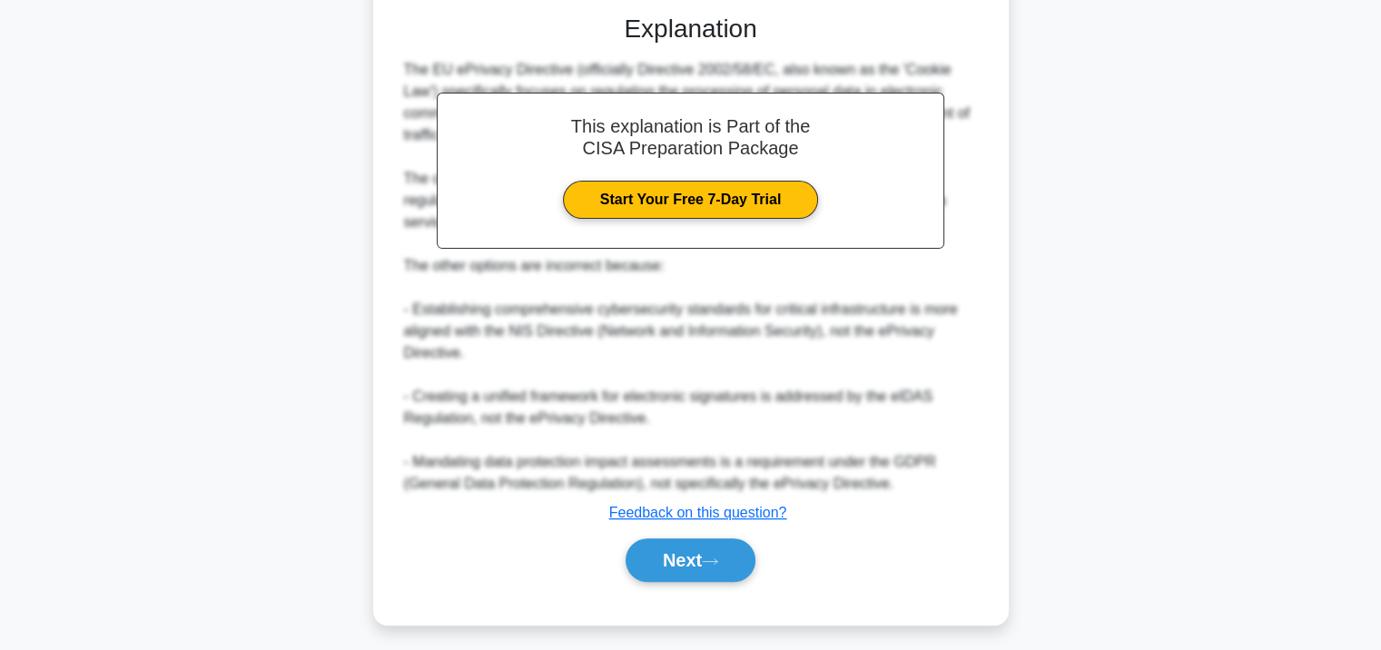
scroll to position [557, 0]
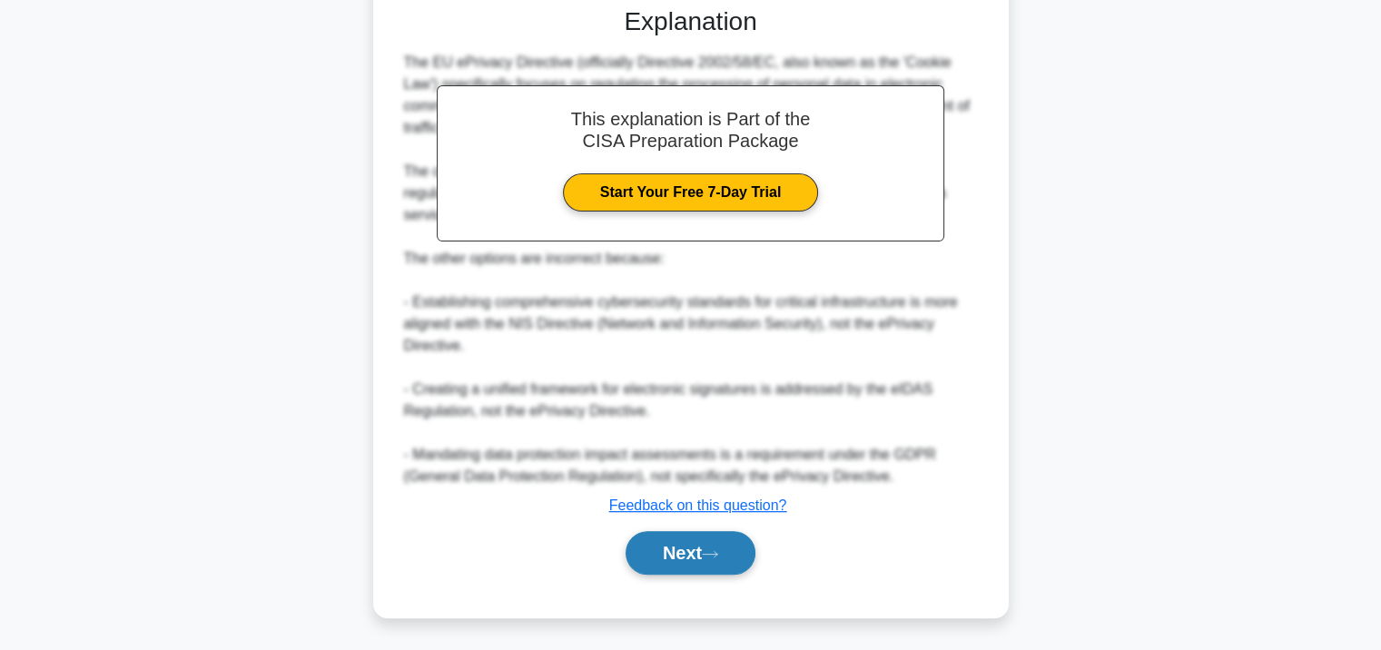
click at [698, 561] on button "Next" at bounding box center [691, 553] width 130 height 44
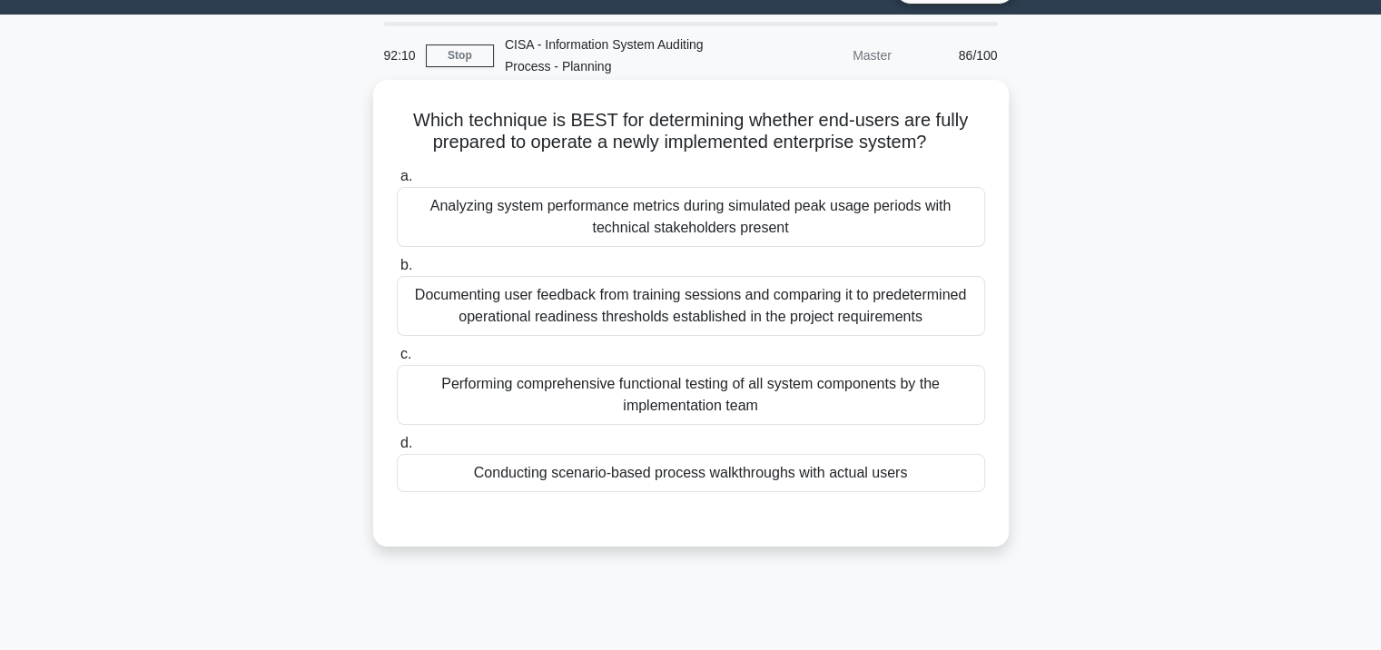
scroll to position [0, 0]
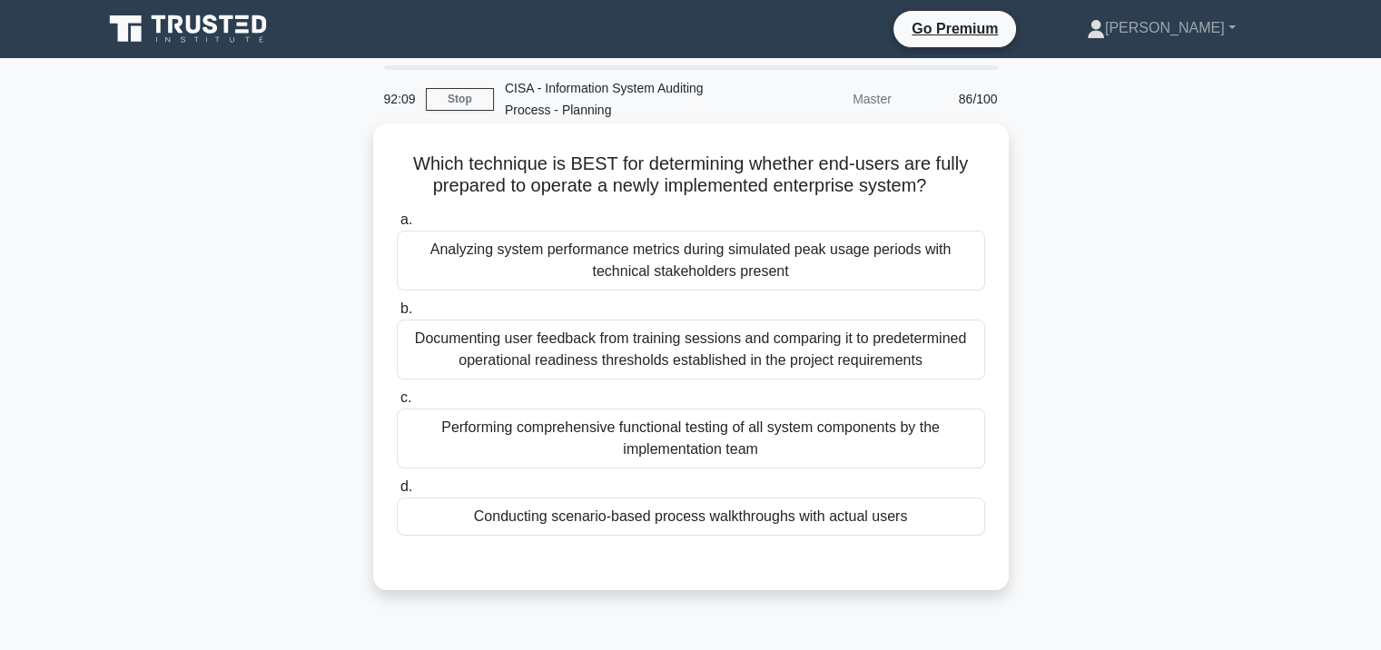
click at [647, 291] on div "a. Analyzing system performance metrics during simulated peak usage periods wit…" at bounding box center [691, 372] width 610 height 334
click at [662, 268] on div "Analyzing system performance metrics during simulated peak usage periods with t…" at bounding box center [691, 261] width 588 height 60
click at [397, 226] on input "a. Analyzing system performance metrics during simulated peak usage periods wit…" at bounding box center [397, 220] width 0 height 12
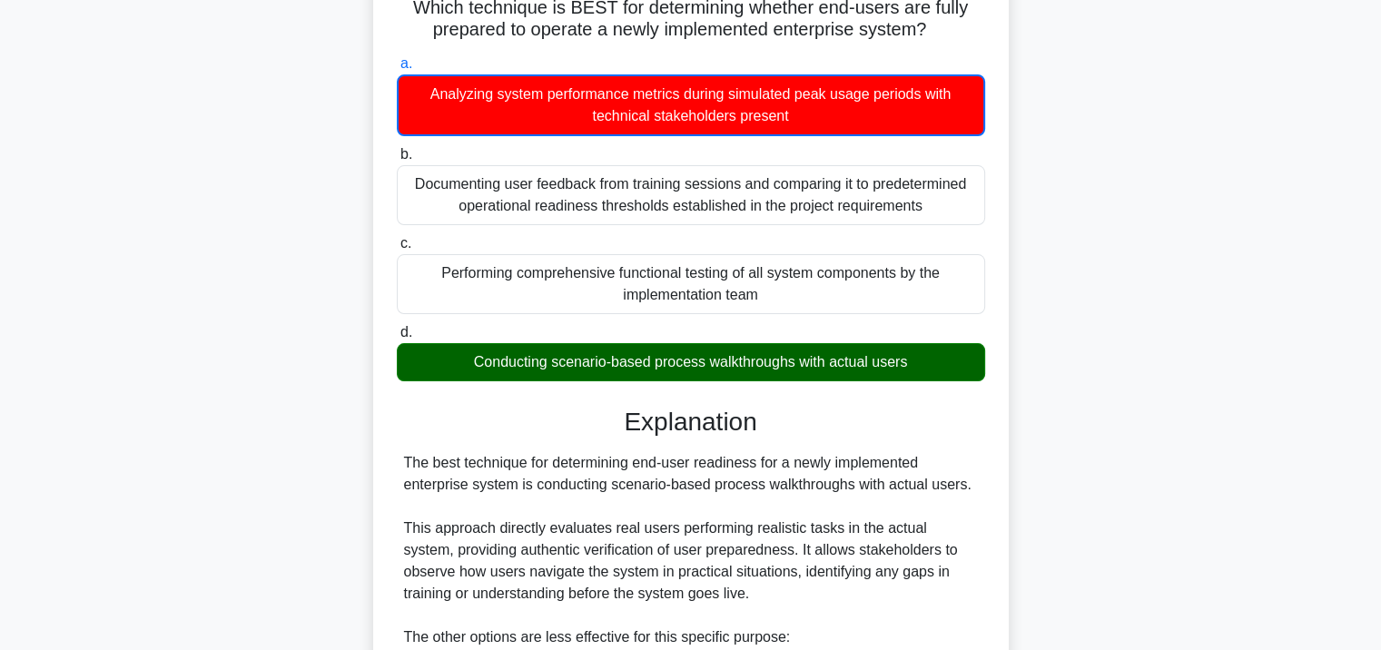
scroll to position [535, 0]
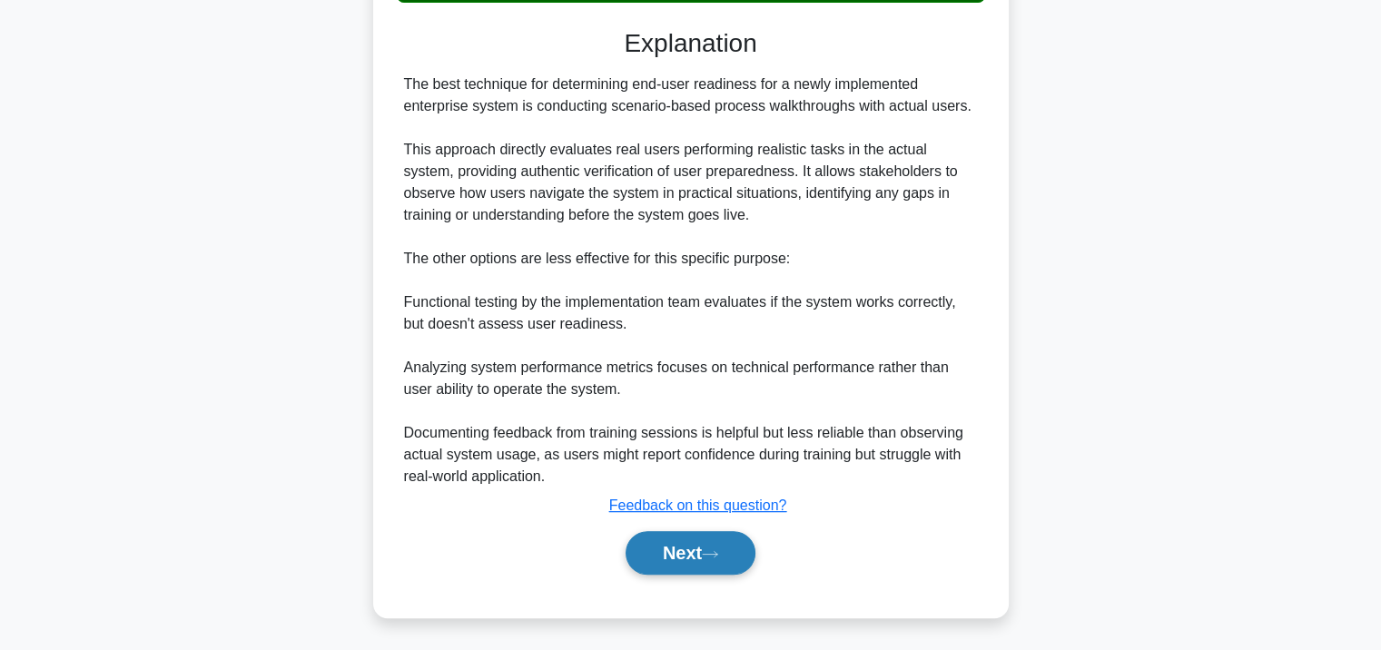
click at [672, 542] on button "Next" at bounding box center [691, 553] width 130 height 44
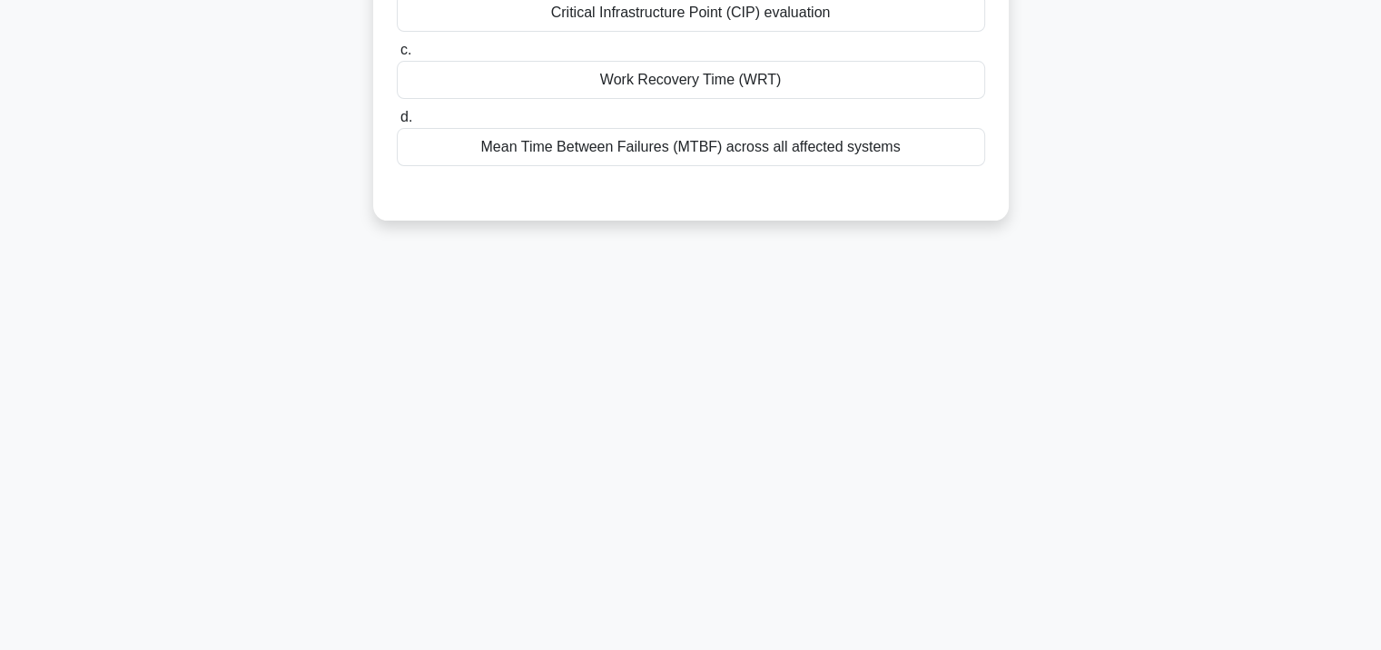
scroll to position [331, 0]
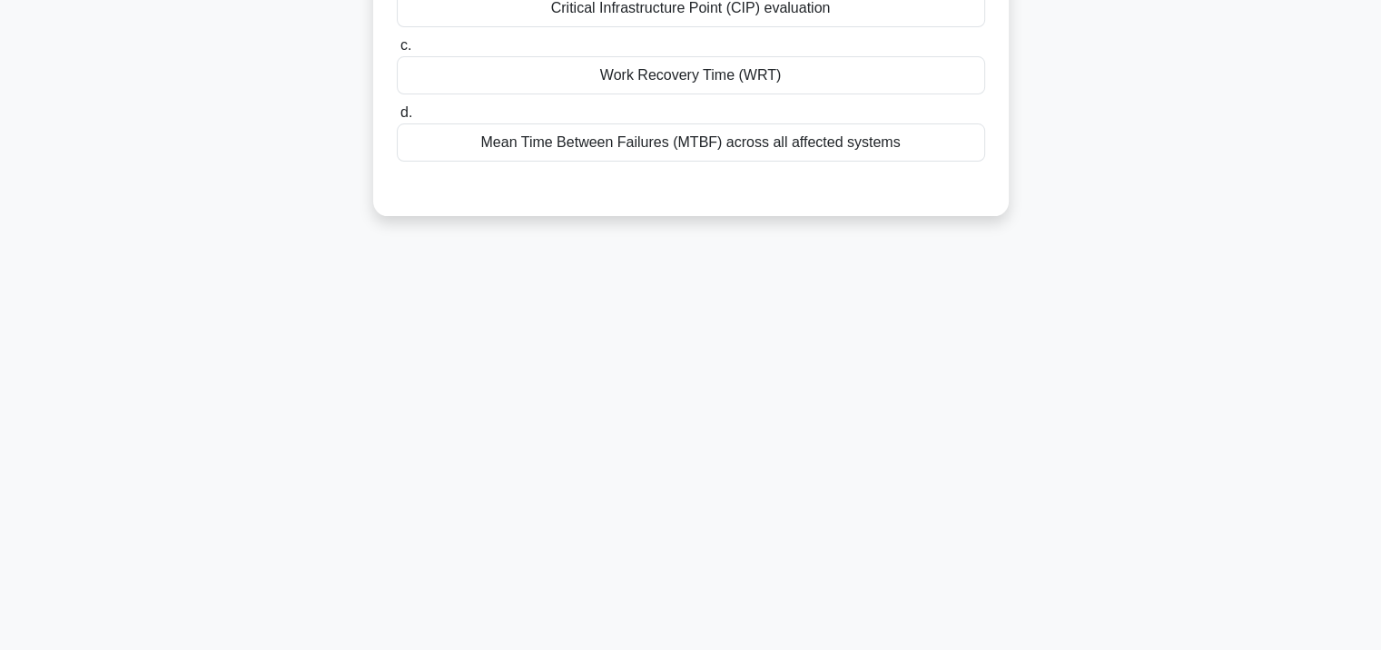
click at [700, 124] on div "Mean Time Between Failures (MTBF) across all affected systems" at bounding box center [691, 142] width 588 height 38
click at [397, 119] on input "d. Mean Time Between Failures (MTBF) across all affected systems" at bounding box center [397, 113] width 0 height 12
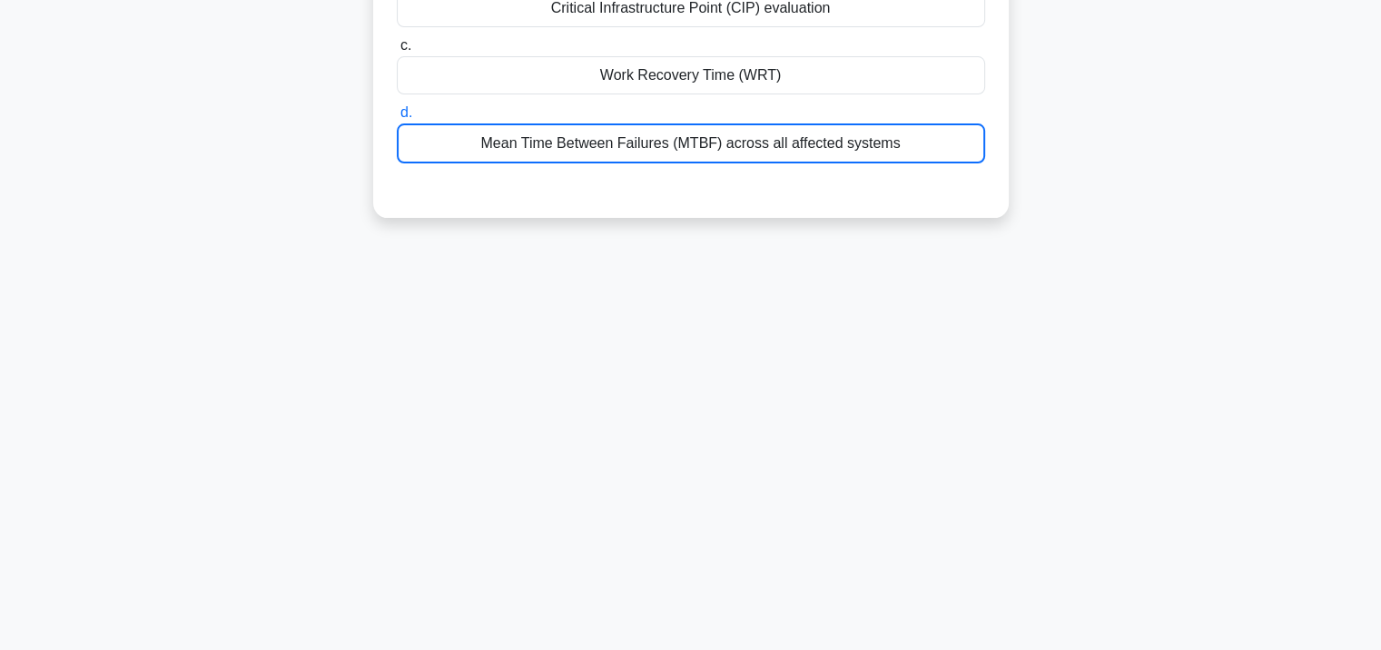
click at [697, 141] on div "Mean Time Between Failures (MTBF) across all affected systems" at bounding box center [691, 143] width 588 height 40
click at [397, 119] on input "d. Mean Time Between Failures (MTBF) across all affected systems" at bounding box center [397, 113] width 0 height 12
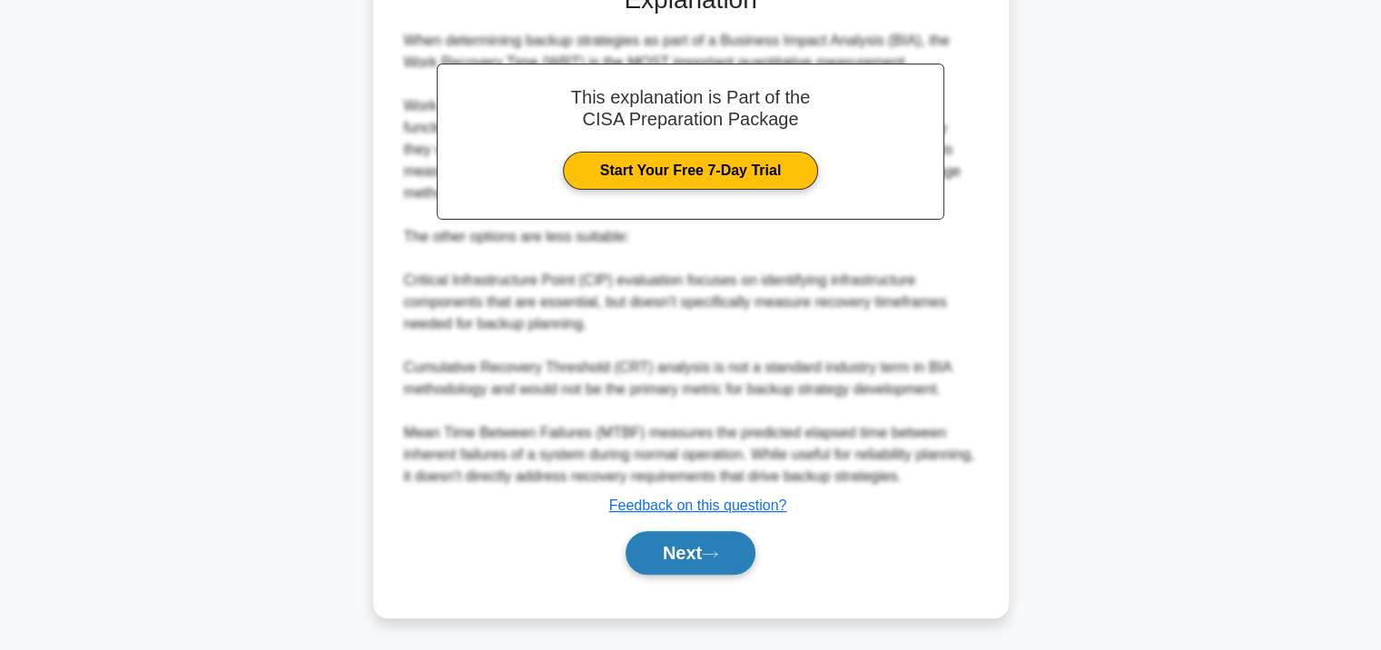
click at [666, 539] on button "Next" at bounding box center [691, 553] width 130 height 44
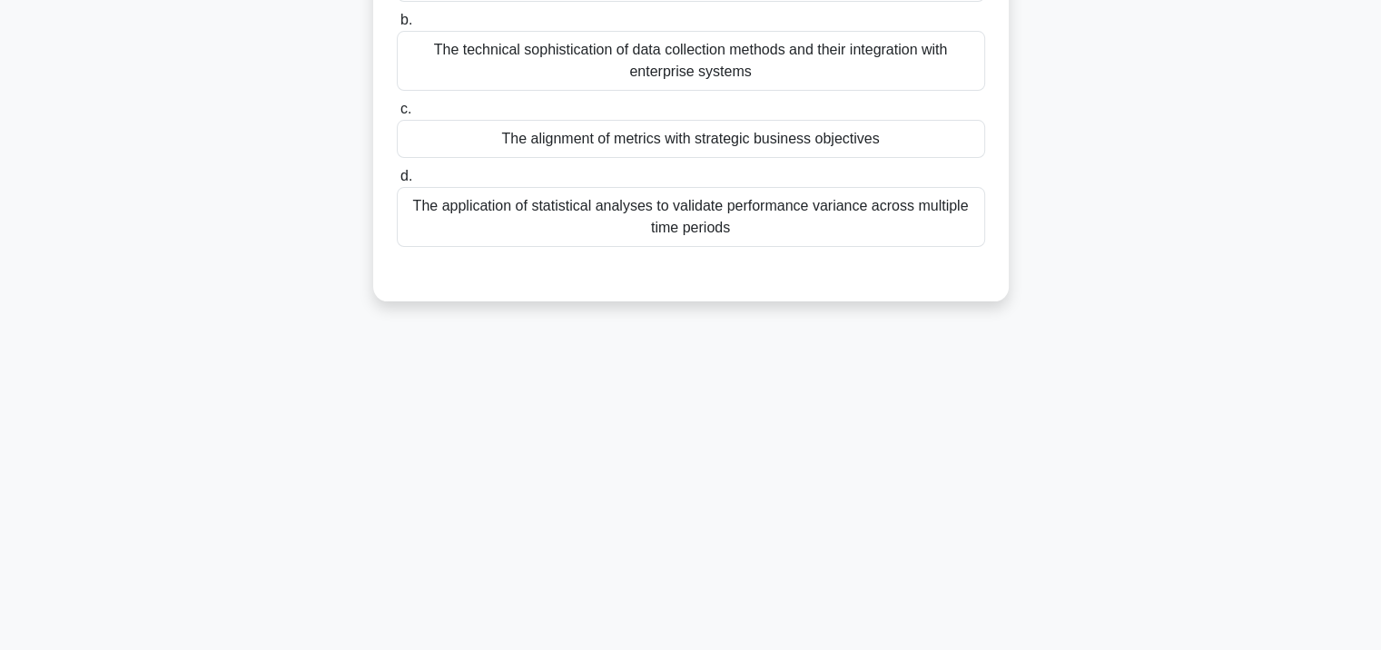
scroll to position [58, 0]
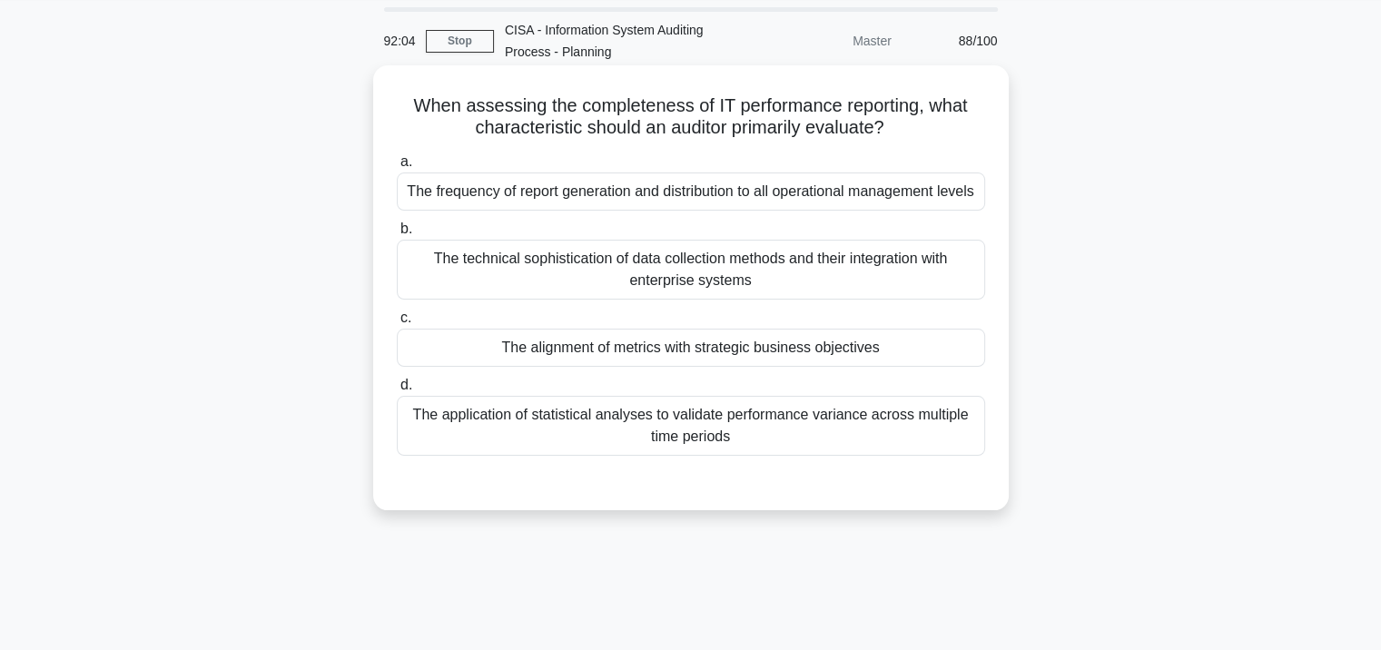
click at [650, 229] on label "b. The technical sophistication of data collection methods and their integratio…" at bounding box center [691, 259] width 588 height 82
click at [397, 229] on input "b. The technical sophistication of data collection methods and their integratio…" at bounding box center [397, 229] width 0 height 12
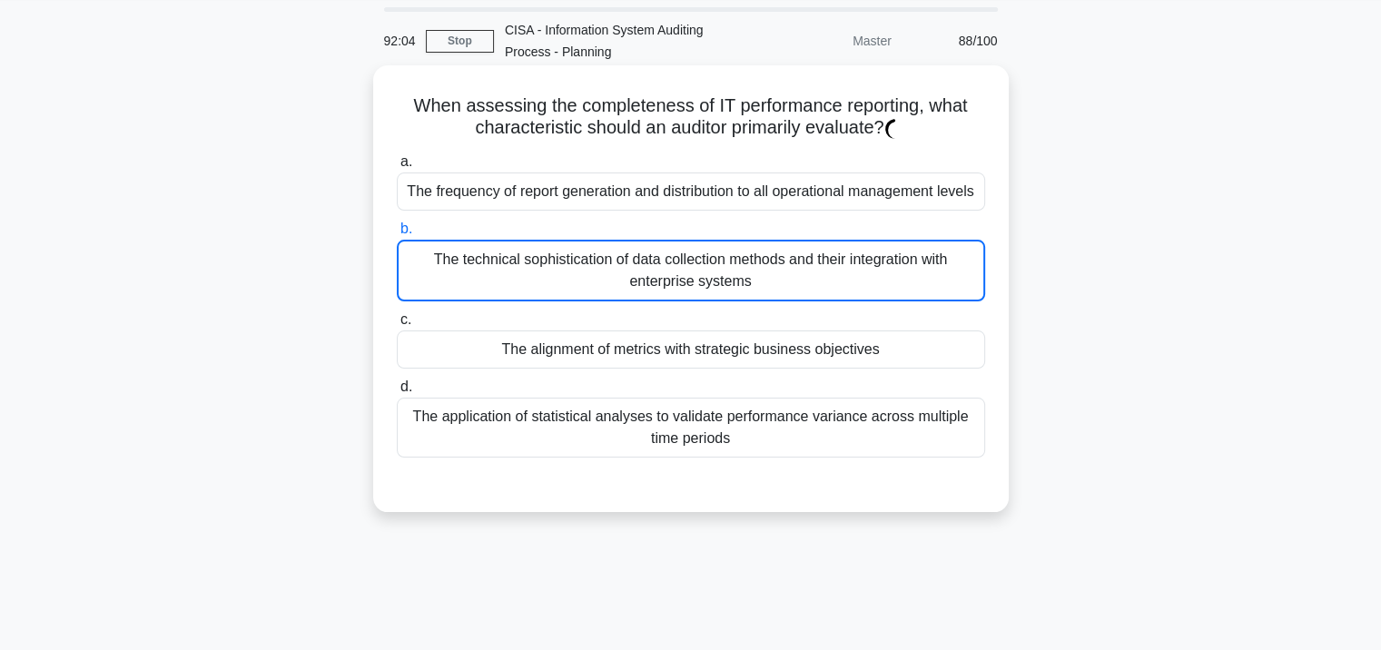
click at [648, 254] on div "The technical sophistication of data collection methods and their integration w…" at bounding box center [691, 271] width 588 height 62
click at [397, 235] on input "b. The technical sophistication of data collection methods and their integratio…" at bounding box center [397, 229] width 0 height 12
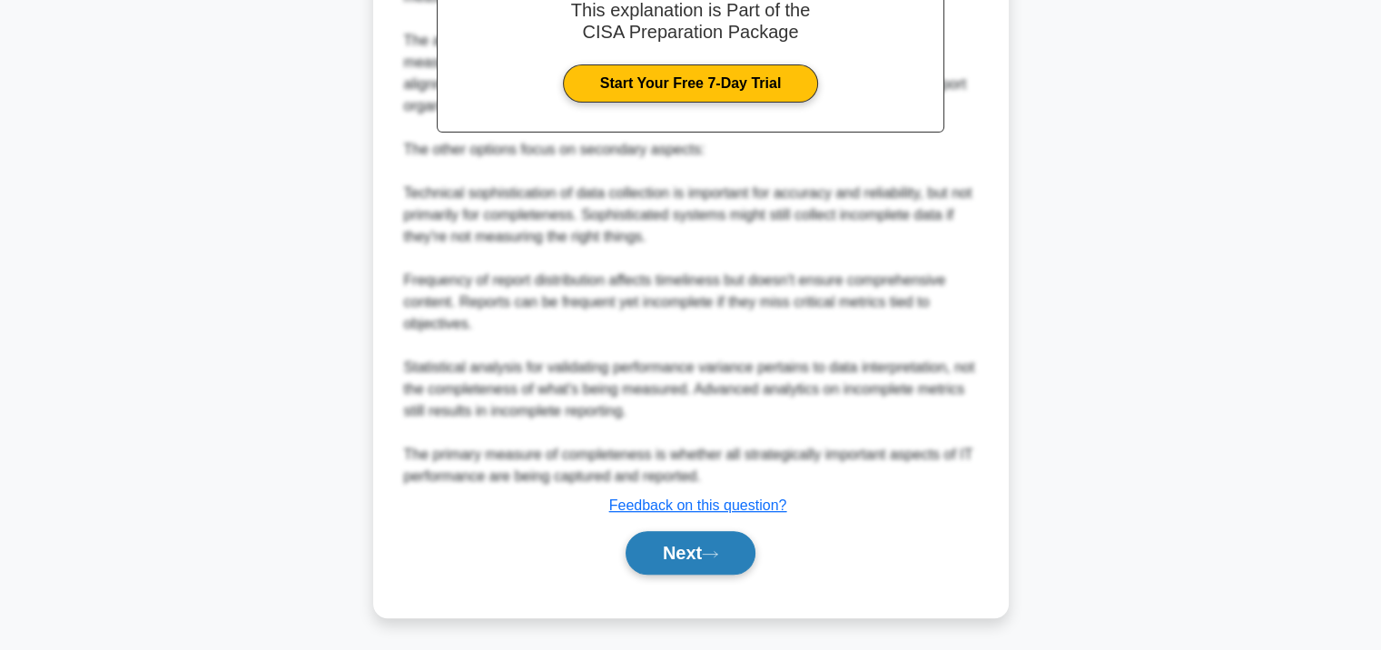
click at [672, 569] on button "Next" at bounding box center [691, 553] width 130 height 44
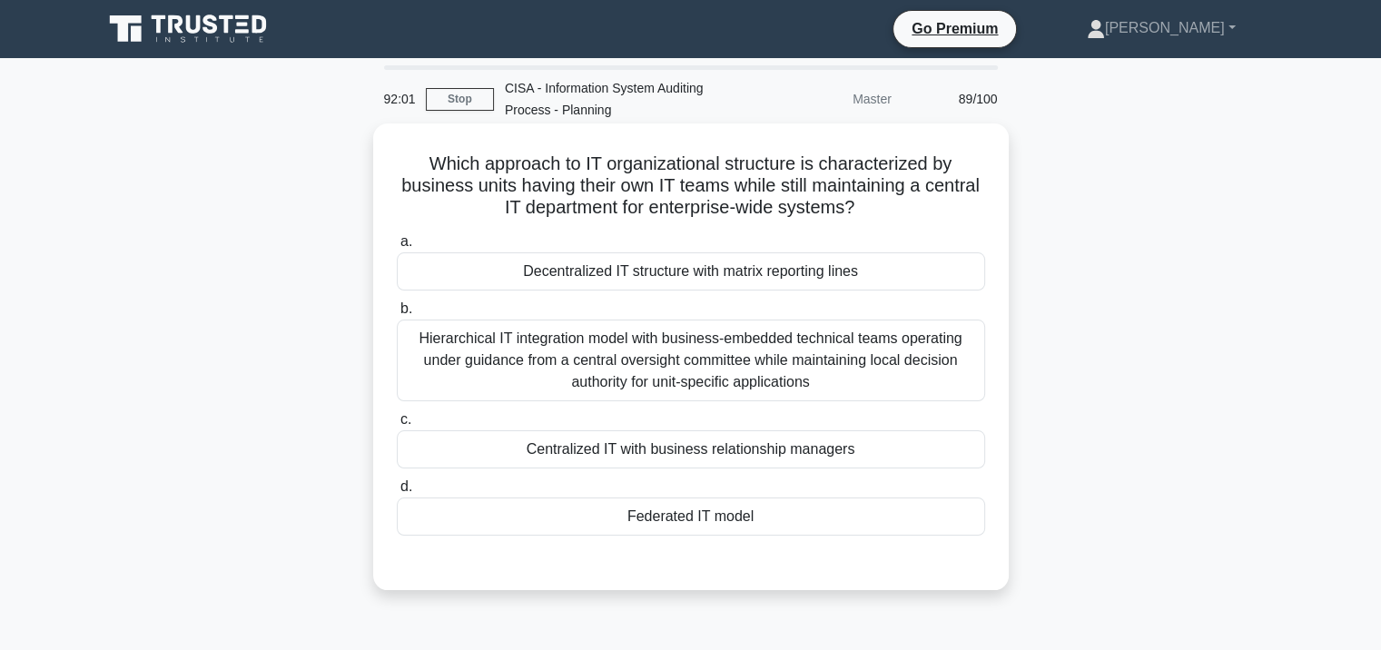
scroll to position [0, 0]
click at [672, 311] on label "b. Hierarchical IT integration model with business-embedded technical teams ope…" at bounding box center [691, 350] width 588 height 104
click at [397, 311] on input "b. Hierarchical IT integration model with business-embedded technical teams ope…" at bounding box center [397, 309] width 0 height 12
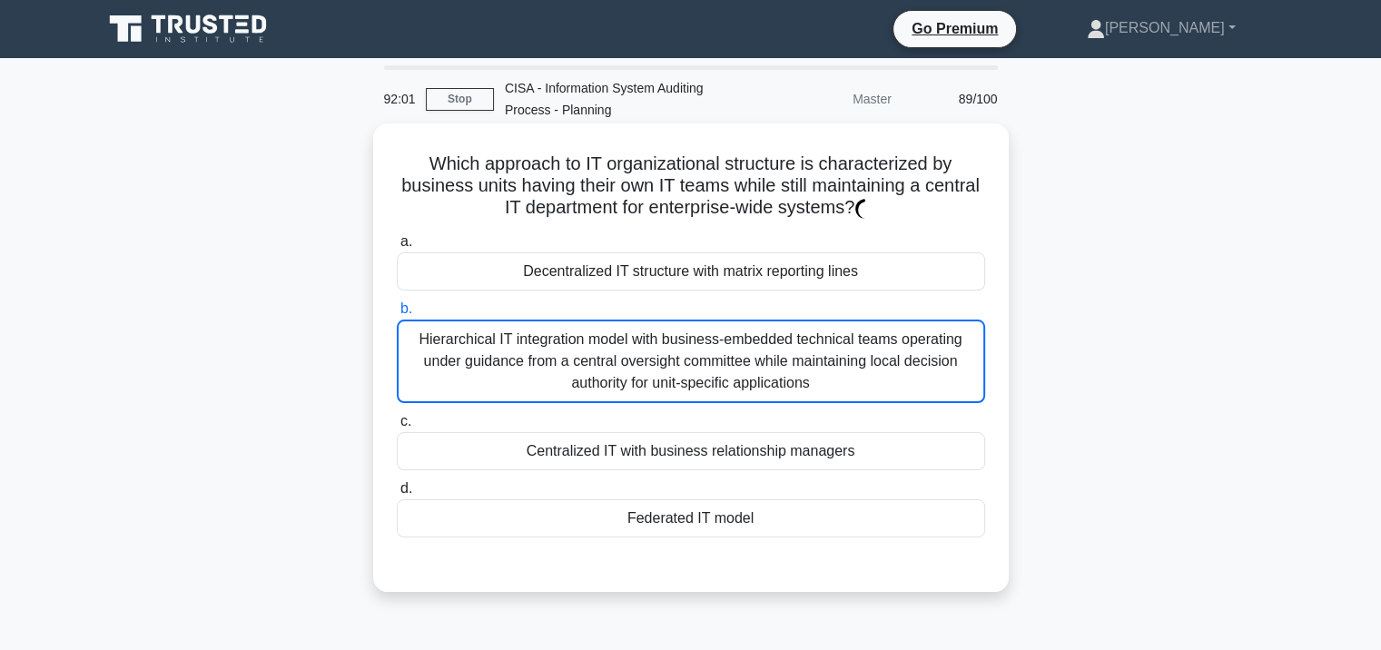
click at [666, 339] on div "Hierarchical IT integration model with business-embedded technical teams operat…" at bounding box center [691, 362] width 588 height 84
click at [397, 315] on input "b. Hierarchical IT integration model with business-embedded technical teams ope…" at bounding box center [397, 309] width 0 height 12
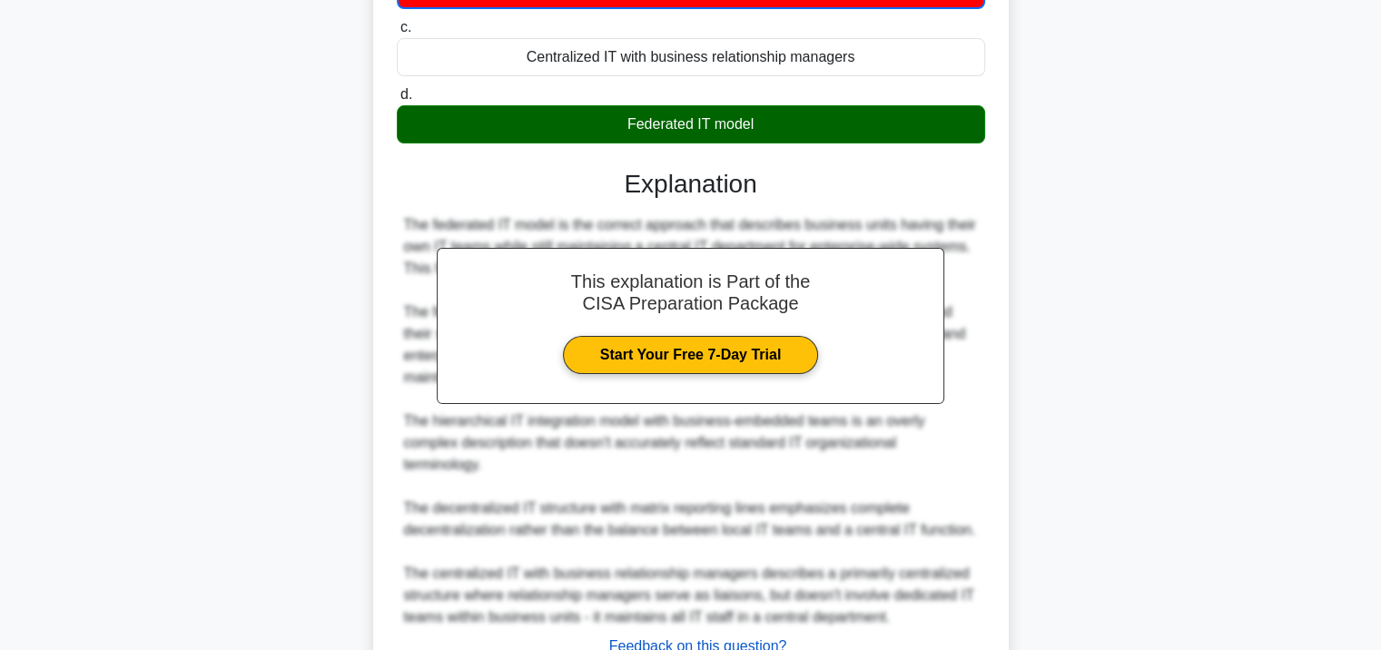
scroll to position [512, 0]
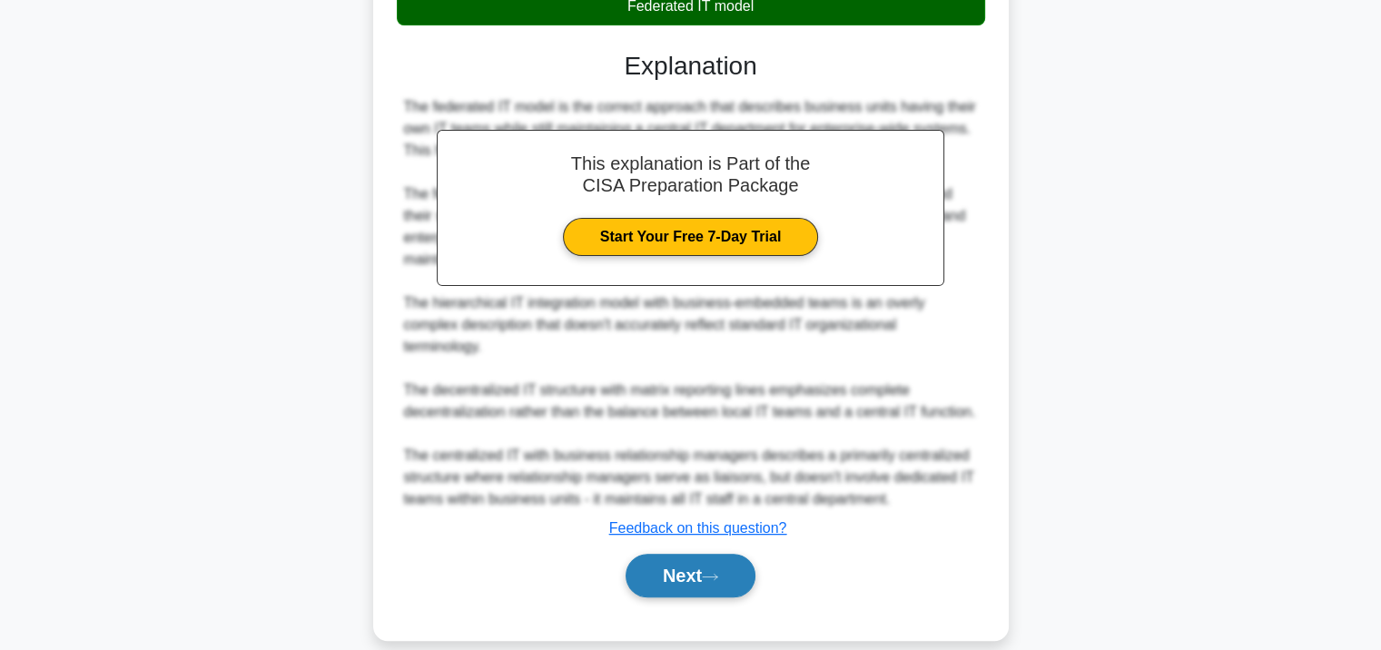
click at [698, 577] on button "Next" at bounding box center [691, 576] width 130 height 44
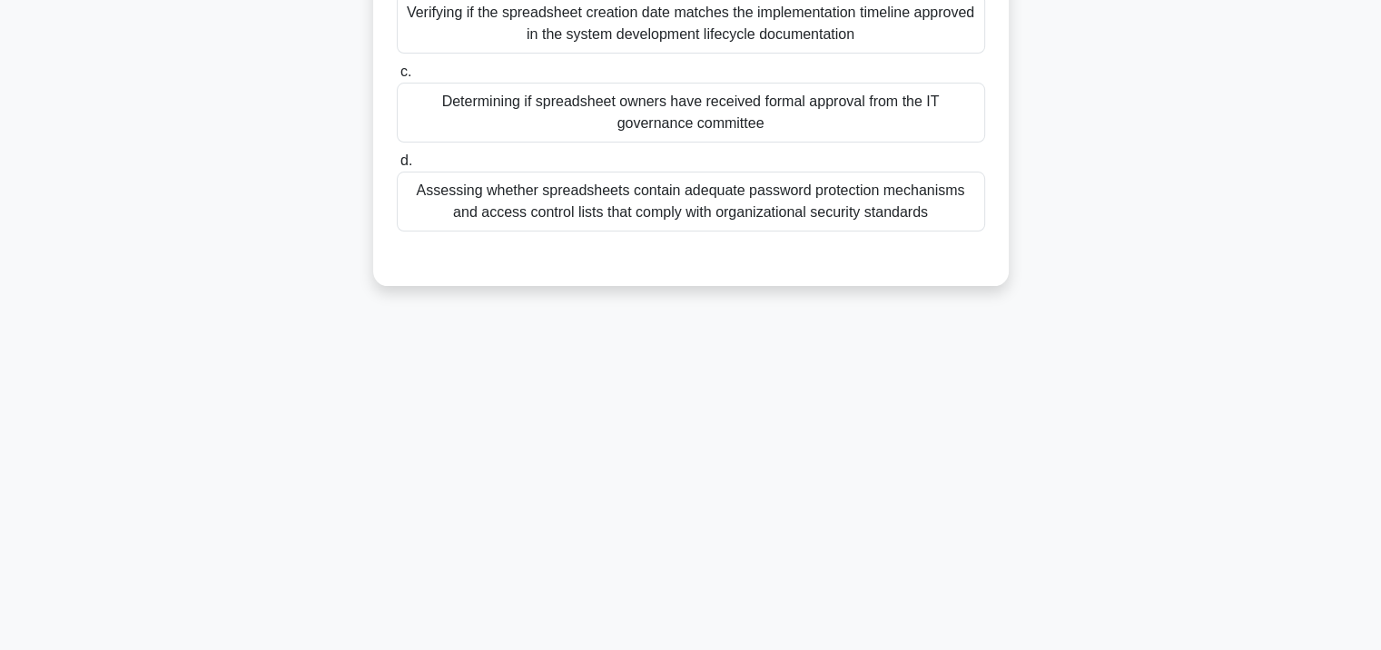
scroll to position [0, 0]
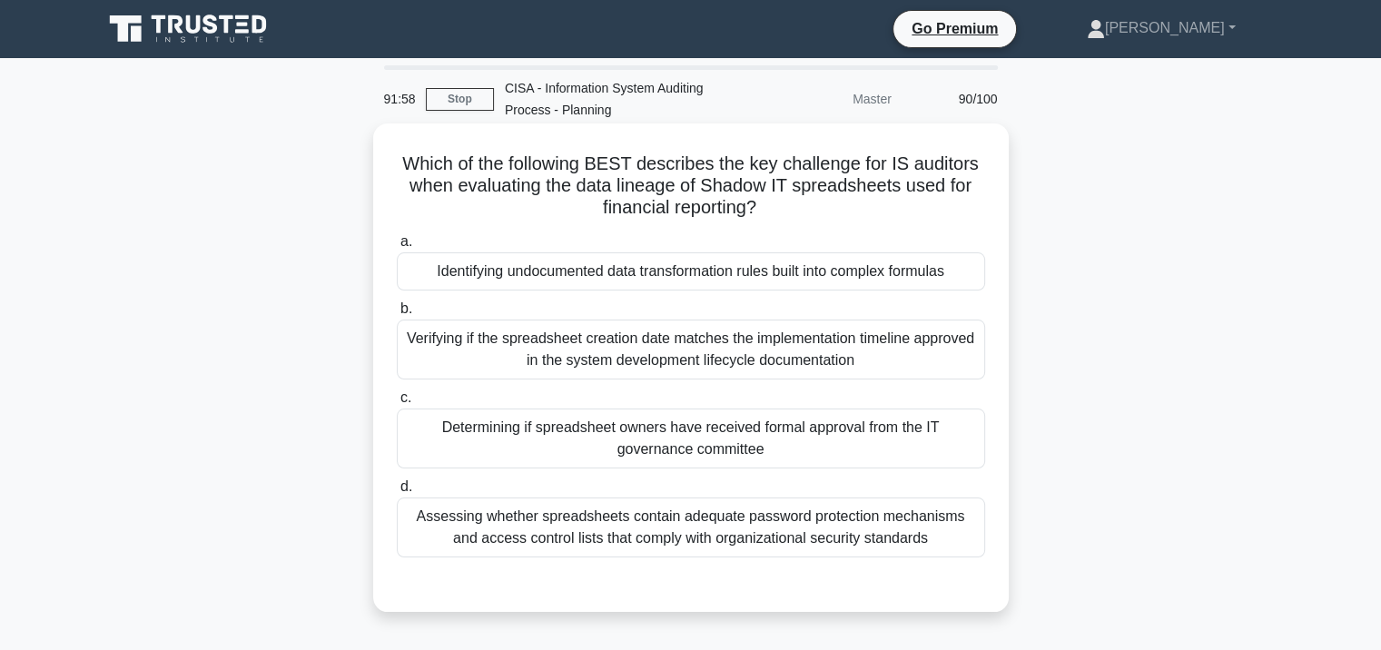
click at [661, 287] on div "Identifying undocumented data transformation rules built into complex formulas" at bounding box center [691, 271] width 588 height 38
click at [397, 248] on input "a. Identifying undocumented data transformation rules built into complex formul…" at bounding box center [397, 242] width 0 height 12
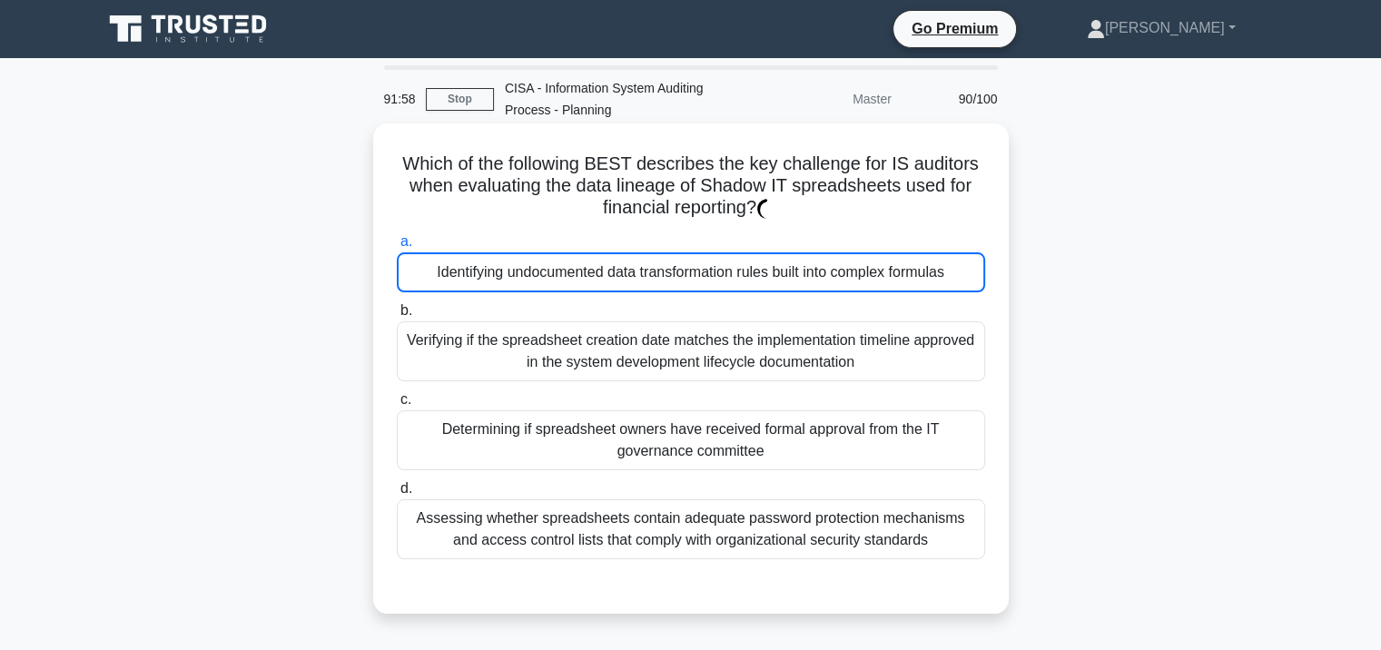
click at [667, 271] on div "Identifying undocumented data transformation rules built into complex formulas" at bounding box center [691, 272] width 588 height 40
click at [397, 248] on input "a. Identifying undocumented data transformation rules built into complex formul…" at bounding box center [397, 242] width 0 height 12
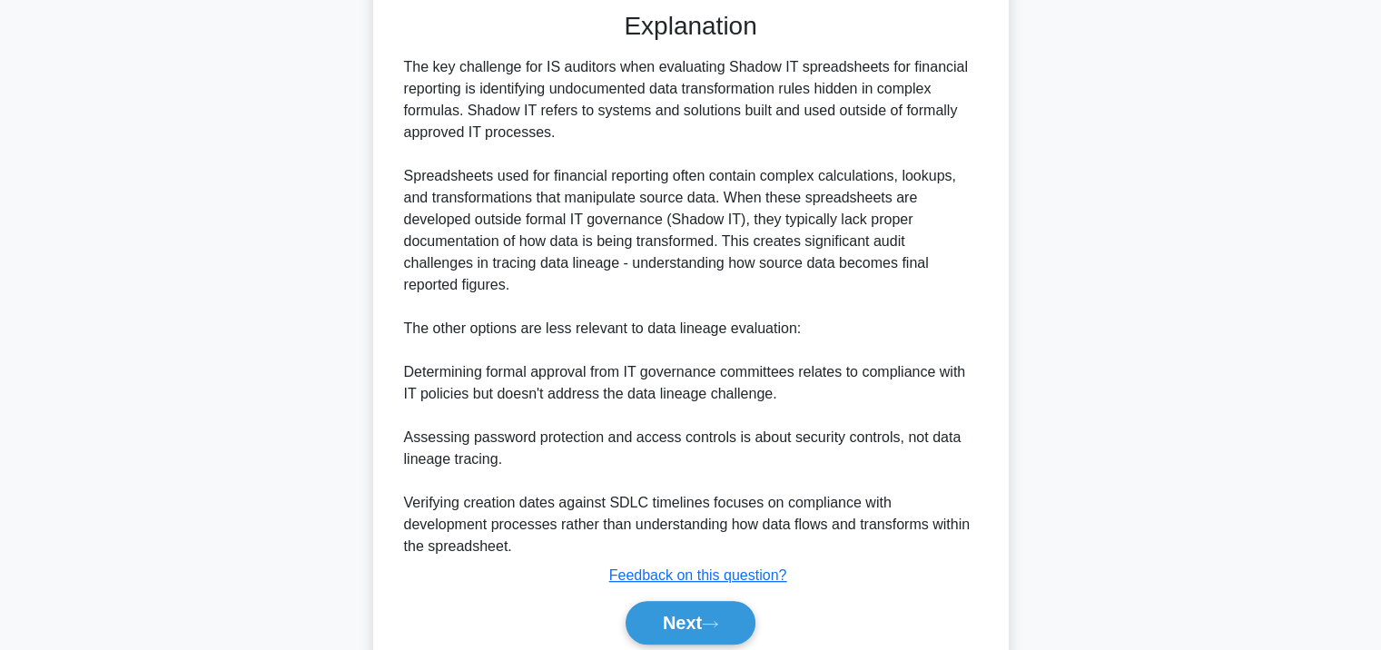
scroll to position [643, 0]
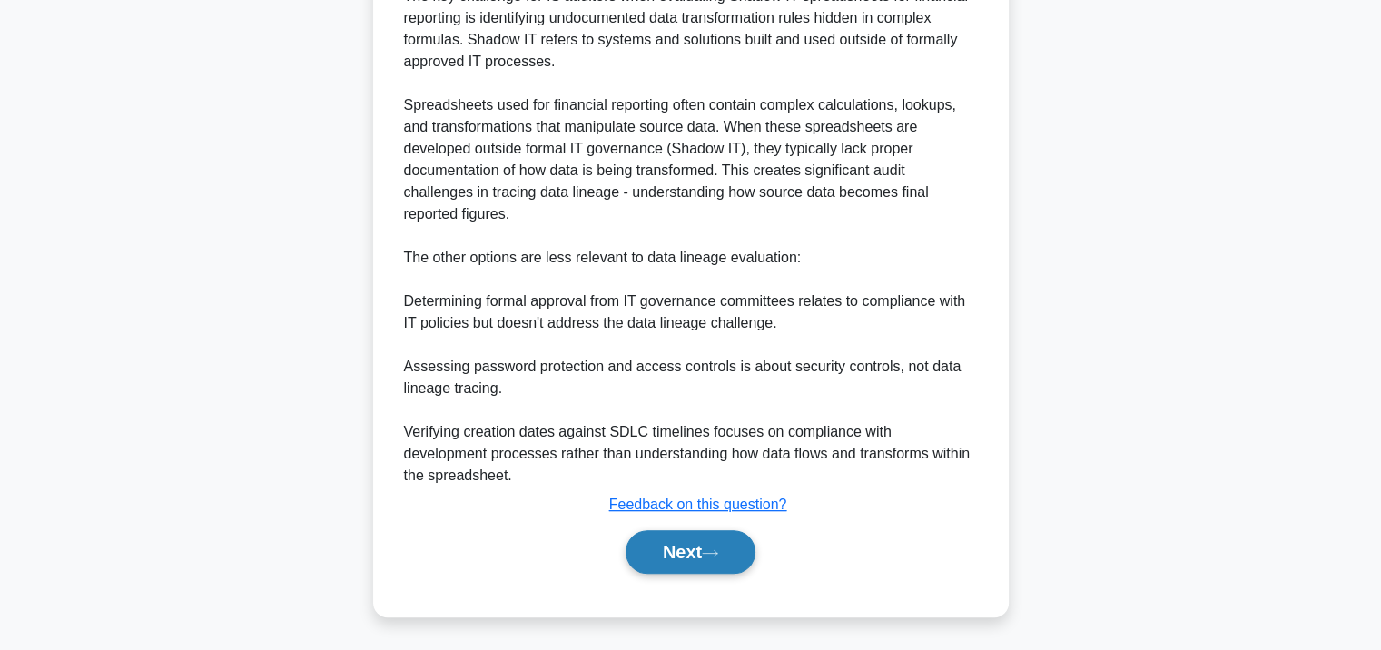
click at [680, 567] on button "Next" at bounding box center [691, 552] width 130 height 44
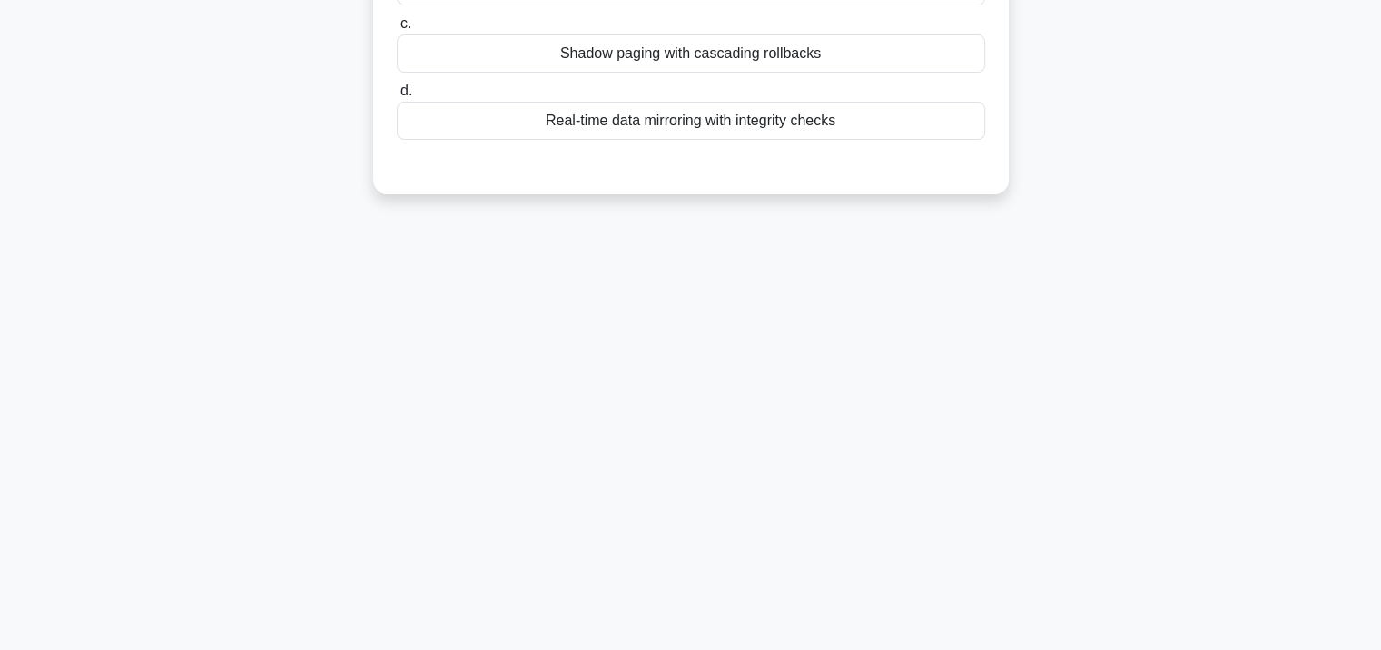
click at [694, 112] on div "Real-time data mirroring with integrity checks" at bounding box center [691, 121] width 588 height 38
click at [397, 97] on input "d. Real-time data mirroring with integrity checks" at bounding box center [397, 91] width 0 height 12
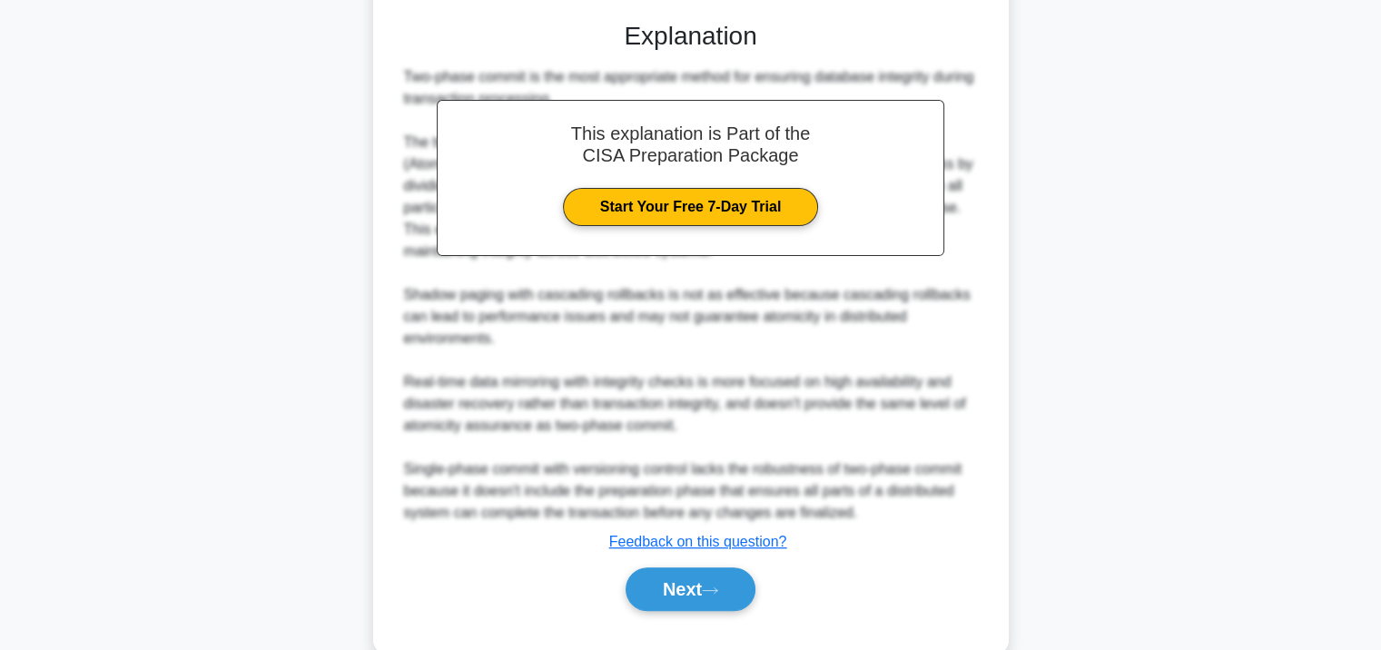
scroll to position [513, 0]
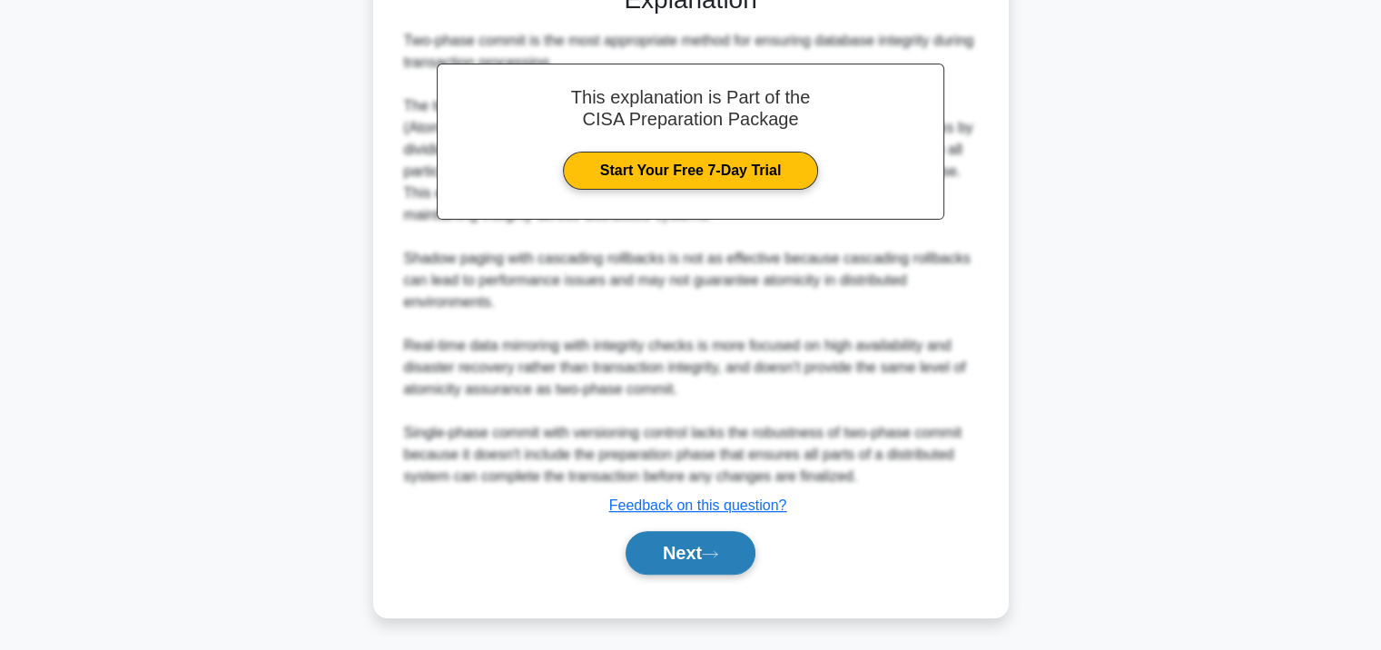
click at [700, 542] on button "Next" at bounding box center [691, 553] width 130 height 44
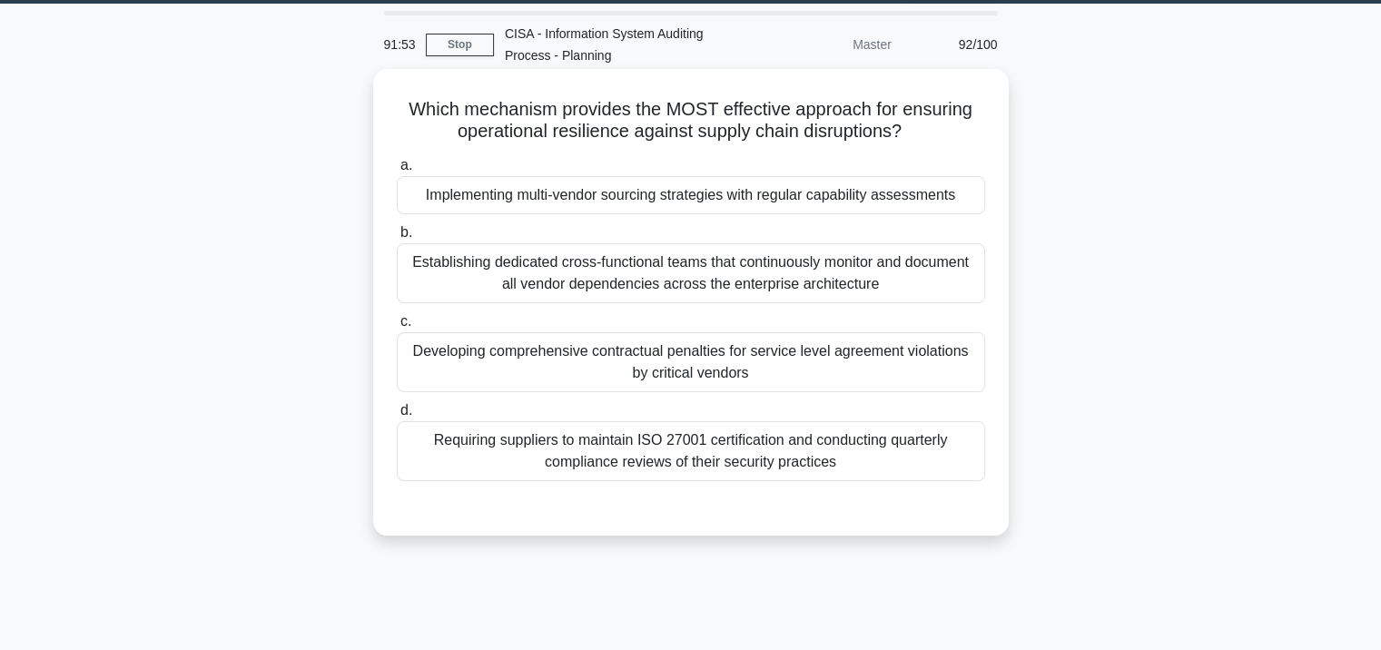
scroll to position [36, 0]
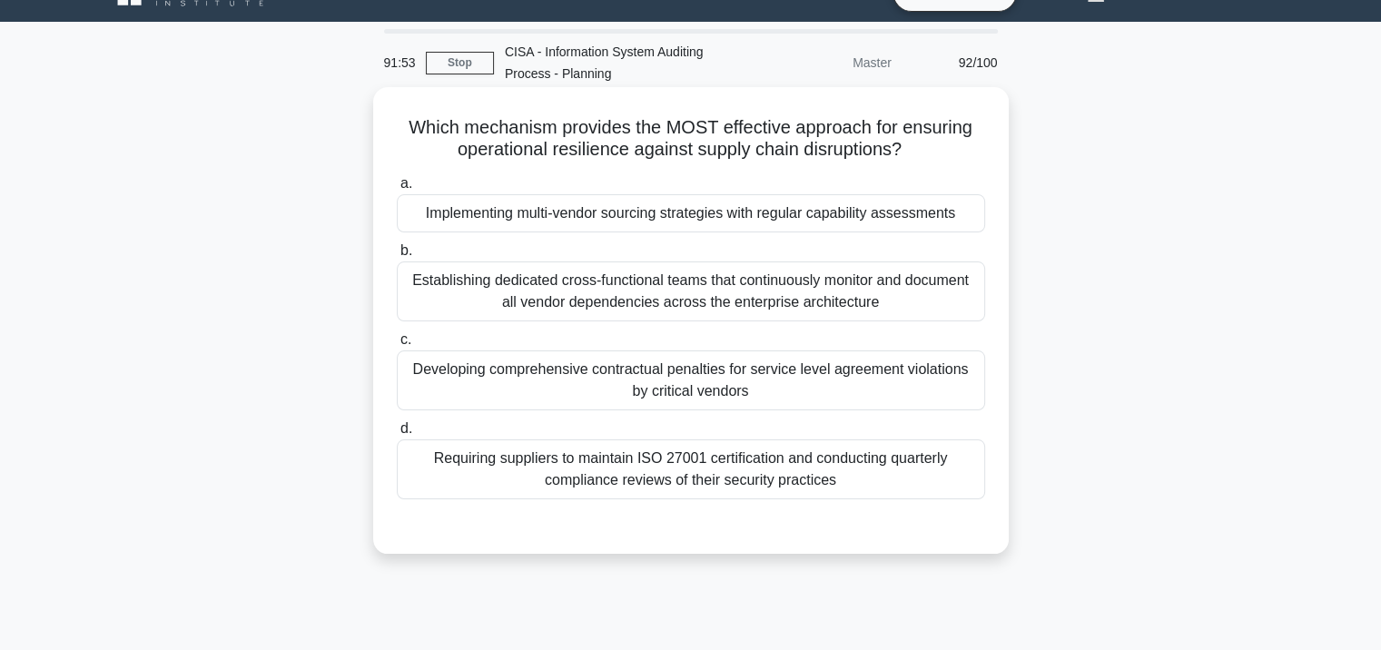
click at [686, 216] on div "Implementing multi-vendor sourcing strategies with regular capability assessmen…" at bounding box center [691, 213] width 588 height 38
click at [703, 222] on div "Implementing multi-vendor sourcing strategies with regular capability assessmen…" at bounding box center [691, 213] width 588 height 38
click at [397, 190] on input "a. Implementing multi-vendor sourcing strategies with regular capability assess…" at bounding box center [397, 184] width 0 height 12
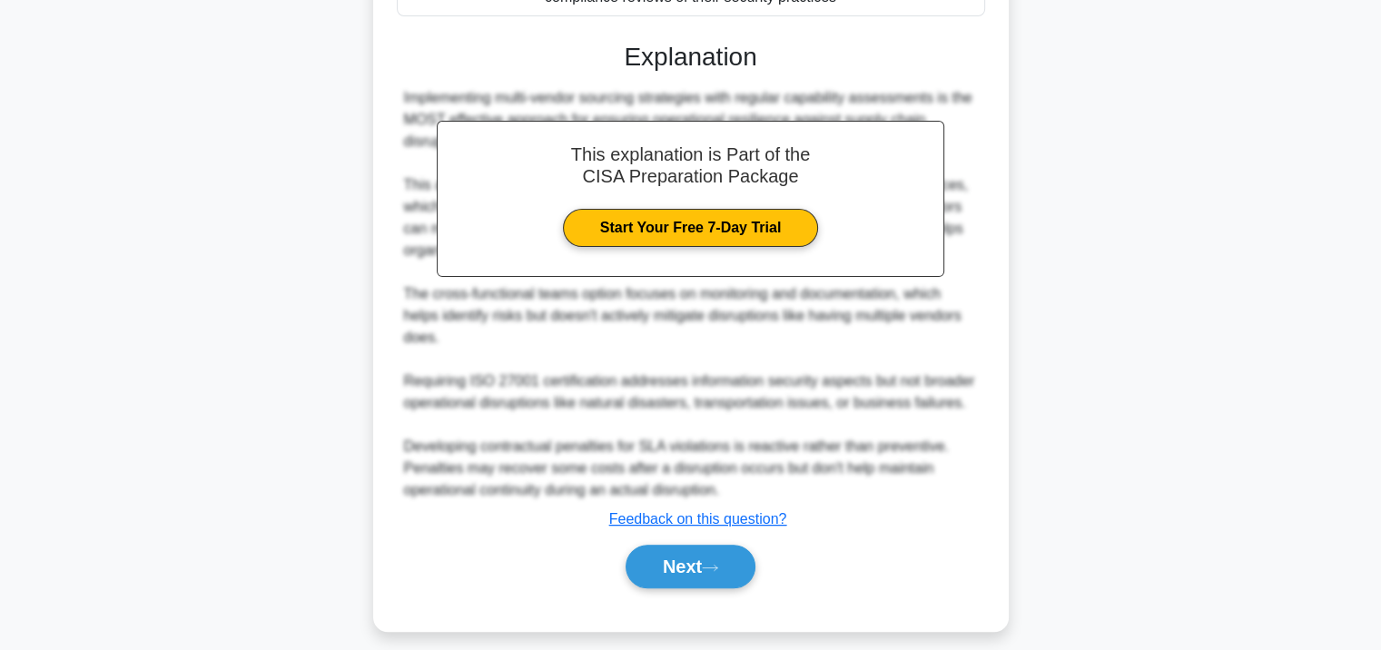
scroll to position [534, 0]
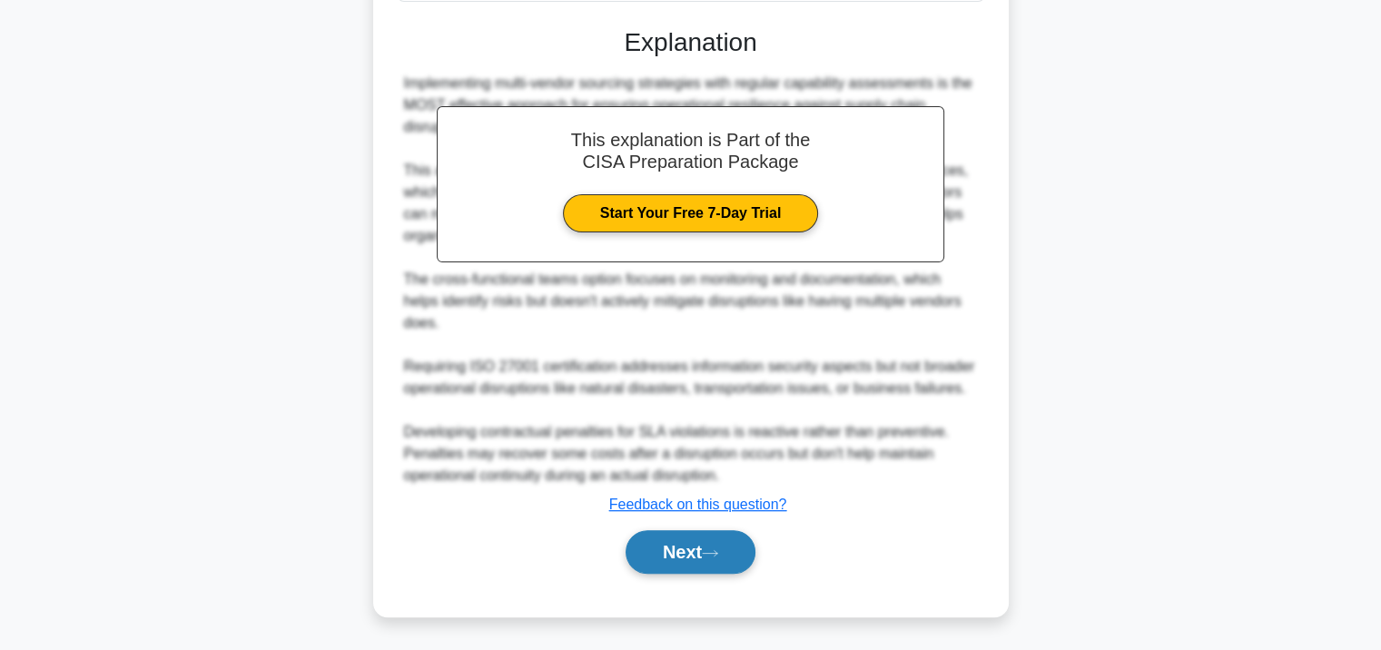
click at [709, 556] on icon at bounding box center [710, 553] width 16 height 10
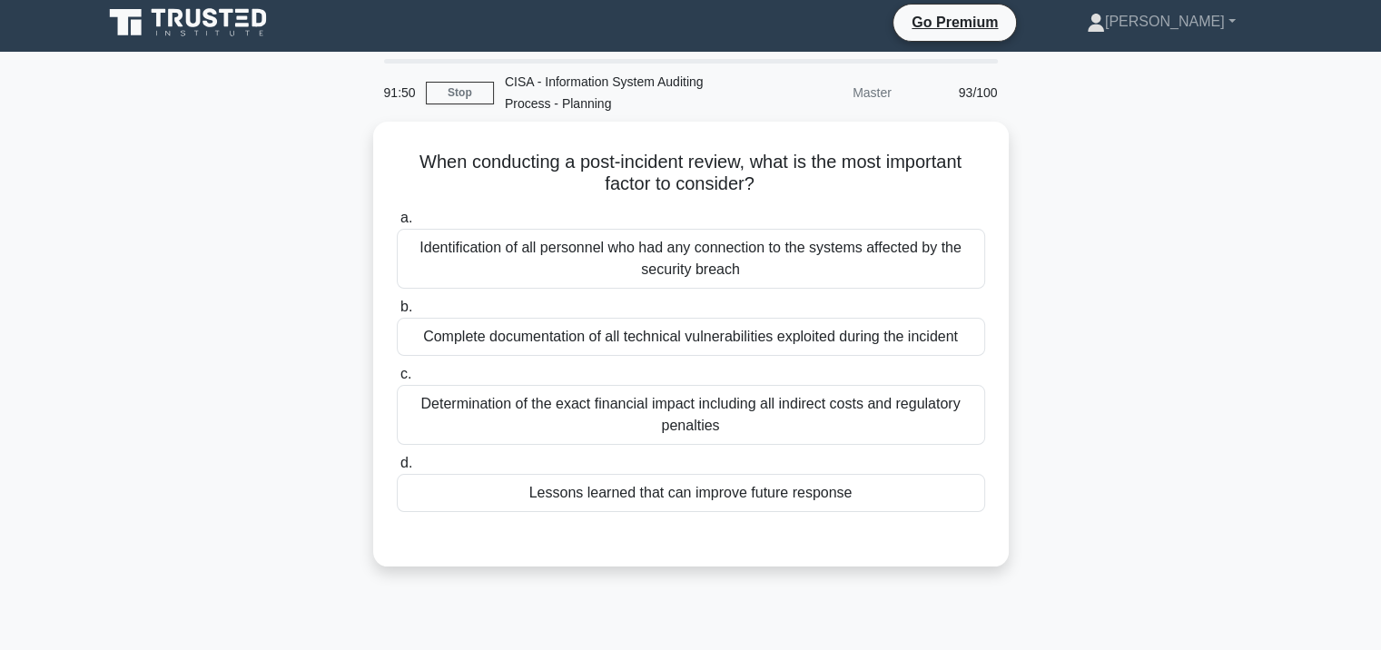
scroll to position [0, 0]
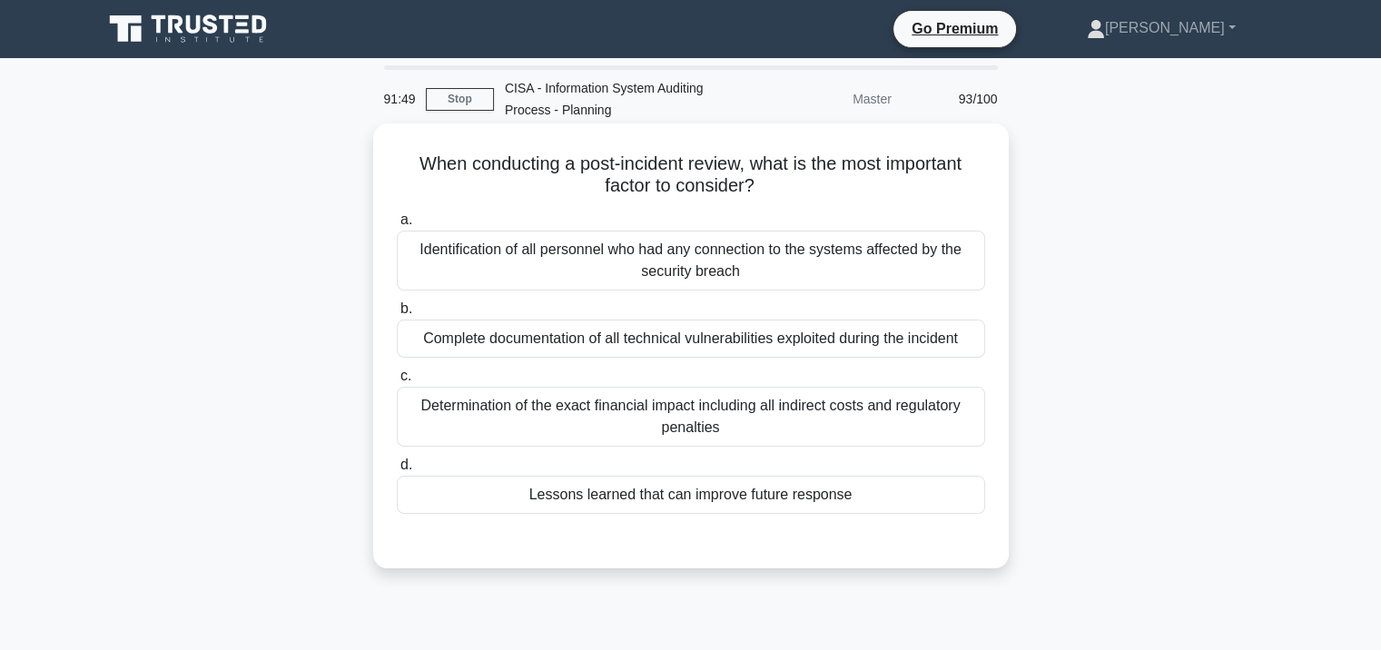
click at [694, 259] on div "Identification of all personnel who had any connection to the systems affected …" at bounding box center [691, 261] width 588 height 60
click at [397, 226] on input "a. Identification of all personnel who had any connection to the systems affect…" at bounding box center [397, 220] width 0 height 12
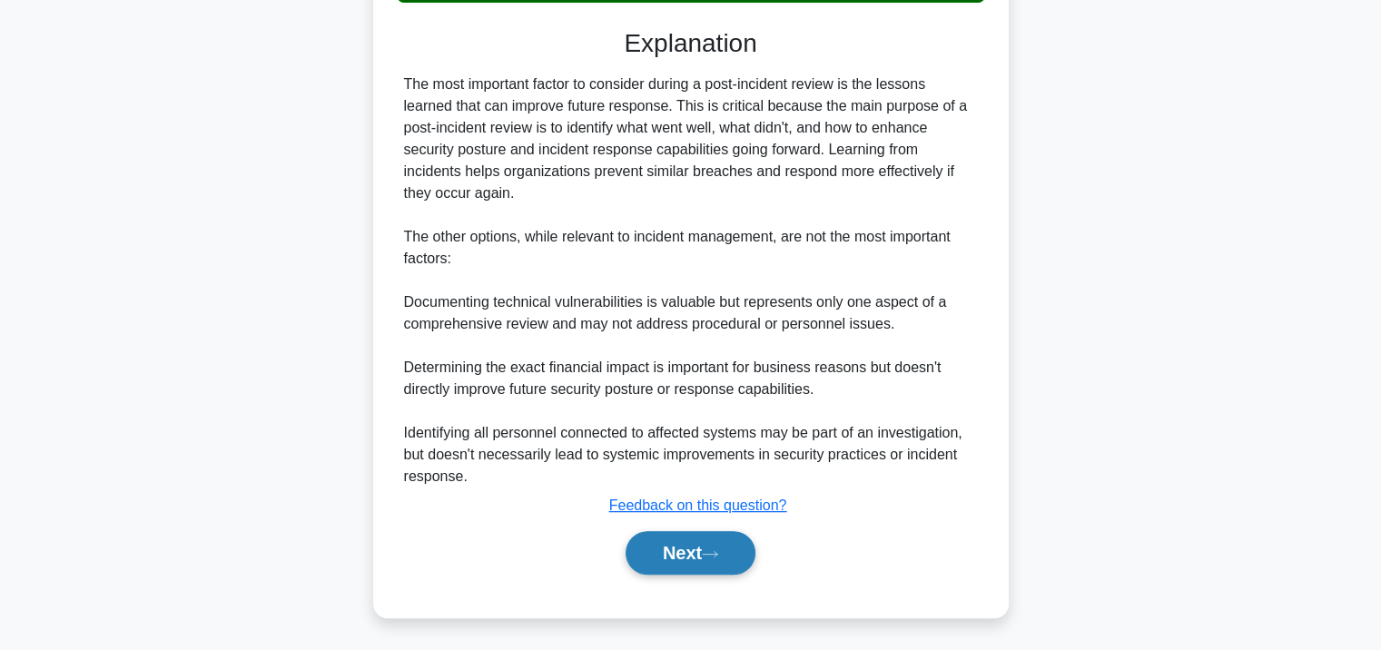
click at [701, 555] on button "Next" at bounding box center [691, 553] width 130 height 44
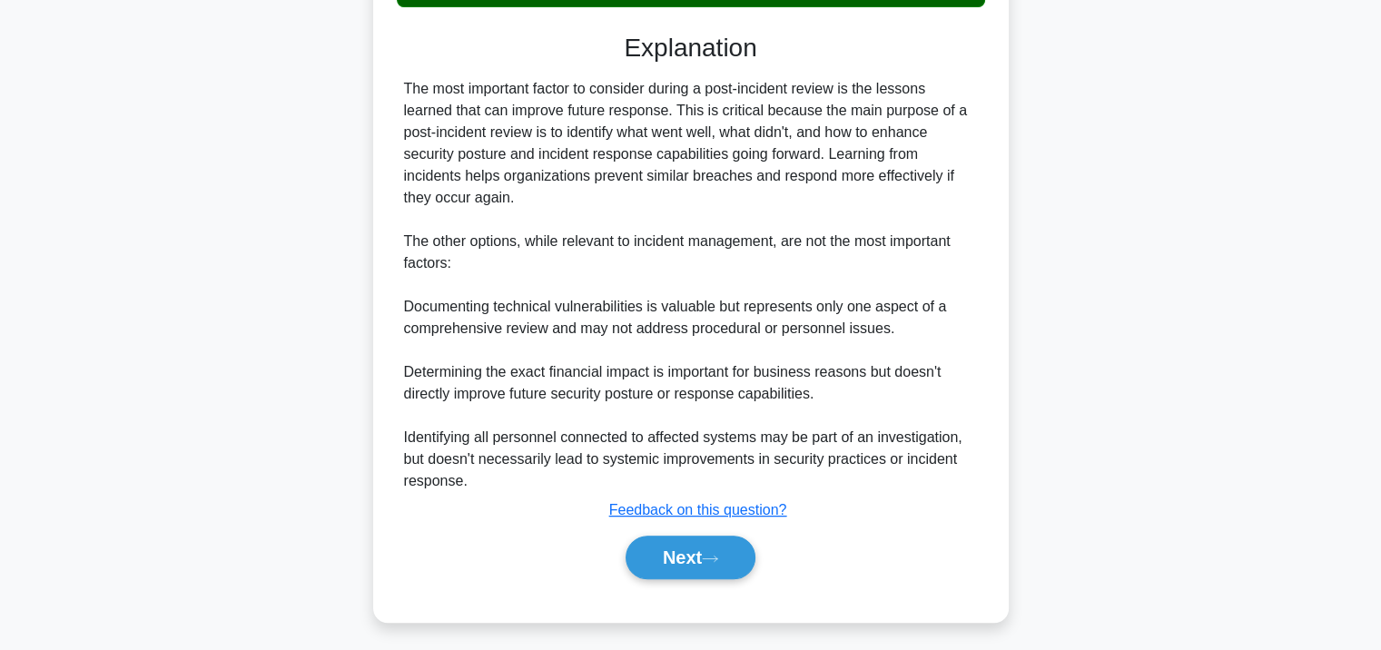
scroll to position [331, 0]
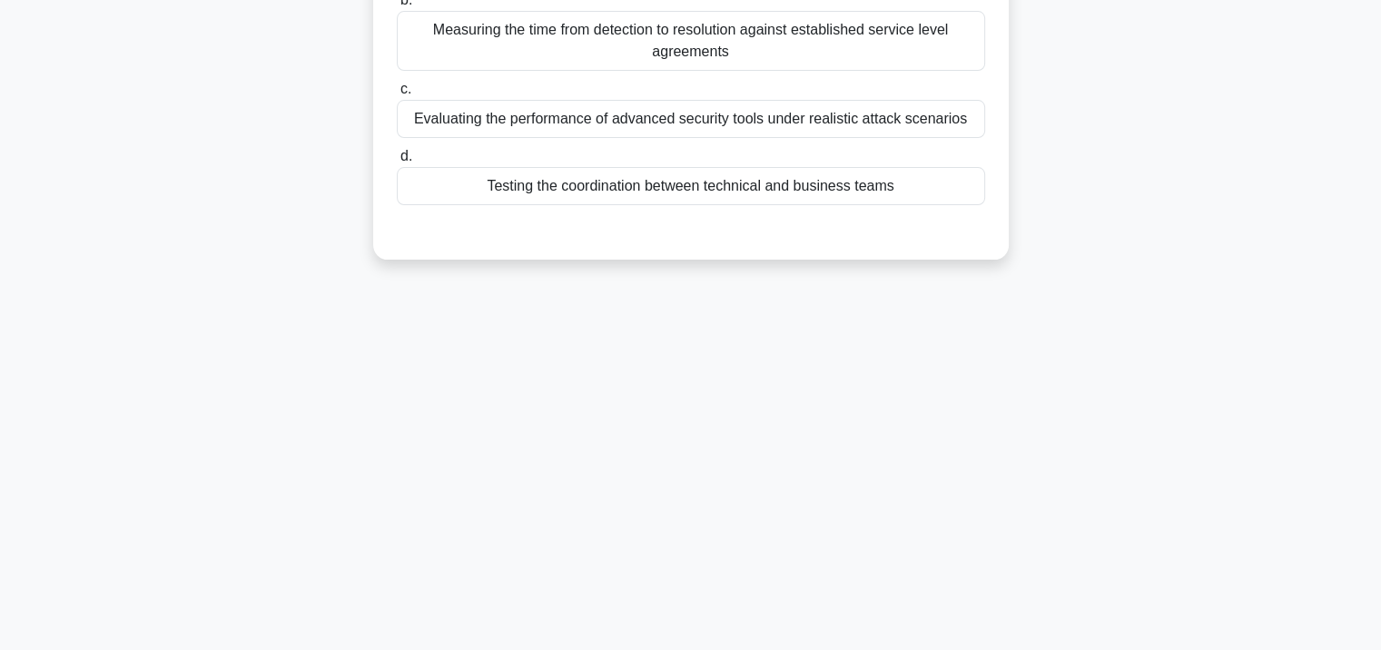
click at [689, 176] on div "Testing the coordination between technical and business teams" at bounding box center [691, 186] width 588 height 38
click at [397, 163] on input "d. Testing the coordination between technical and business teams" at bounding box center [397, 157] width 0 height 12
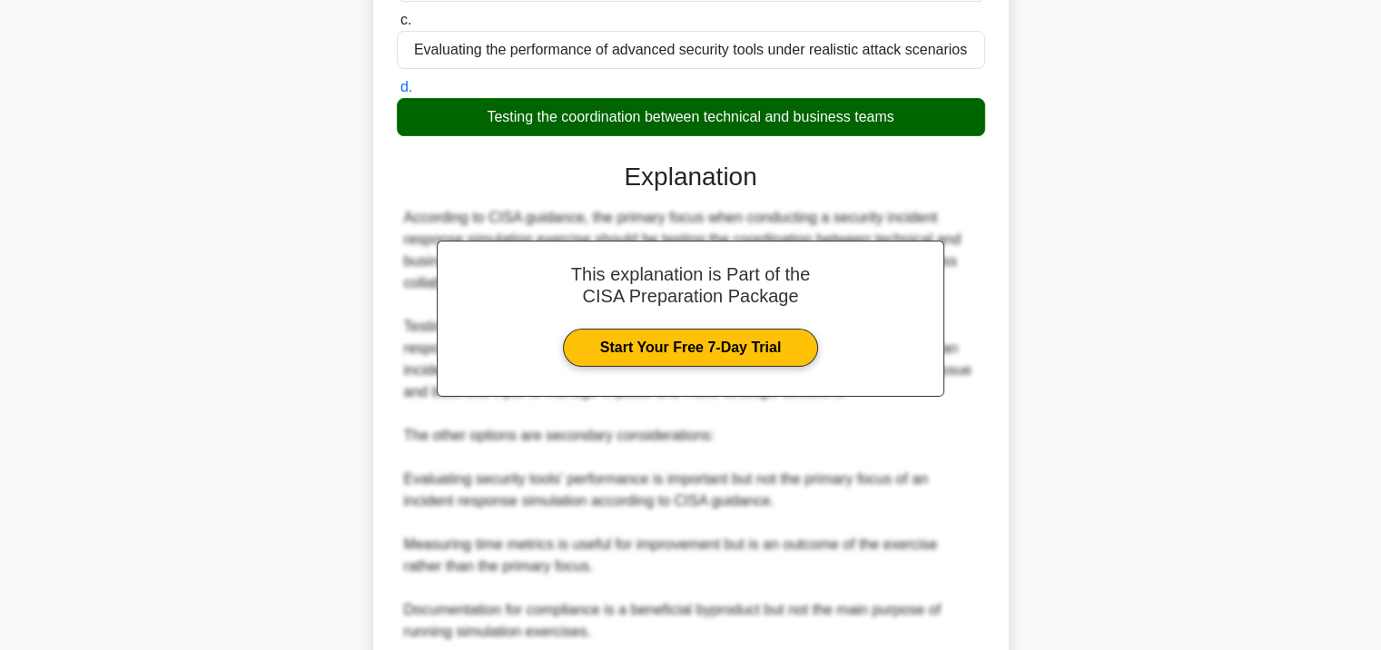
scroll to position [556, 0]
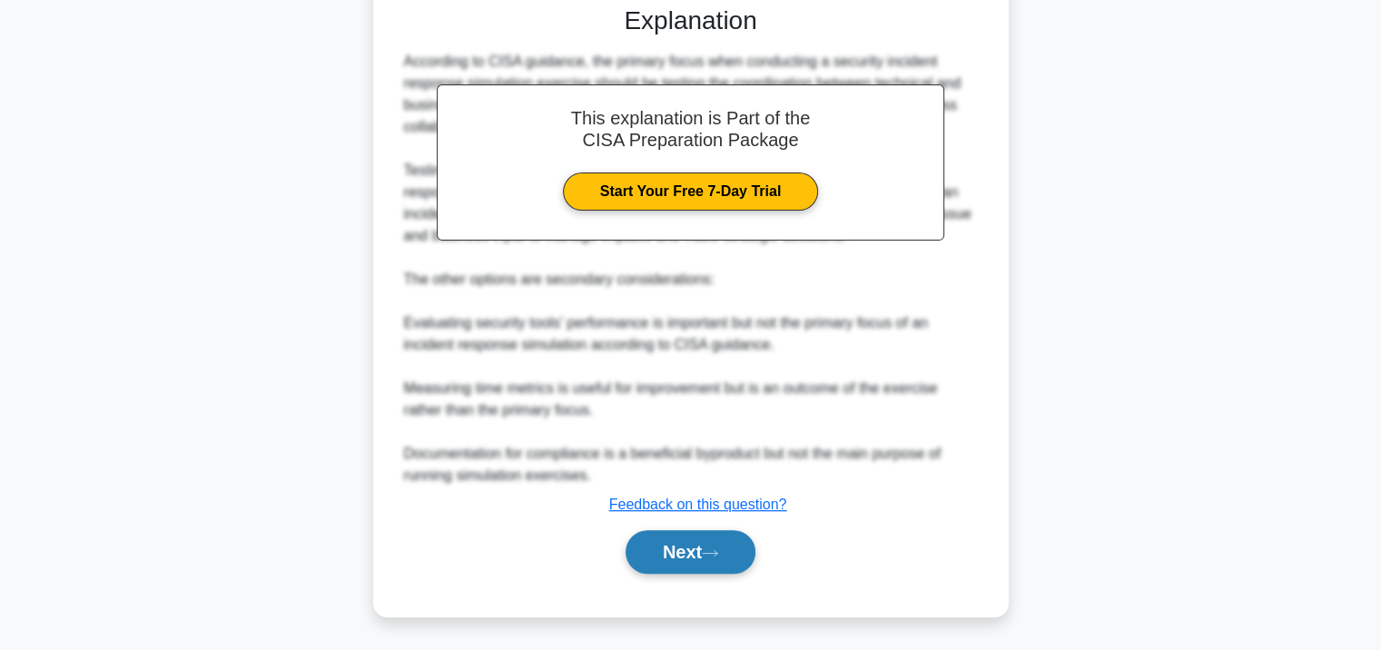
click at [677, 539] on button "Next" at bounding box center [691, 552] width 130 height 44
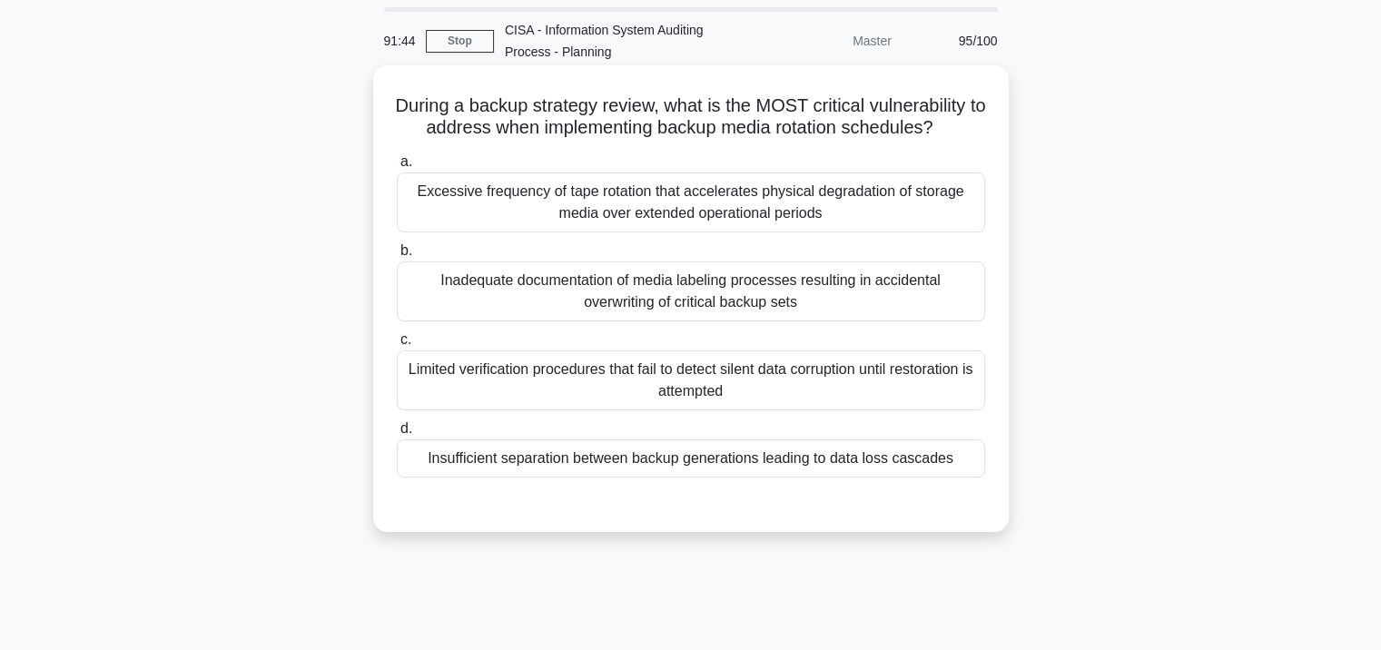
click at [672, 189] on div "Excessive frequency of tape rotation that accelerates physical degradation of s…" at bounding box center [691, 203] width 588 height 60
click at [397, 168] on input "a. Excessive frequency of tape rotation that accelerates physical degradation o…" at bounding box center [397, 162] width 0 height 12
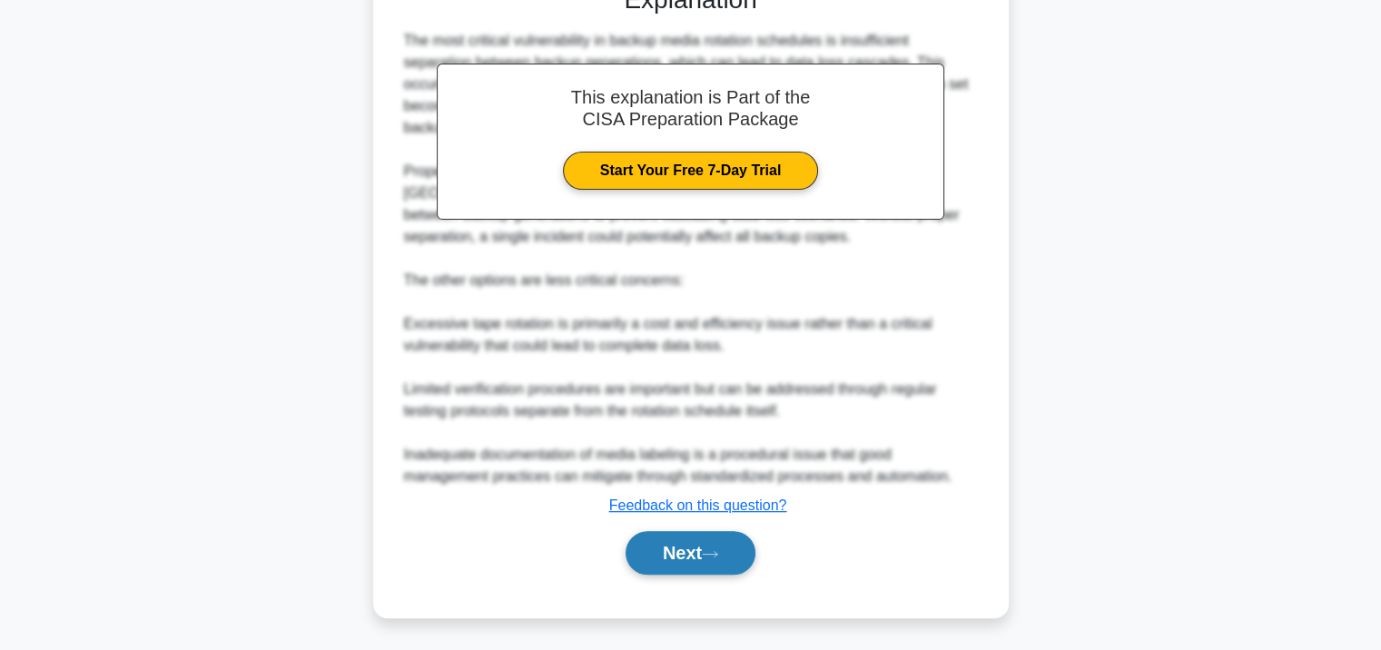
click at [672, 559] on button "Next" at bounding box center [691, 553] width 130 height 44
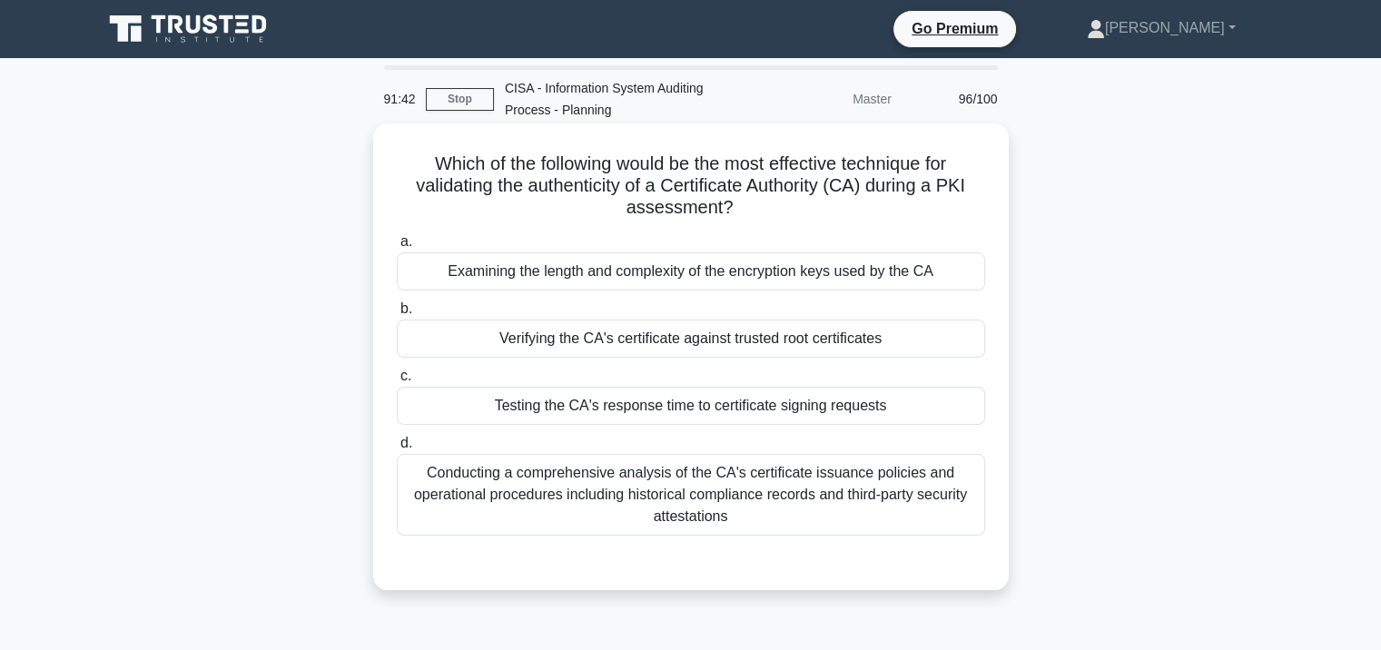
click at [617, 350] on div "Verifying the CA's certificate against trusted root certificates" at bounding box center [691, 339] width 588 height 38
click at [397, 315] on input "b. Verifying the CA's certificate against trusted root certificates" at bounding box center [397, 309] width 0 height 12
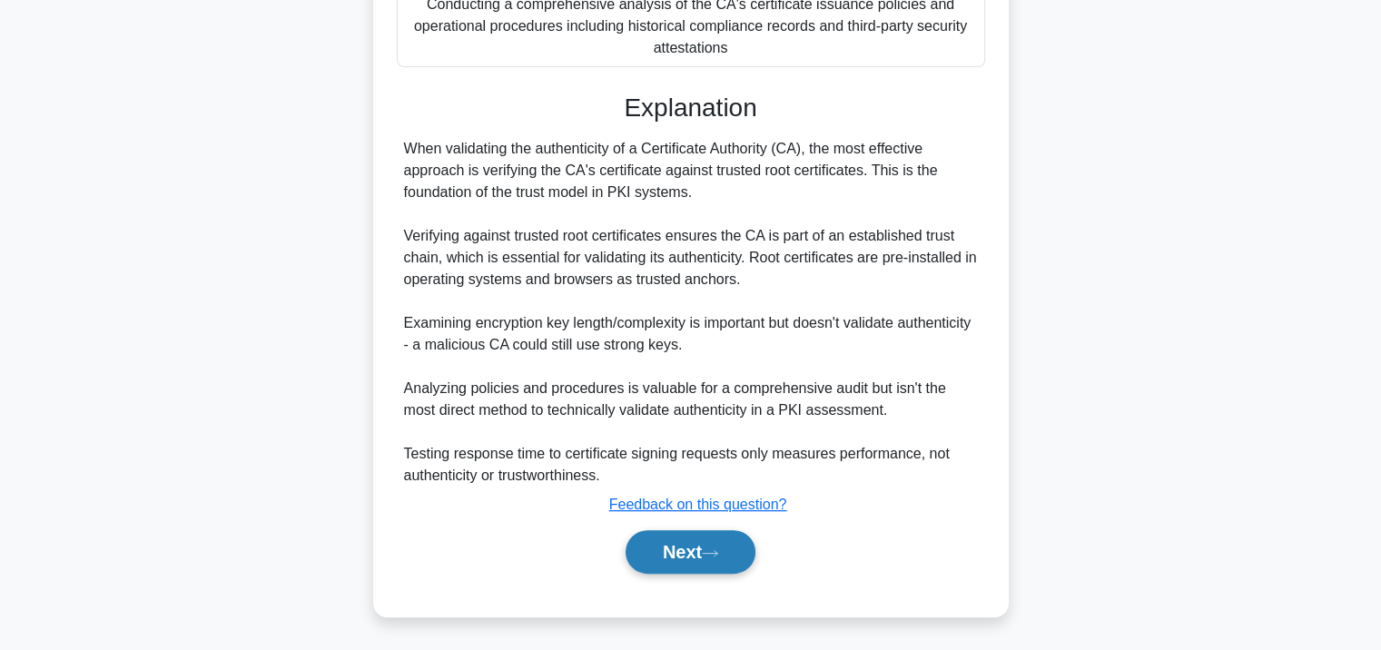
click at [665, 554] on button "Next" at bounding box center [691, 552] width 130 height 44
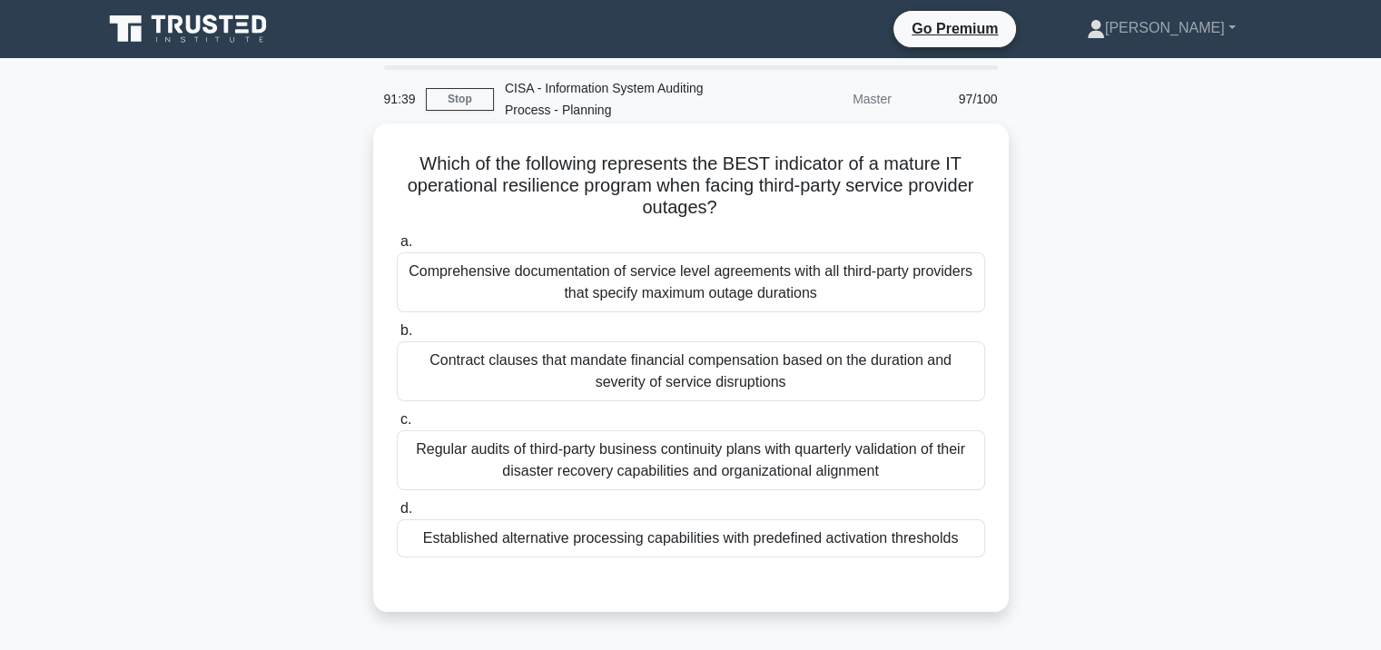
click at [713, 282] on div "Comprehensive documentation of service level agreements with all third-party pr…" at bounding box center [691, 282] width 588 height 60
click at [397, 248] on input "a. Comprehensive documentation of service level agreements with all third-party…" at bounding box center [397, 242] width 0 height 12
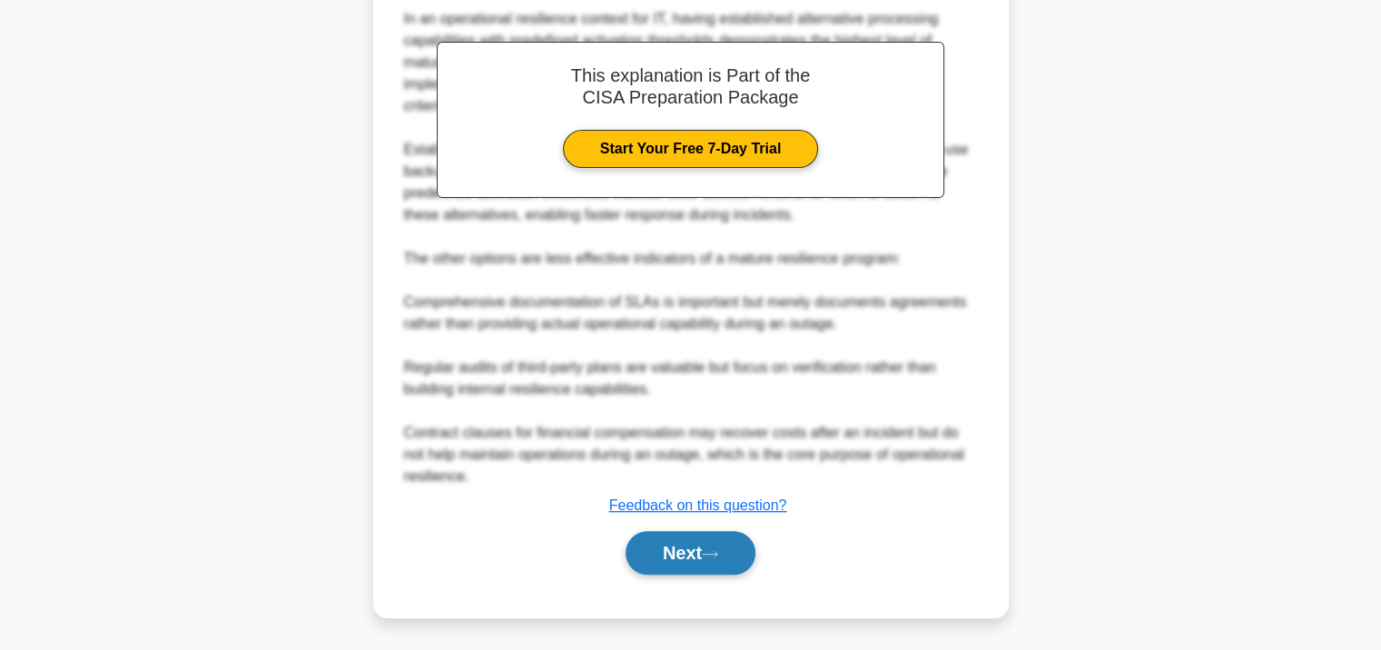
click at [702, 541] on button "Next" at bounding box center [691, 553] width 130 height 44
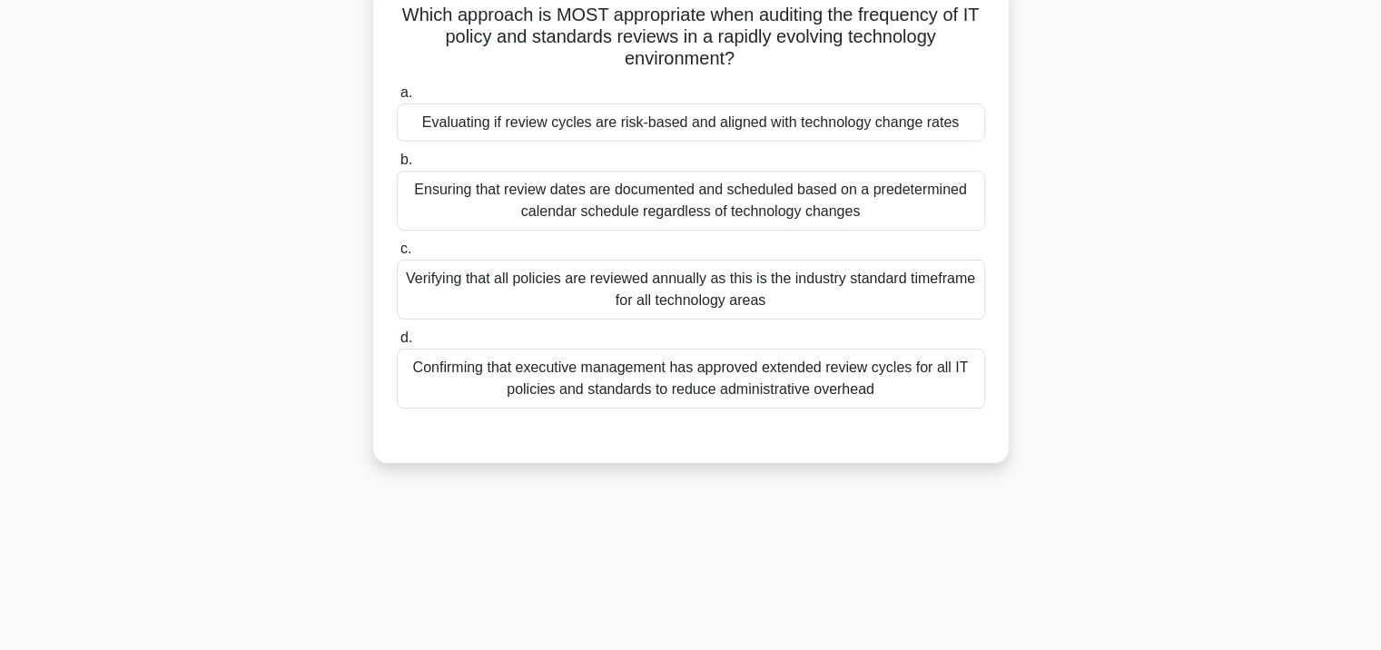
click at [679, 278] on div "Verifying that all policies are reviewed annually as this is the industry stand…" at bounding box center [691, 290] width 588 height 60
click at [397, 255] on input "c. Verifying that all policies are reviewed annually as this is the industry st…" at bounding box center [397, 249] width 0 height 12
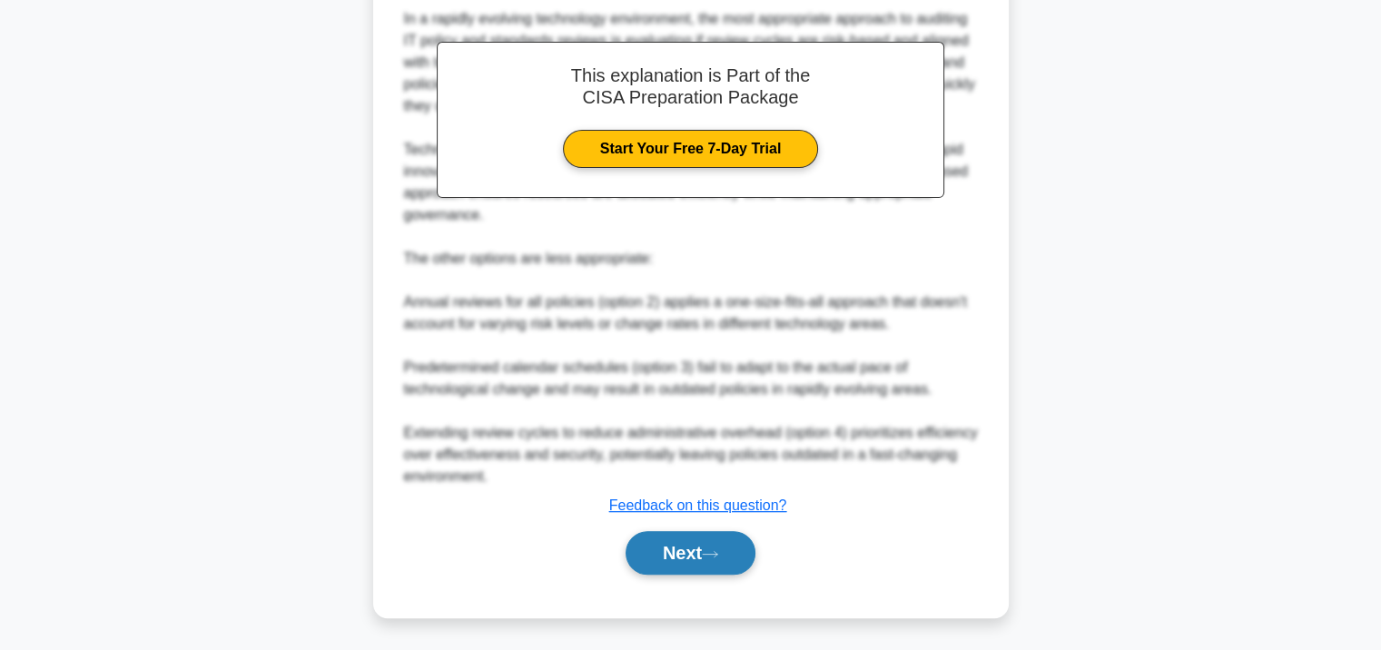
click at [675, 551] on button "Next" at bounding box center [691, 553] width 130 height 44
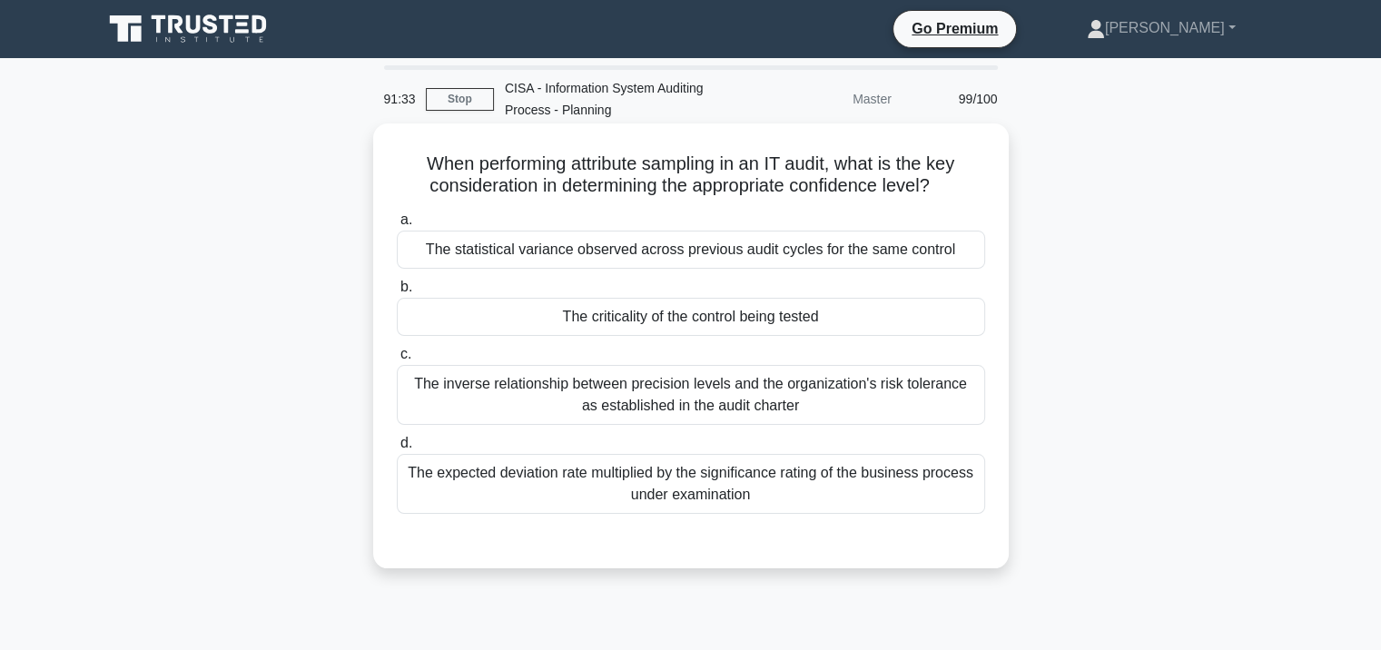
click at [686, 264] on div "The statistical variance observed across previous audit cycles for the same con…" at bounding box center [691, 250] width 588 height 38
click at [397, 226] on input "a. The statistical variance observed across previous audit cycles for the same …" at bounding box center [397, 220] width 0 height 12
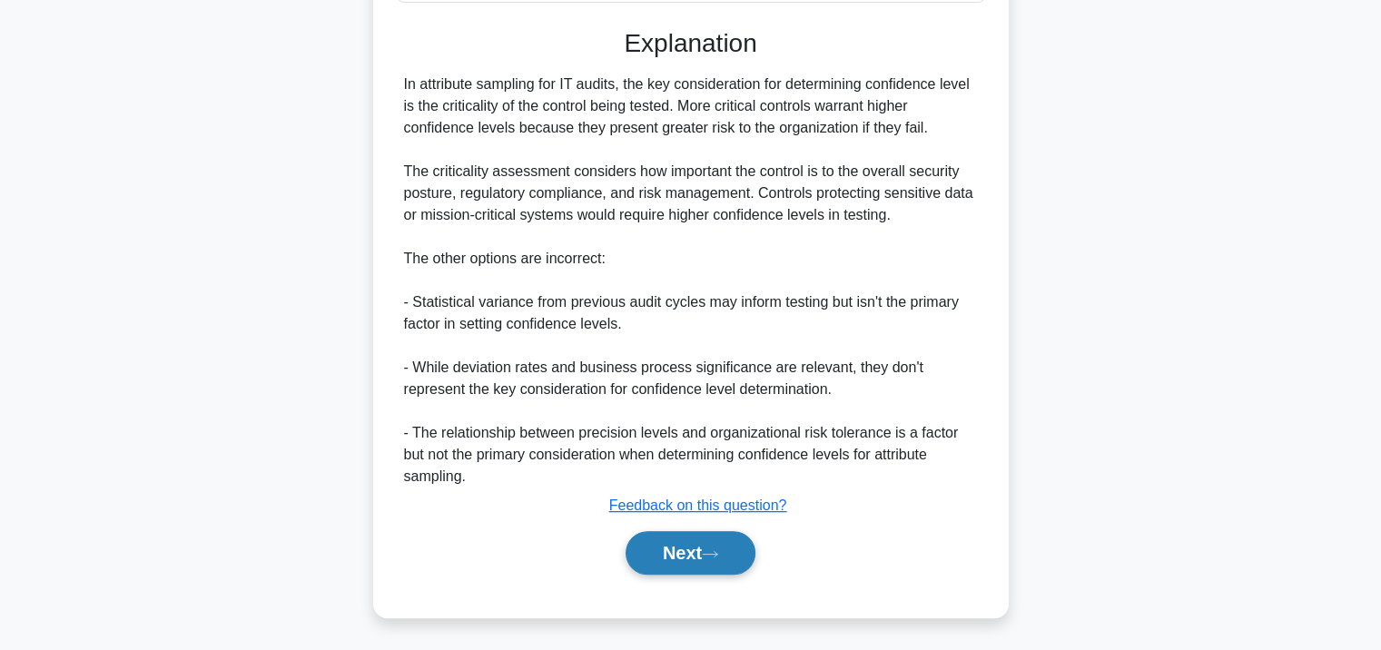
click at [685, 548] on button "Next" at bounding box center [691, 553] width 130 height 44
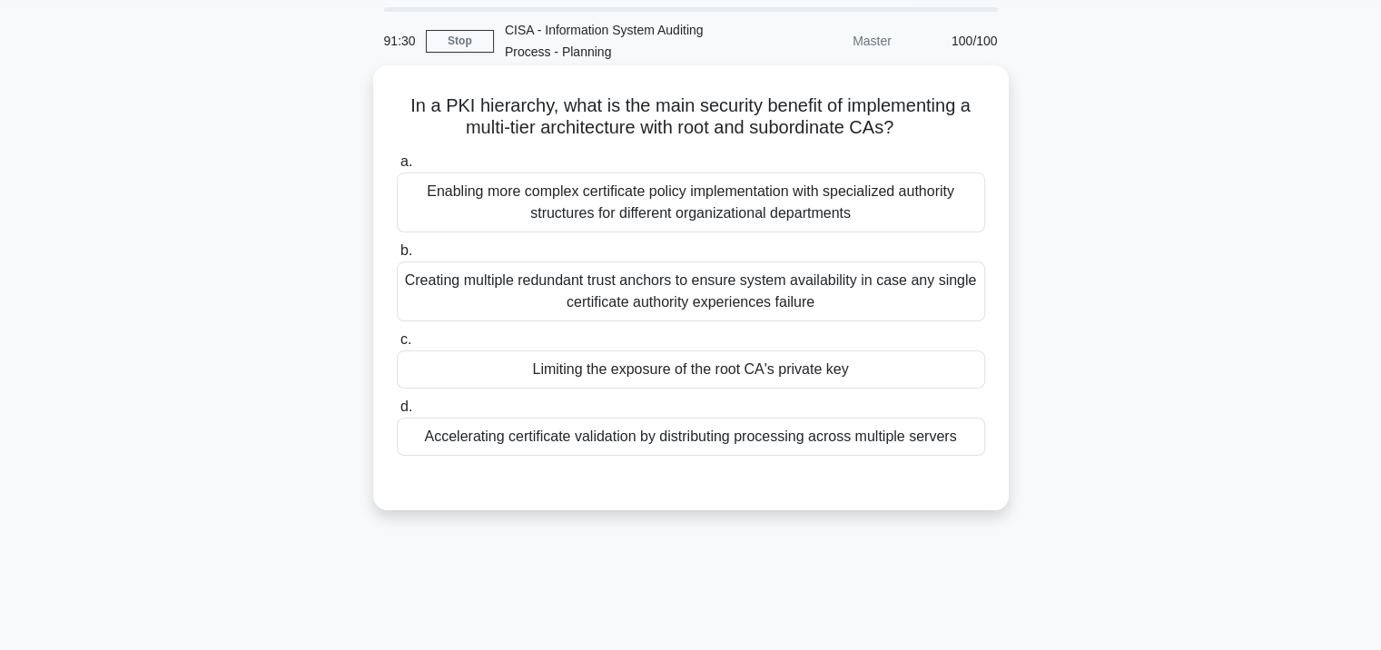
click at [694, 371] on div "Limiting the exposure of the root CA's private key" at bounding box center [691, 369] width 588 height 38
click at [397, 346] on input "c. Limiting the exposure of the root CA's private key" at bounding box center [397, 340] width 0 height 12
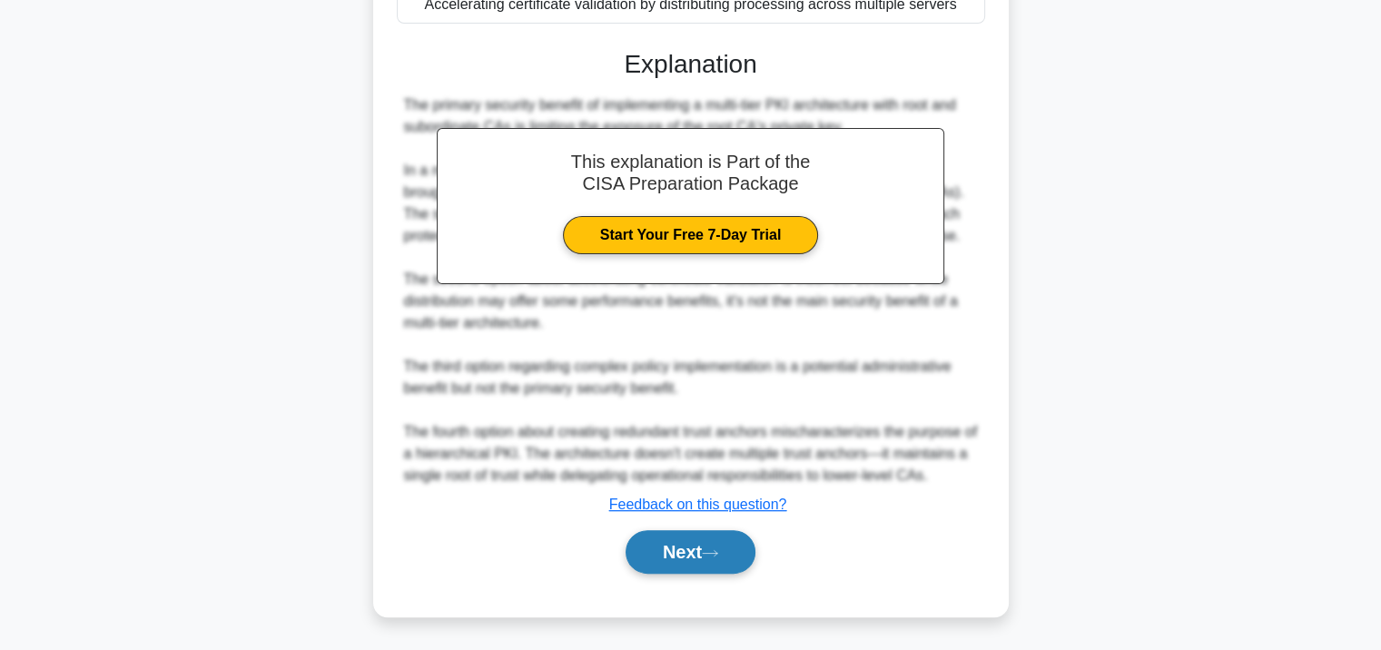
click at [686, 540] on button "Next" at bounding box center [691, 552] width 130 height 44
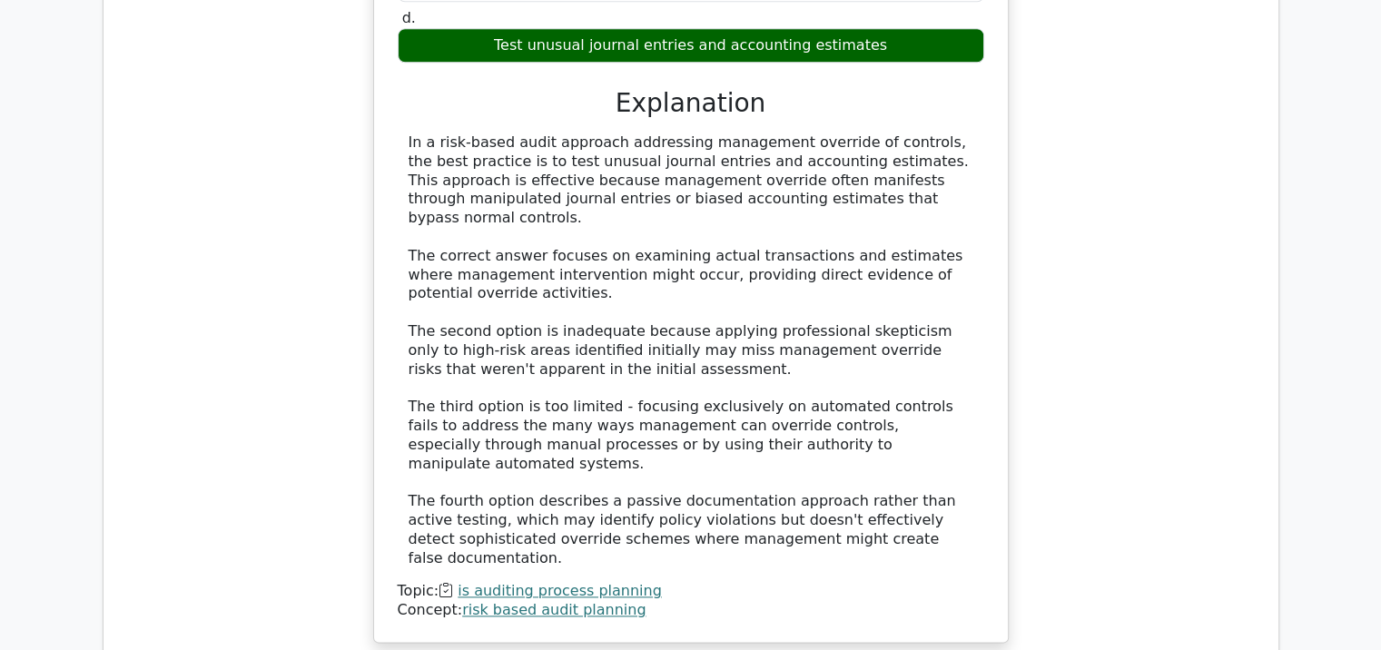
scroll to position [2176, 0]
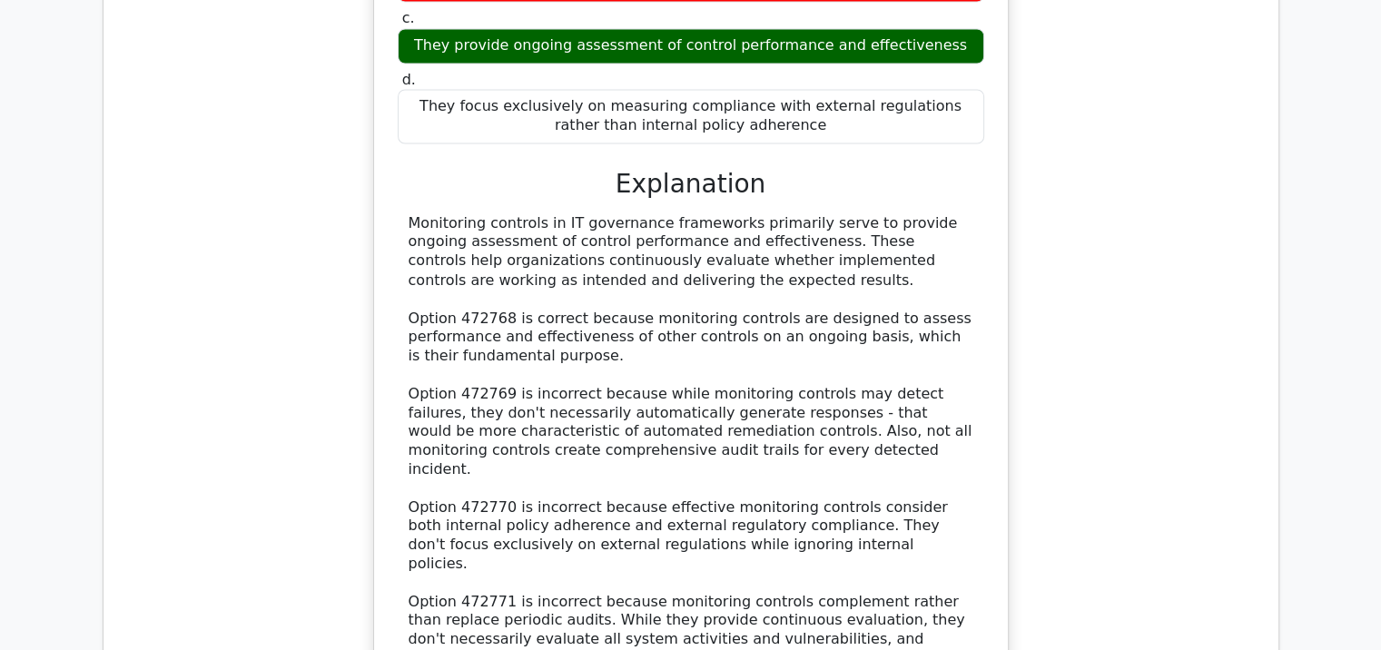
scroll to position [3537, 0]
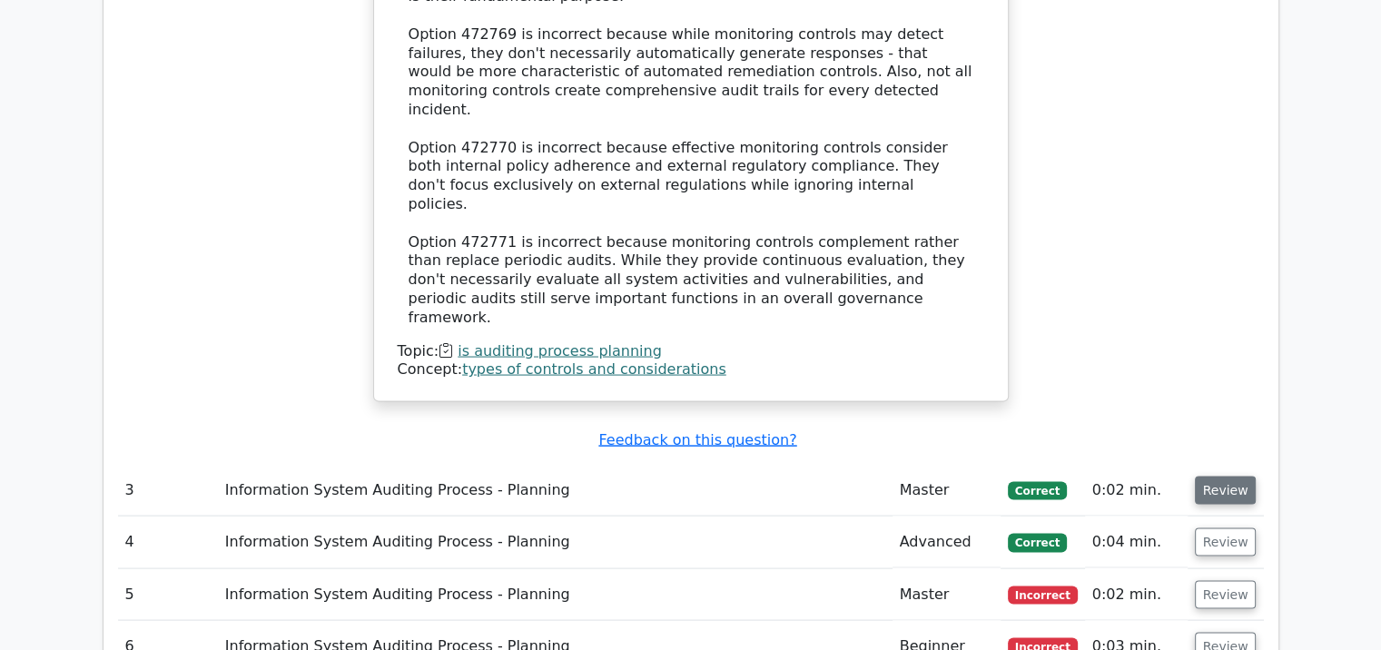
click at [1235, 477] on button "Review" at bounding box center [1226, 491] width 62 height 28
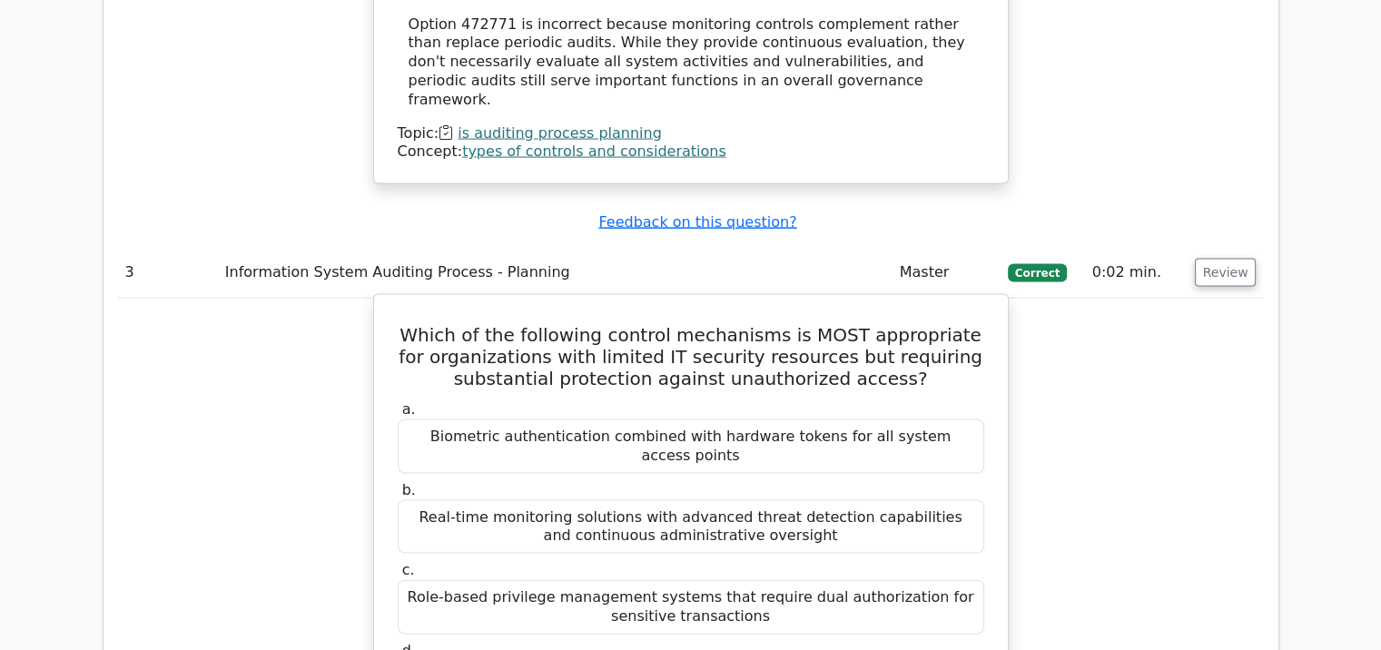
scroll to position [3719, 0]
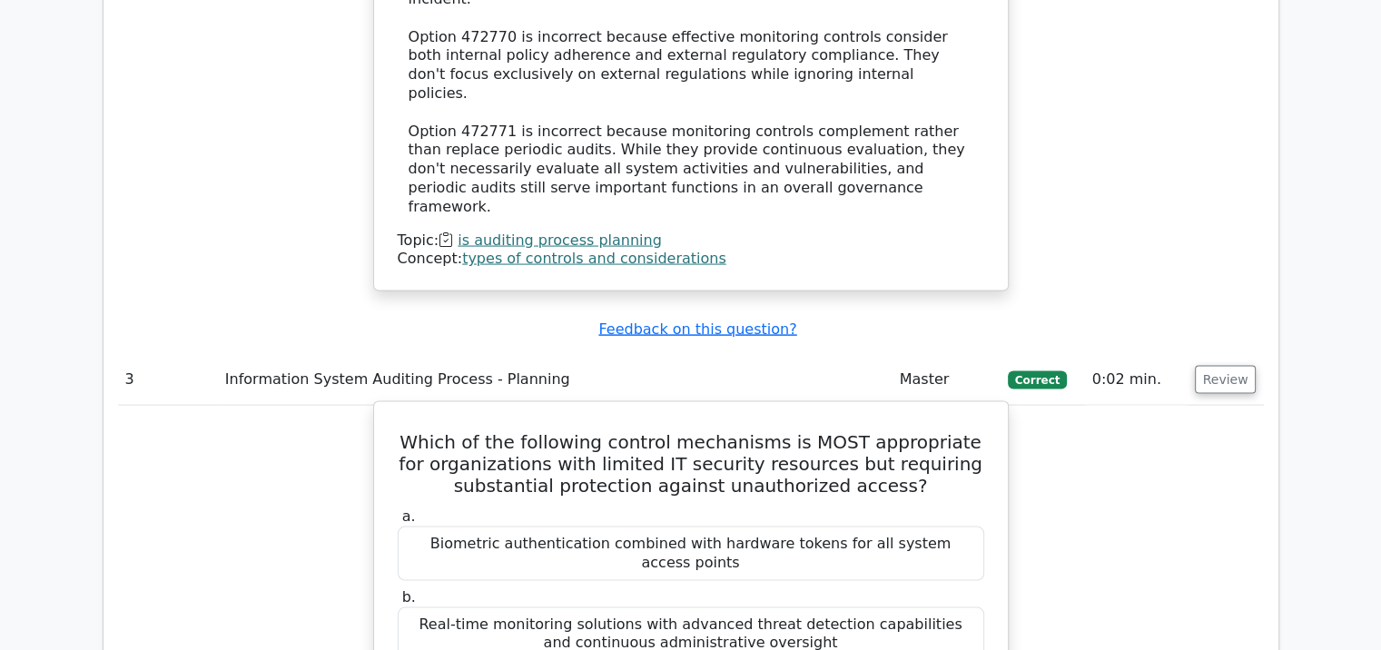
scroll to position [3628, 0]
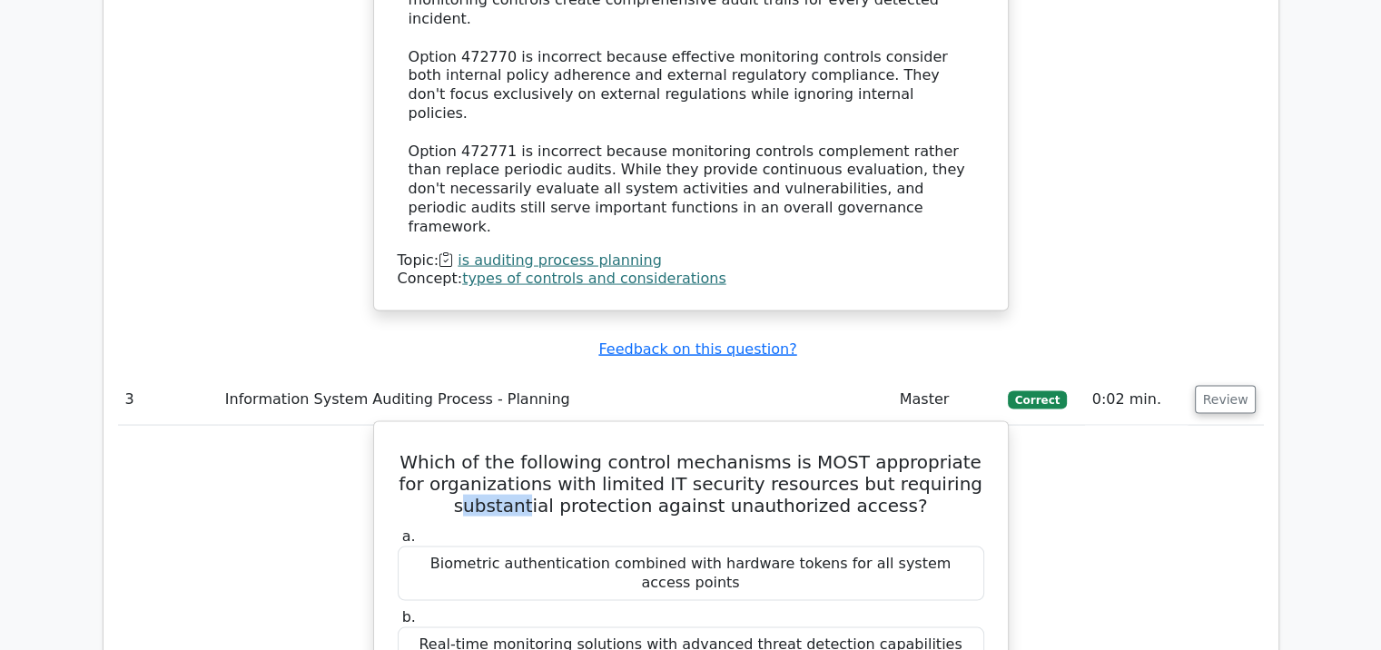
drag, startPoint x: 482, startPoint y: 222, endPoint x: 474, endPoint y: 226, distance: 9.3
click at [538, 451] on h5 "Which of the following control mechanisms is MOST appropriate for organizations…" at bounding box center [691, 483] width 590 height 65
click at [472, 451] on h5 "Which of the following control mechanisms is MOST appropriate for organizations…" at bounding box center [691, 483] width 590 height 65
drag, startPoint x: 476, startPoint y: 220, endPoint x: 654, endPoint y: 222, distance: 178.0
click at [654, 451] on h5 "Which of the following control mechanisms is MOST appropriate for organizations…" at bounding box center [691, 483] width 590 height 65
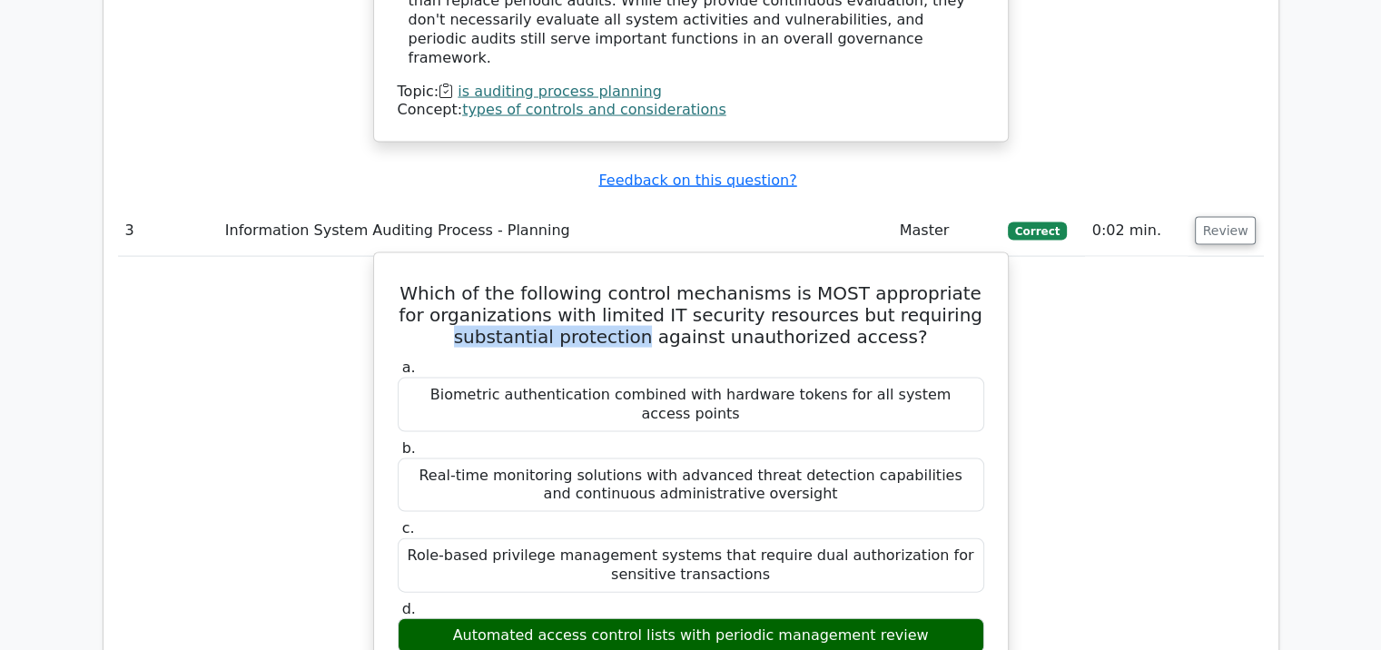
scroll to position [3810, 0]
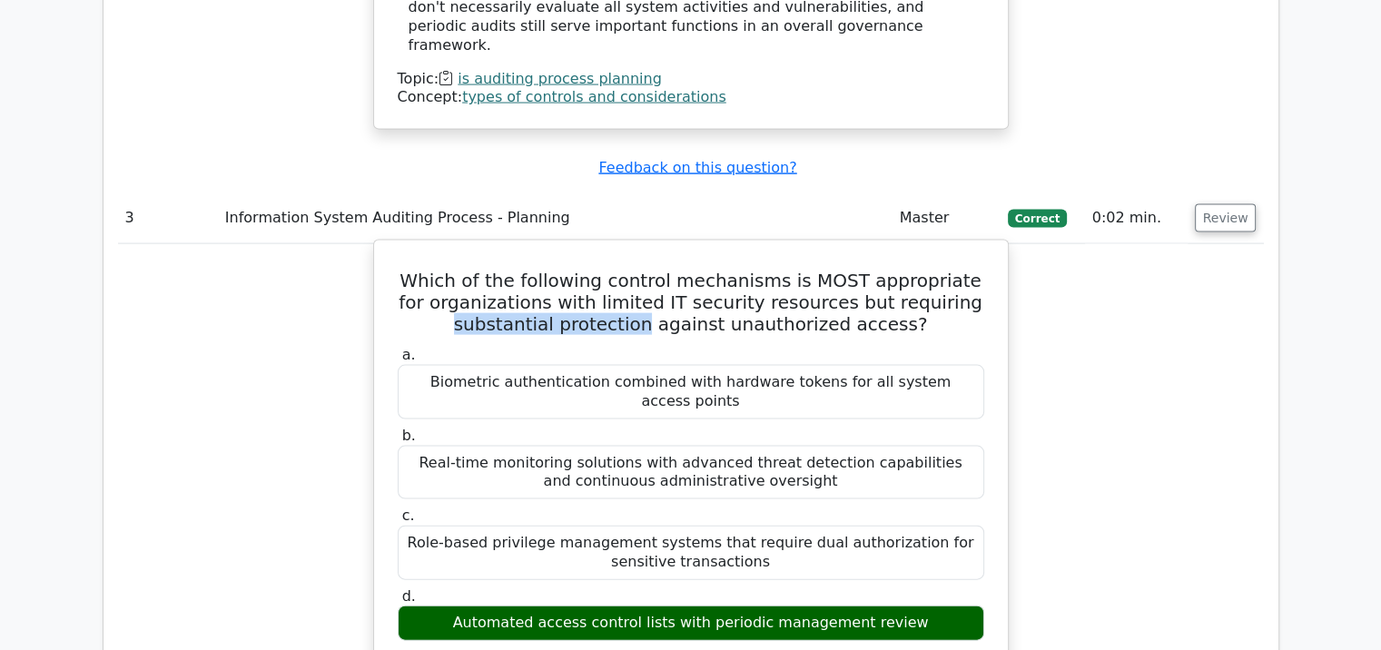
drag, startPoint x: 475, startPoint y: 316, endPoint x: 791, endPoint y: 328, distance: 316.2
click at [911, 606] on div "Automated access control lists with periodic management review" at bounding box center [691, 623] width 587 height 35
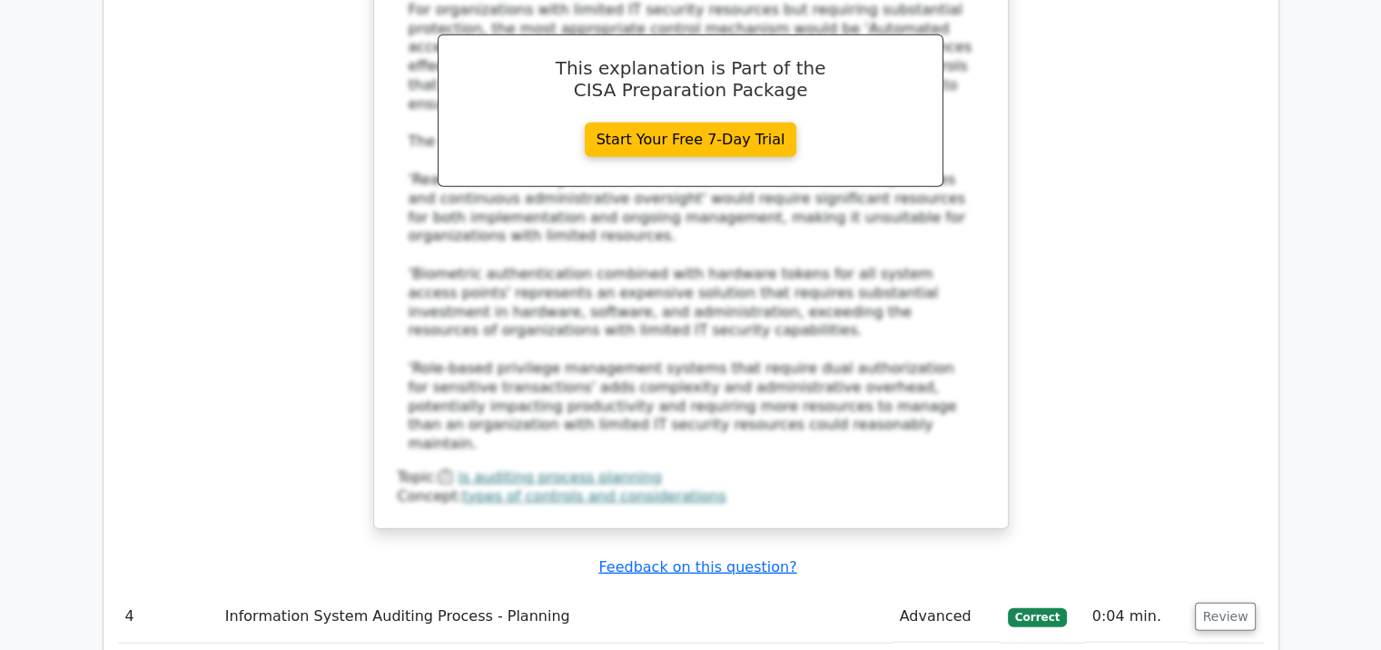
scroll to position [4536, 0]
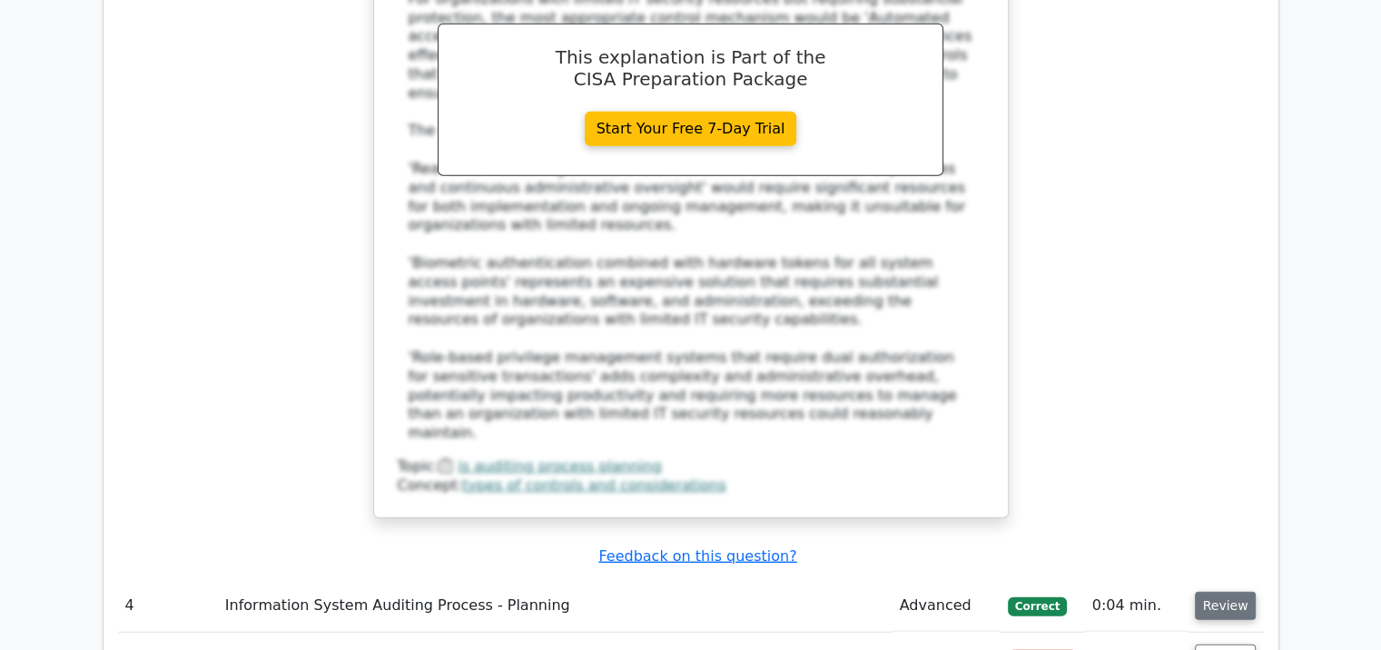
click at [1238, 592] on button "Review" at bounding box center [1226, 606] width 62 height 28
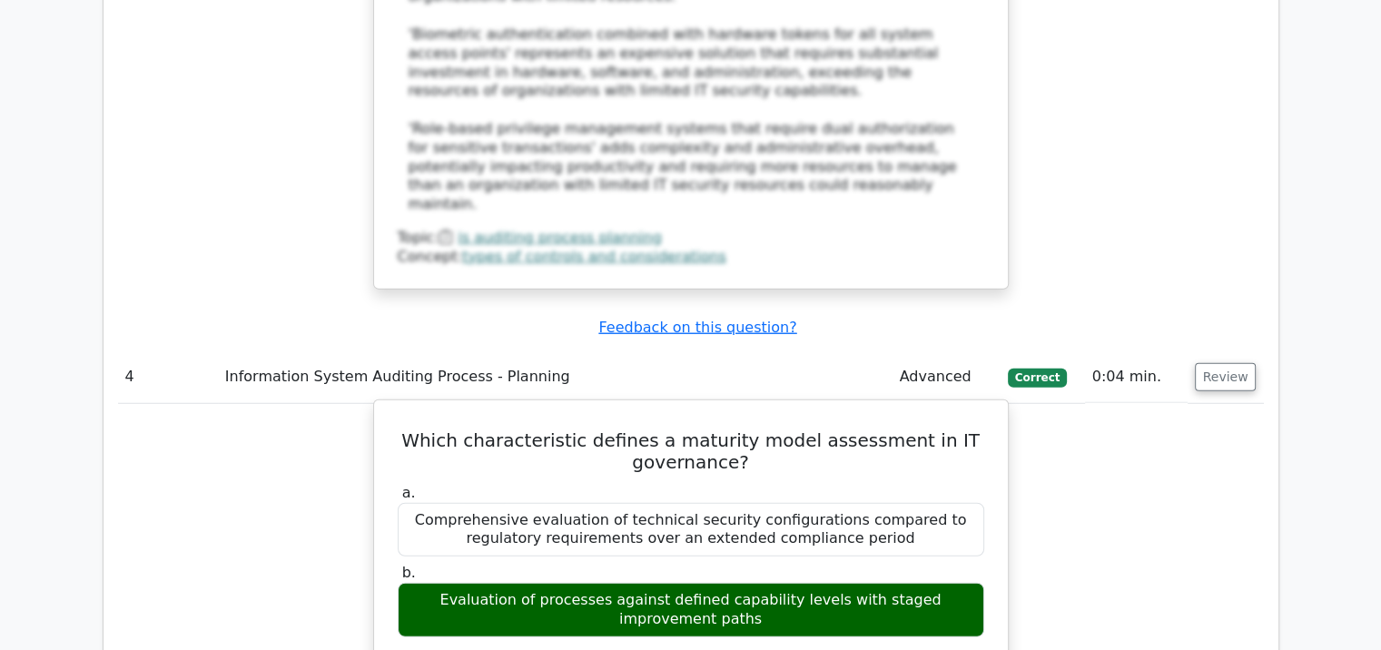
scroll to position [4809, 0]
